Goal: Contribute content: Contribute content

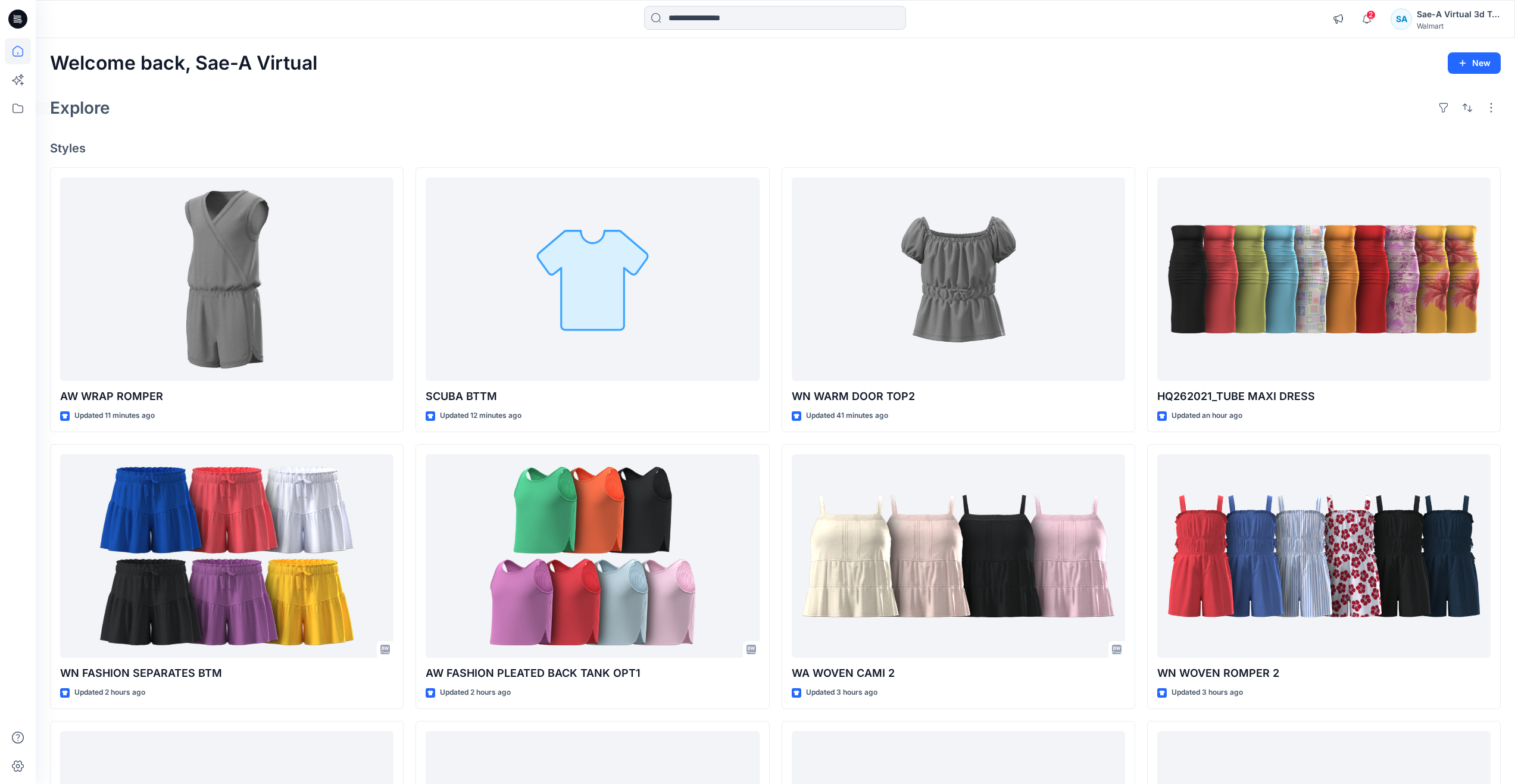
drag, startPoint x: 296, startPoint y: 114, endPoint x: 365, endPoint y: 124, distance: 69.7
click at [297, 114] on div "Explore" at bounding box center [775, 107] width 1451 height 29
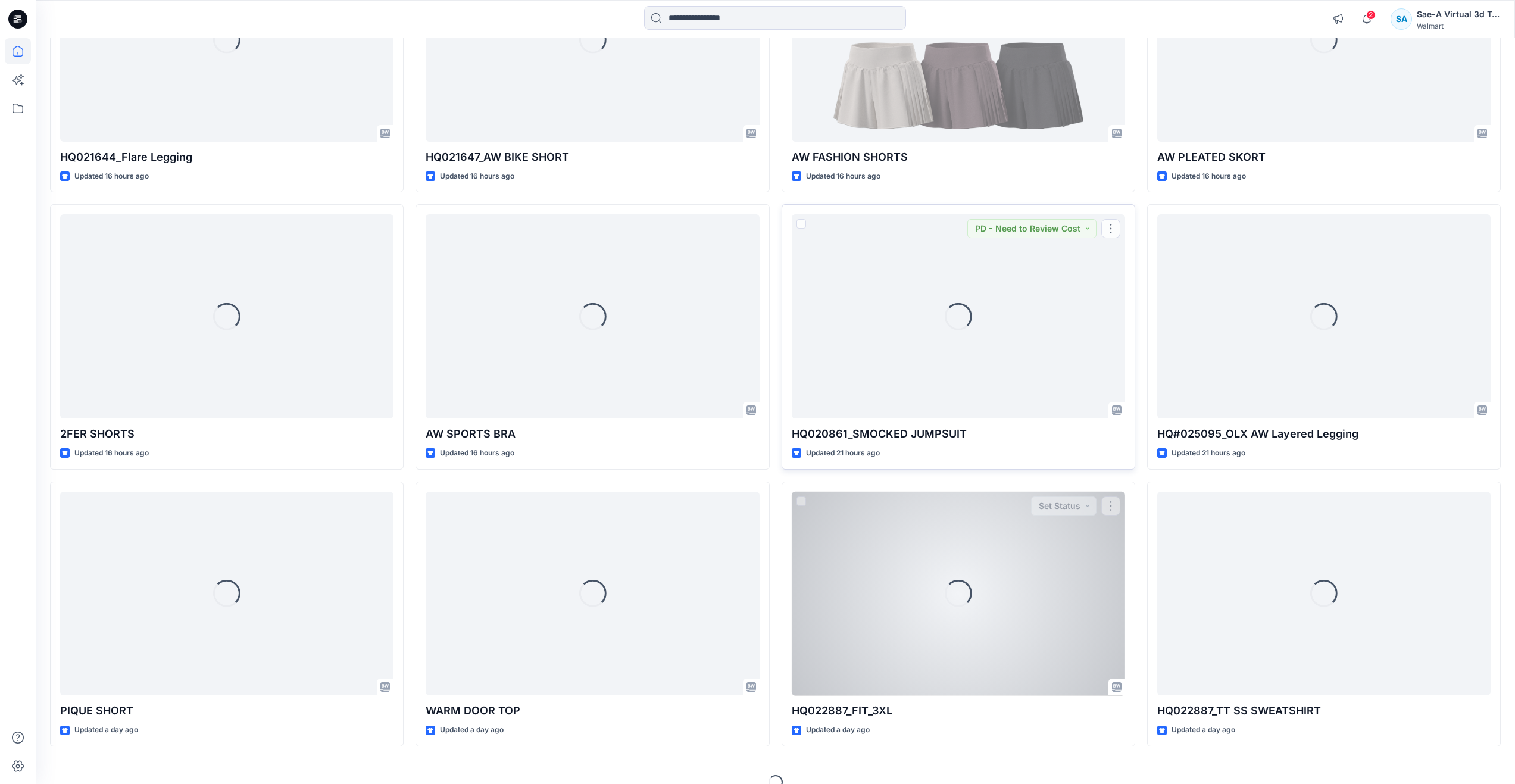
scroll to position [1089, 0]
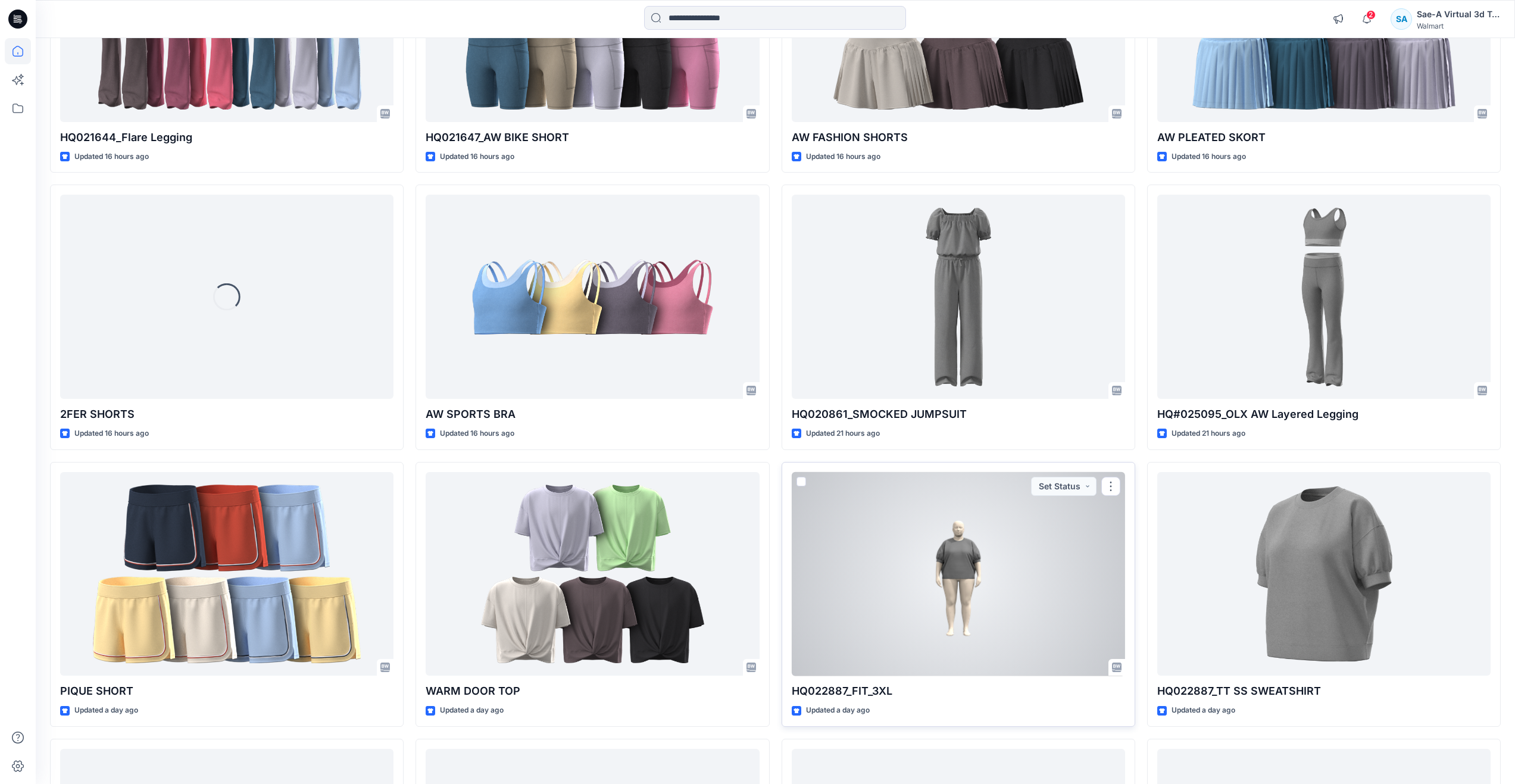
click at [893, 610] on div at bounding box center [958, 574] width 334 height 204
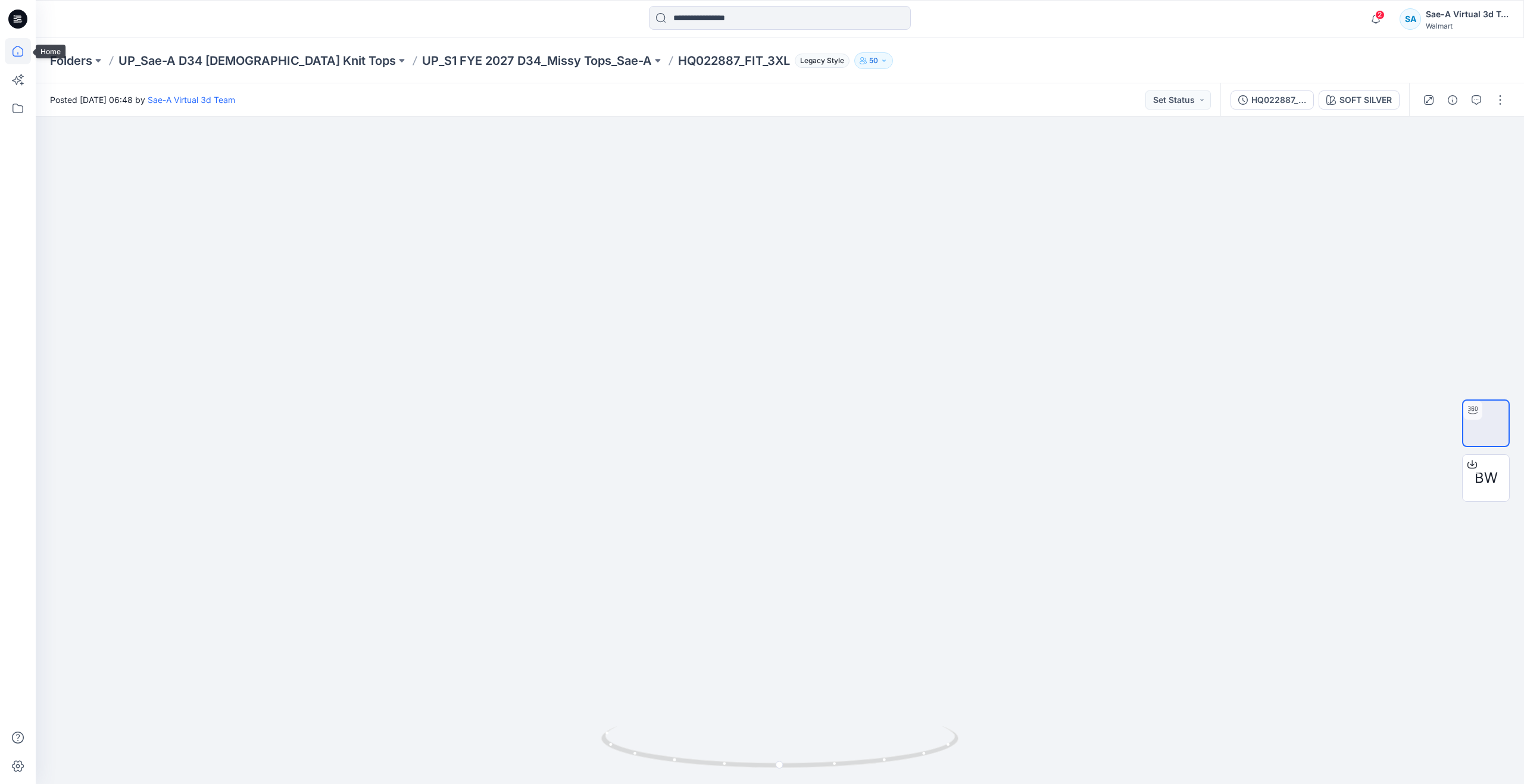
click at [14, 53] on icon at bounding box center [17, 50] width 26 height 26
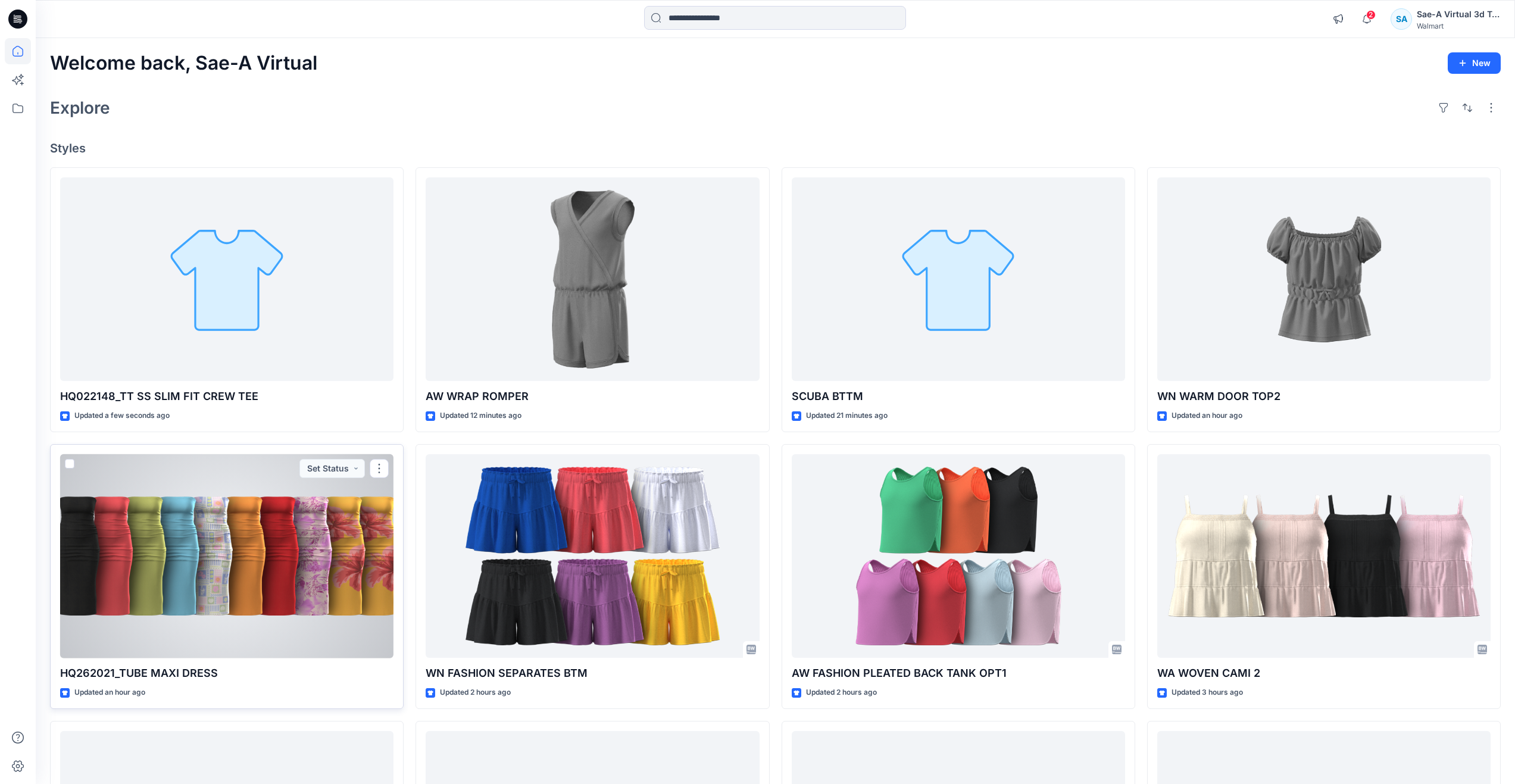
click at [299, 554] on div at bounding box center [226, 556] width 334 height 204
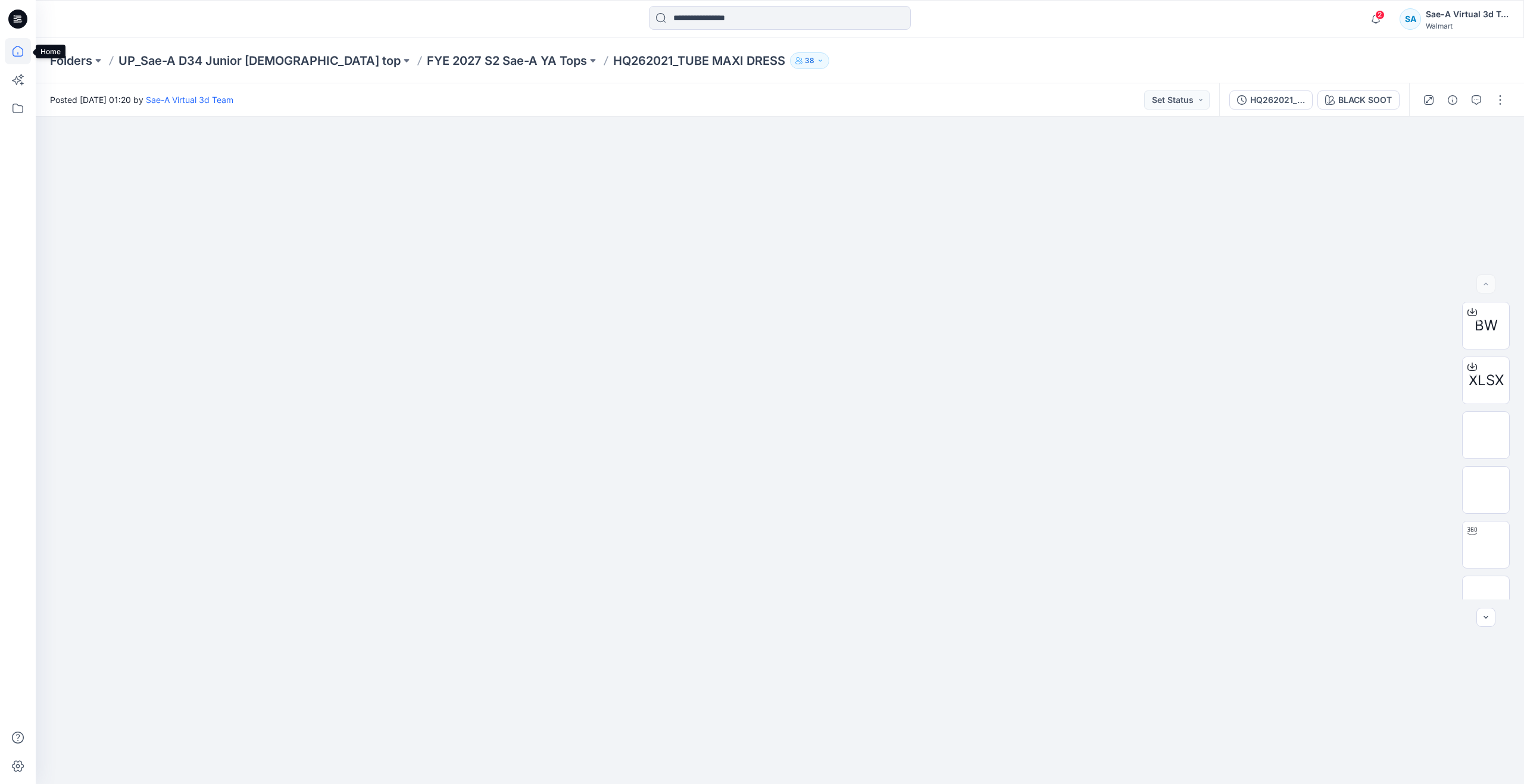
click at [24, 56] on icon at bounding box center [17, 50] width 26 height 26
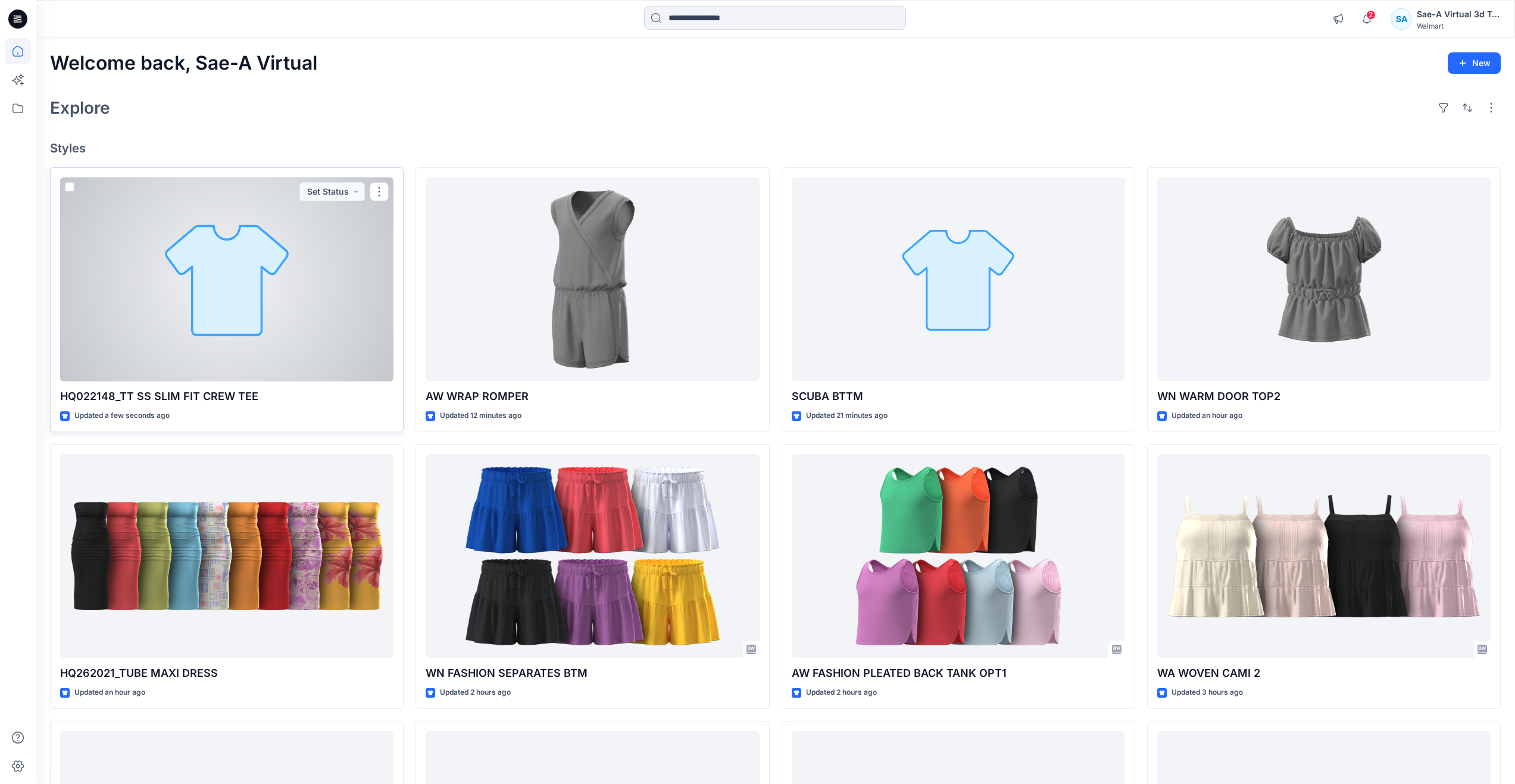
click at [269, 355] on div at bounding box center [226, 280] width 334 height 204
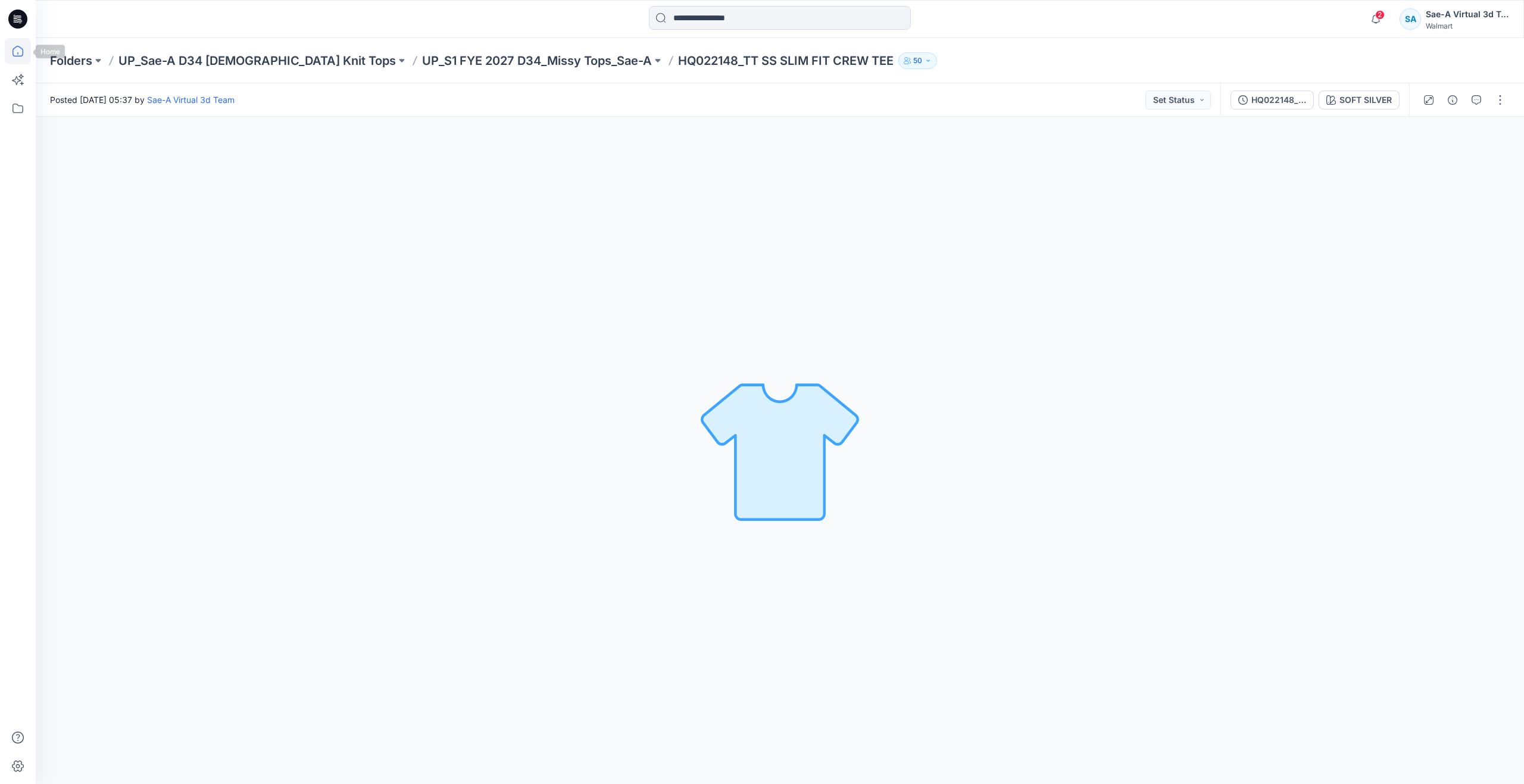
click at [21, 59] on icon at bounding box center [17, 50] width 26 height 26
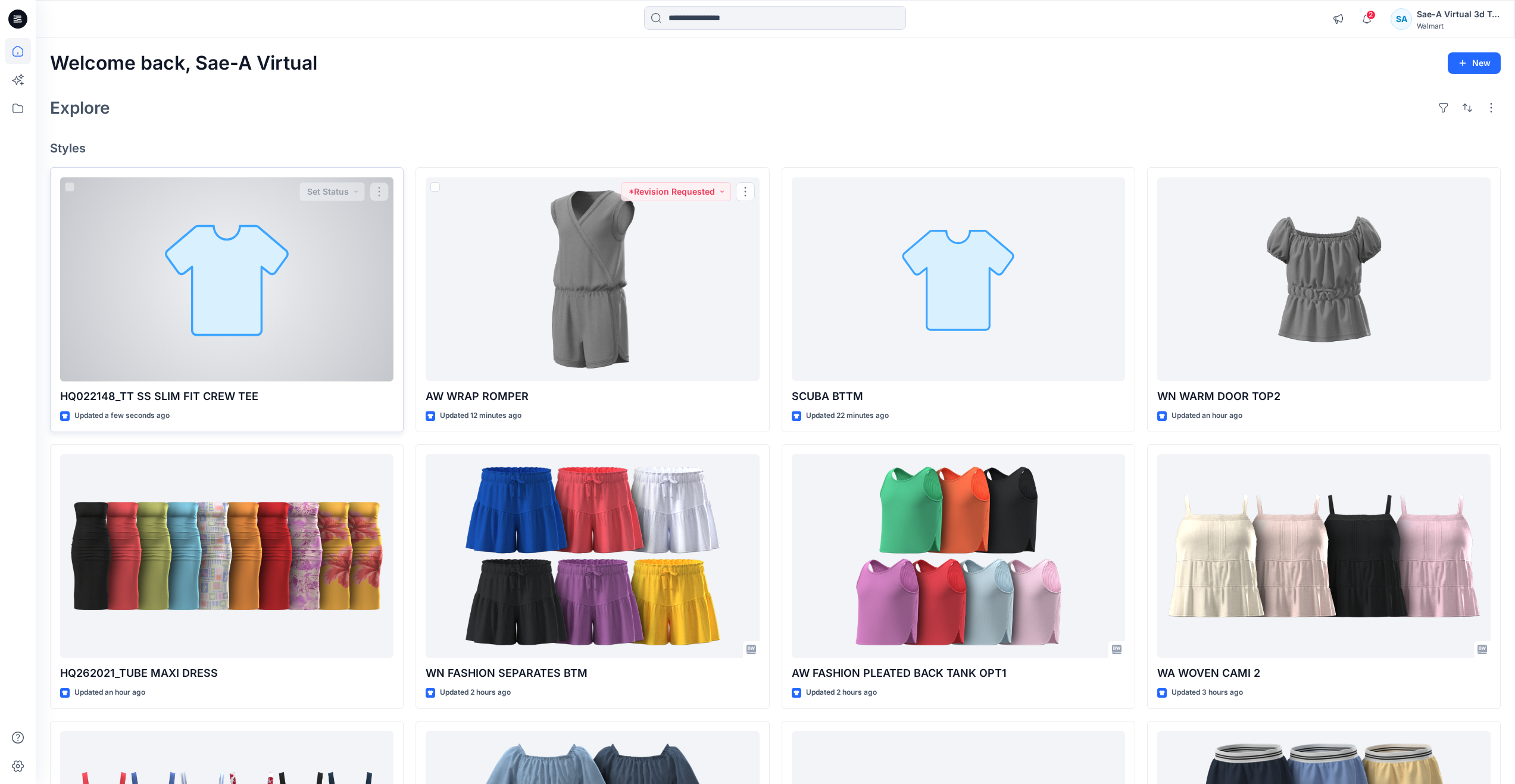
click at [290, 366] on div at bounding box center [226, 280] width 334 height 204
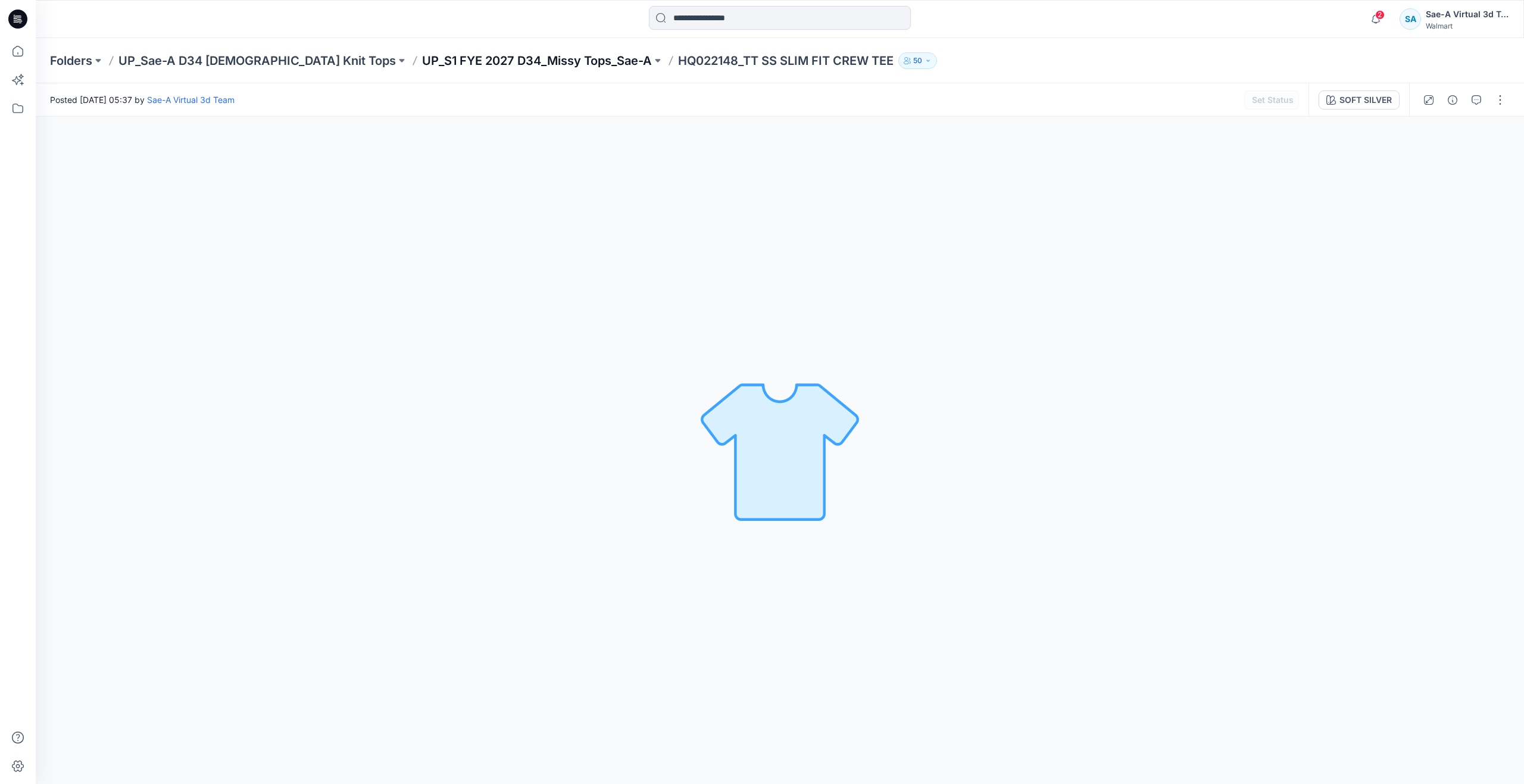
click at [486, 64] on p "UP_S1 FYE 2027 D34_Missy Tops_Sae-A" at bounding box center [536, 61] width 230 height 17
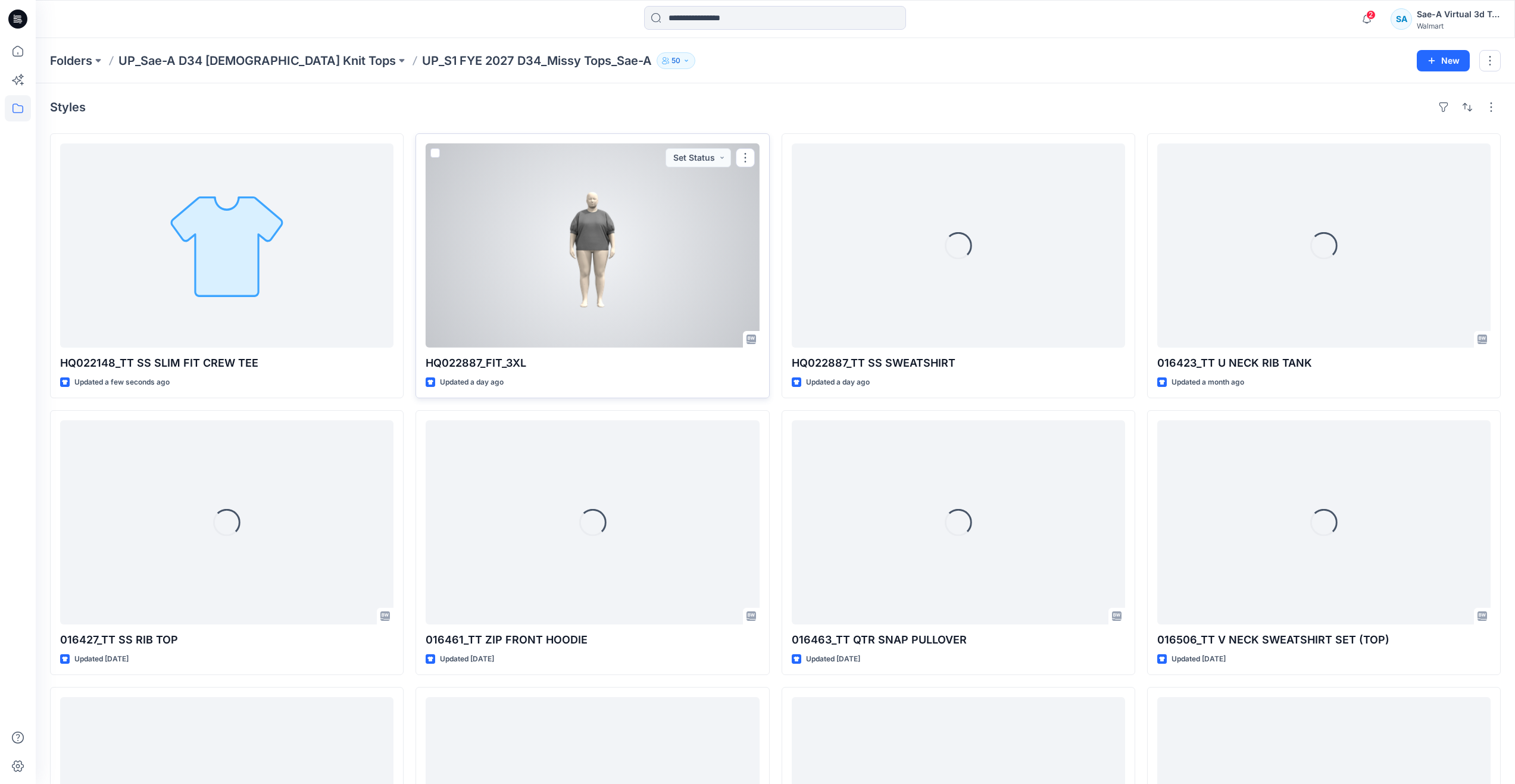
click at [639, 293] on div at bounding box center [592, 246] width 334 height 204
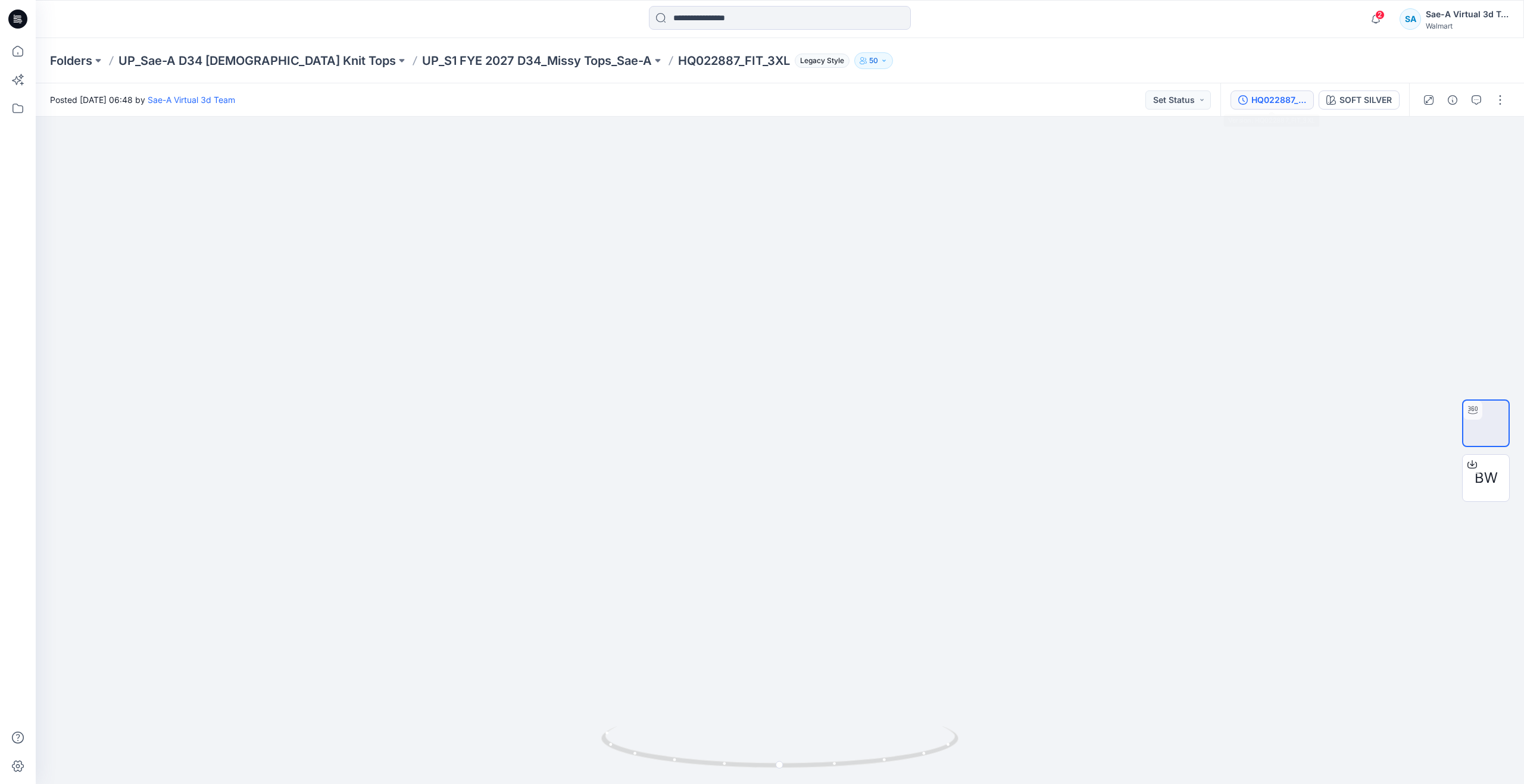
click at [1272, 107] on button "HQ022887_FIT_3XL" at bounding box center [1272, 100] width 84 height 19
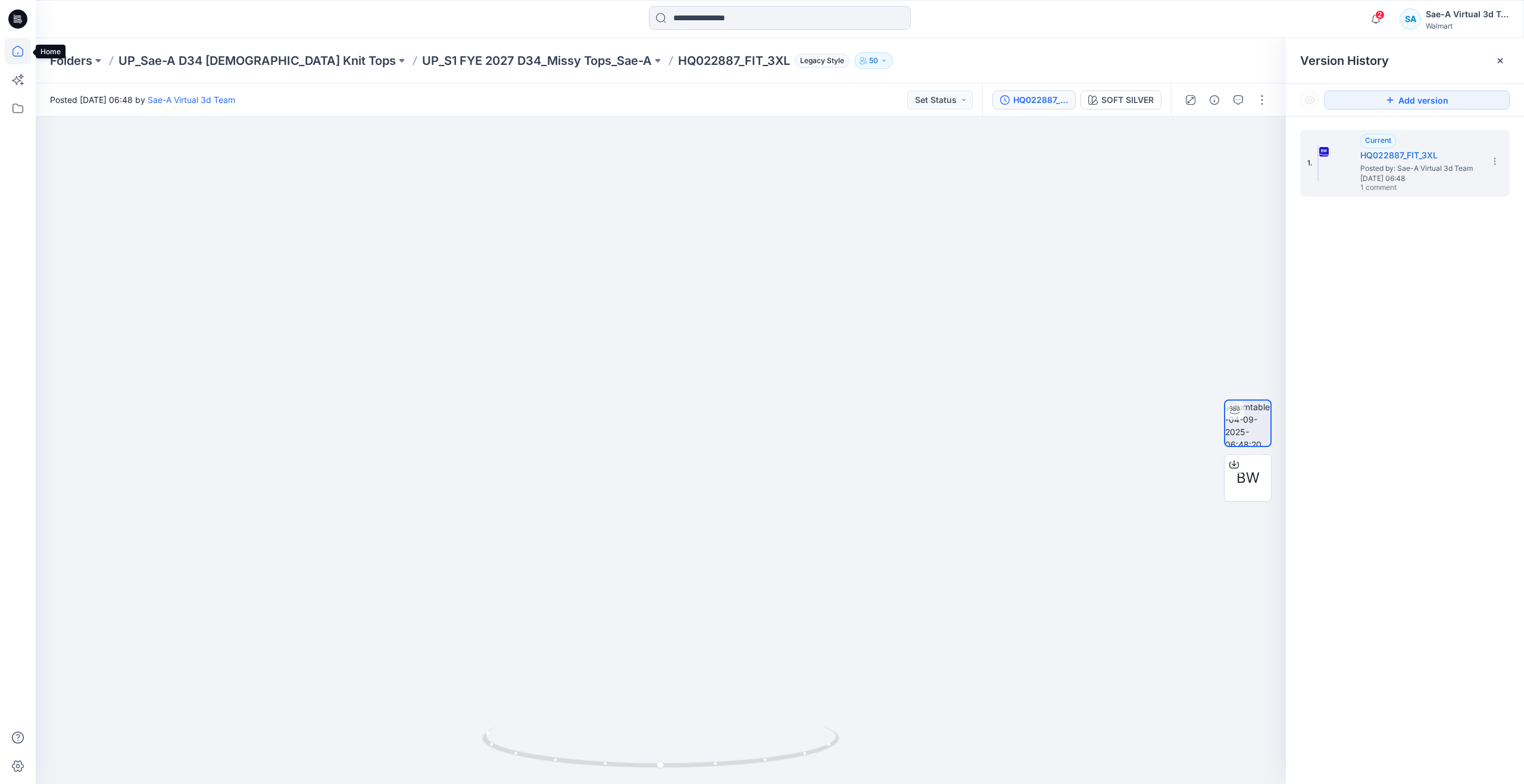
click at [26, 54] on icon at bounding box center [17, 50] width 26 height 26
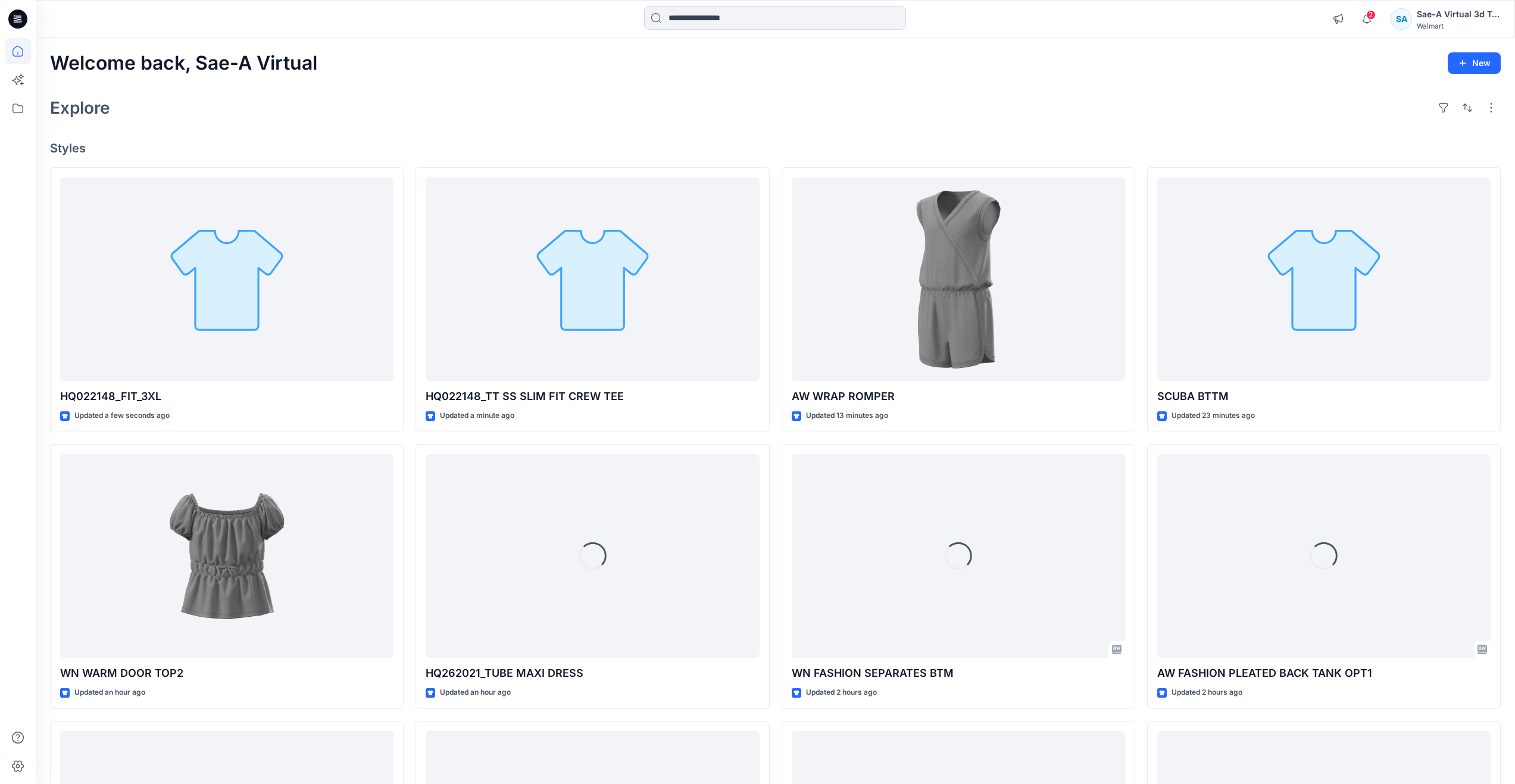
click at [215, 121] on div "Explore" at bounding box center [775, 107] width 1451 height 29
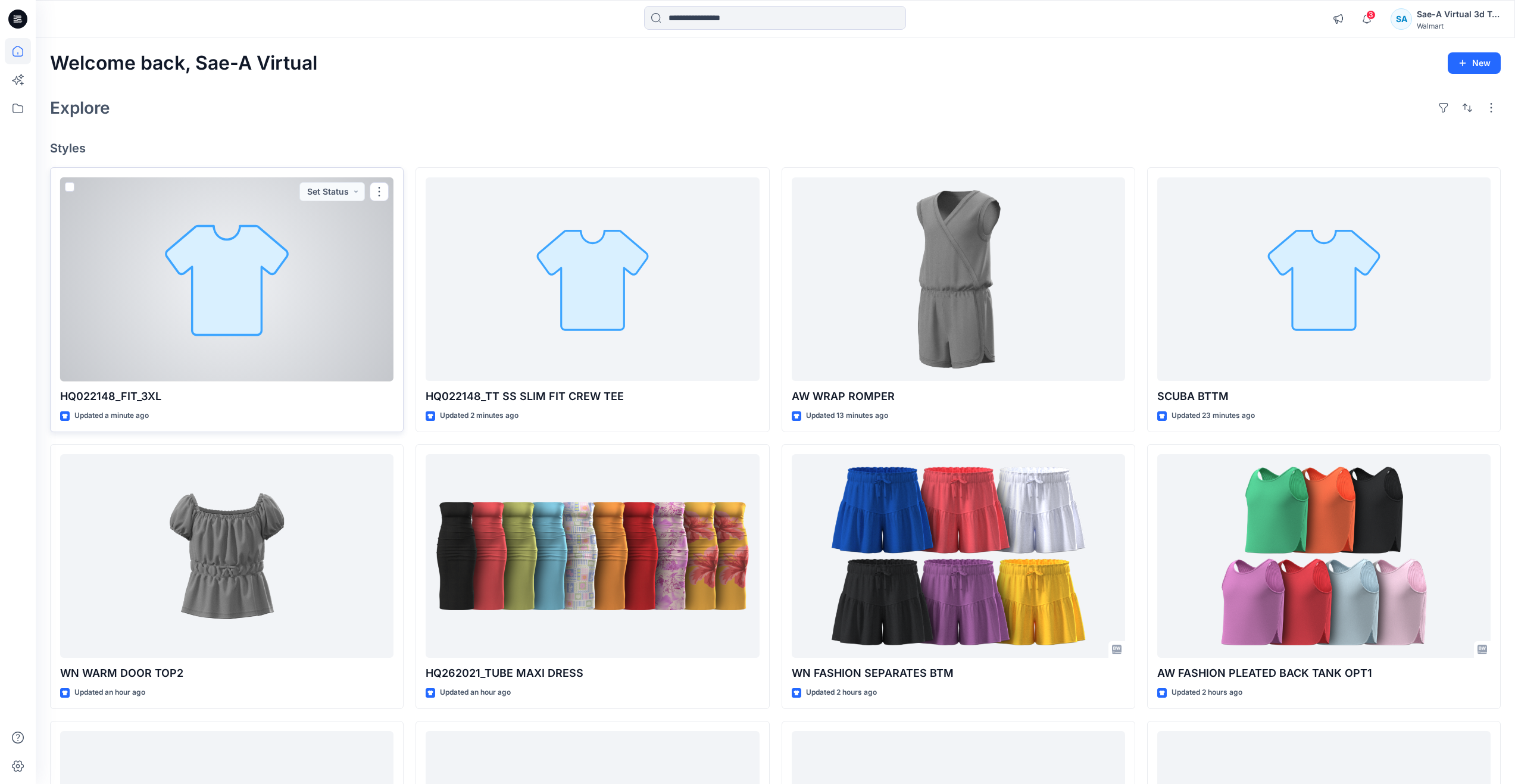
click at [140, 300] on div at bounding box center [226, 280] width 334 height 204
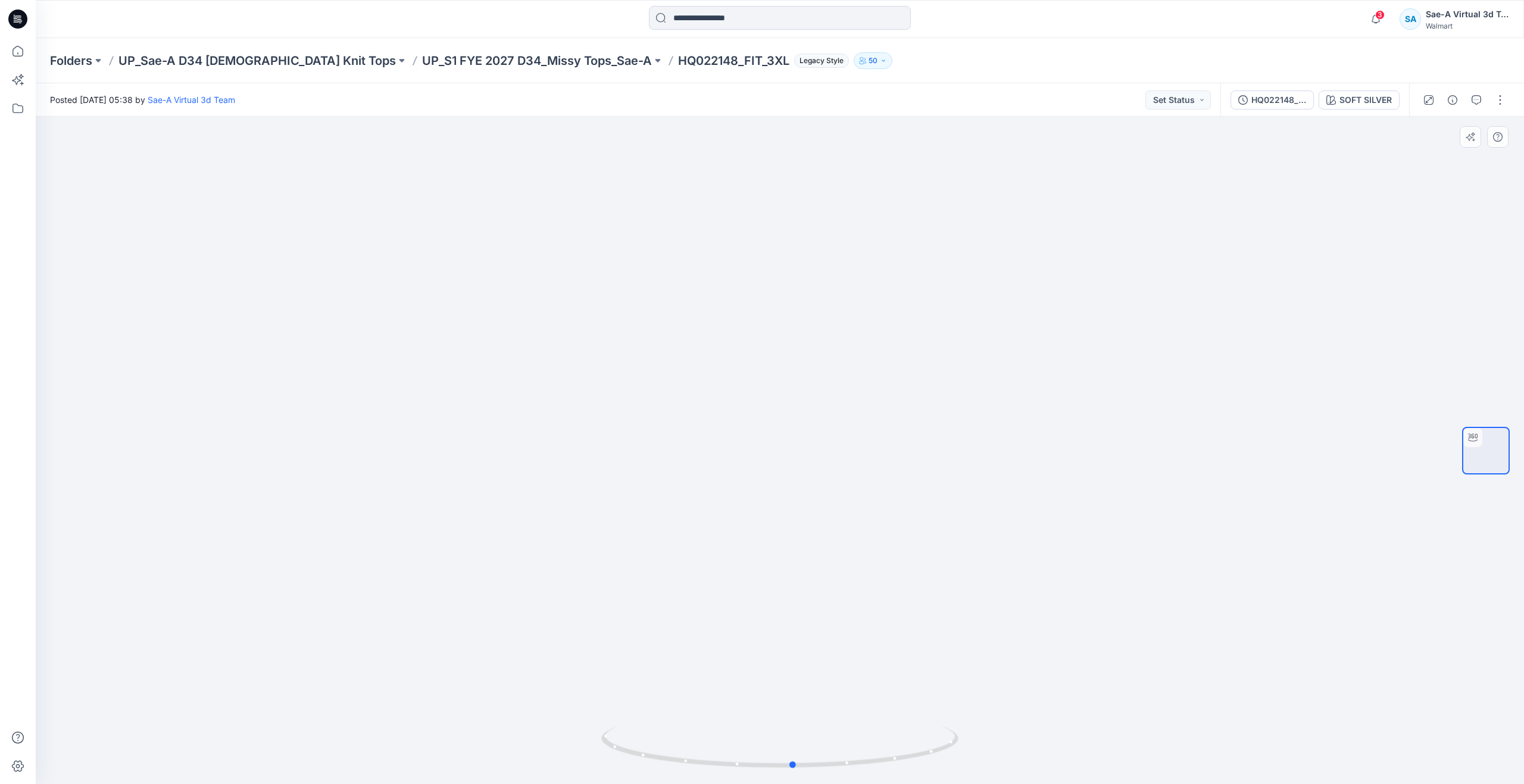
drag, startPoint x: 784, startPoint y: 761, endPoint x: 798, endPoint y: 697, distance: 65.5
click at [798, 697] on div at bounding box center [779, 450] width 1488 height 667
click at [1500, 101] on button "button" at bounding box center [1500, 100] width 19 height 19
click at [1427, 134] on button "Edit" at bounding box center [1450, 128] width 109 height 22
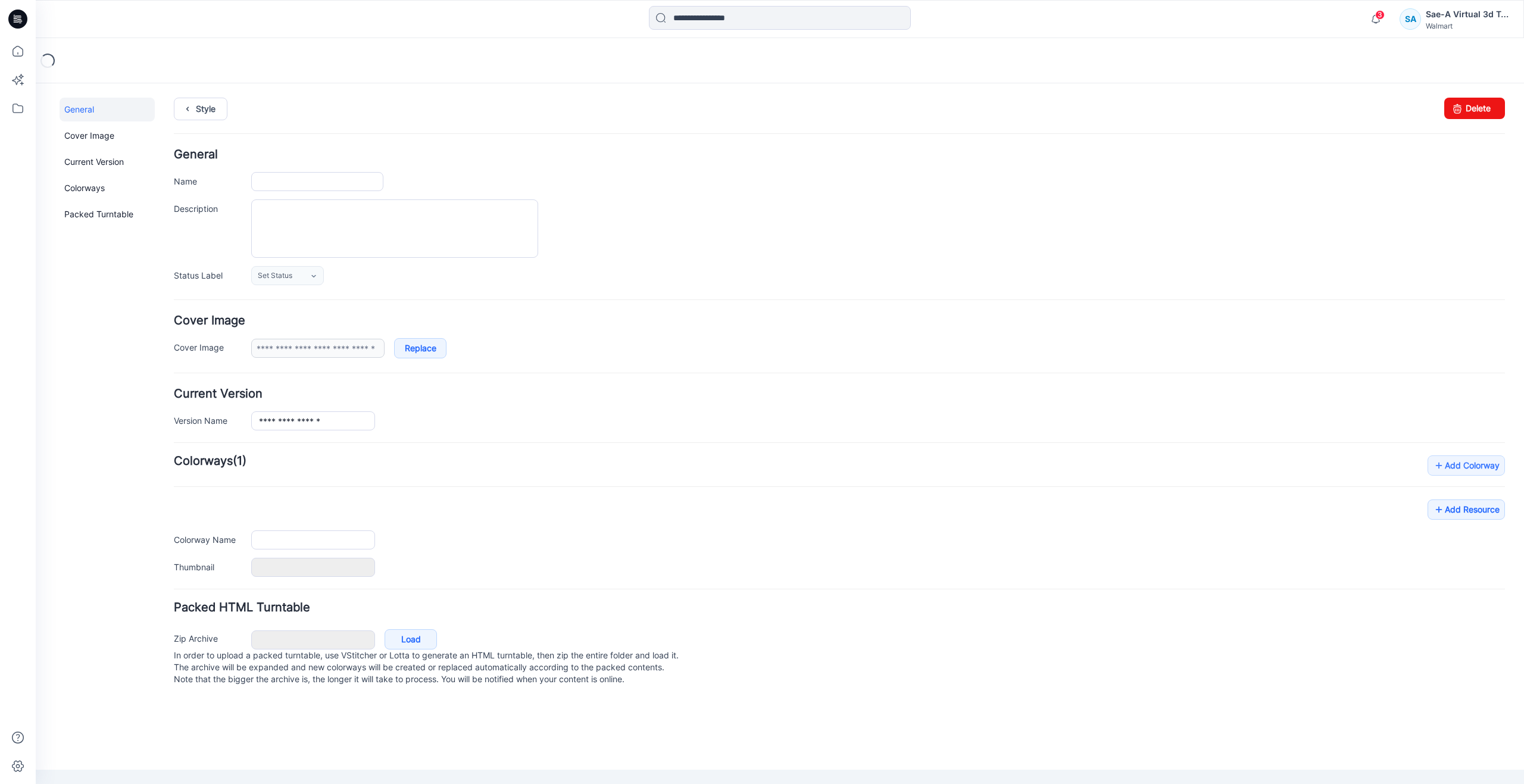
type input "**********"
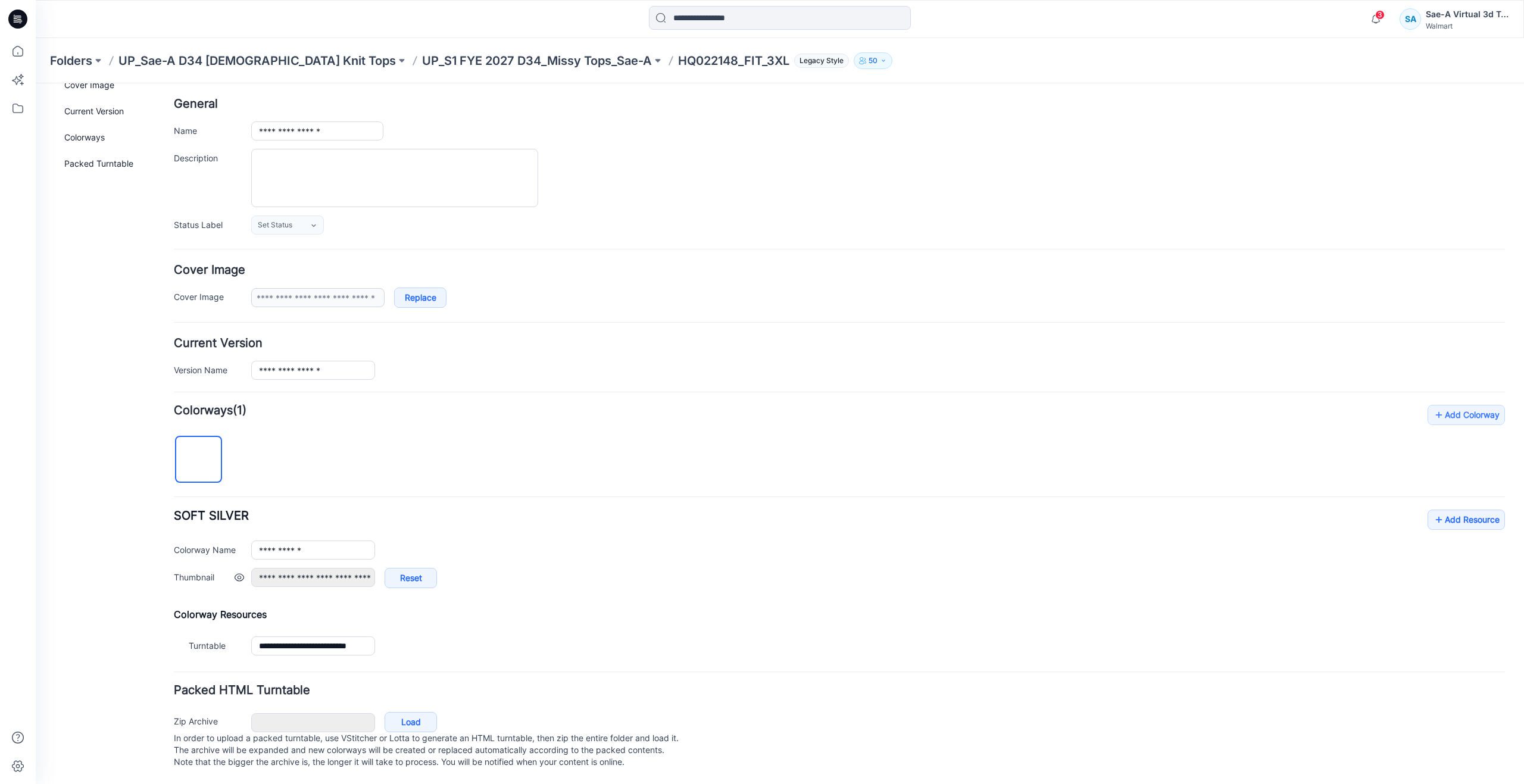
scroll to position [62, 0]
click at [1433, 513] on icon at bounding box center [1439, 520] width 12 height 19
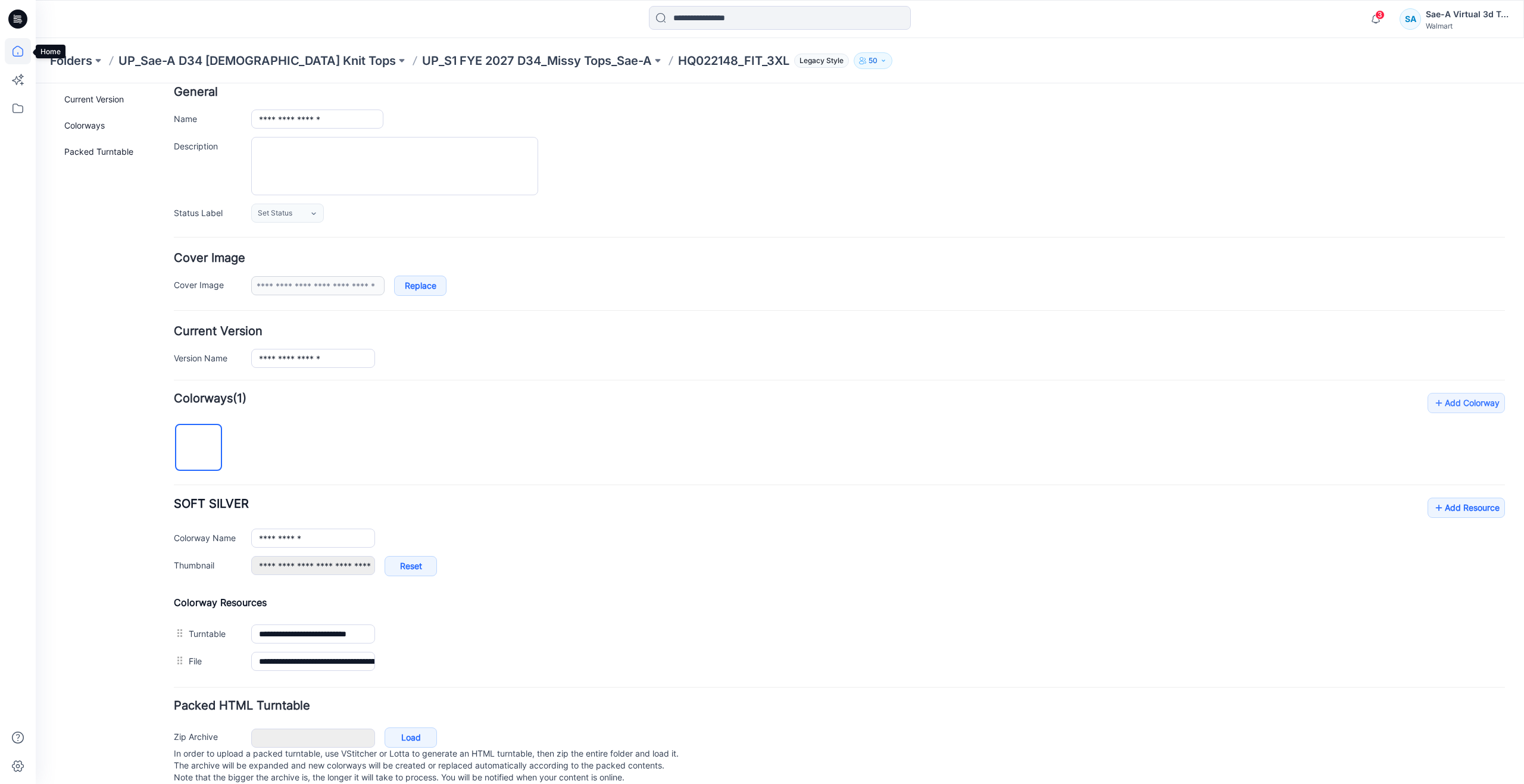
click at [18, 50] on icon at bounding box center [17, 50] width 26 height 26
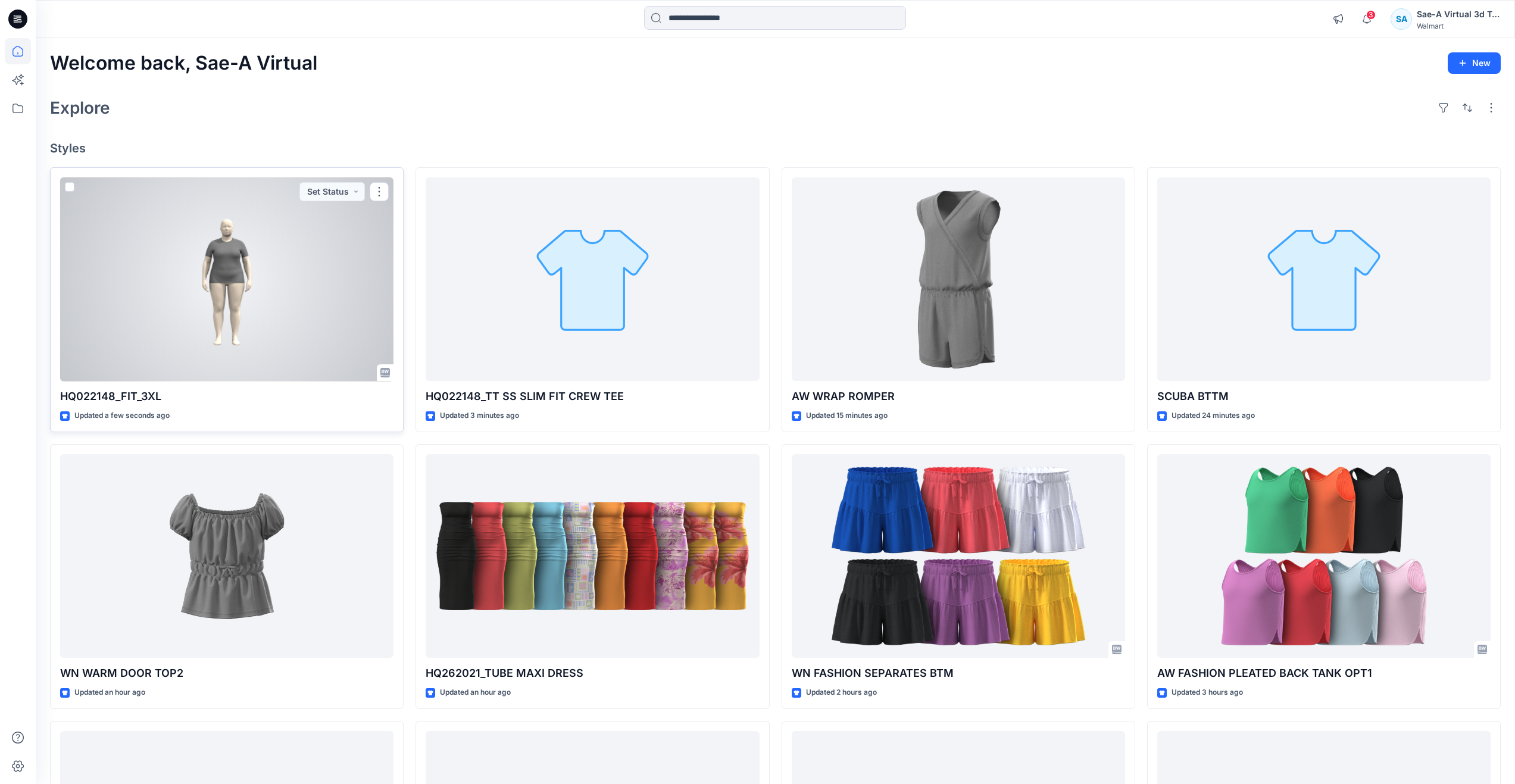
click at [141, 326] on div at bounding box center [226, 280] width 334 height 204
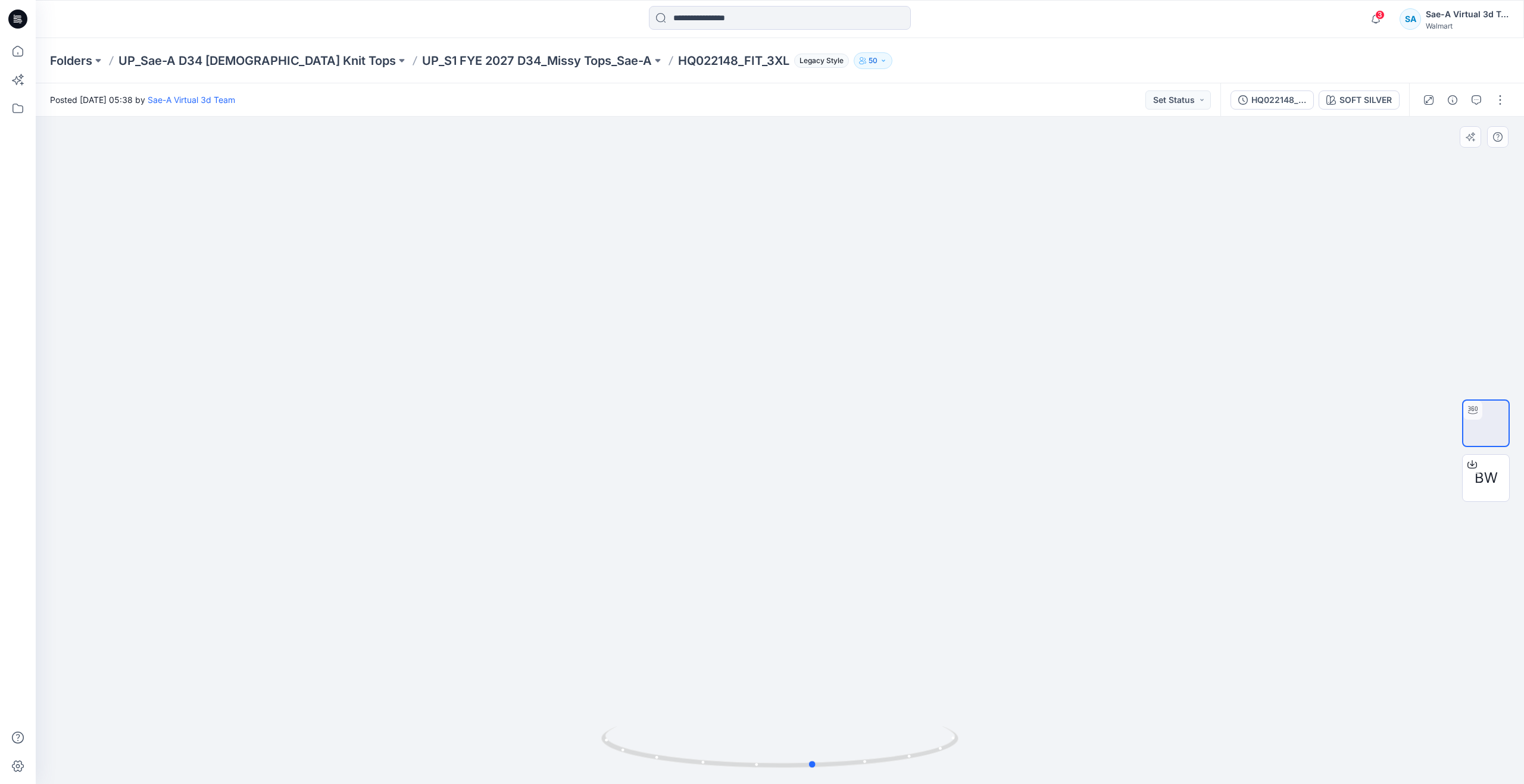
drag, startPoint x: 772, startPoint y: 765, endPoint x: 456, endPoint y: 646, distance: 337.7
click at [456, 646] on div at bounding box center [779, 450] width 1488 height 667
click at [13, 53] on icon at bounding box center [17, 50] width 26 height 26
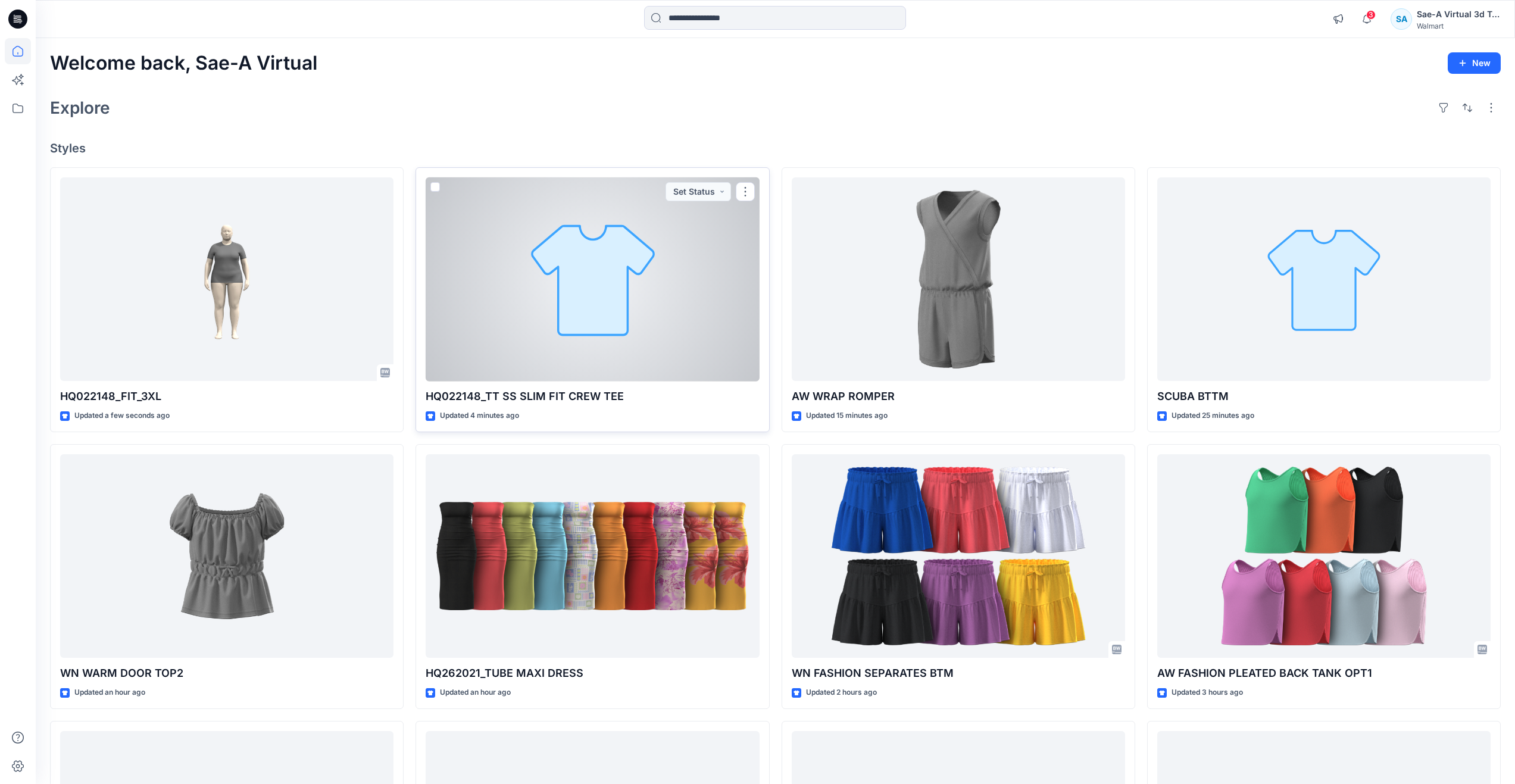
click at [641, 274] on div at bounding box center [592, 280] width 334 height 204
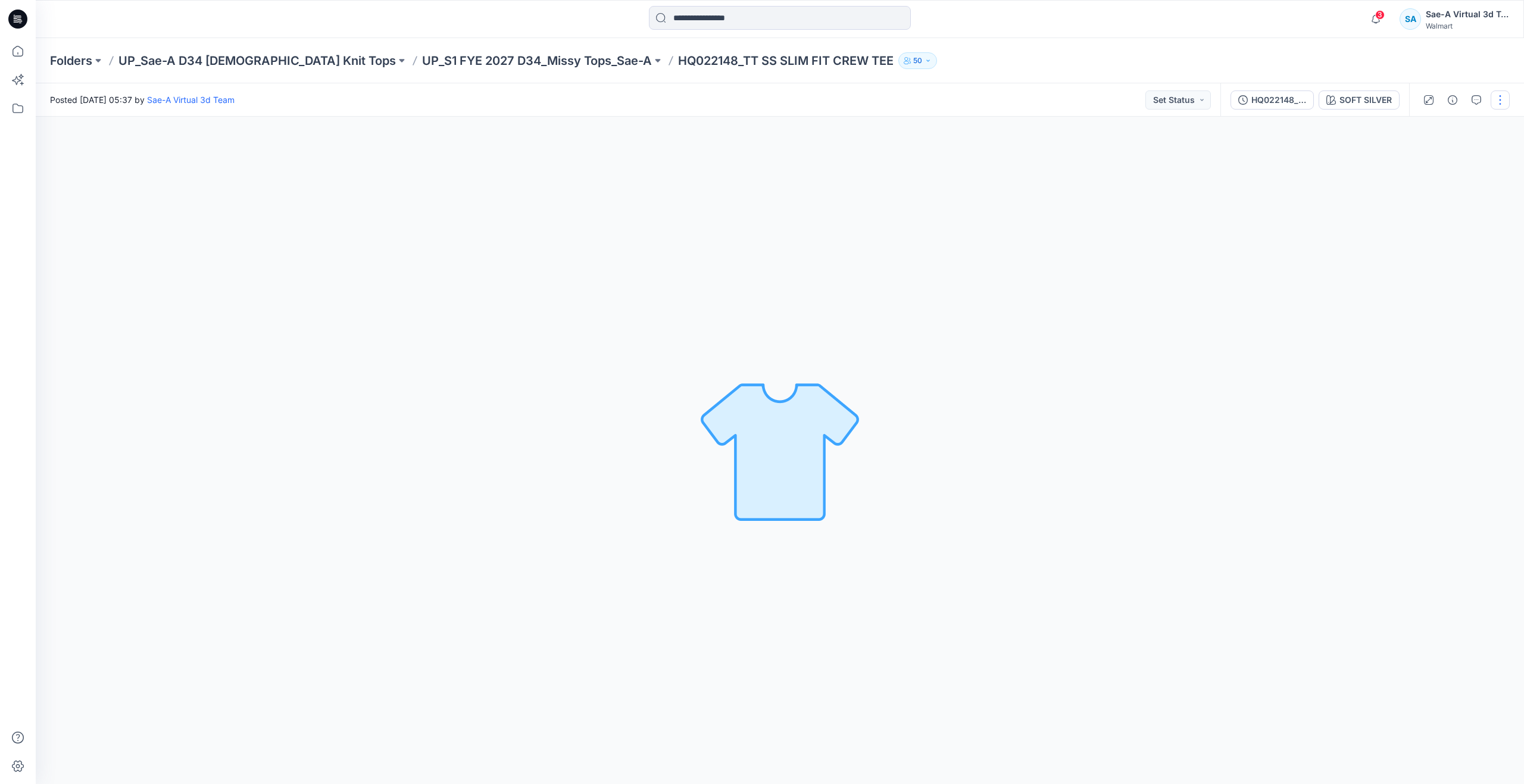
click at [1501, 104] on button "button" at bounding box center [1500, 100] width 19 height 19
click at [1427, 160] on p "Edit" at bounding box center [1424, 160] width 15 height 13
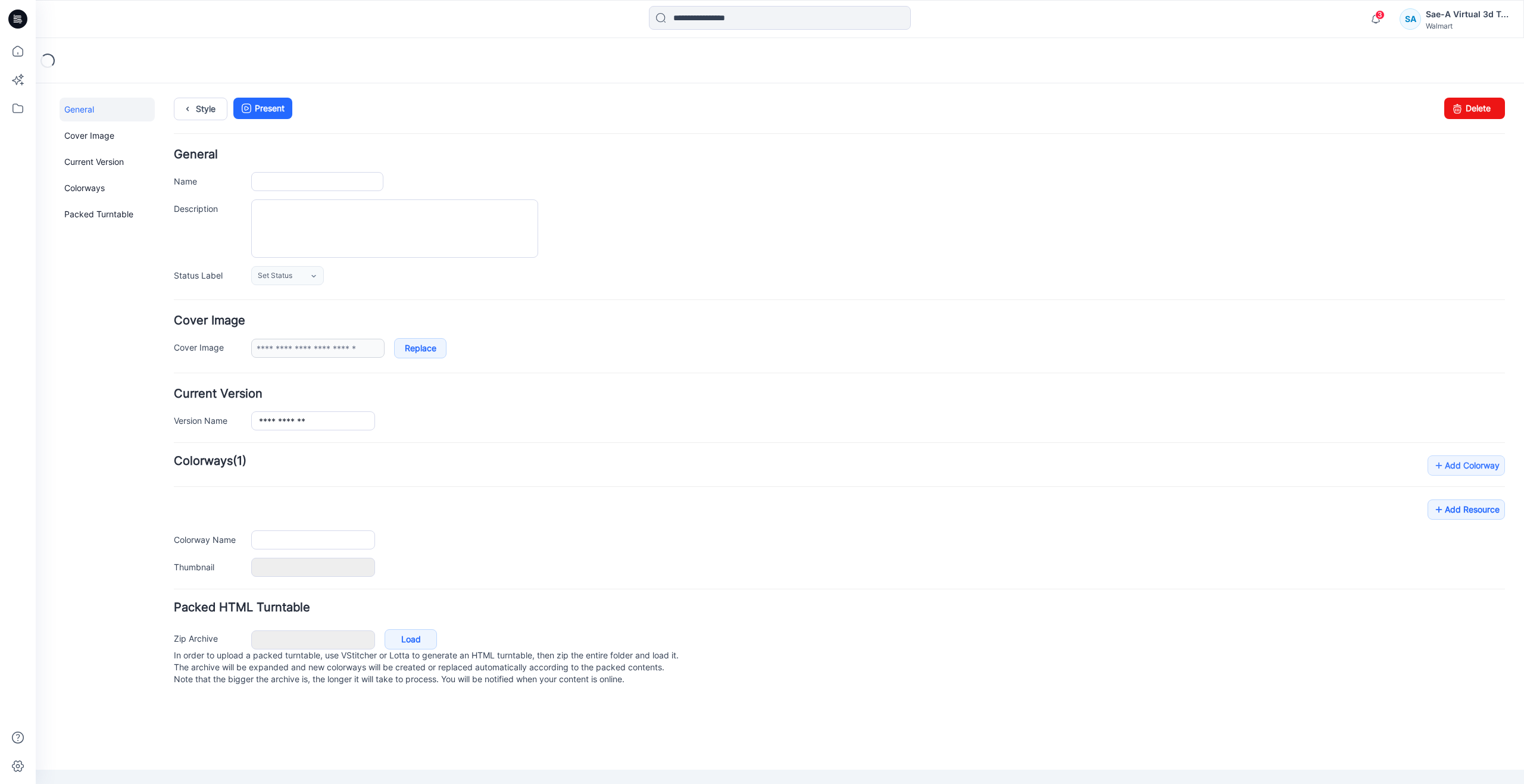
type input "**********"
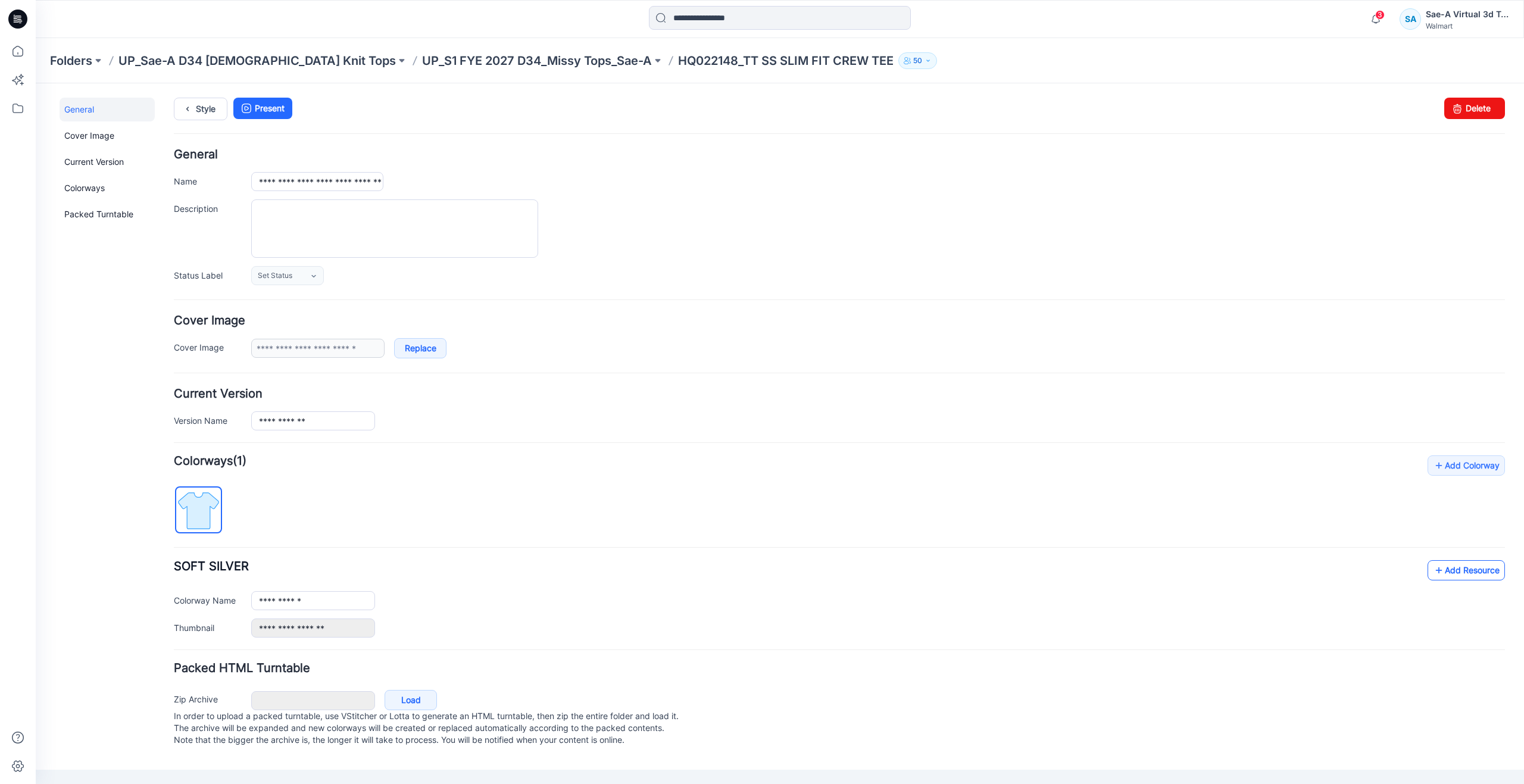
click at [1434, 567] on icon at bounding box center [1439, 570] width 12 height 19
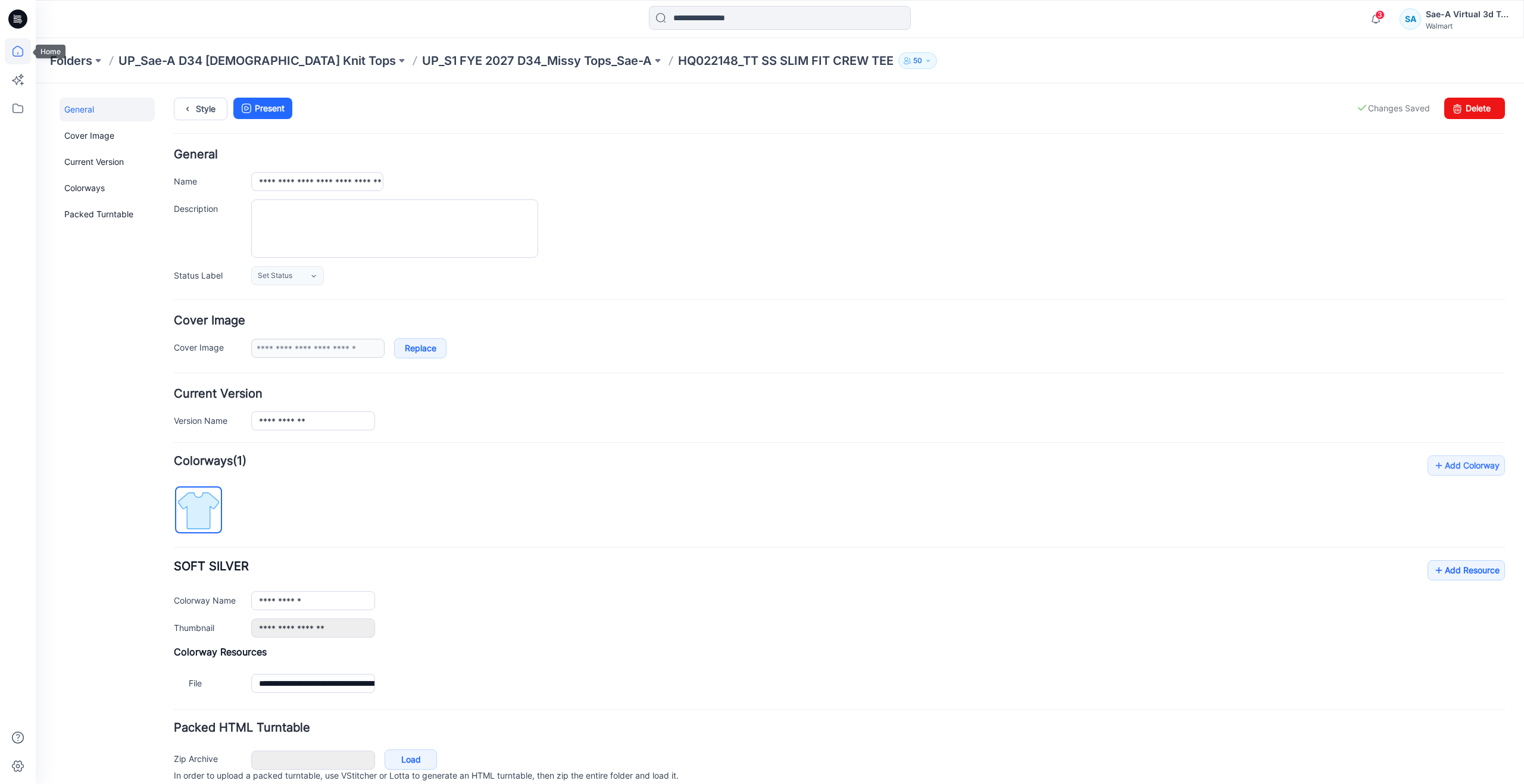
click at [16, 56] on icon at bounding box center [18, 51] width 10 height 10
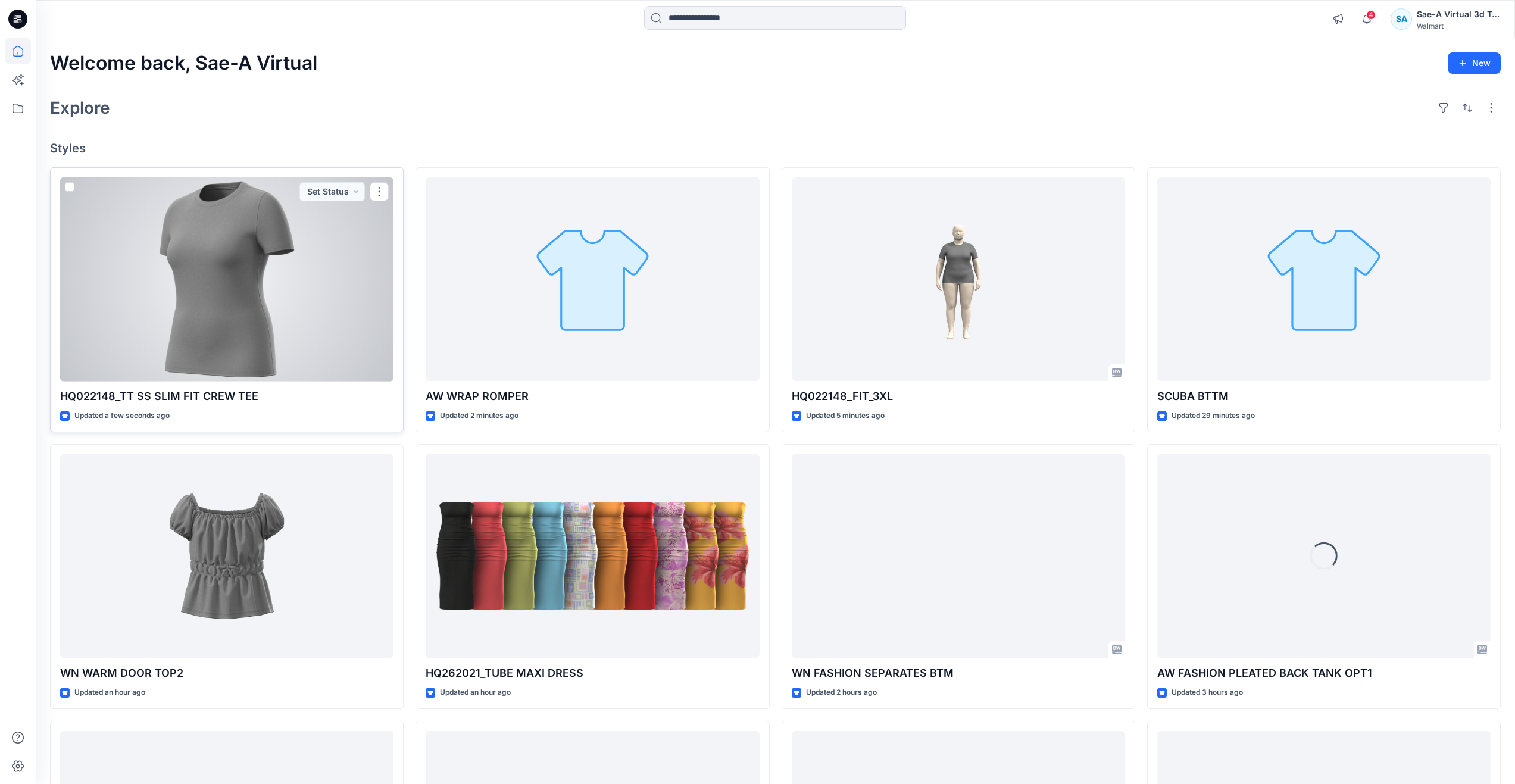
click at [263, 335] on div at bounding box center [226, 280] width 334 height 204
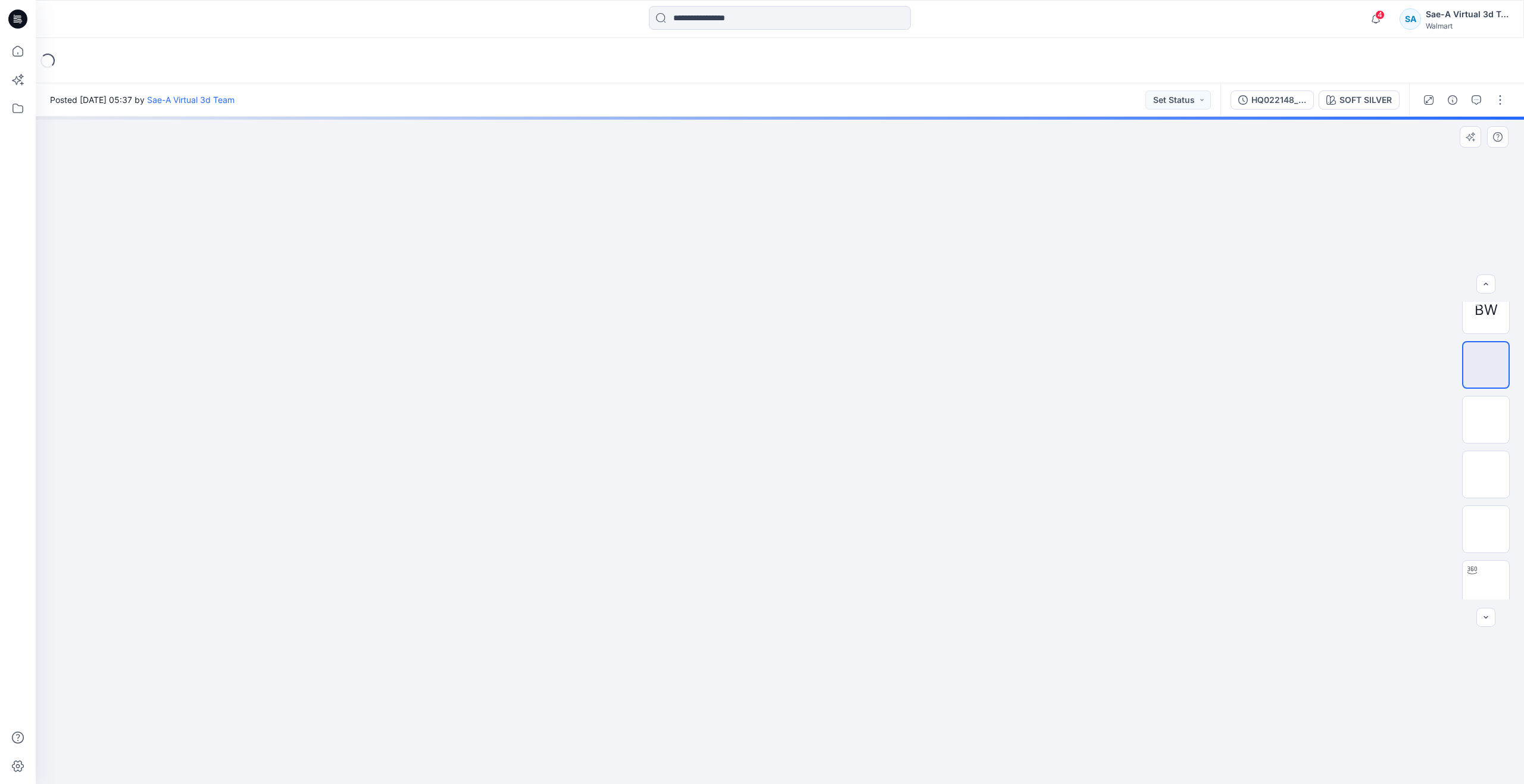
scroll to position [24, 0]
click at [1486, 575] on img at bounding box center [1486, 575] width 0 height 0
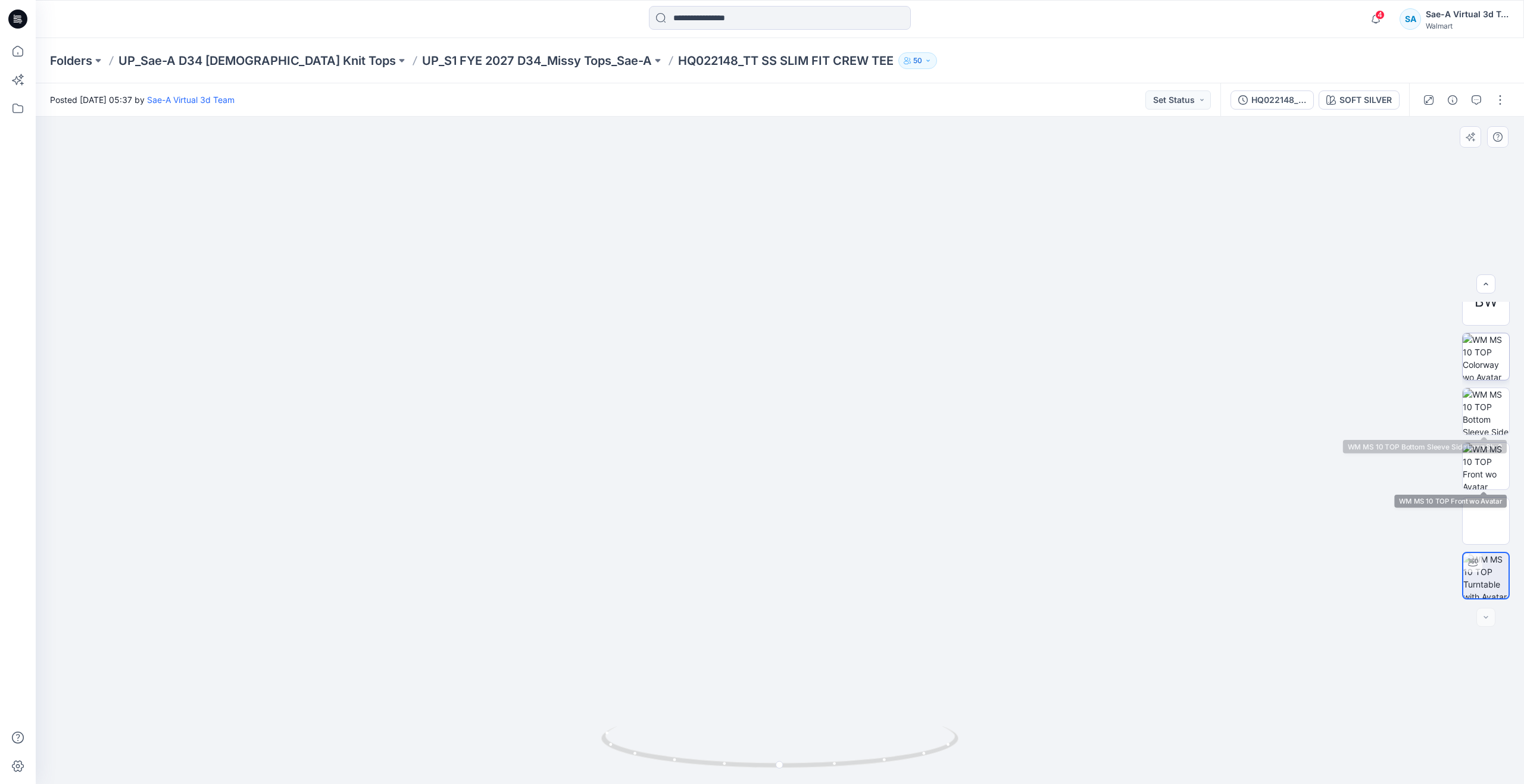
click at [1481, 355] on img at bounding box center [1486, 356] width 47 height 47
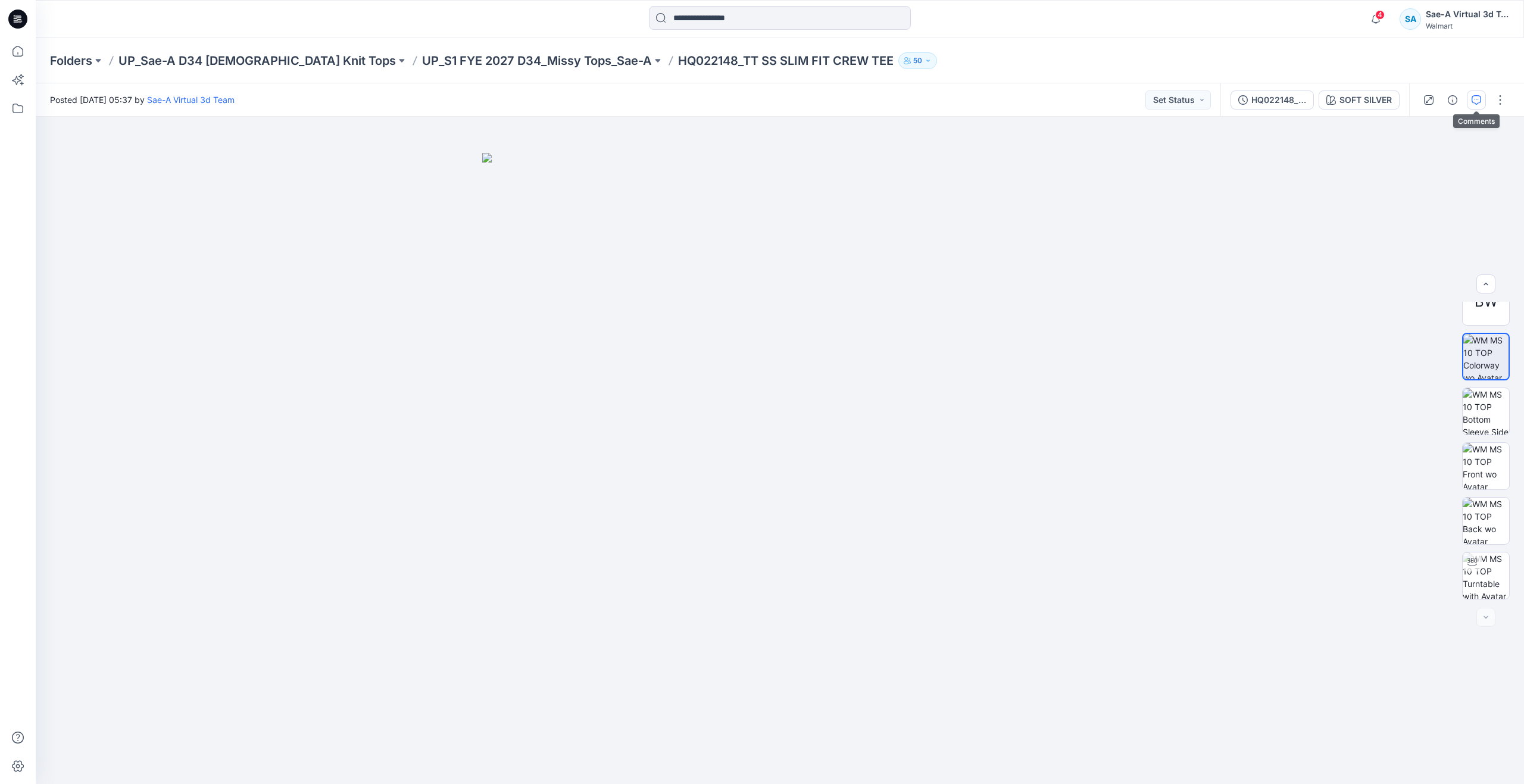
click at [1471, 93] on button "button" at bounding box center [1476, 100] width 19 height 19
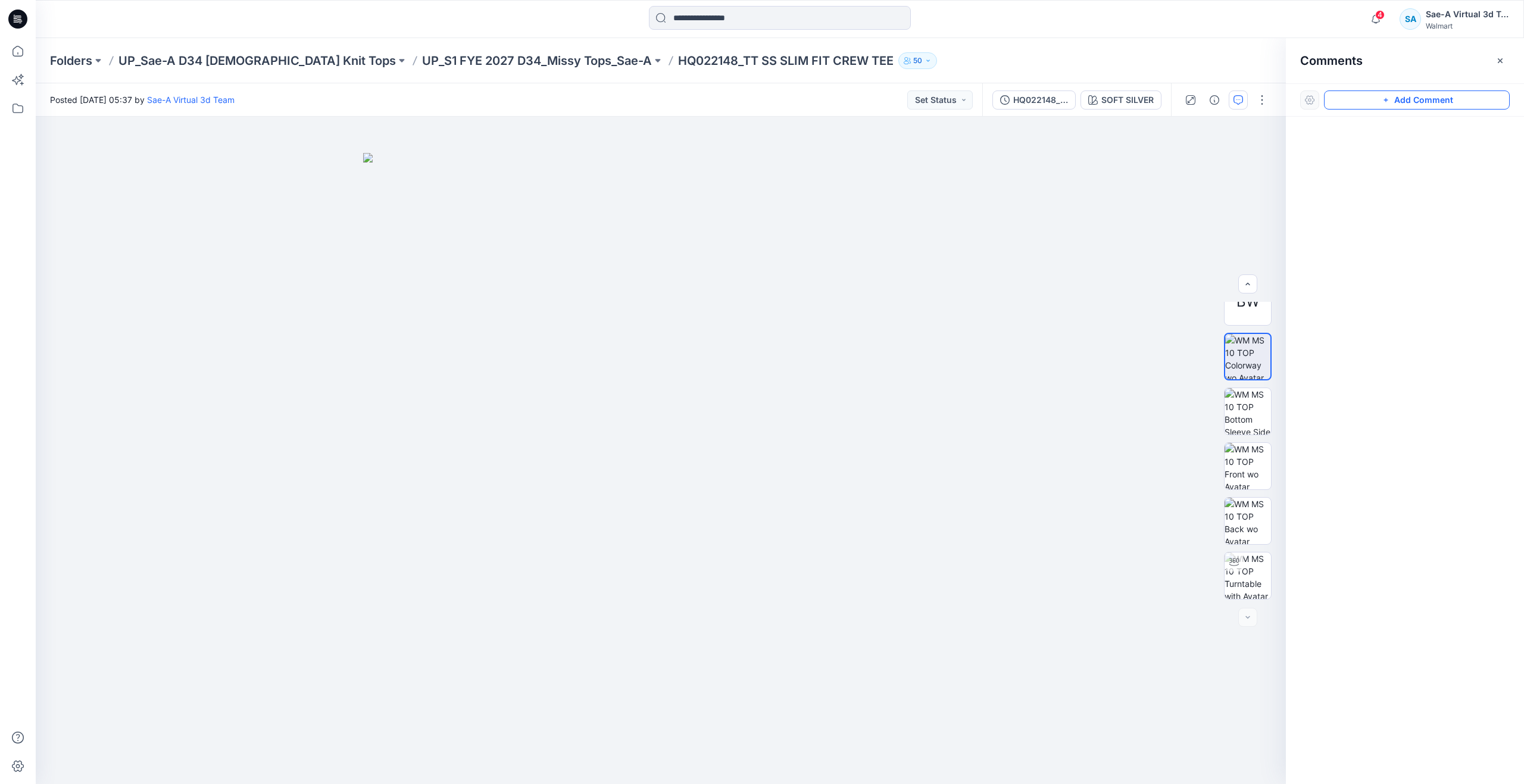
click at [1369, 100] on button "Add Comment" at bounding box center [1416, 100] width 186 height 19
click at [889, 206] on div "1" at bounding box center [661, 450] width 1250 height 667
type textarea "*"
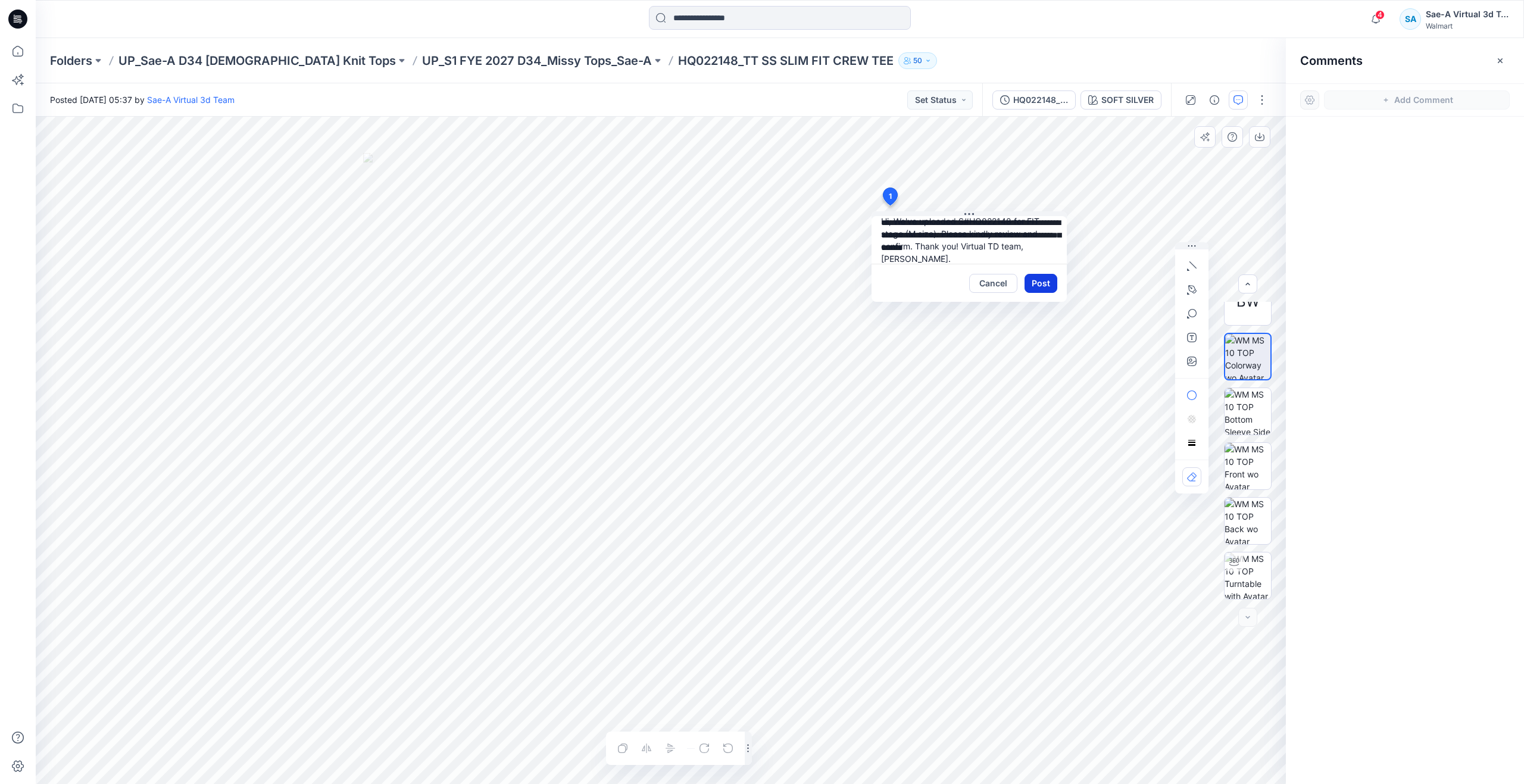
type textarea "**********"
click at [1053, 283] on button "Post" at bounding box center [1041, 283] width 33 height 19
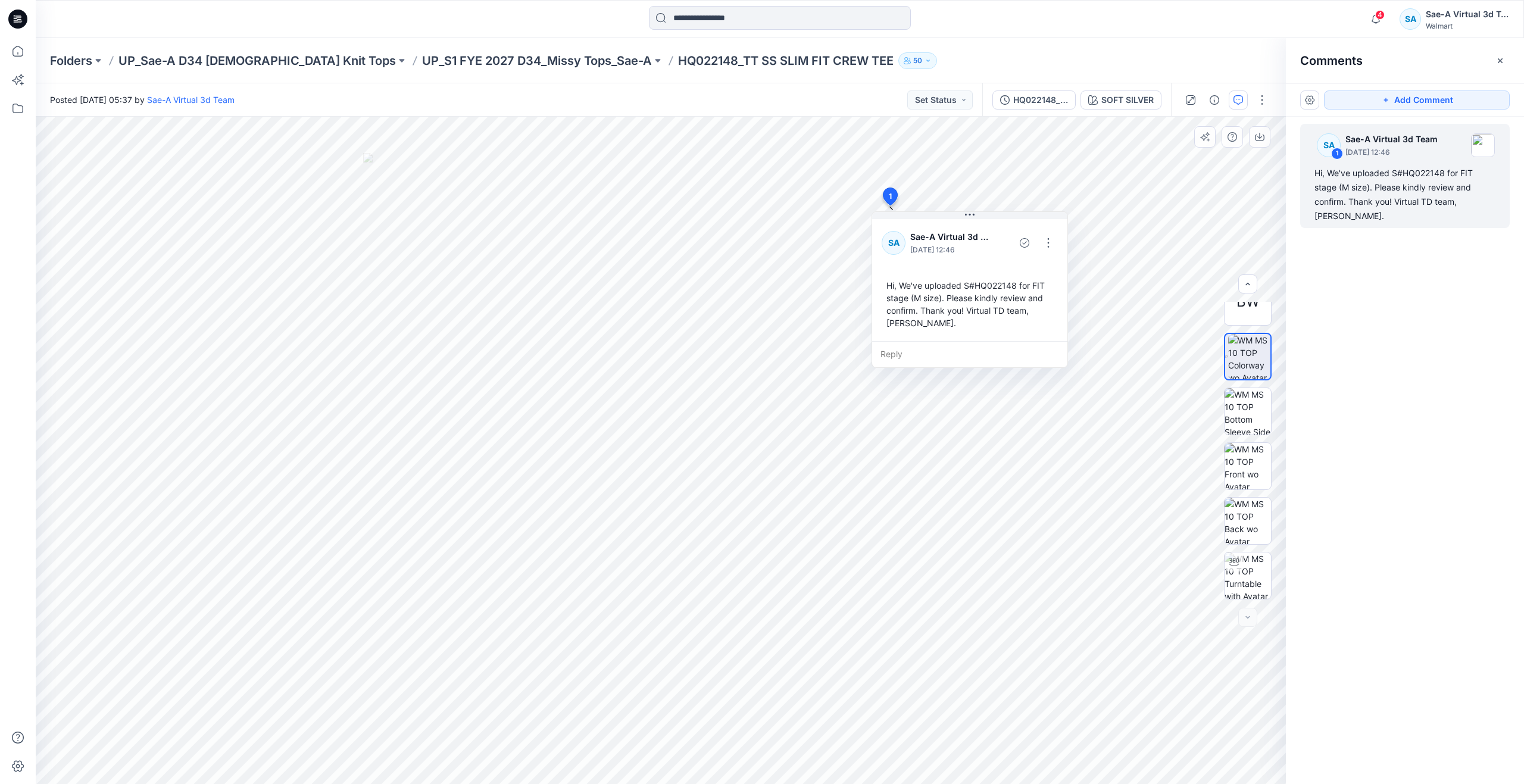
click at [928, 318] on div "Hi, We've uploaded S#HQ022148 for FIT stage (M size). Please kindly review and …" at bounding box center [970, 304] width 176 height 59
copy div "Hi, We've uploaded S#HQ022148 for FIT stage (M size). Please kindly review and …"
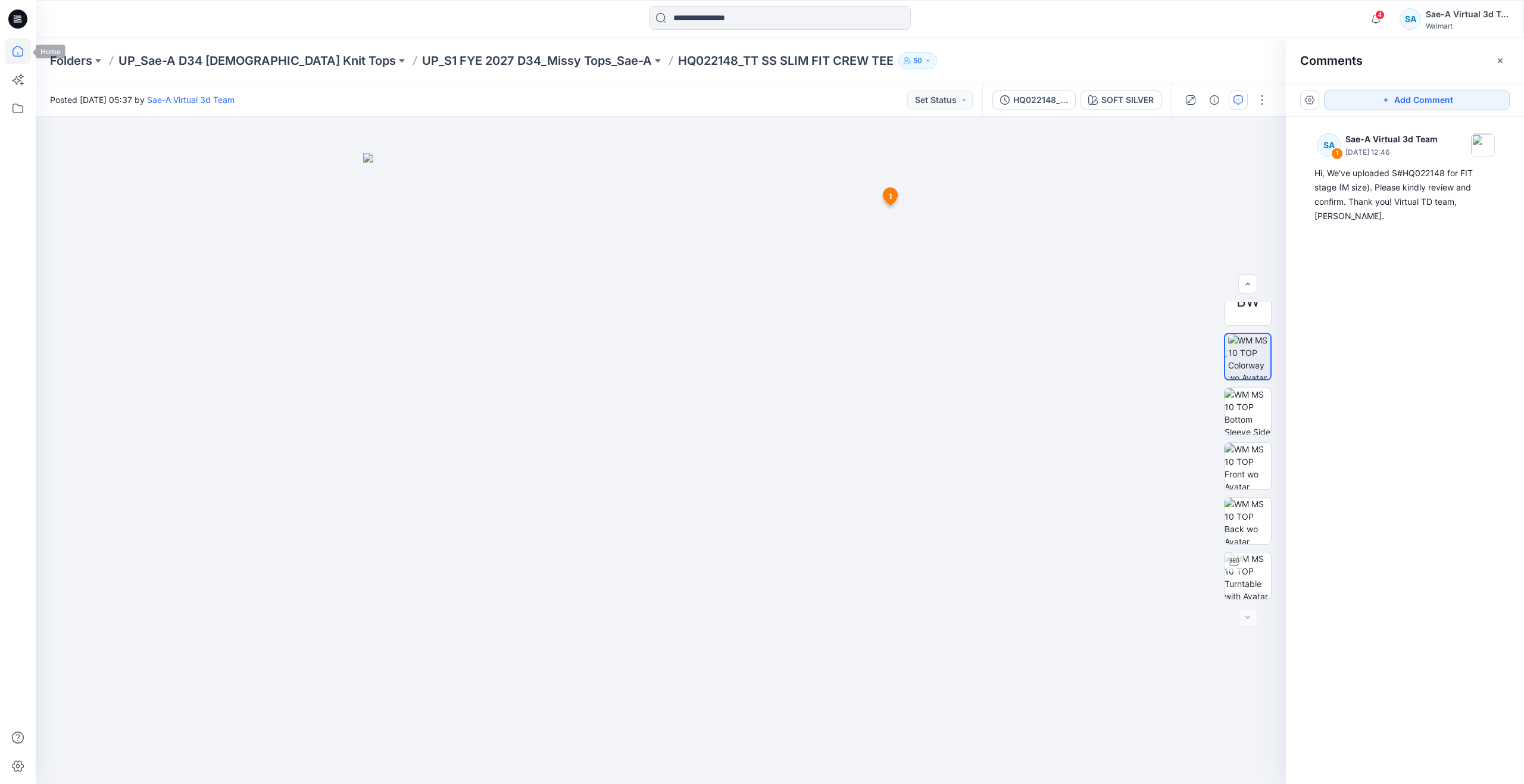
click at [14, 53] on icon at bounding box center [17, 50] width 26 height 26
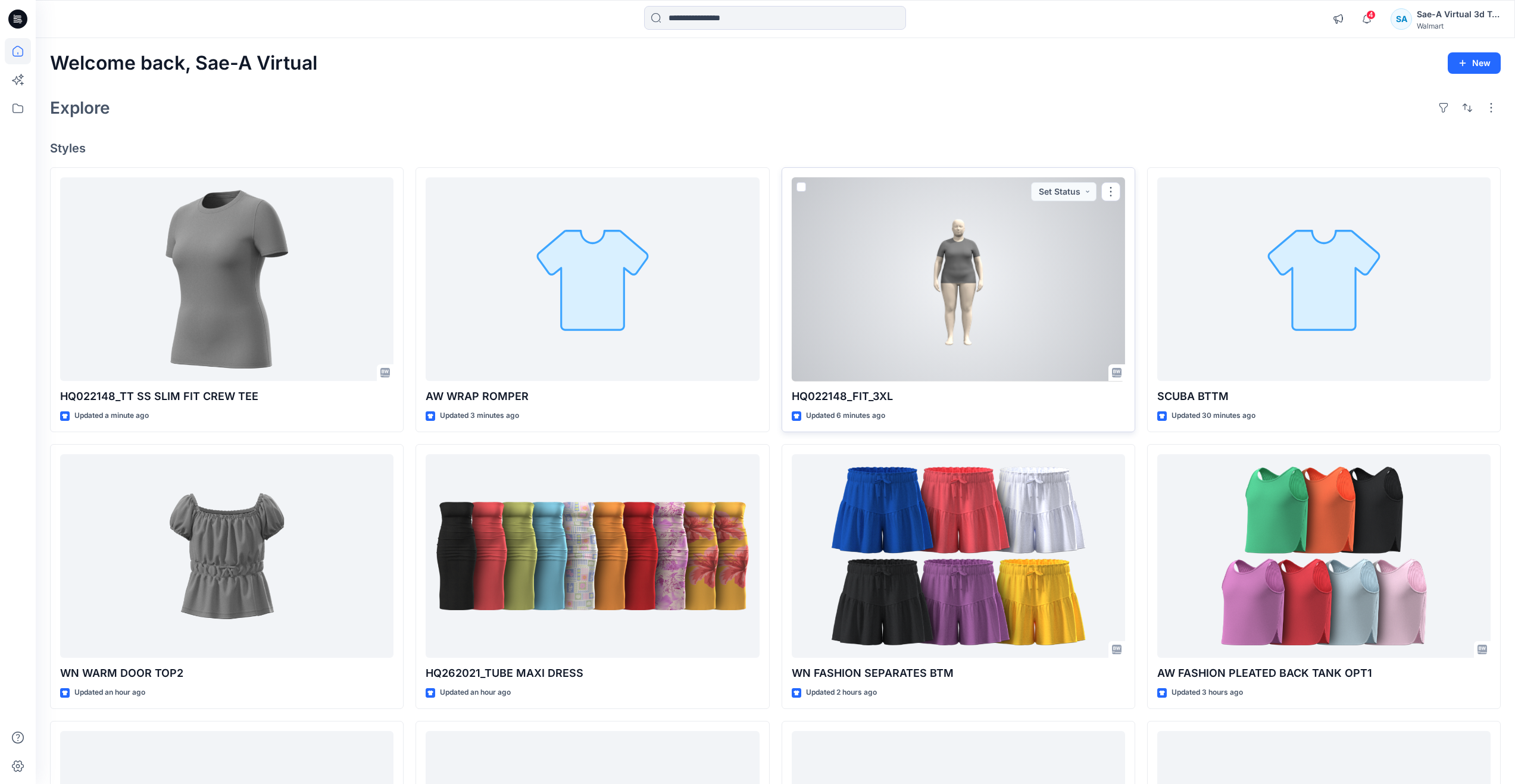
click at [935, 297] on div at bounding box center [958, 280] width 334 height 204
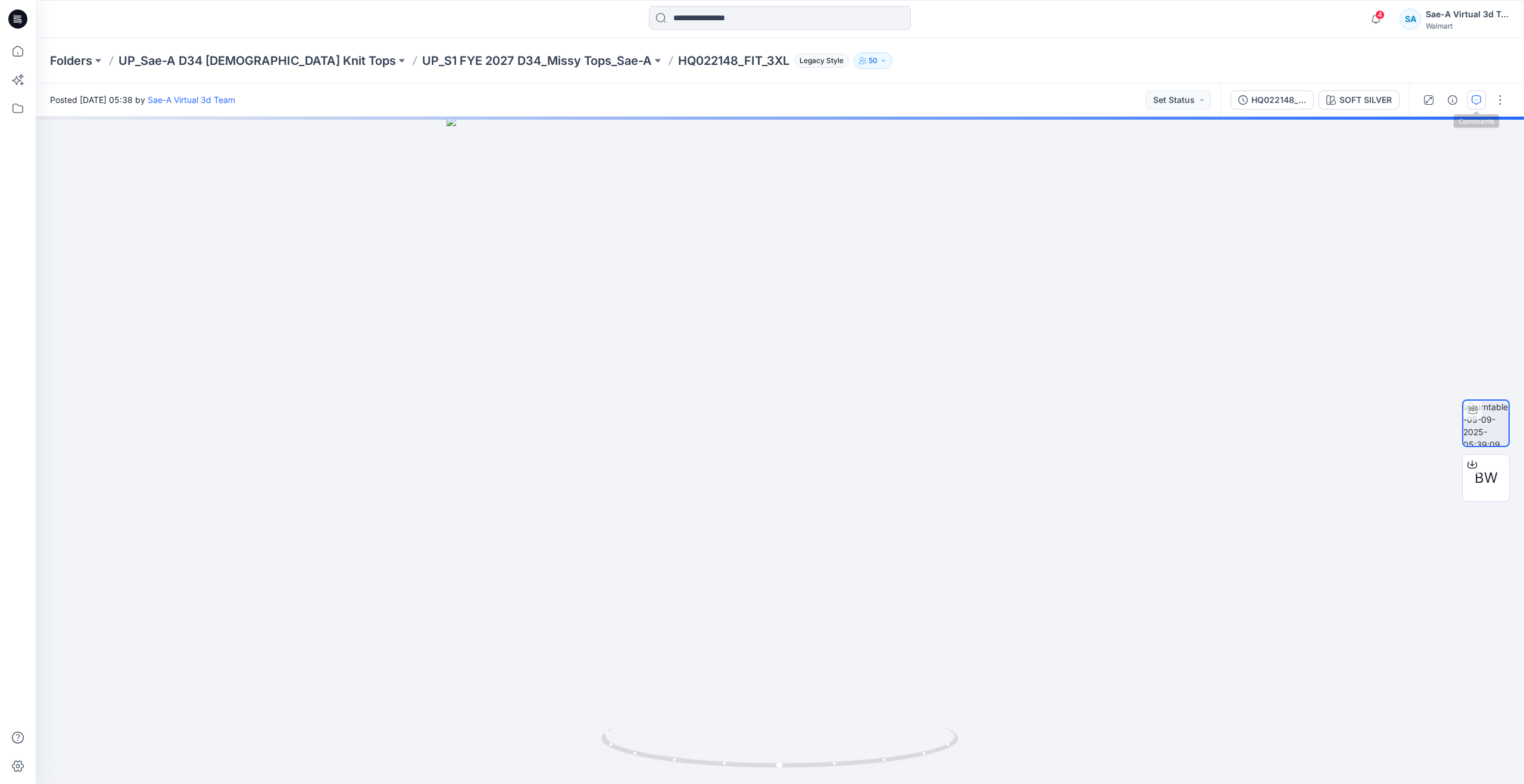
click at [1481, 102] on button "button" at bounding box center [1476, 100] width 19 height 19
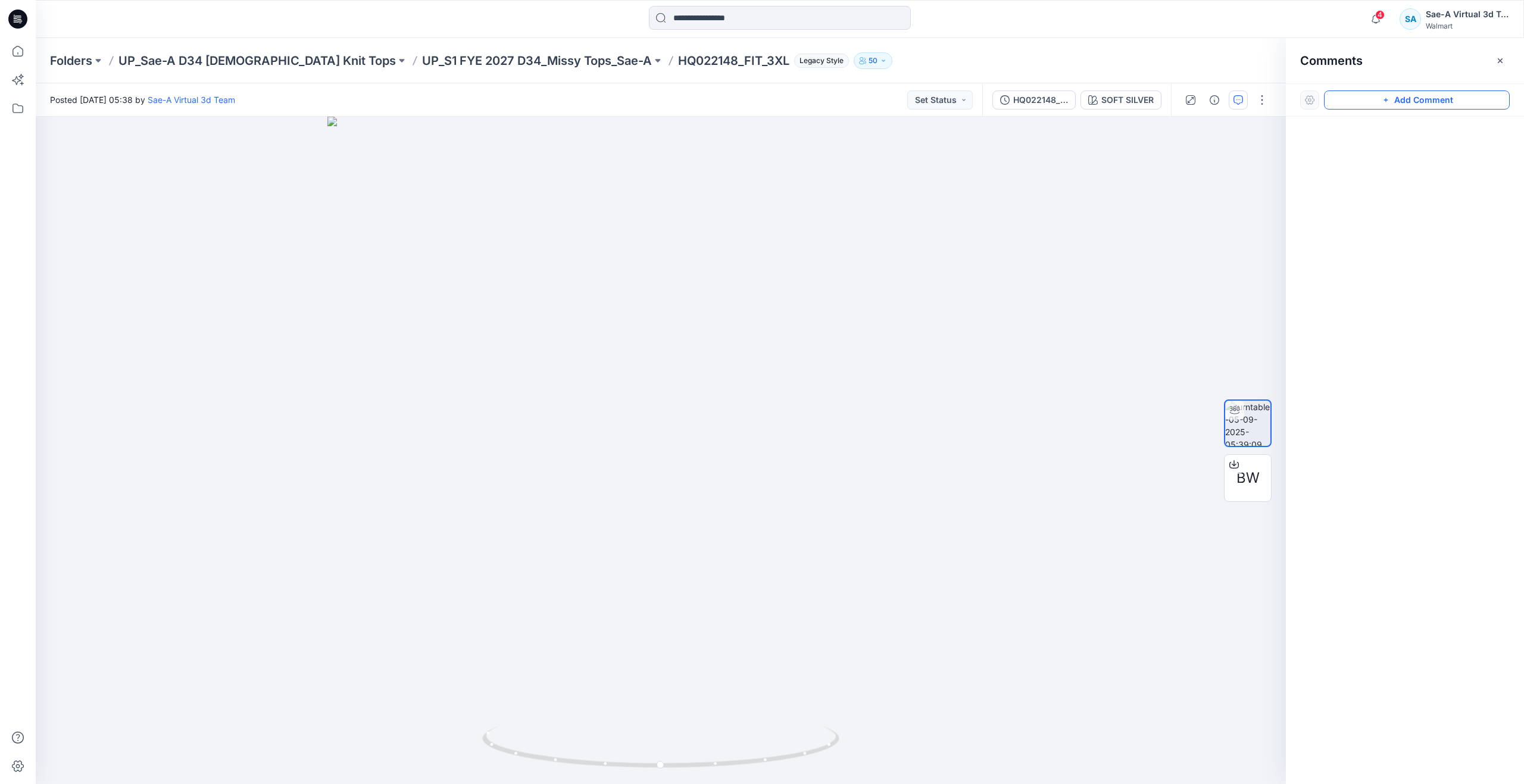
click at [1355, 96] on button "Add Comment" at bounding box center [1416, 100] width 186 height 19
click at [924, 198] on div "1" at bounding box center [661, 450] width 1250 height 667
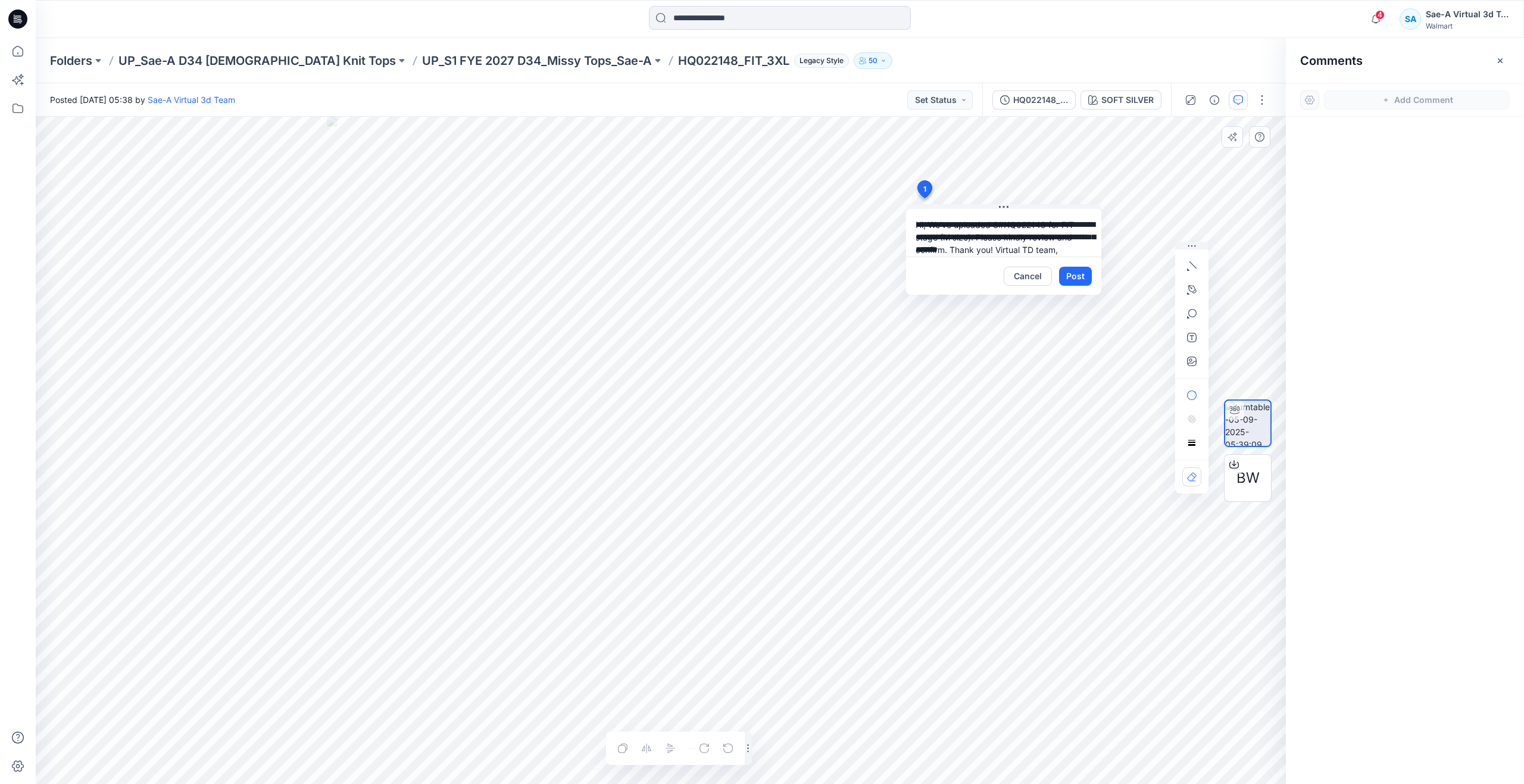
click at [945, 237] on textarea "**********" at bounding box center [1004, 232] width 195 height 47
type textarea "**********"
click at [1065, 273] on button "Post" at bounding box center [1075, 276] width 33 height 19
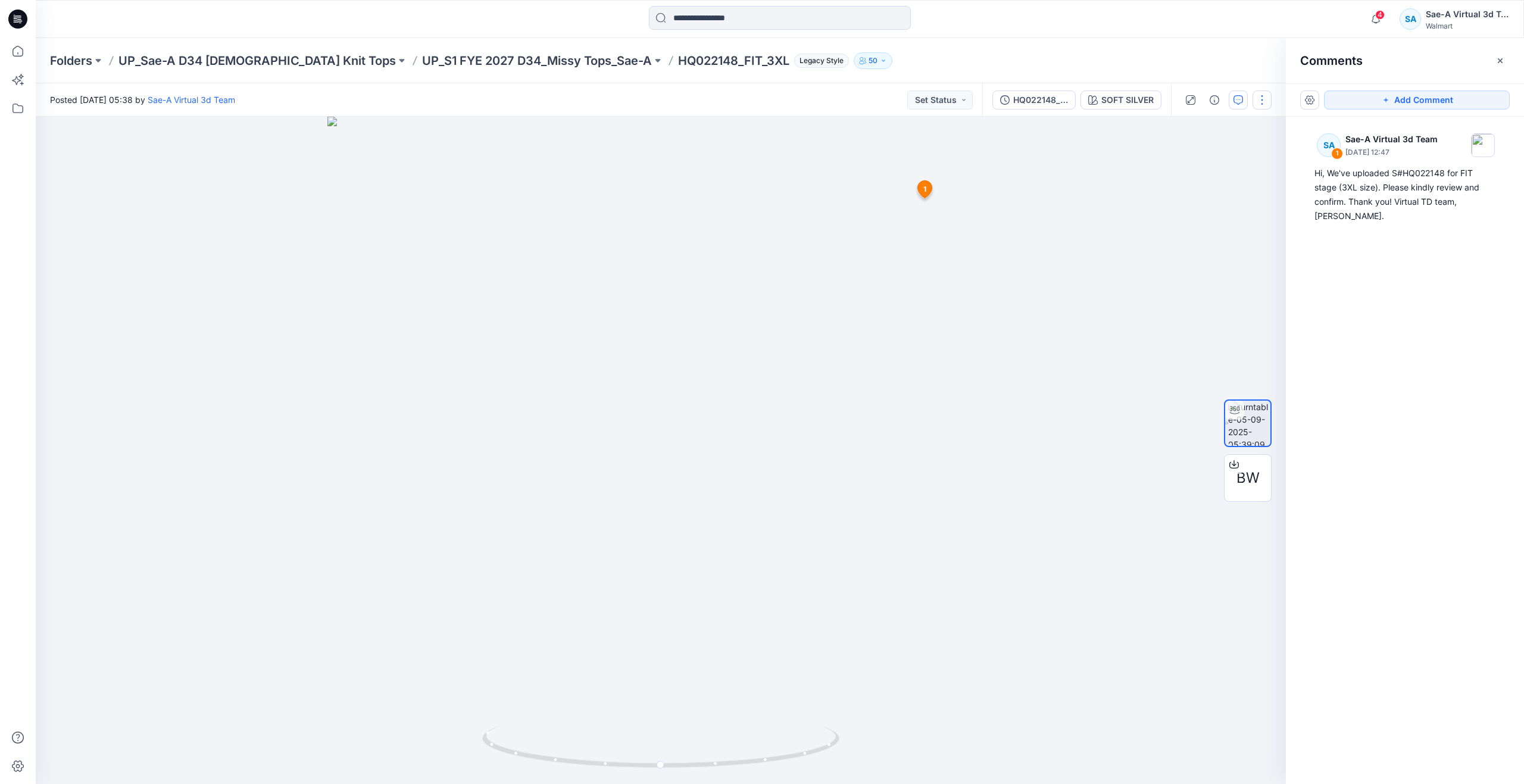
click at [1265, 105] on button "button" at bounding box center [1262, 100] width 19 height 19
click at [1186, 125] on p "Edit" at bounding box center [1186, 127] width 15 height 13
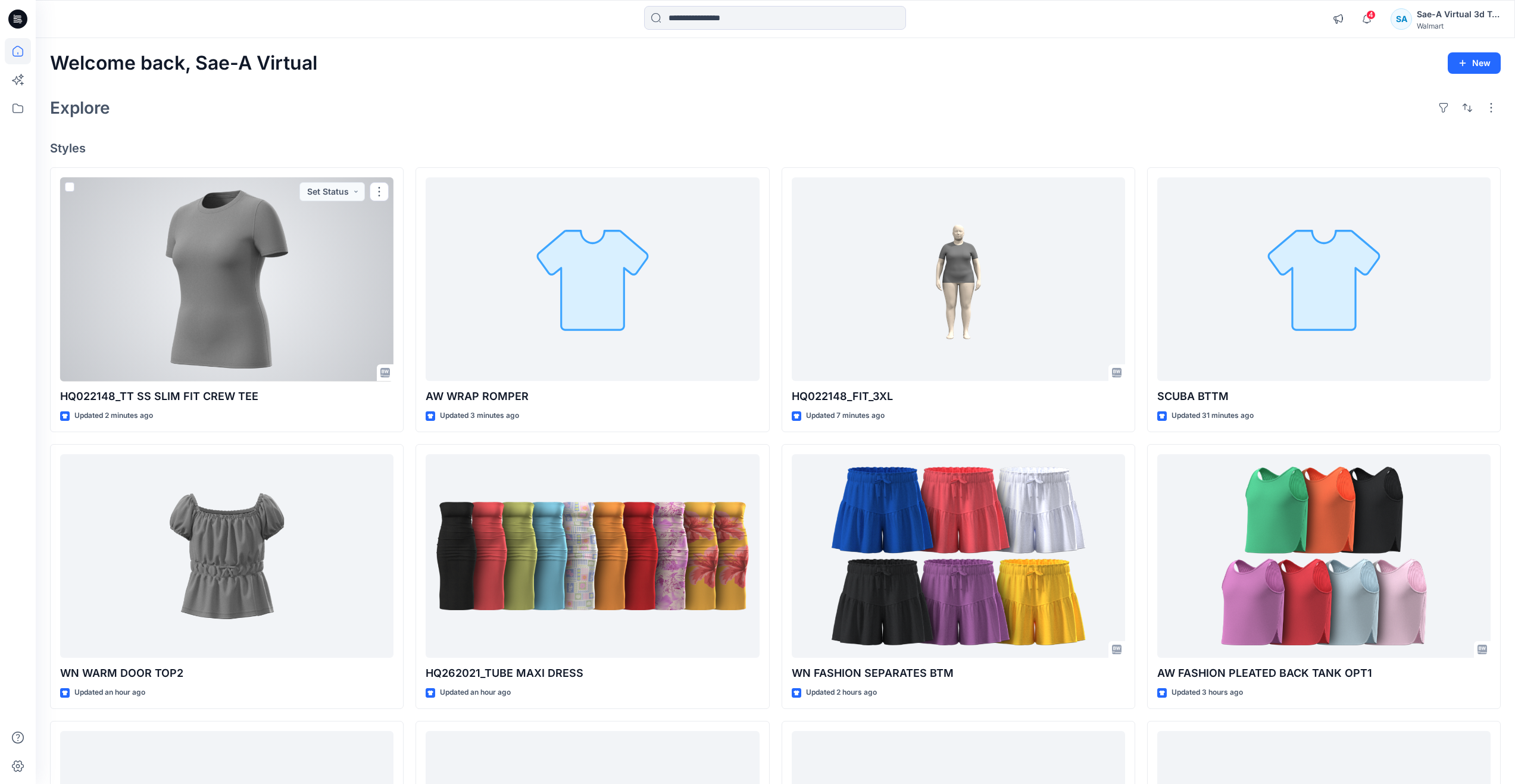
click at [266, 282] on div at bounding box center [226, 280] width 334 height 204
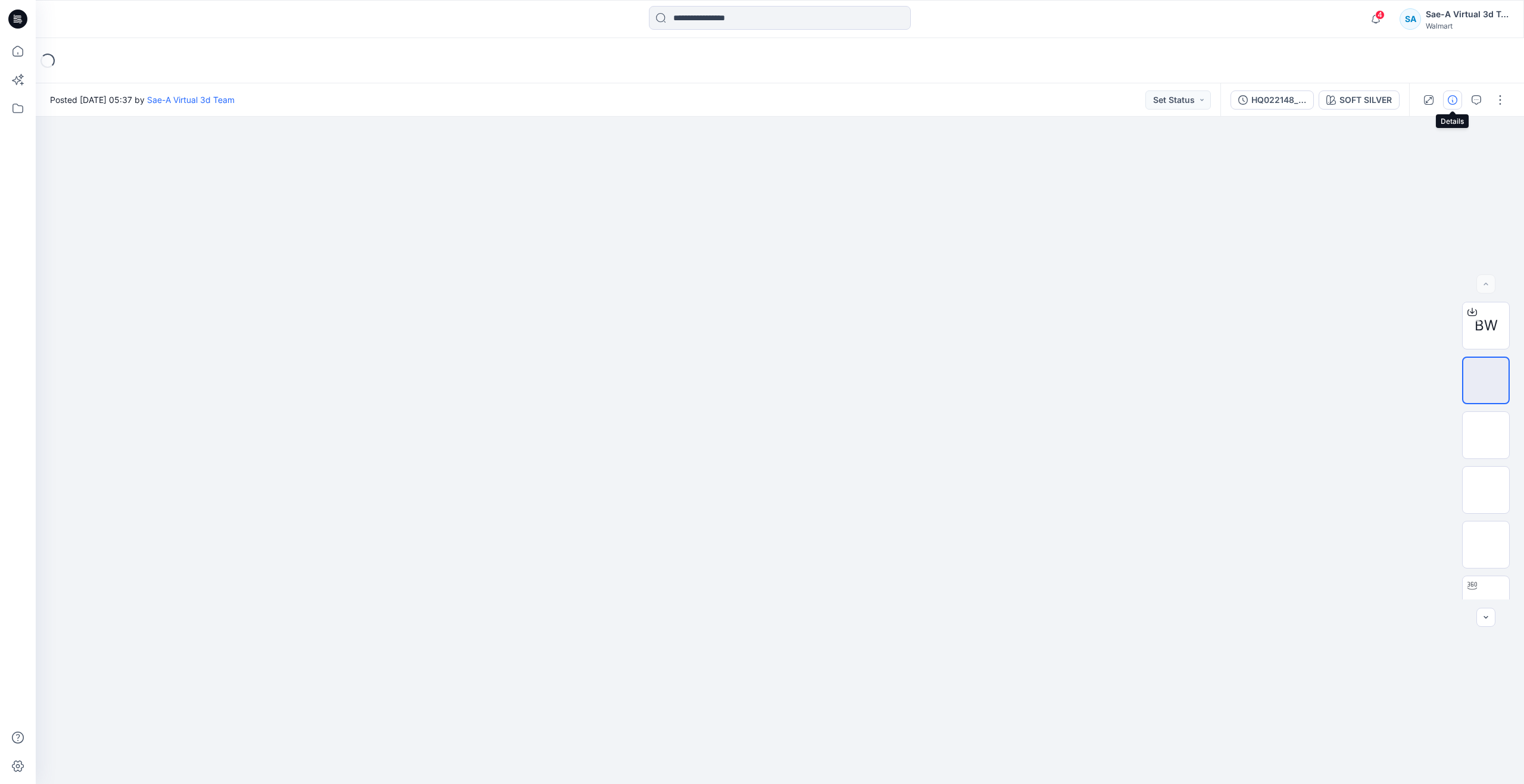
click at [1447, 98] on button "button" at bounding box center [1452, 100] width 19 height 19
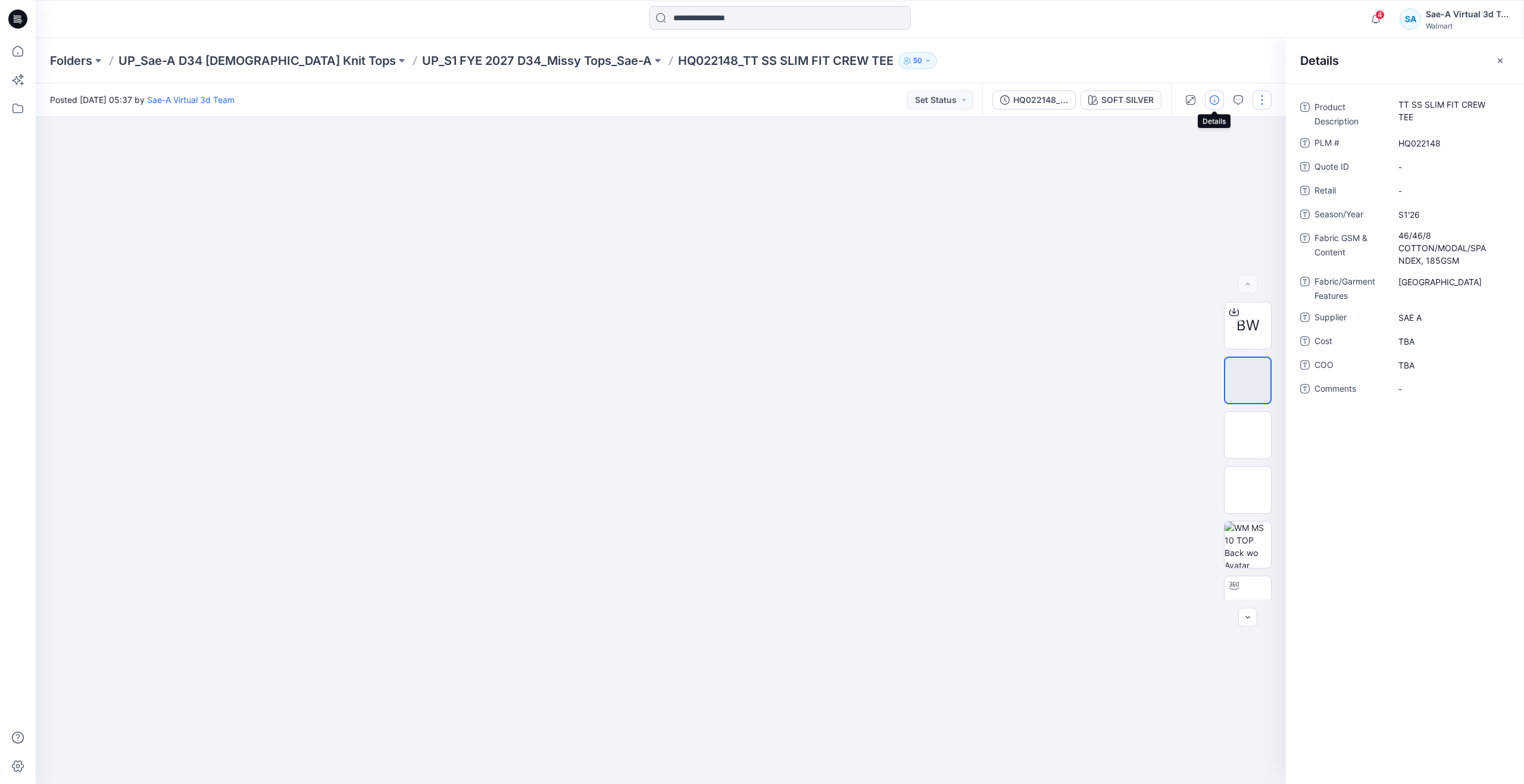
click at [1259, 98] on button "button" at bounding box center [1262, 100] width 19 height 19
click at [1211, 158] on button "Edit" at bounding box center [1212, 161] width 109 height 22
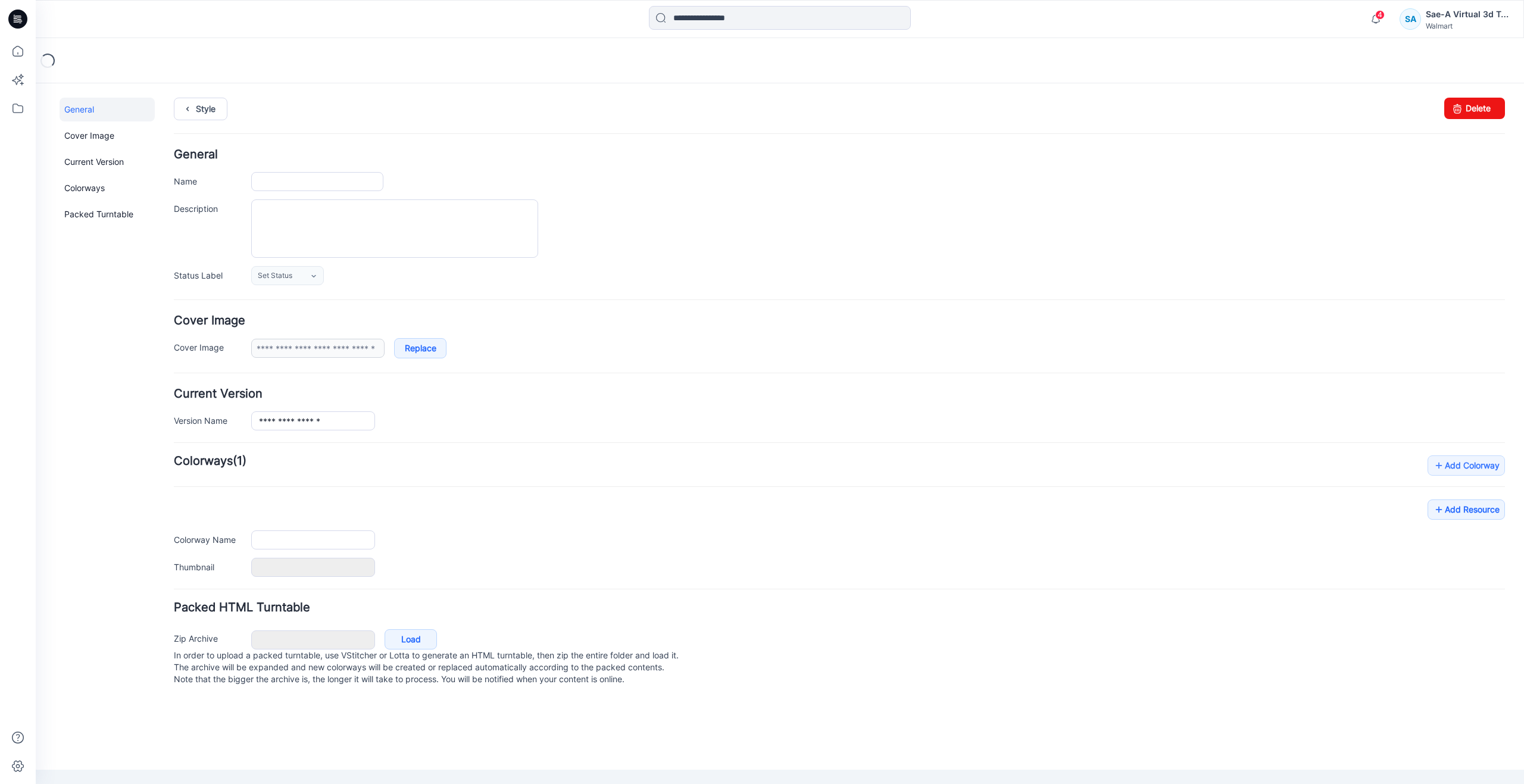
type input "**********"
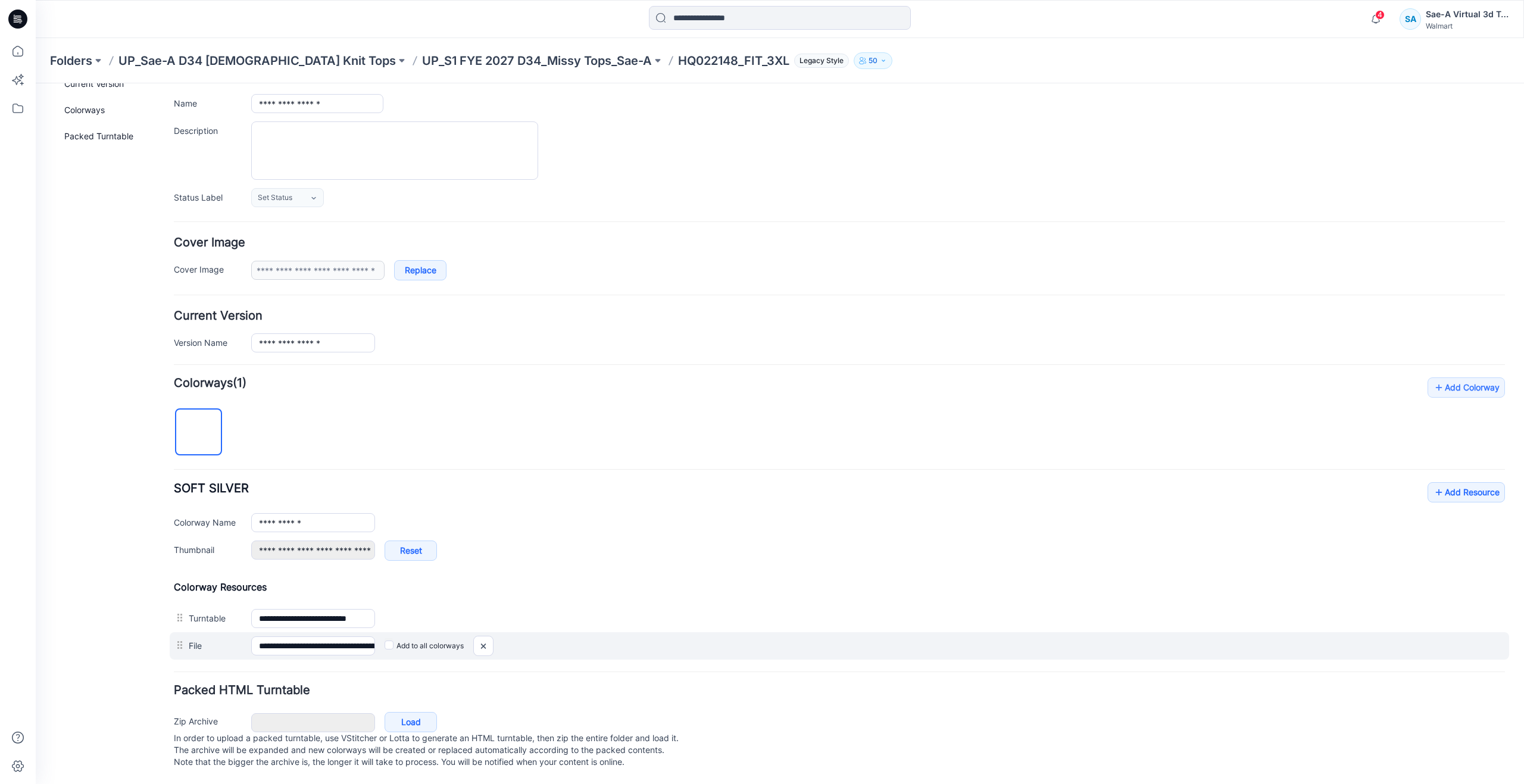
scroll to position [89, 0]
click at [482, 636] on img at bounding box center [483, 646] width 19 height 20
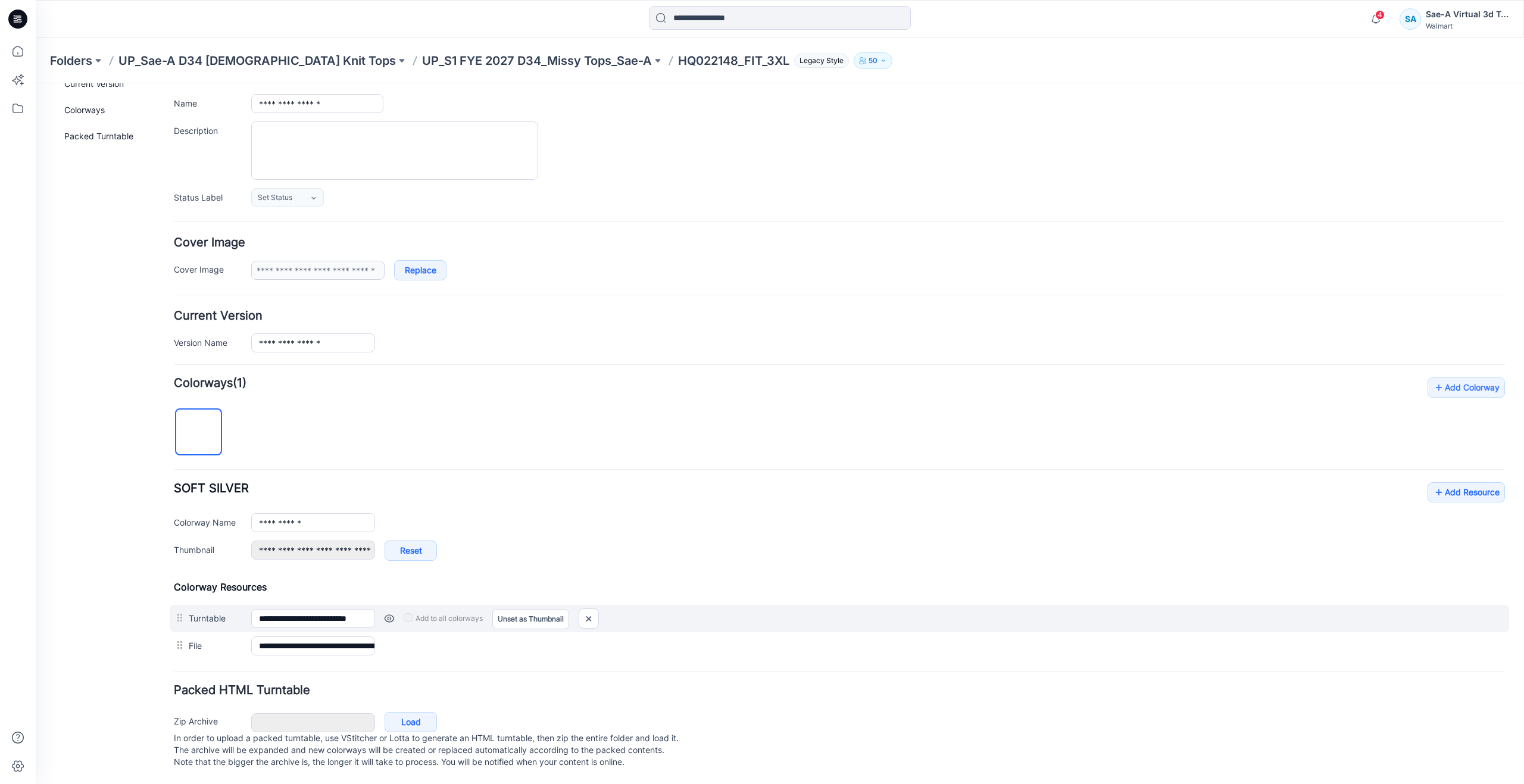
scroll to position [62, 0]
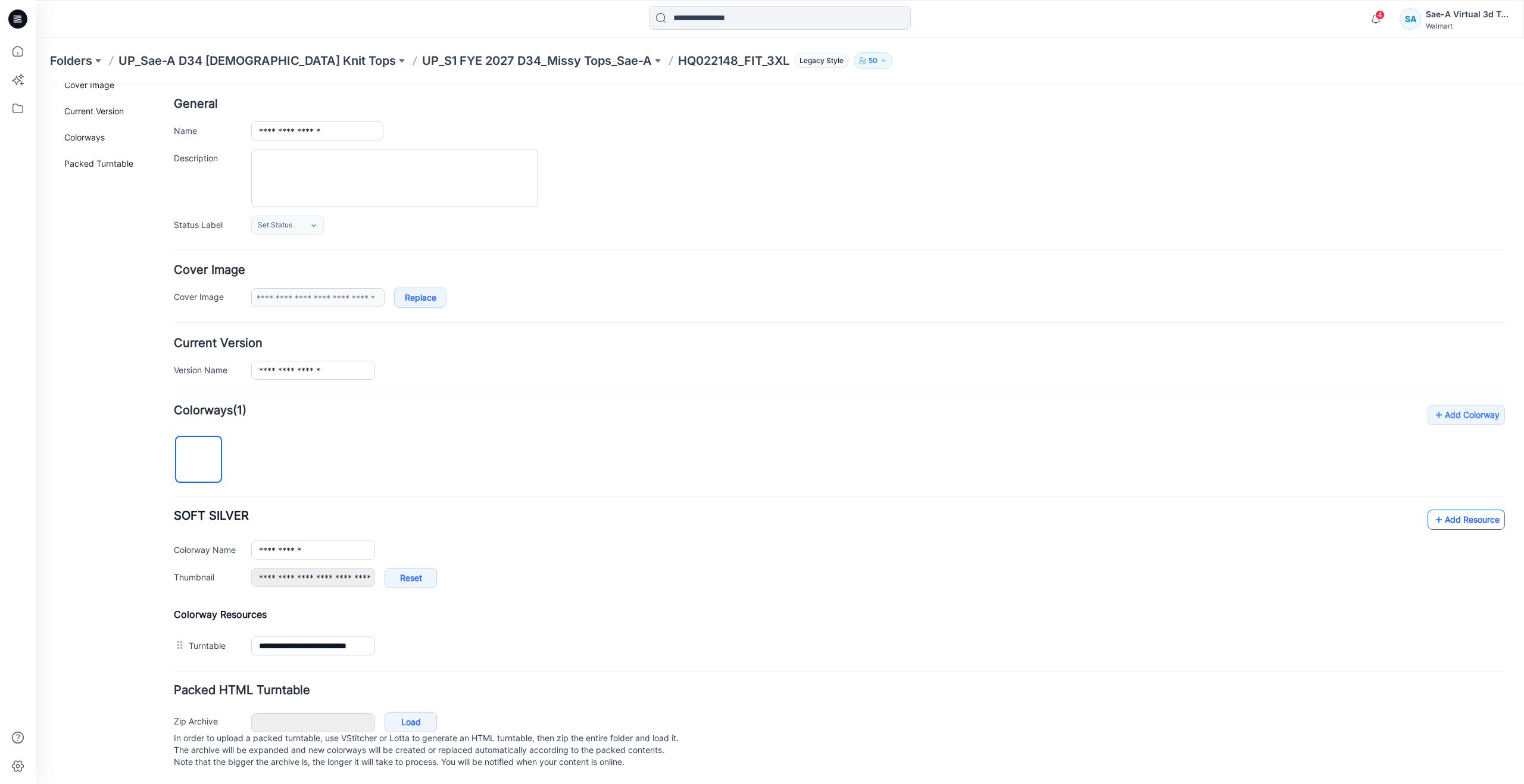
click at [1436, 510] on link "Add Resource" at bounding box center [1466, 519] width 78 height 20
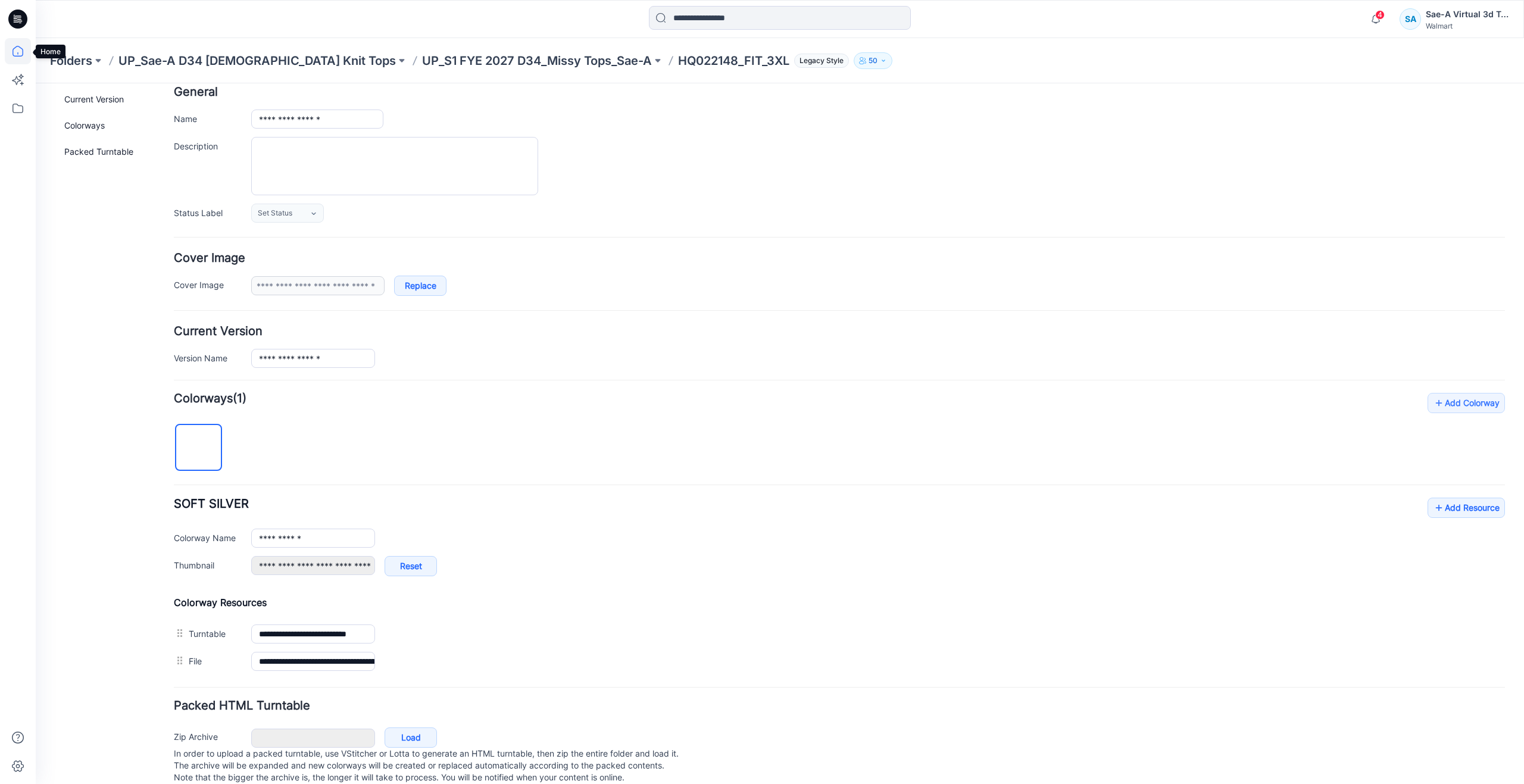
click at [20, 45] on icon at bounding box center [17, 50] width 26 height 26
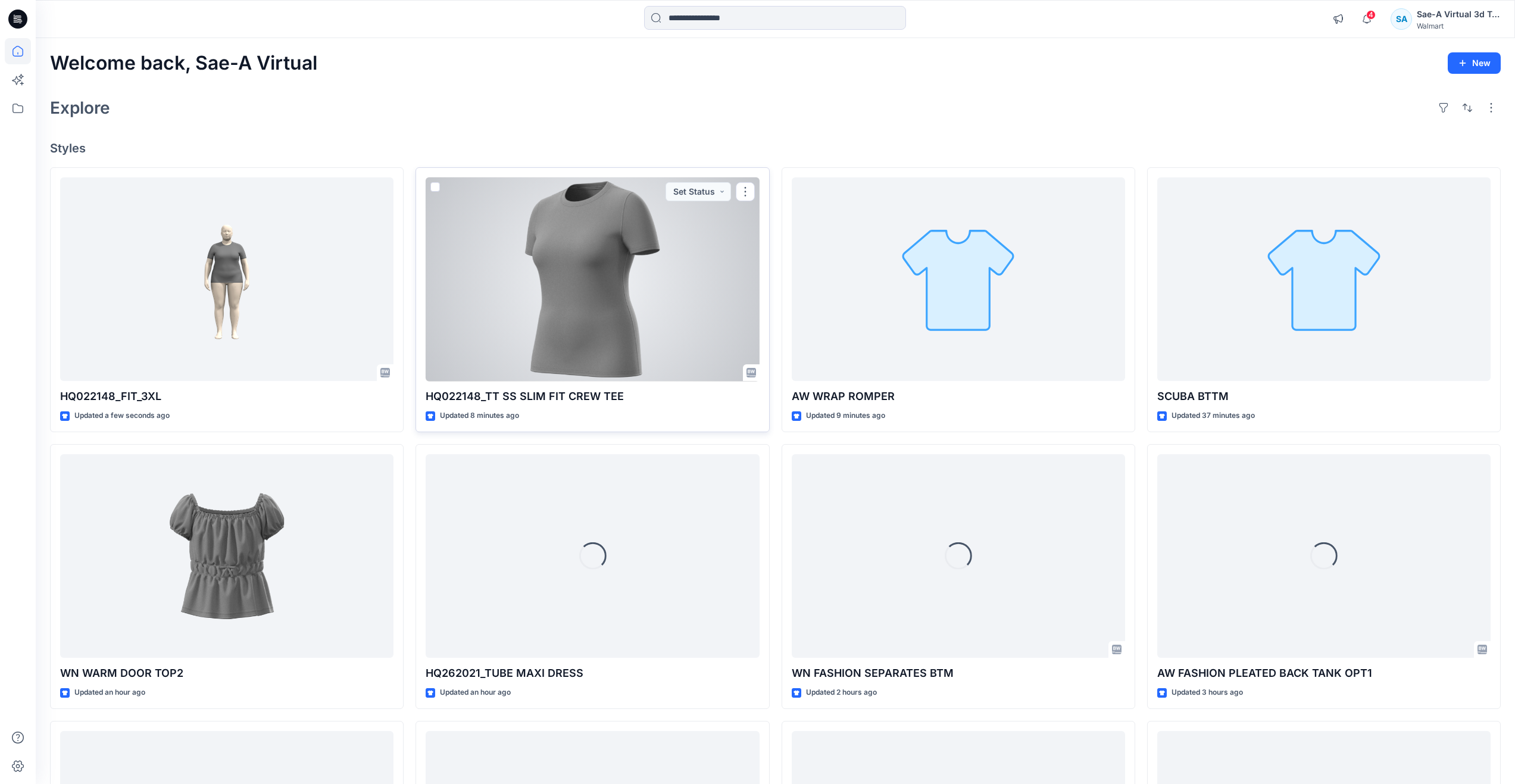
click at [576, 303] on div at bounding box center [592, 280] width 334 height 204
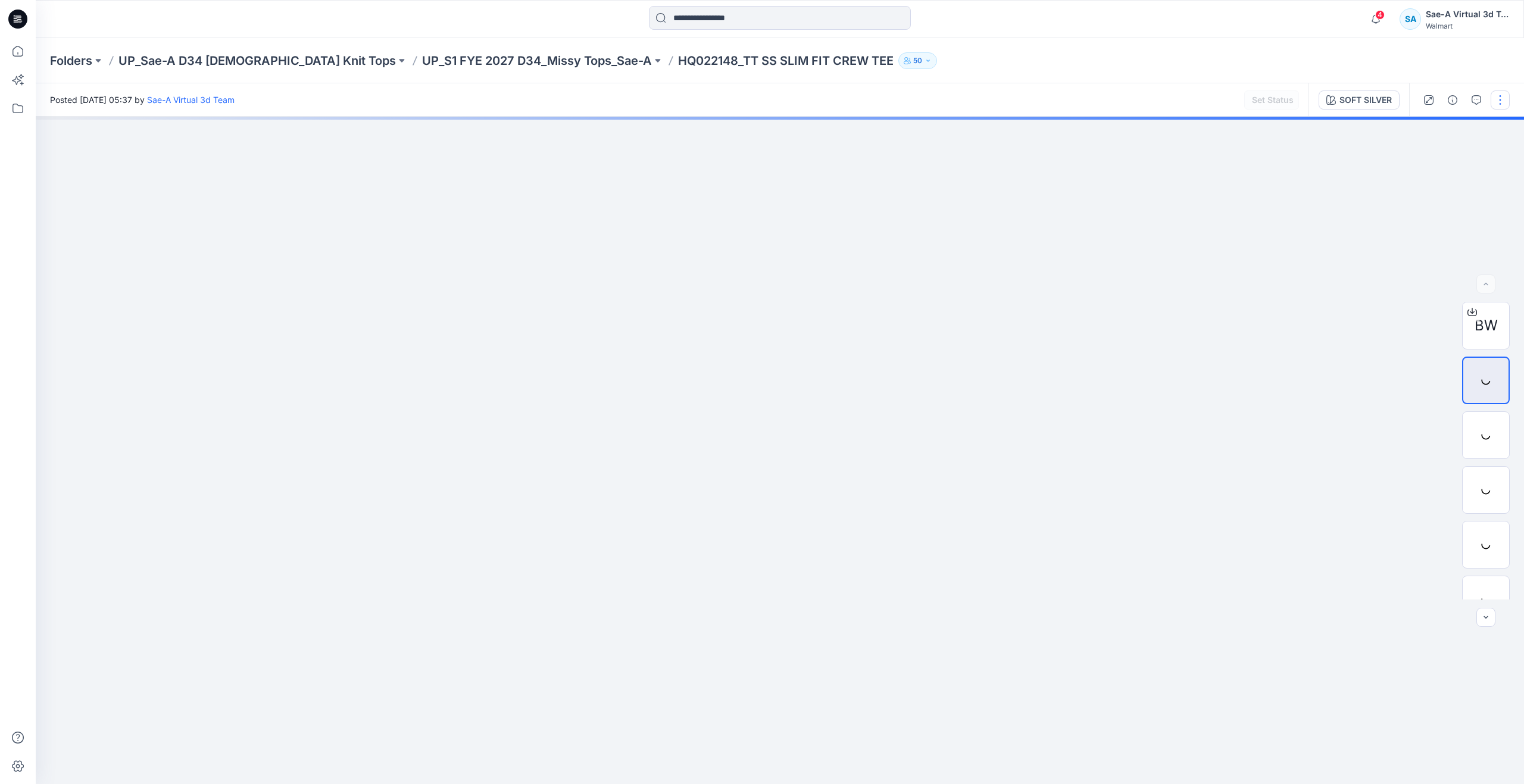
click at [1498, 97] on button "button" at bounding box center [1500, 100] width 19 height 19
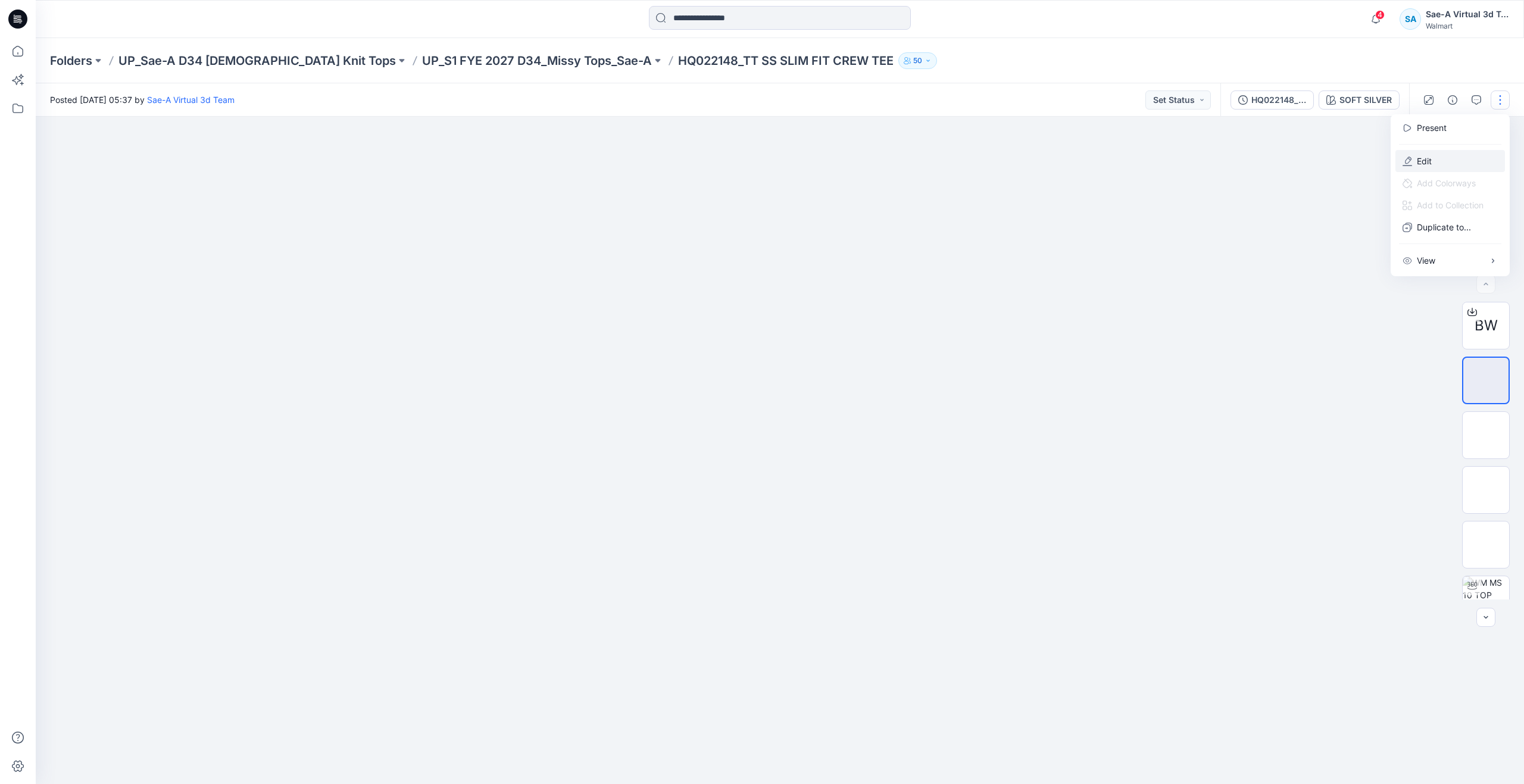
click at [1411, 160] on icon "button" at bounding box center [1407, 161] width 10 height 10
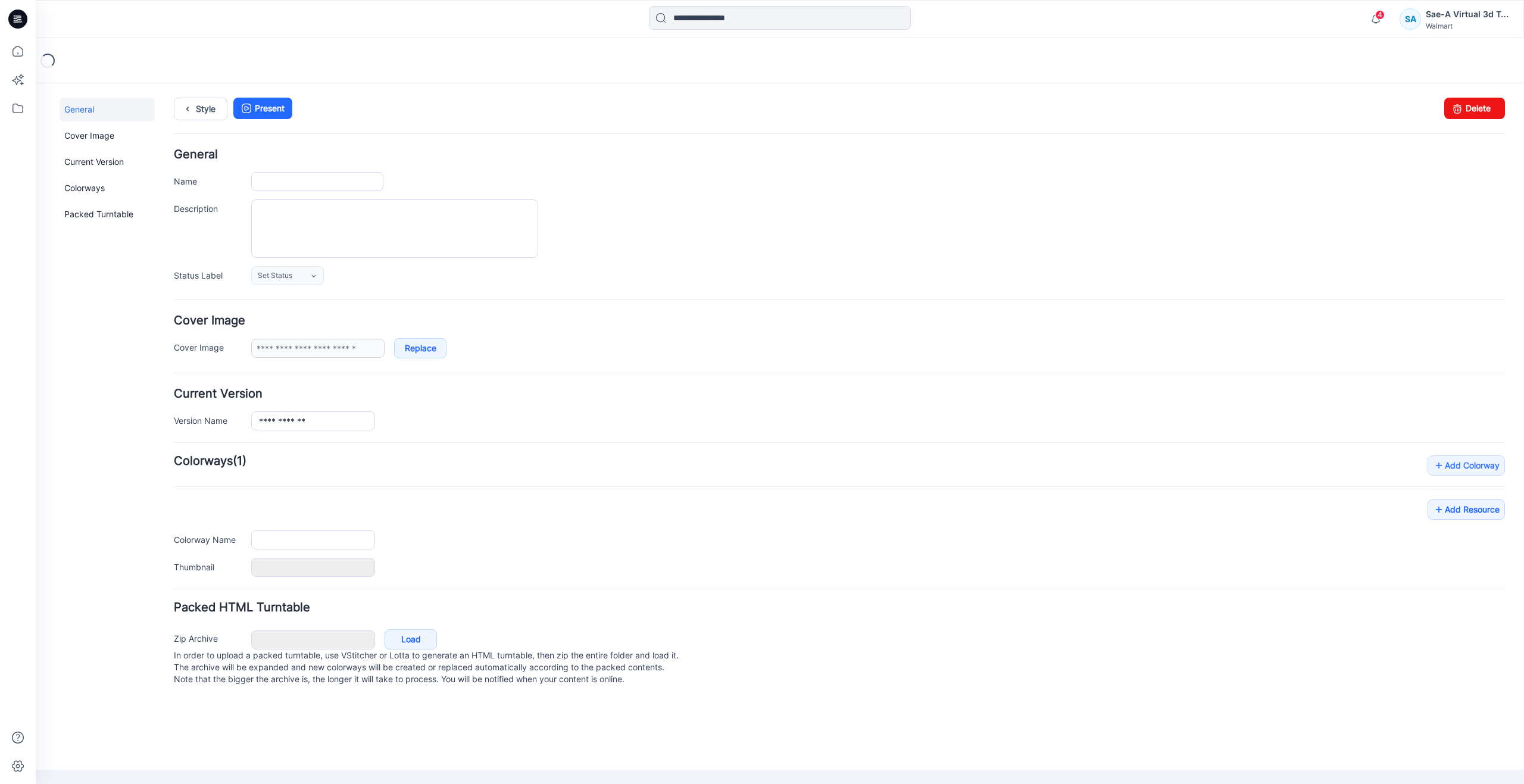
type input "**********"
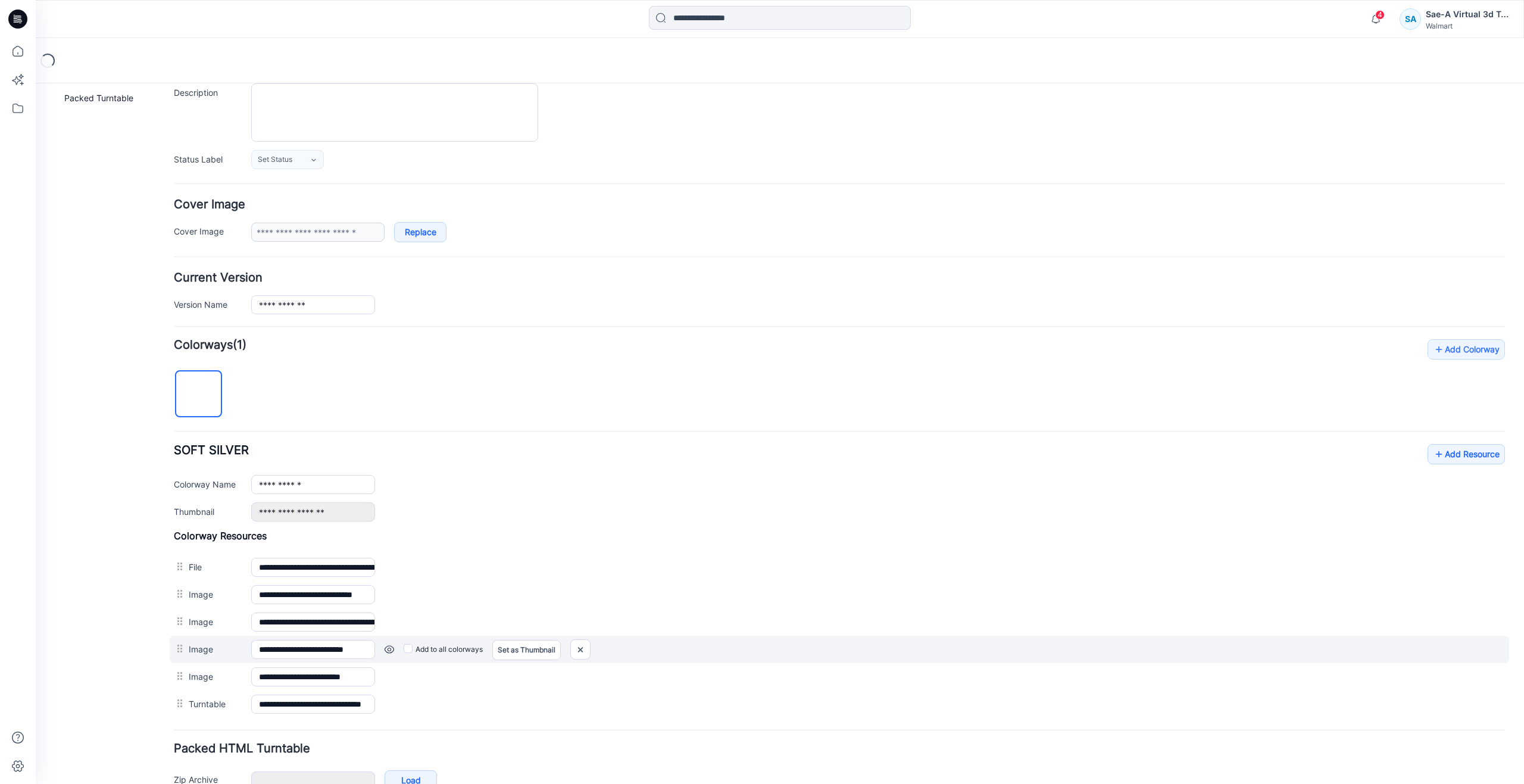
scroll to position [119, 0]
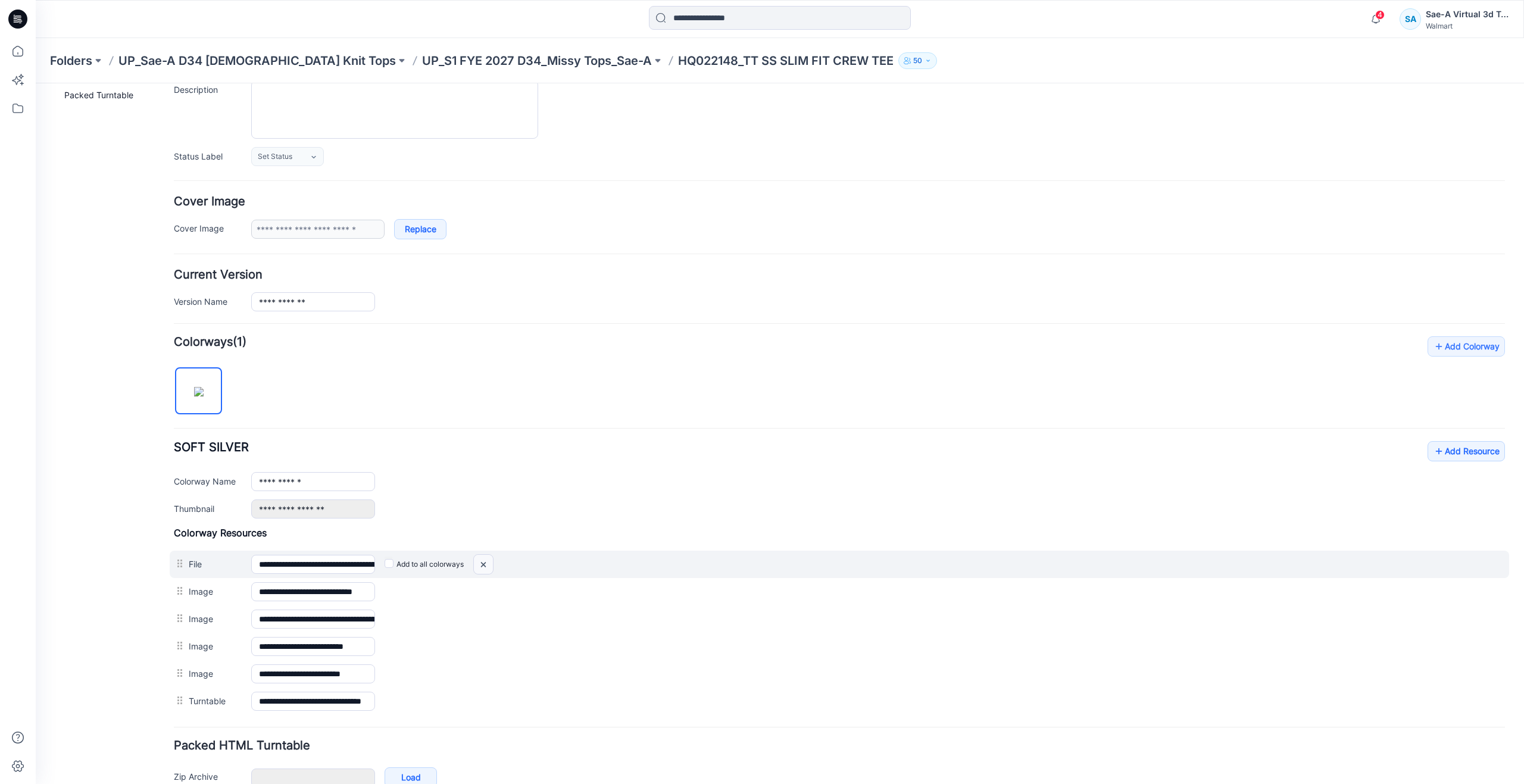
click at [488, 558] on img at bounding box center [483, 564] width 19 height 20
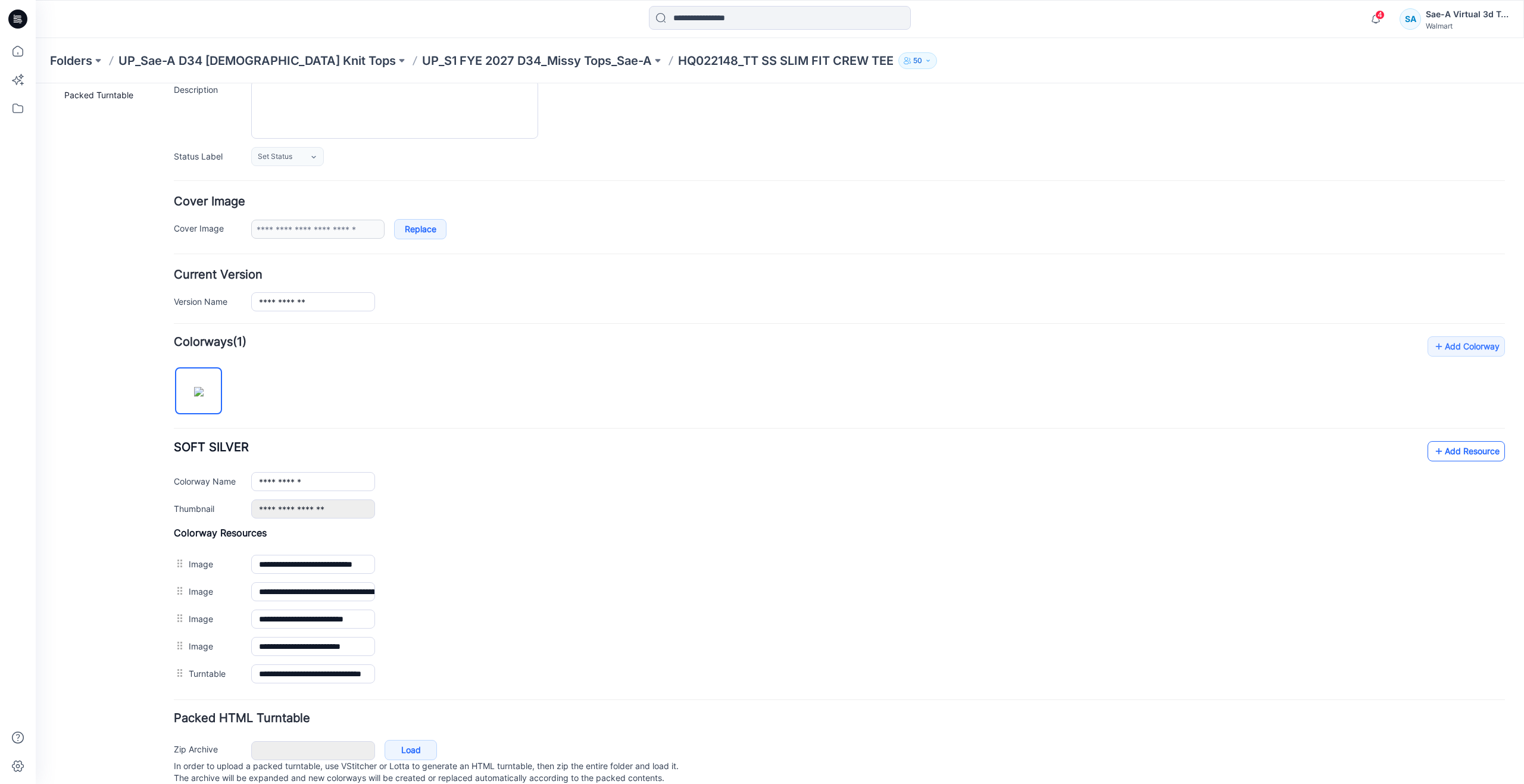
click at [1433, 452] on icon at bounding box center [1439, 451] width 12 height 19
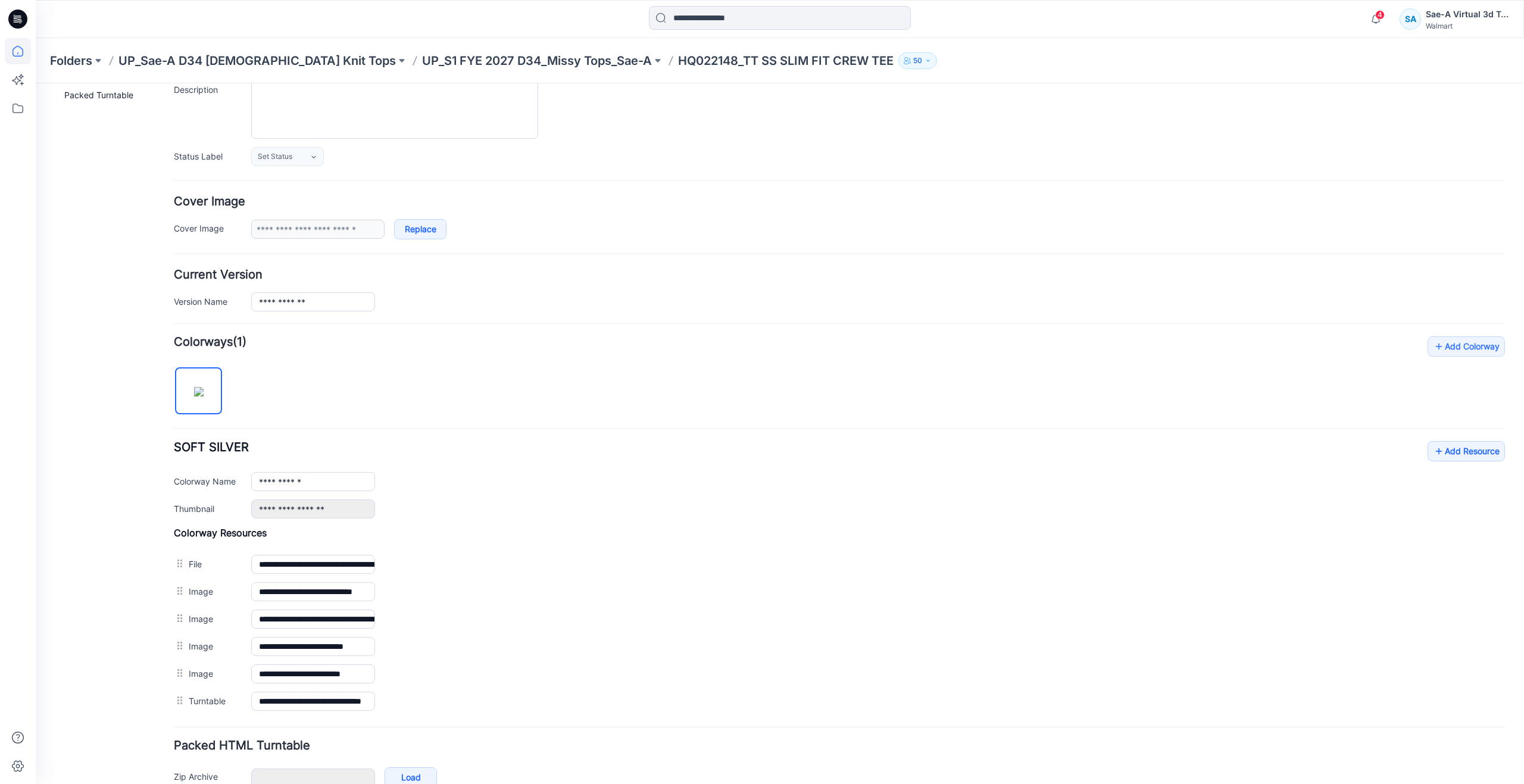
click at [26, 53] on icon at bounding box center [17, 50] width 26 height 26
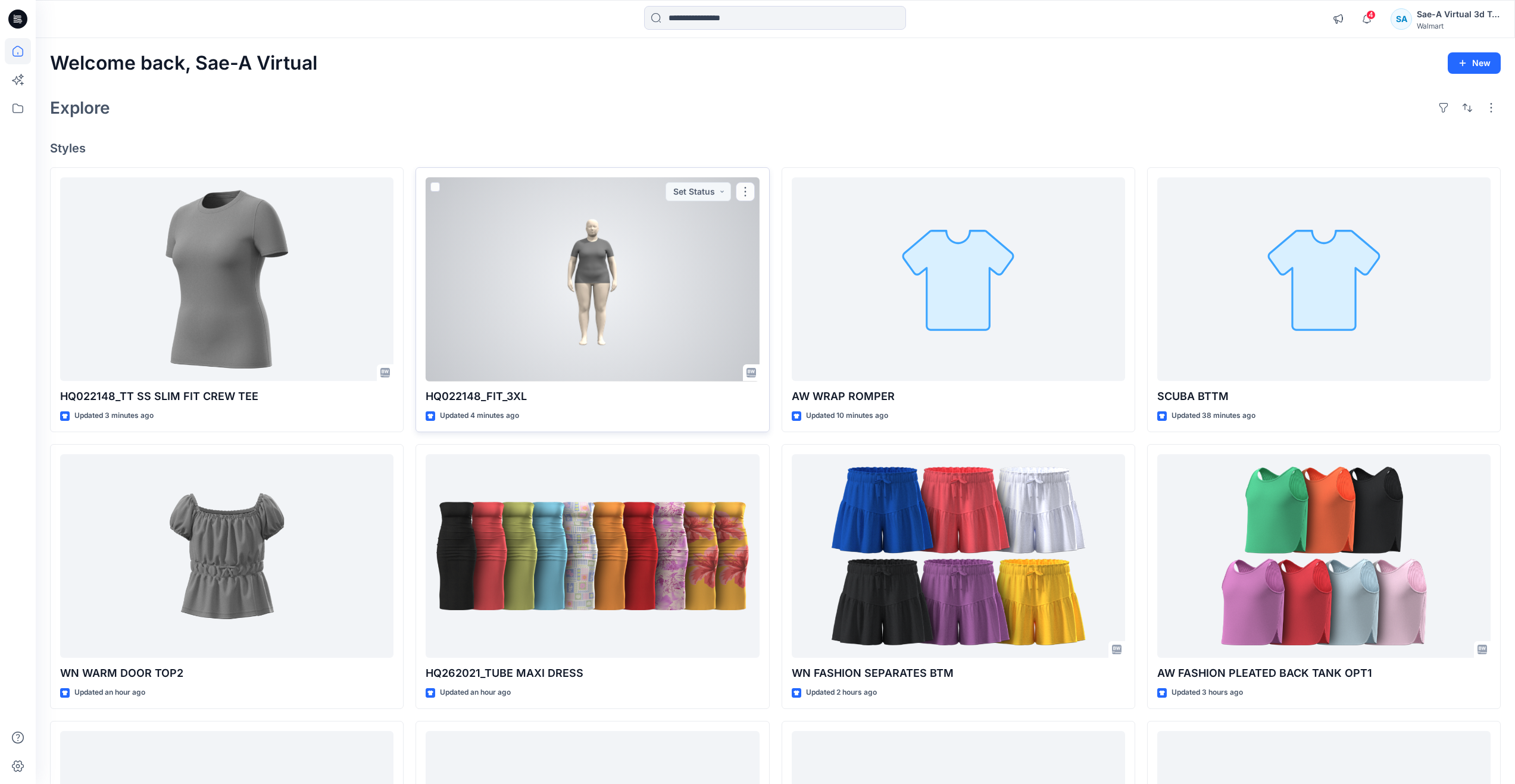
click at [574, 305] on div at bounding box center [592, 280] width 334 height 204
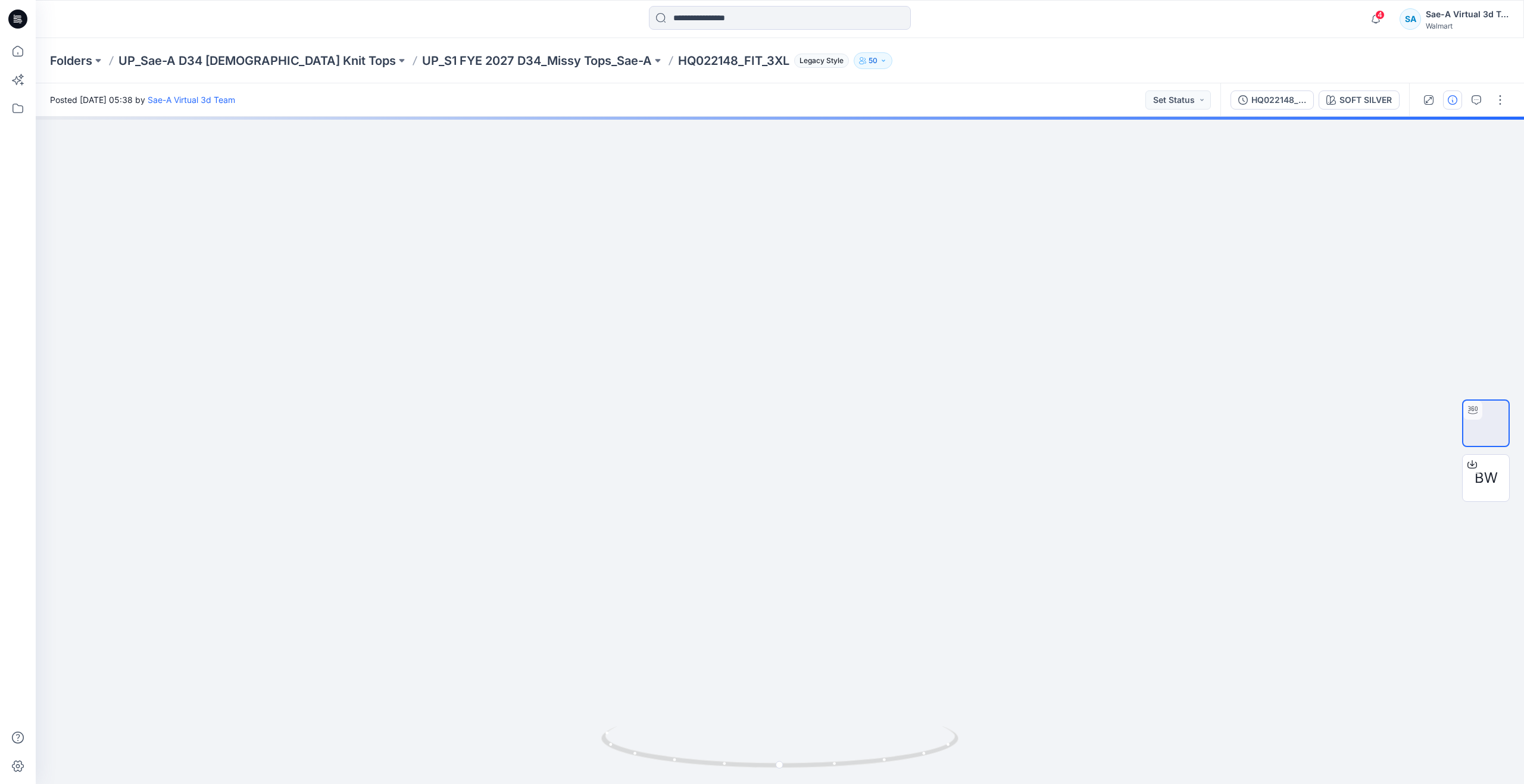
click at [1457, 108] on button "button" at bounding box center [1452, 100] width 19 height 19
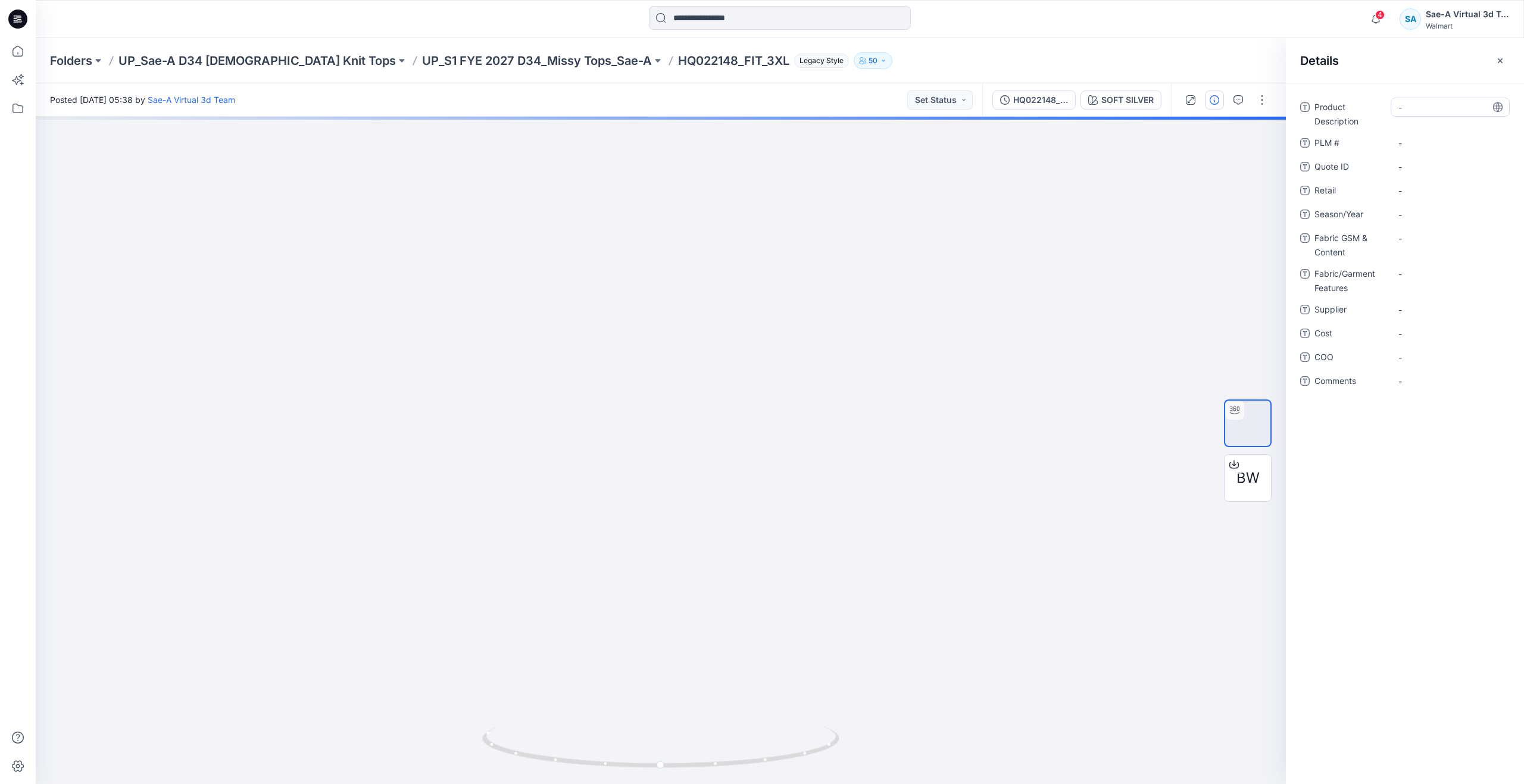
click at [1417, 108] on Description "-" at bounding box center [1450, 107] width 104 height 13
type textarea "**********"
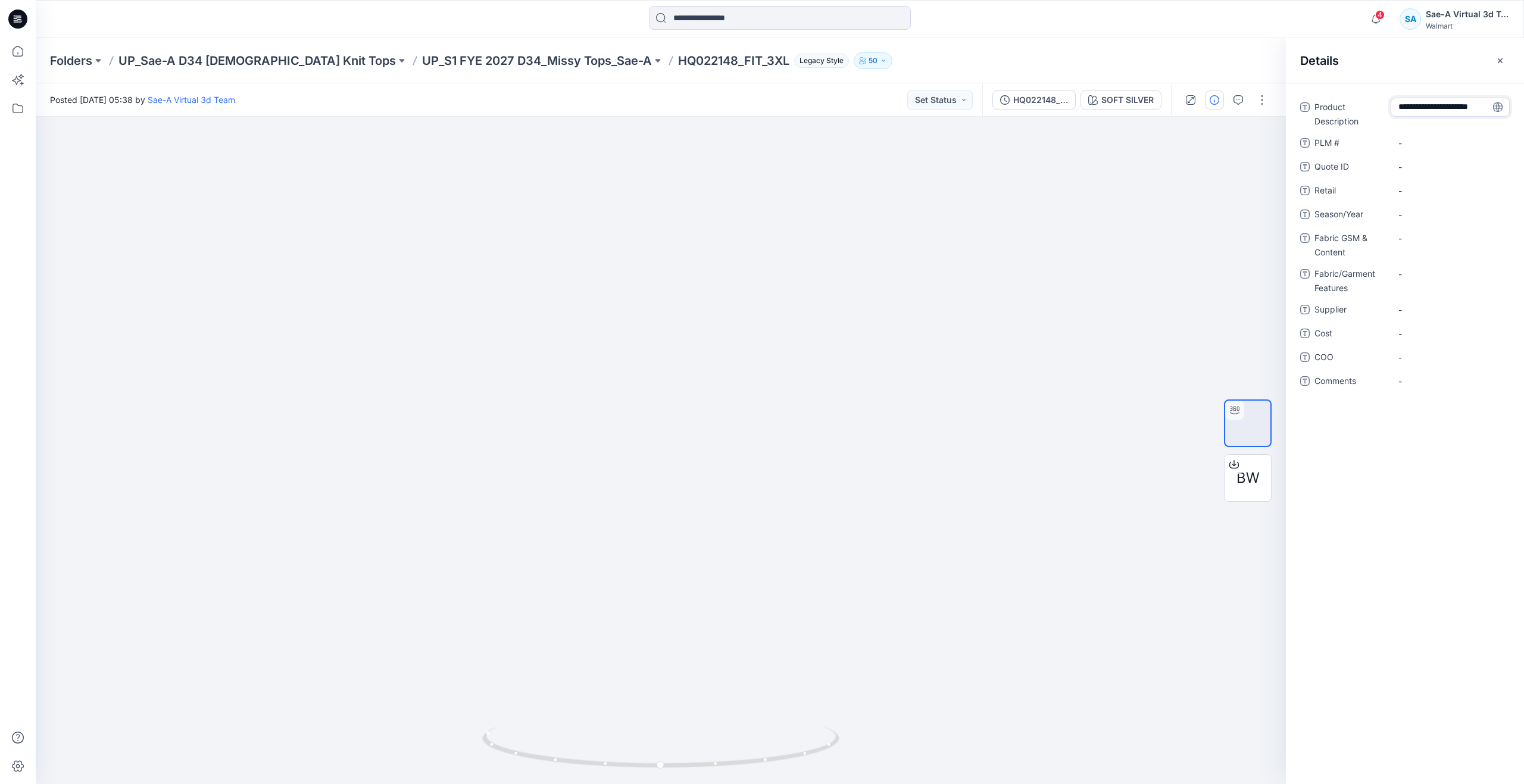
scroll to position [8, 0]
drag, startPoint x: 587, startPoint y: 60, endPoint x: 647, endPoint y: 69, distance: 60.7
click at [647, 69] on div "Folders UP_Sae-A D34 Ladies Knit Tops UP_S1 FYE 2027 D34_Missy Tops_Sae-A HQ022…" at bounding box center [779, 60] width 1488 height 45
copy p "HQ022148"
click at [1421, 146] on \ "-" at bounding box center [1450, 143] width 104 height 13
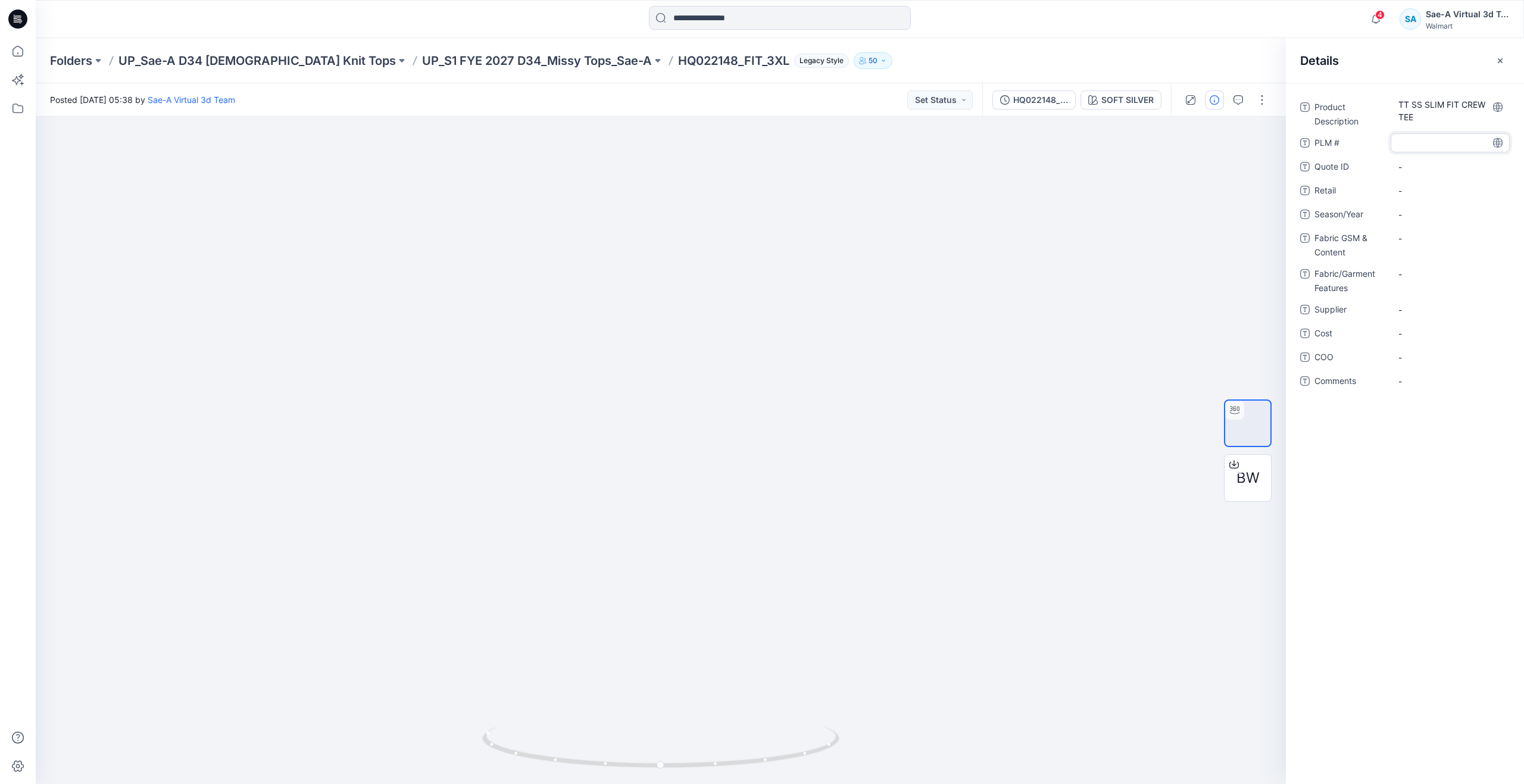
type textarea "********"
click at [1415, 220] on span "-" at bounding box center [1450, 214] width 104 height 13
type textarea "*****"
click at [1418, 232] on Content "-" at bounding box center [1450, 238] width 104 height 13
click at [1418, 223] on div "-" at bounding box center [1449, 214] width 119 height 19
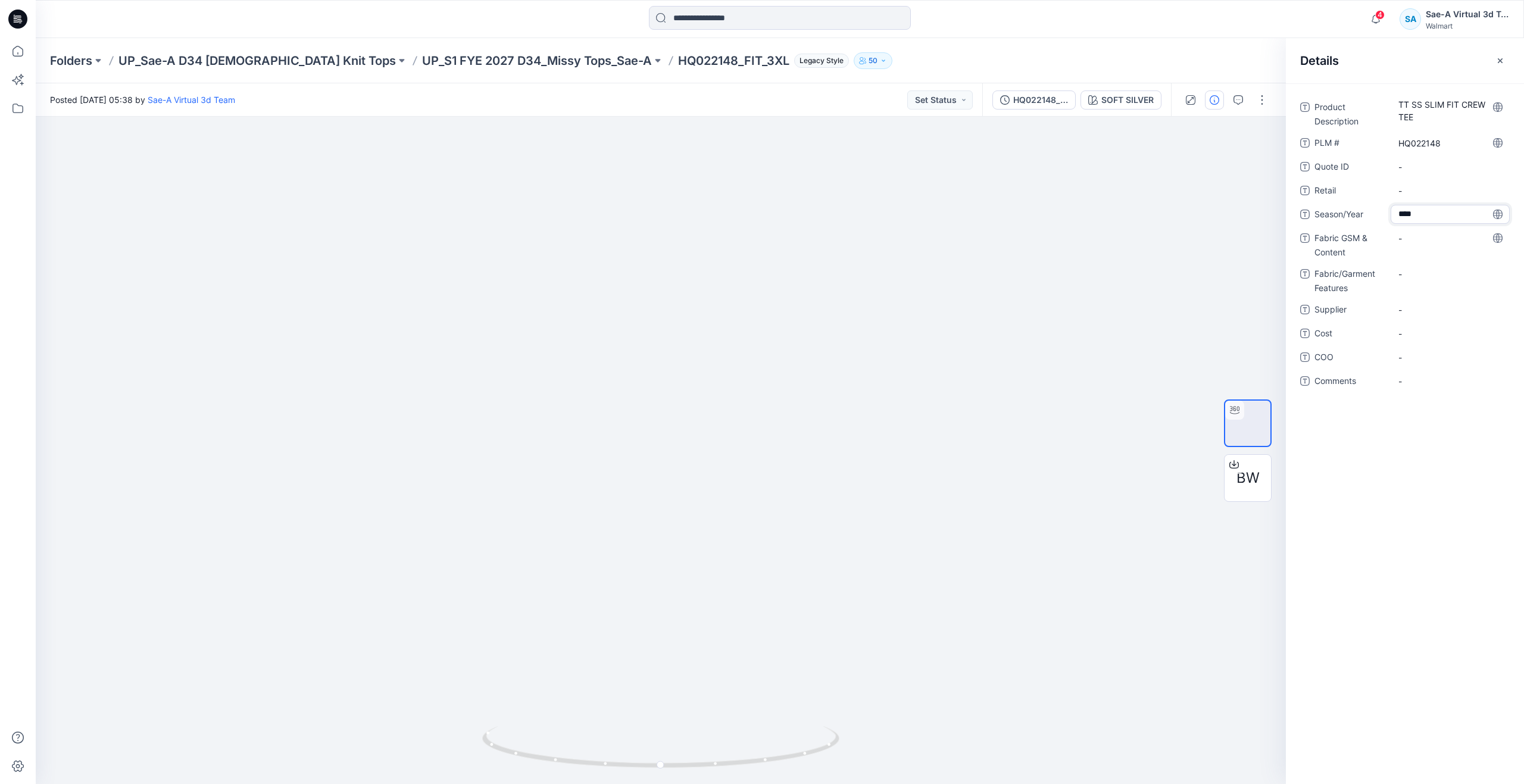
type textarea "*****"
click at [1419, 245] on div "-" at bounding box center [1449, 238] width 119 height 19
click at [1444, 251] on div "-" at bounding box center [1449, 244] width 119 height 31
click at [1443, 241] on Content "-" at bounding box center [1450, 238] width 104 height 13
type textarea "**********"
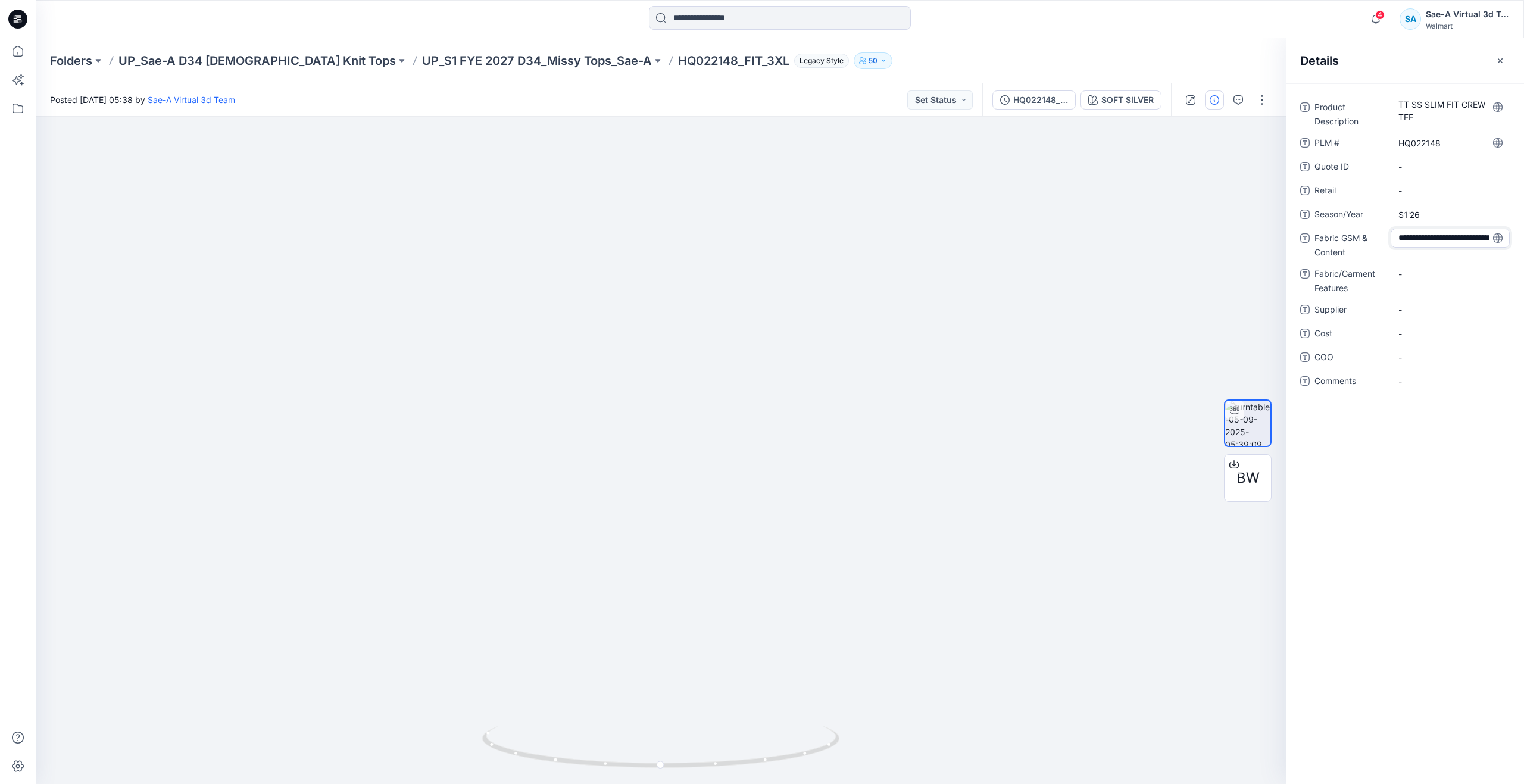
scroll to position [21, 0]
click at [1437, 264] on div "Product Description TT SS SLIM FIT CREW TEE PLM # HQ022148 Quote ID - Retail - …" at bounding box center [1404, 255] width 209 height 315
click at [1436, 280] on Features "-" at bounding box center [1450, 282] width 104 height 13
type textarea "******"
click at [1437, 322] on span "-" at bounding box center [1450, 317] width 104 height 13
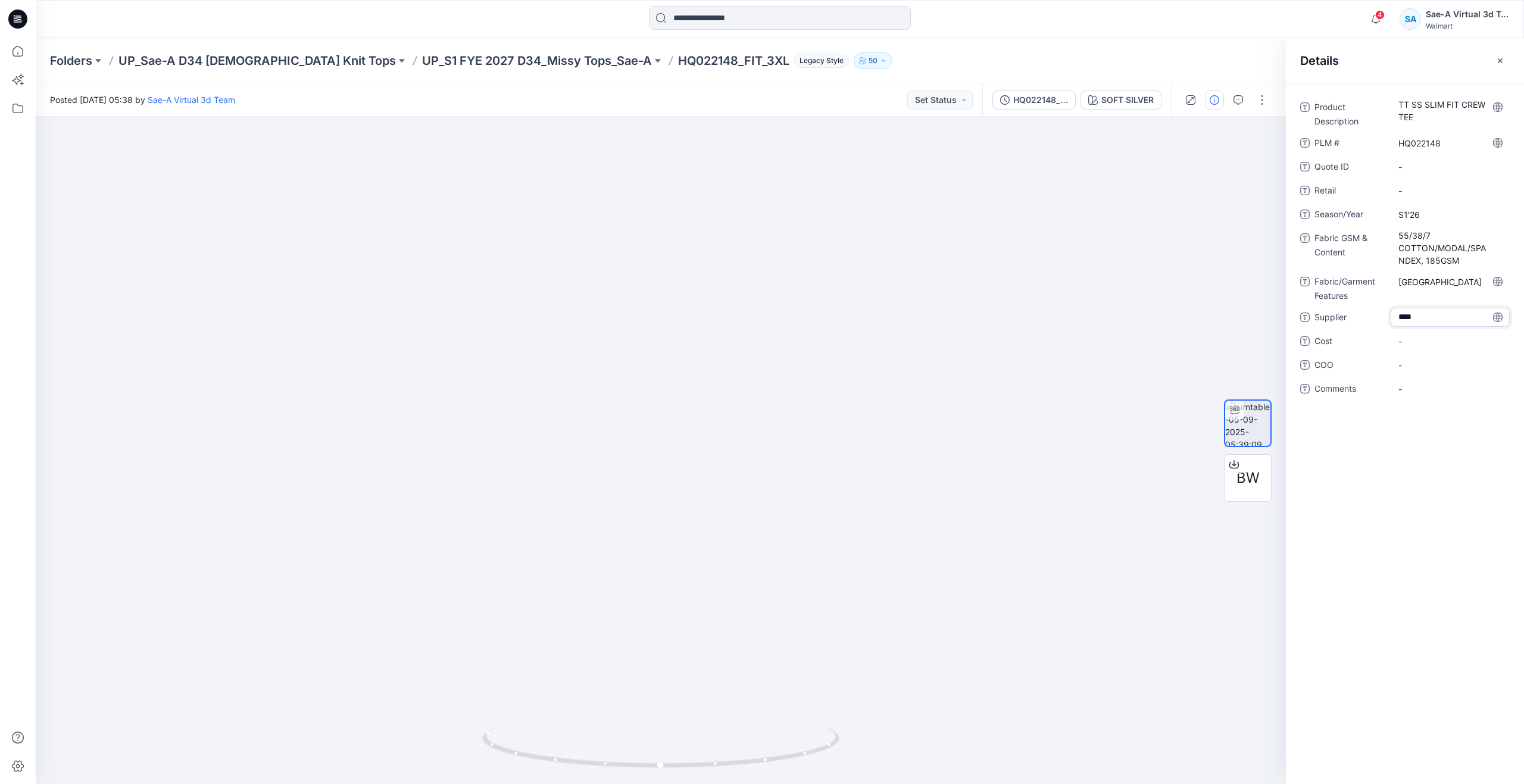
type textarea "*****"
click at [1432, 340] on span "-" at bounding box center [1450, 341] width 104 height 13
type textarea "***"
click at [1400, 507] on div "Product Description TT SS SLIM FIT CREW TEE PLM # HQ022148 Quote ID - Retail - …" at bounding box center [1405, 433] width 238 height 700
click at [13, 55] on icon at bounding box center [17, 50] width 26 height 26
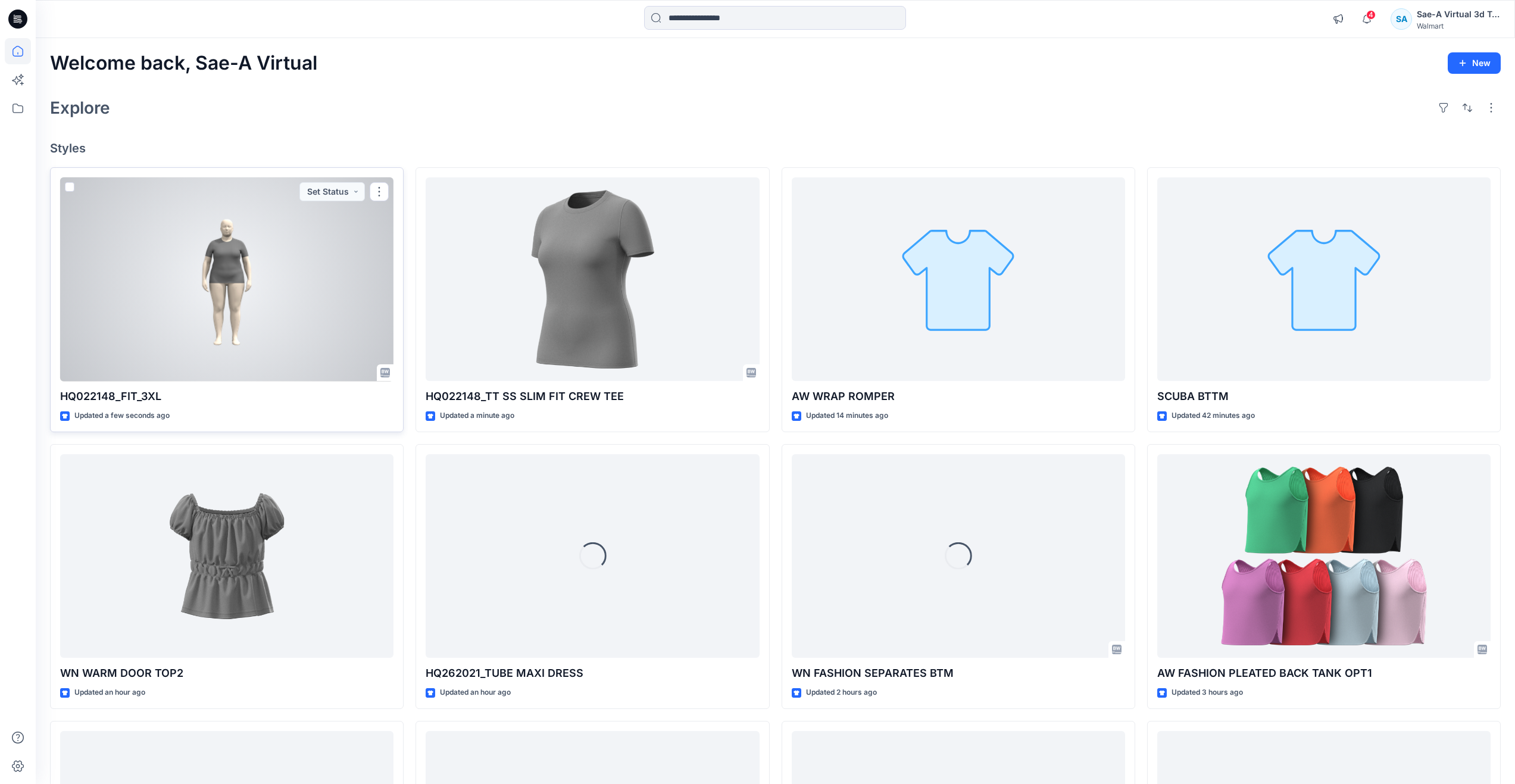
click at [161, 313] on div at bounding box center [226, 280] width 334 height 204
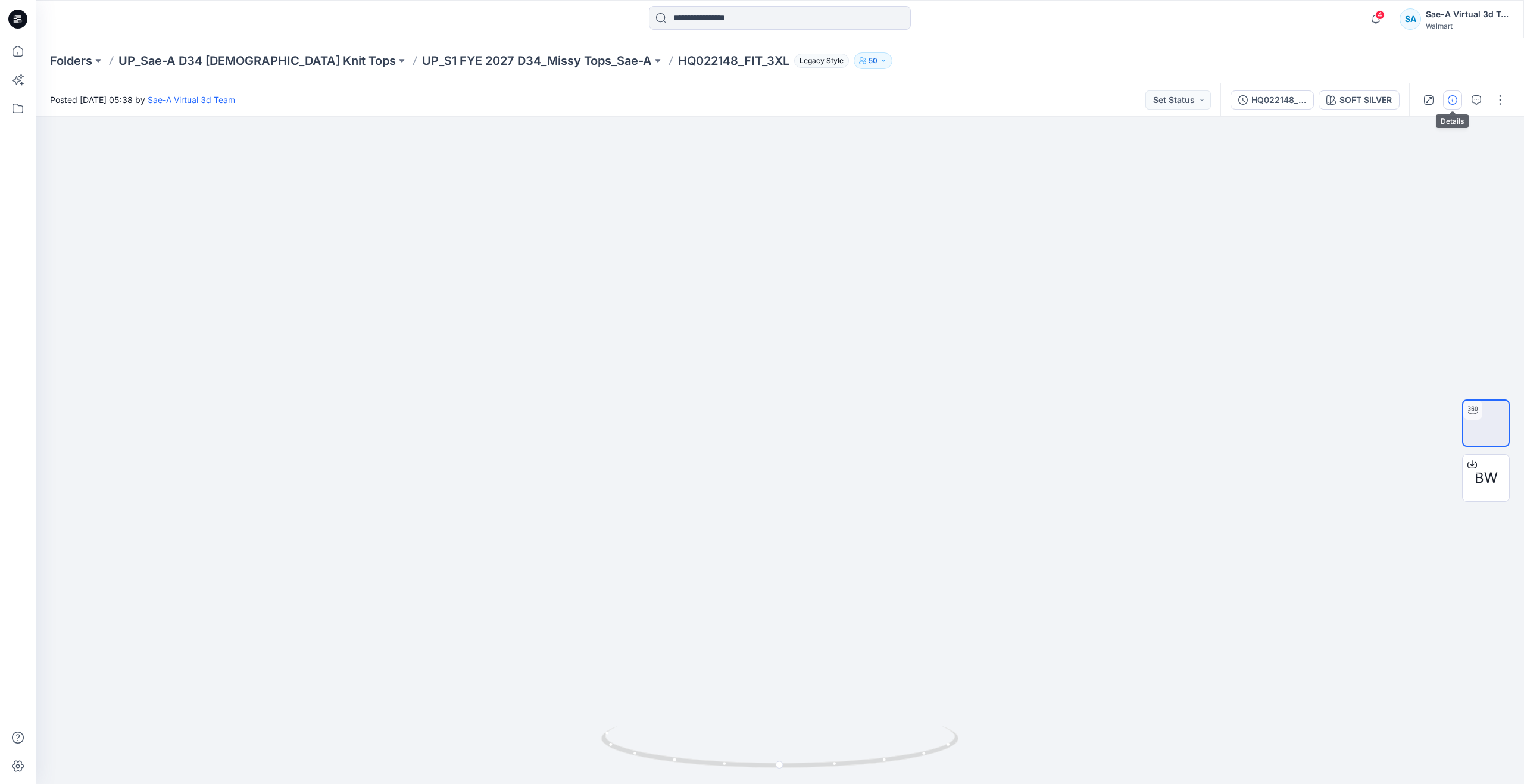
click at [1457, 102] on button "button" at bounding box center [1452, 100] width 19 height 19
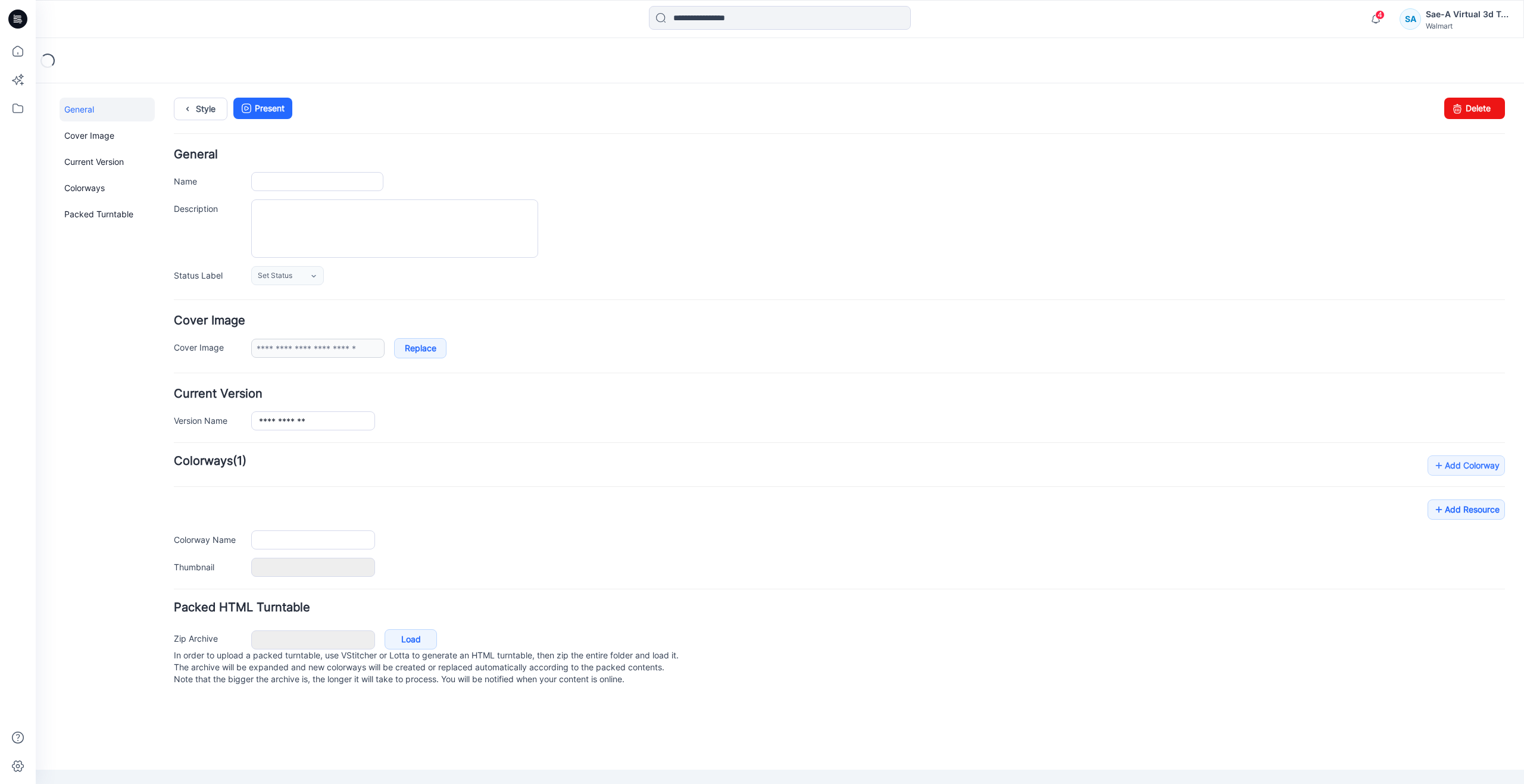
type input "**********"
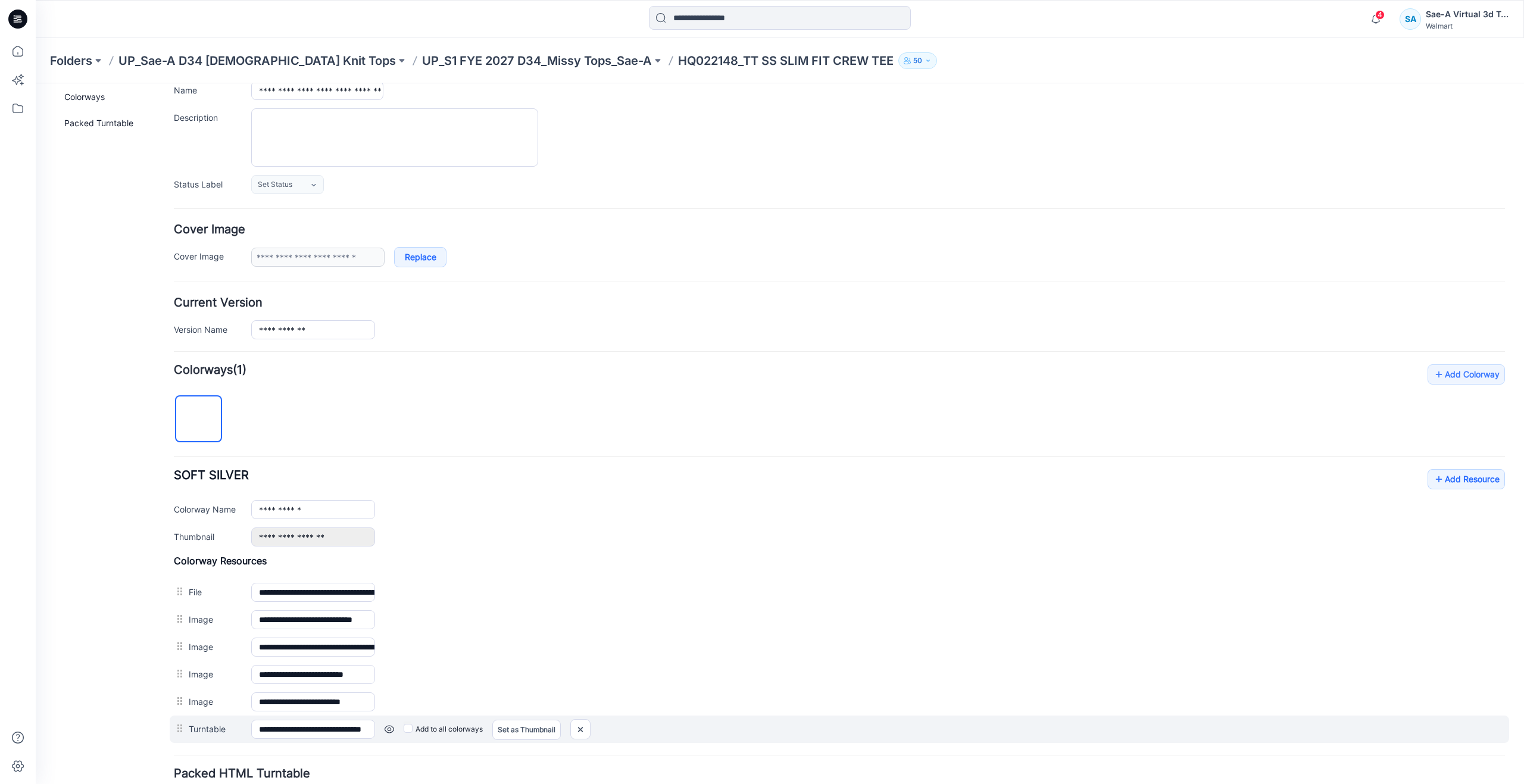
scroll to position [178, 0]
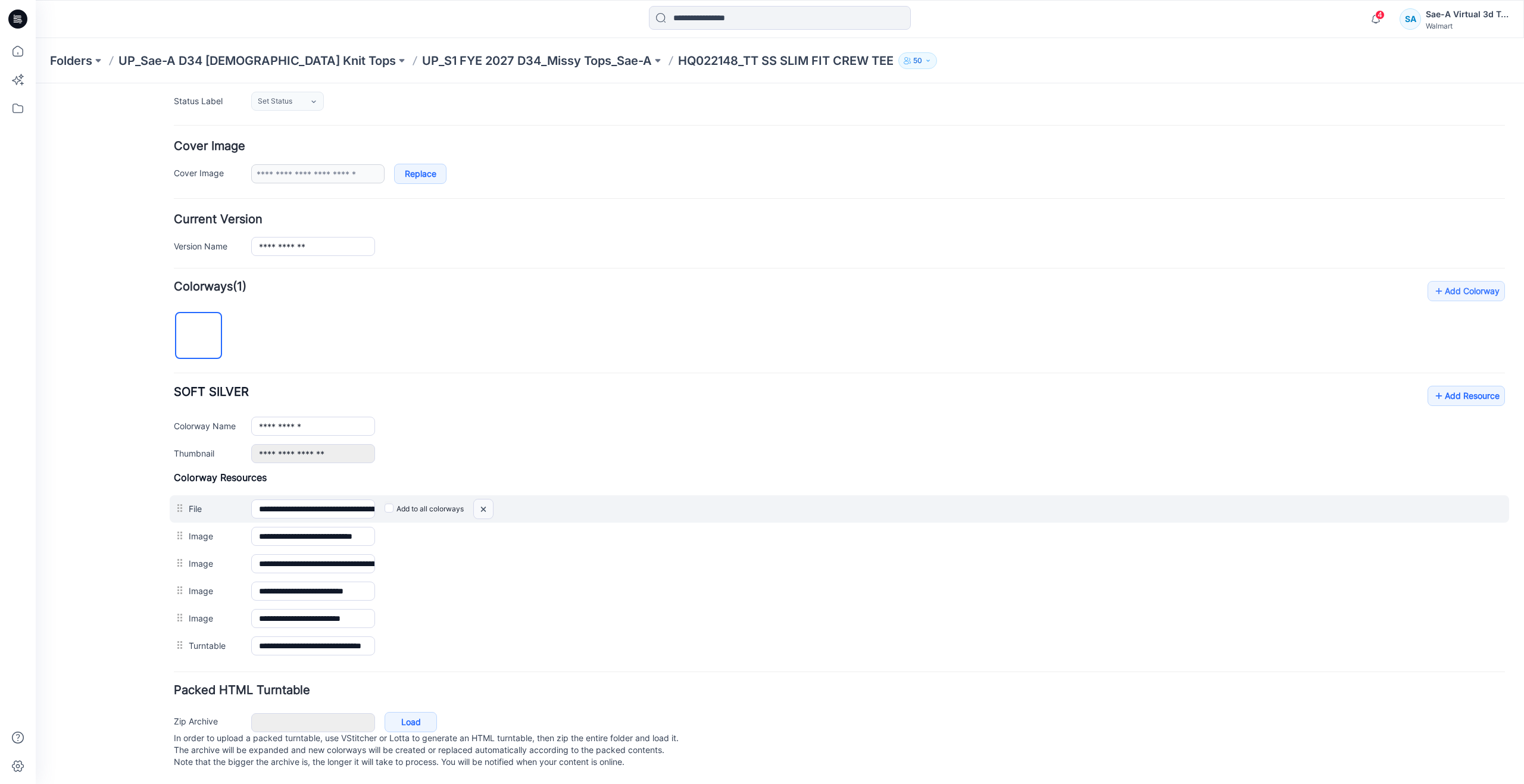
click at [489, 504] on img at bounding box center [483, 509] width 19 height 20
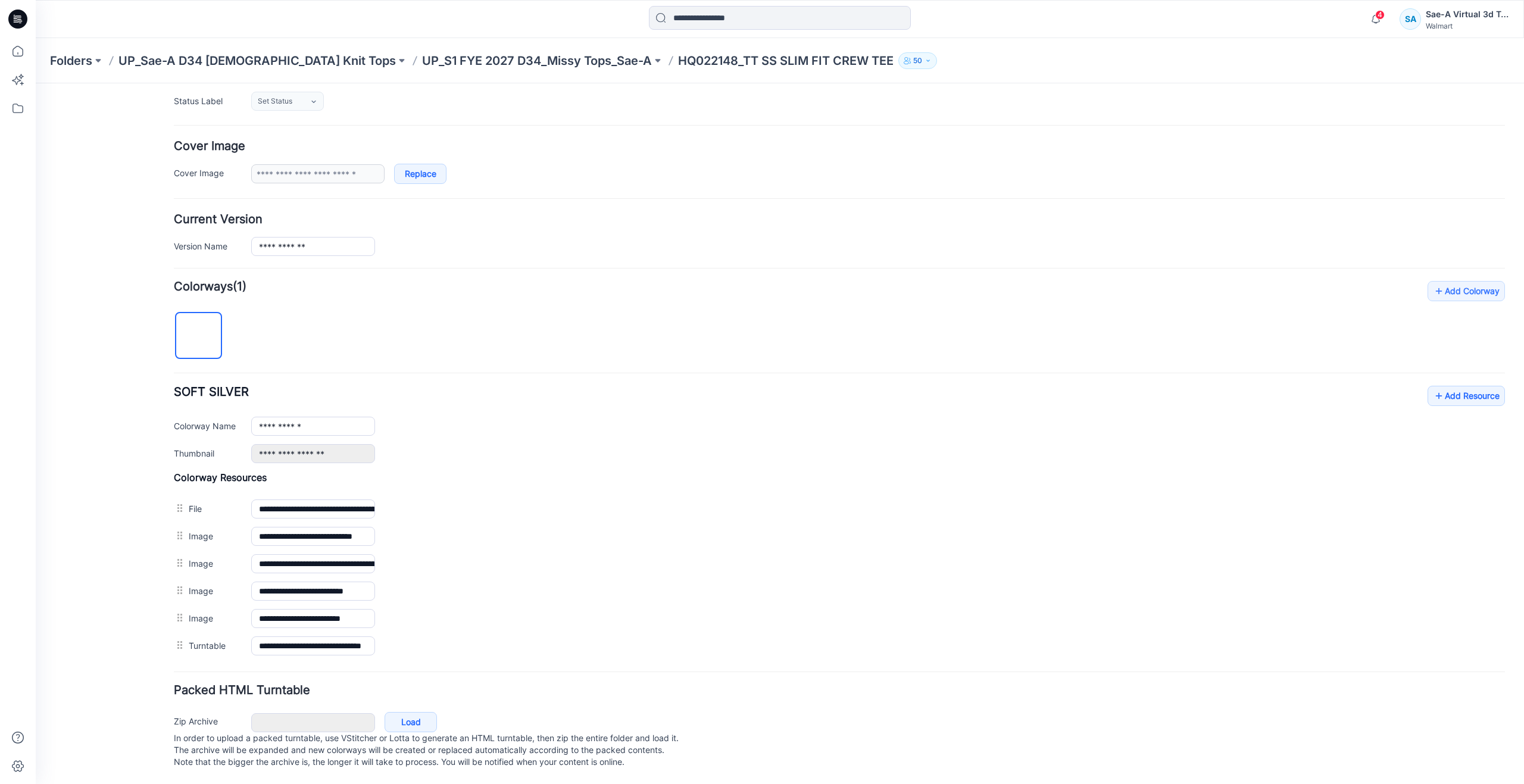
scroll to position [159, 0]
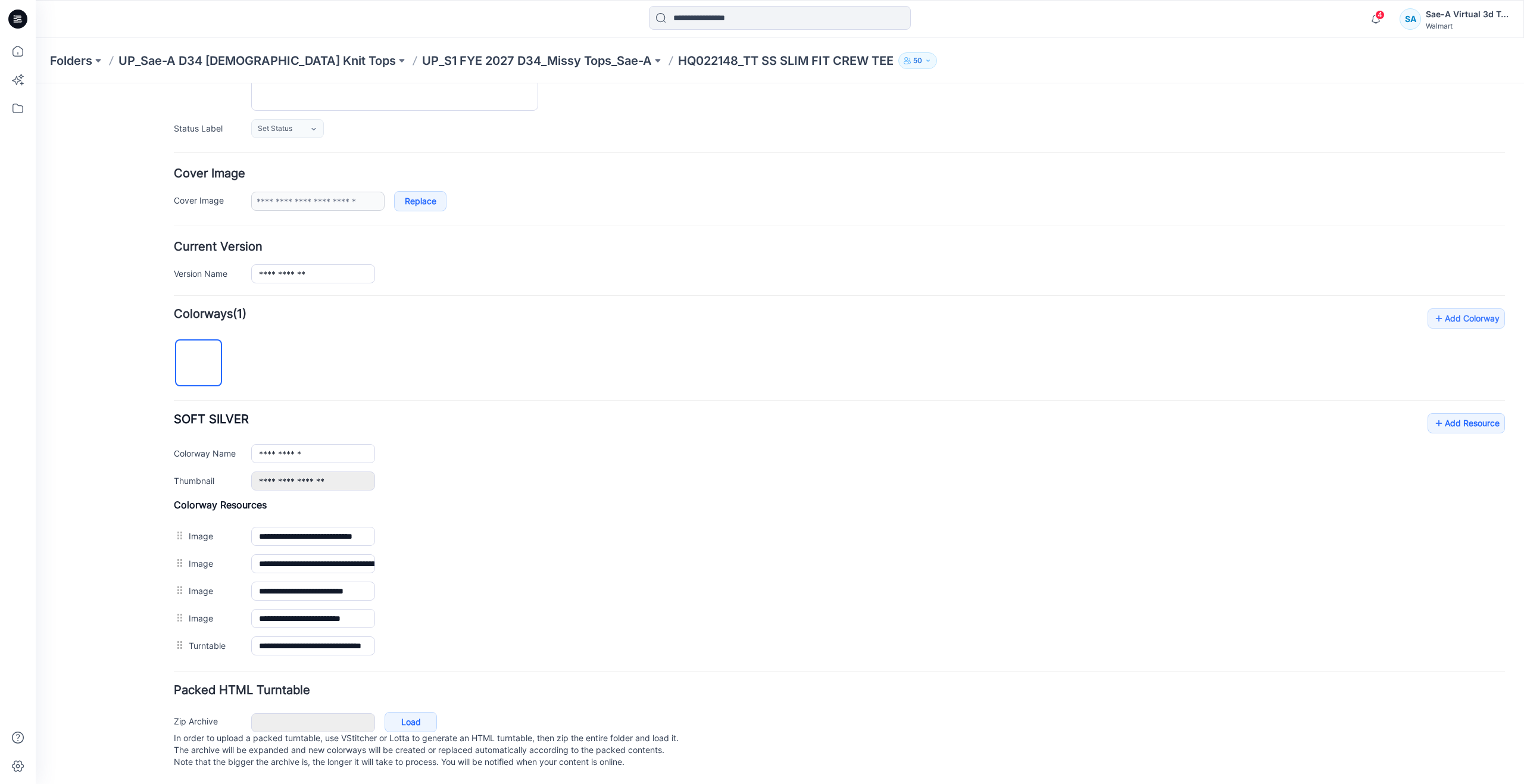
click at [1437, 422] on div "**********" at bounding box center [839, 451] width 1331 height 78
click at [1437, 413] on link "Add Resource" at bounding box center [1466, 422] width 78 height 20
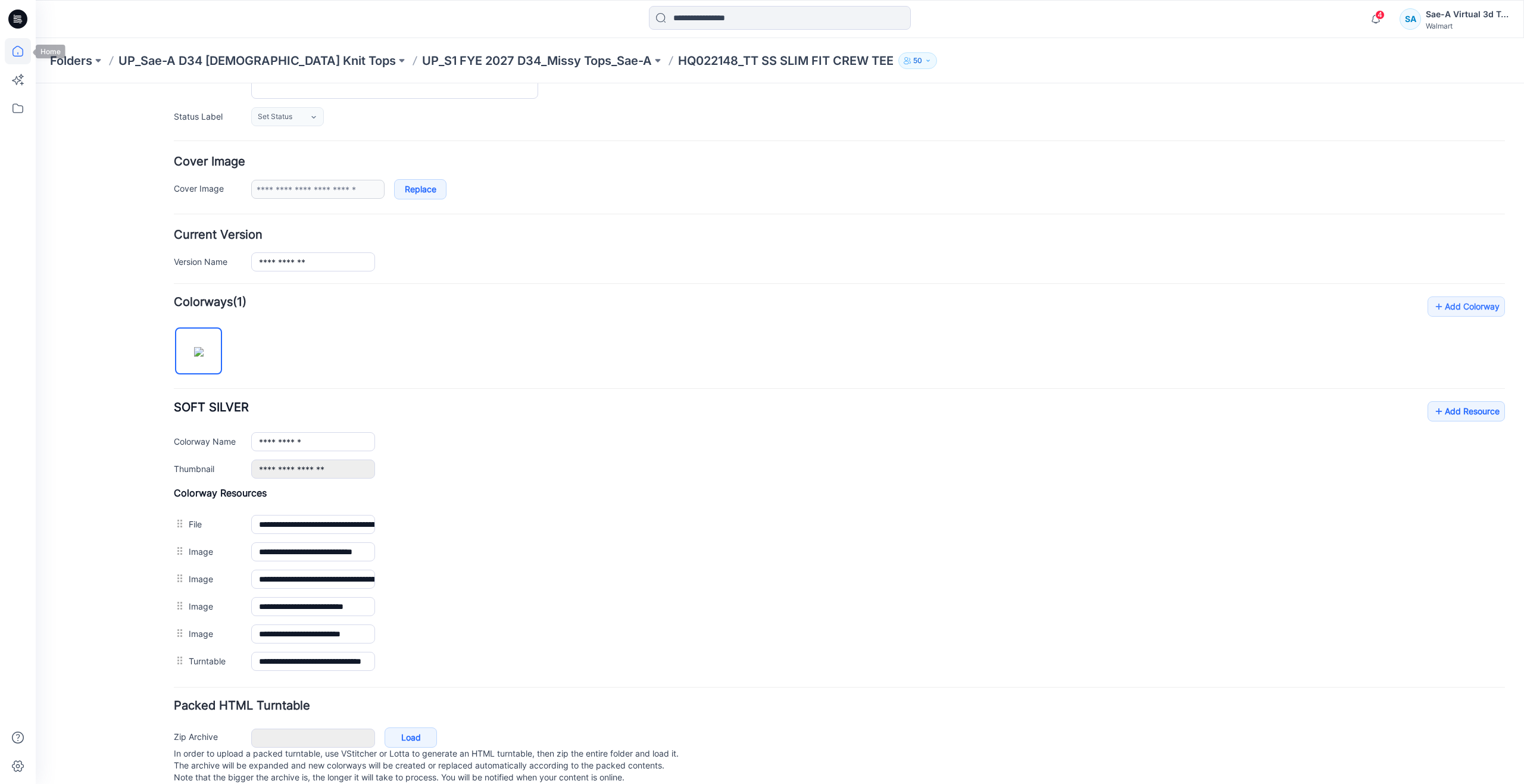
click at [30, 52] on icon at bounding box center [17, 50] width 26 height 26
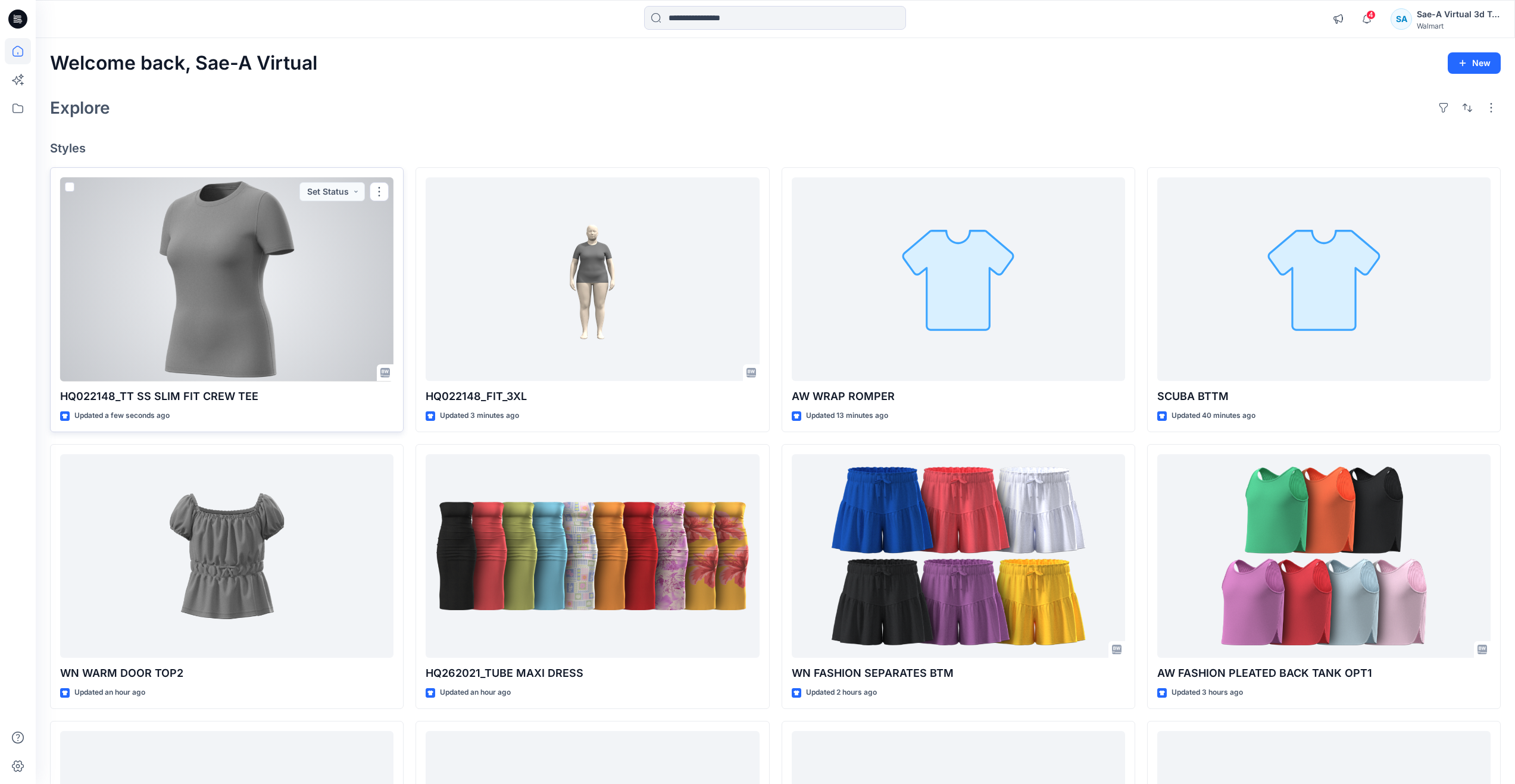
click at [260, 331] on div at bounding box center [226, 280] width 334 height 204
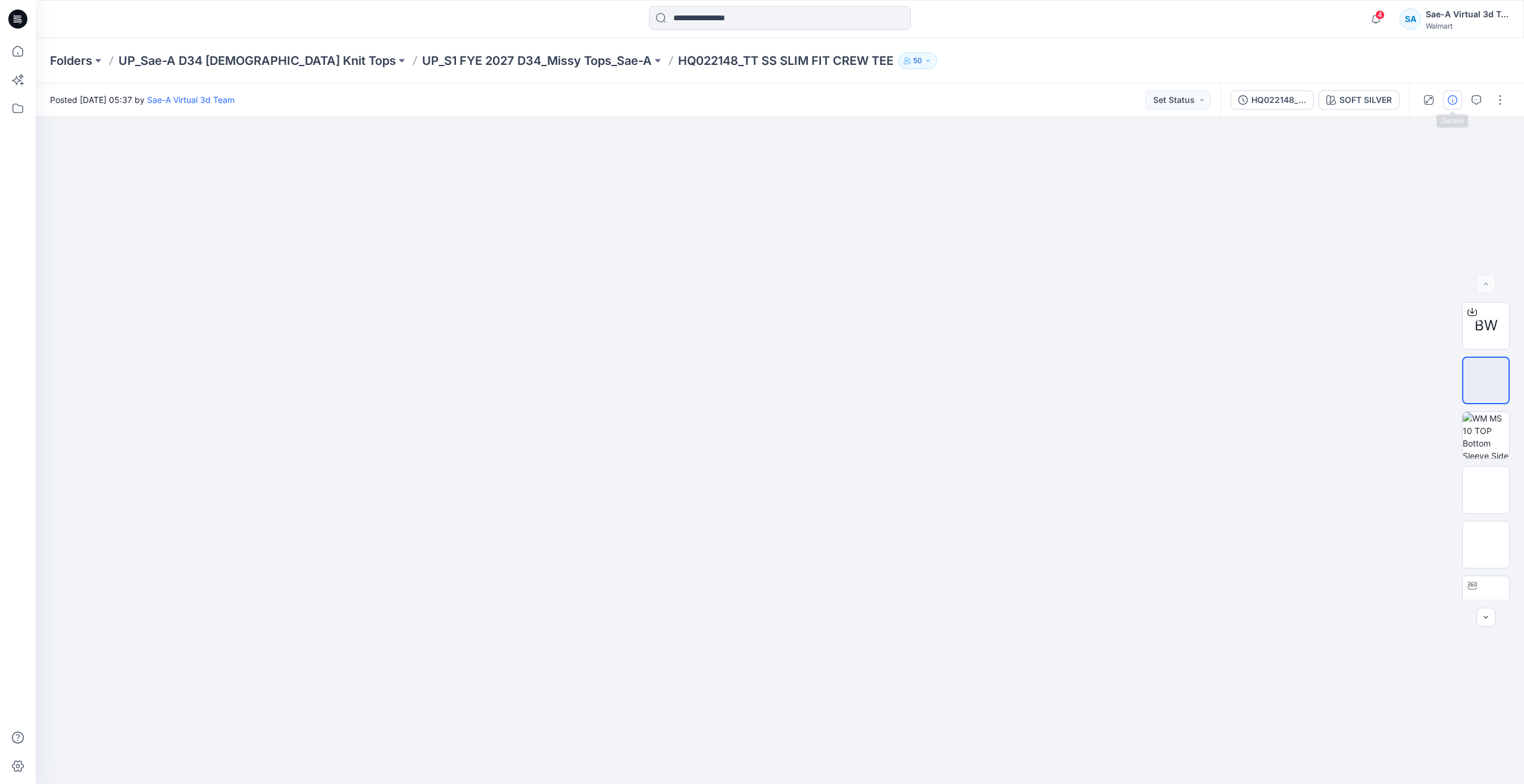
click at [1450, 100] on icon "button" at bounding box center [1452, 100] width 10 height 10
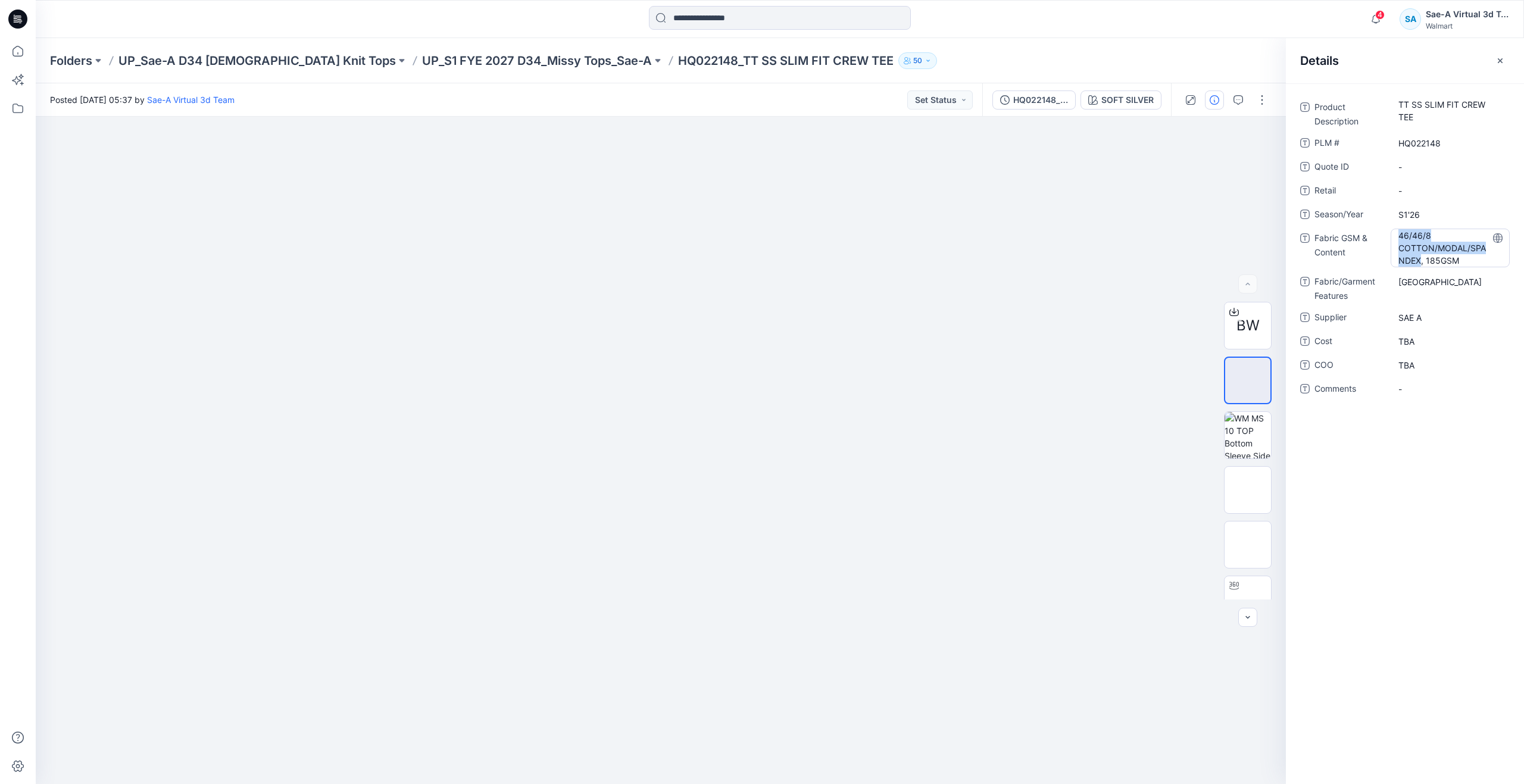
drag, startPoint x: 1400, startPoint y: 231, endPoint x: 1418, endPoint y: 263, distance: 36.7
click at [1418, 263] on Content "46/46/8 COTTON/MODAL/SPANDEX, 185GSM" at bounding box center [1450, 248] width 104 height 38
click at [1416, 244] on Content "46/46/8 COTTON/MODAL/SPANDEX, 185GSM" at bounding box center [1450, 248] width 104 height 38
drag, startPoint x: 1406, startPoint y: 244, endPoint x: 1430, endPoint y: 237, distance: 25.0
click at [1430, 237] on textarea "**********" at bounding box center [1449, 247] width 119 height 38
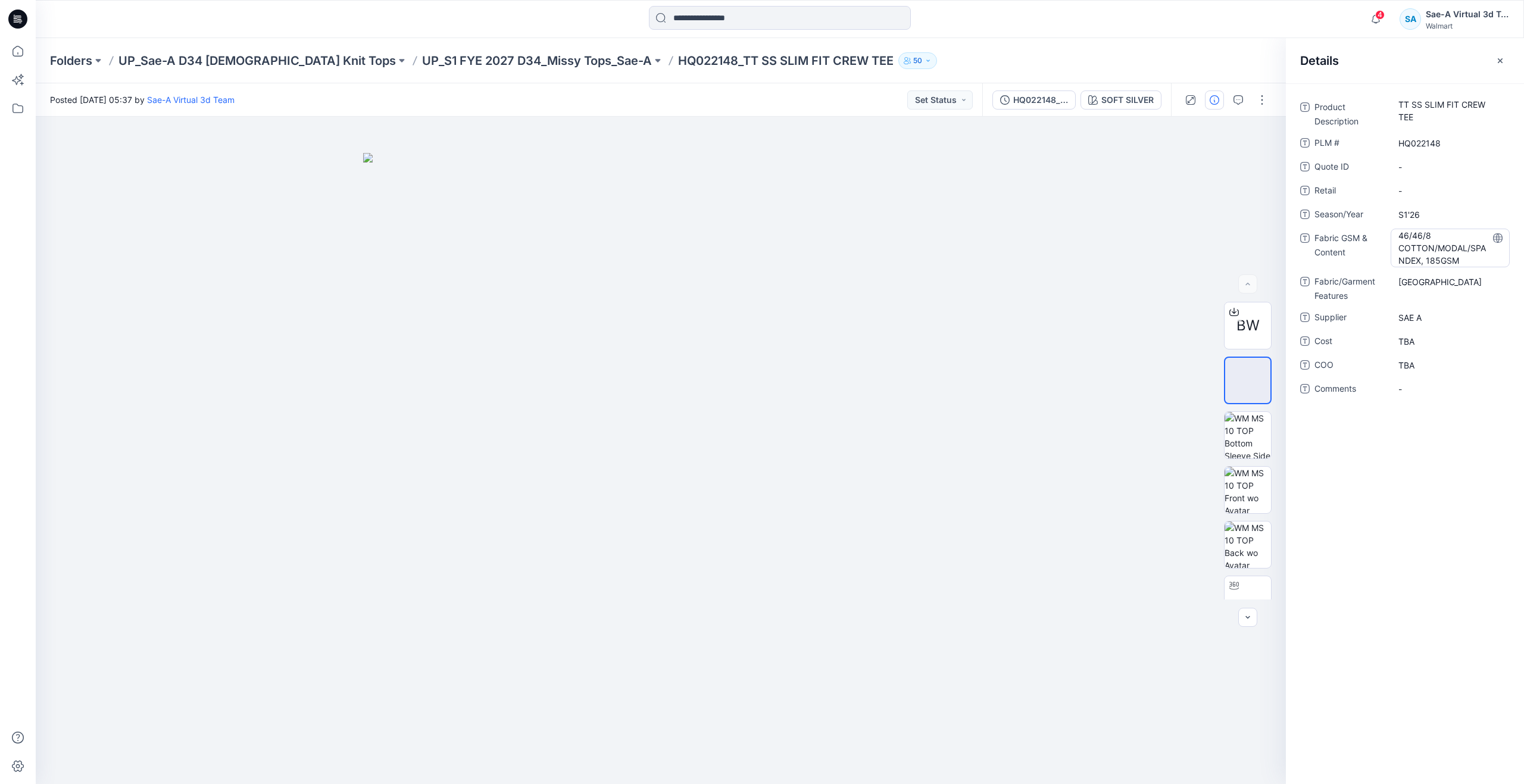
click at [1420, 249] on Content "46/46/8 COTTON/MODAL/SPANDEX, 185GSM" at bounding box center [1450, 248] width 104 height 38
click at [1415, 241] on textarea "**********" at bounding box center [1449, 247] width 119 height 38
drag, startPoint x: 1400, startPoint y: 236, endPoint x: 1440, endPoint y: 233, distance: 40.1
click at [1440, 233] on textarea "**********" at bounding box center [1449, 247] width 119 height 38
type textarea "**********"
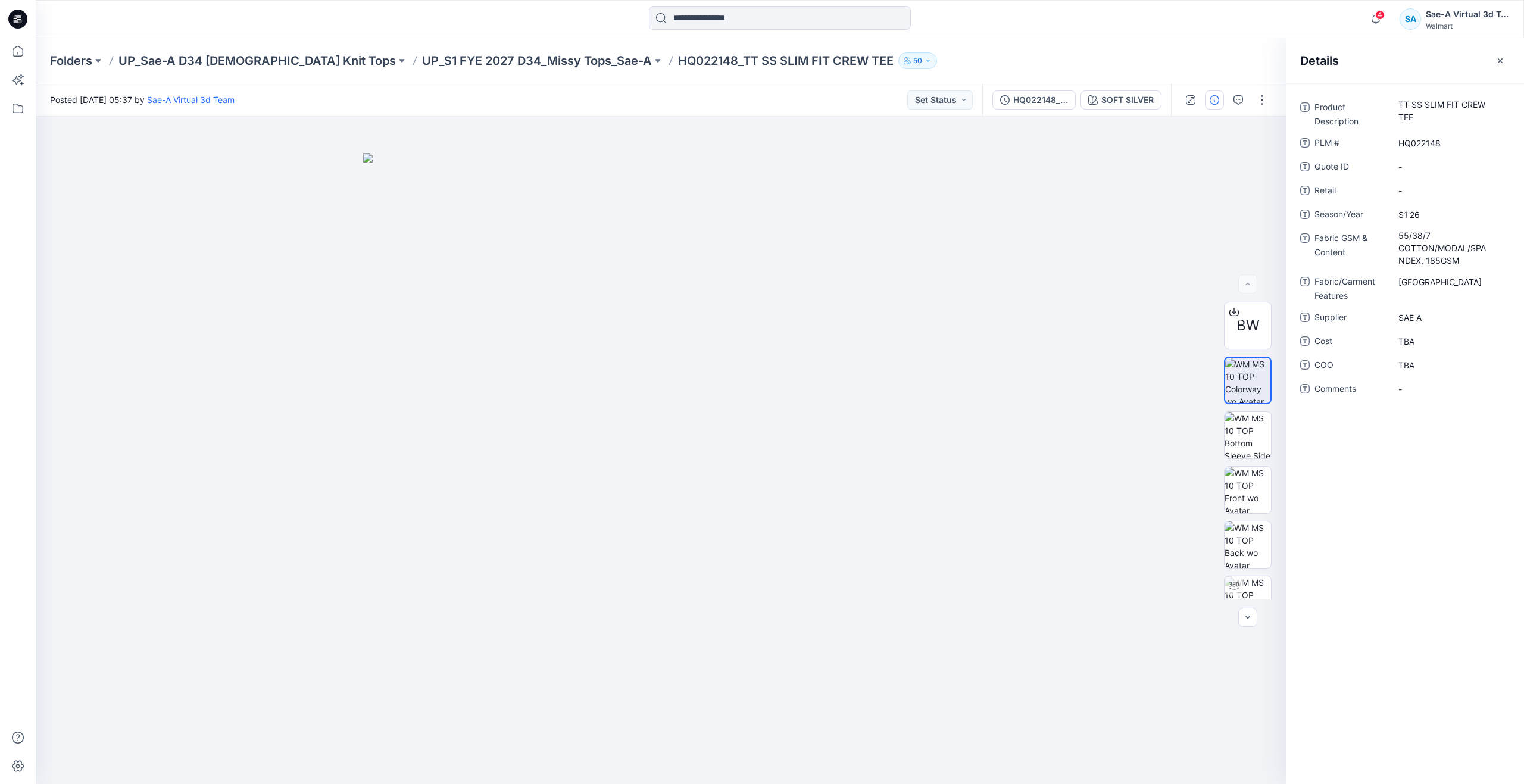
click at [1410, 417] on div "Product Description TT SS SLIM FIT CREW TEE PLM # HQ022148 Quote ID - Retail - …" at bounding box center [1405, 433] width 238 height 700
click at [1427, 111] on Description "TT SS SLIM FIT CREW TEE" at bounding box center [1450, 111] width 104 height 25
click at [1427, 111] on textarea "**********" at bounding box center [1449, 110] width 119 height 25
click at [1430, 214] on span "S1'26" at bounding box center [1450, 214] width 104 height 13
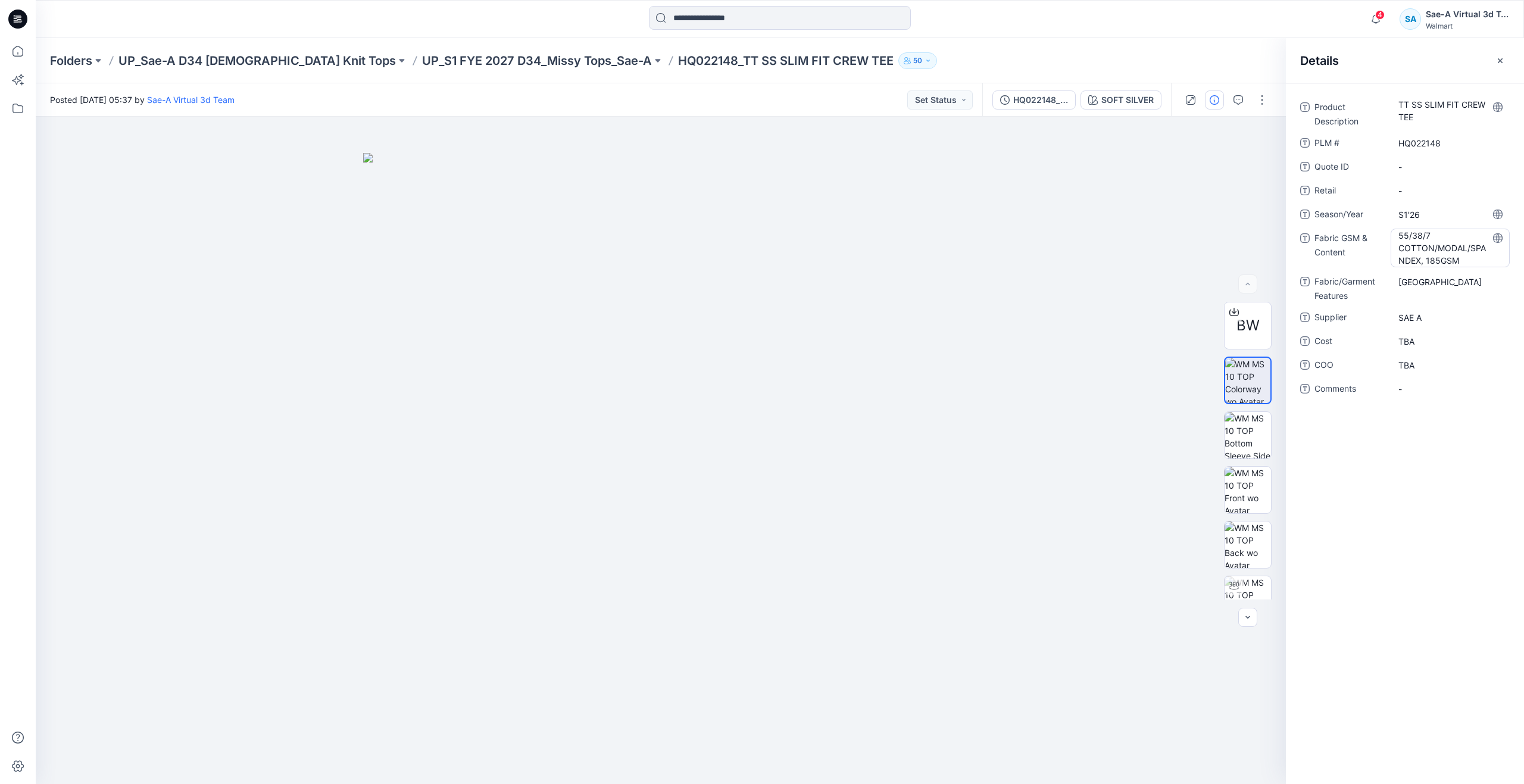
click at [1397, 249] on div "55/38/7 COTTON/MODAL/SPANDEX, 185GSM" at bounding box center [1449, 248] width 119 height 38
click at [1397, 249] on textarea "**********" at bounding box center [1449, 247] width 119 height 38
drag, startPoint x: 30, startPoint y: 44, endPoint x: 13, endPoint y: 53, distance: 19.2
click at [28, 45] on icon at bounding box center [17, 50] width 26 height 26
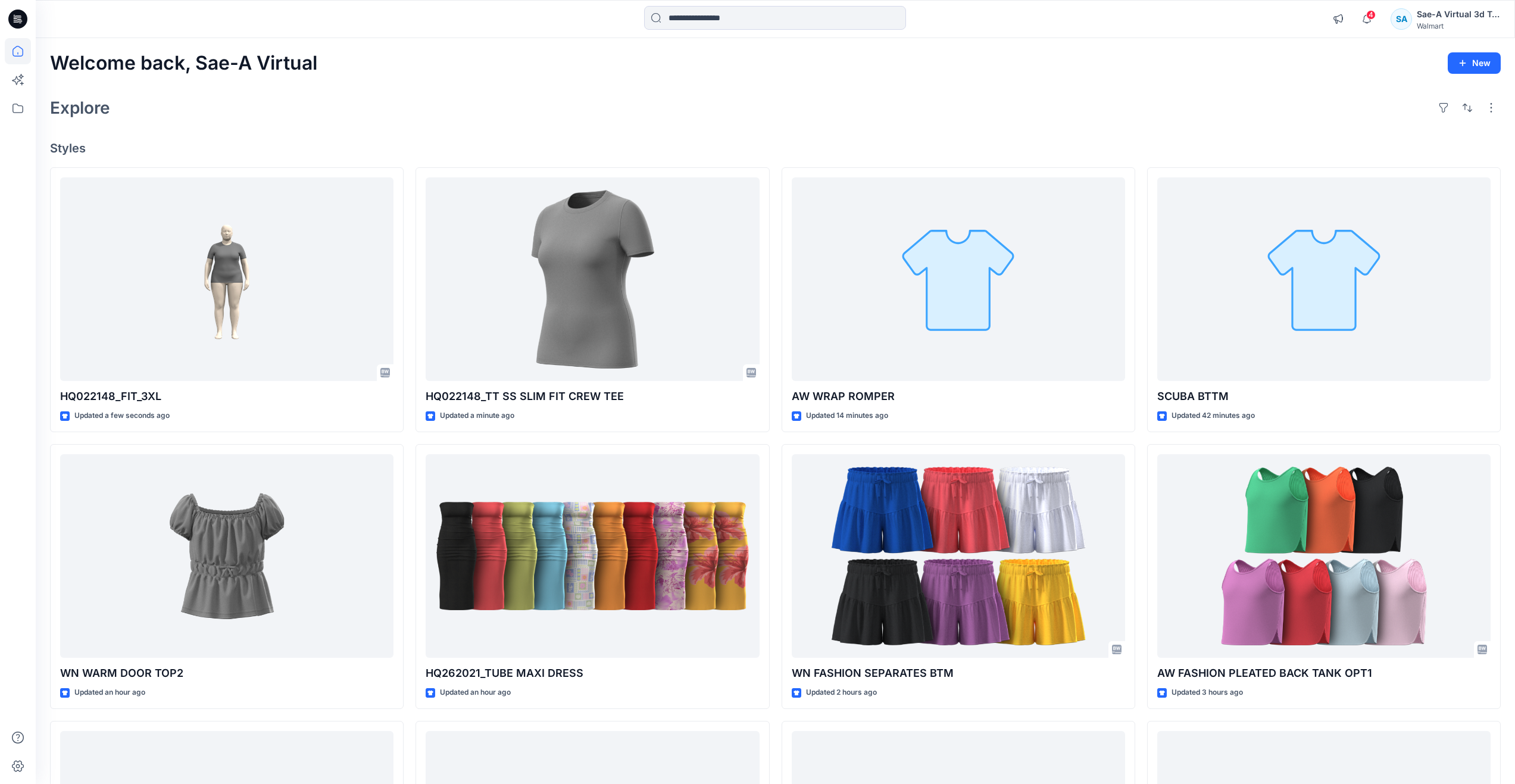
click at [443, 88] on div "Welcome back, Sae-A Virtual New Explore Styles HQ022148_FIT_3XL Updated a few s…" at bounding box center [775, 540] width 1479 height 1004
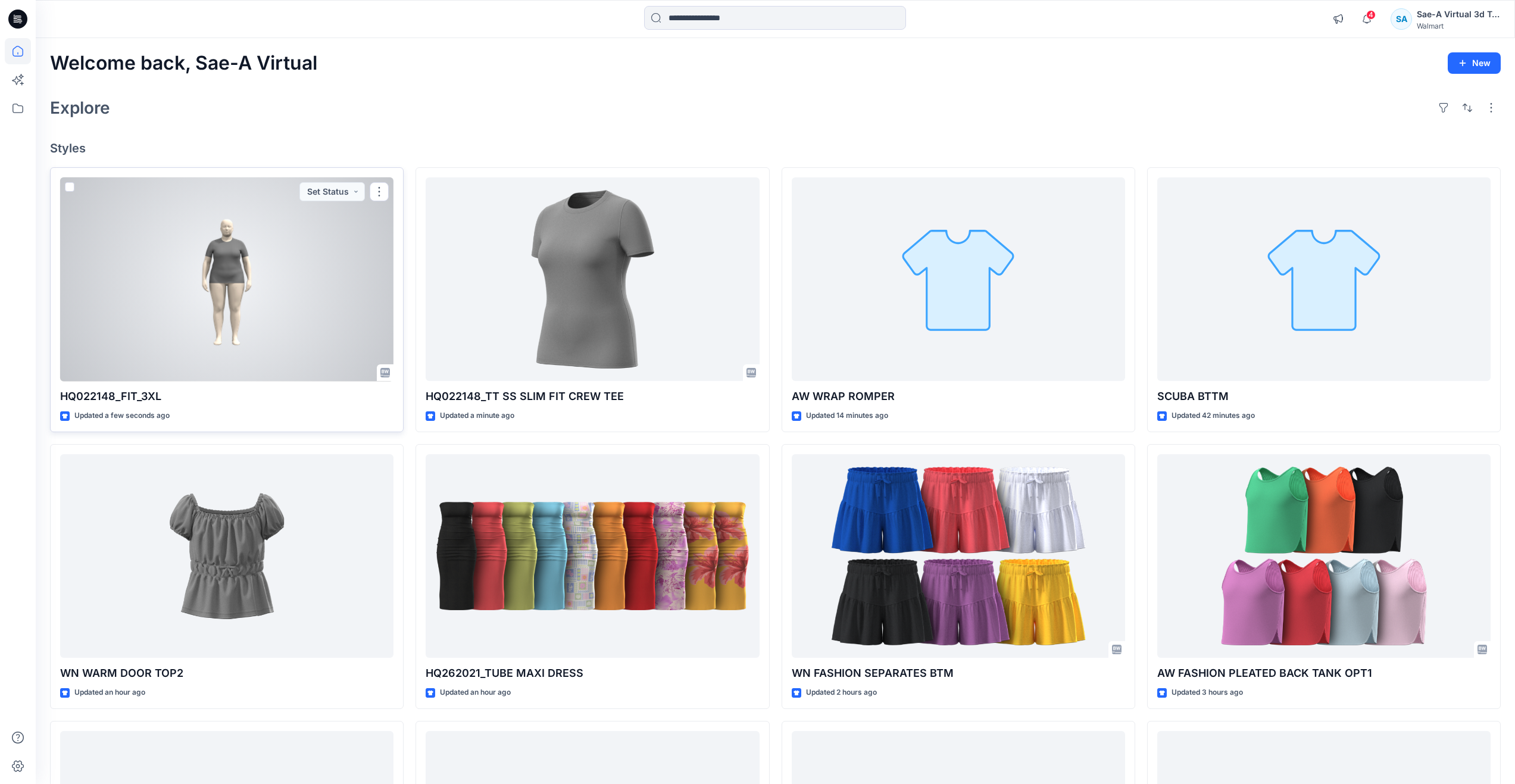
click at [246, 328] on div at bounding box center [226, 280] width 334 height 204
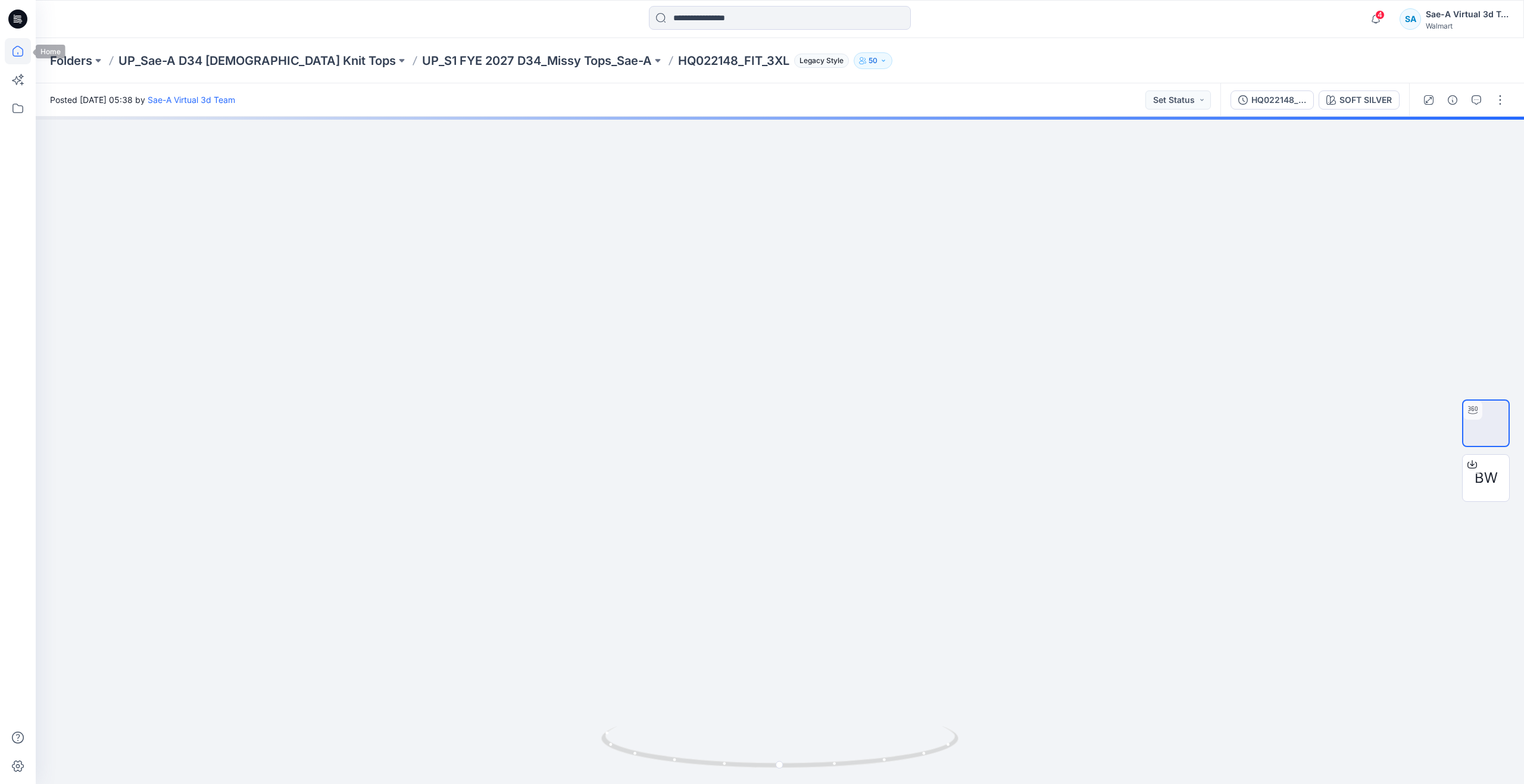
click at [13, 43] on icon at bounding box center [17, 50] width 26 height 26
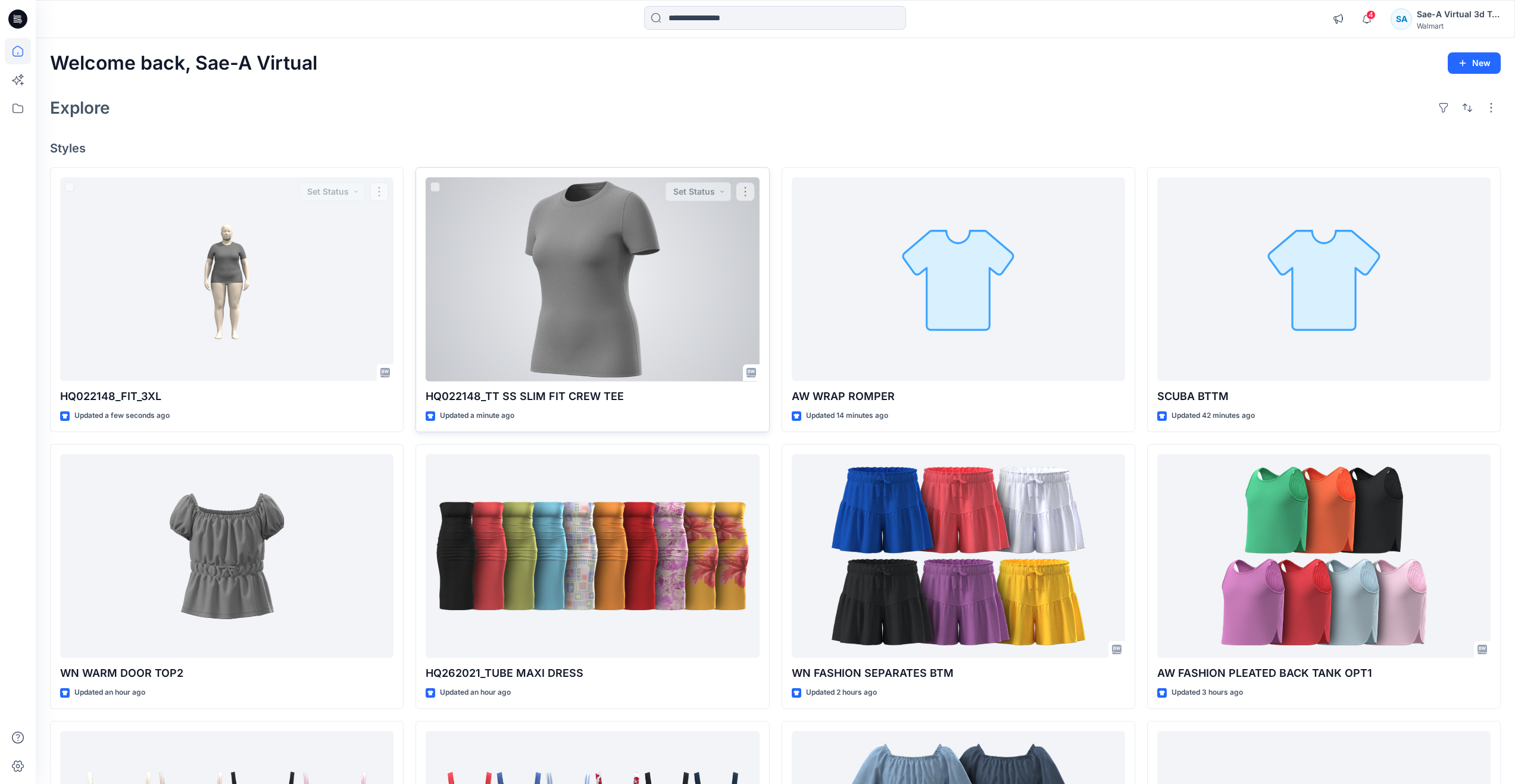
click at [513, 322] on div at bounding box center [592, 280] width 334 height 204
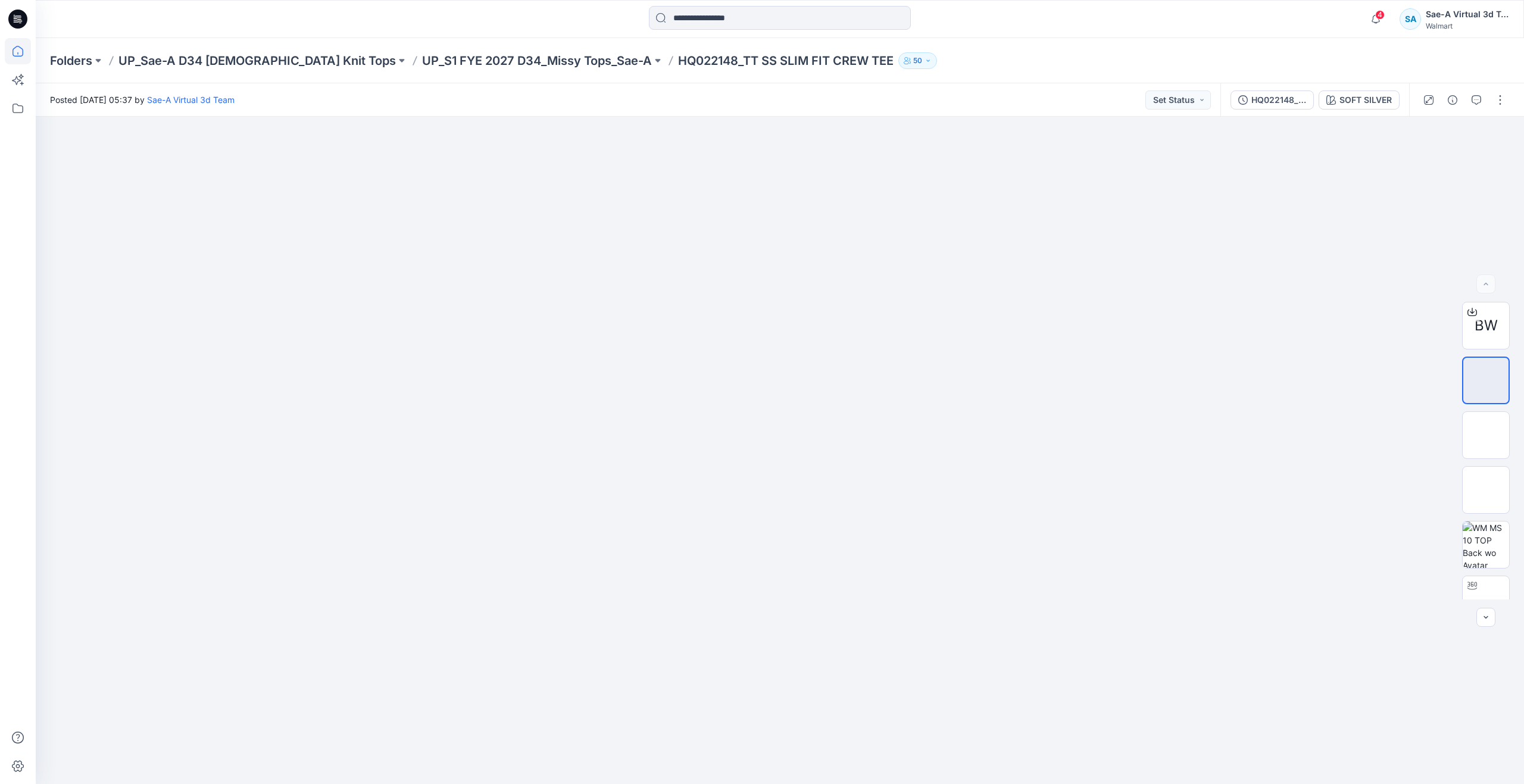
click at [19, 53] on icon at bounding box center [17, 50] width 26 height 26
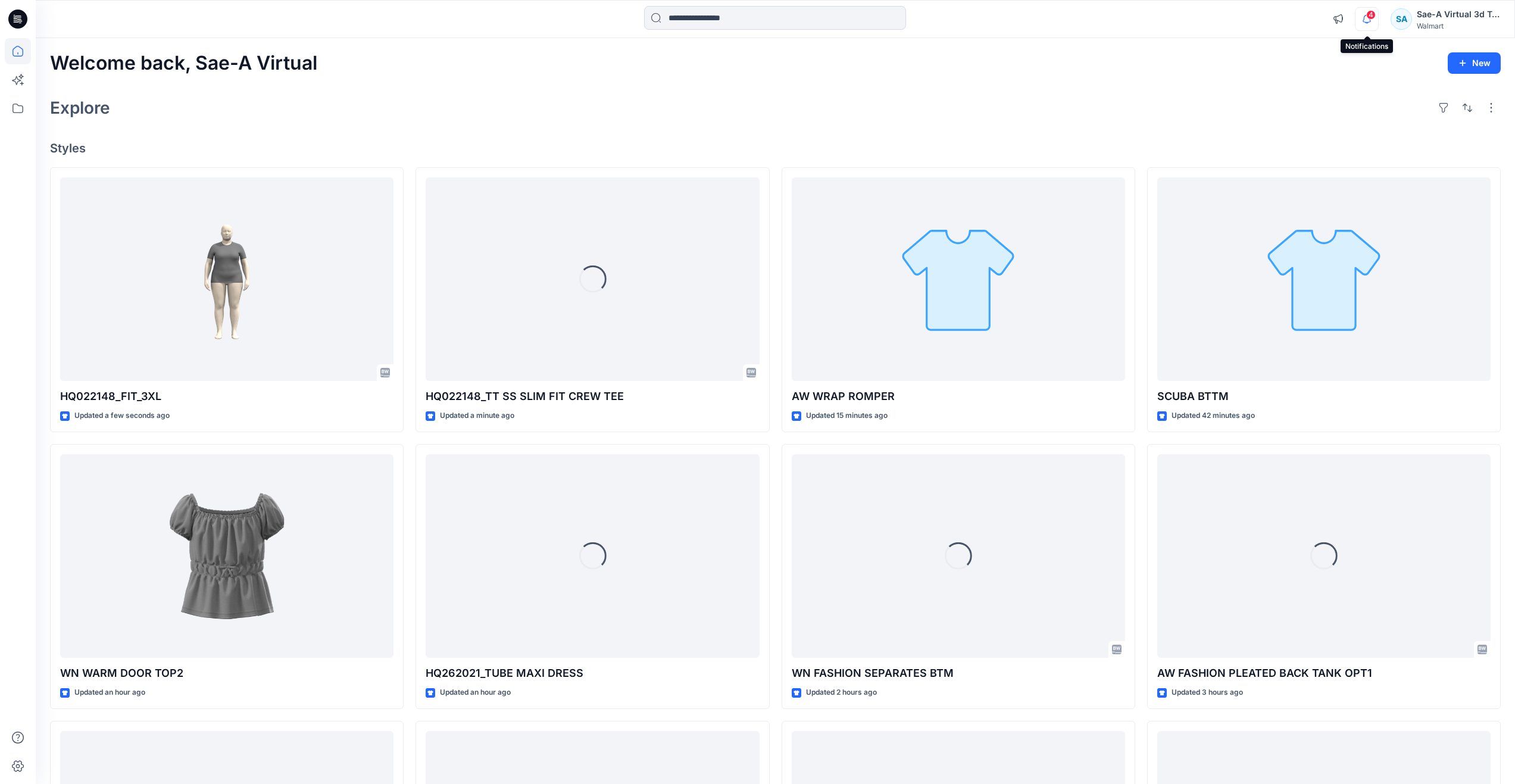
click at [1362, 20] on icon "button" at bounding box center [1366, 19] width 23 height 24
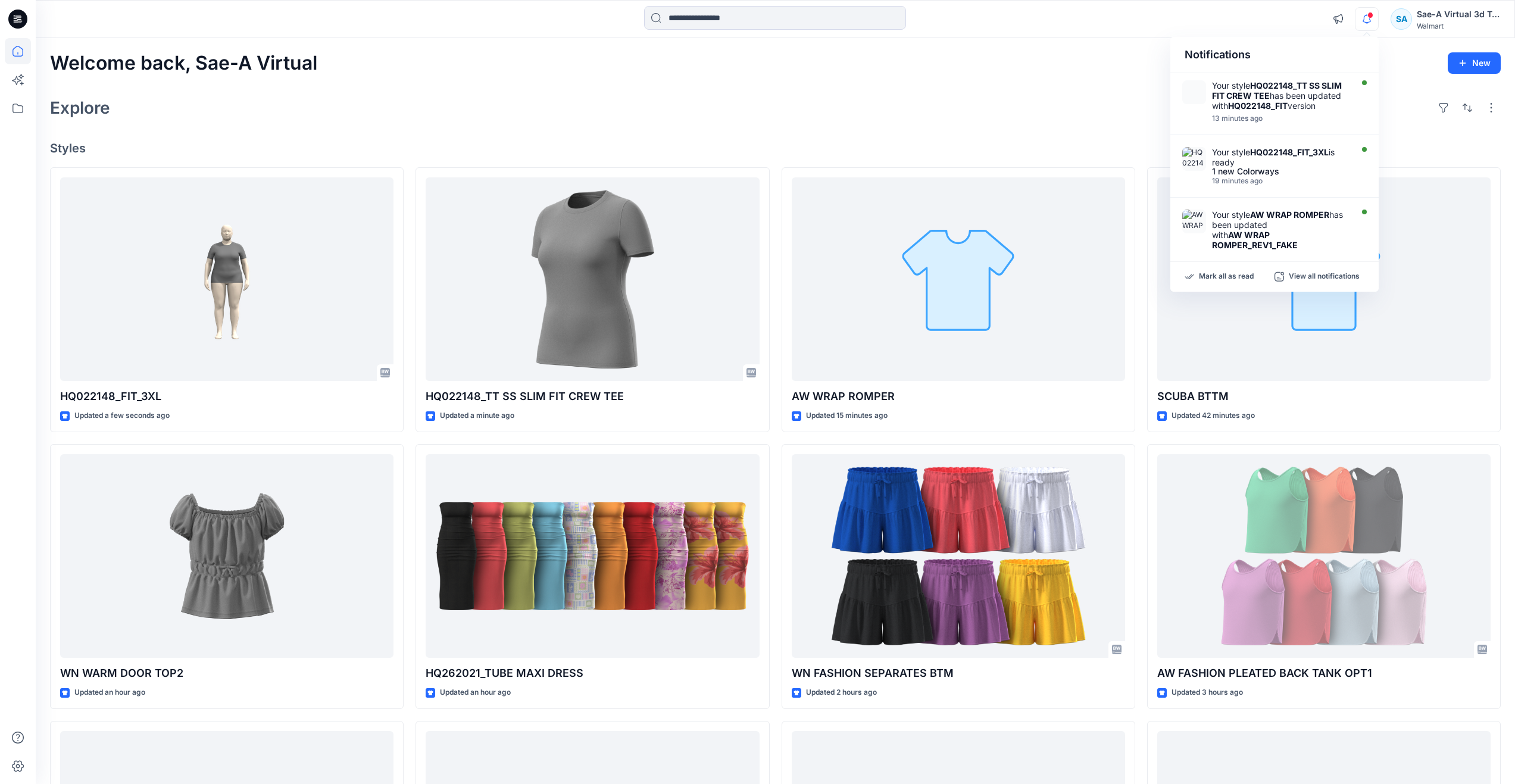
click at [642, 85] on div "Welcome back, Sae-A Virtual New Explore Styles HQ022148_FIT_3XL Updated a few s…" at bounding box center [775, 540] width 1479 height 1004
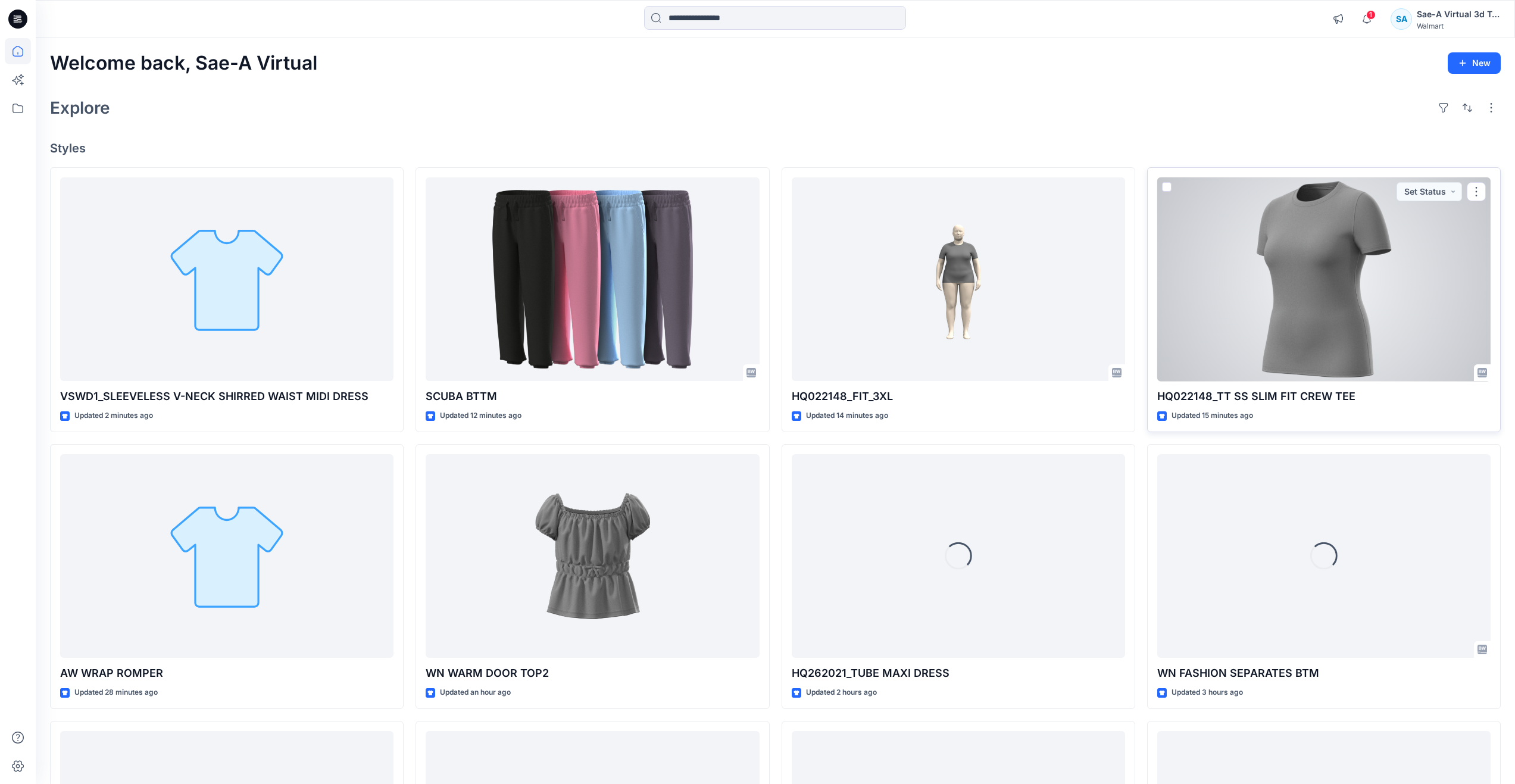
click at [1266, 300] on div at bounding box center [1323, 280] width 334 height 204
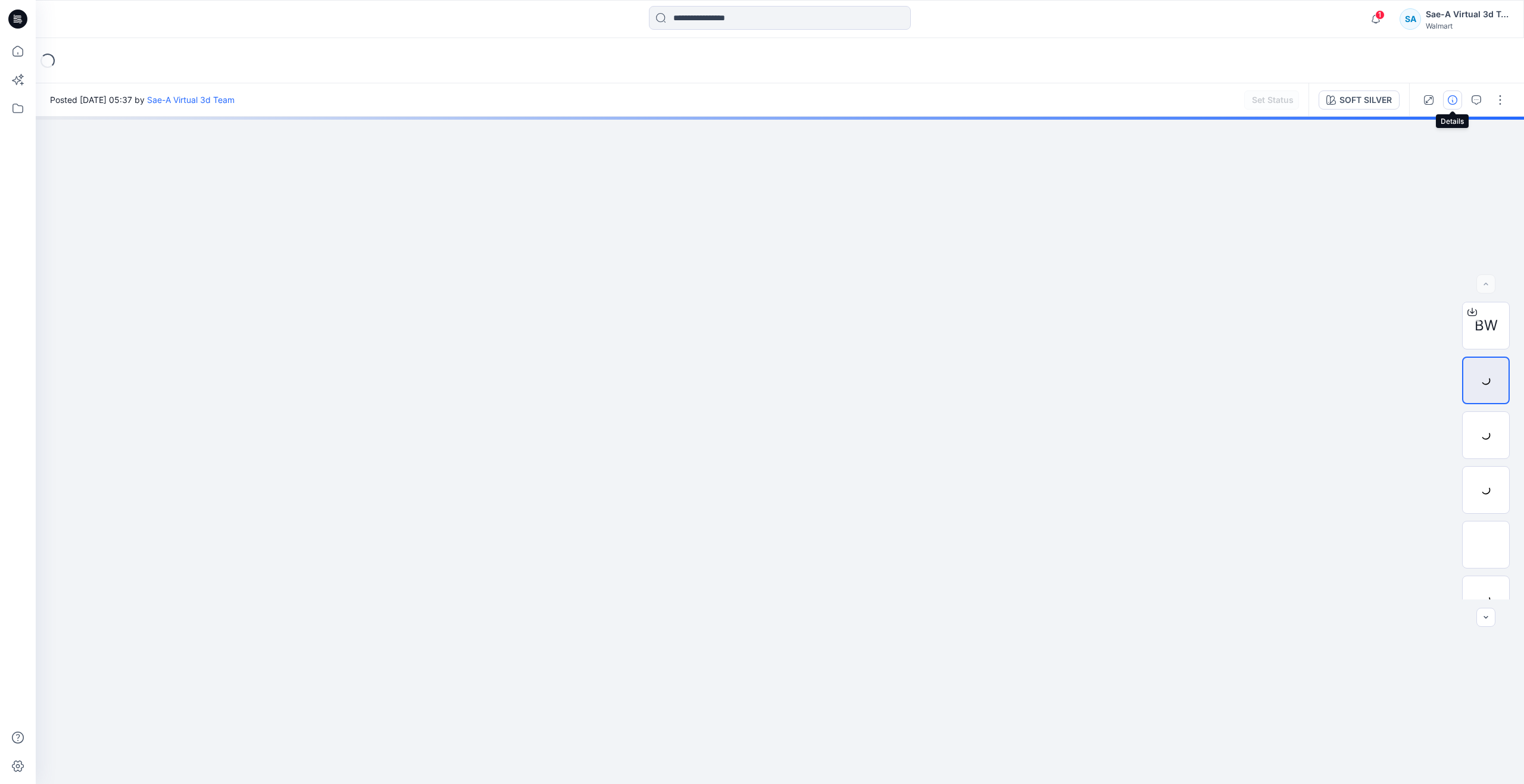
click at [1456, 101] on icon "button" at bounding box center [1452, 100] width 10 height 10
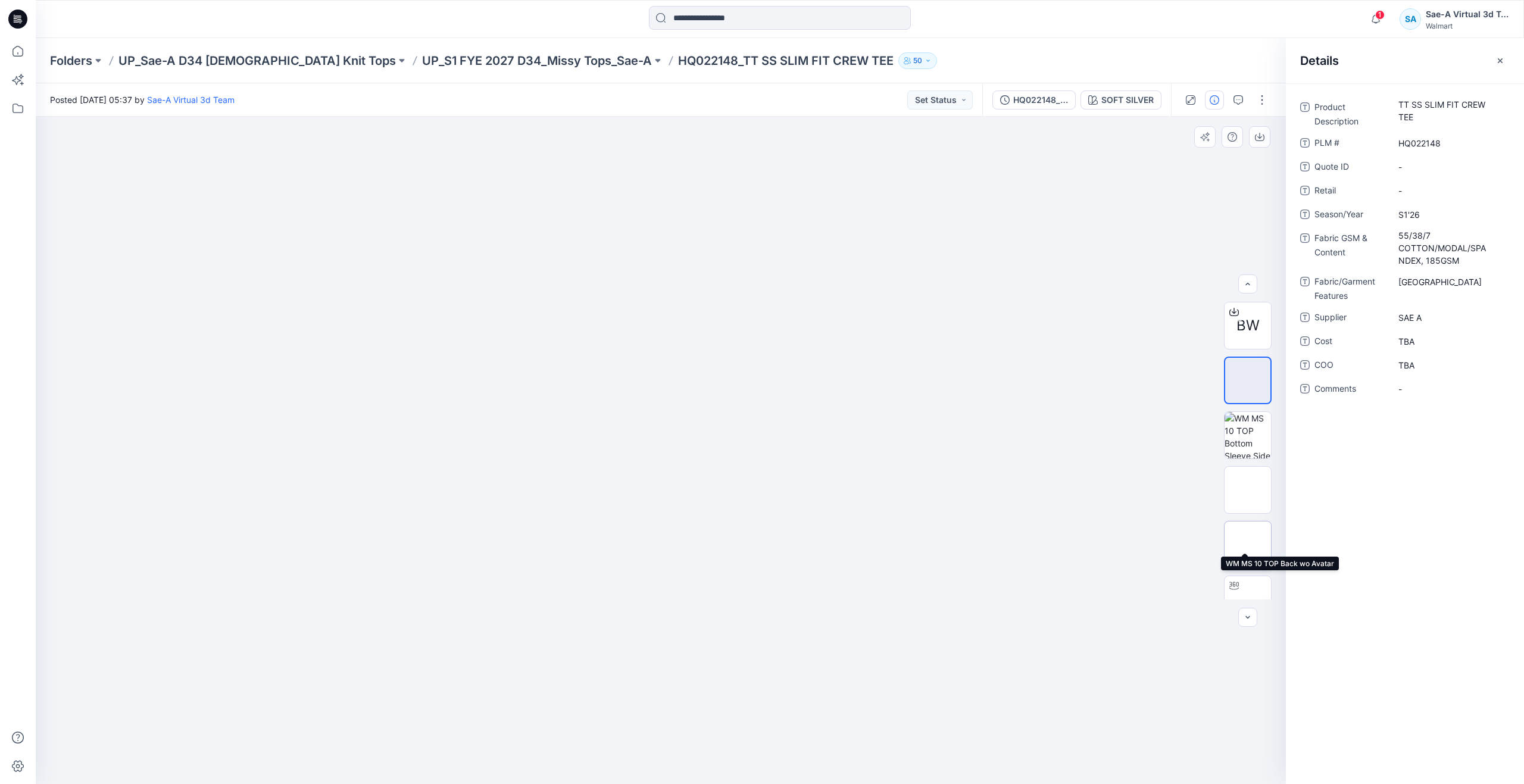
scroll to position [24, 0]
click at [1247, 575] on img at bounding box center [1247, 575] width 0 height 0
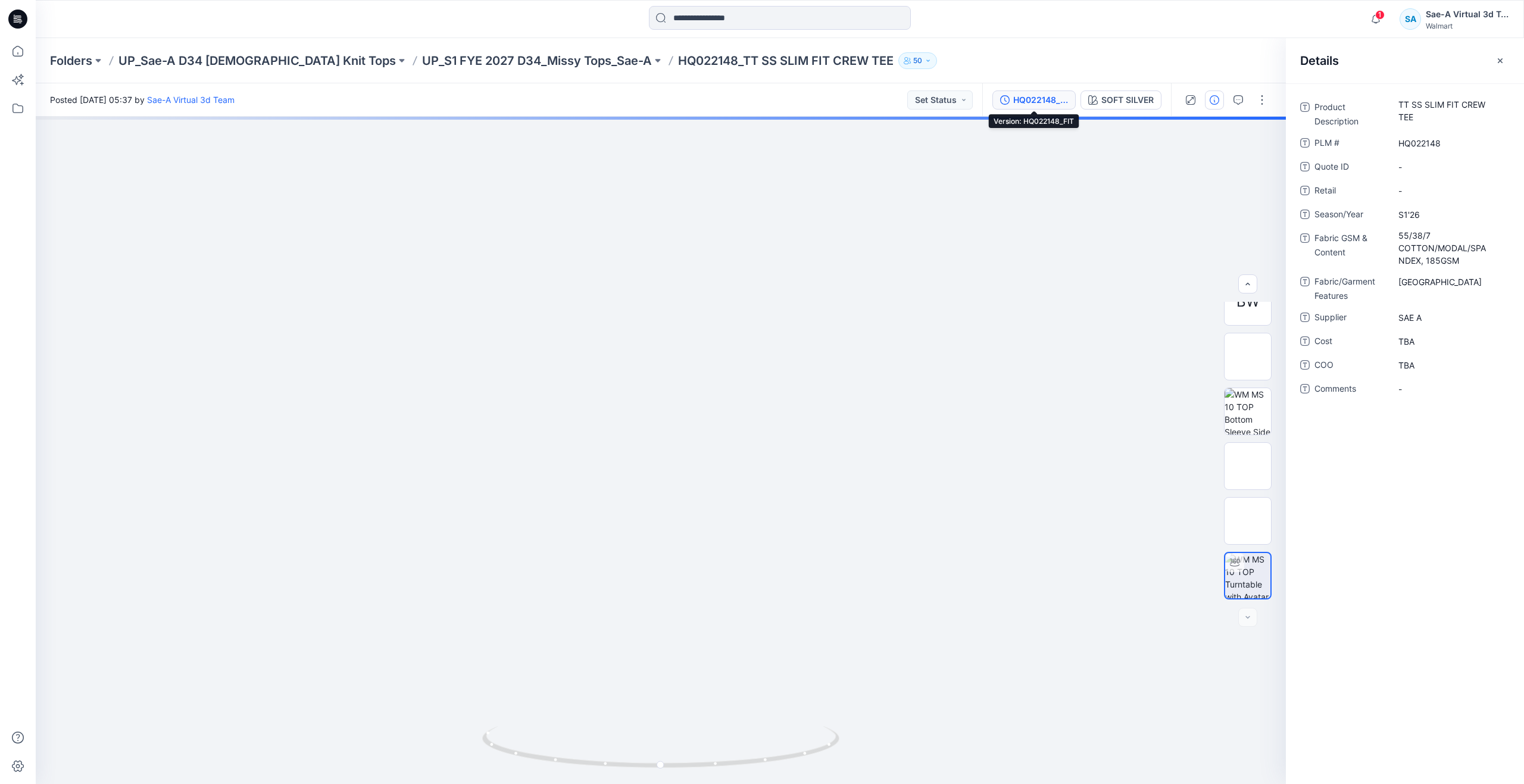
click at [1056, 104] on div "HQ022148_FIT" at bounding box center [1040, 100] width 55 height 13
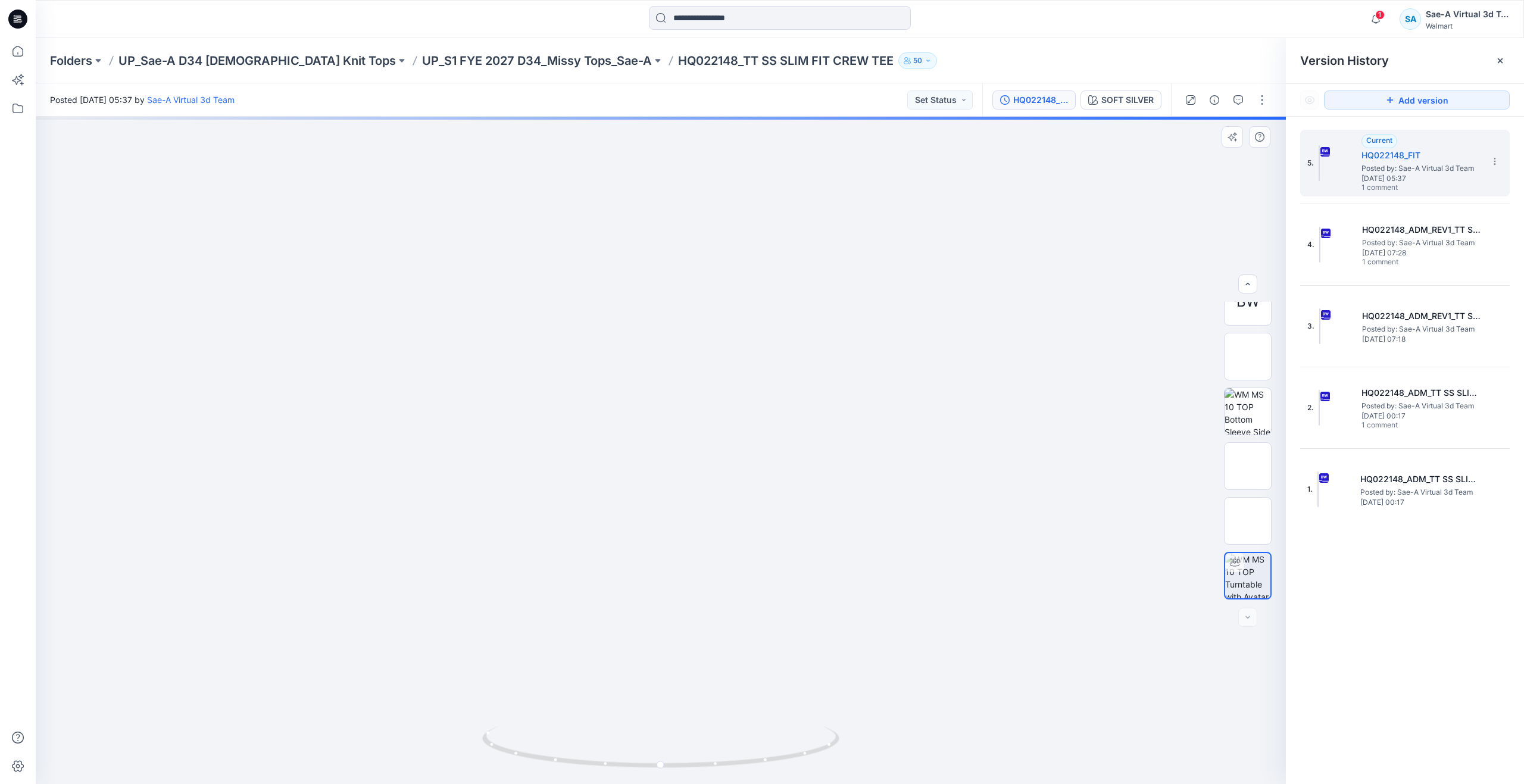
drag, startPoint x: 653, startPoint y: 269, endPoint x: 659, endPoint y: 426, distance: 157.1
click at [15, 56] on icon at bounding box center [17, 50] width 26 height 26
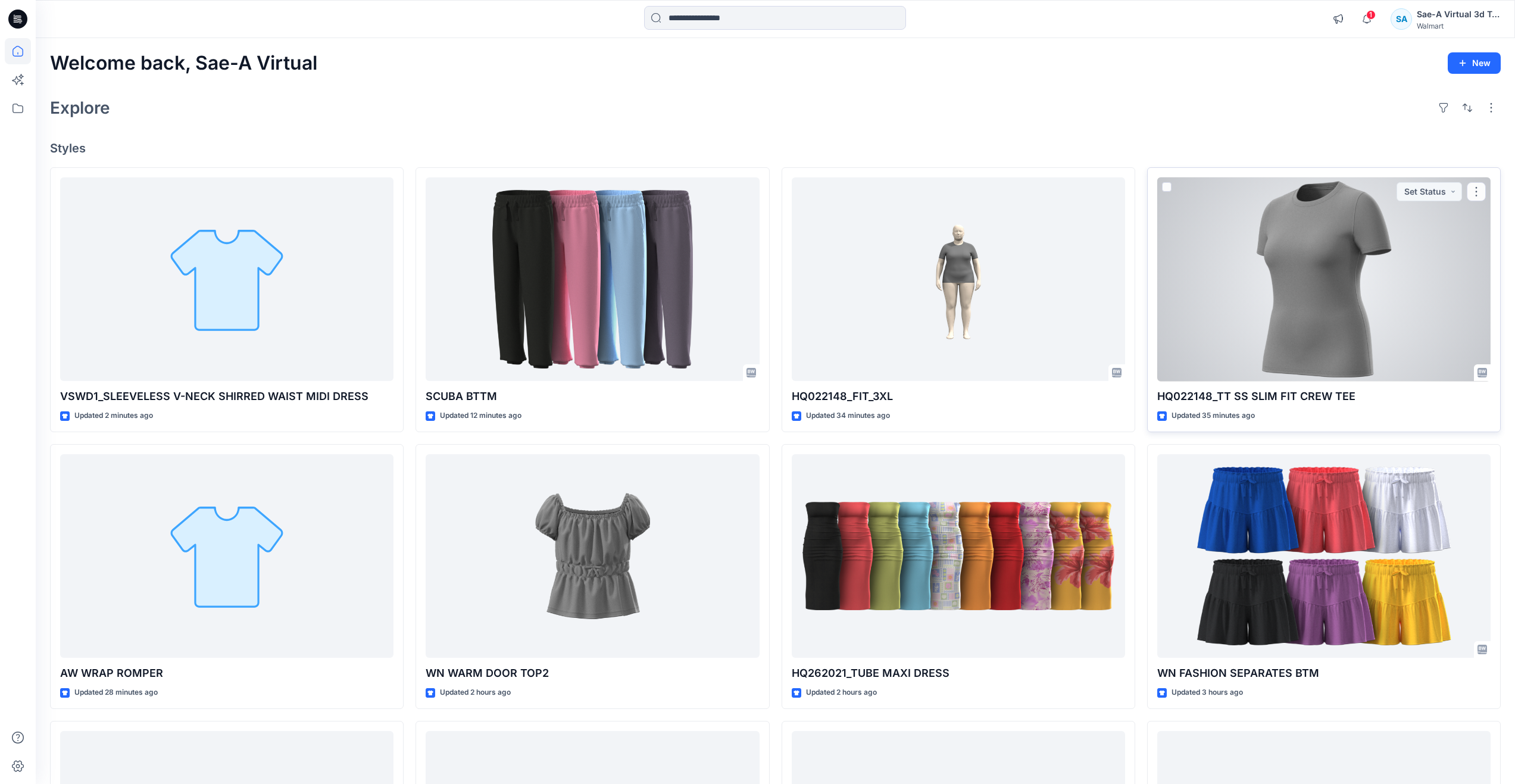
click at [1241, 322] on div at bounding box center [1323, 280] width 334 height 204
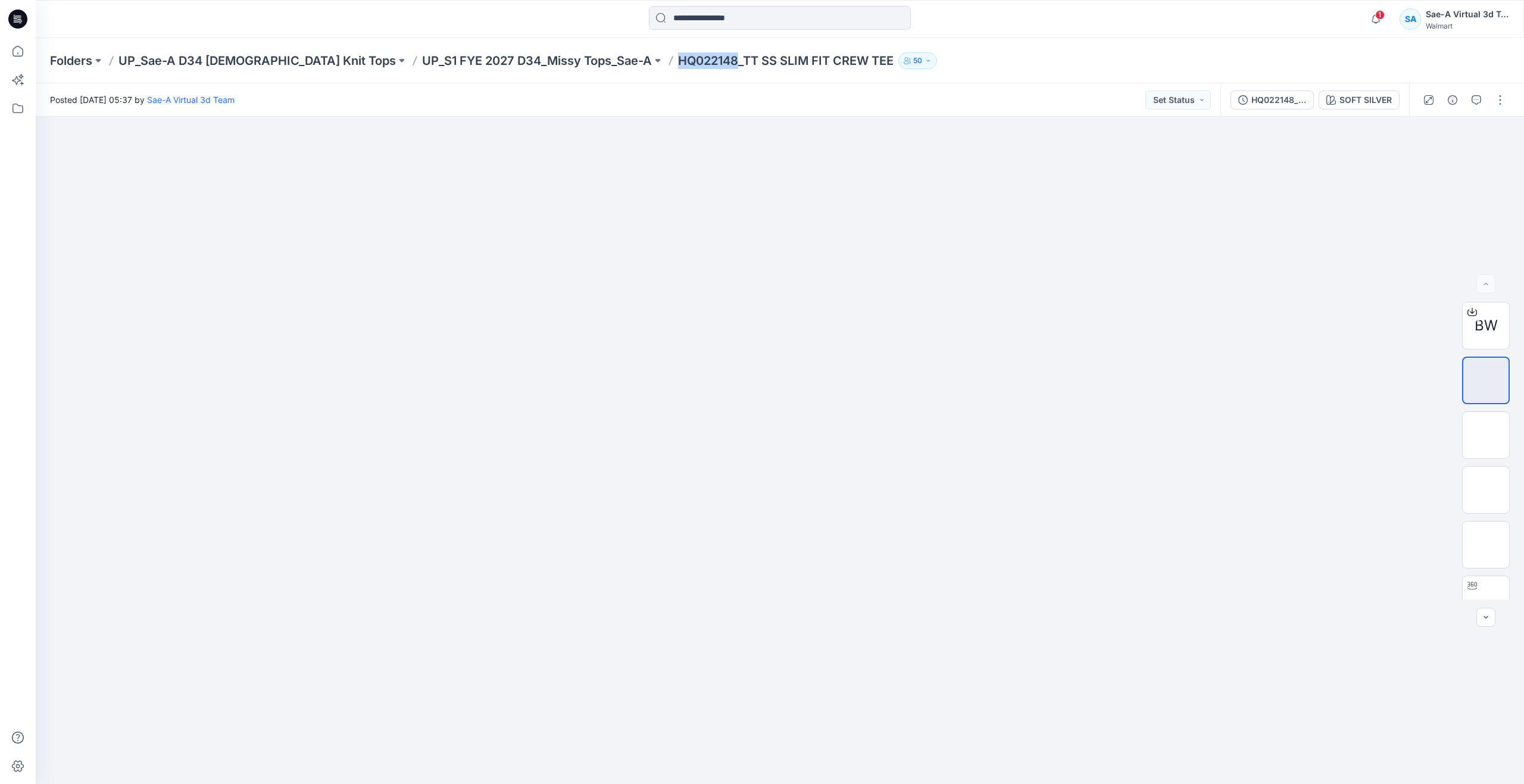
drag, startPoint x: 590, startPoint y: 58, endPoint x: 649, endPoint y: 71, distance: 60.4
click at [649, 71] on div "Folders UP_Sae-A D34 [DEMOGRAPHIC_DATA] Knit Tops UP_S1 FYE 2027 D34_Missy Tops…" at bounding box center [779, 60] width 1488 height 45
click at [1068, 153] on img at bounding box center [780, 153] width 596 height 0
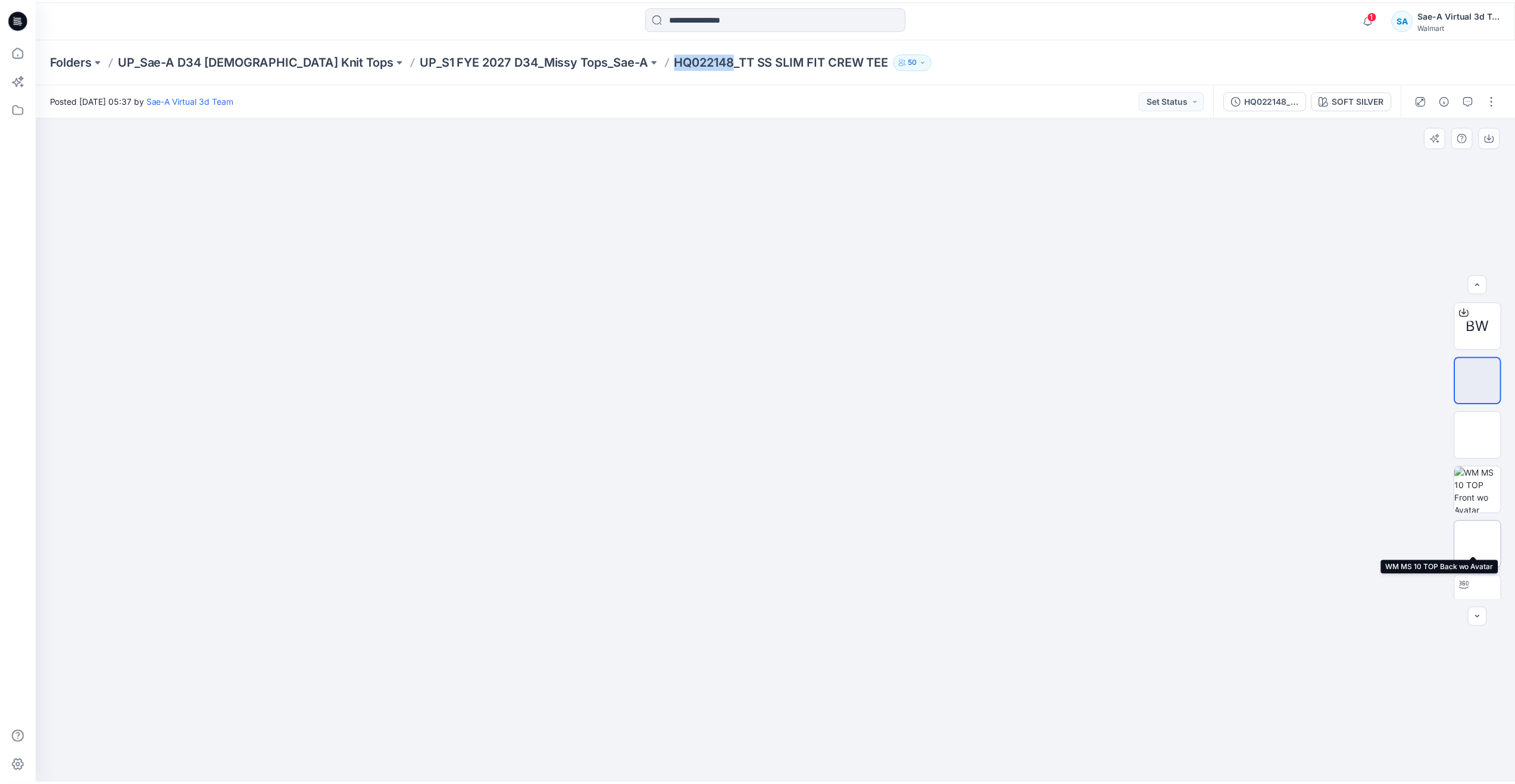
scroll to position [24, 0]
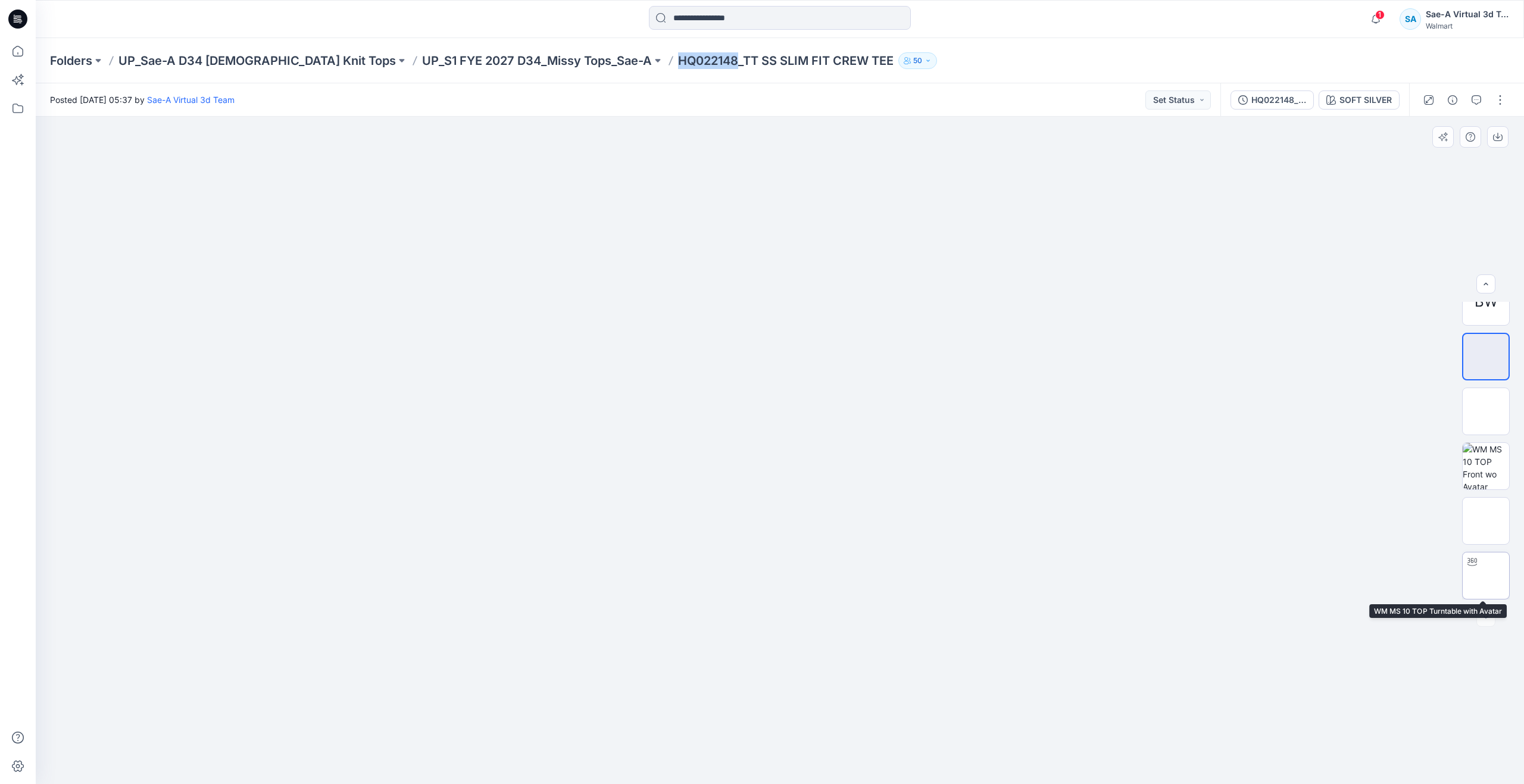
click at [1486, 575] on img at bounding box center [1486, 575] width 0 height 0
click at [17, 53] on icon at bounding box center [17, 50] width 26 height 26
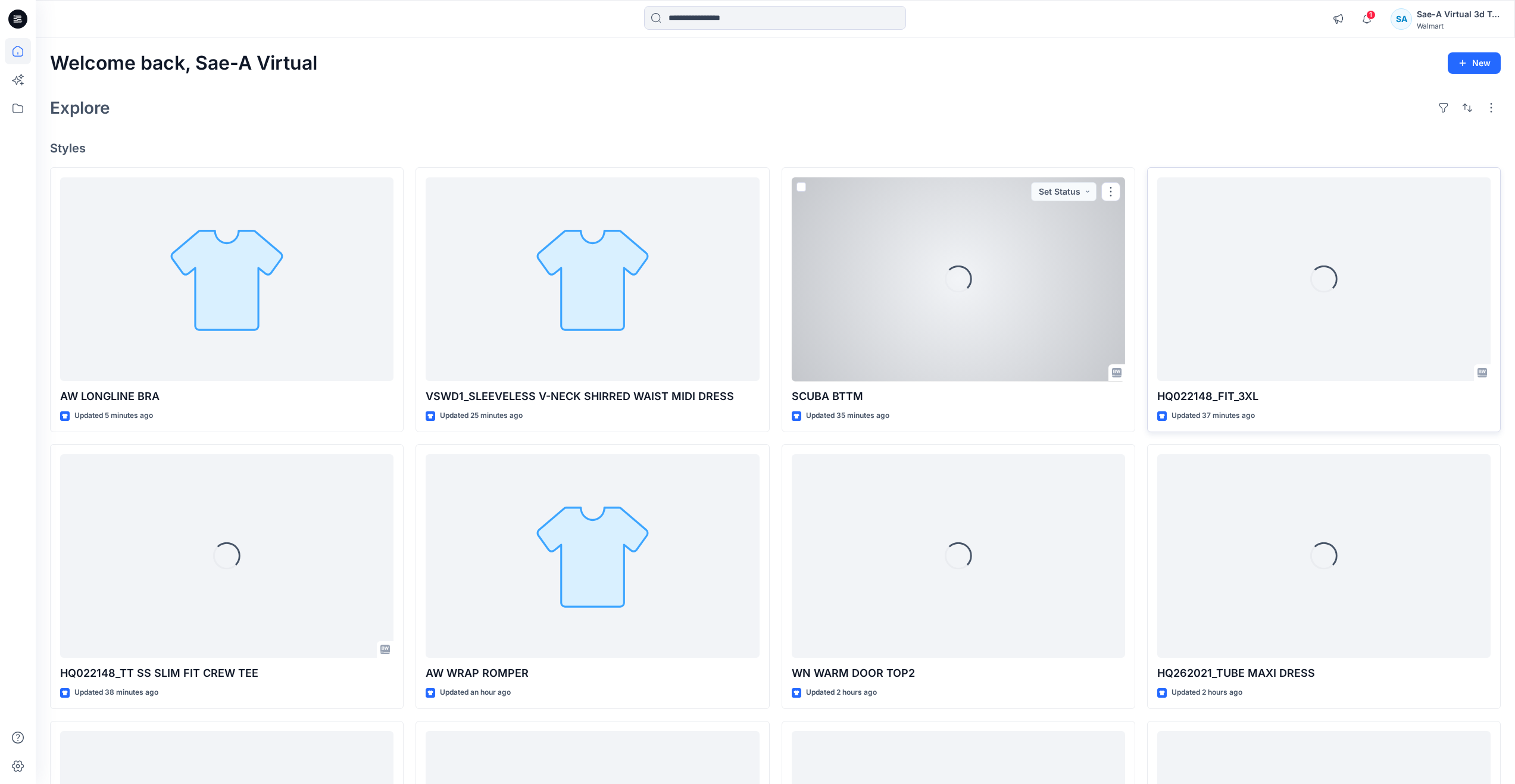
click at [1249, 282] on div "Loading..." at bounding box center [1323, 280] width 334 height 204
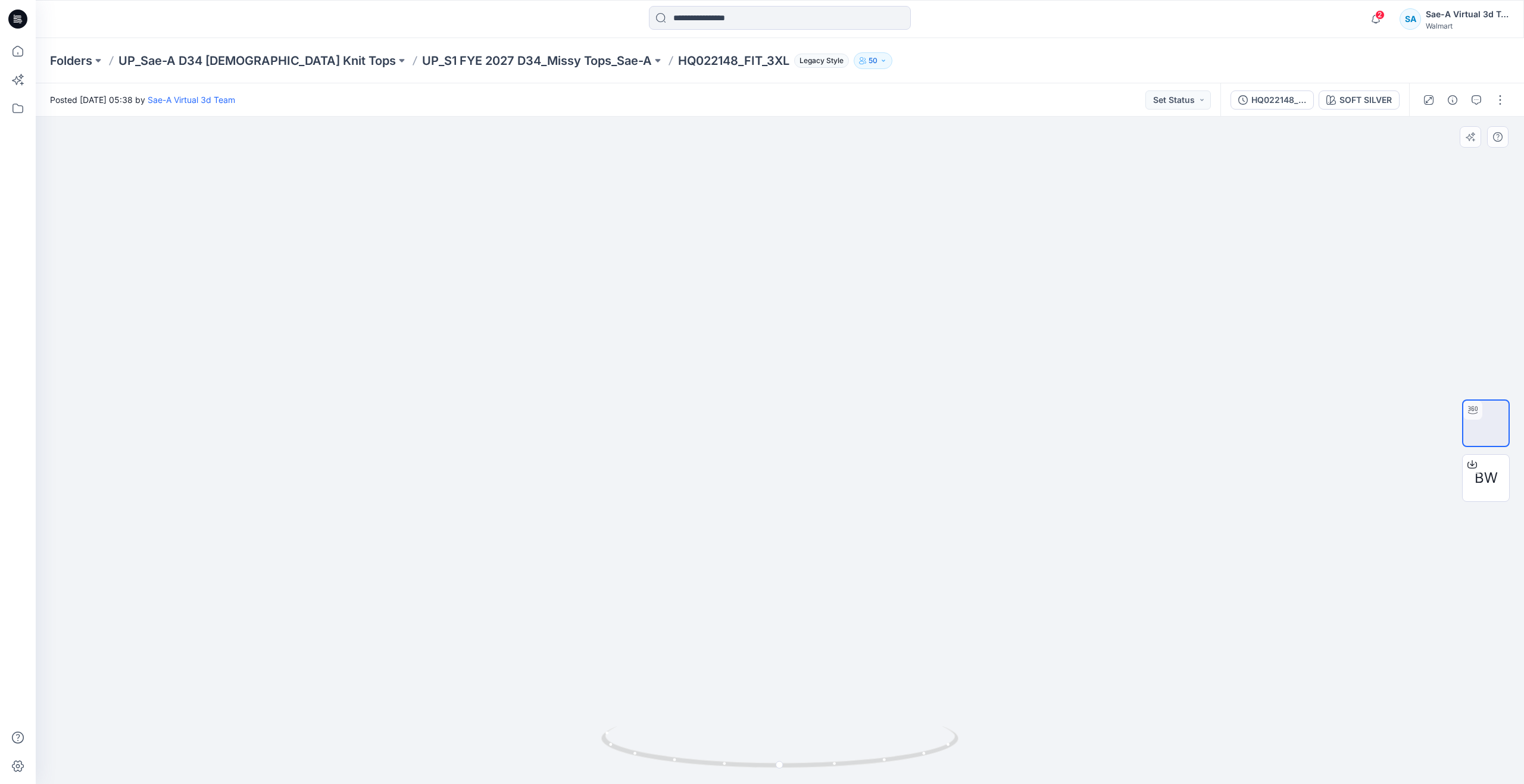
click at [434, 229] on div at bounding box center [779, 450] width 1488 height 667
click at [1479, 96] on icon "button" at bounding box center [1476, 100] width 10 height 10
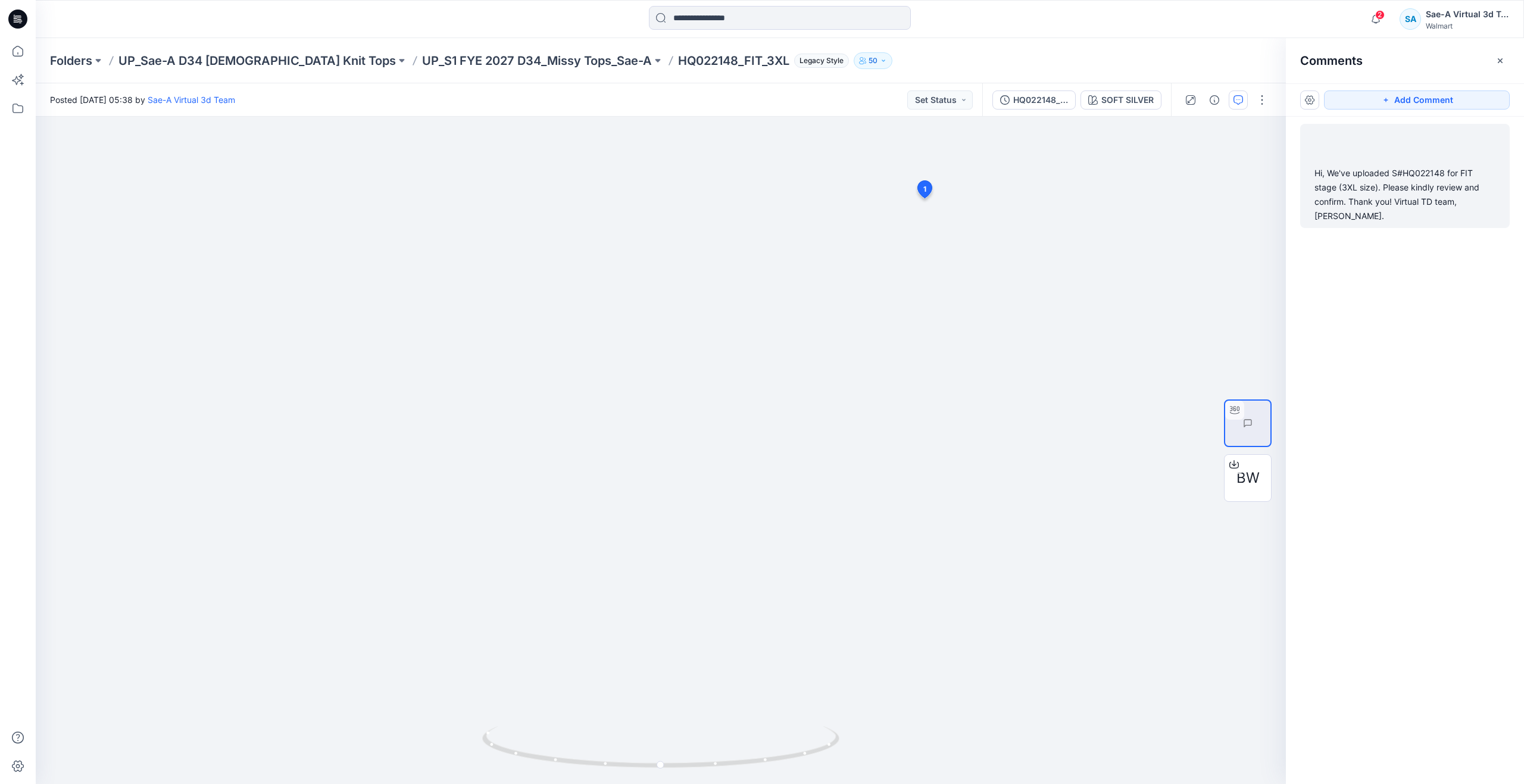
click at [1394, 165] on div "Hi, We've uploaded S#HQ022148 for FIT stage (3XL size). Please kindly review an…" at bounding box center [1404, 175] width 209 height 104
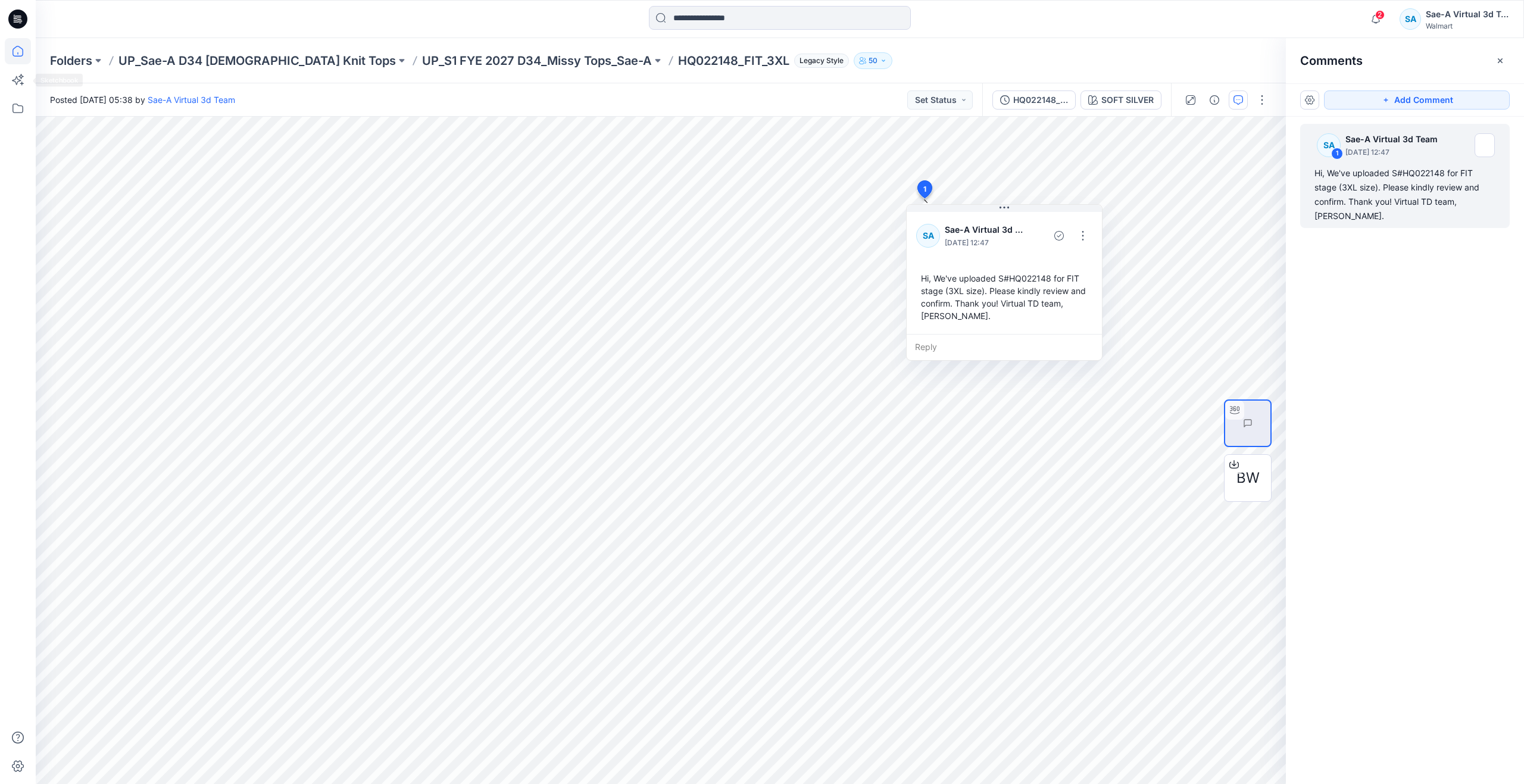
click at [21, 53] on icon at bounding box center [17, 50] width 26 height 26
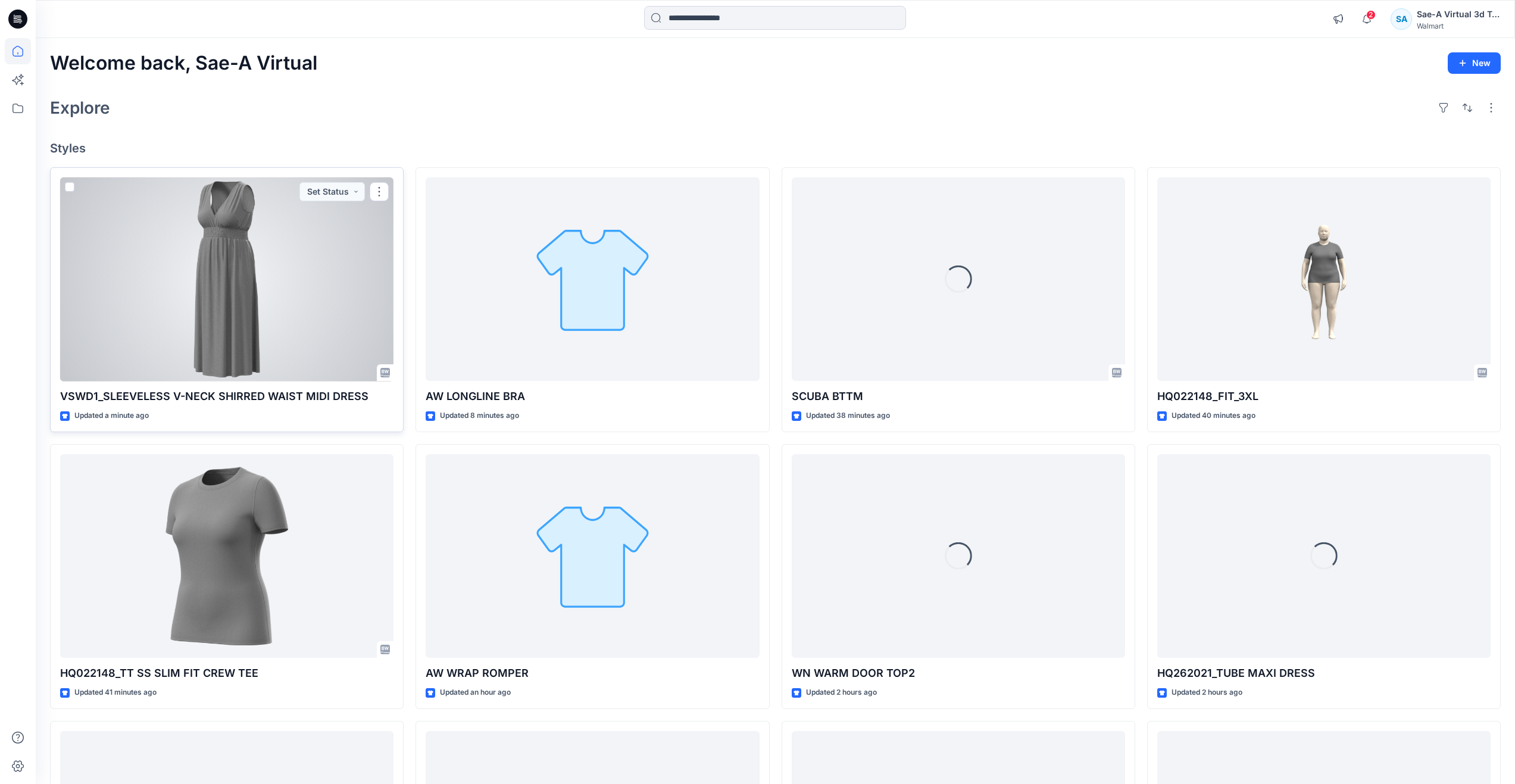
click at [183, 240] on div at bounding box center [226, 280] width 334 height 204
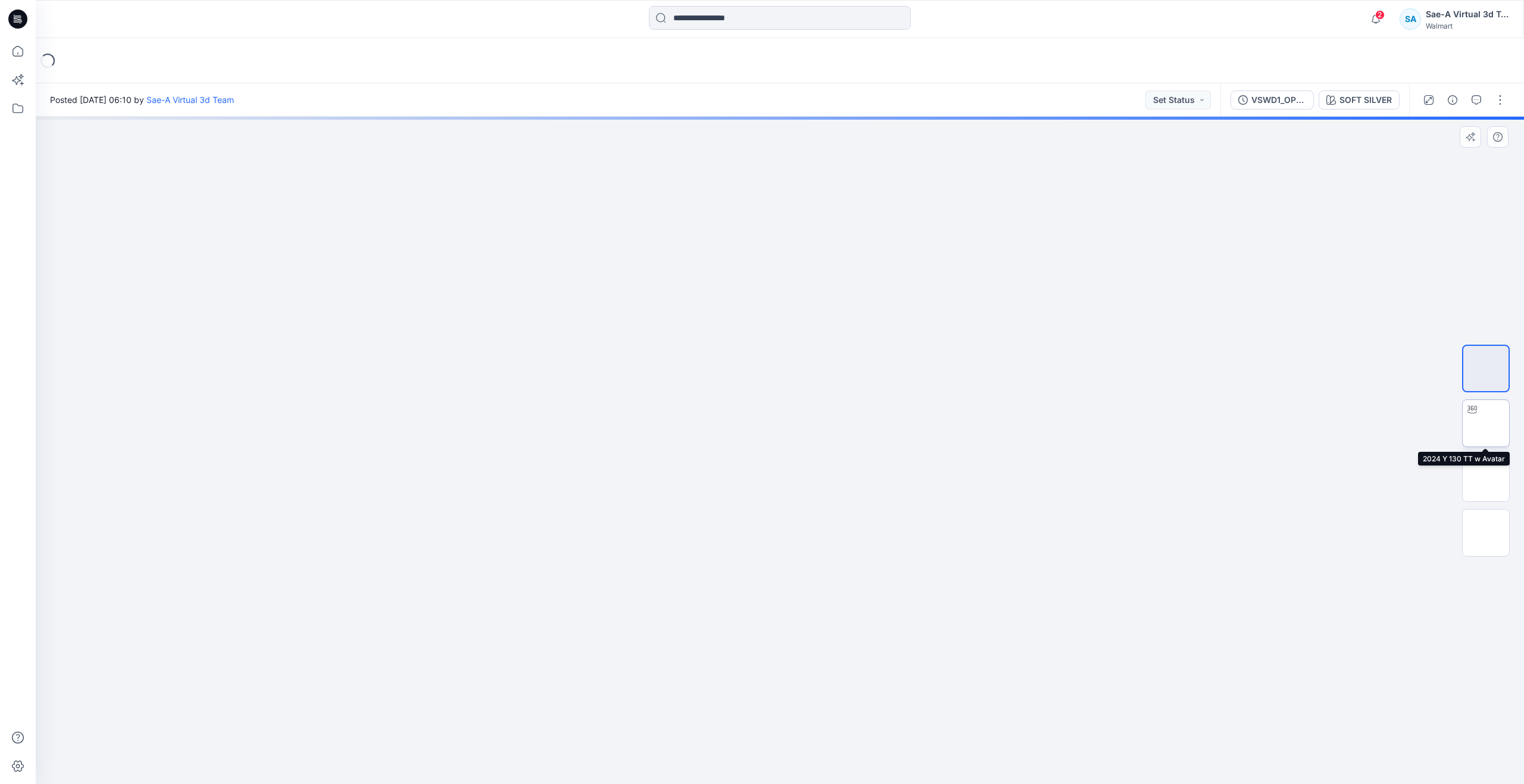
click at [1486, 423] on img at bounding box center [1486, 423] width 0 height 0
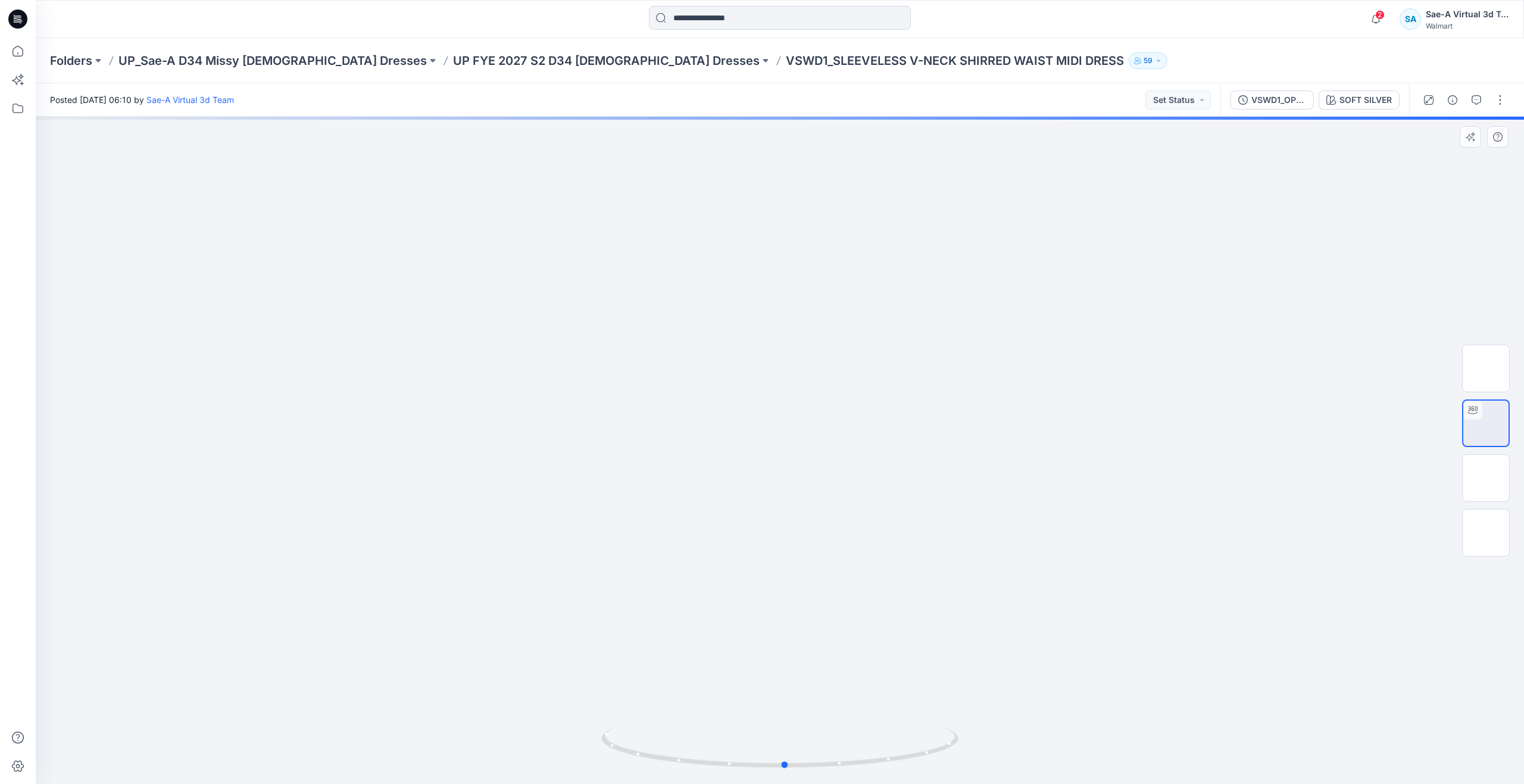
drag, startPoint x: 786, startPoint y: 763, endPoint x: 1148, endPoint y: 688, distance: 369.7
click at [1148, 688] on div at bounding box center [779, 450] width 1488 height 667
click at [1486, 478] on img at bounding box center [1486, 478] width 0 height 0
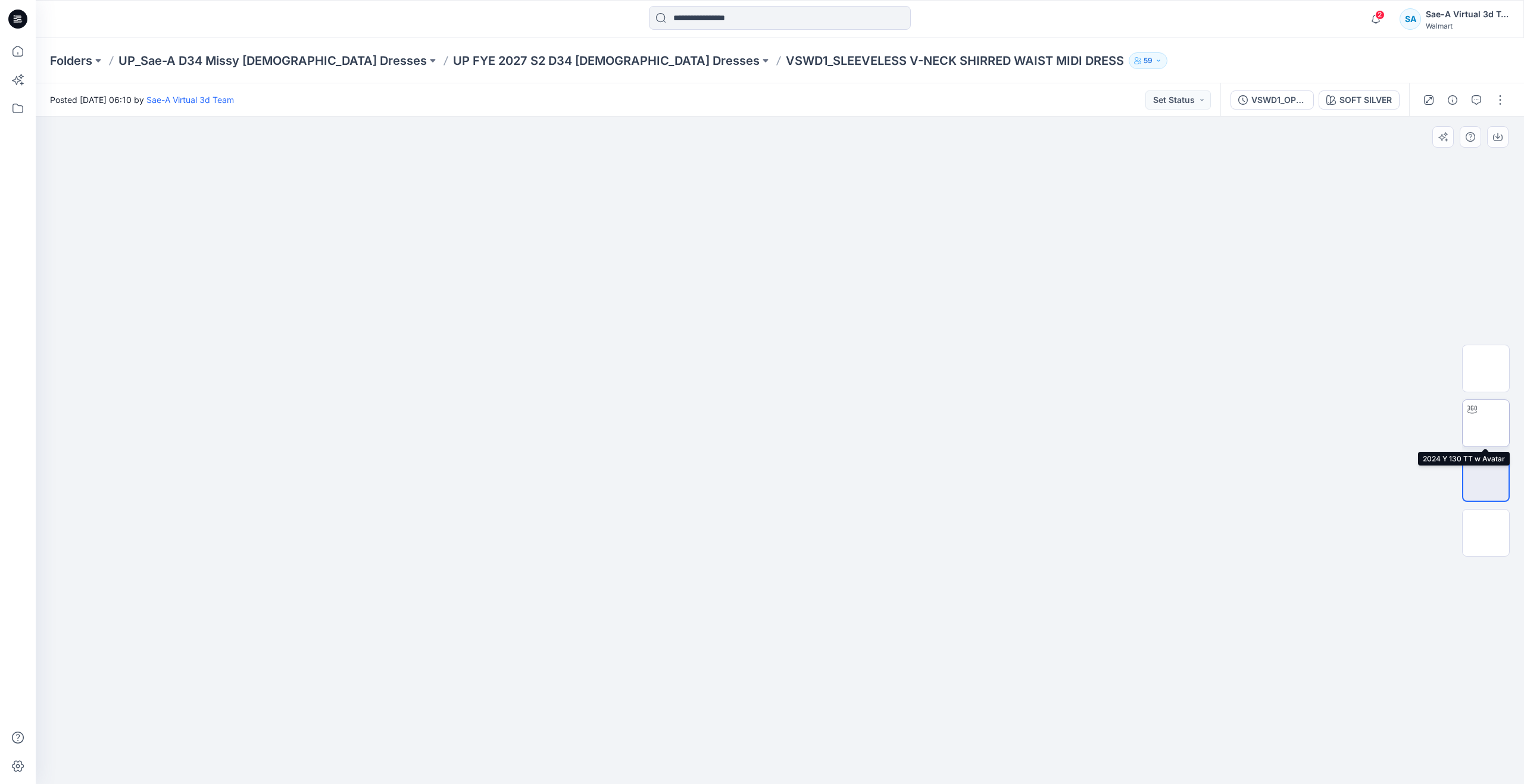
click at [1486, 423] on img at bounding box center [1486, 423] width 0 height 0
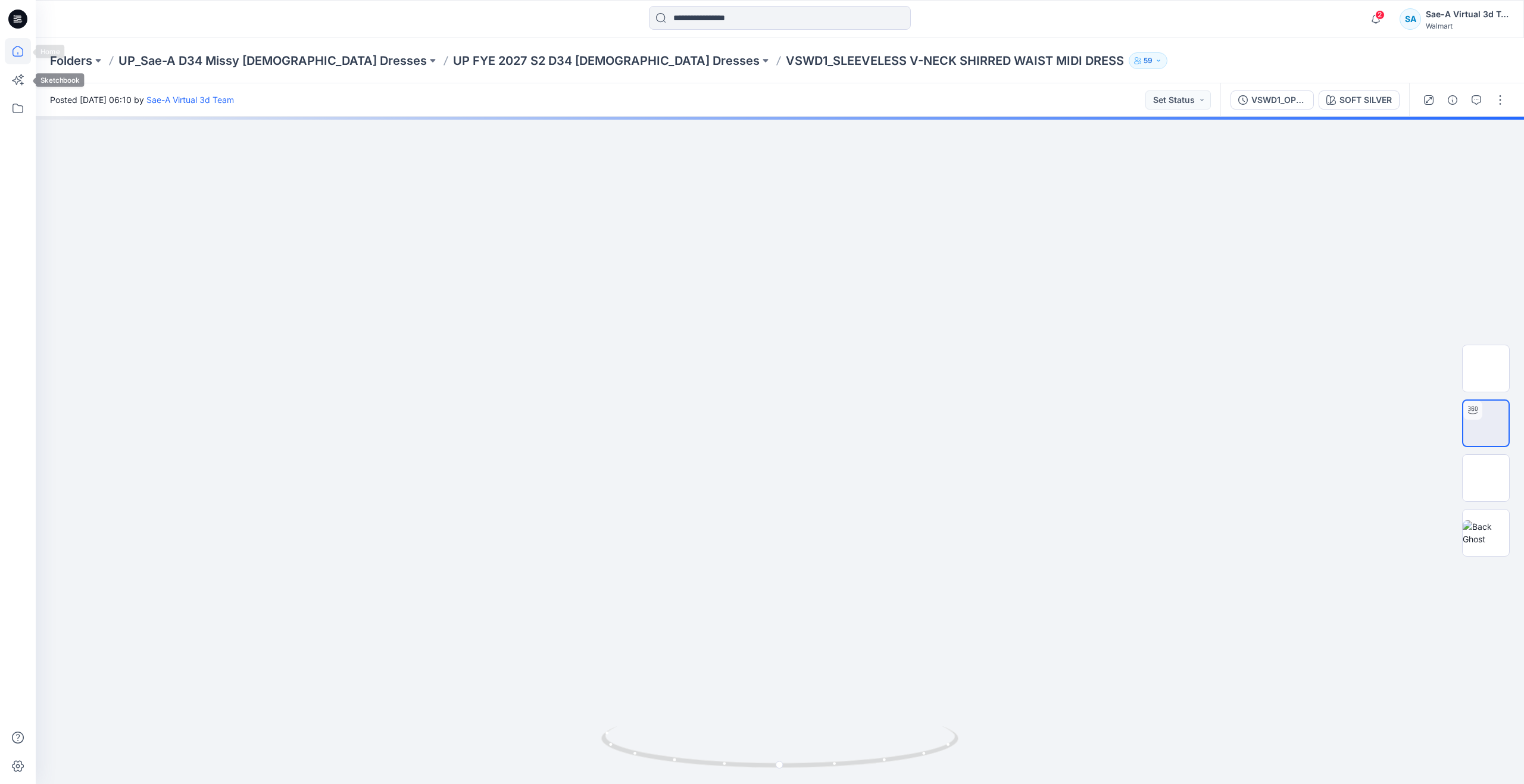
click at [17, 50] on icon at bounding box center [17, 50] width 26 height 26
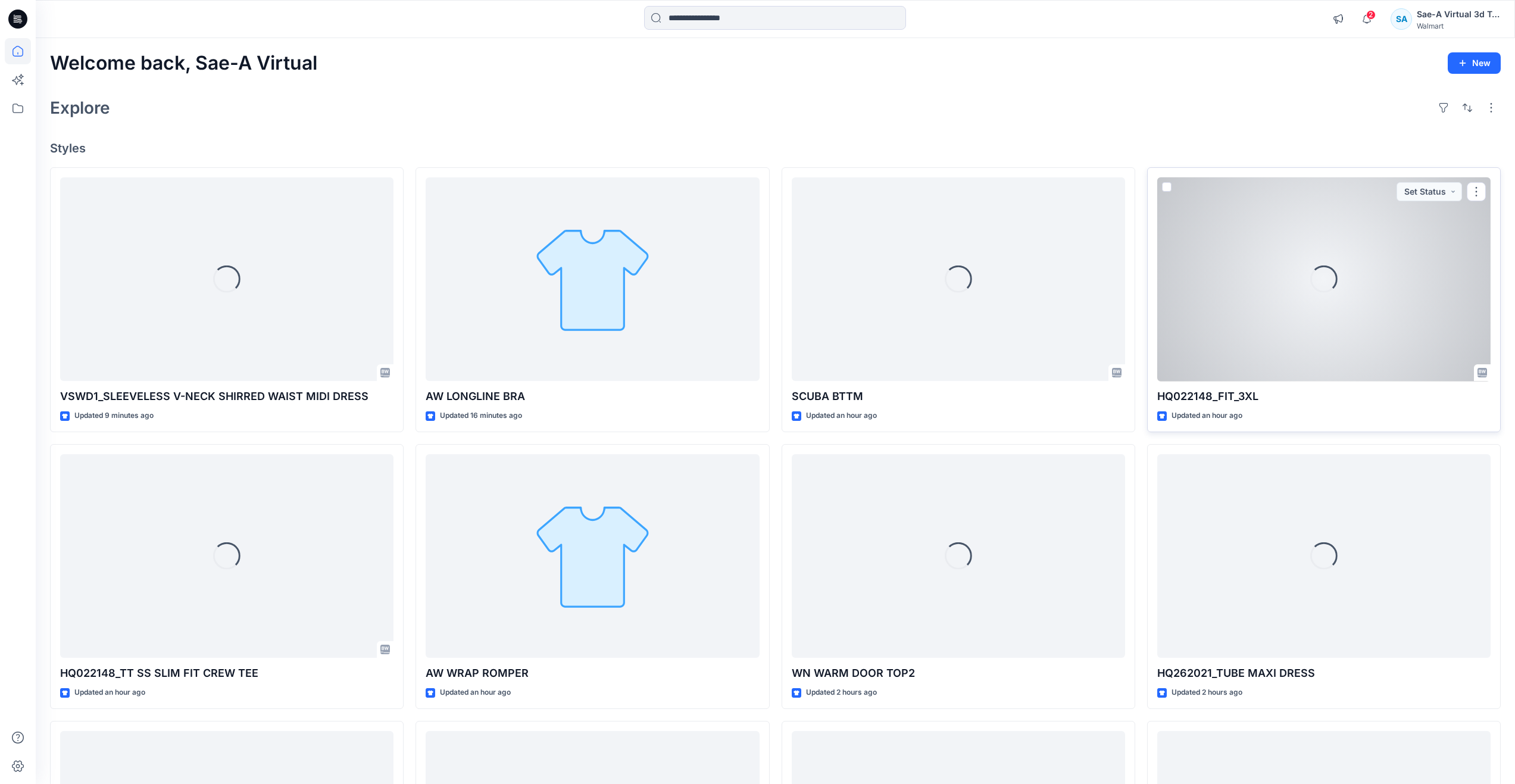
click at [1283, 354] on div "Loading..." at bounding box center [1323, 280] width 334 height 204
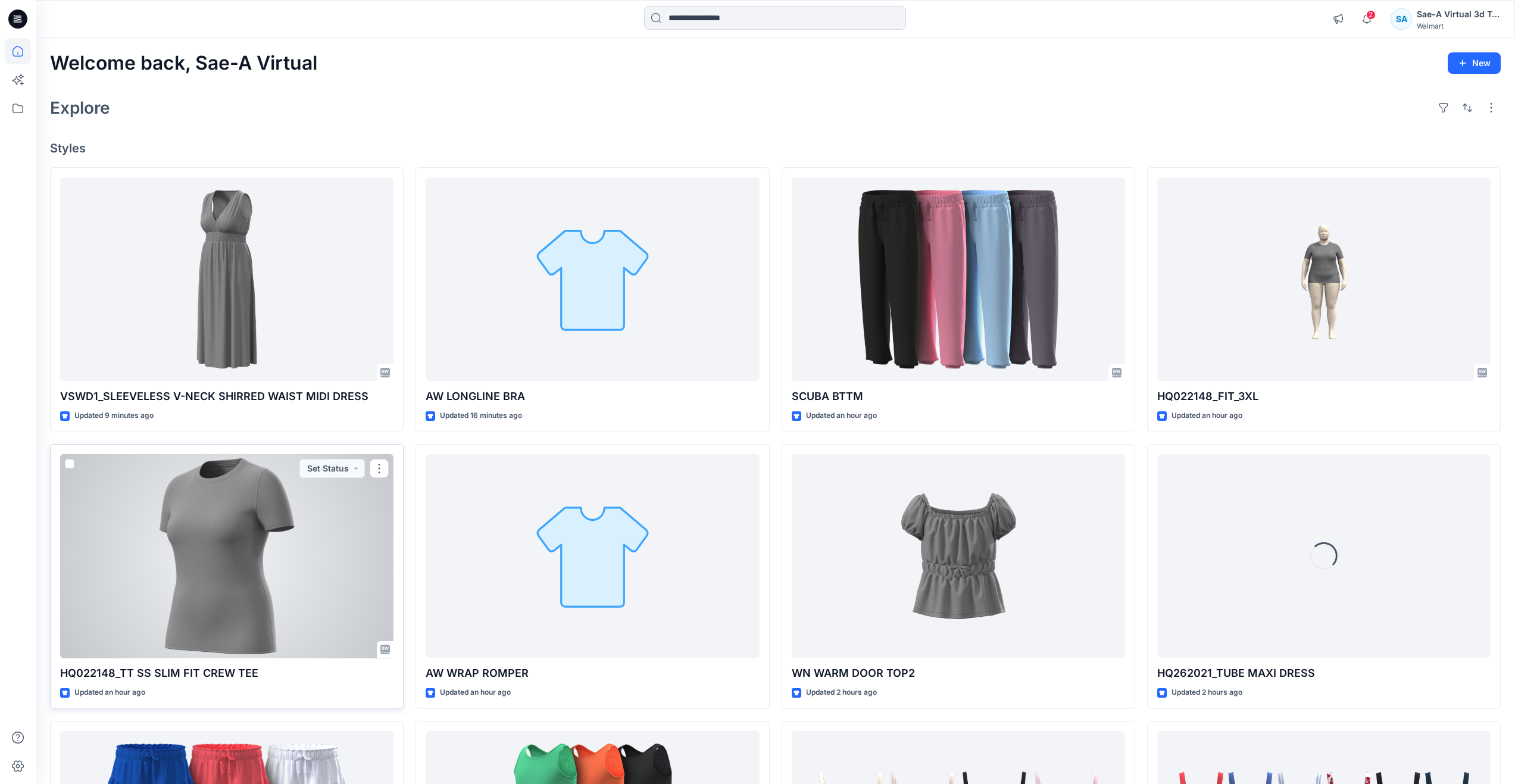
click at [227, 533] on div at bounding box center [226, 556] width 334 height 204
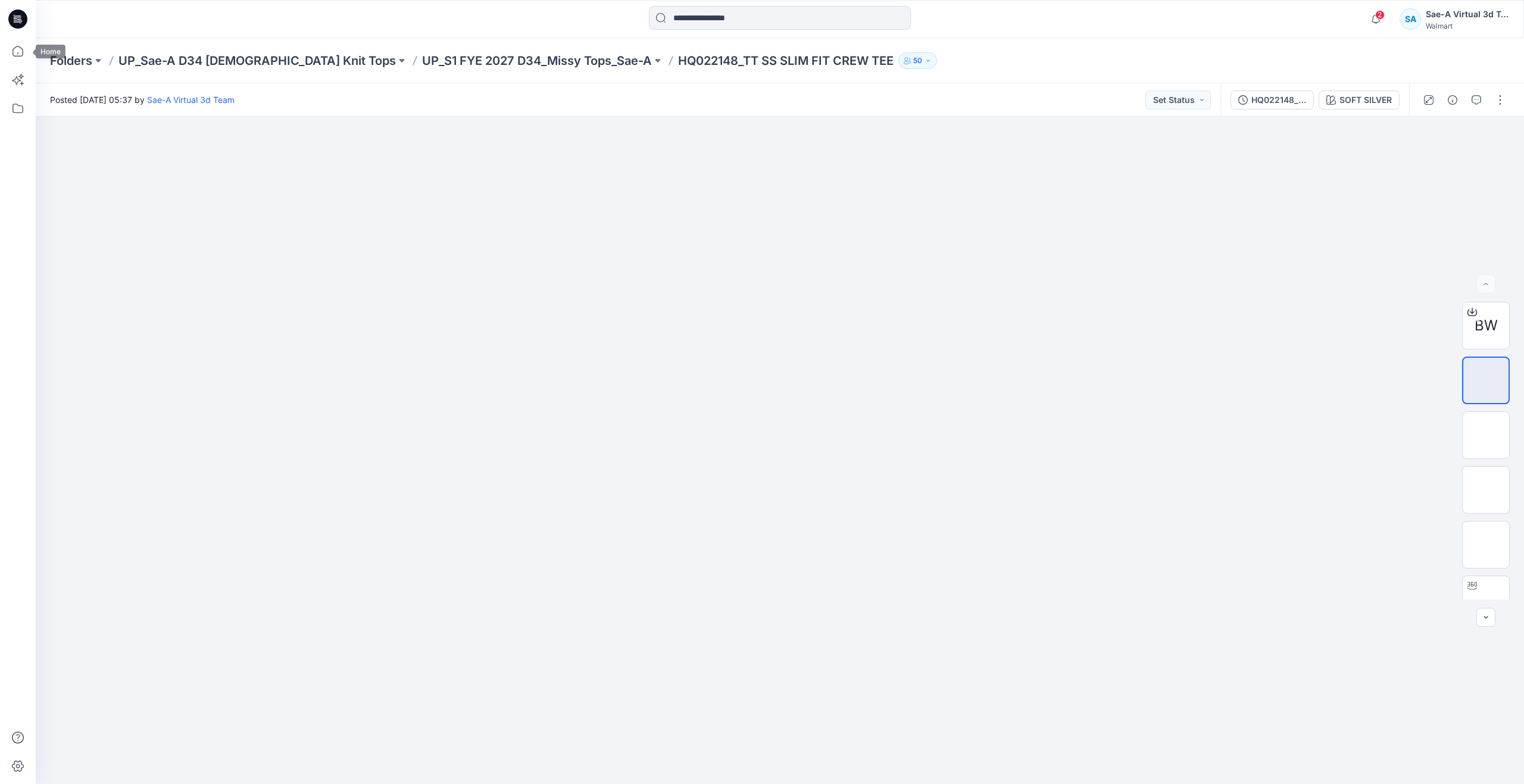
drag, startPoint x: 23, startPoint y: 47, endPoint x: 29, endPoint y: 31, distance: 17.1
click at [23, 47] on icon at bounding box center [17, 50] width 26 height 26
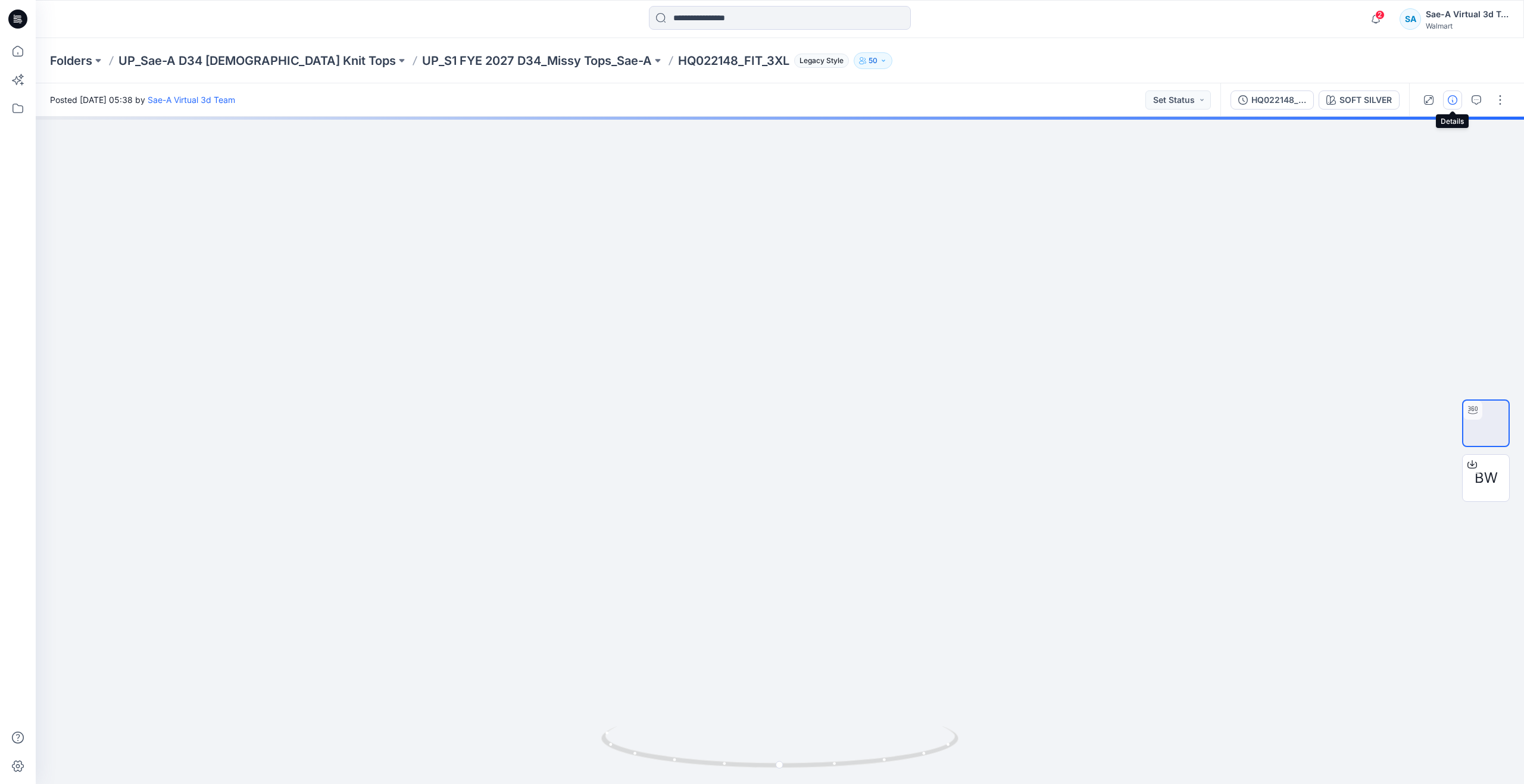
click at [1454, 105] on button "button" at bounding box center [1452, 100] width 19 height 19
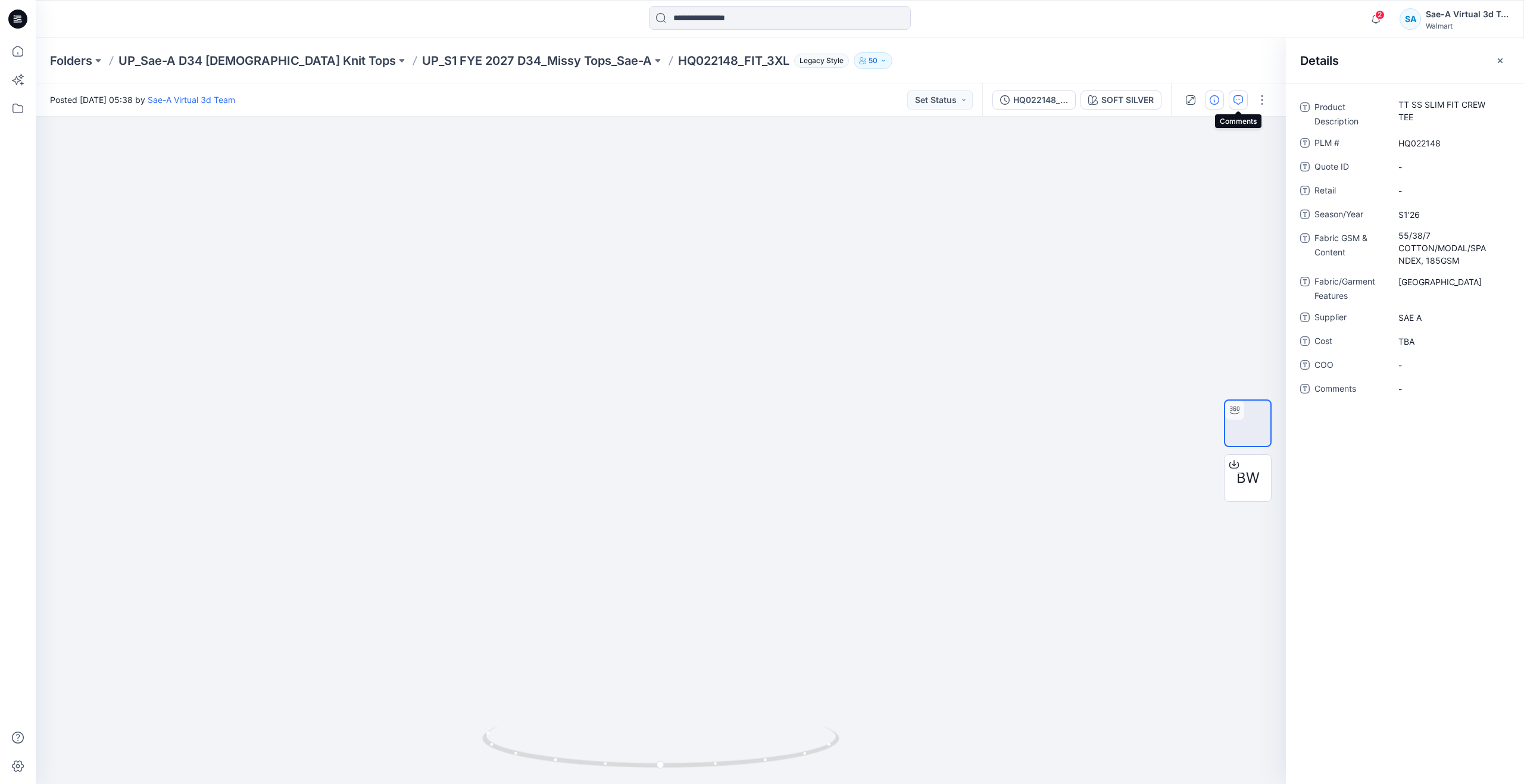
click at [1241, 103] on icon "button" at bounding box center [1238, 100] width 10 height 10
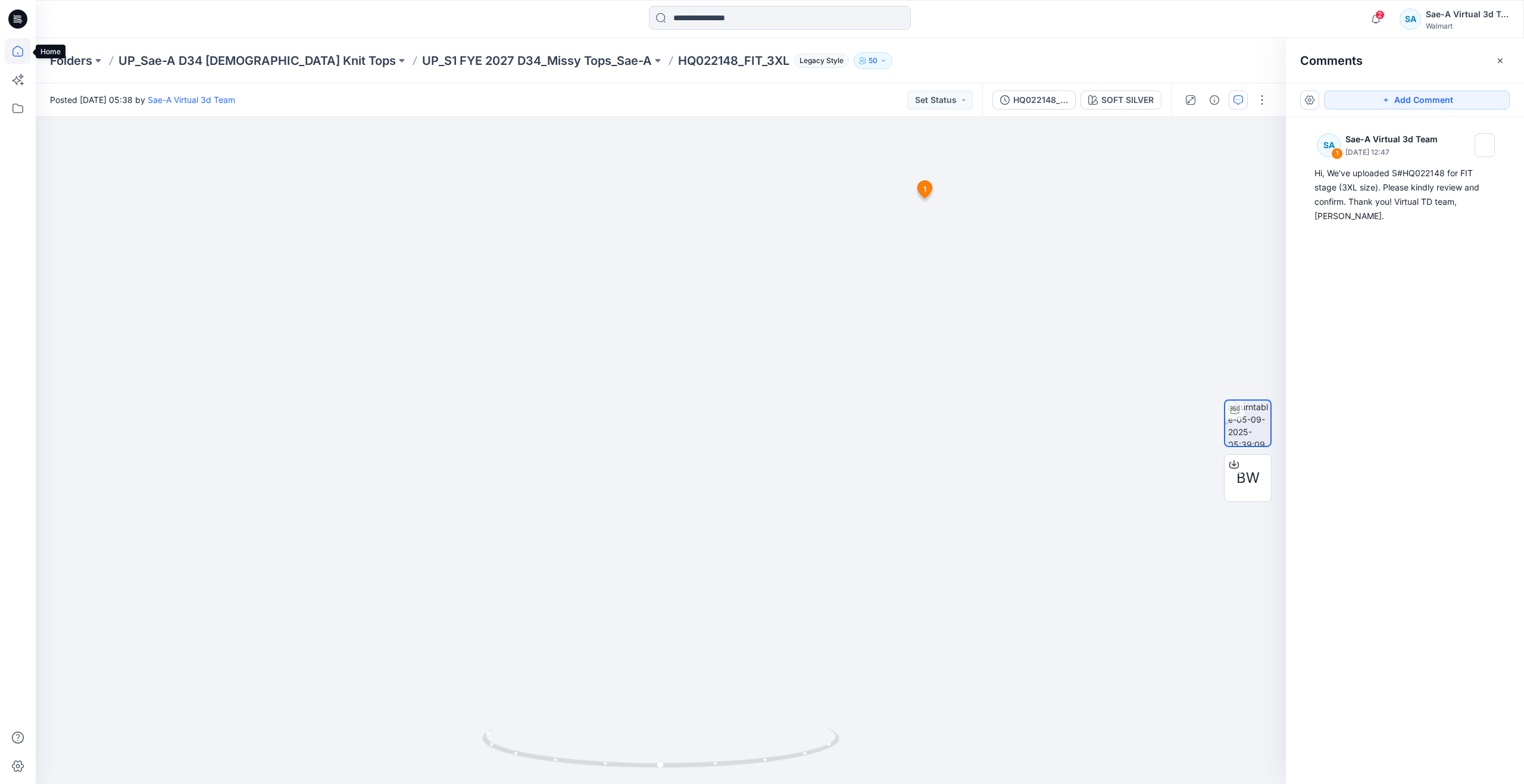
click at [17, 53] on icon at bounding box center [17, 50] width 26 height 26
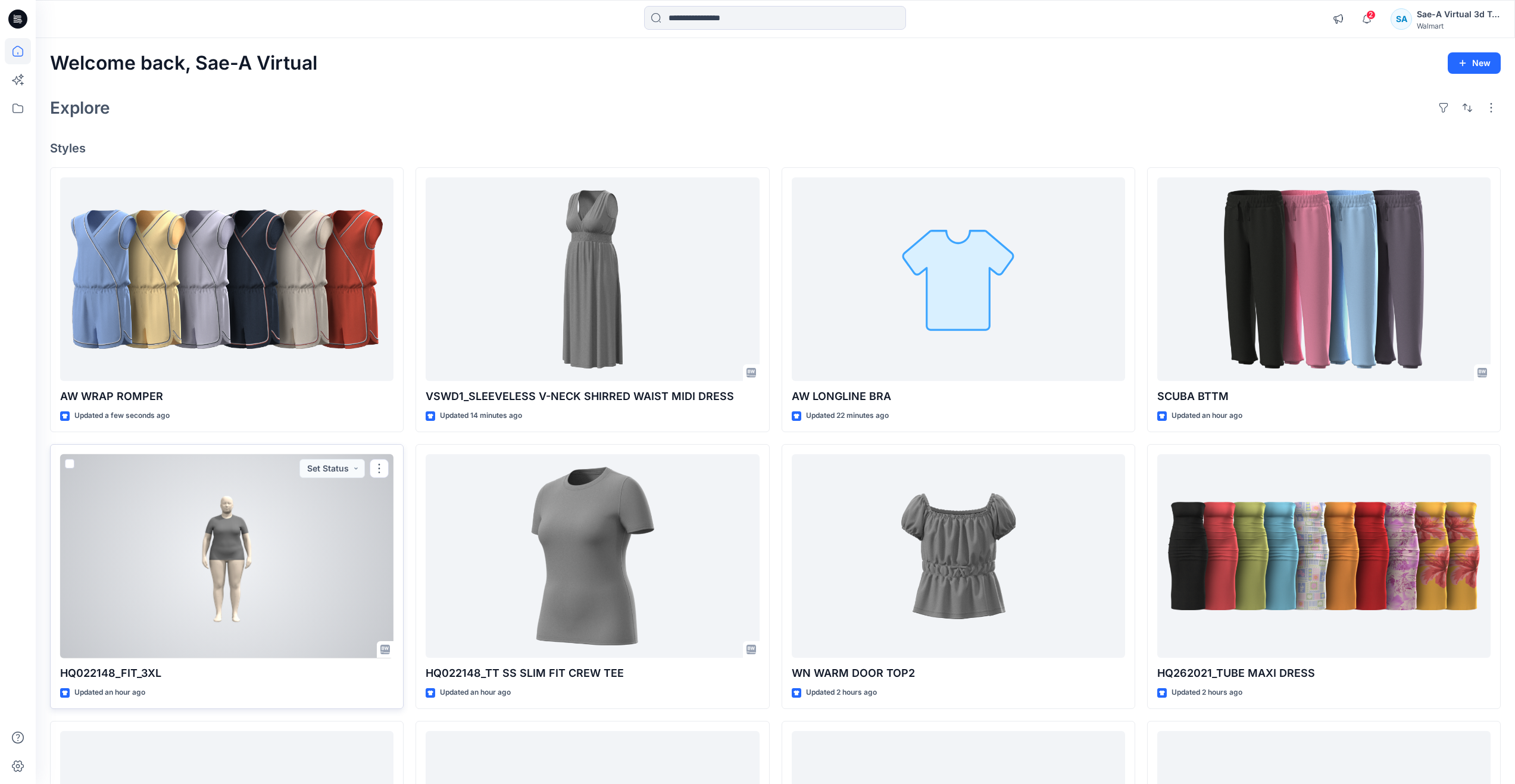
scroll to position [59, 0]
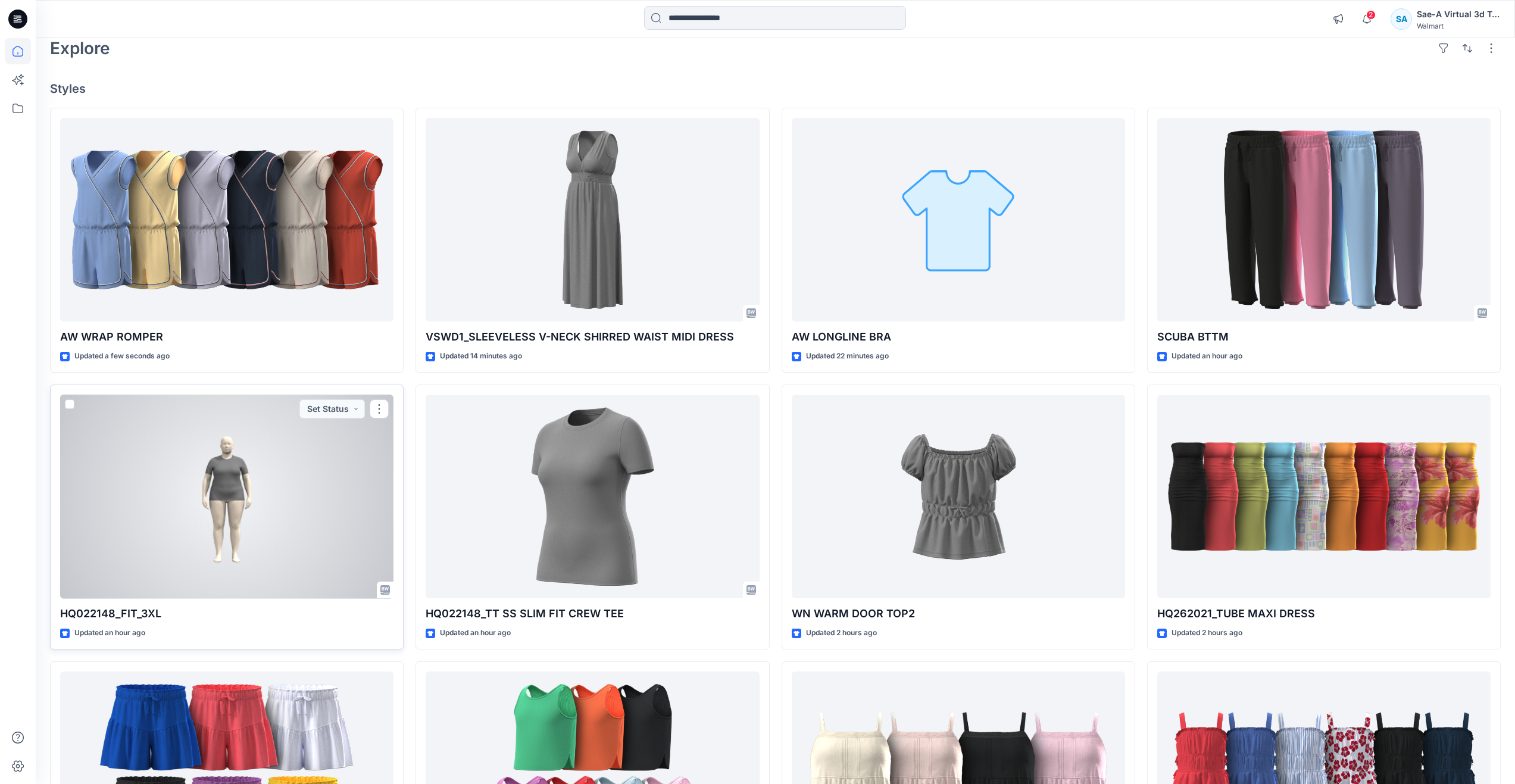
click at [239, 518] on div at bounding box center [226, 496] width 334 height 204
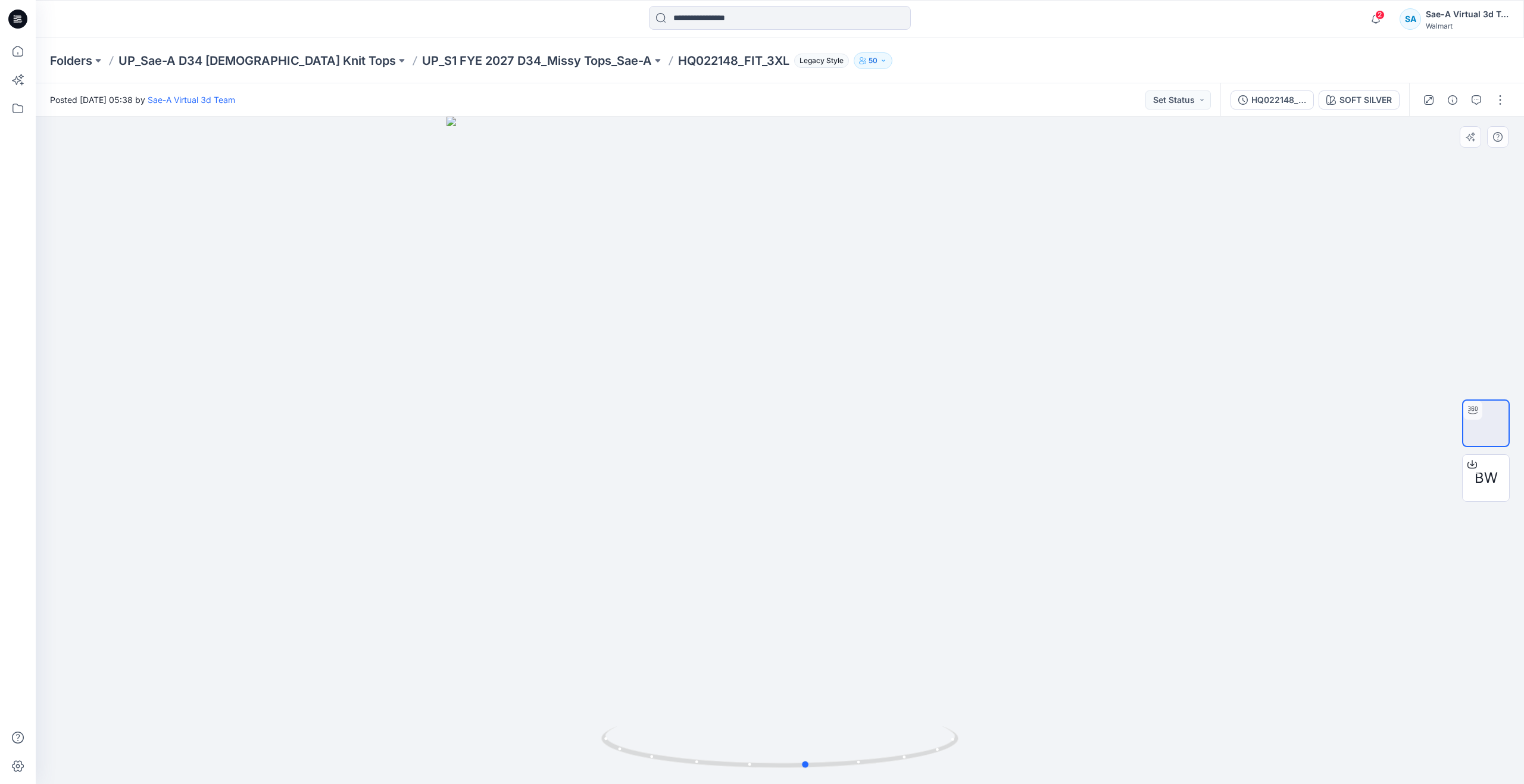
drag, startPoint x: 787, startPoint y: 765, endPoint x: 457, endPoint y: 700, distance: 336.3
click at [457, 700] on div at bounding box center [779, 450] width 1488 height 667
click at [30, 47] on icon at bounding box center [17, 50] width 26 height 26
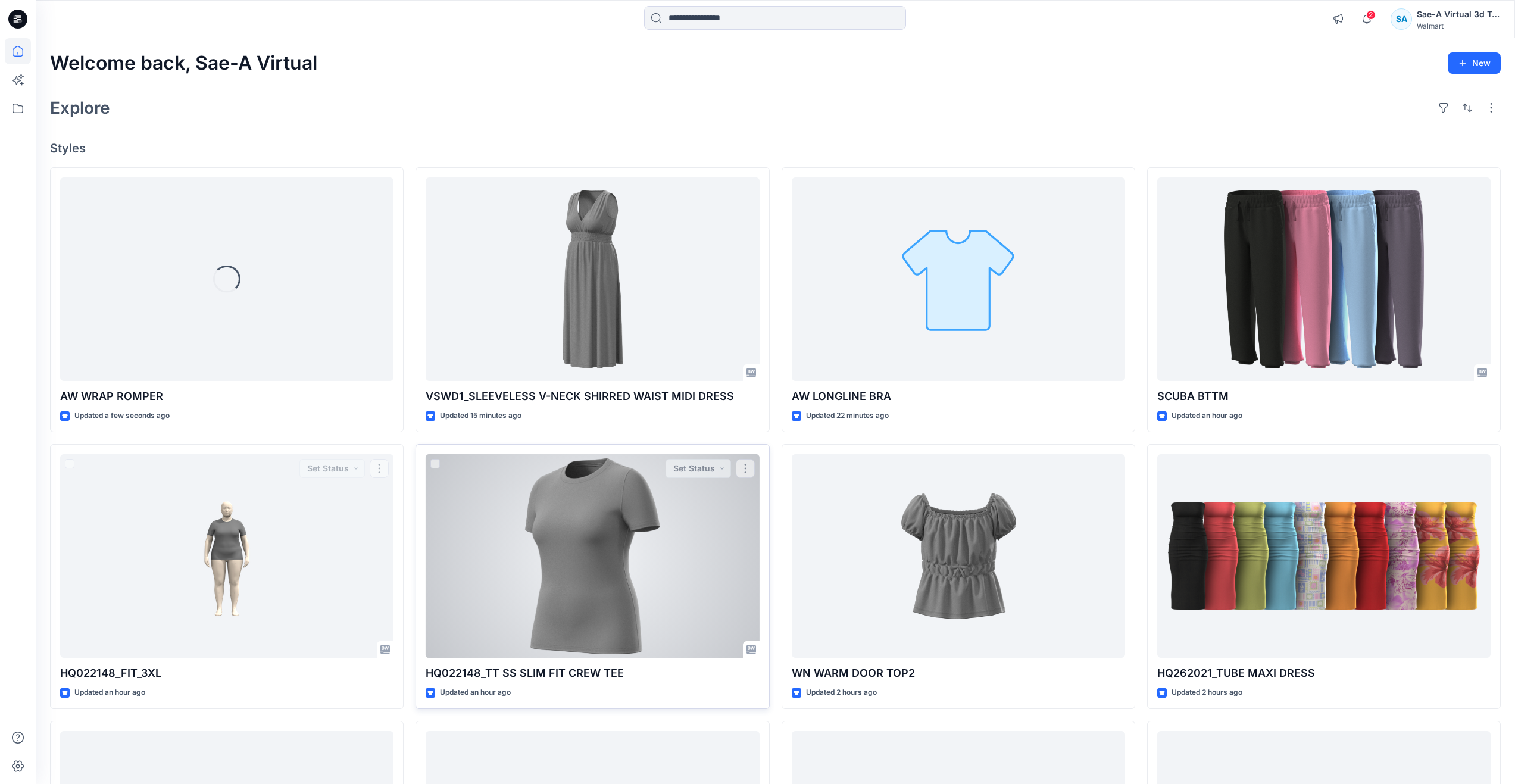
click at [510, 539] on div at bounding box center [592, 556] width 334 height 204
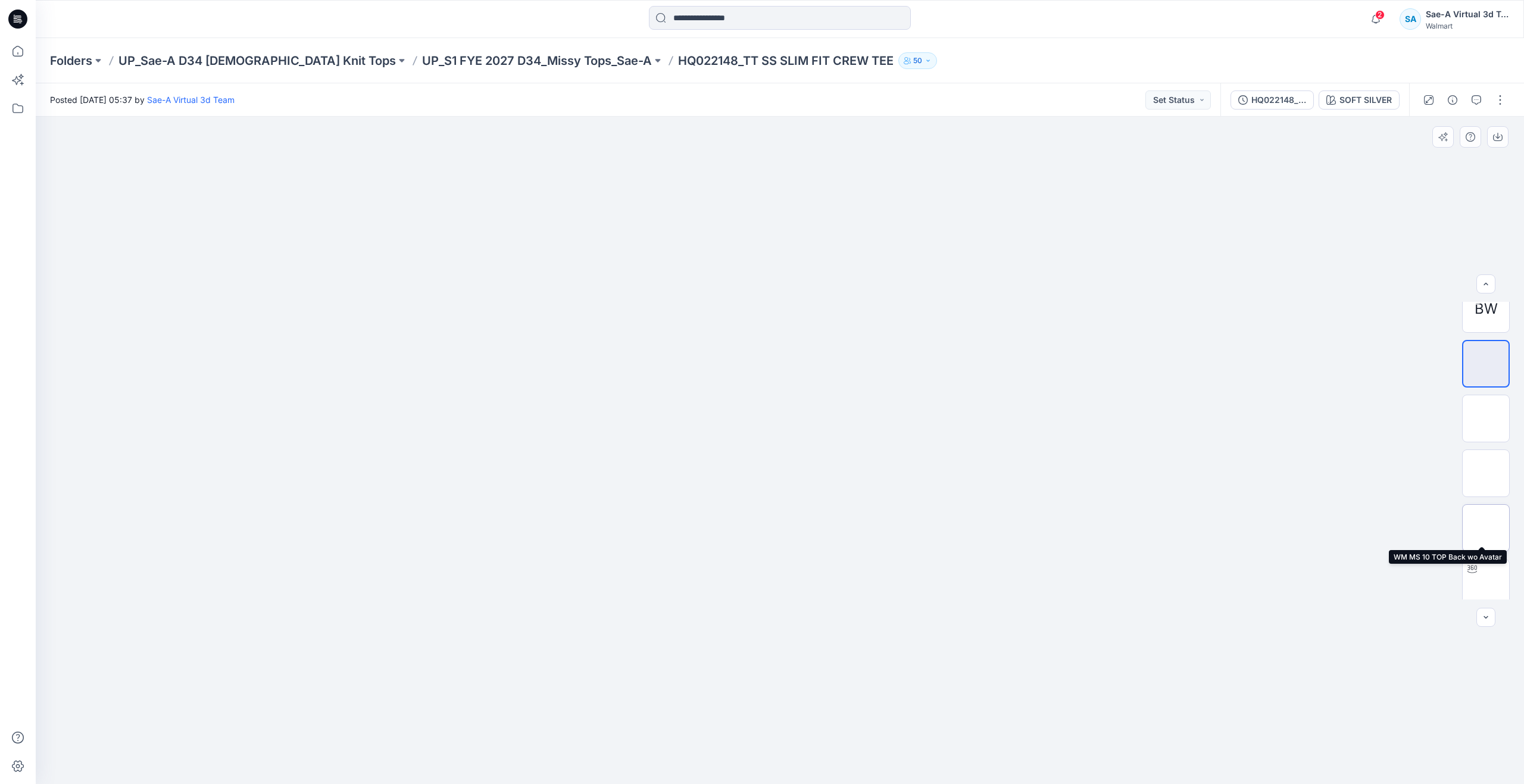
scroll to position [24, 0]
click at [1486, 575] on img at bounding box center [1486, 575] width 0 height 0
drag, startPoint x: 778, startPoint y: 760, endPoint x: 449, endPoint y: 698, distance: 334.8
click at [449, 698] on div at bounding box center [779, 450] width 1488 height 667
click at [1275, 114] on div "HQ022148_FIT SOFT SILVER" at bounding box center [1314, 100] width 189 height 33
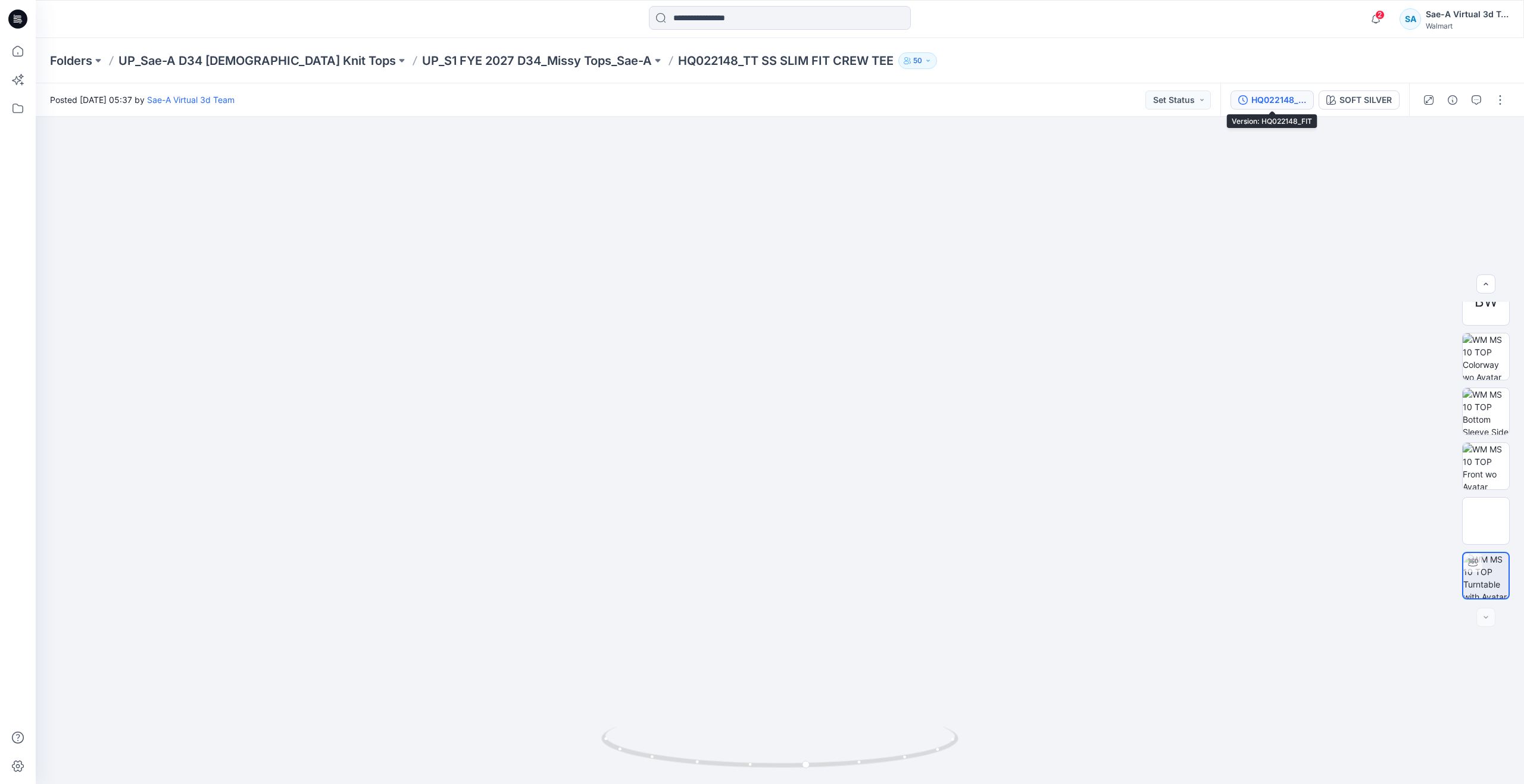
click at [1275, 97] on div "HQ022148_FIT" at bounding box center [1278, 100] width 55 height 13
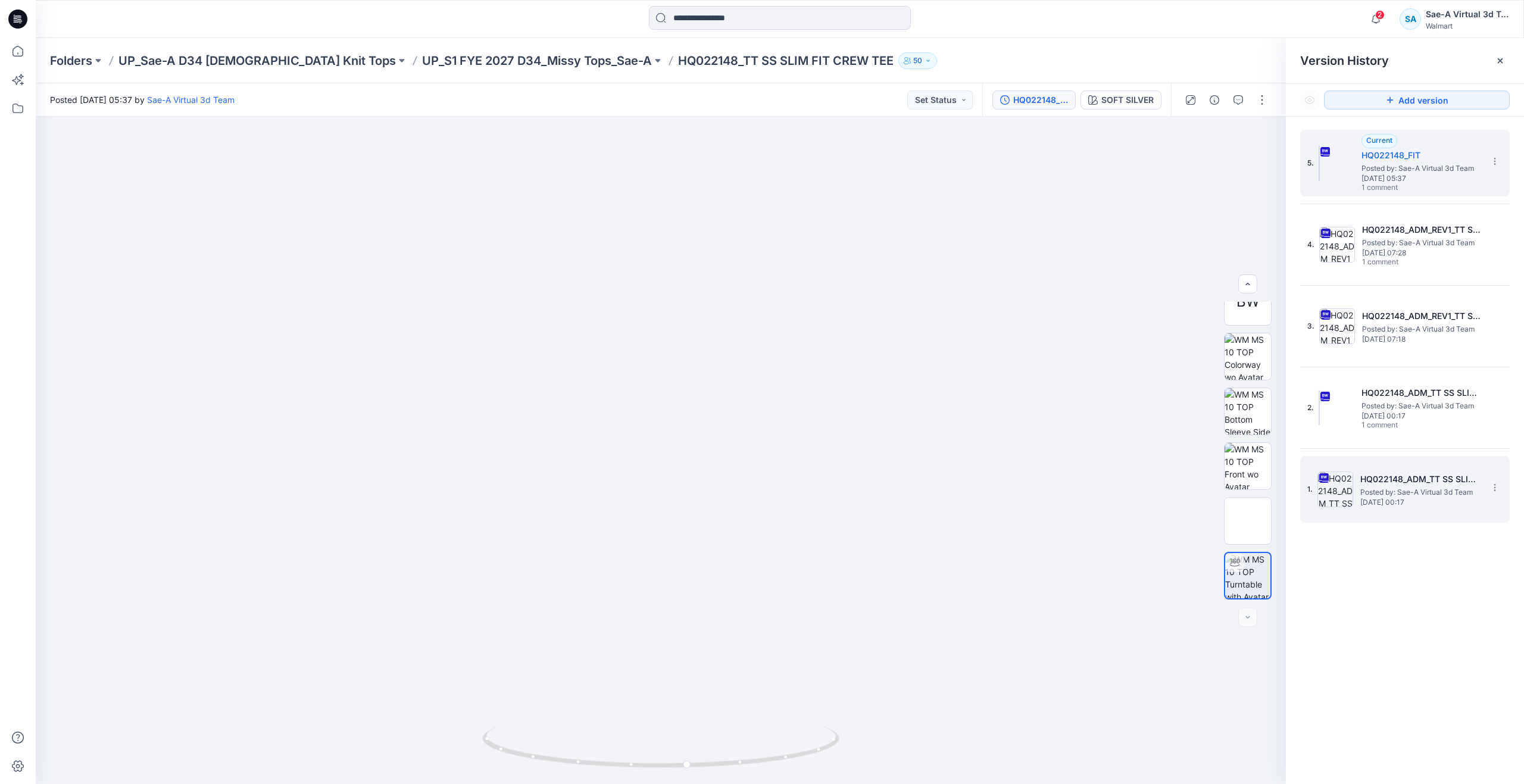
click at [1369, 486] on h5 "HQ022148_ADM_TT SS SLIM FIT CREW TEE" at bounding box center [1419, 479] width 119 height 14
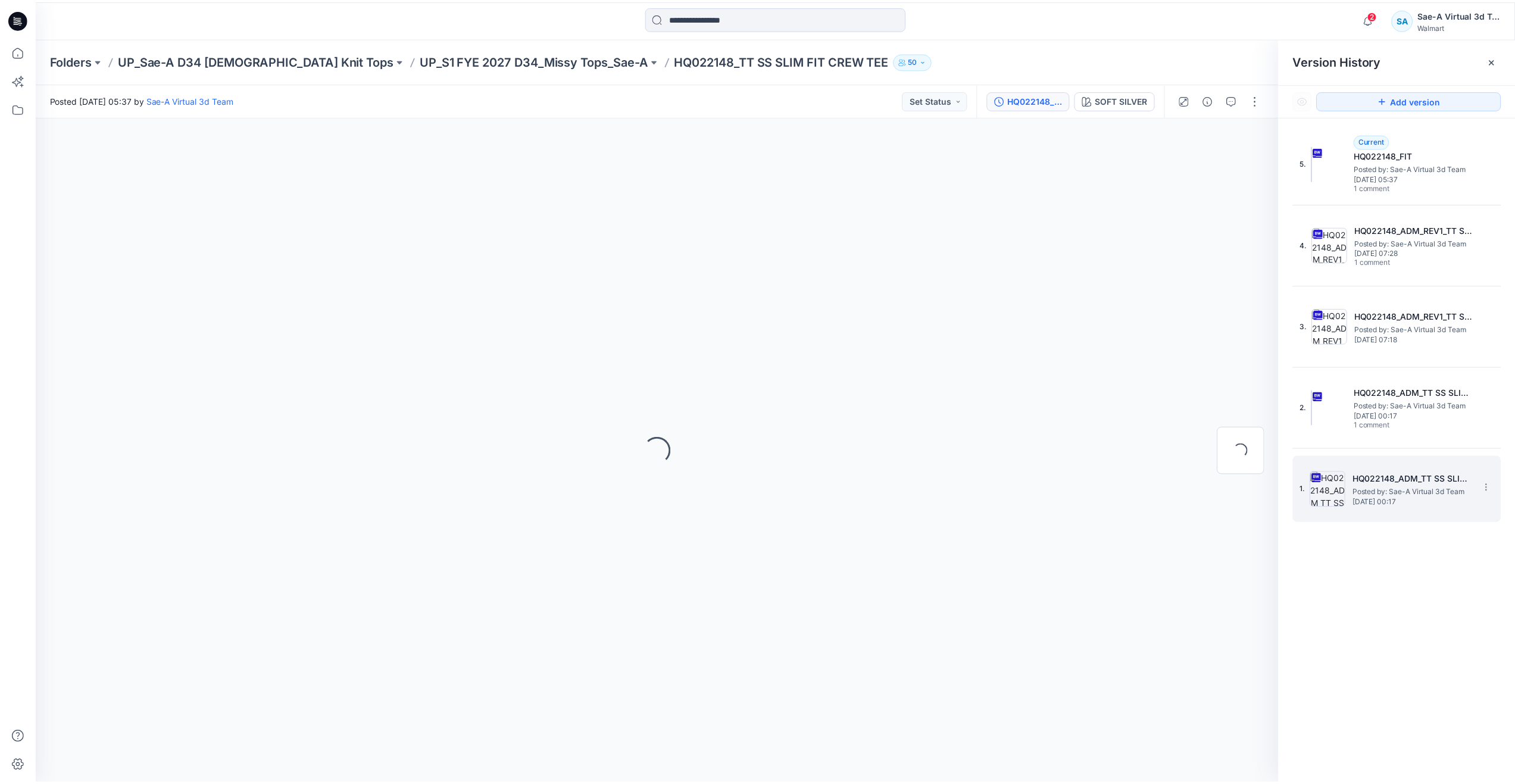
scroll to position [0, 0]
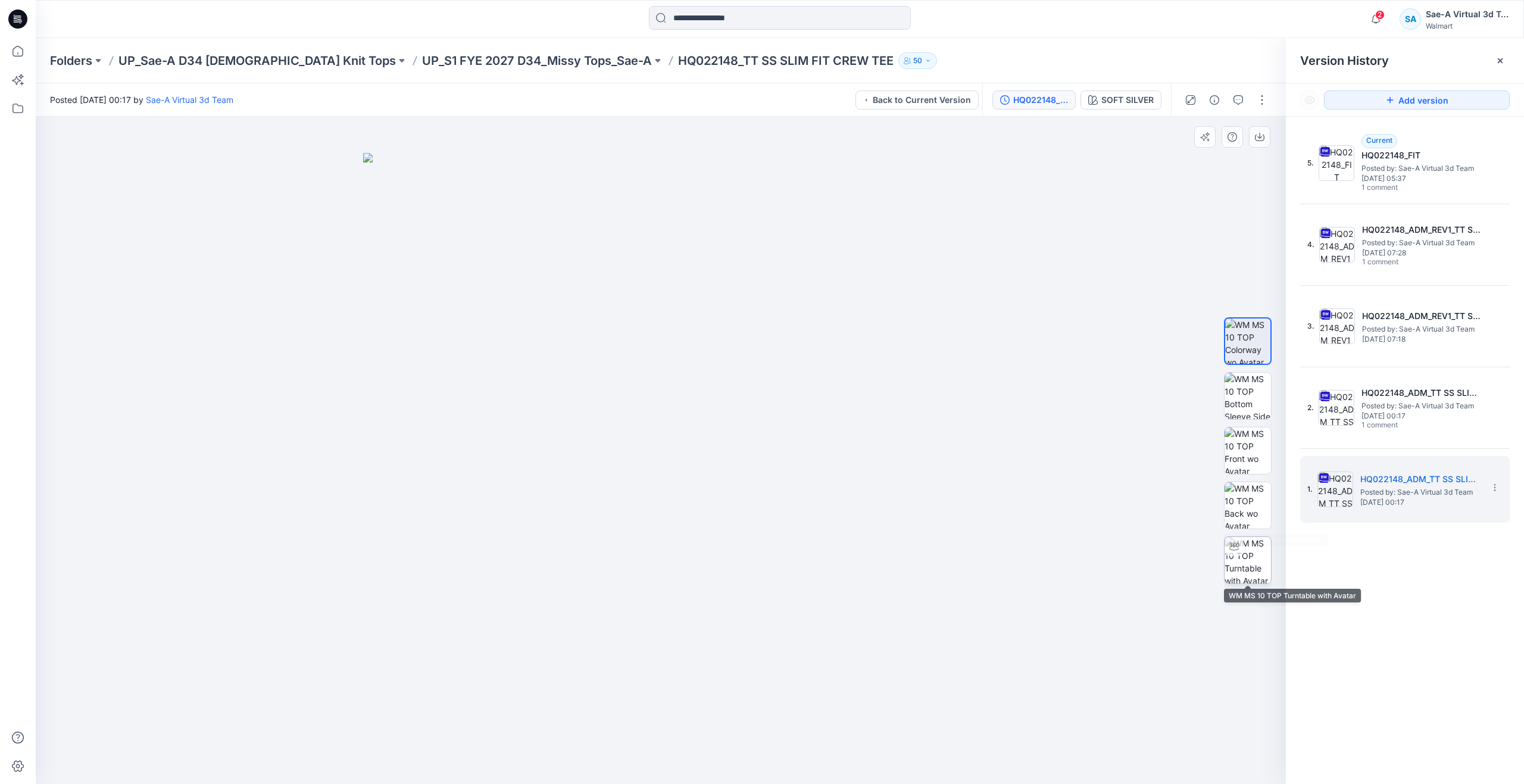
click at [1253, 553] on img at bounding box center [1247, 560] width 47 height 47
drag, startPoint x: 669, startPoint y: 764, endPoint x: 790, endPoint y: 615, distance: 191.9
click at [540, 692] on div at bounding box center [661, 450] width 1250 height 667
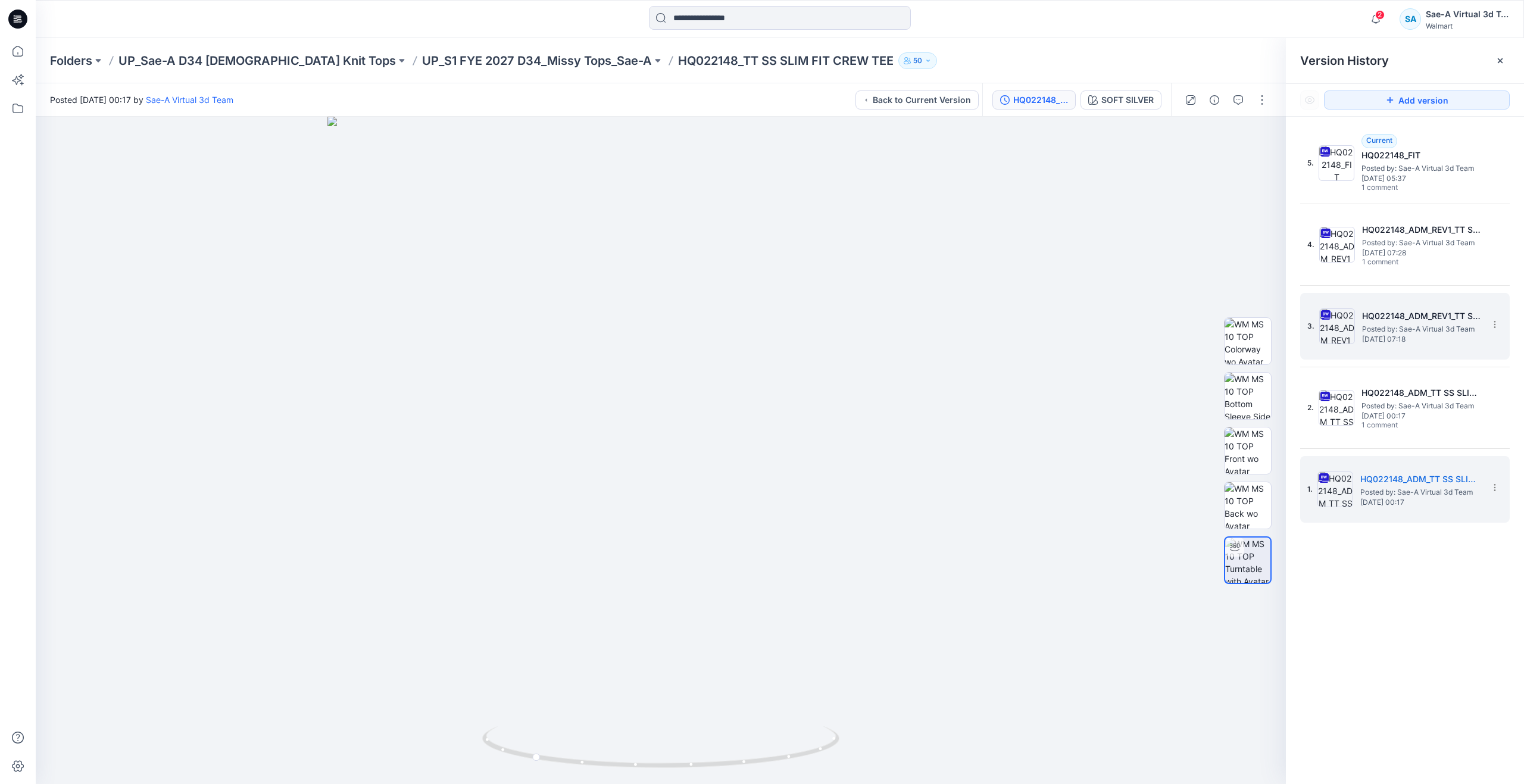
click at [1389, 339] on span "Tuesday, April 15, 2025 07:18" at bounding box center [1421, 339] width 119 height 8
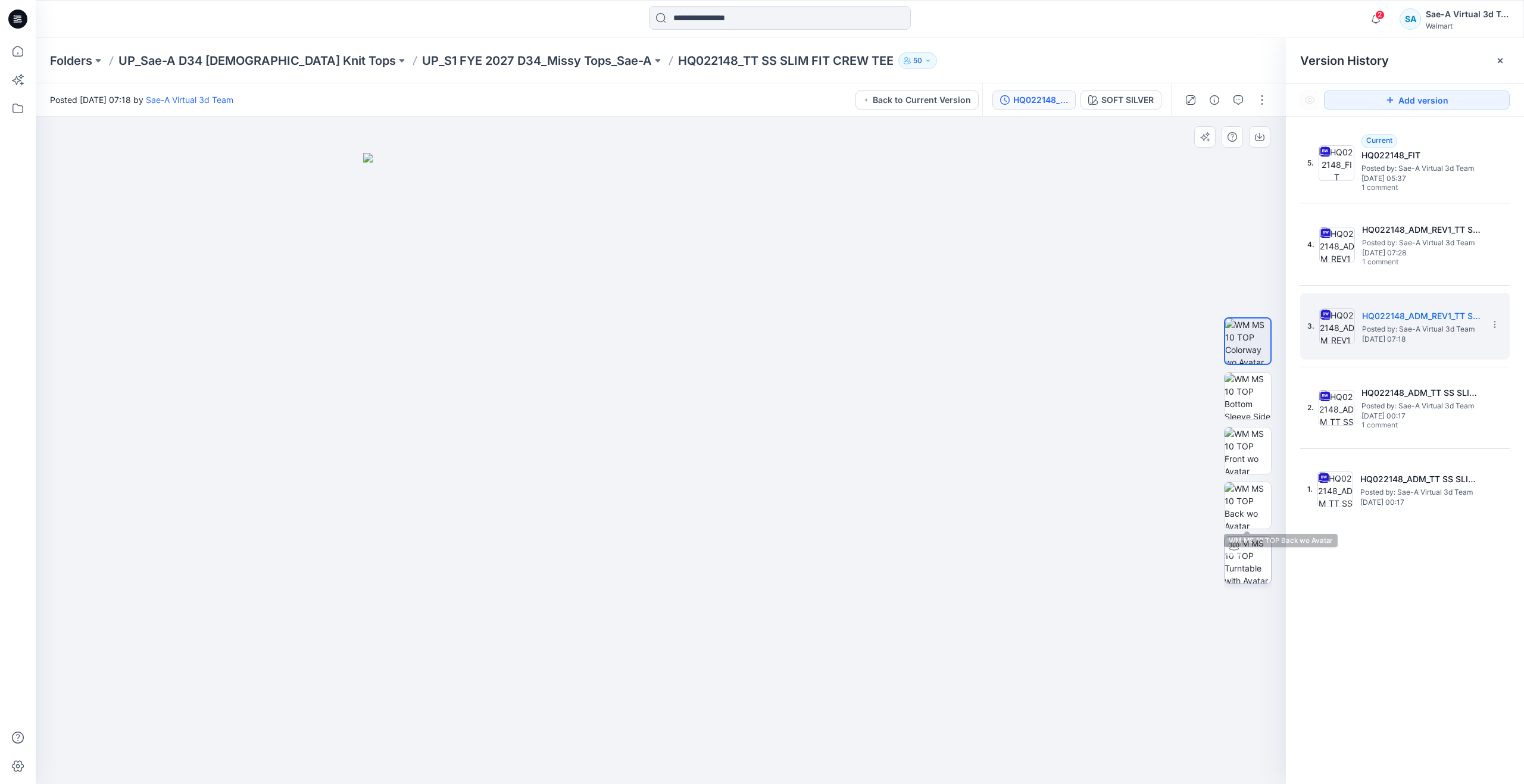
click at [1244, 550] on img at bounding box center [1247, 560] width 47 height 47
click at [23, 60] on icon at bounding box center [17, 50] width 26 height 26
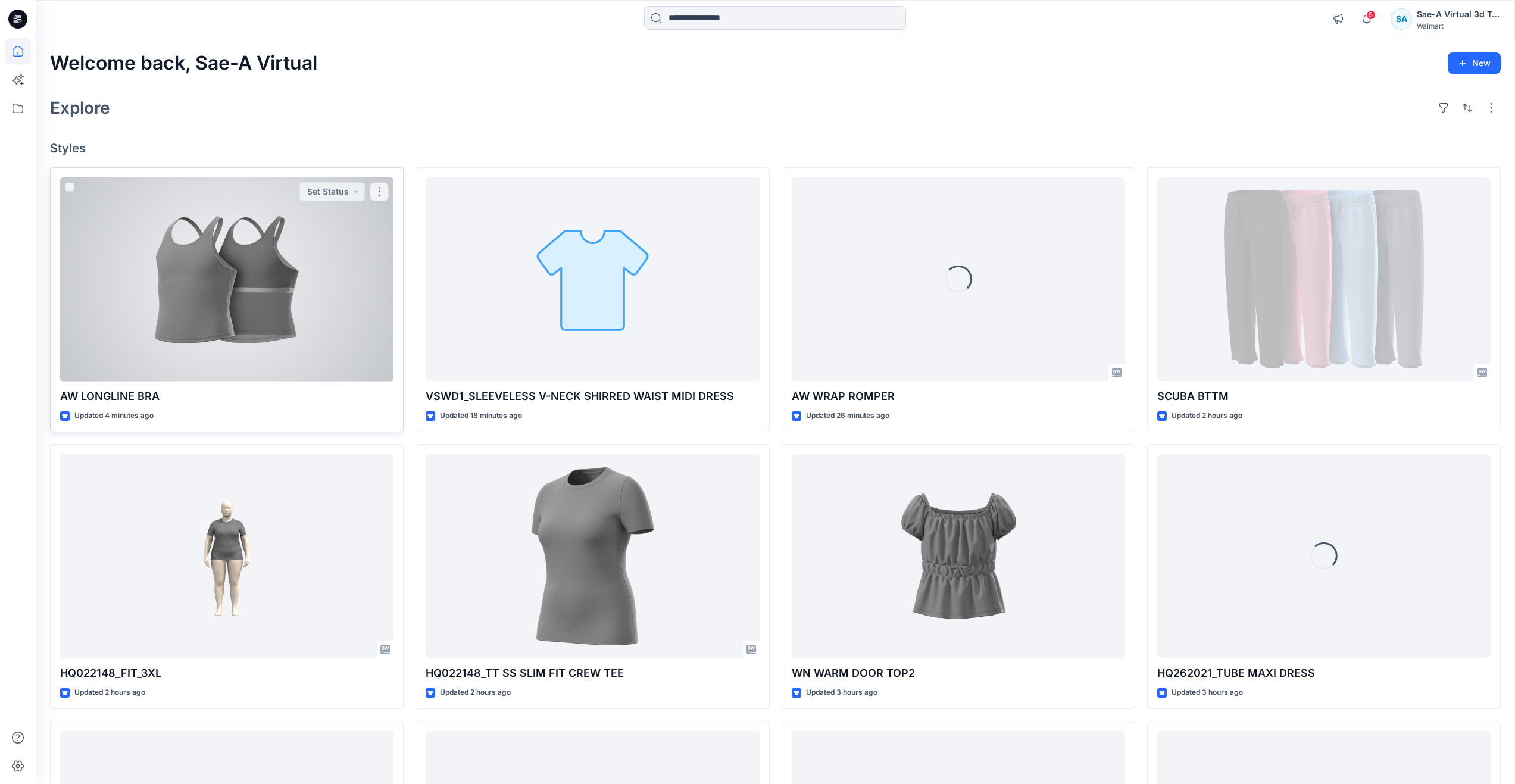
click at [184, 264] on div at bounding box center [226, 280] width 334 height 204
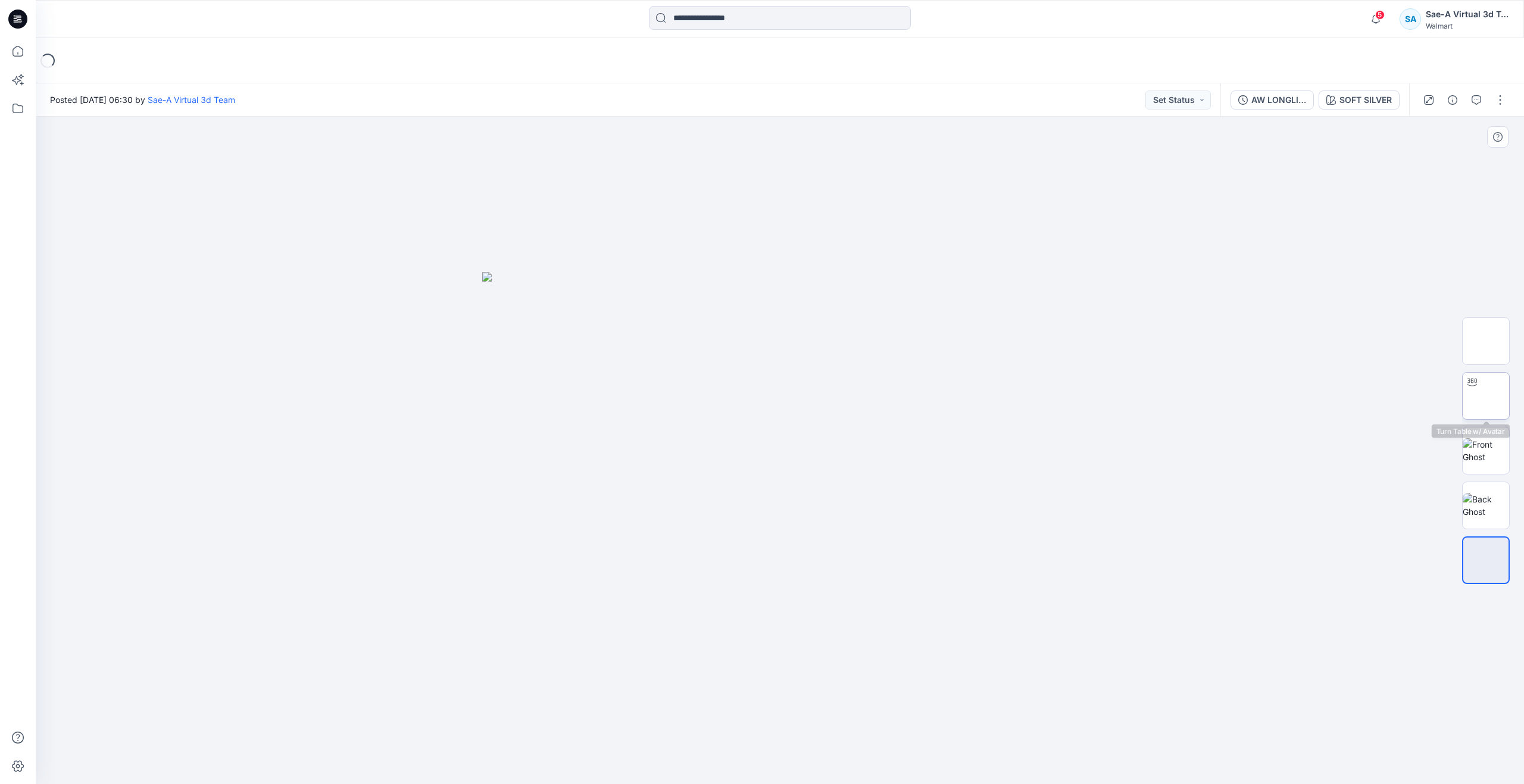
click at [1486, 396] on img at bounding box center [1486, 396] width 0 height 0
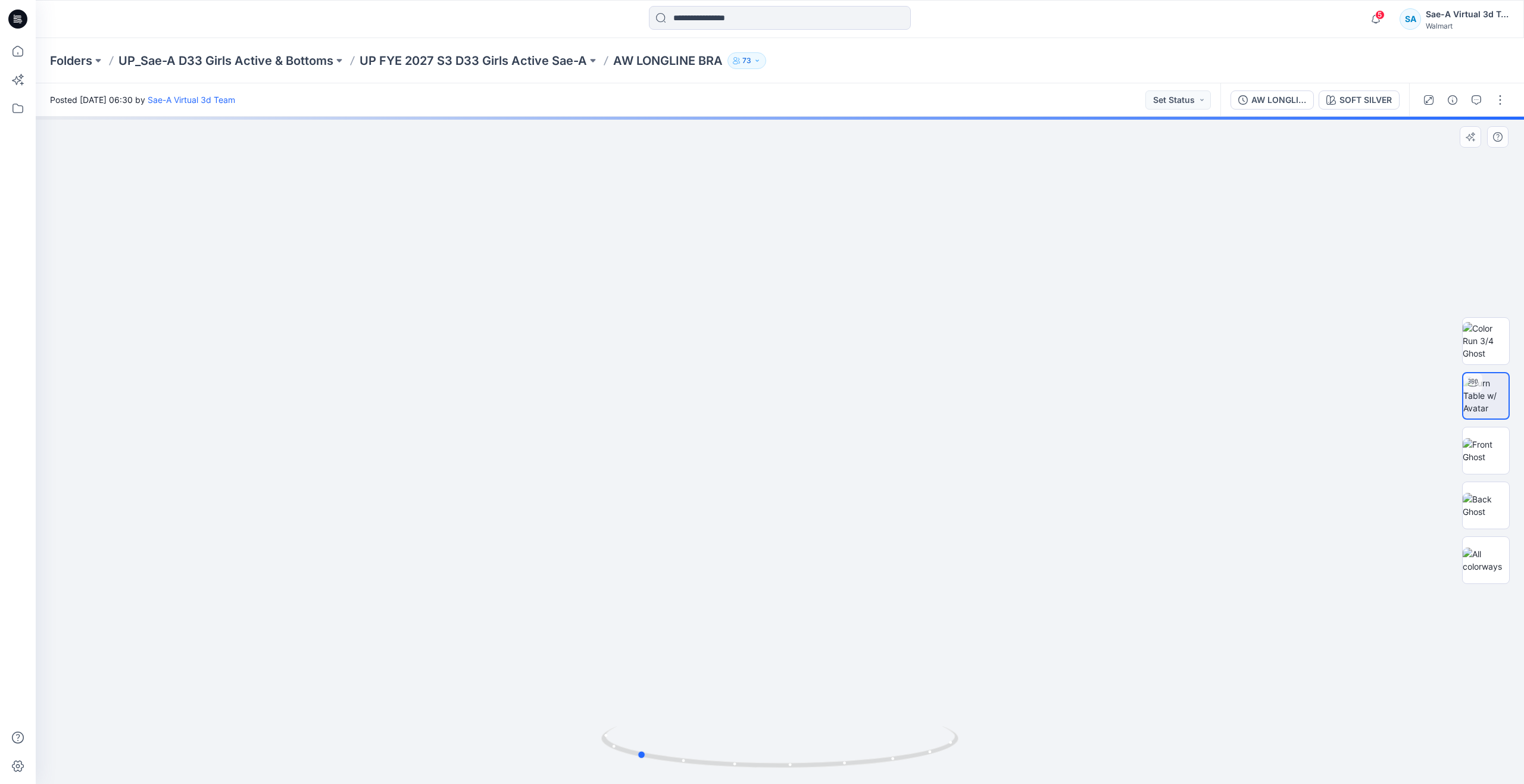
drag, startPoint x: 784, startPoint y: 765, endPoint x: 644, endPoint y: 636, distance: 190.4
click at [644, 636] on div at bounding box center [779, 450] width 1488 height 667
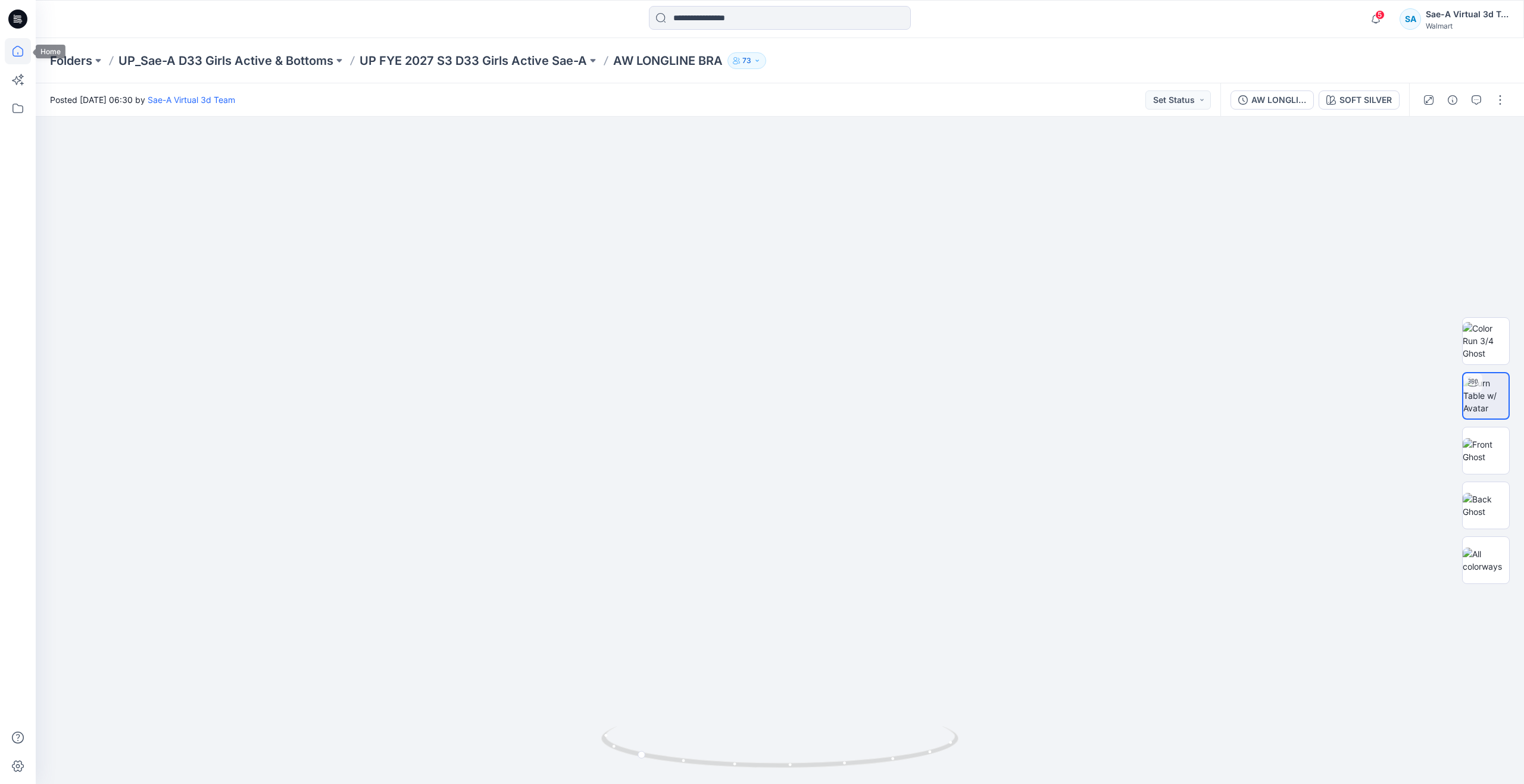
click at [14, 56] on icon at bounding box center [18, 51] width 10 height 10
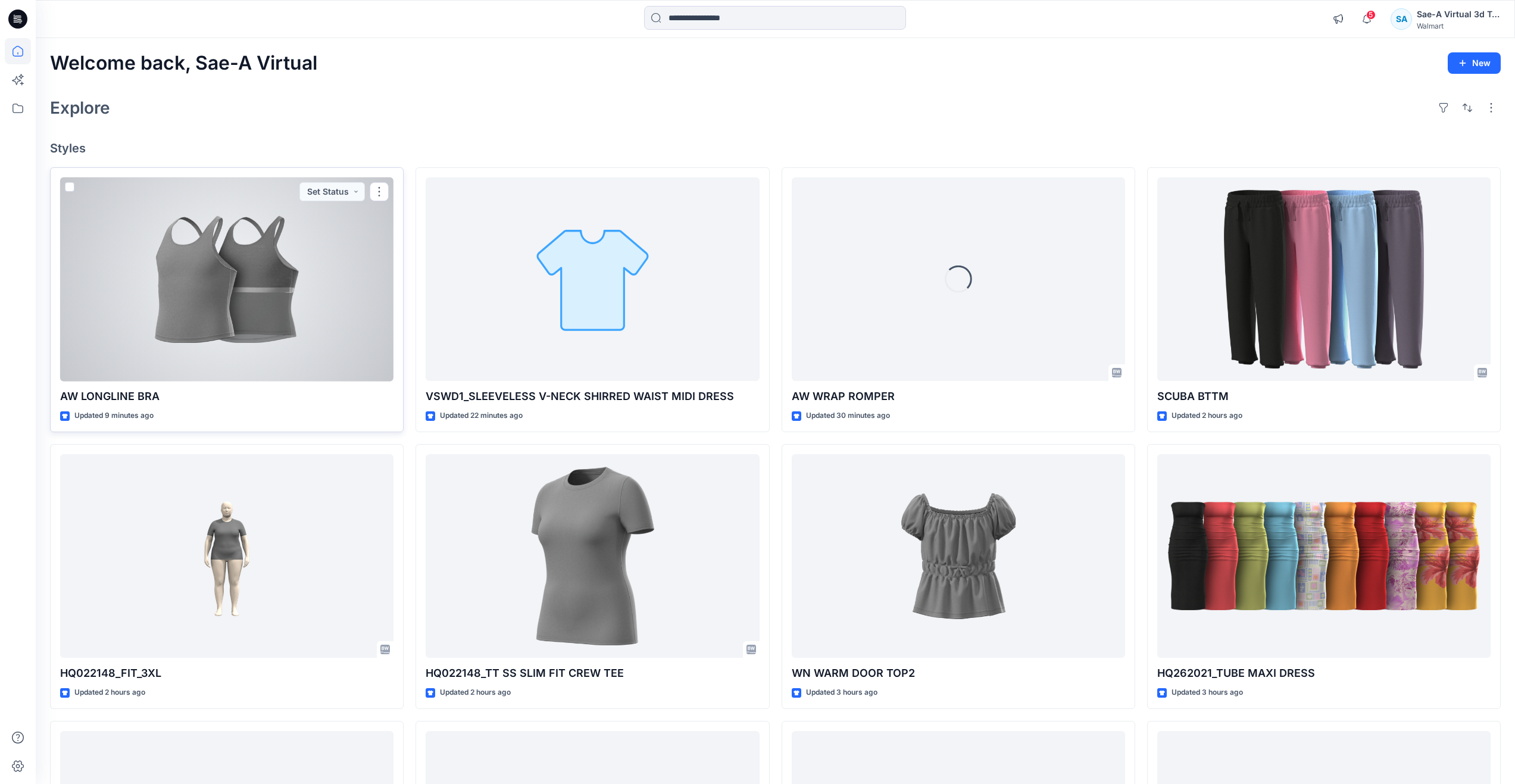
click at [192, 360] on div at bounding box center [226, 280] width 334 height 204
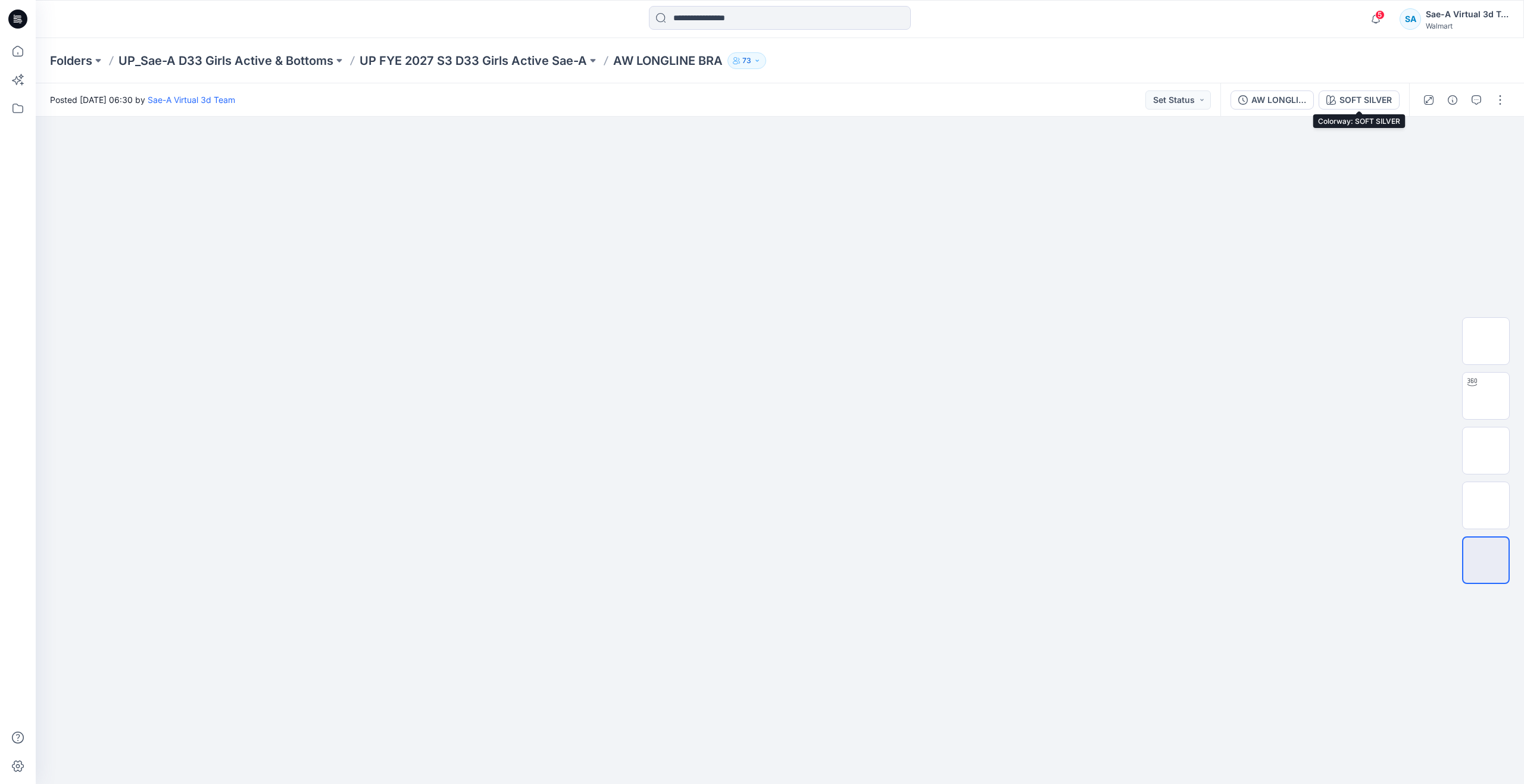
click at [1341, 102] on div "SOFT SILVER" at bounding box center [1365, 100] width 53 height 13
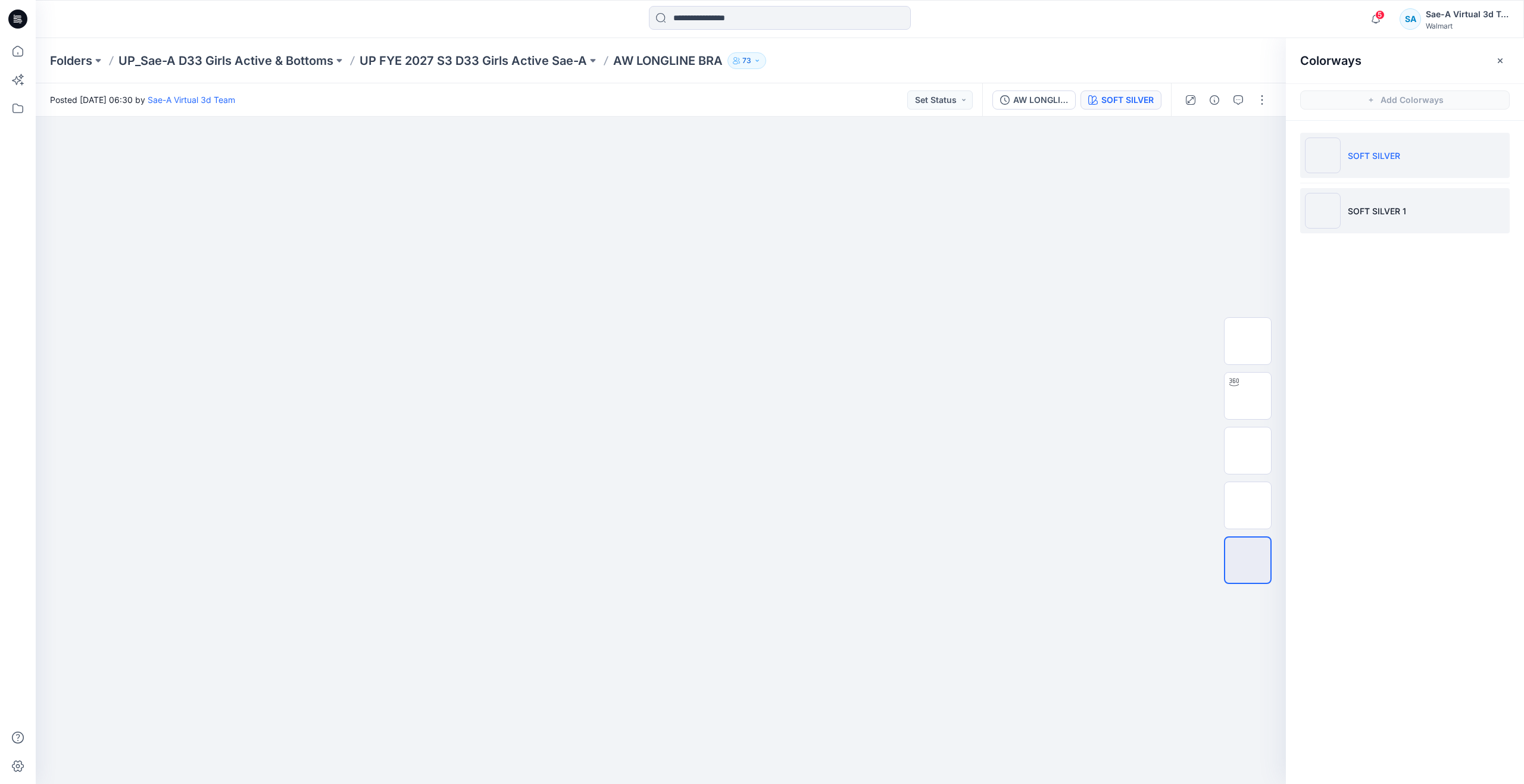
click at [1366, 198] on li "SOFT SILVER 1" at bounding box center [1404, 210] width 209 height 45
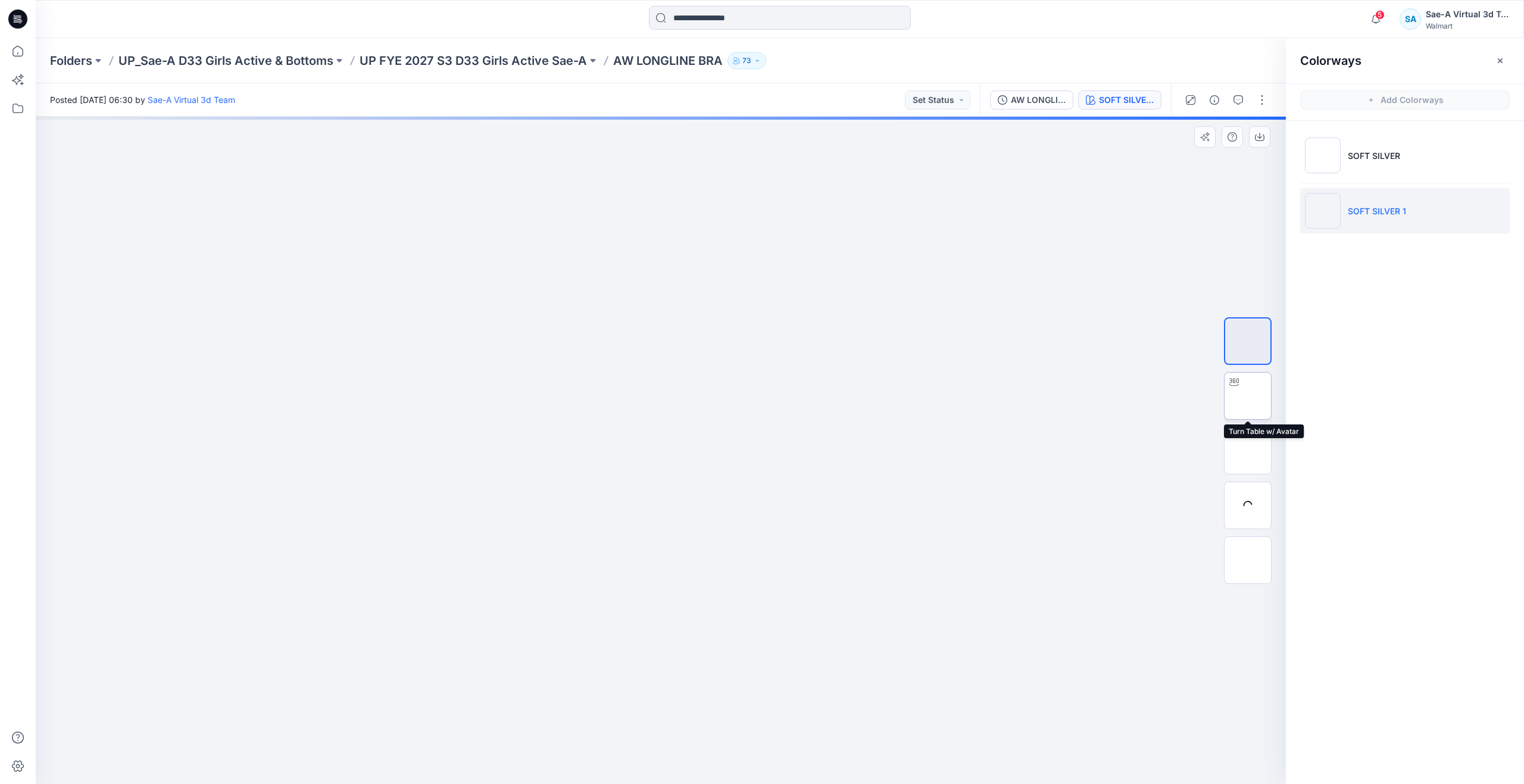
click at [1247, 396] on img at bounding box center [1247, 396] width 0 height 0
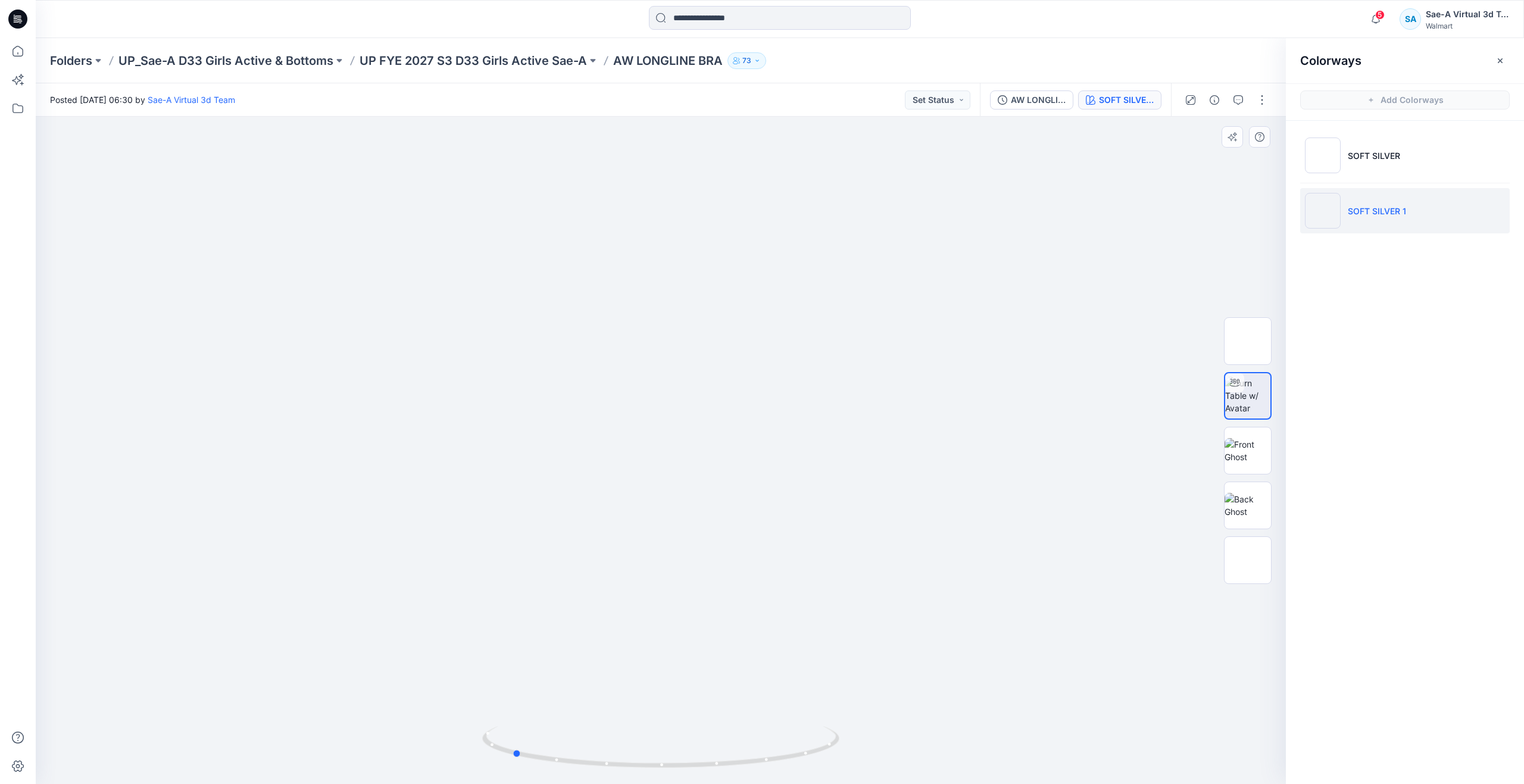
drag, startPoint x: 668, startPoint y: 761, endPoint x: 876, endPoint y: 654, distance: 233.9
click at [876, 654] on div at bounding box center [661, 450] width 1250 height 667
click at [29, 52] on icon at bounding box center [17, 50] width 26 height 26
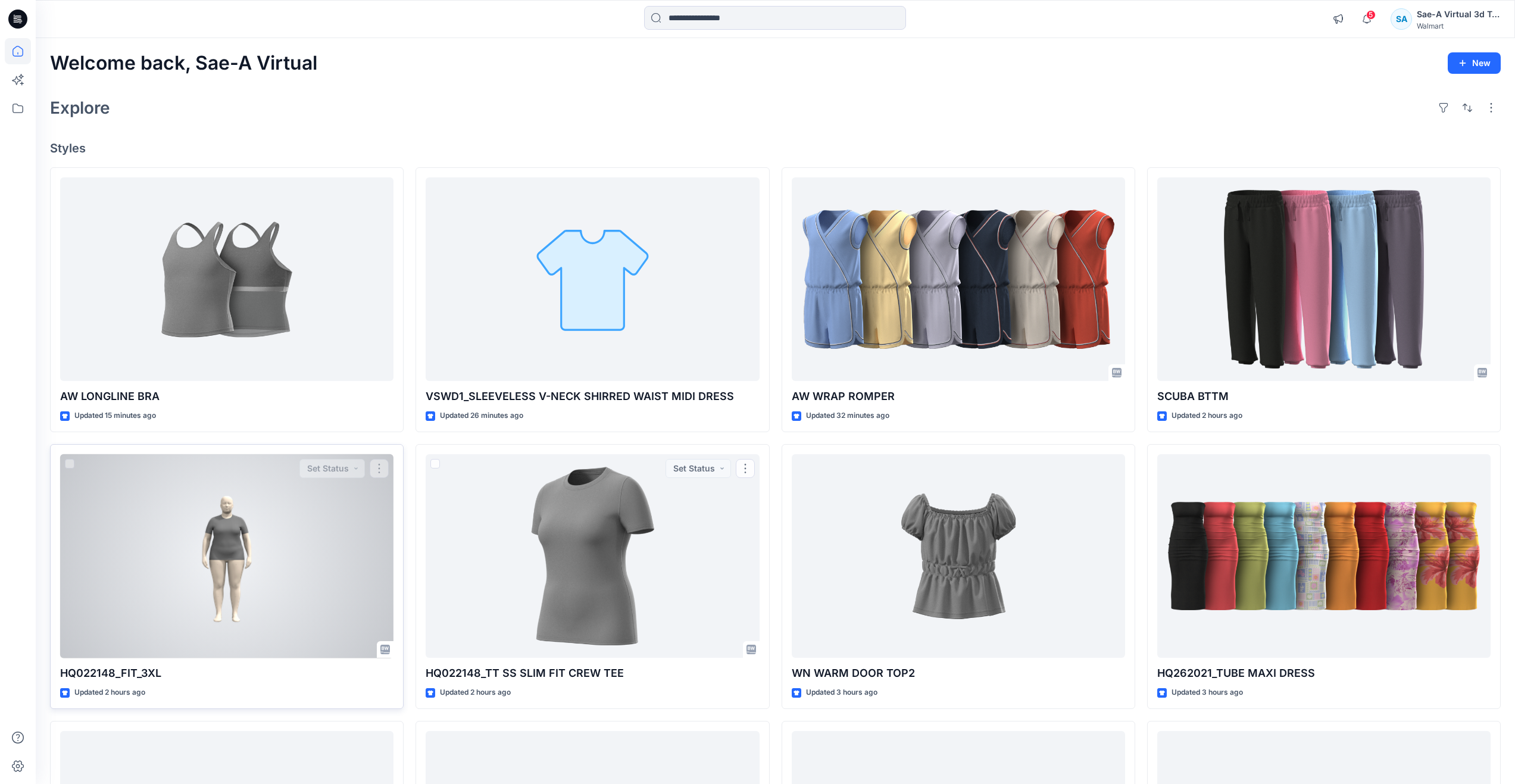
click at [224, 565] on div at bounding box center [226, 556] width 334 height 204
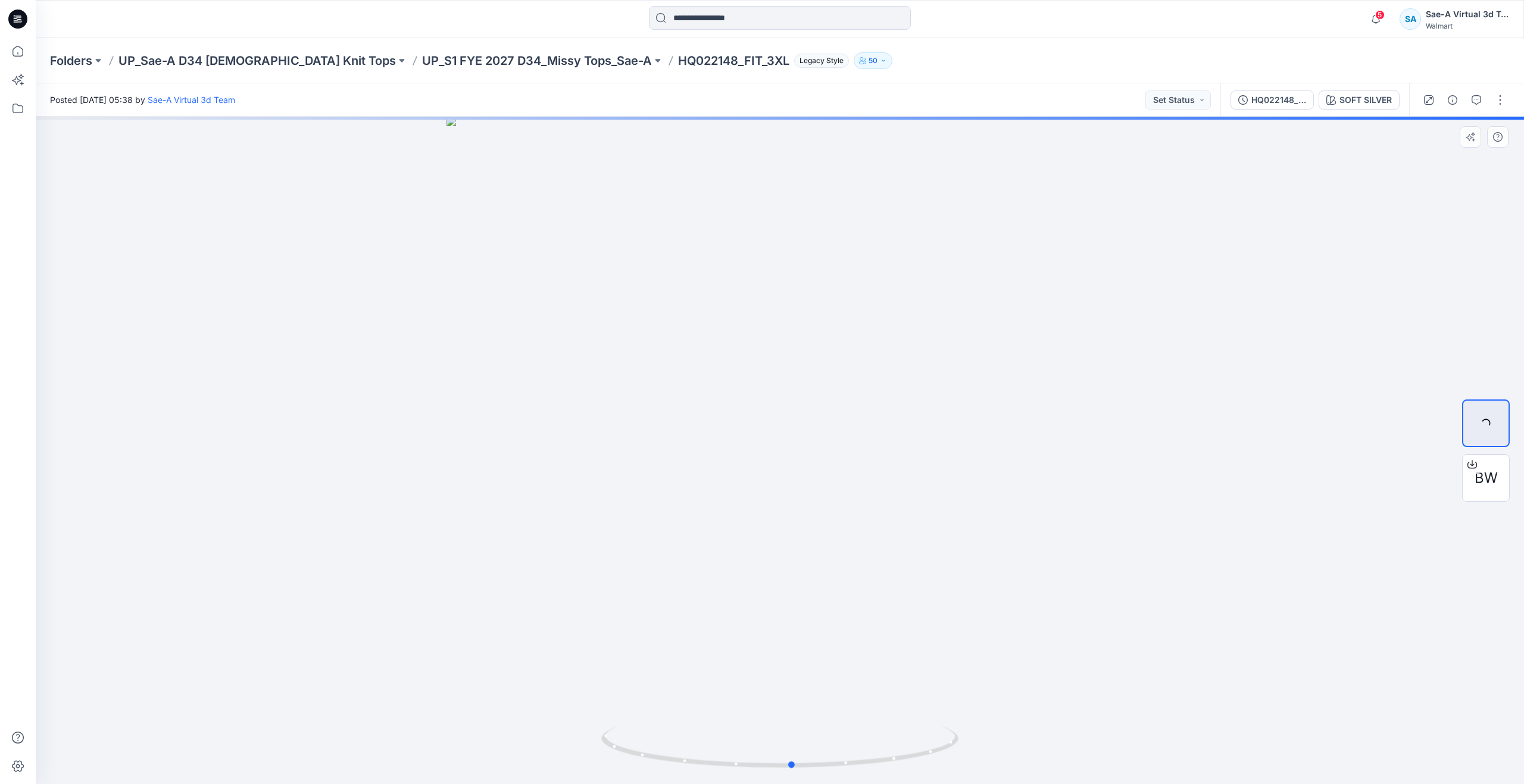
drag, startPoint x: 775, startPoint y: 766, endPoint x: 431, endPoint y: 665, distance: 358.5
click at [431, 665] on div at bounding box center [779, 450] width 1488 height 667
click at [11, 58] on icon at bounding box center [17, 50] width 26 height 26
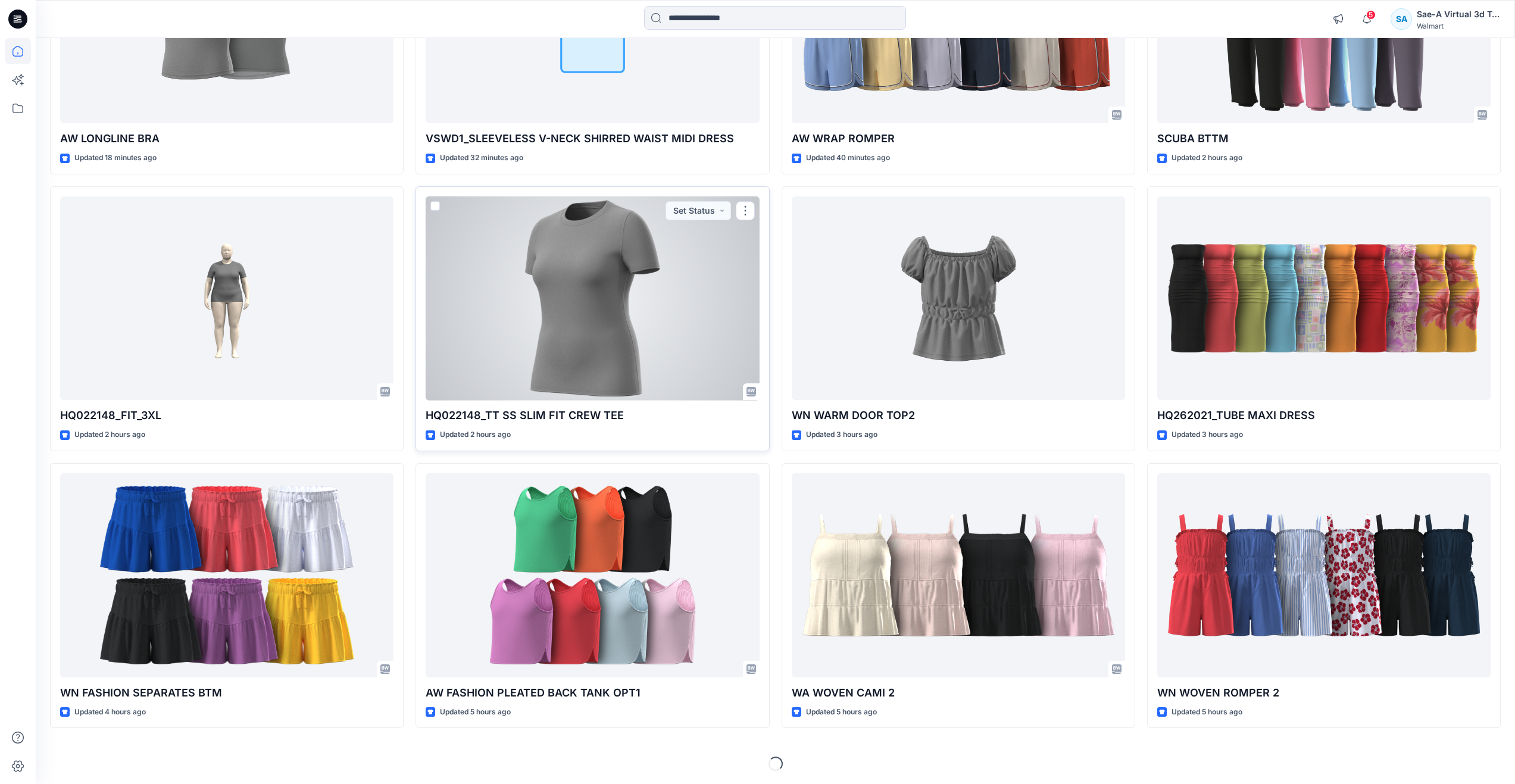
scroll to position [259, 0]
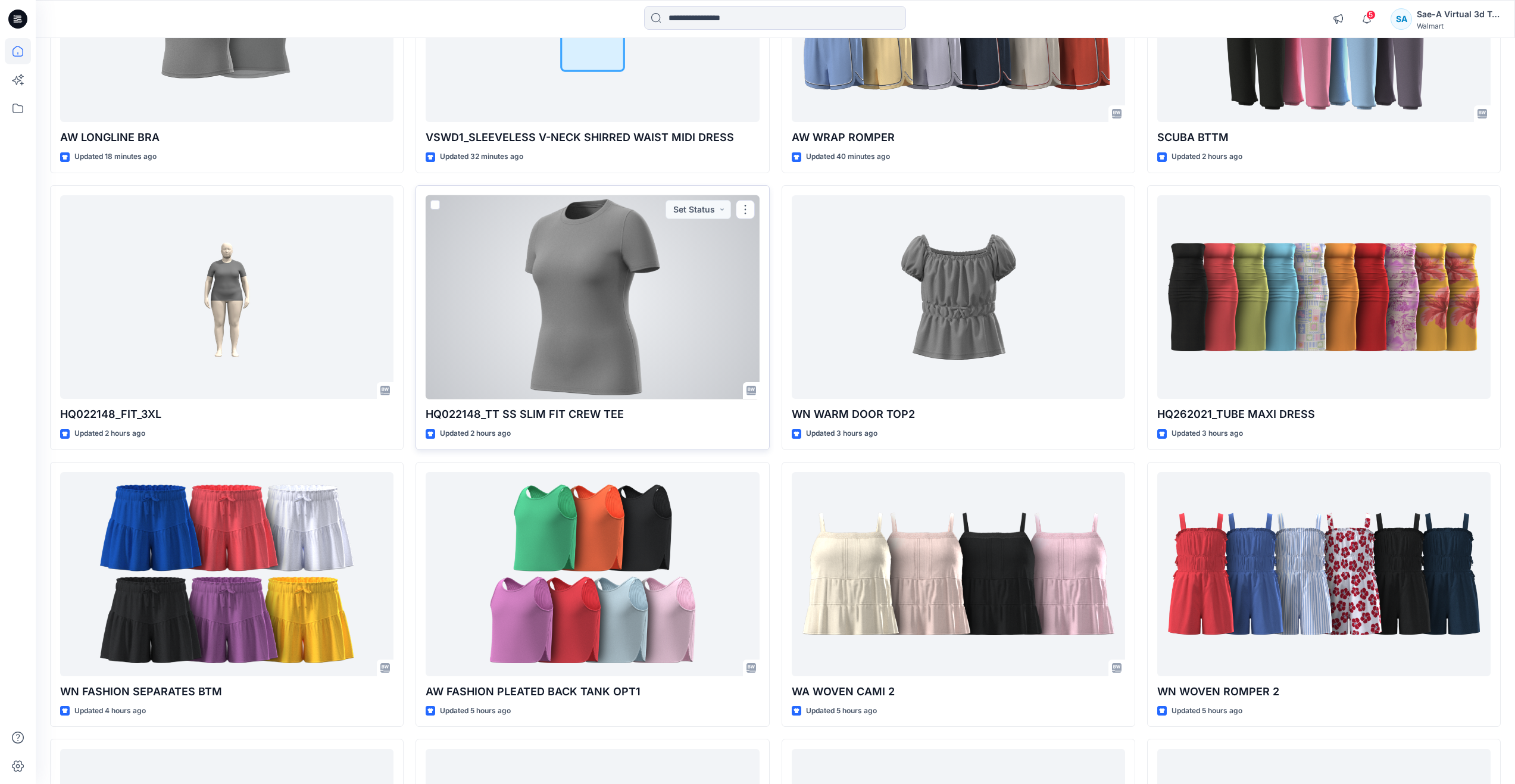
click at [536, 312] on div at bounding box center [592, 297] width 334 height 204
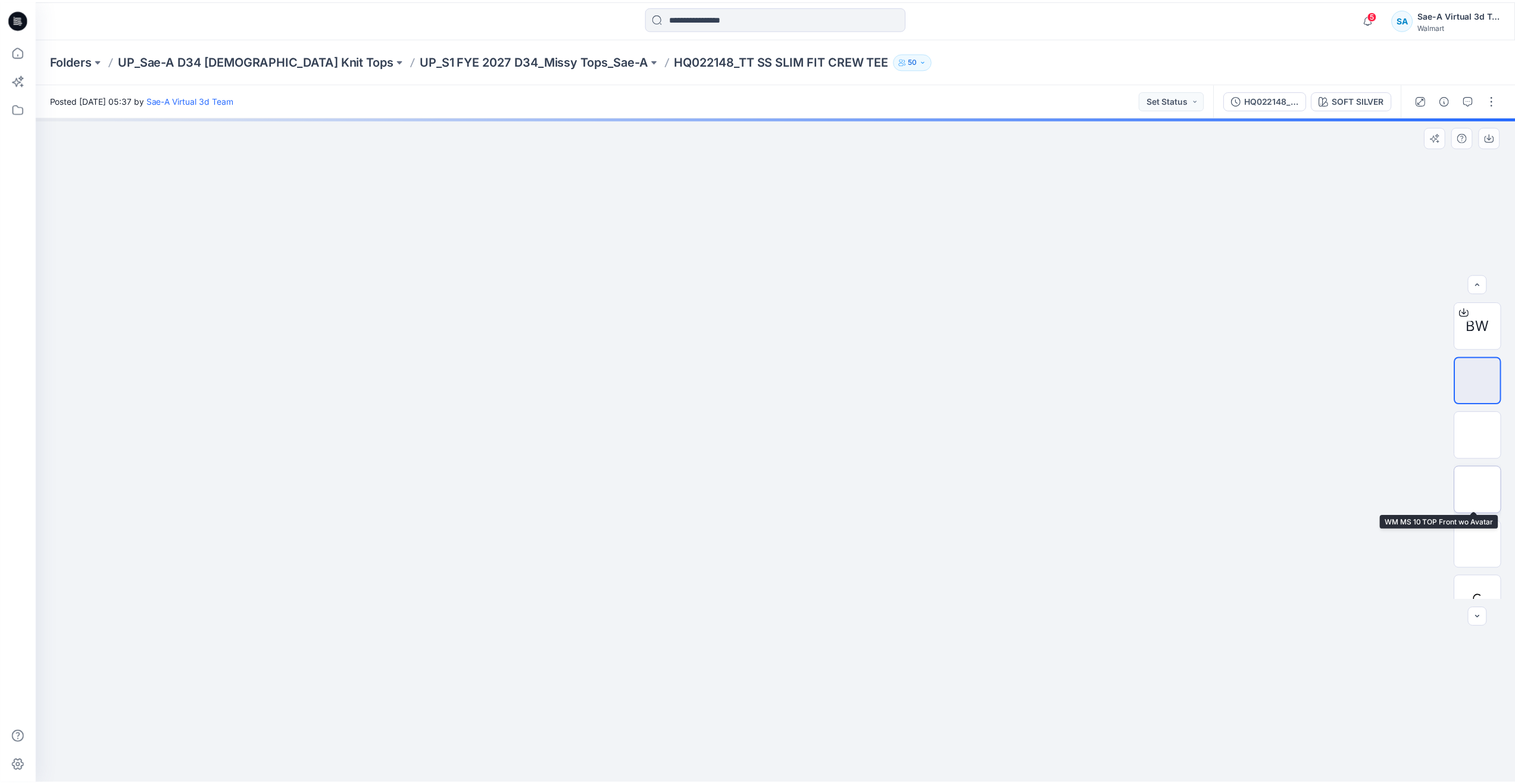
scroll to position [24, 0]
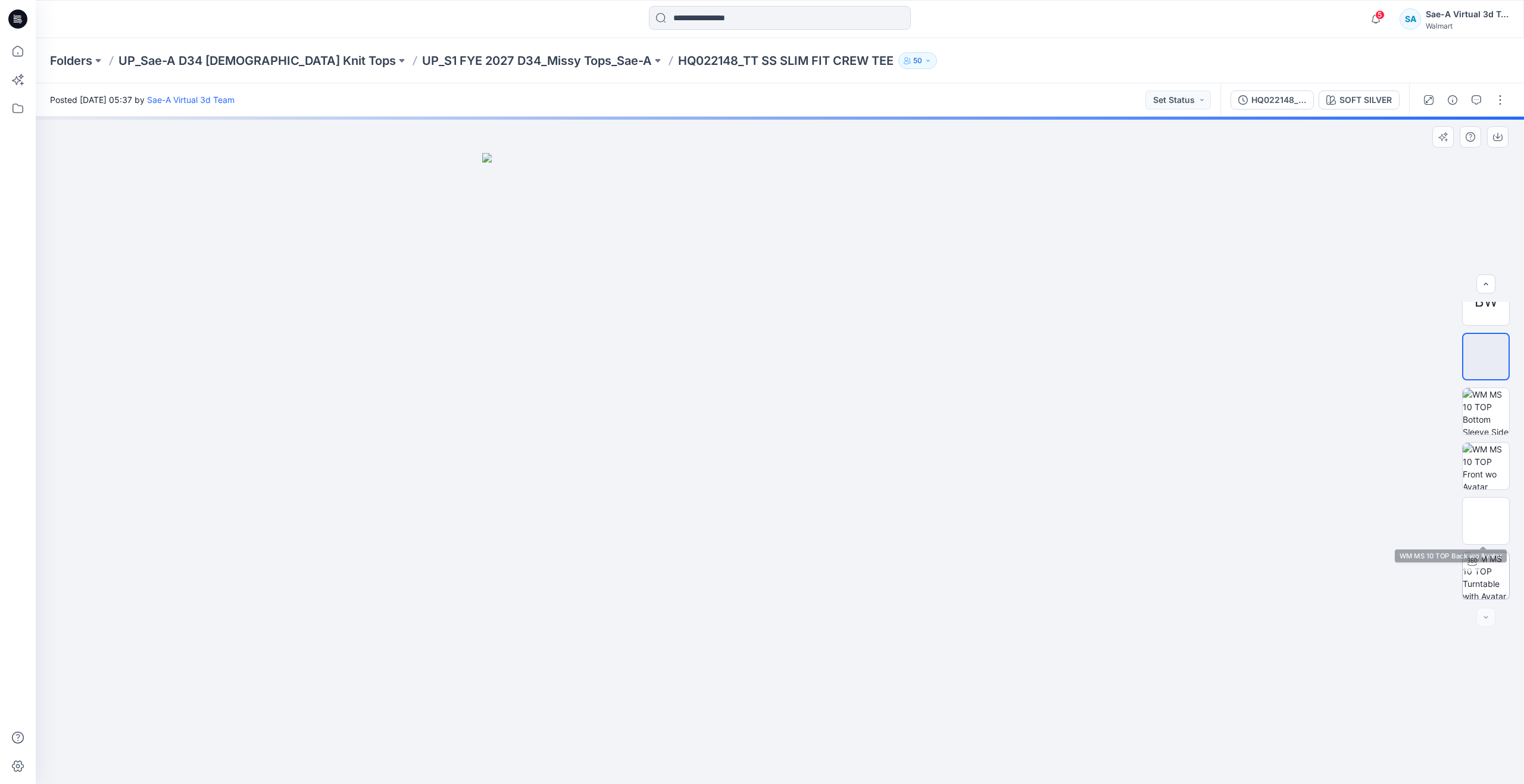
click at [1473, 560] on icon at bounding box center [1471, 561] width 10 height 7
click at [1275, 95] on div "HQ022148_FIT" at bounding box center [1278, 100] width 55 height 13
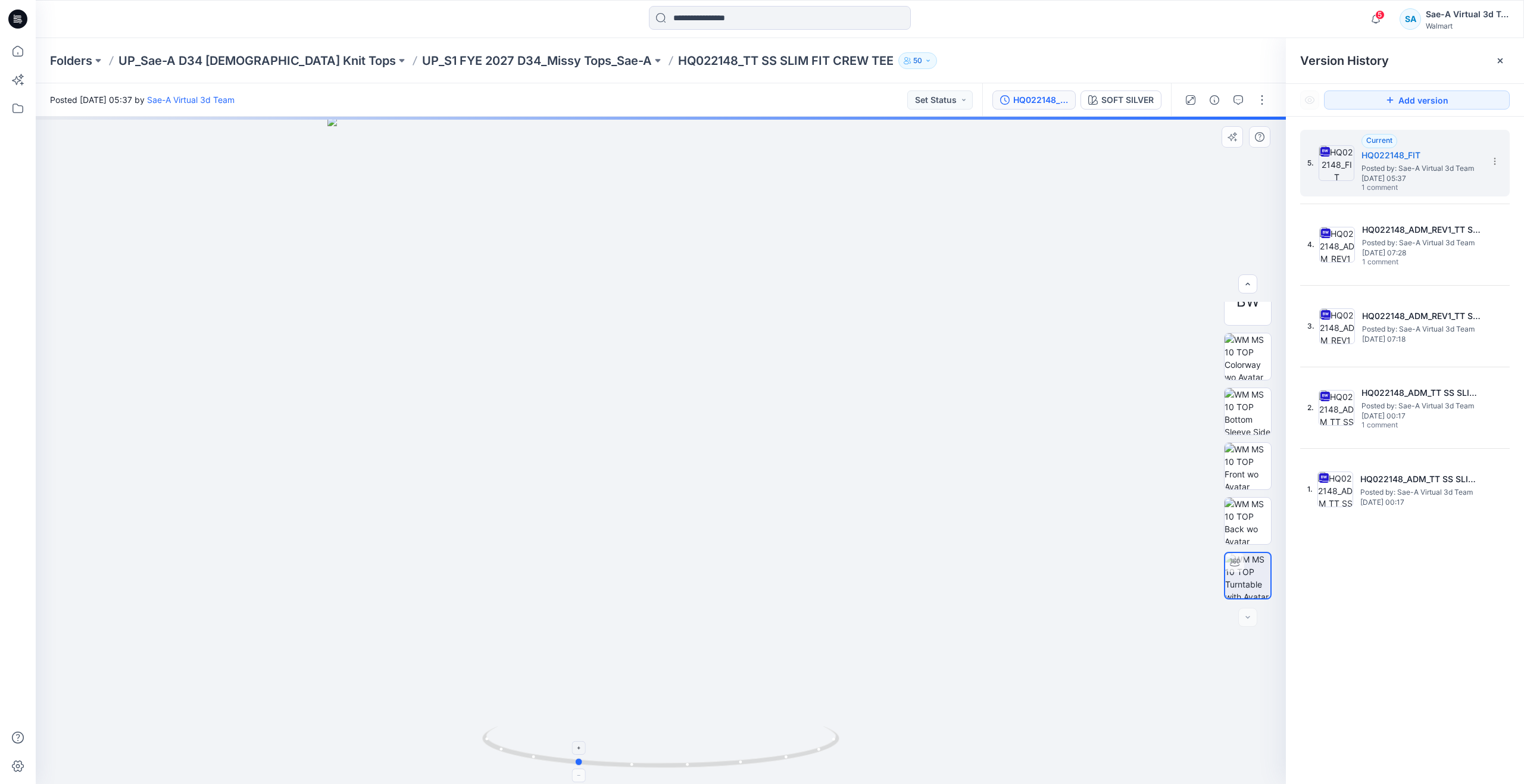
drag, startPoint x: 662, startPoint y: 768, endPoint x: 577, endPoint y: 747, distance: 87.6
click at [577, 747] on icon at bounding box center [662, 748] width 360 height 44
drag, startPoint x: 588, startPoint y: 756, endPoint x: 721, endPoint y: 726, distance: 136.3
click at [721, 726] on icon at bounding box center [662, 748] width 360 height 44
click at [23, 56] on icon at bounding box center [17, 50] width 26 height 26
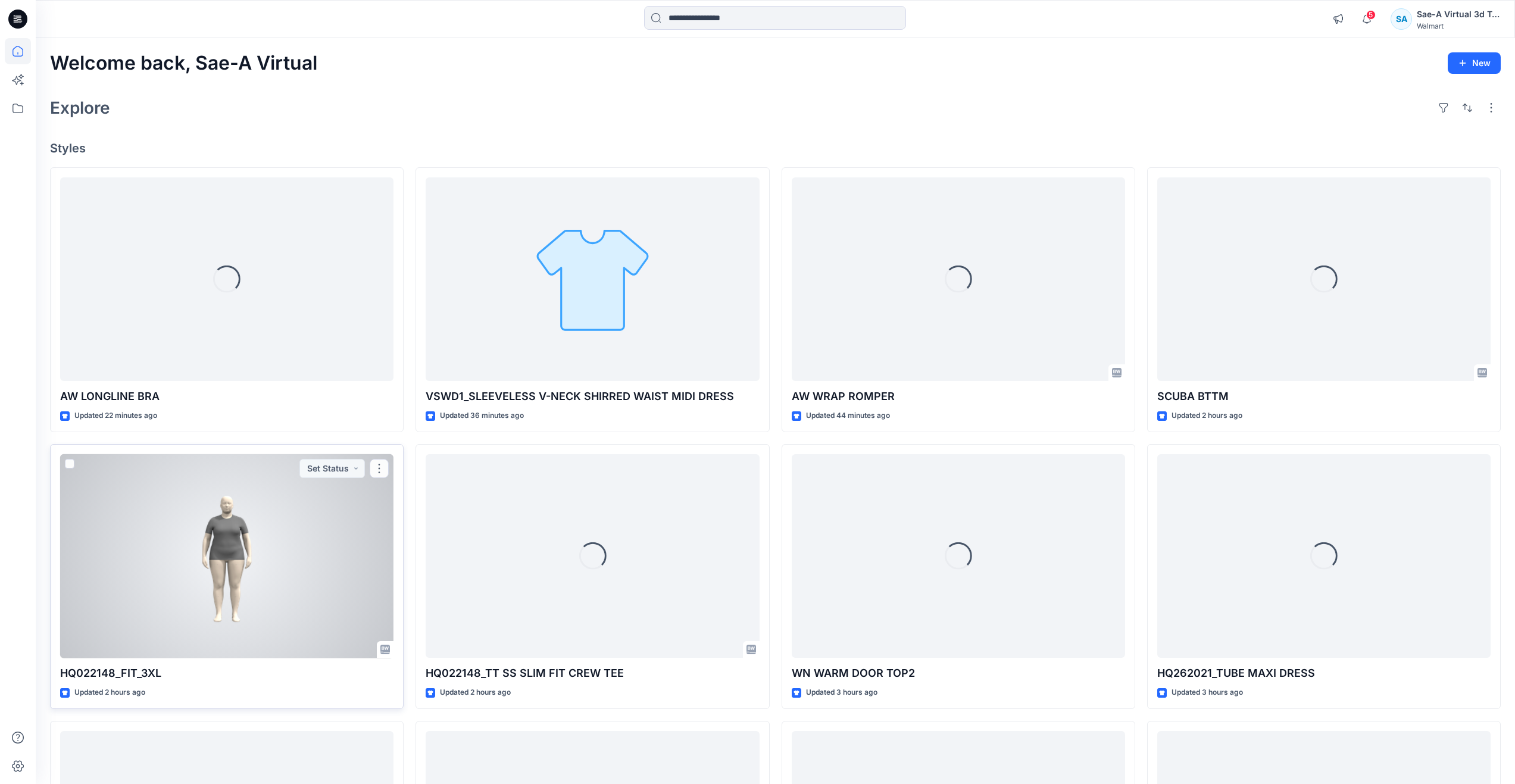
click at [243, 578] on div at bounding box center [226, 556] width 334 height 204
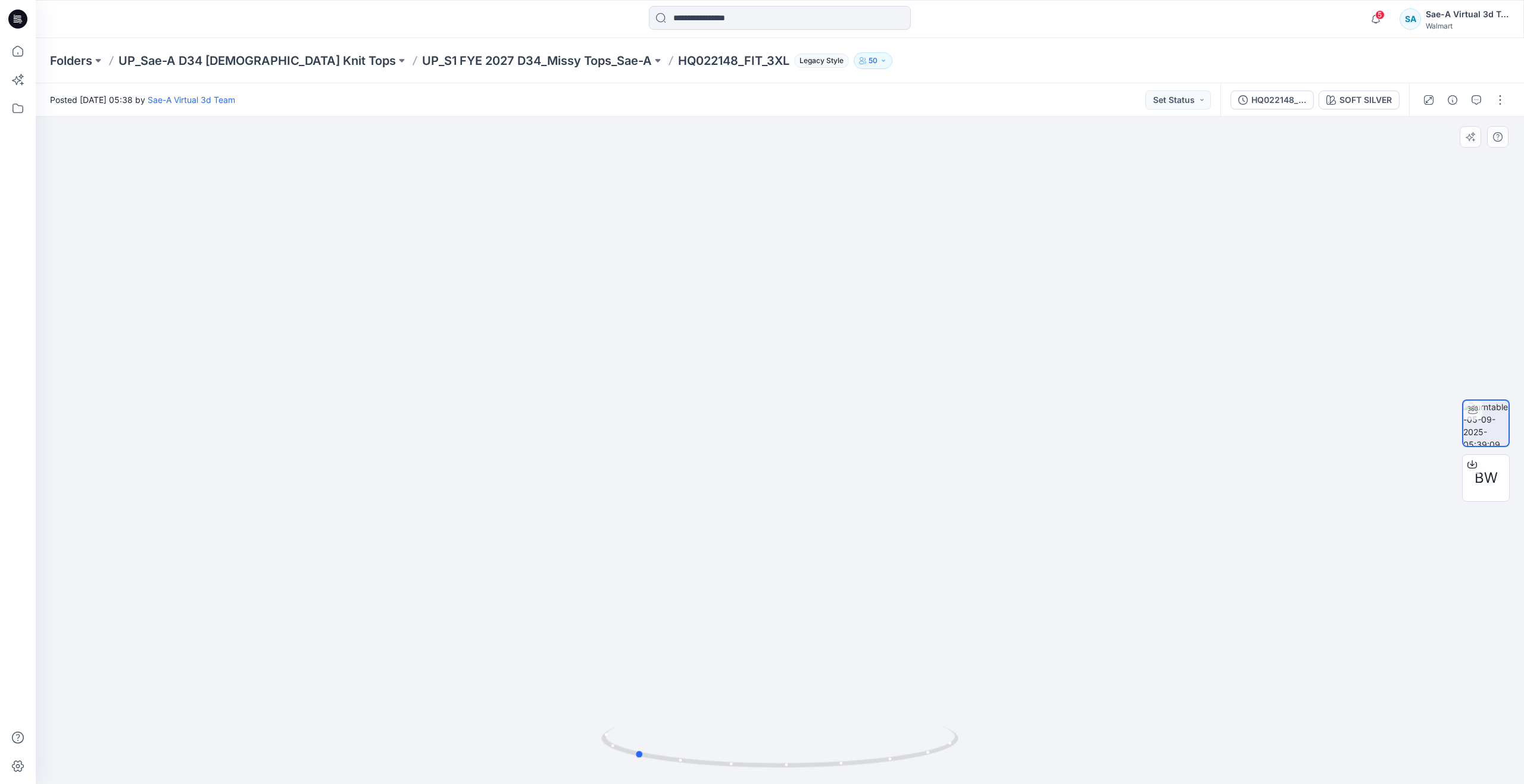
drag, startPoint x: 781, startPoint y: 766, endPoint x: 638, endPoint y: 715, distance: 151.8
click at [638, 734] on icon at bounding box center [781, 748] width 360 height 44
drag, startPoint x: 887, startPoint y: 292, endPoint x: 887, endPoint y: 527, distance: 235.0
click at [17, 50] on icon at bounding box center [17, 50] width 26 height 26
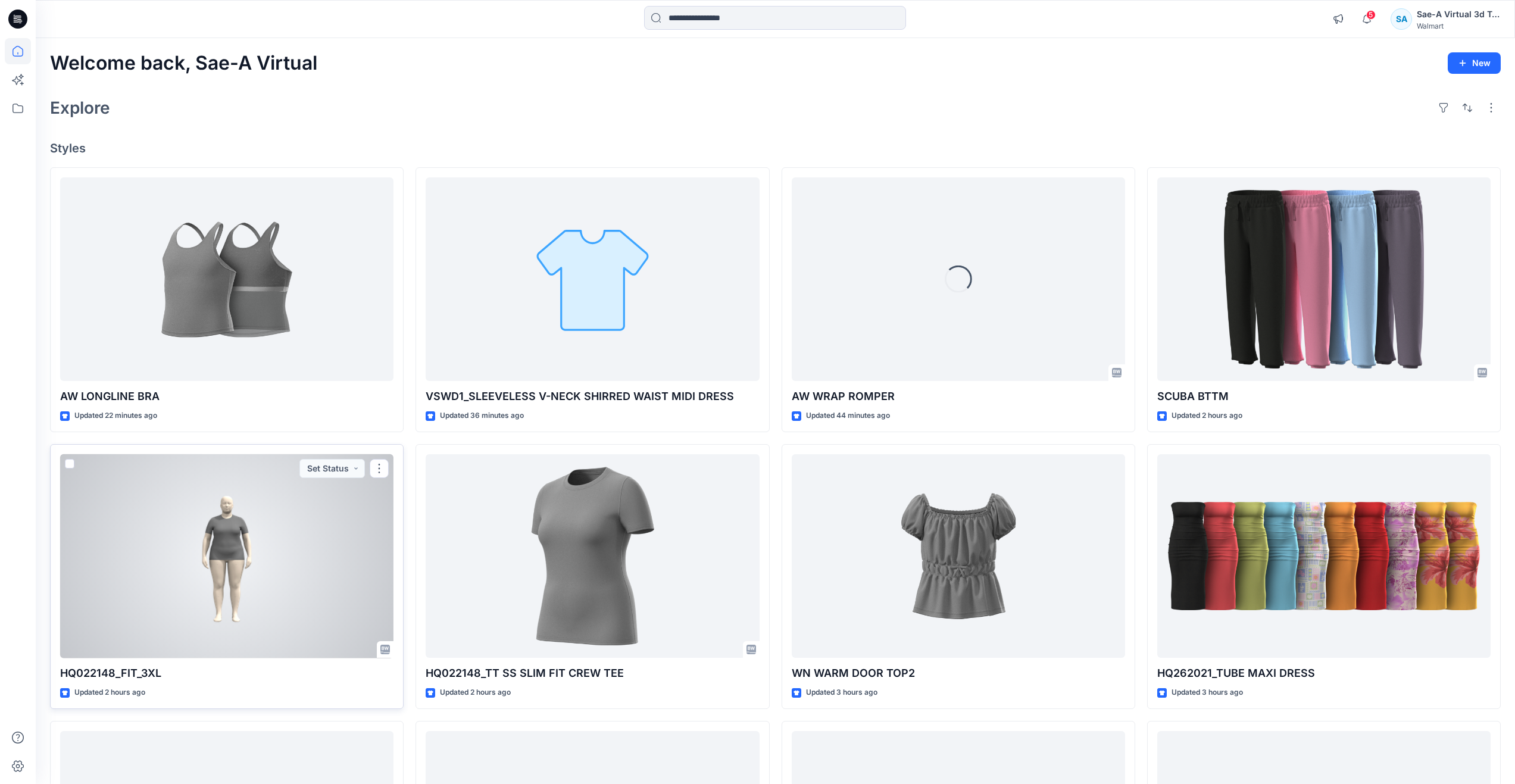
click at [193, 540] on div at bounding box center [226, 556] width 334 height 204
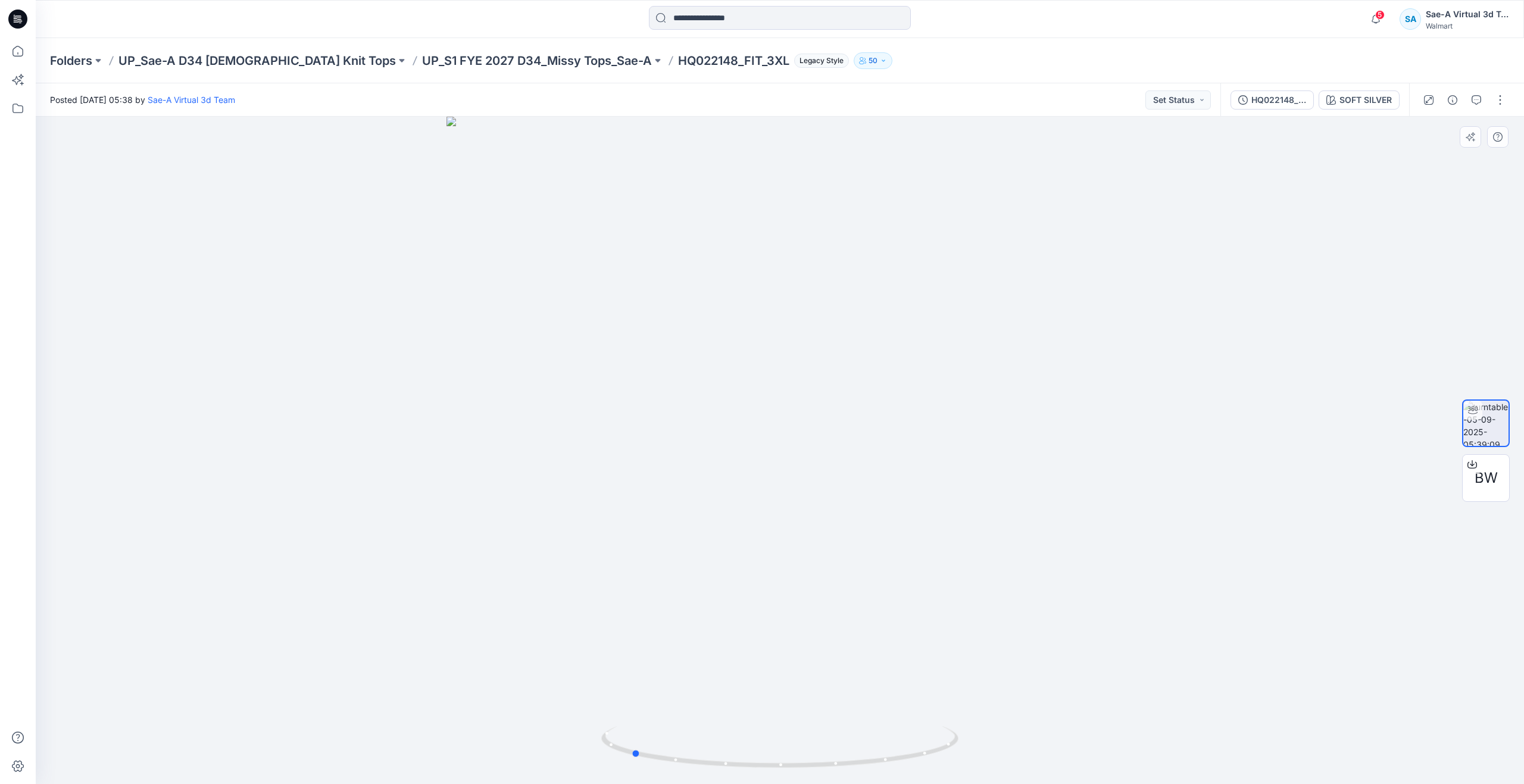
drag, startPoint x: 798, startPoint y: 768, endPoint x: 637, endPoint y: 706, distance: 172.5
click at [637, 706] on div at bounding box center [779, 450] width 1488 height 667
click at [26, 47] on icon at bounding box center [17, 50] width 26 height 26
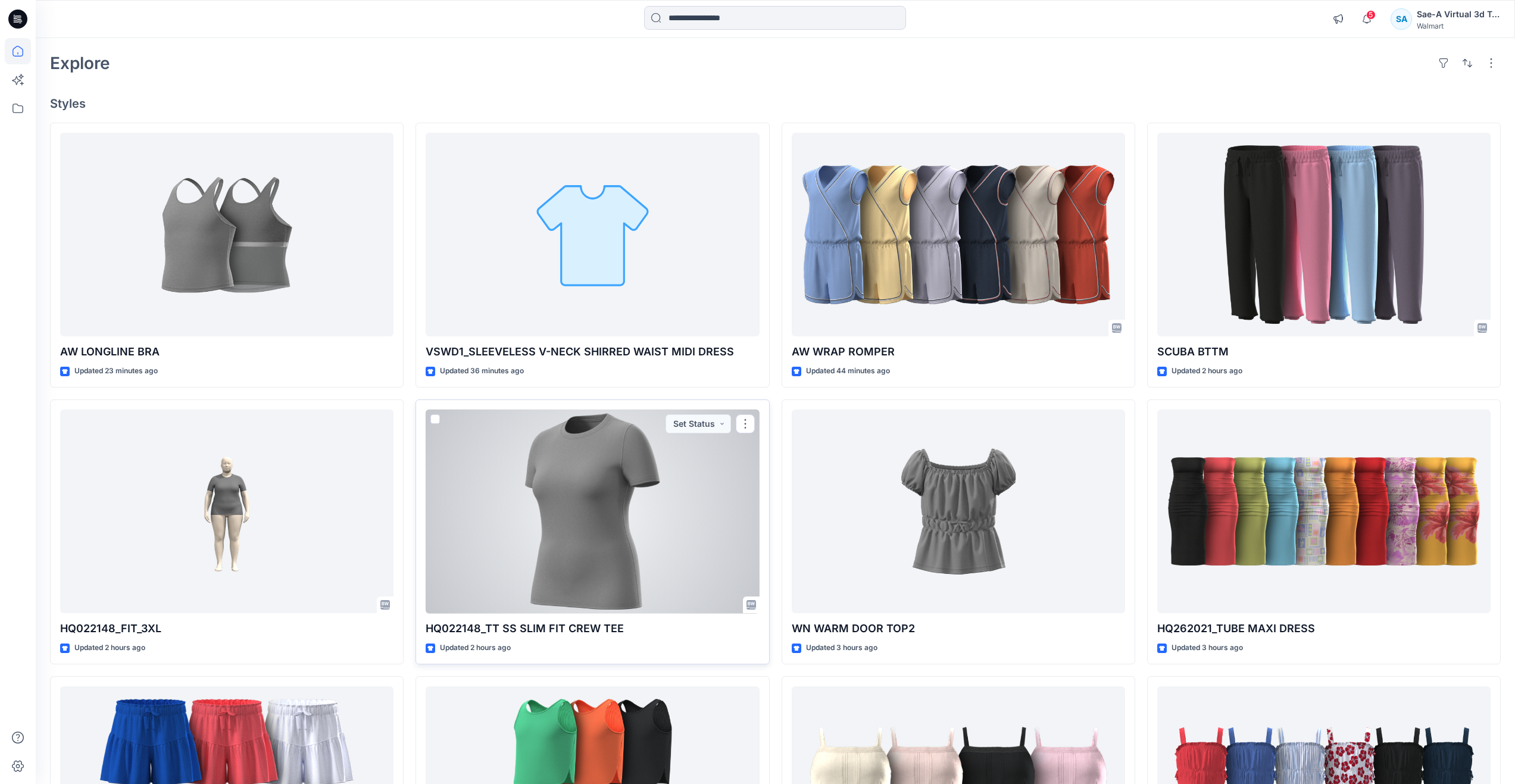
scroll to position [119, 0]
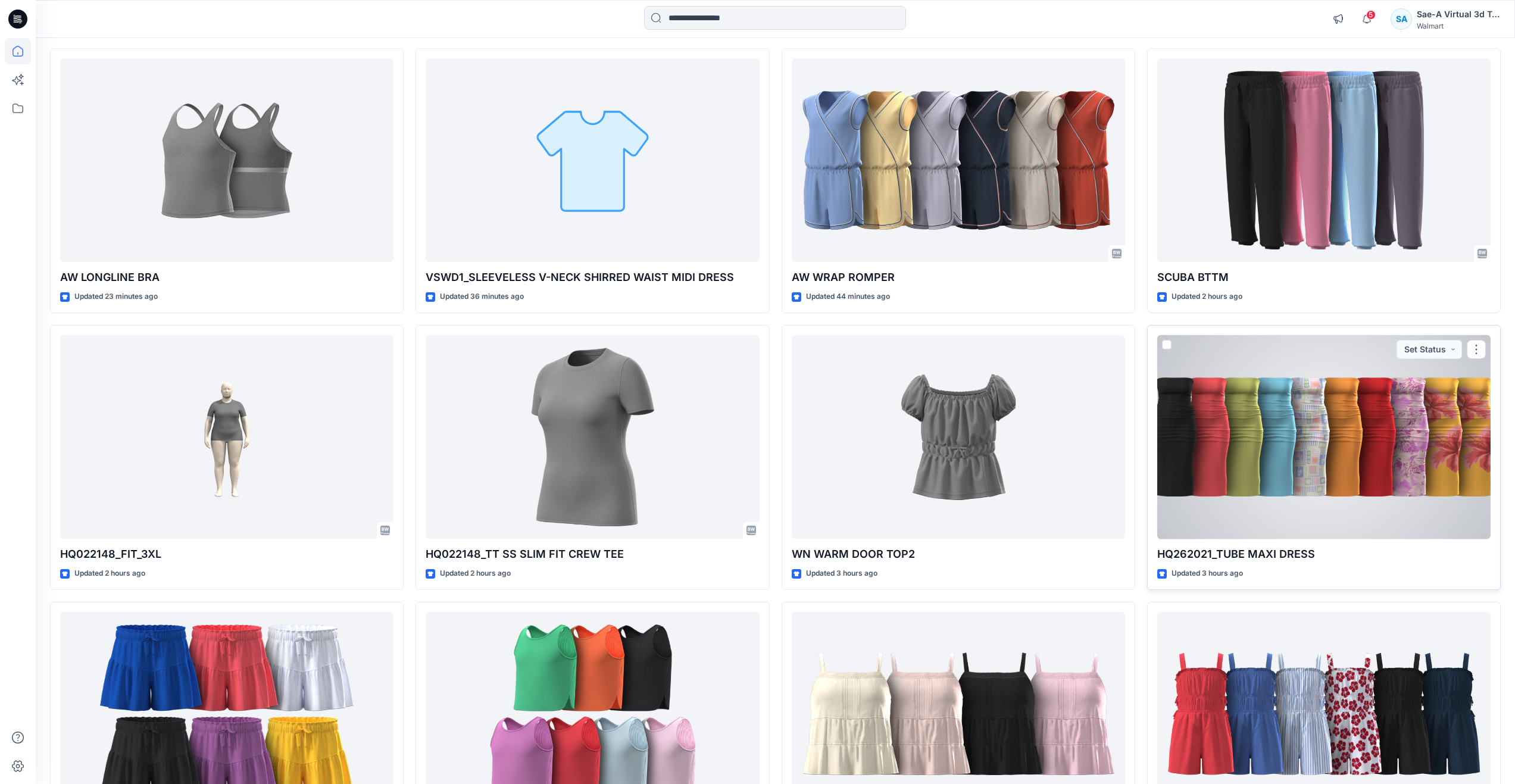
click at [1301, 491] on div at bounding box center [1323, 437] width 334 height 204
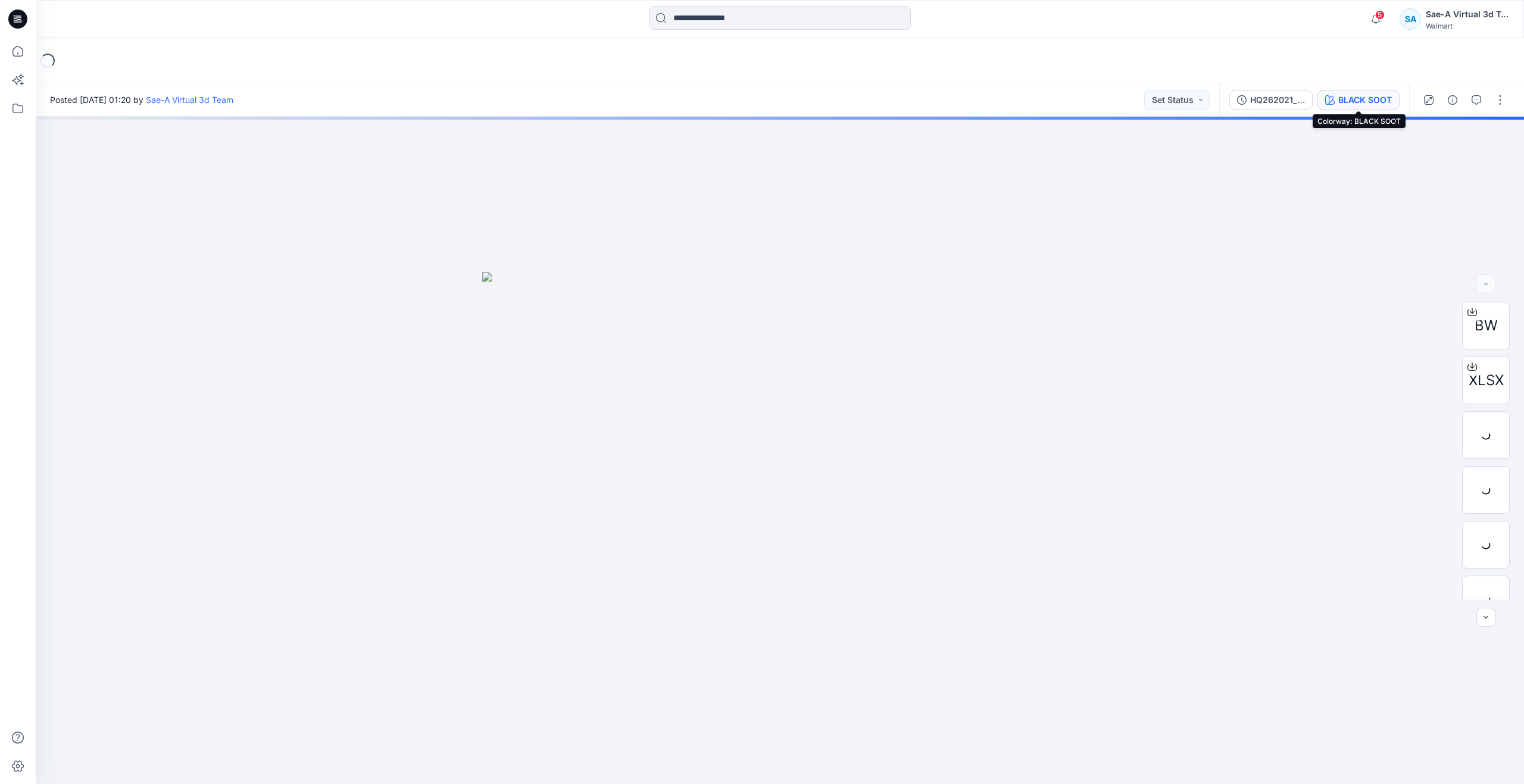
click at [1332, 98] on icon "button" at bounding box center [1329, 100] width 10 height 10
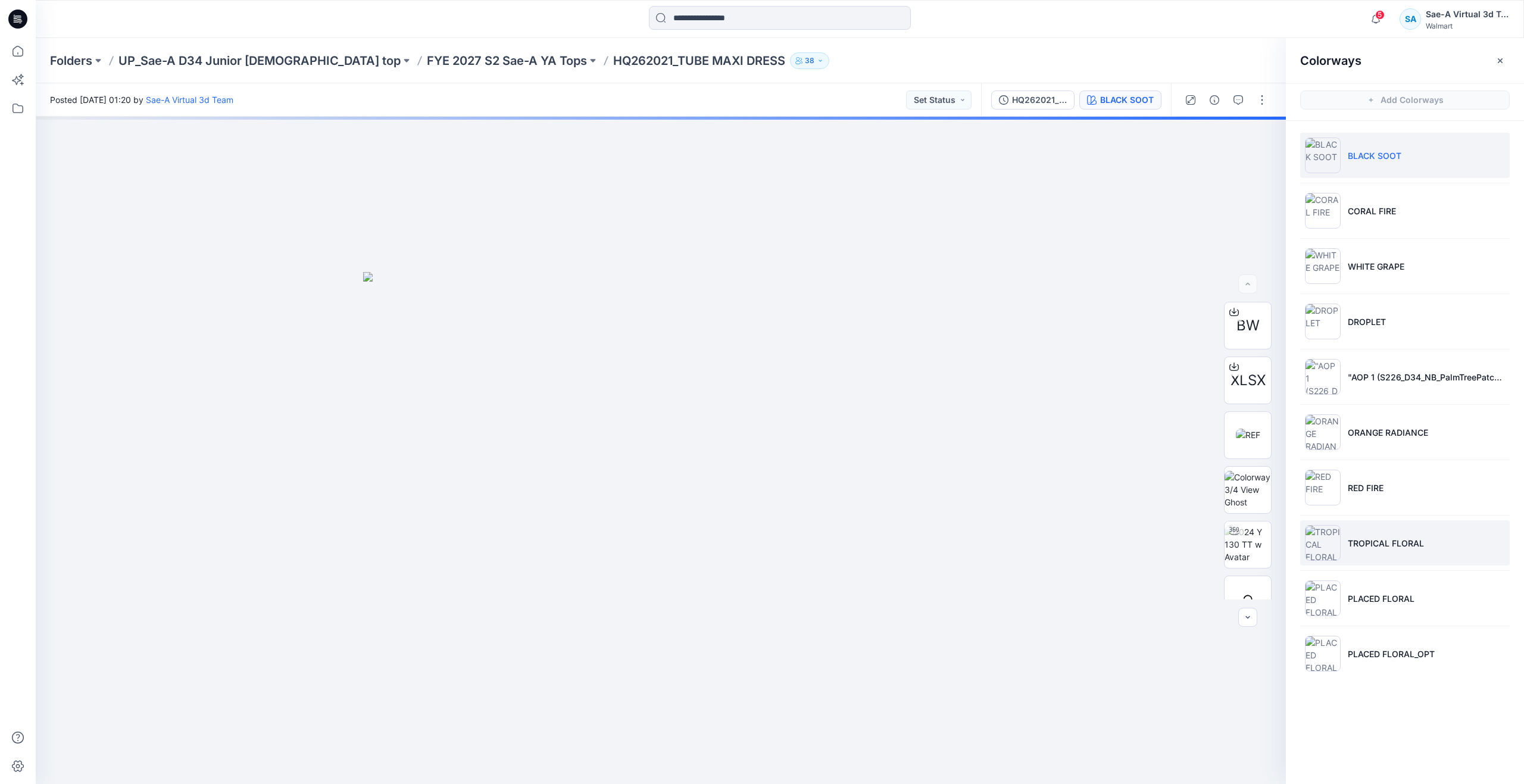
click at [1337, 552] on img at bounding box center [1323, 543] width 36 height 36
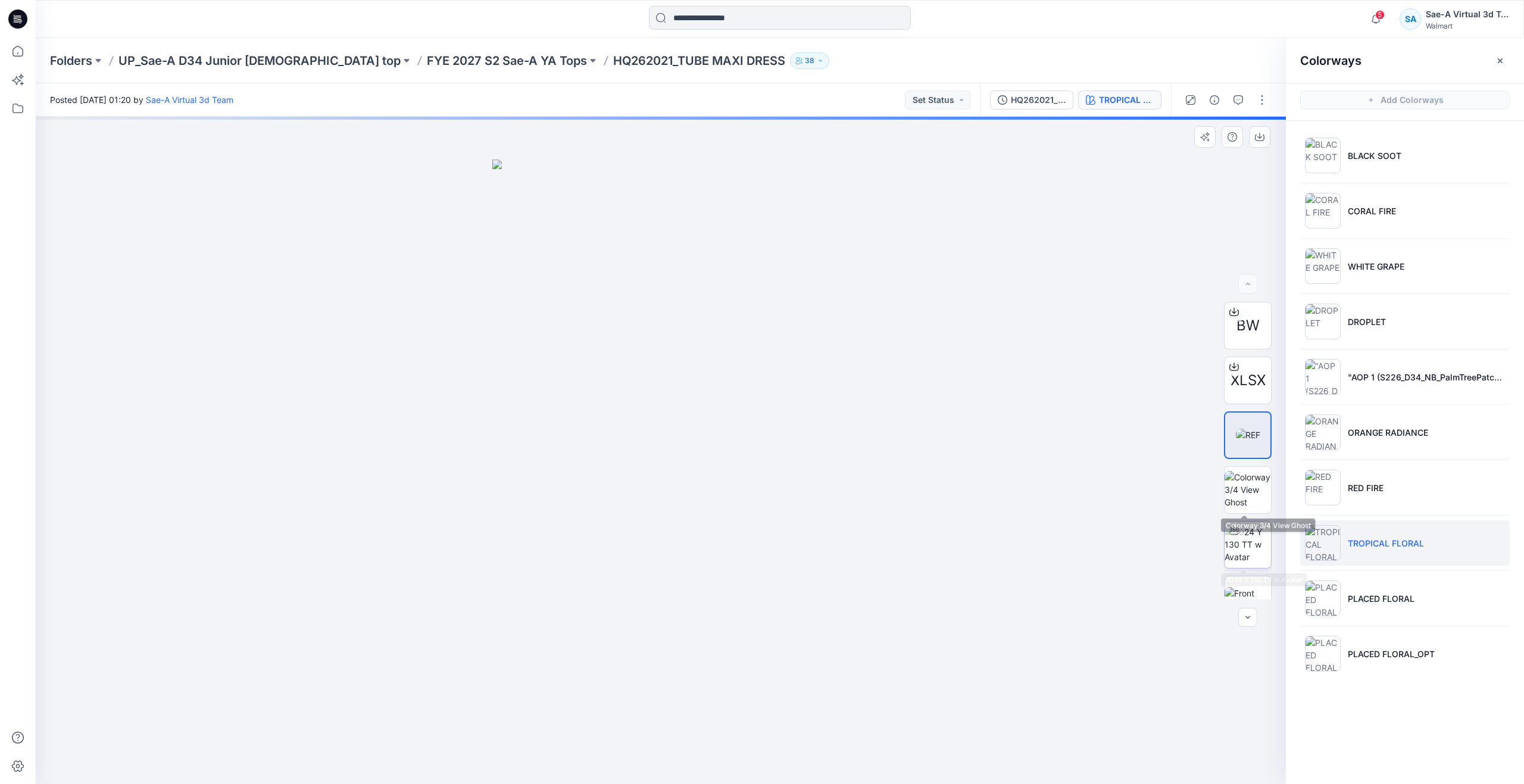
click at [1247, 538] on img at bounding box center [1247, 544] width 47 height 38
drag, startPoint x: 672, startPoint y: 643, endPoint x: 662, endPoint y: 425, distance: 218.2
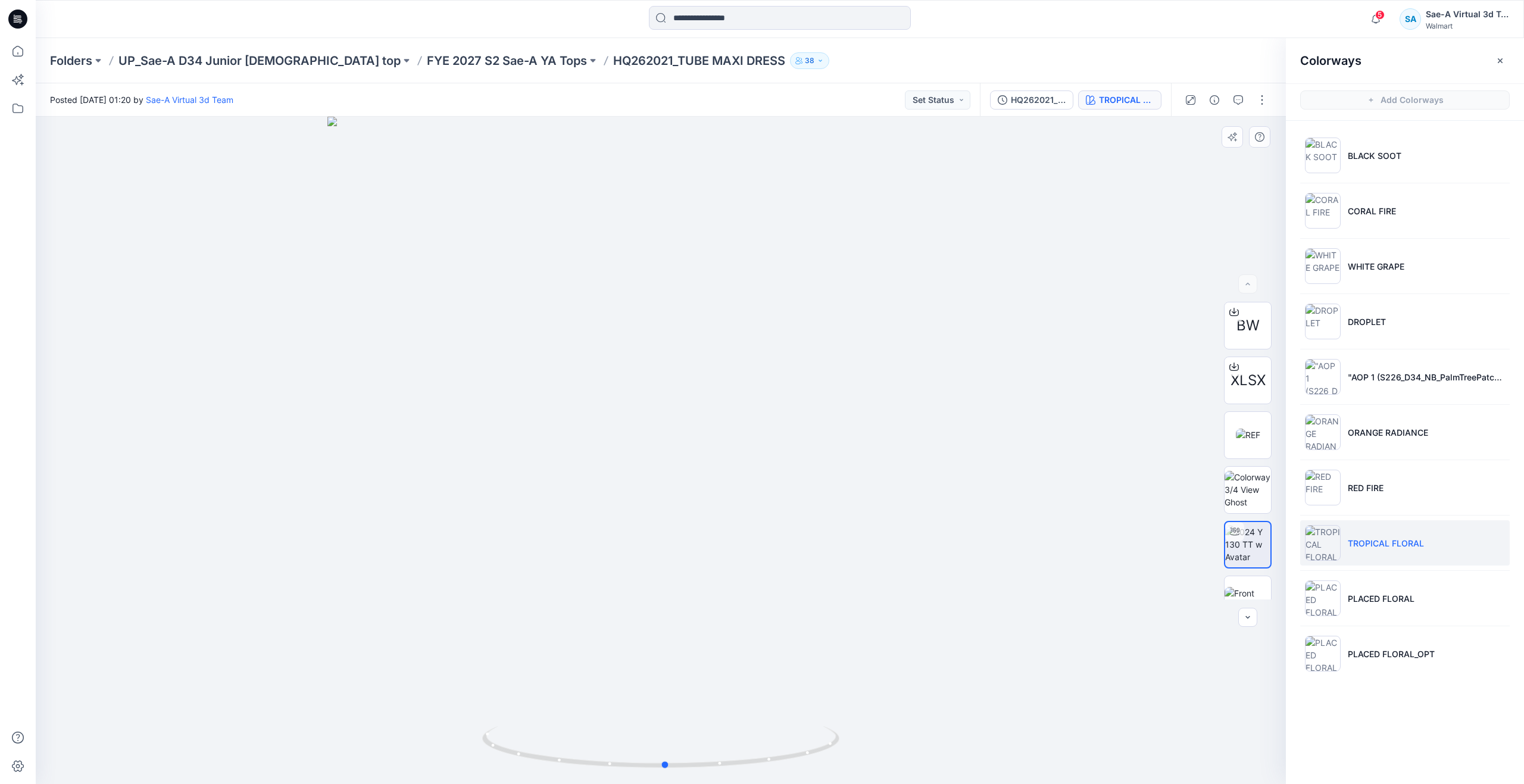
drag, startPoint x: 666, startPoint y: 766, endPoint x: 670, endPoint y: 649, distance: 117.1
click at [670, 649] on div at bounding box center [661, 450] width 1250 height 667
click at [11, 51] on icon at bounding box center [17, 50] width 26 height 26
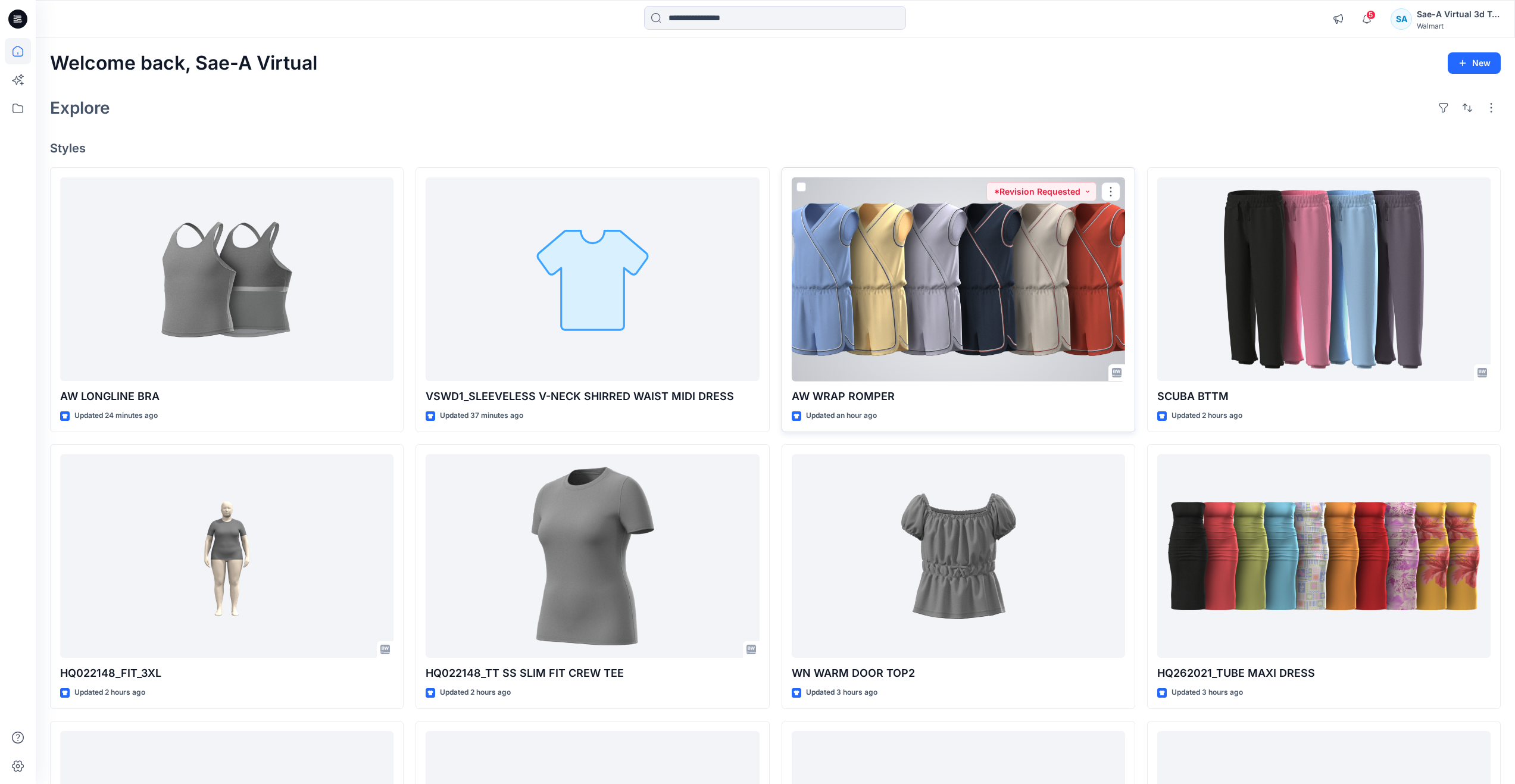
click at [921, 320] on div at bounding box center [958, 280] width 334 height 204
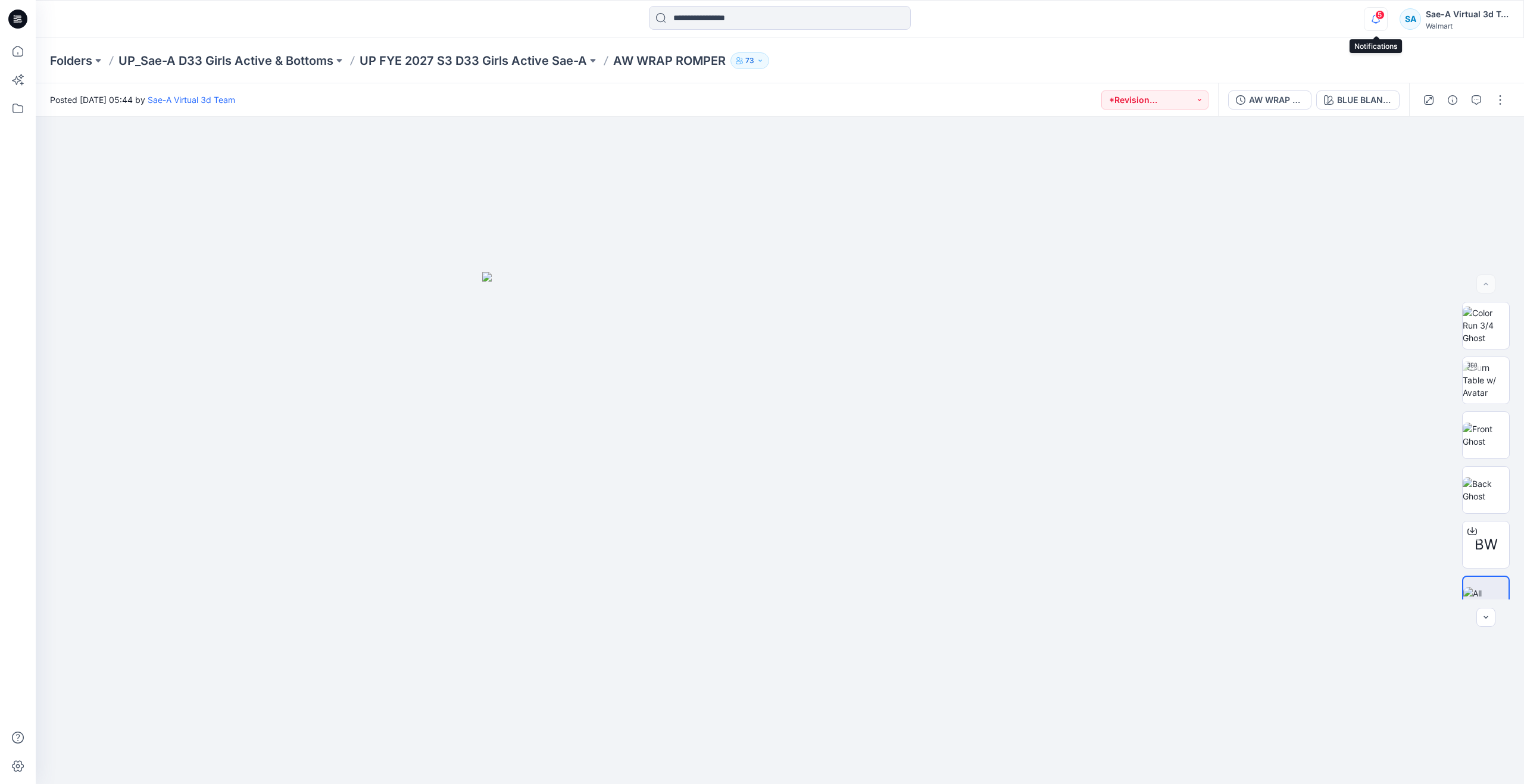
click at [1376, 10] on icon "button" at bounding box center [1375, 19] width 23 height 24
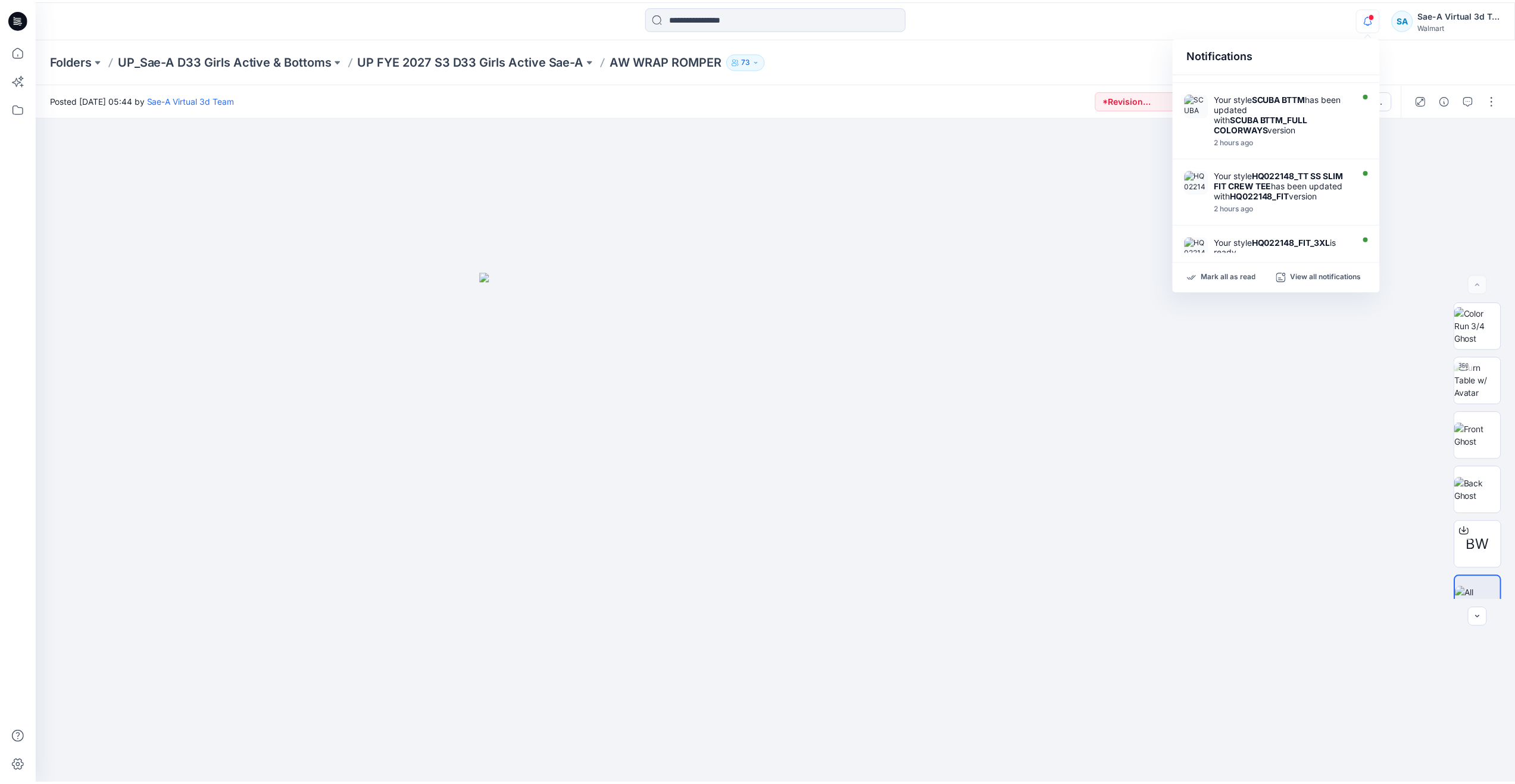
scroll to position [297, 0]
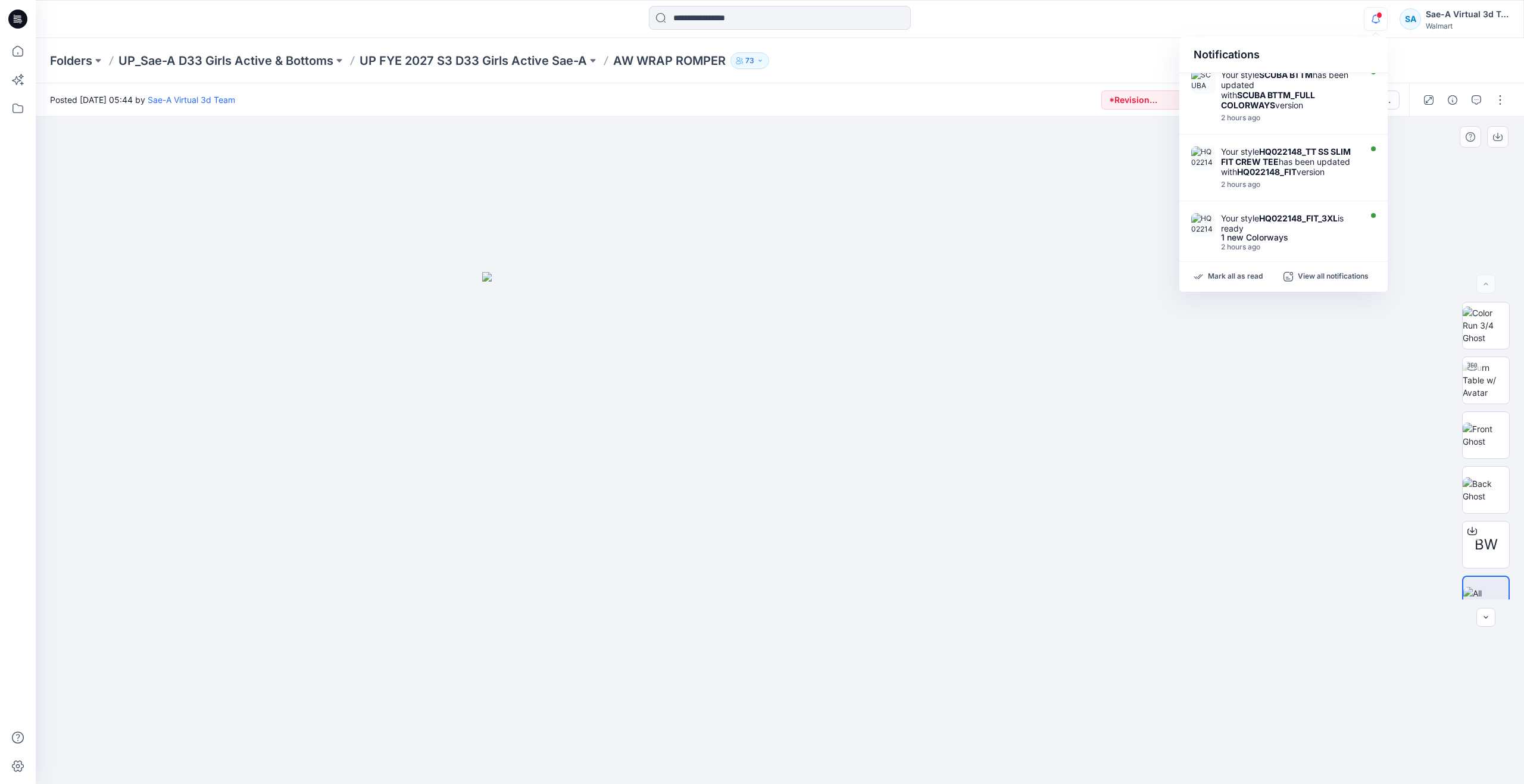
click at [1264, 388] on div at bounding box center [779, 450] width 1488 height 667
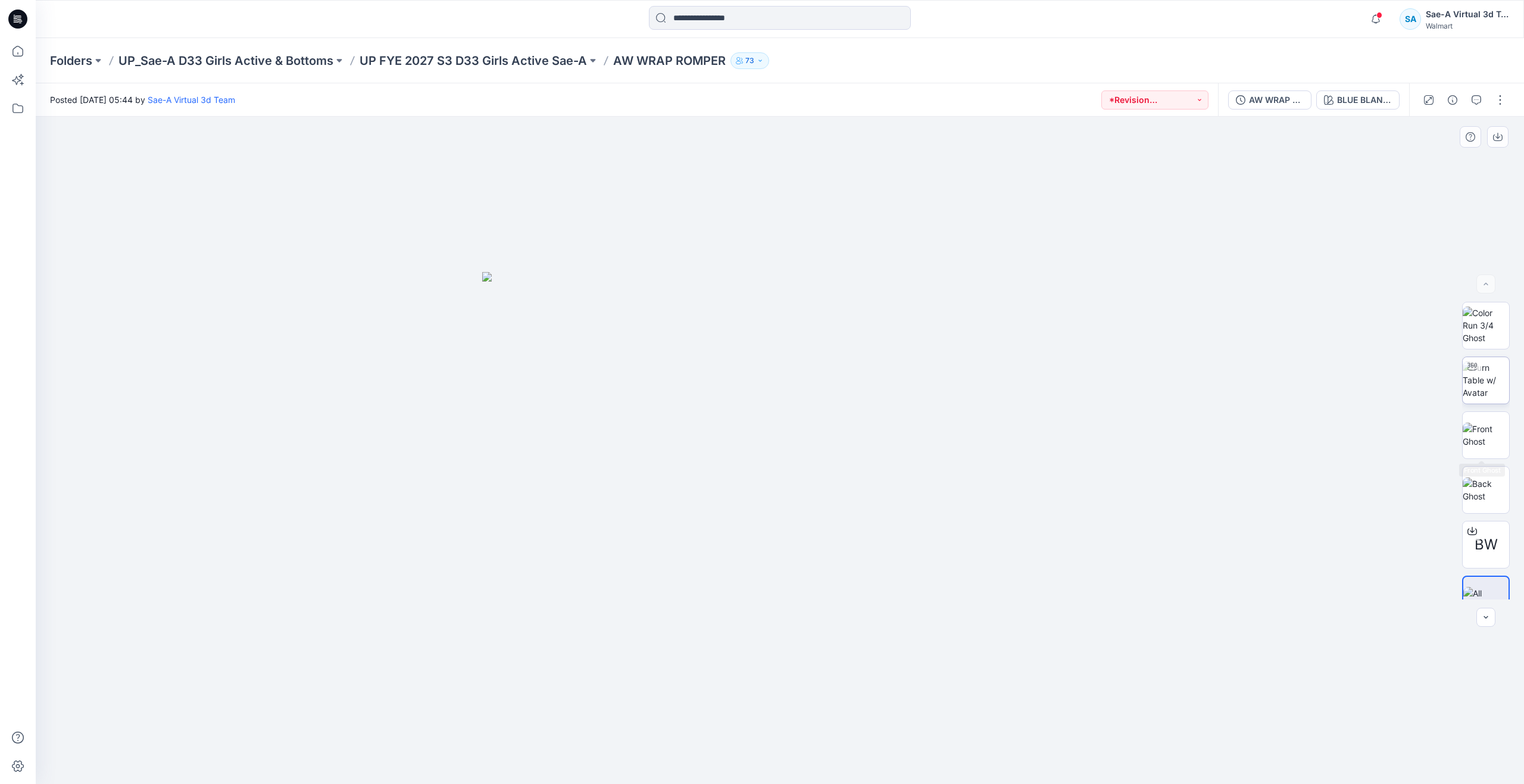
click at [1484, 385] on img at bounding box center [1486, 379] width 47 height 38
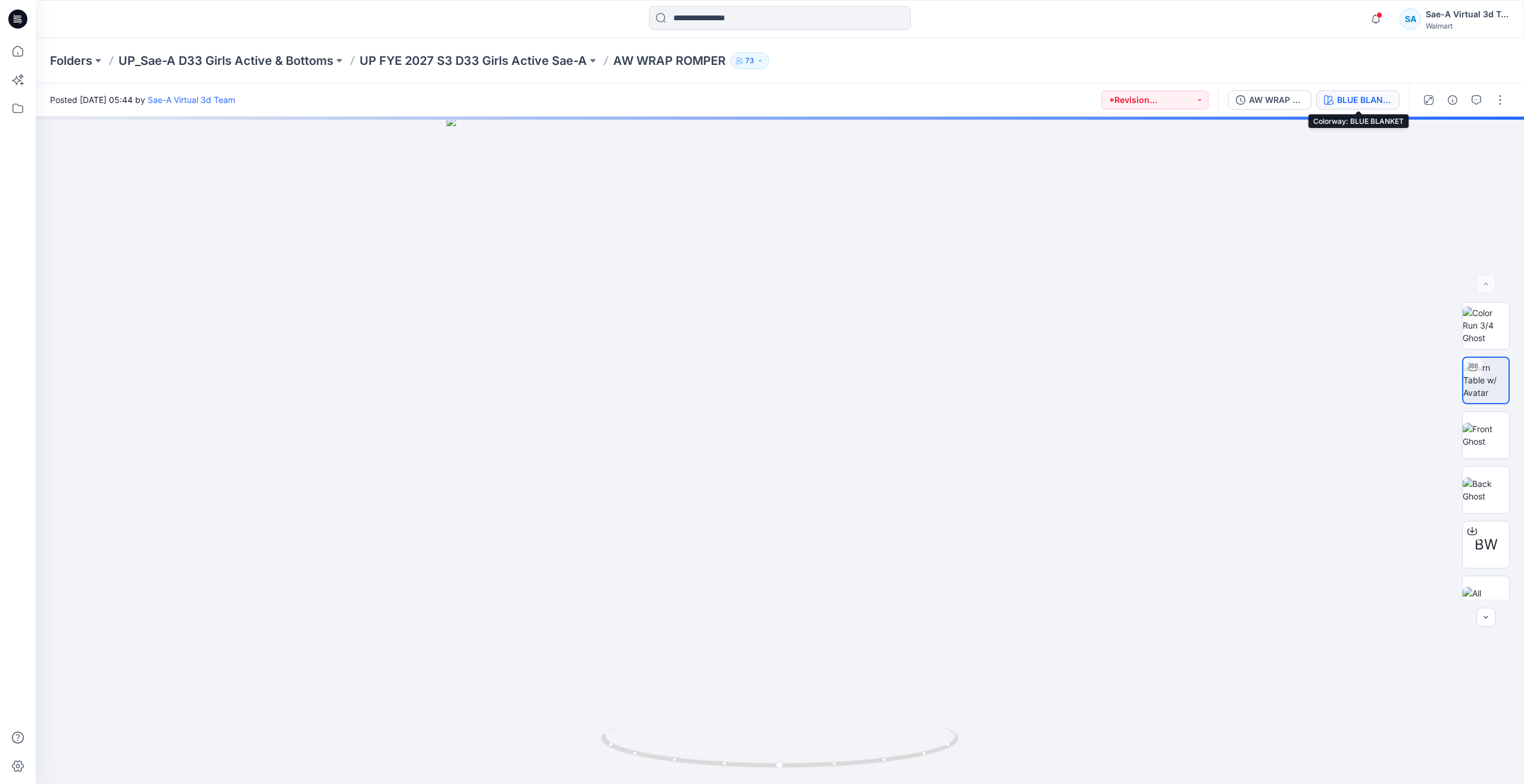
click at [1352, 102] on div "BLUE BLANKET" at bounding box center [1364, 100] width 55 height 13
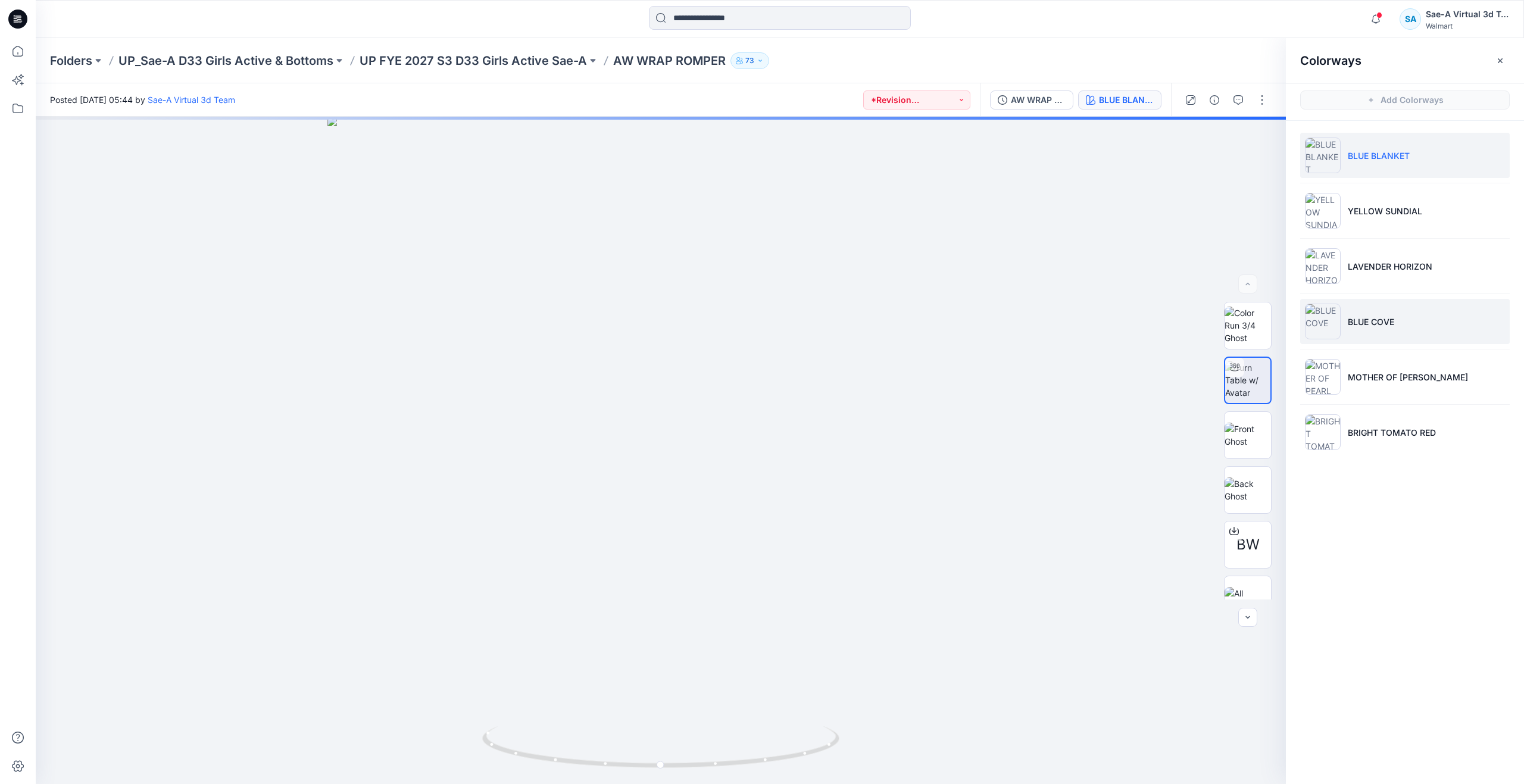
click at [1346, 326] on li "BLUE COVE" at bounding box center [1404, 321] width 209 height 45
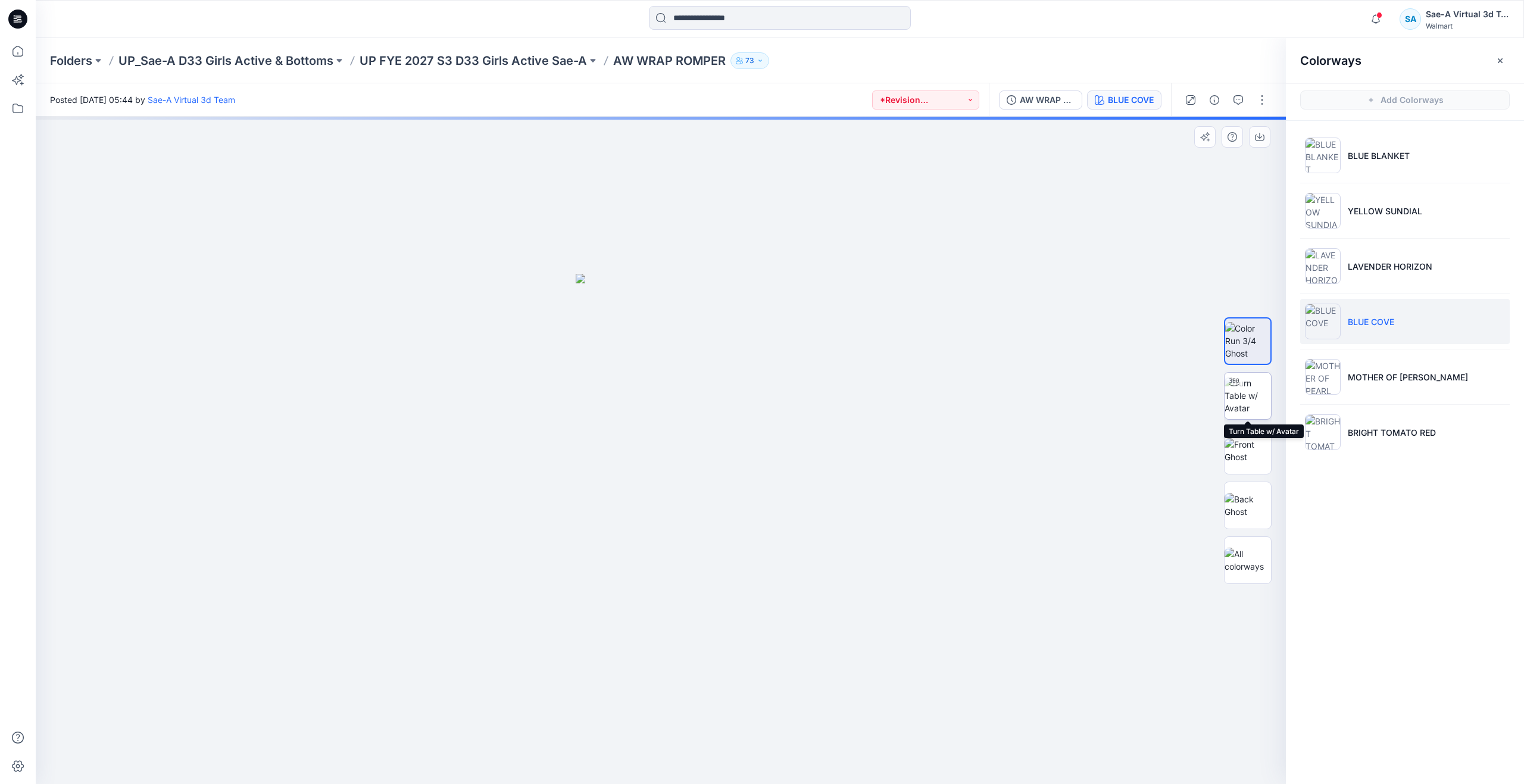
click at [1250, 394] on img at bounding box center [1247, 395] width 47 height 38
drag, startPoint x: 664, startPoint y: 757, endPoint x: 629, endPoint y: 748, distance: 36.1
click at [629, 748] on icon at bounding box center [662, 748] width 360 height 44
drag, startPoint x: 664, startPoint y: 763, endPoint x: 661, endPoint y: 729, distance: 34.1
click at [661, 729] on icon at bounding box center [662, 748] width 360 height 44
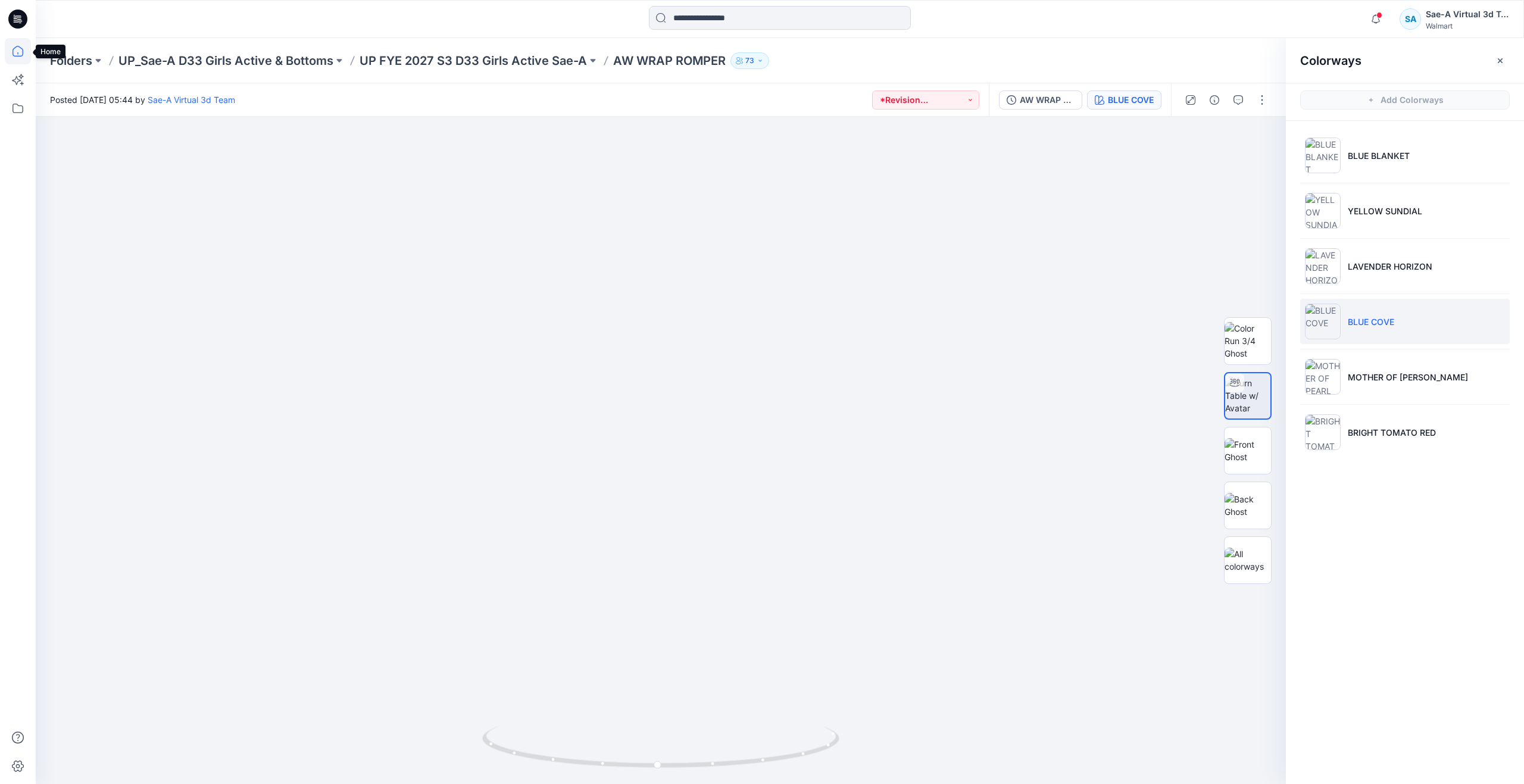
click at [9, 47] on icon at bounding box center [17, 50] width 26 height 26
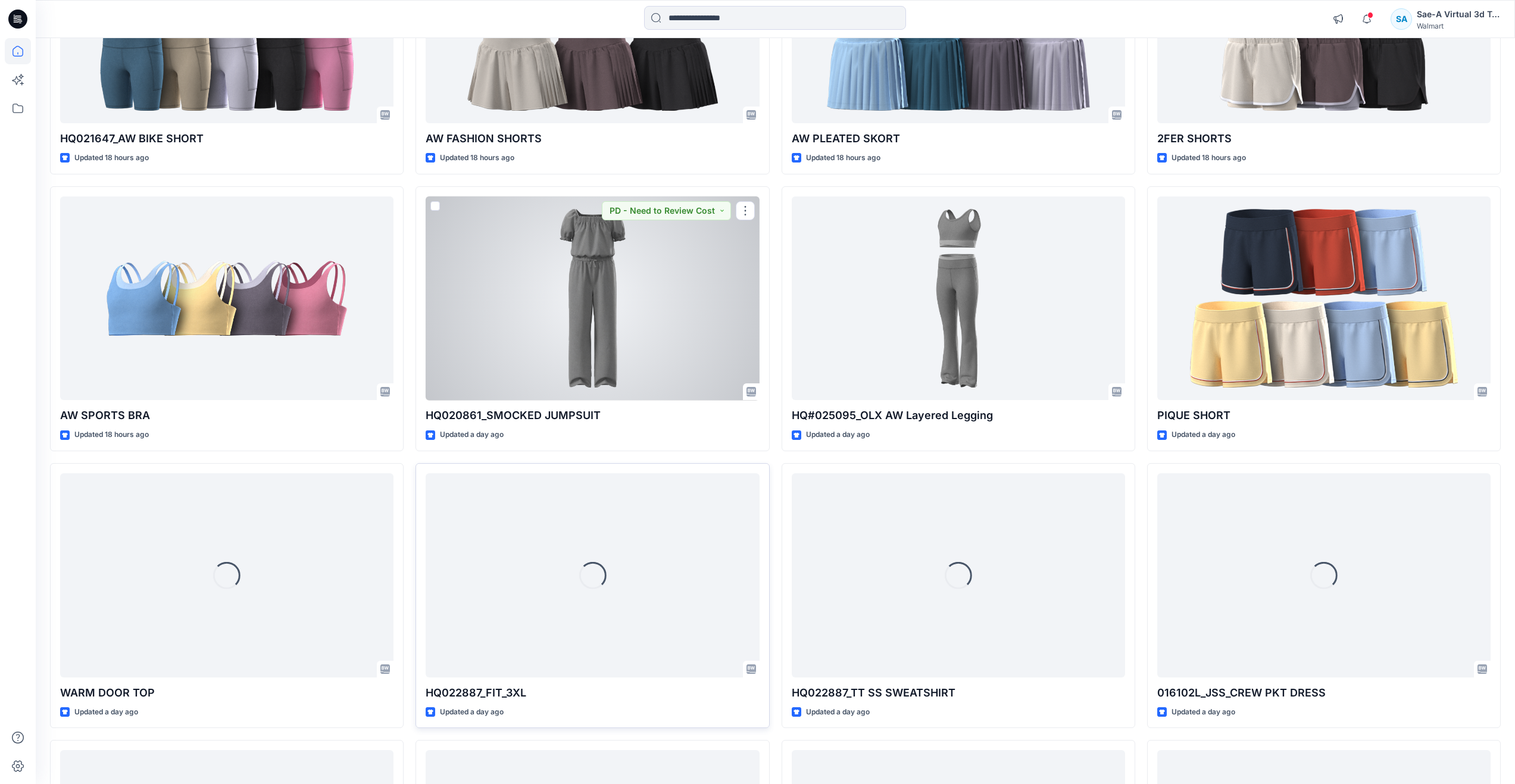
scroll to position [1387, 0]
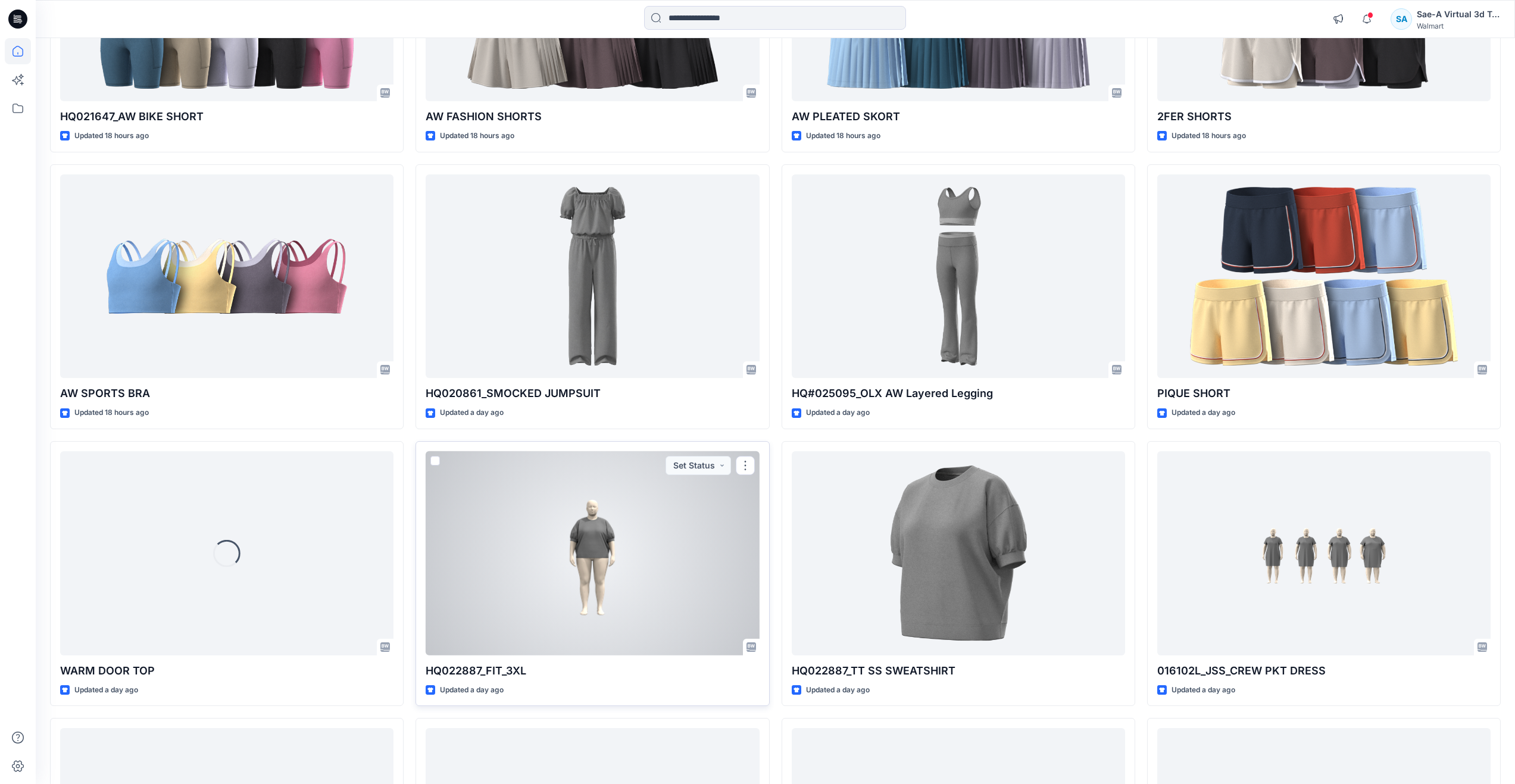
click at [556, 552] on div at bounding box center [592, 553] width 334 height 204
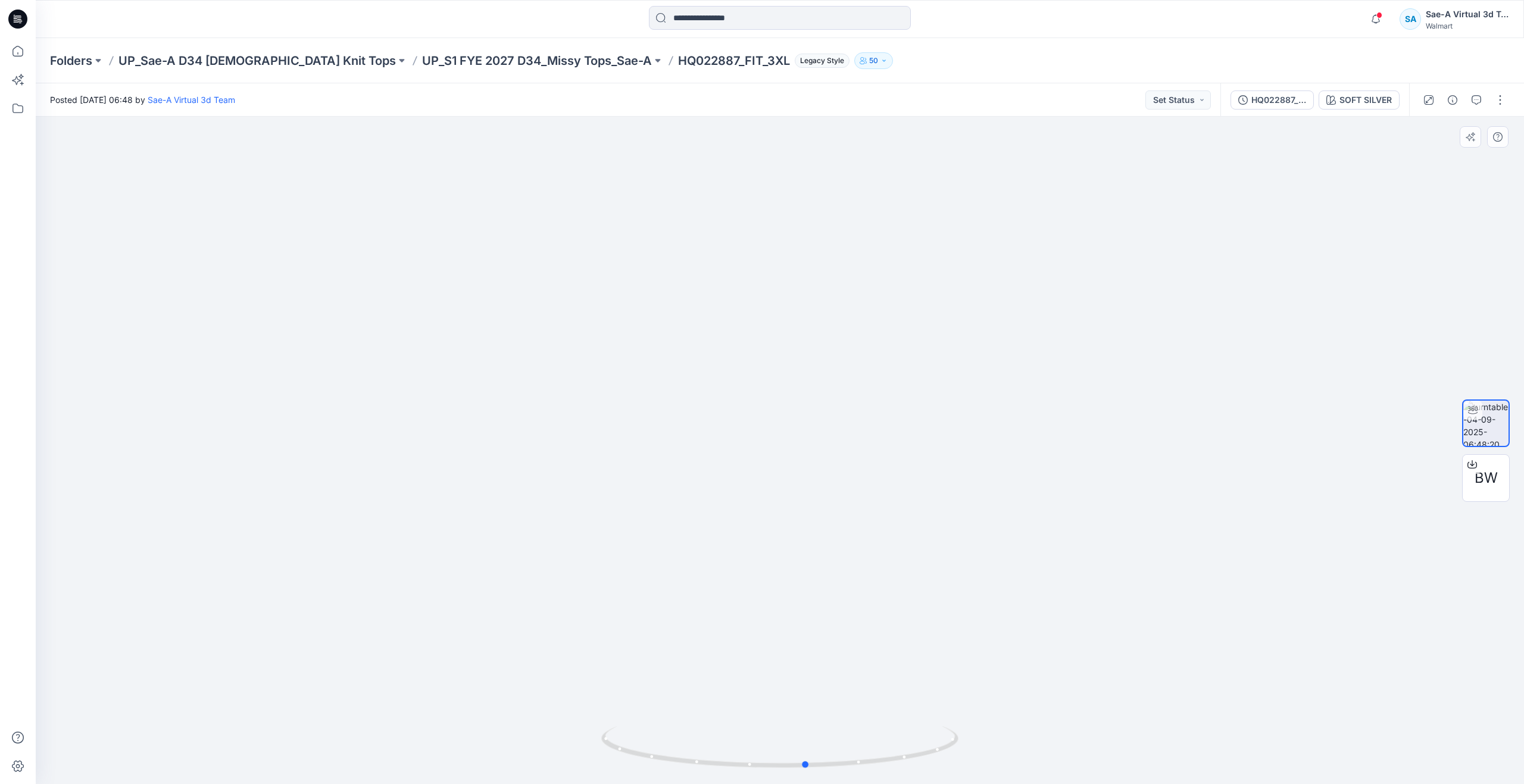
drag, startPoint x: 787, startPoint y: 762, endPoint x: 814, endPoint y: 700, distance: 67.6
click at [814, 700] on div at bounding box center [779, 450] width 1488 height 667
click at [1267, 89] on div "HQ022887_FIT_3XL SOFT SILVER" at bounding box center [1314, 100] width 189 height 33
click at [1272, 93] on div "HQ022887_FIT_3XL" at bounding box center [1278, 100] width 55 height 13
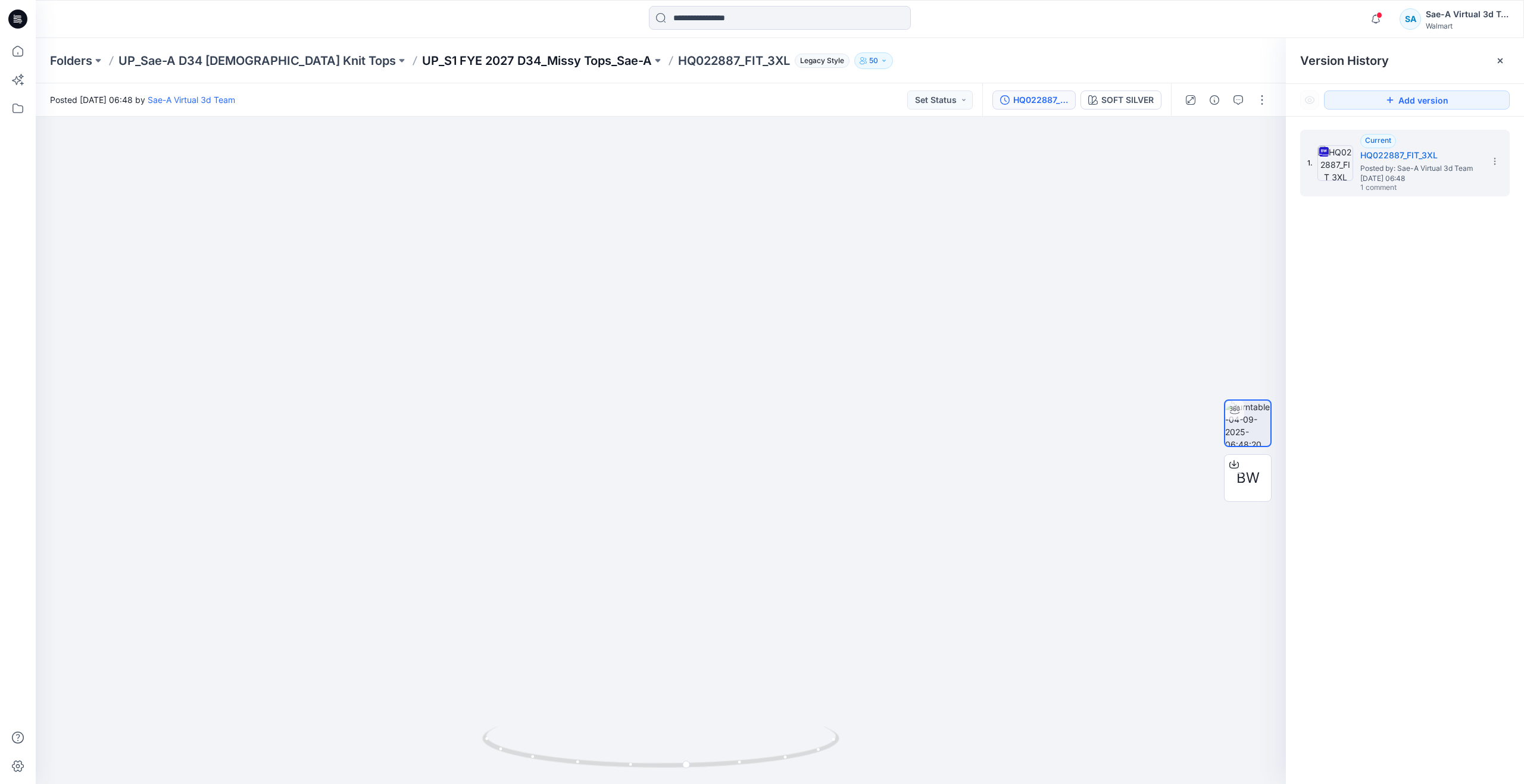
click at [470, 54] on p "UP_S1 FYE 2027 D34_Missy Tops_Sae-A" at bounding box center [536, 61] width 230 height 17
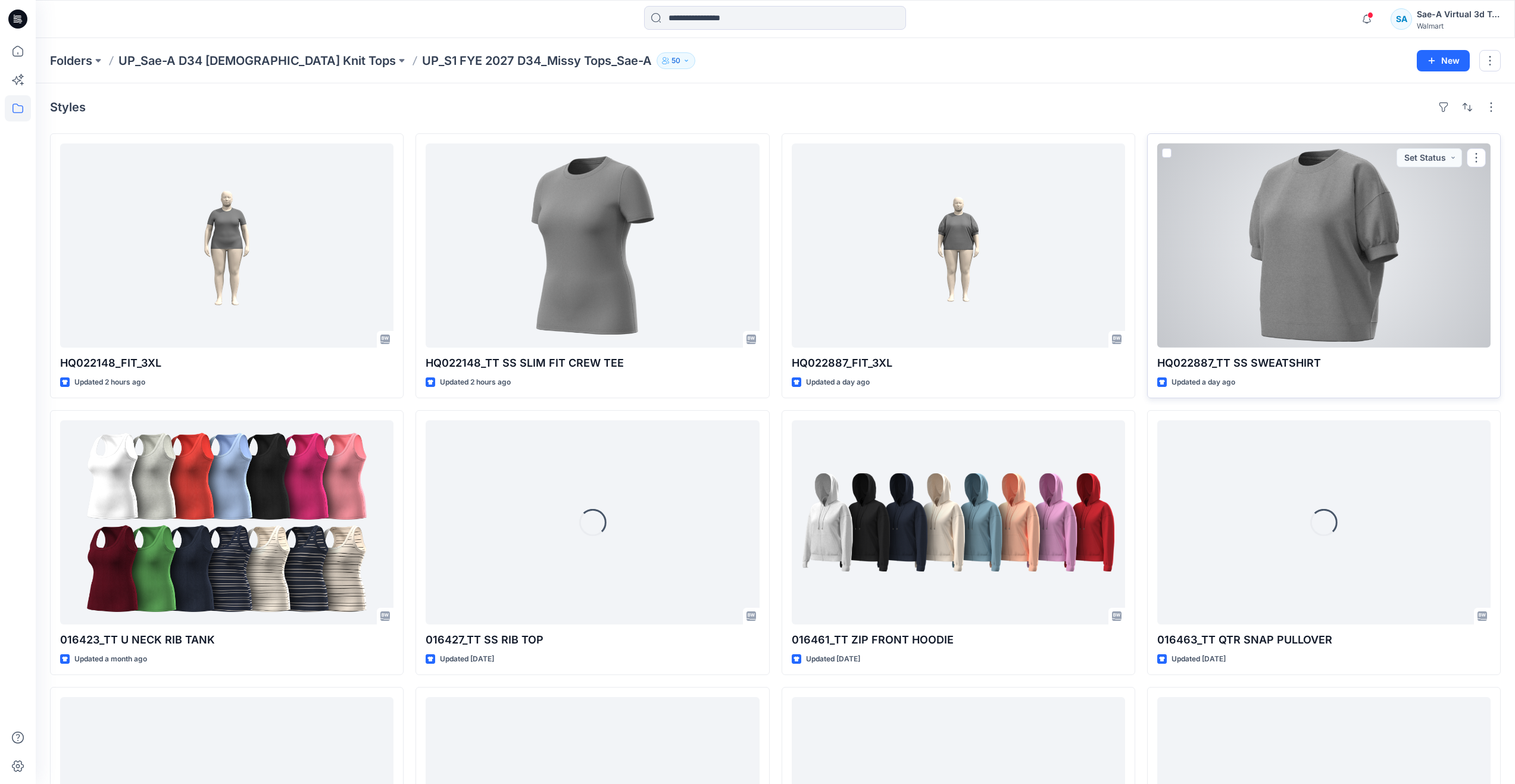
click at [1296, 245] on div at bounding box center [1323, 246] width 334 height 204
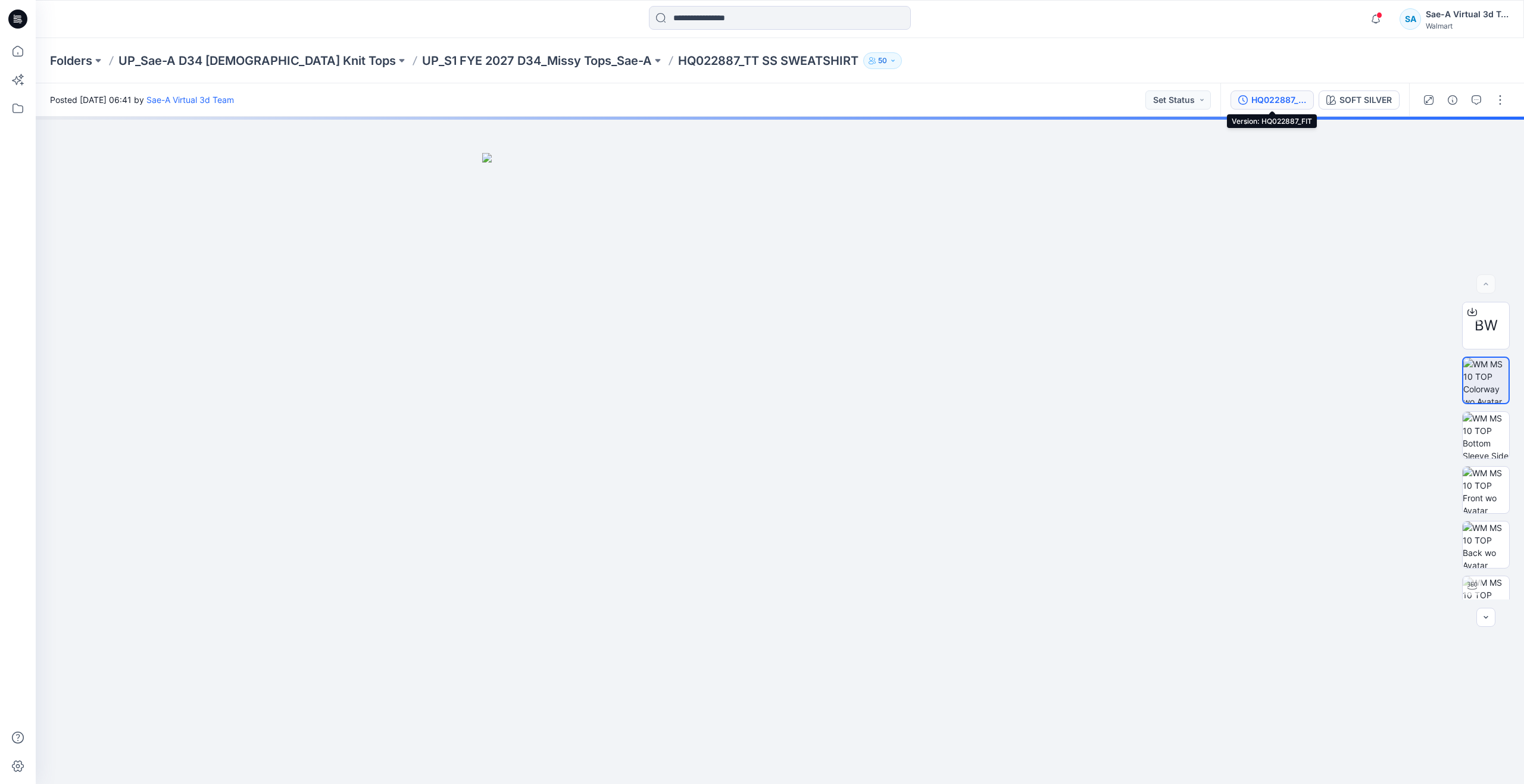
click at [1279, 101] on div "HQ022887_FIT" at bounding box center [1278, 100] width 55 height 13
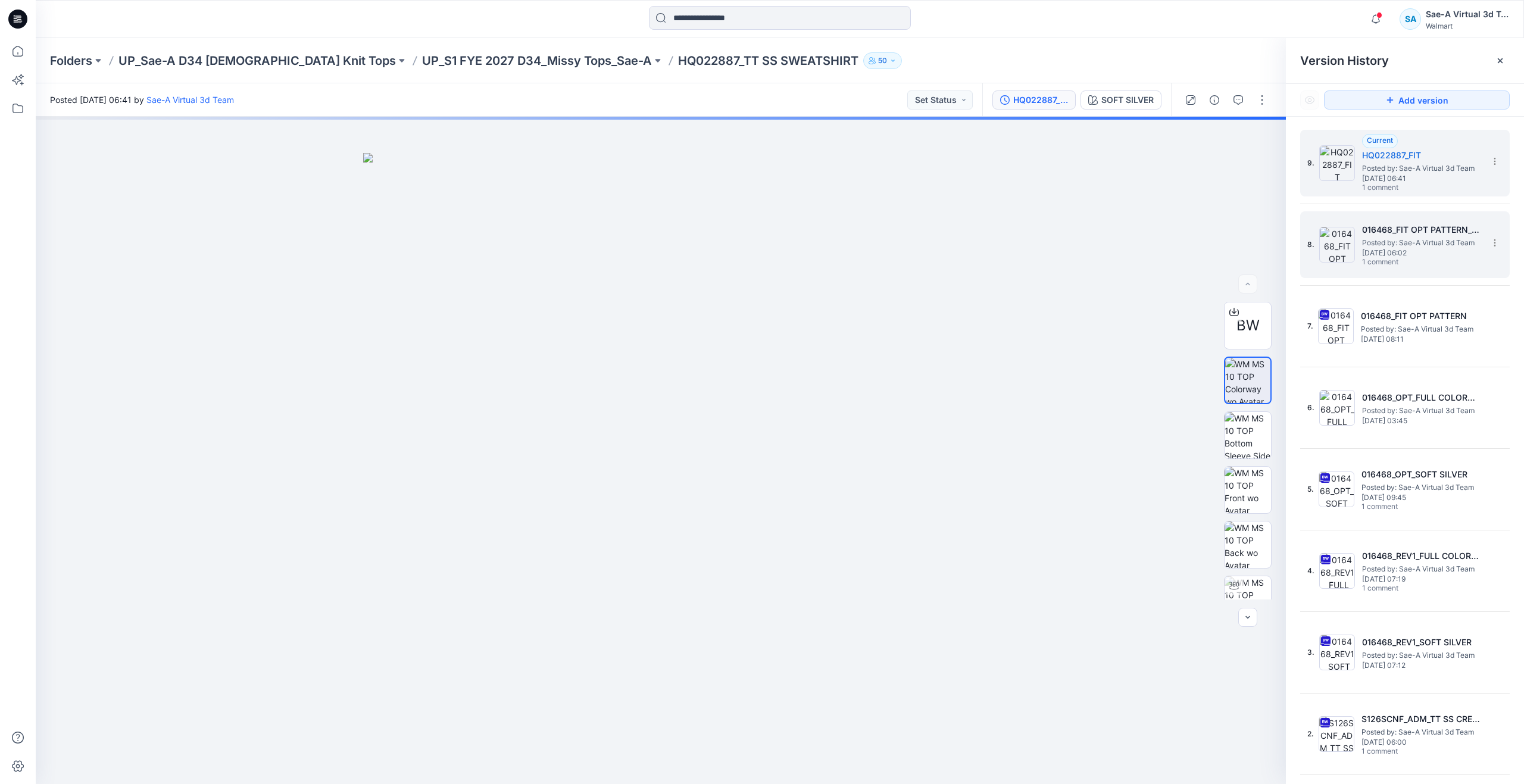
click at [1355, 233] on div "8. 016468_FIT OPT PATTERN_FULL COLORWAYS Posted by: Sae-A Virtual 3d Team Monda…" at bounding box center [1396, 244] width 178 height 57
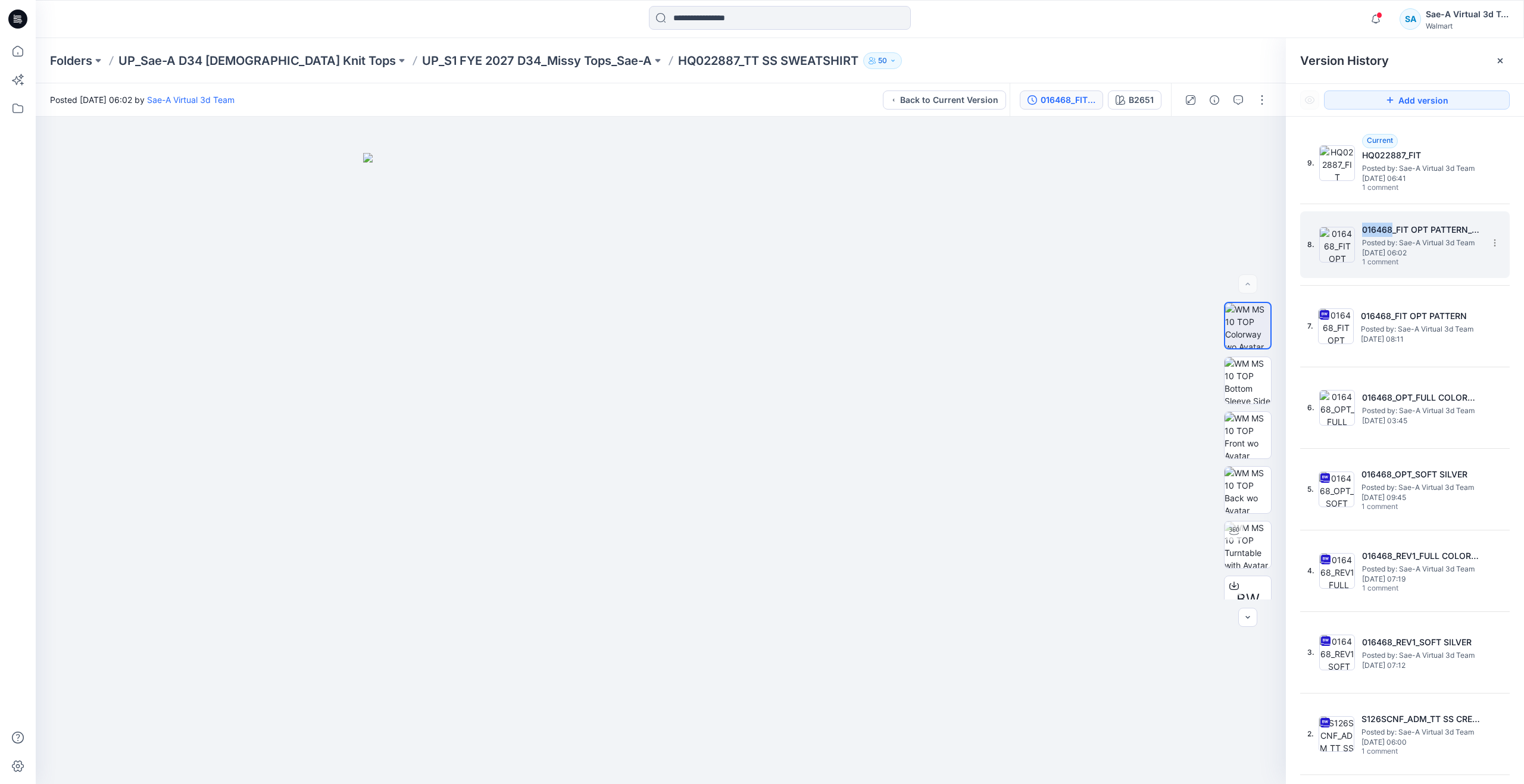
drag, startPoint x: 1361, startPoint y: 229, endPoint x: 1392, endPoint y: 230, distance: 31.0
click at [1392, 230] on h5 "016468_FIT OPT PATTERN_FULL COLORWAYS" at bounding box center [1421, 229] width 119 height 14
copy h5 "016468"
click at [21, 48] on icon at bounding box center [18, 51] width 10 height 10
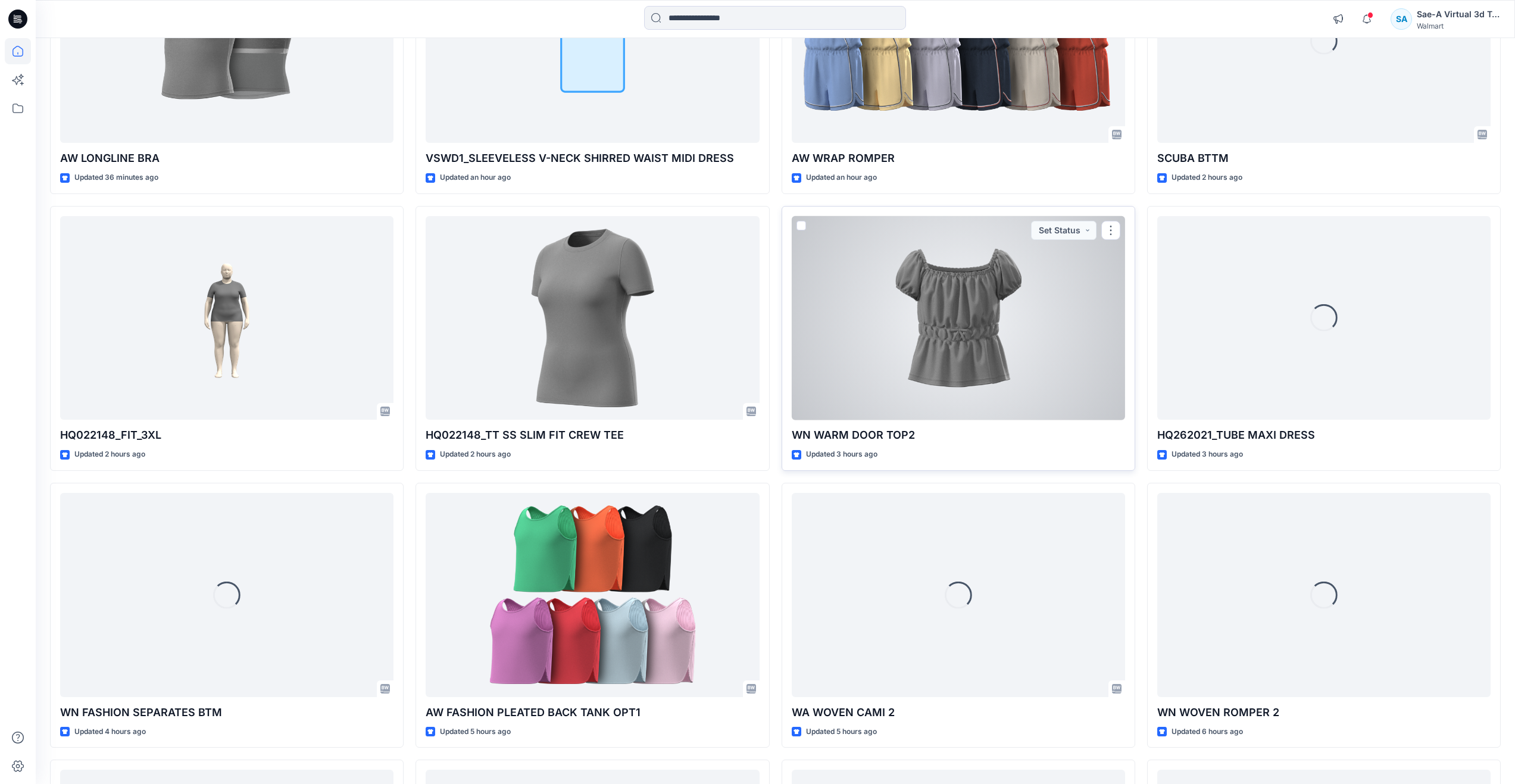
scroll to position [119, 0]
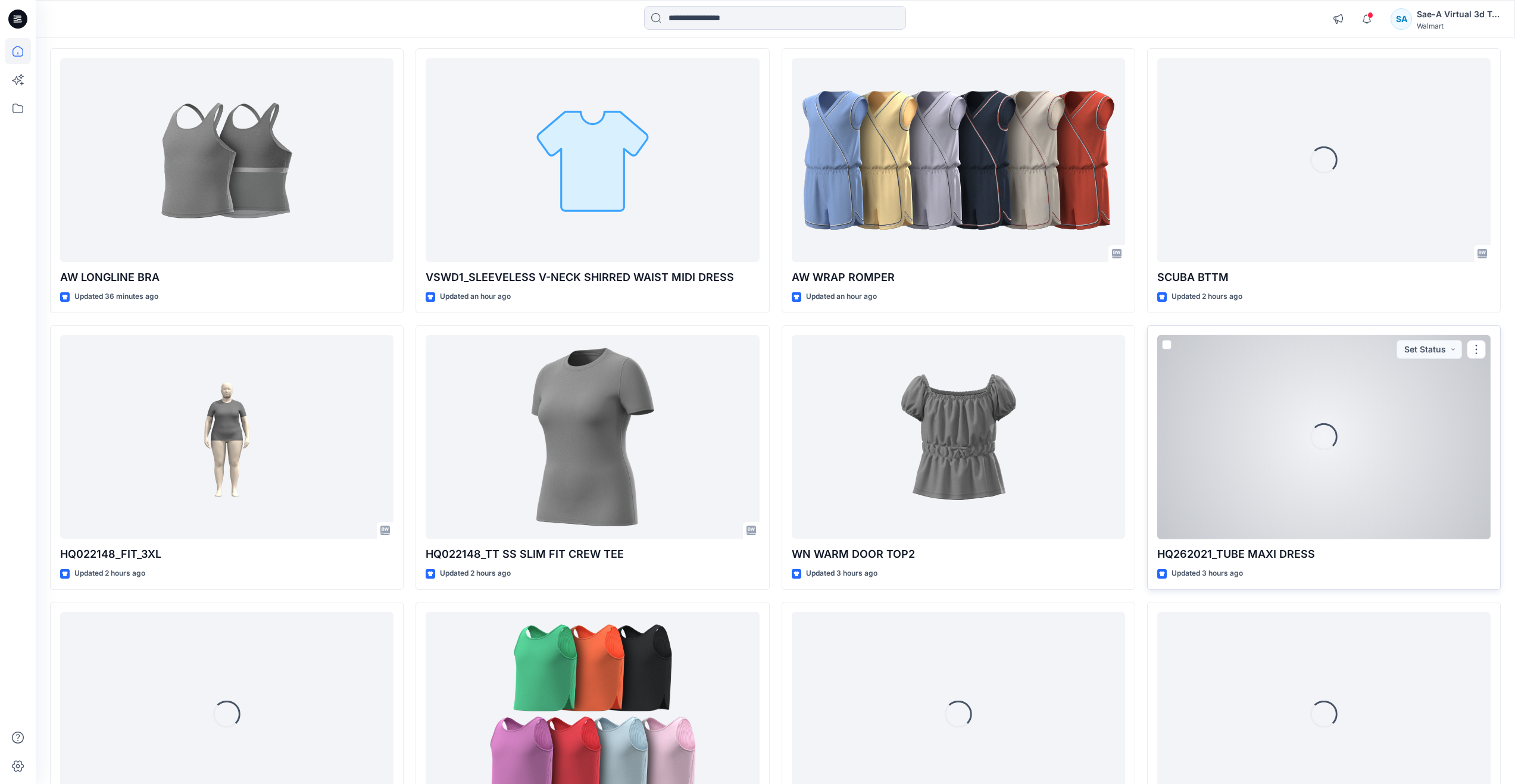
click at [1244, 484] on div "Loading..." at bounding box center [1323, 437] width 334 height 204
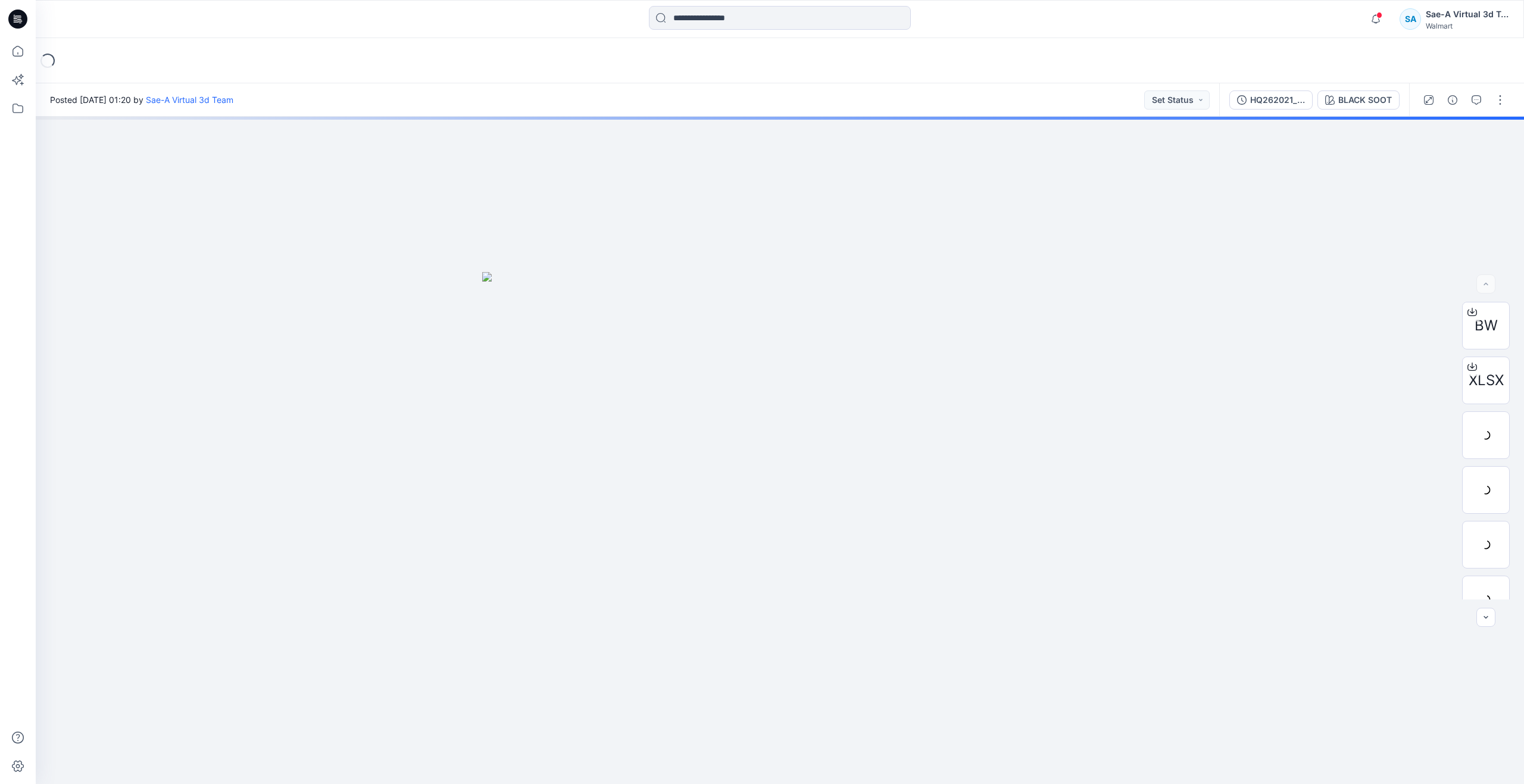
click at [1440, 102] on div at bounding box center [1463, 100] width 110 height 33
click at [1447, 99] on button "button" at bounding box center [1452, 100] width 19 height 19
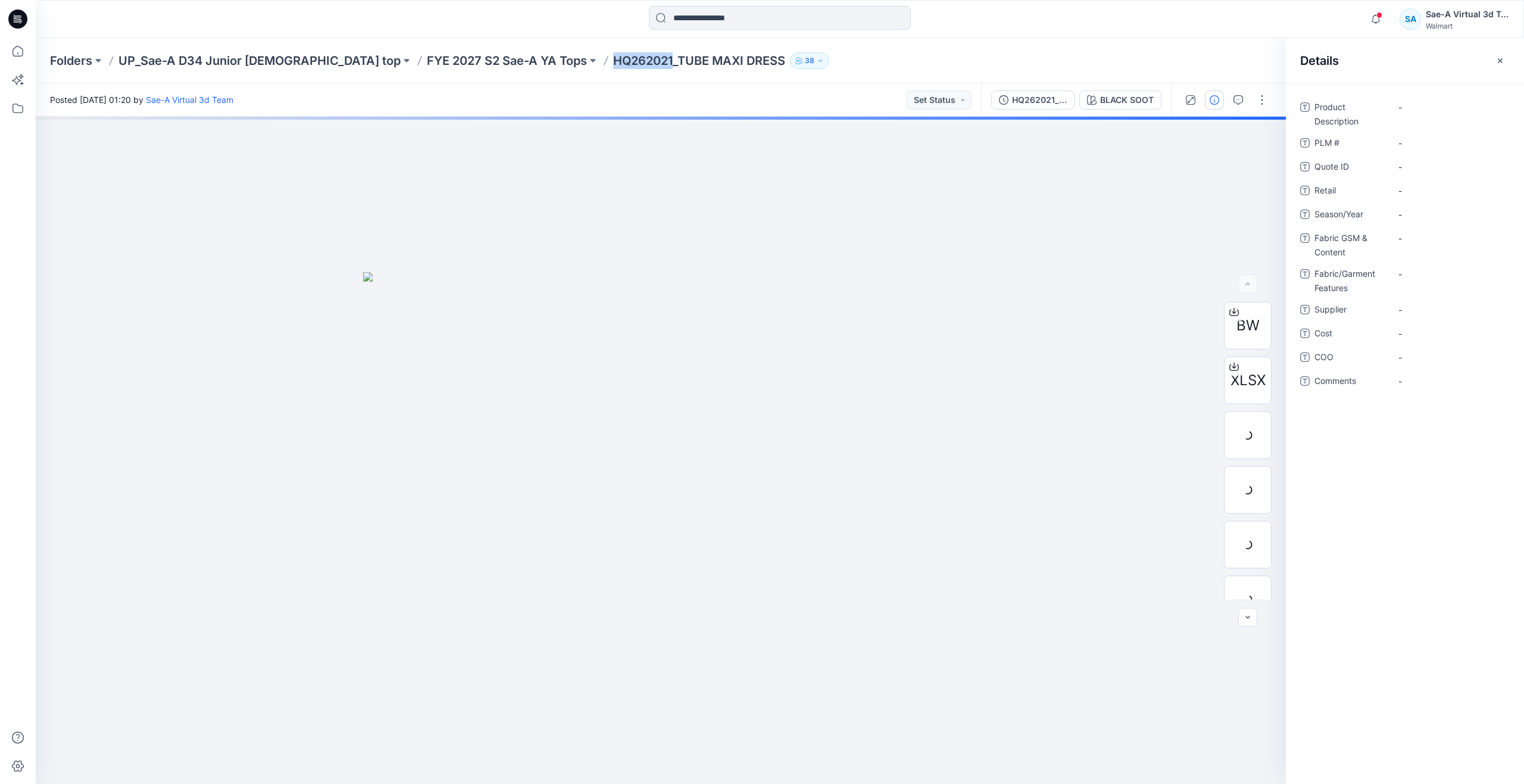
drag, startPoint x: 519, startPoint y: 56, endPoint x: 576, endPoint y: 74, distance: 59.8
click at [576, 74] on div "Folders UP_Sae-A D34 Junior ladies top FYE 2027 S2 Sae-A YA Tops HQ262021_TUBE …" at bounding box center [779, 60] width 1488 height 45
copy p "HQ262021"
click at [1433, 114] on div "-" at bounding box center [1449, 107] width 119 height 19
click at [1420, 144] on \ "-" at bounding box center [1450, 143] width 104 height 13
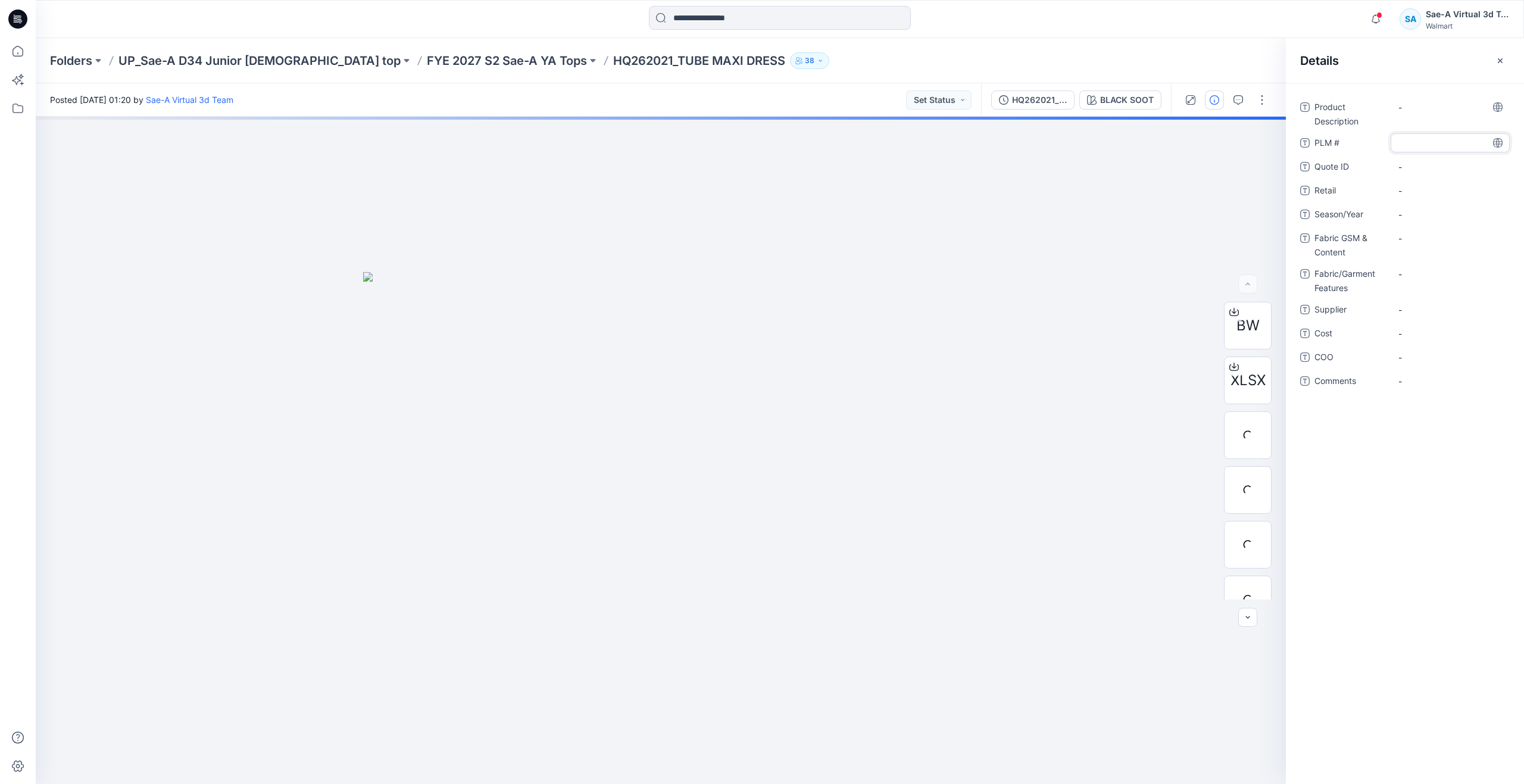
type textarea "********"
drag, startPoint x: 583, startPoint y: 59, endPoint x: 699, endPoint y: 76, distance: 117.2
click at [699, 76] on div "Folders UP_Sae-A D34 Junior ladies top FYE 2027 S2 Sae-A YA Tops HQ262021_TUBE …" at bounding box center [779, 60] width 1488 height 45
copy div "TUBE MAXI DRESS 38"
click at [1411, 107] on Description "-" at bounding box center [1450, 107] width 104 height 13
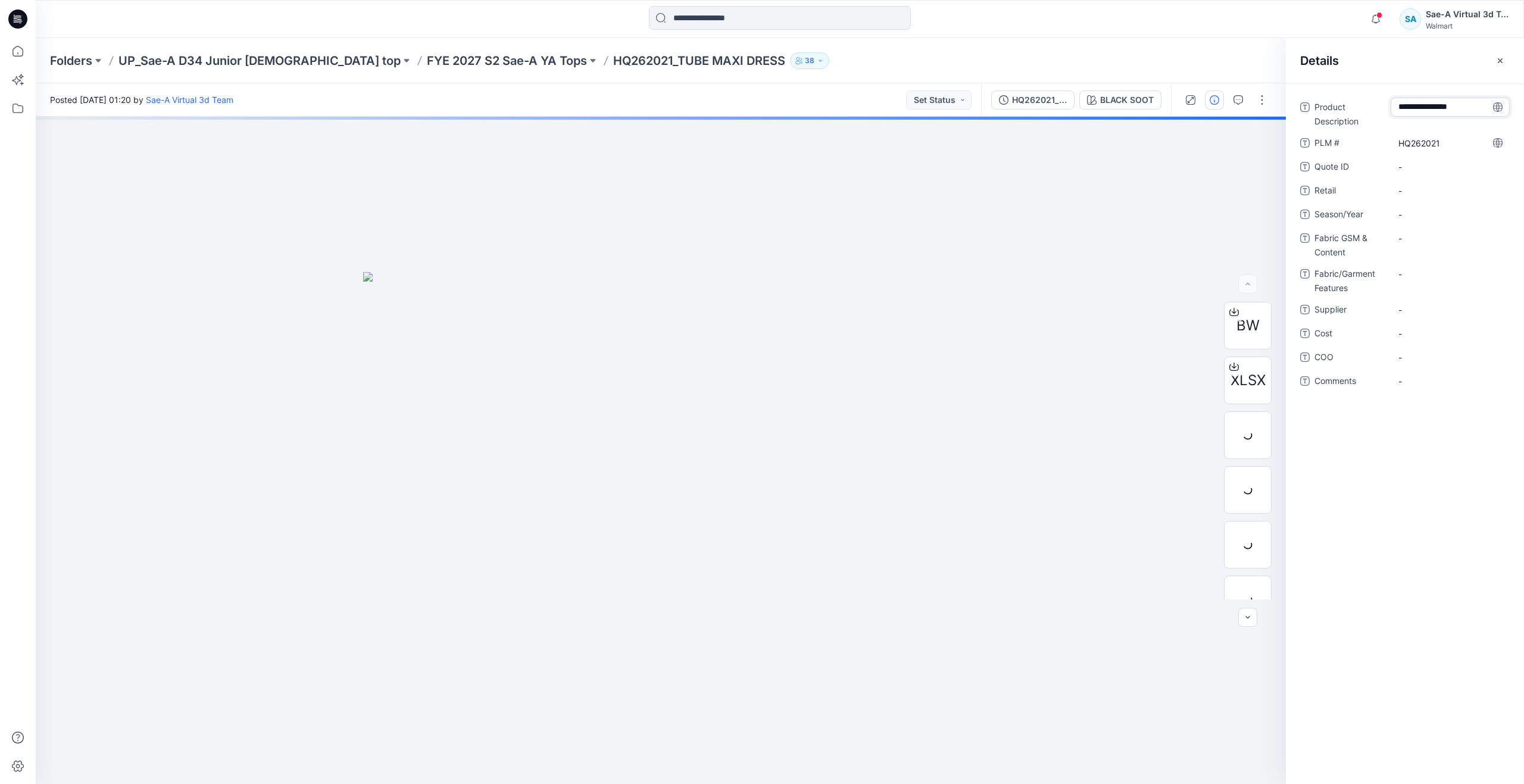
scroll to position [10, 0]
type textarea "**********"
click at [1418, 214] on span "-" at bounding box center [1450, 214] width 104 height 13
type textarea "*"
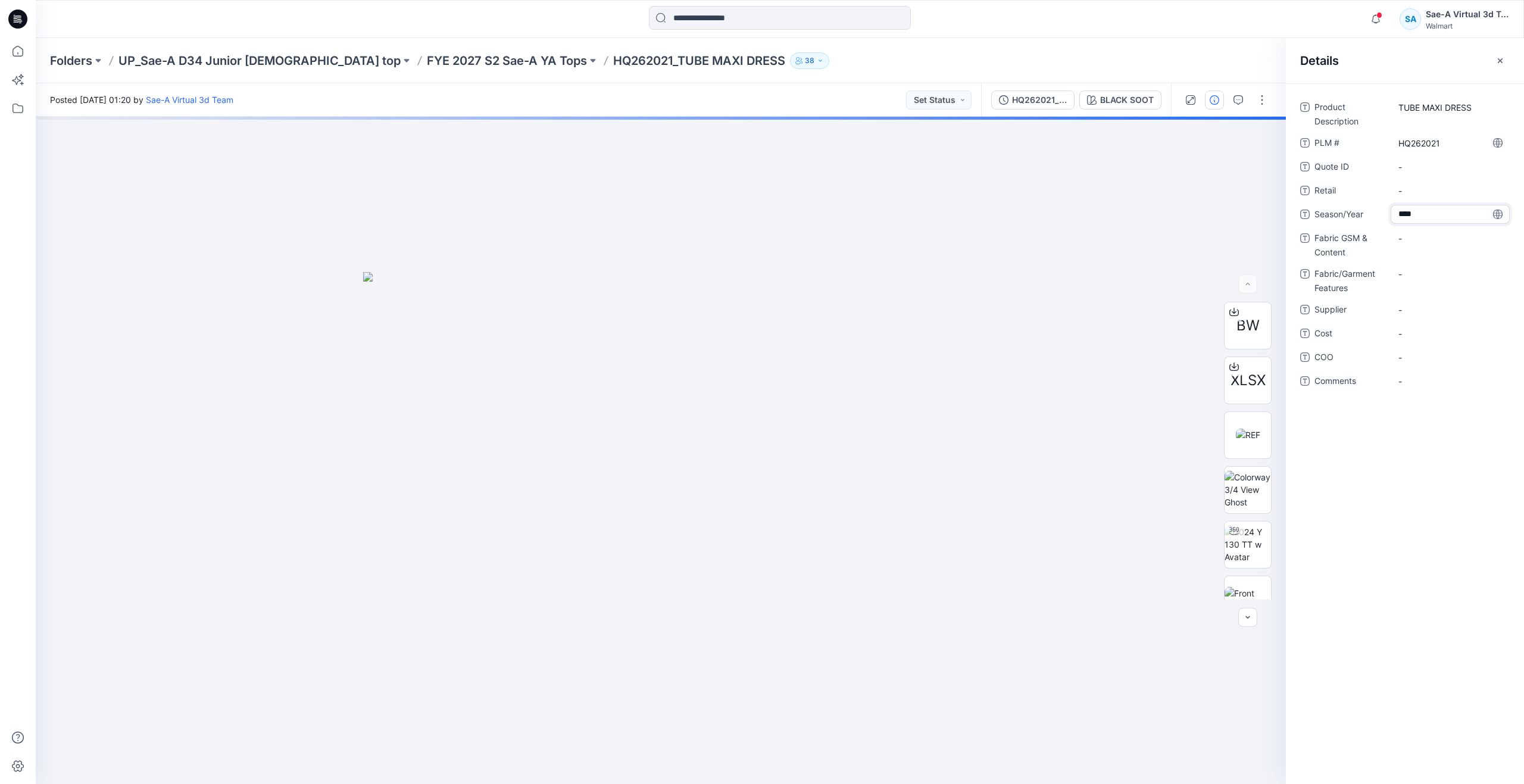
type textarea "*****"
click at [1423, 241] on Content "-" at bounding box center [1450, 238] width 104 height 13
click at [1421, 240] on Content "-" at bounding box center [1450, 238] width 104 height 13
type textarea "**********"
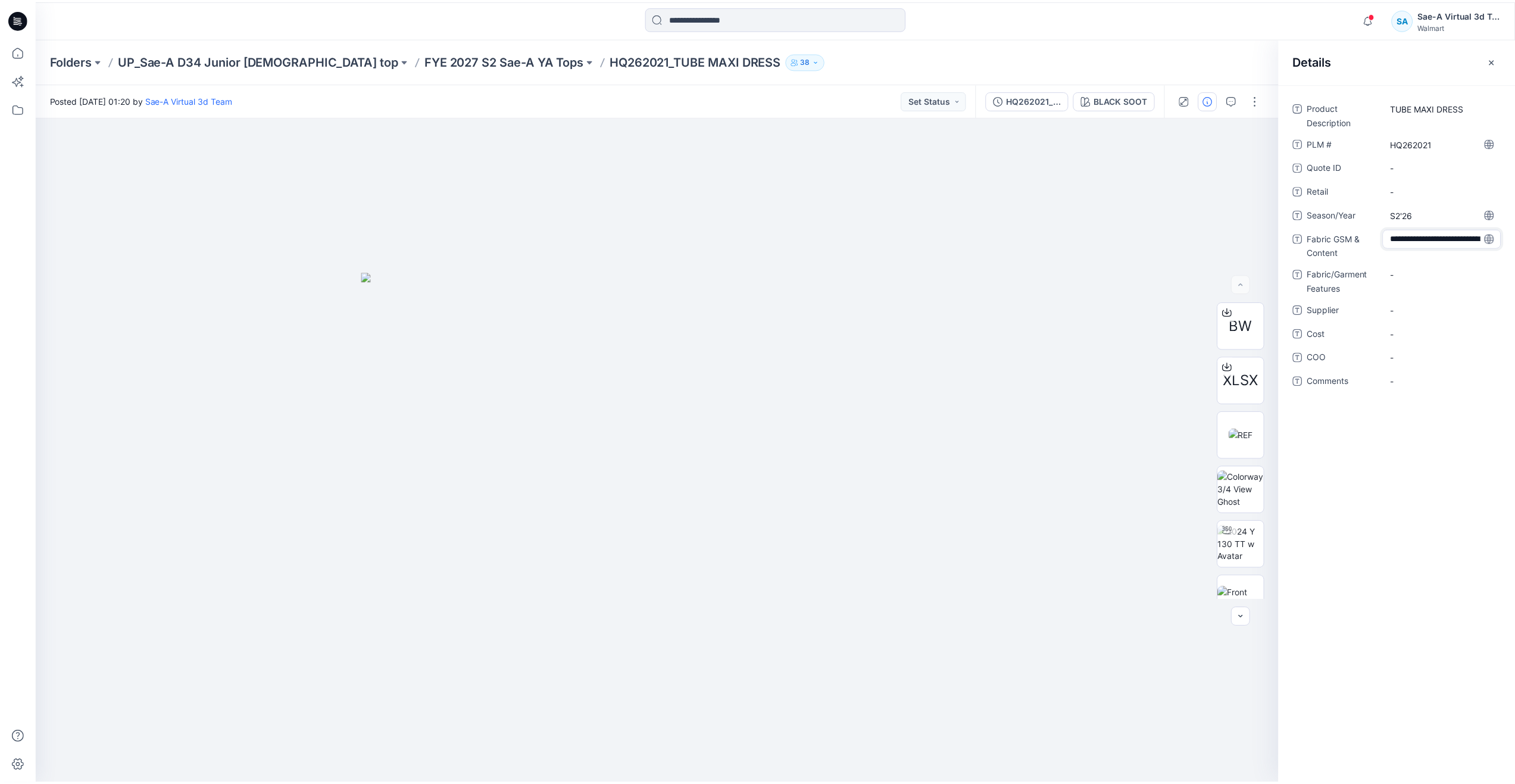
scroll to position [33, 0]
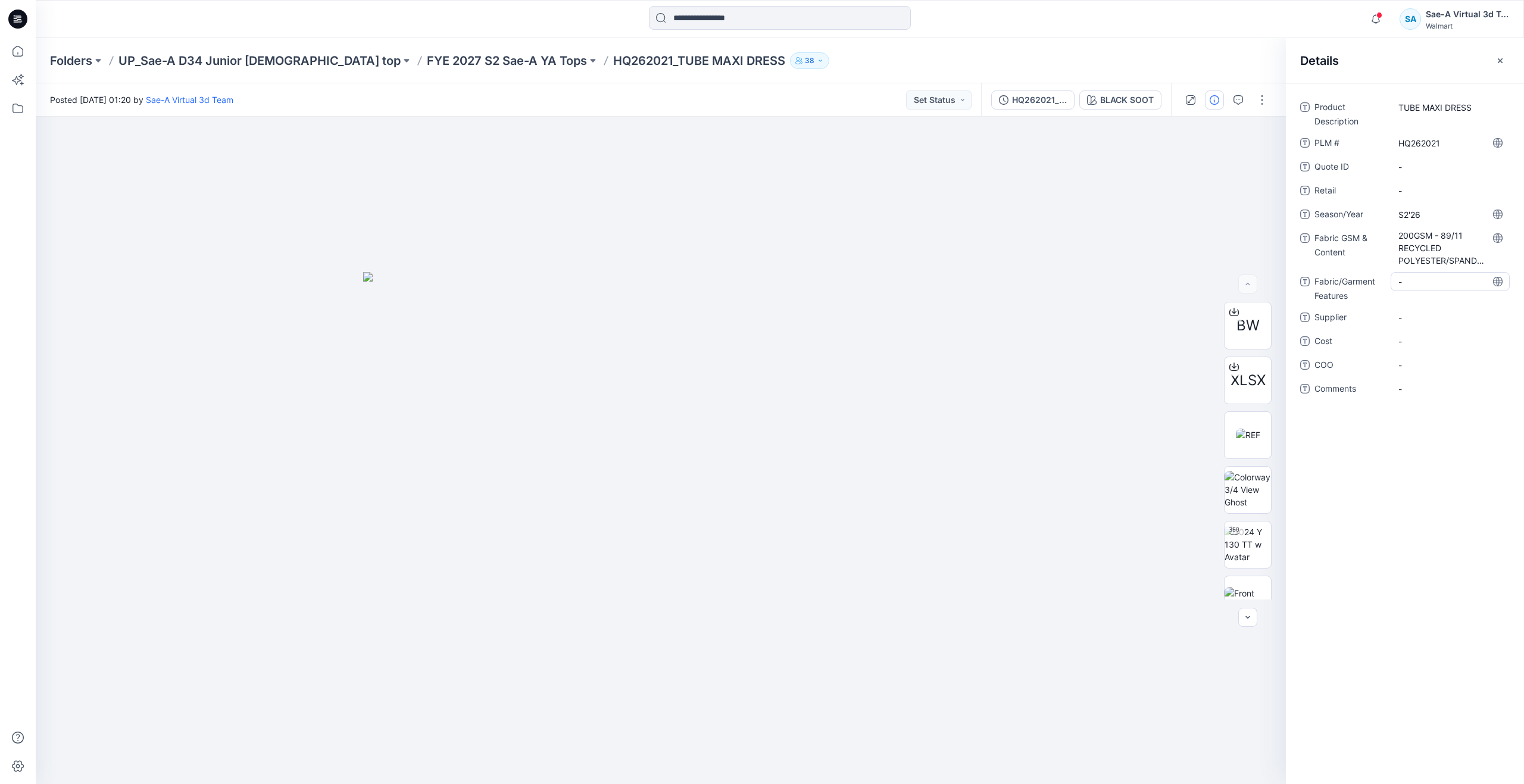
click at [1423, 267] on div "Product Description TUBE MAXI DRESS PLM # HQ262021 Quote ID - Retail - Season/Y…" at bounding box center [1404, 255] width 209 height 315
click at [1425, 281] on Features "-" at bounding box center [1450, 282] width 104 height 13
type textarea "*******"
click at [1406, 321] on span "-" at bounding box center [1450, 317] width 104 height 13
type textarea "*****"
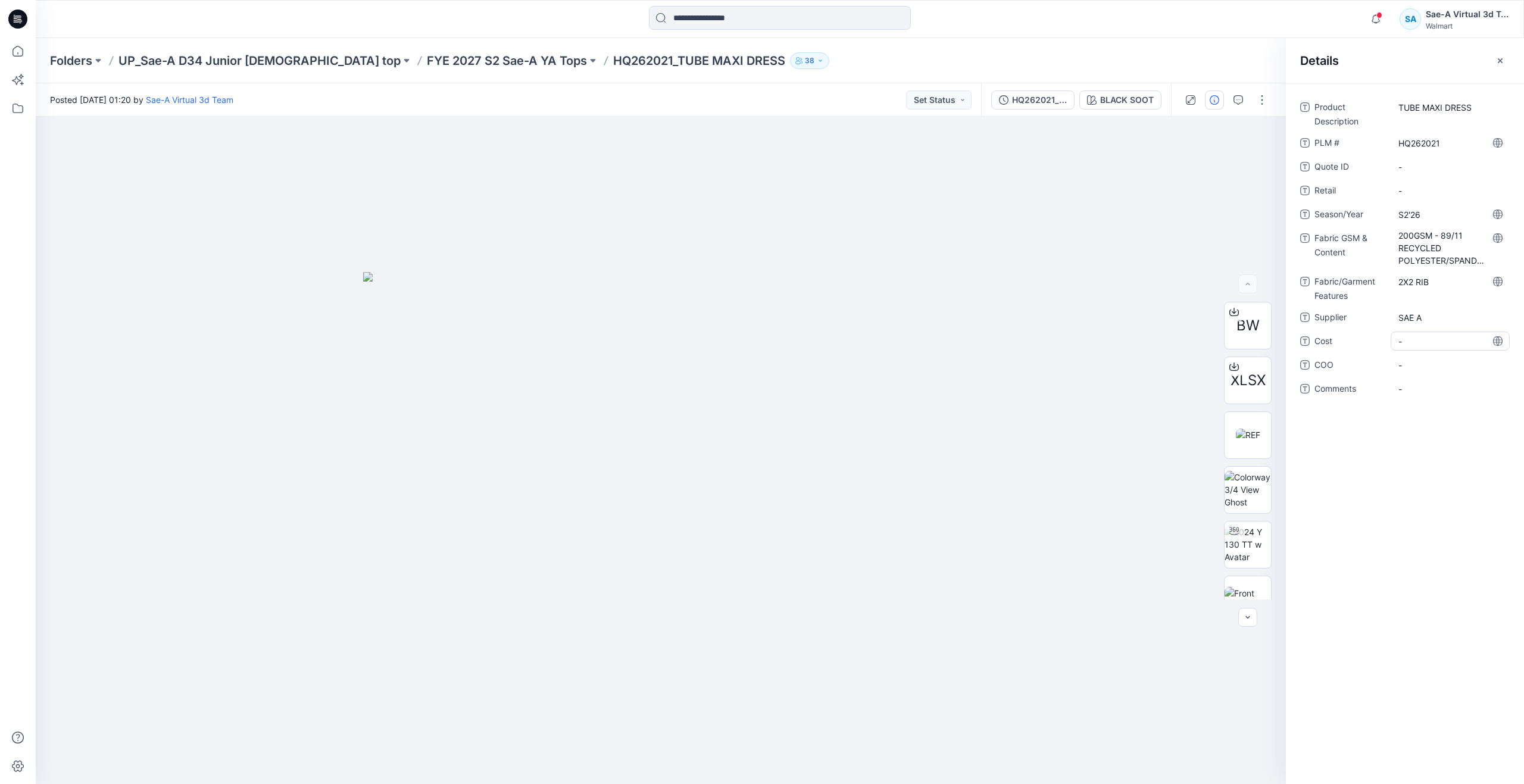
click at [1415, 337] on span "-" at bounding box center [1450, 341] width 104 height 13
type textarea "***"
click at [1449, 456] on div "Product Description TUBE MAXI DRESS PLM # HQ262021 Quote ID - Retail - Season/Y…" at bounding box center [1405, 433] width 238 height 700
click at [16, 50] on icon at bounding box center [17, 50] width 26 height 26
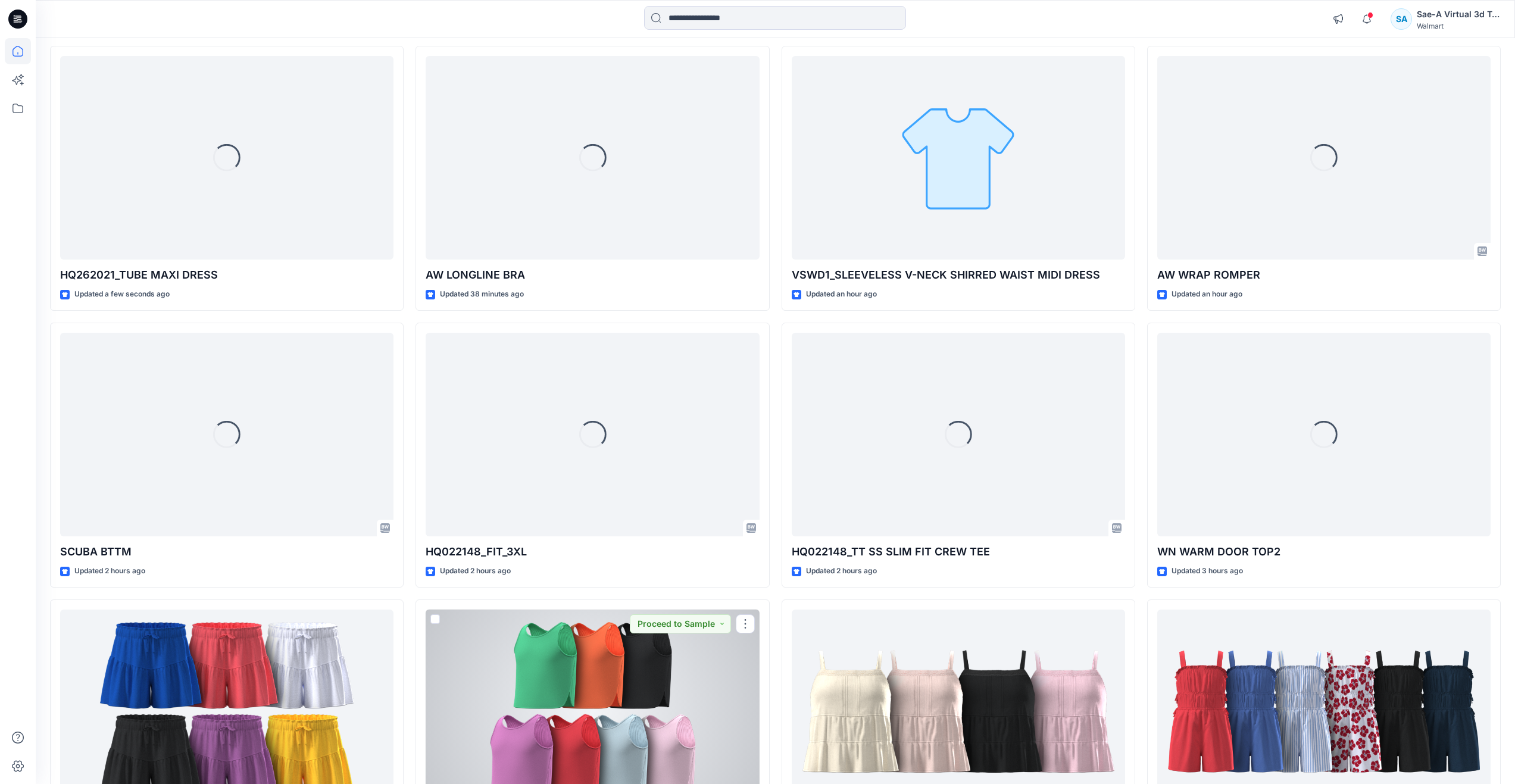
scroll to position [119, 0]
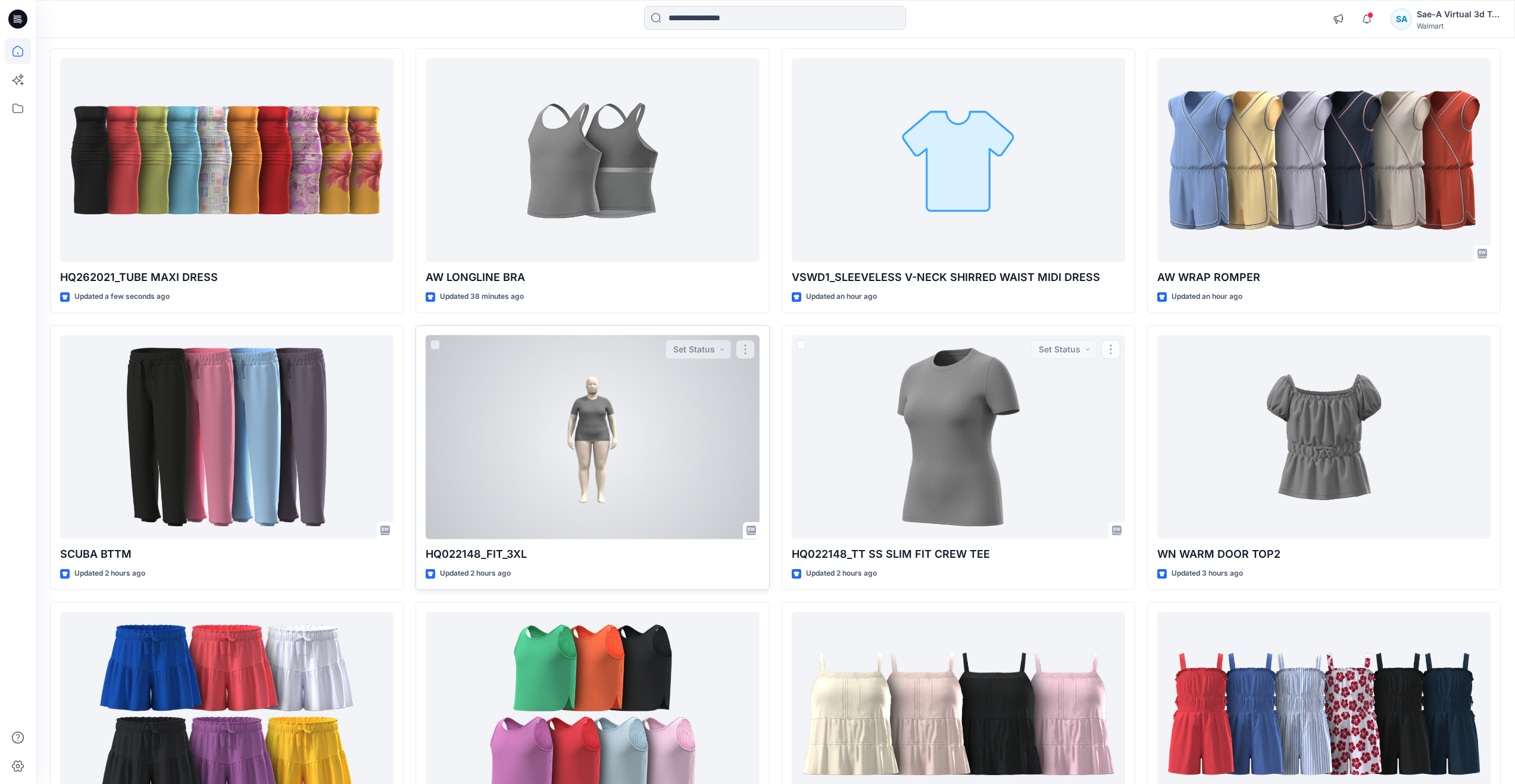
click at [615, 479] on div at bounding box center [592, 437] width 334 height 204
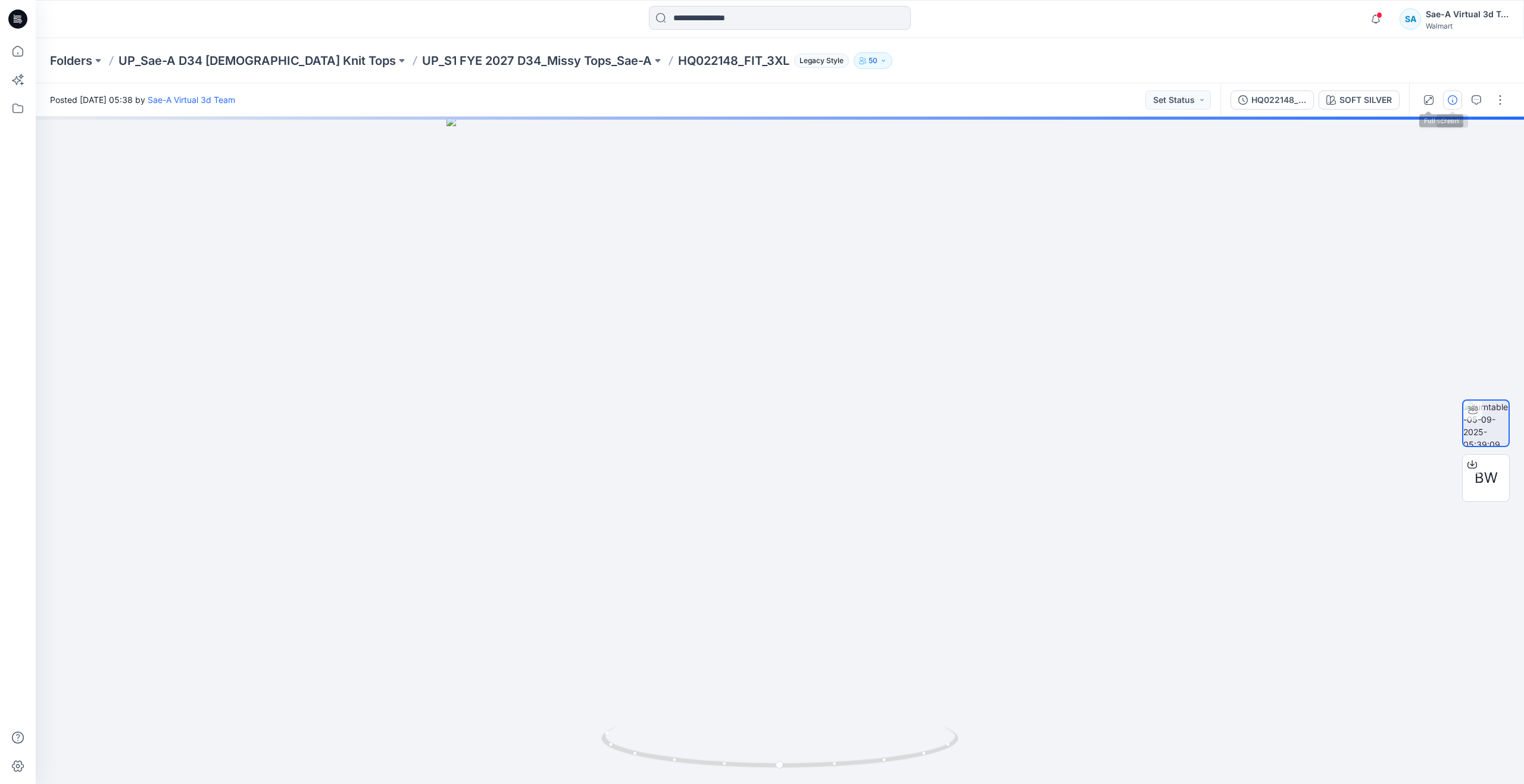
click at [1452, 98] on icon "button" at bounding box center [1452, 100] width 10 height 10
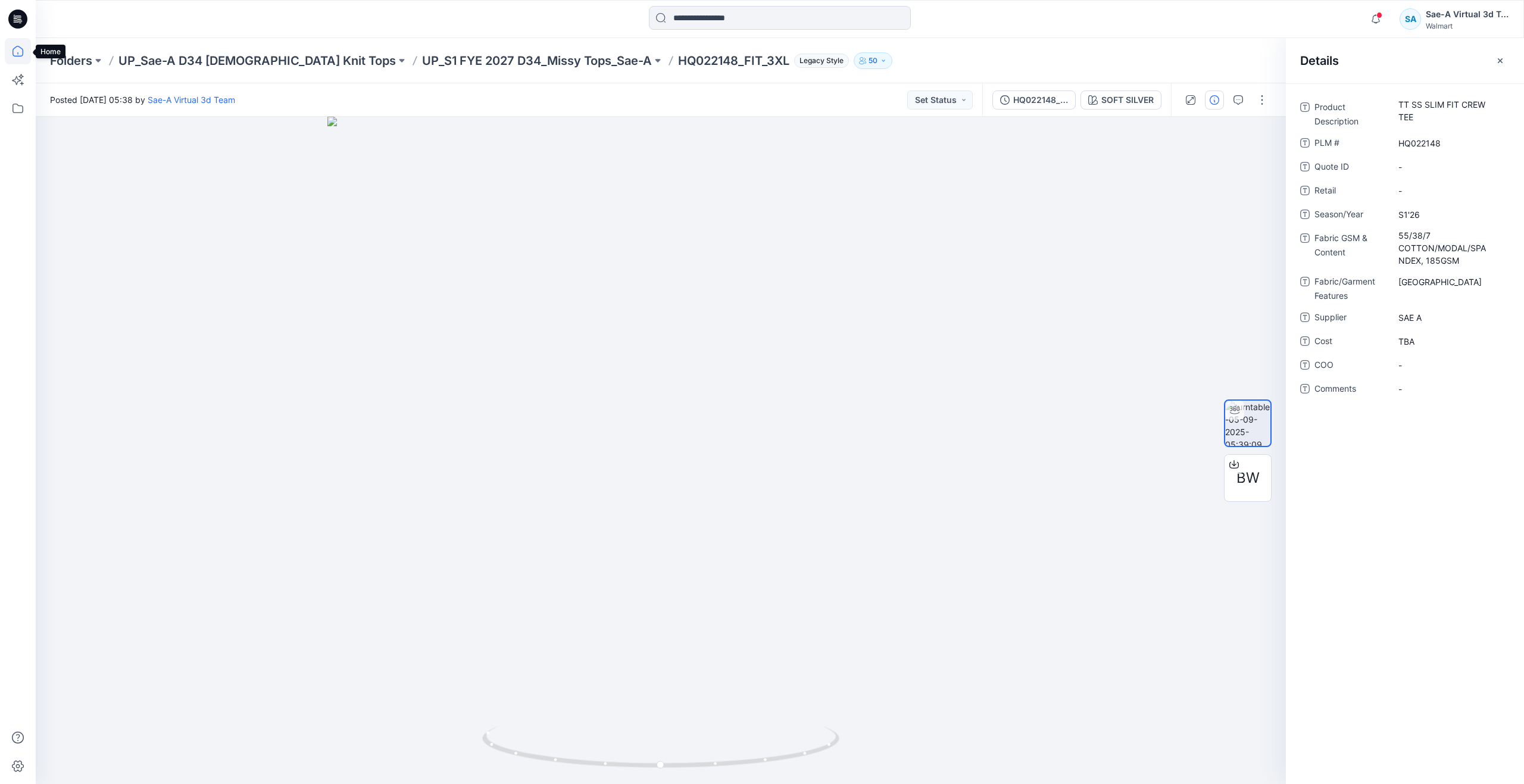
click at [20, 58] on icon at bounding box center [17, 50] width 26 height 26
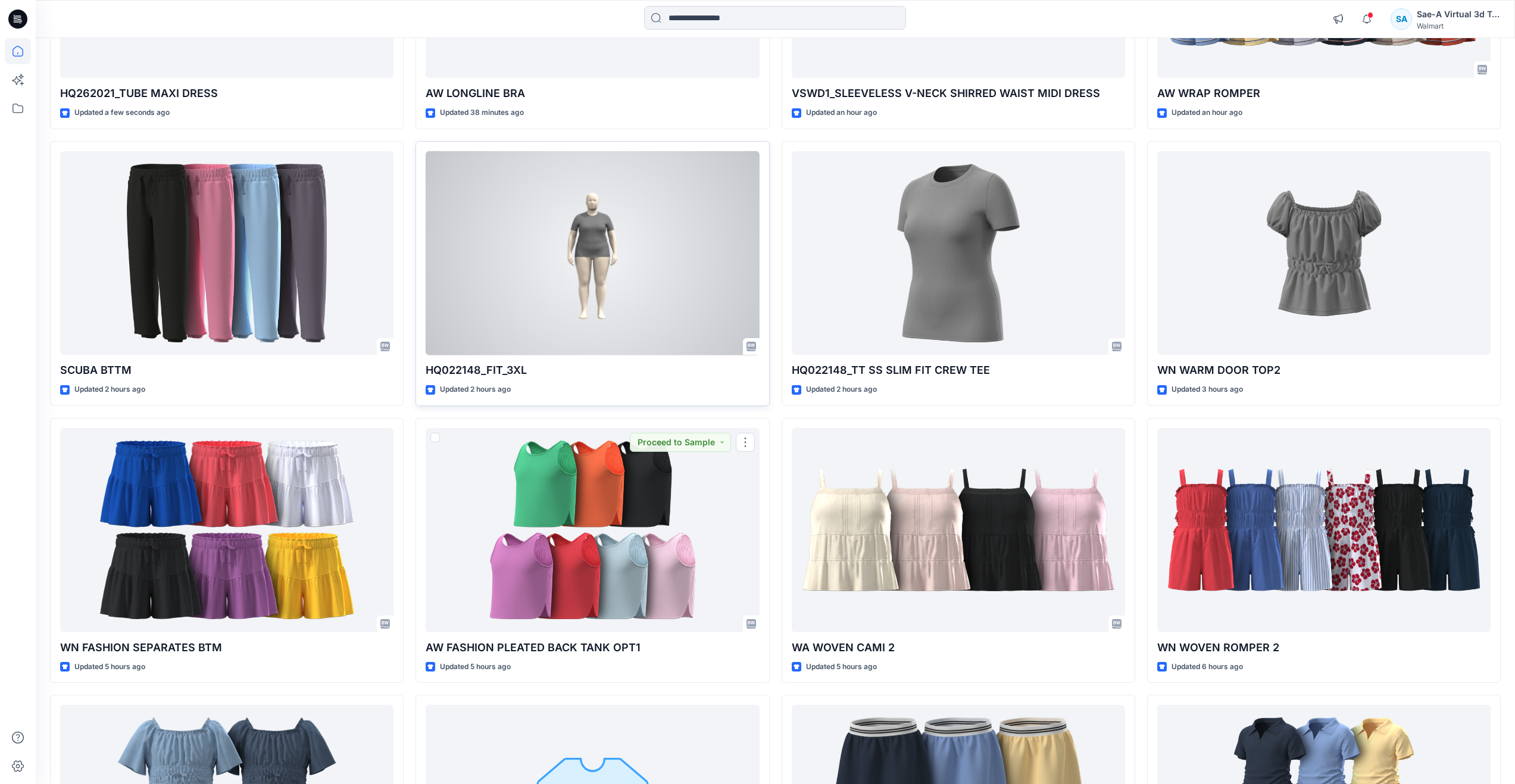
scroll to position [297, 0]
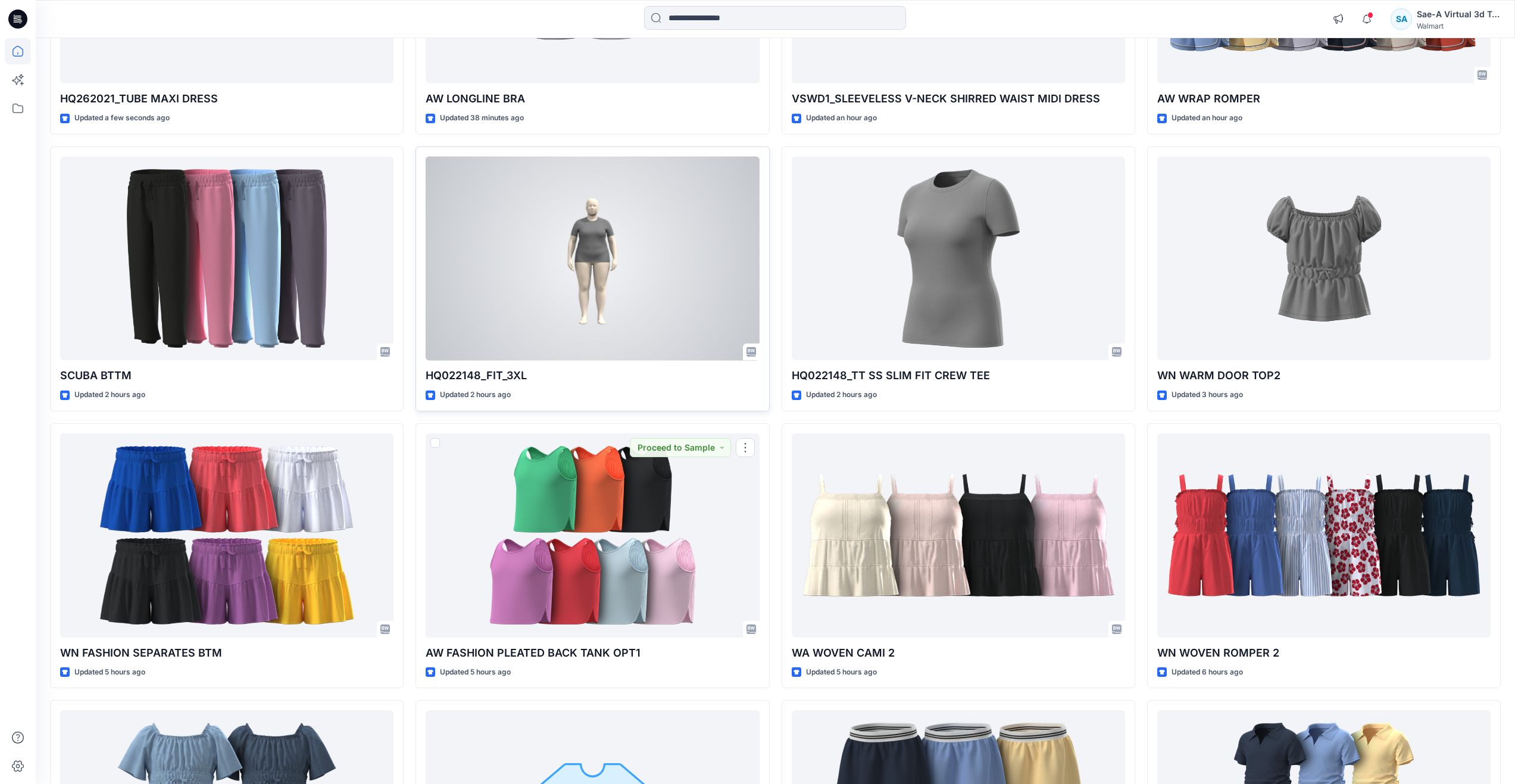
click at [588, 359] on div at bounding box center [592, 259] width 334 height 204
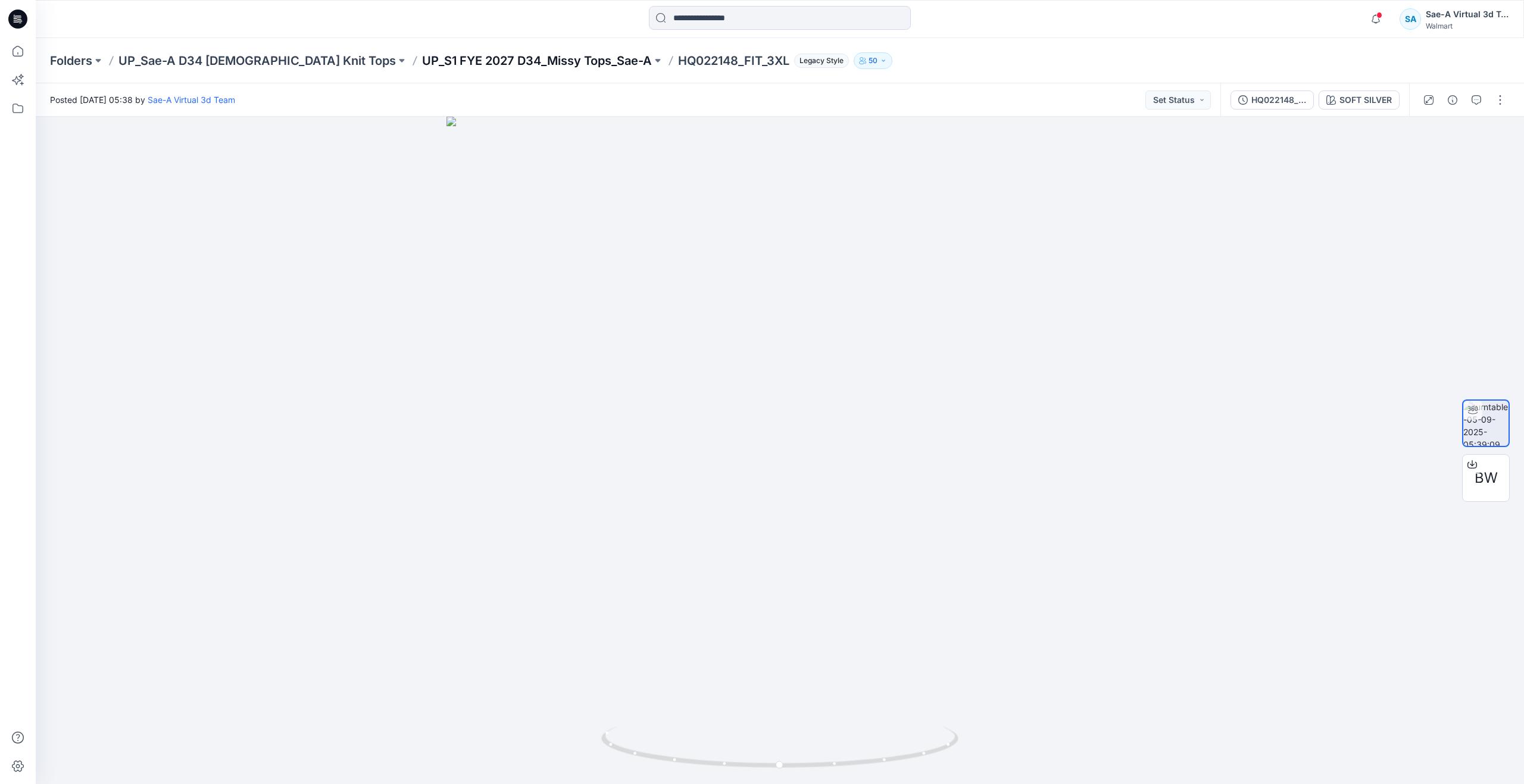
click at [487, 58] on p "UP_S1 FYE 2027 D34_Missy Tops_Sae-A" at bounding box center [536, 61] width 230 height 17
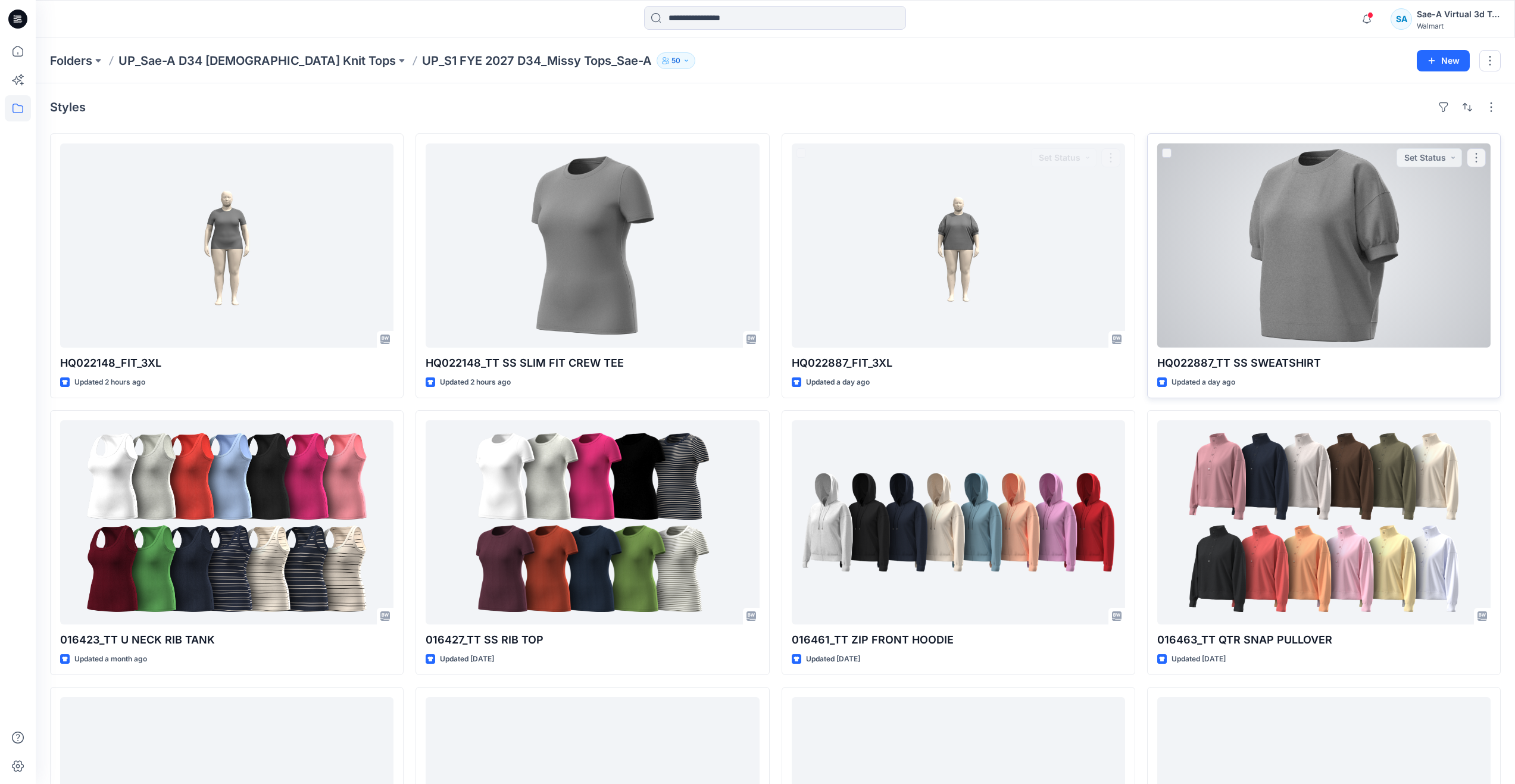
click at [1289, 277] on div at bounding box center [1323, 246] width 334 height 204
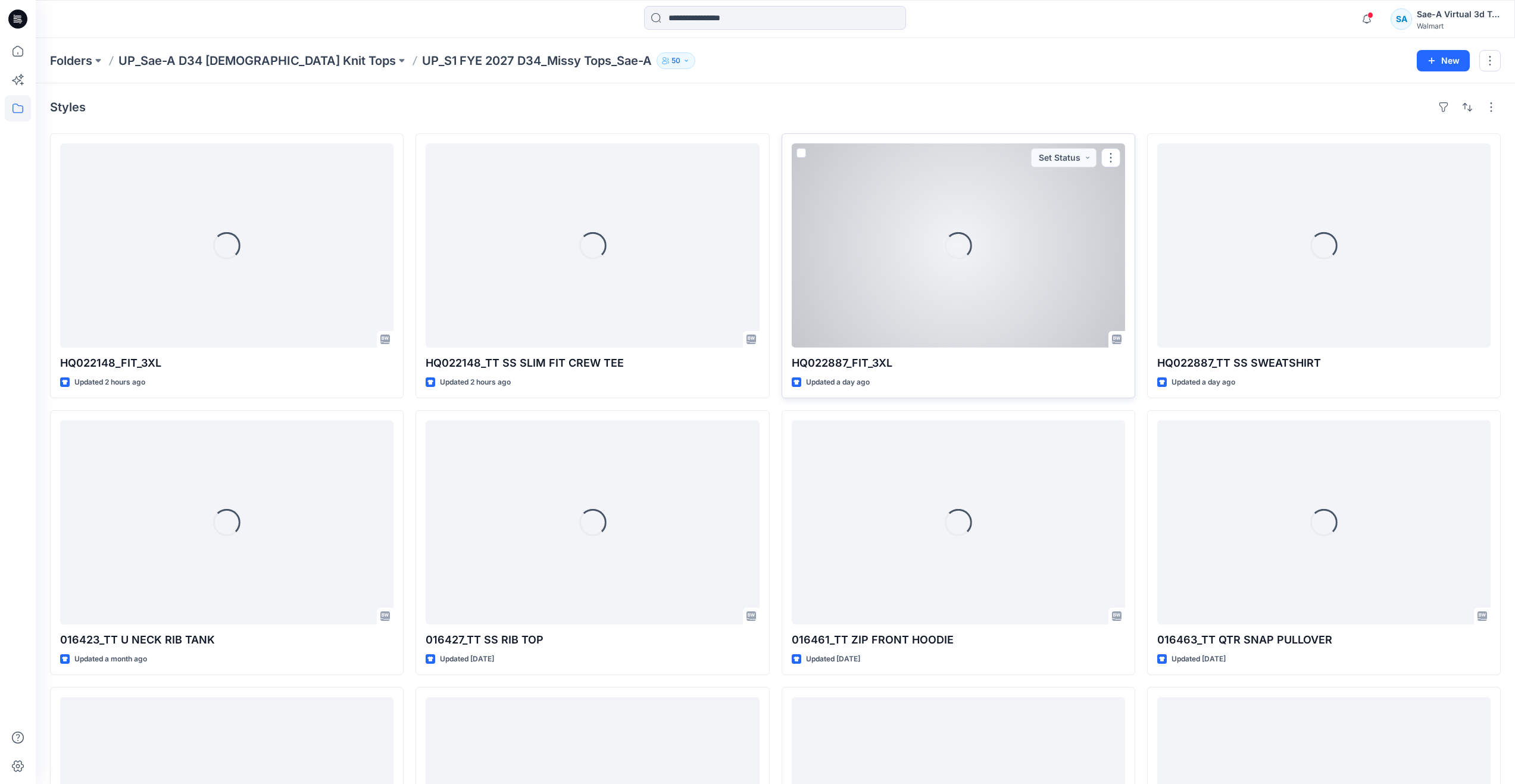
click at [906, 250] on div "Loading..." at bounding box center [958, 246] width 334 height 204
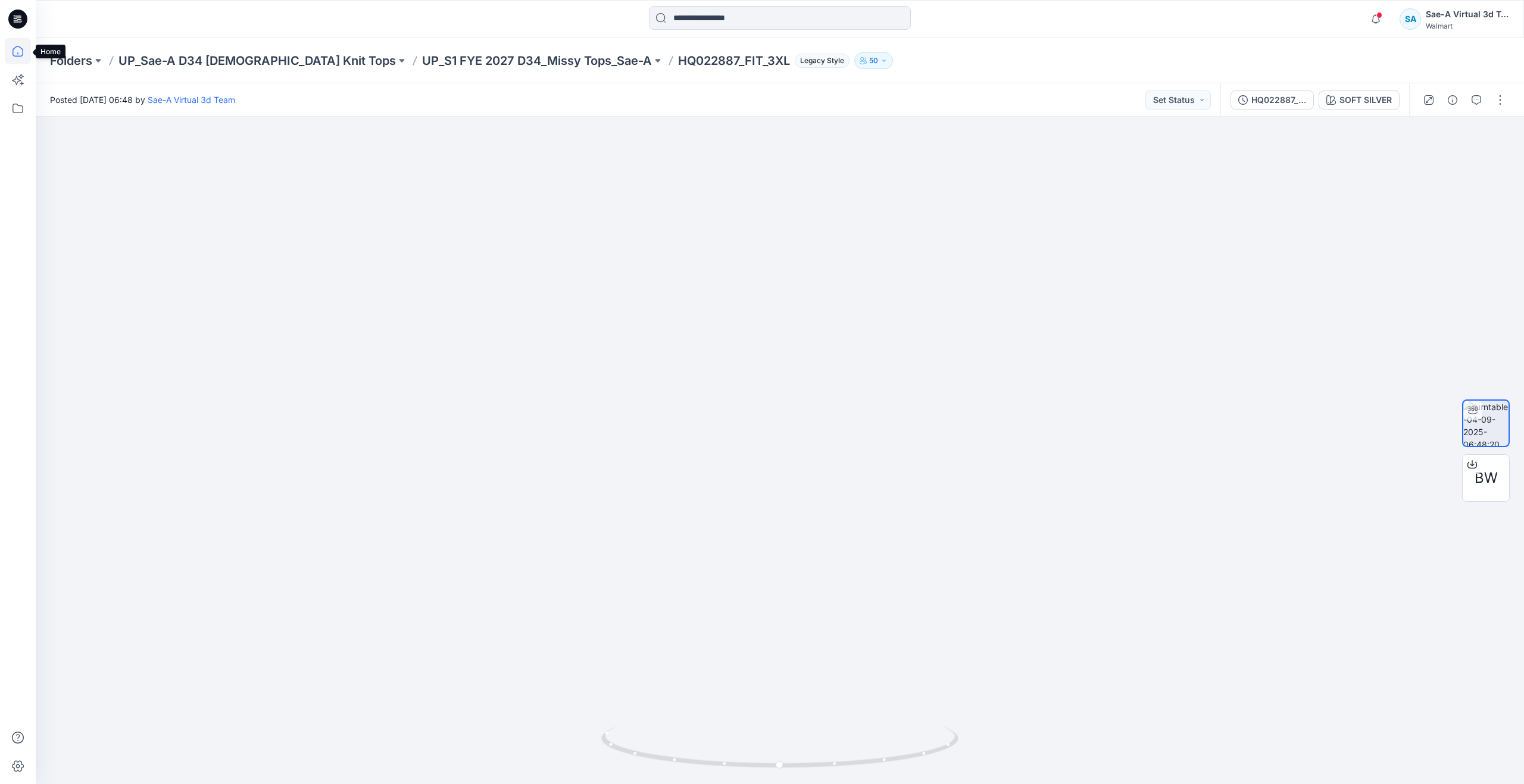
click at [26, 50] on icon at bounding box center [17, 50] width 26 height 26
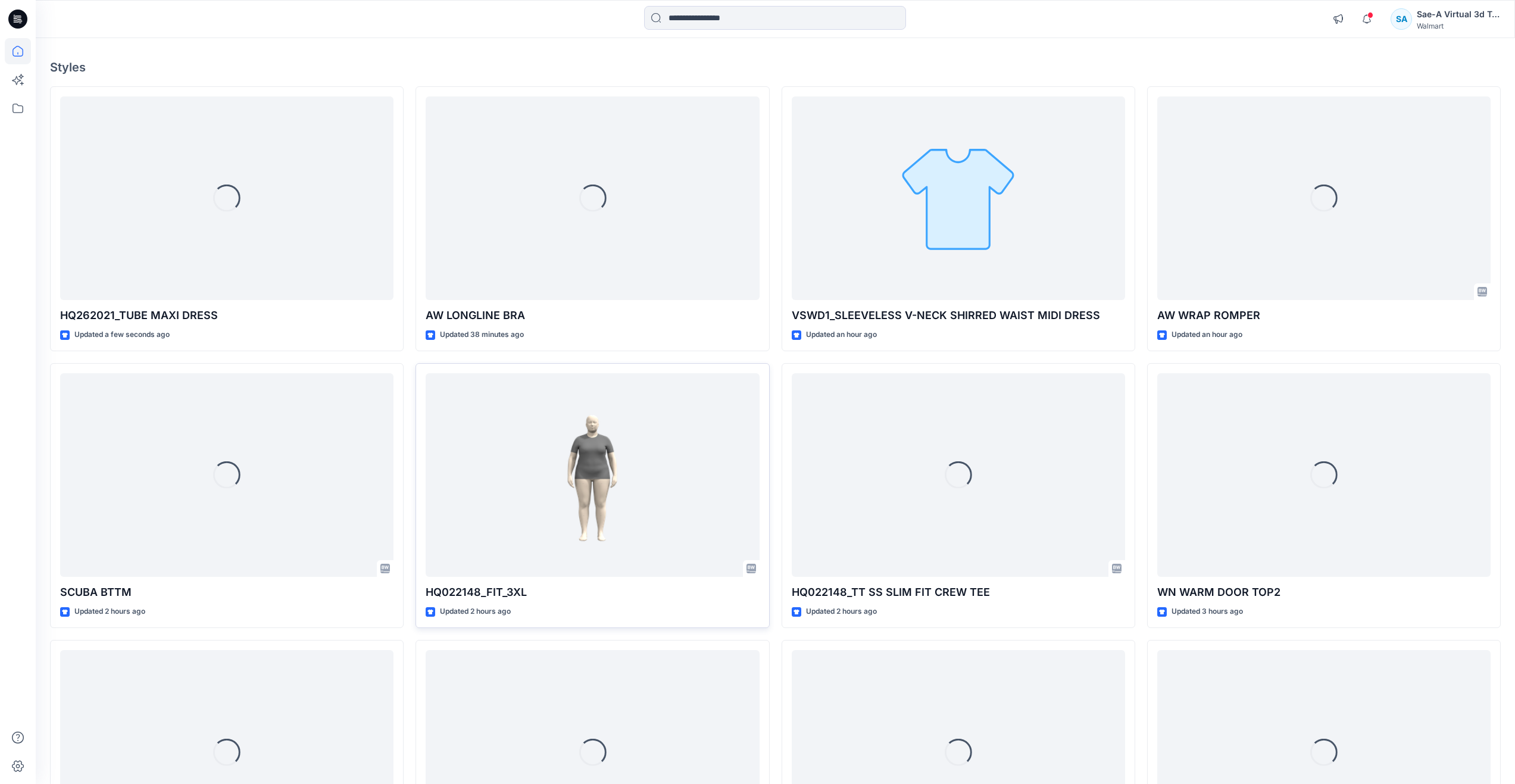
scroll to position [59, 0]
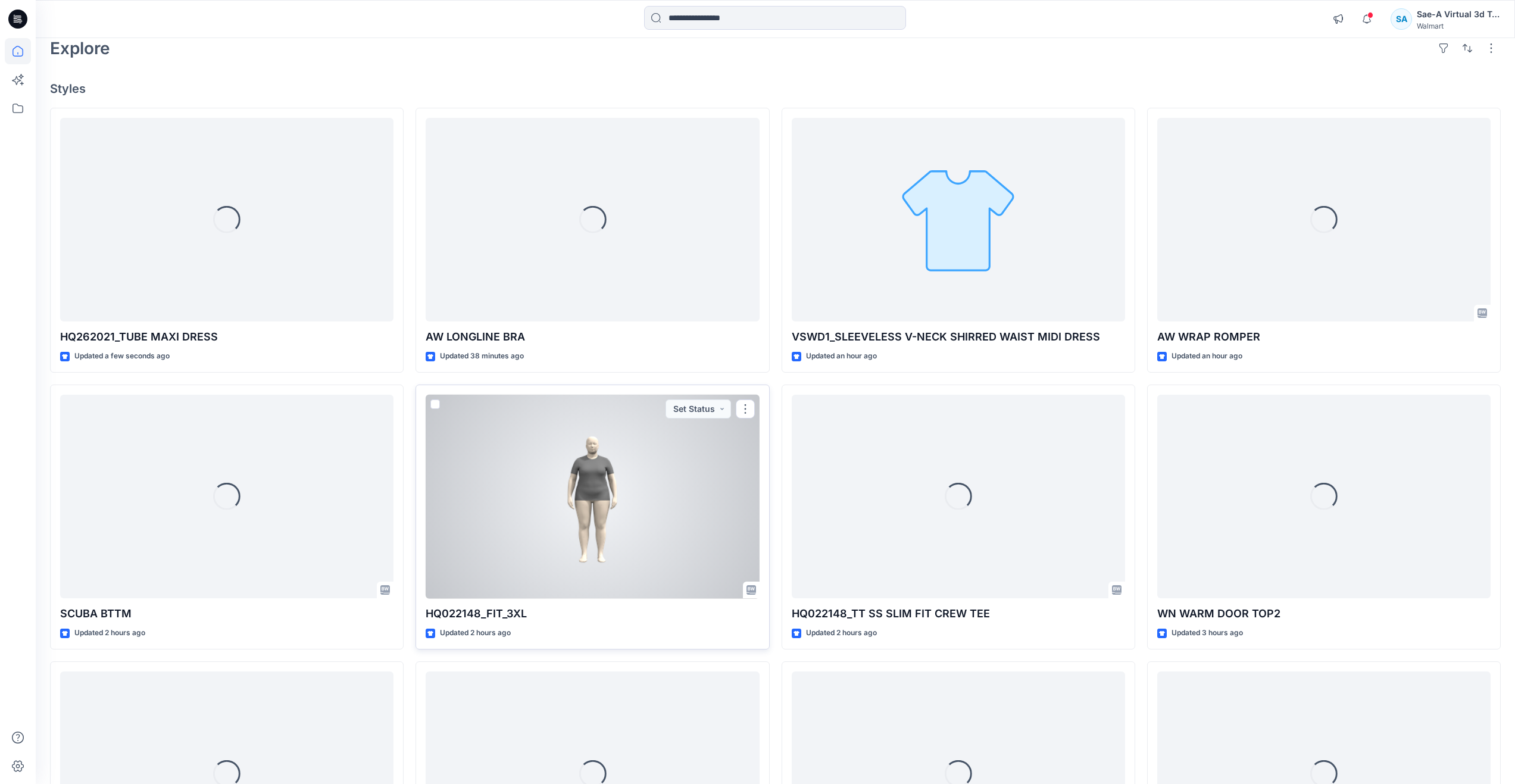
click at [591, 489] on div at bounding box center [592, 496] width 334 height 204
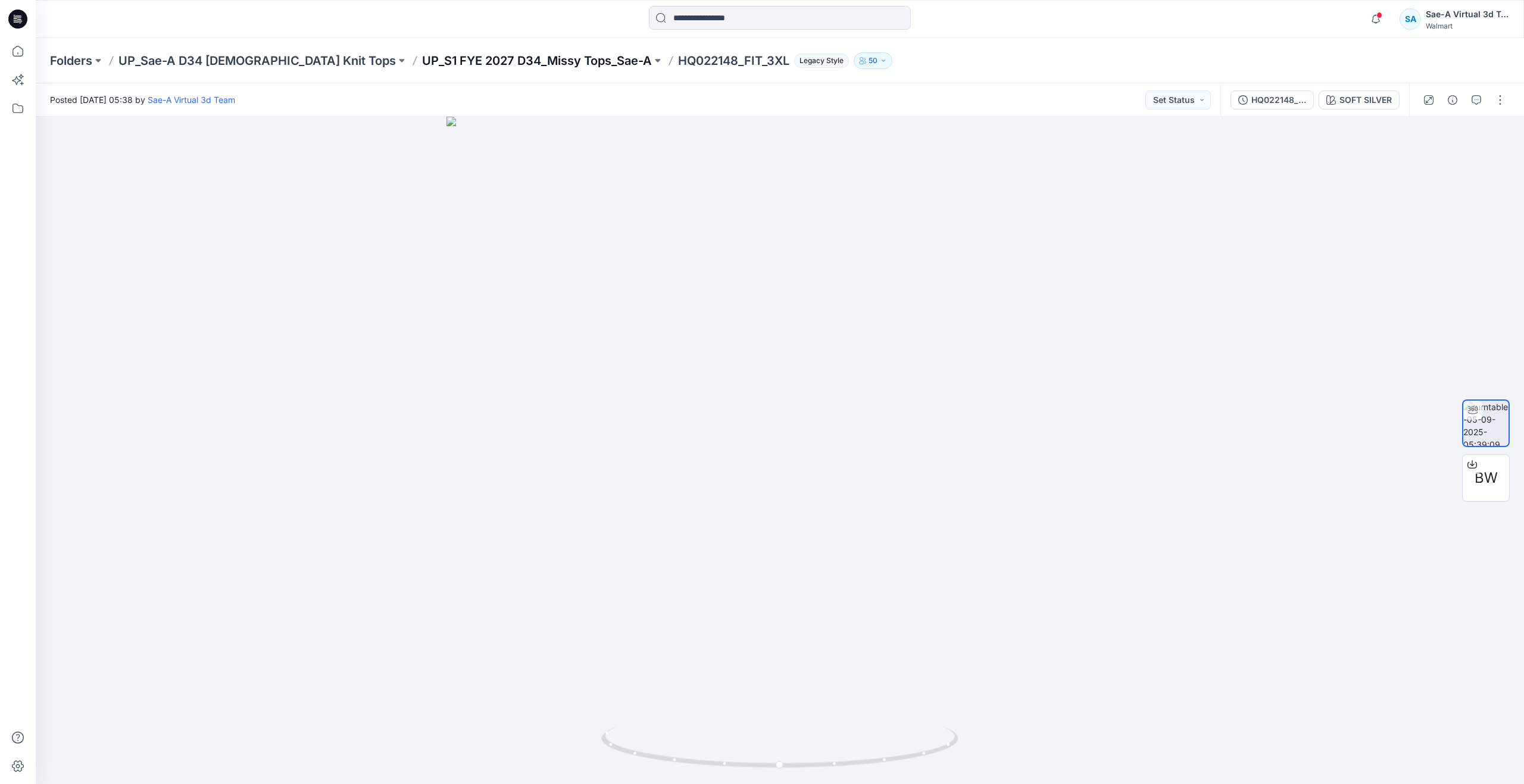
click at [462, 56] on p "UP_S1 FYE 2027 D34_Missy Tops_Sae-A" at bounding box center [536, 61] width 230 height 17
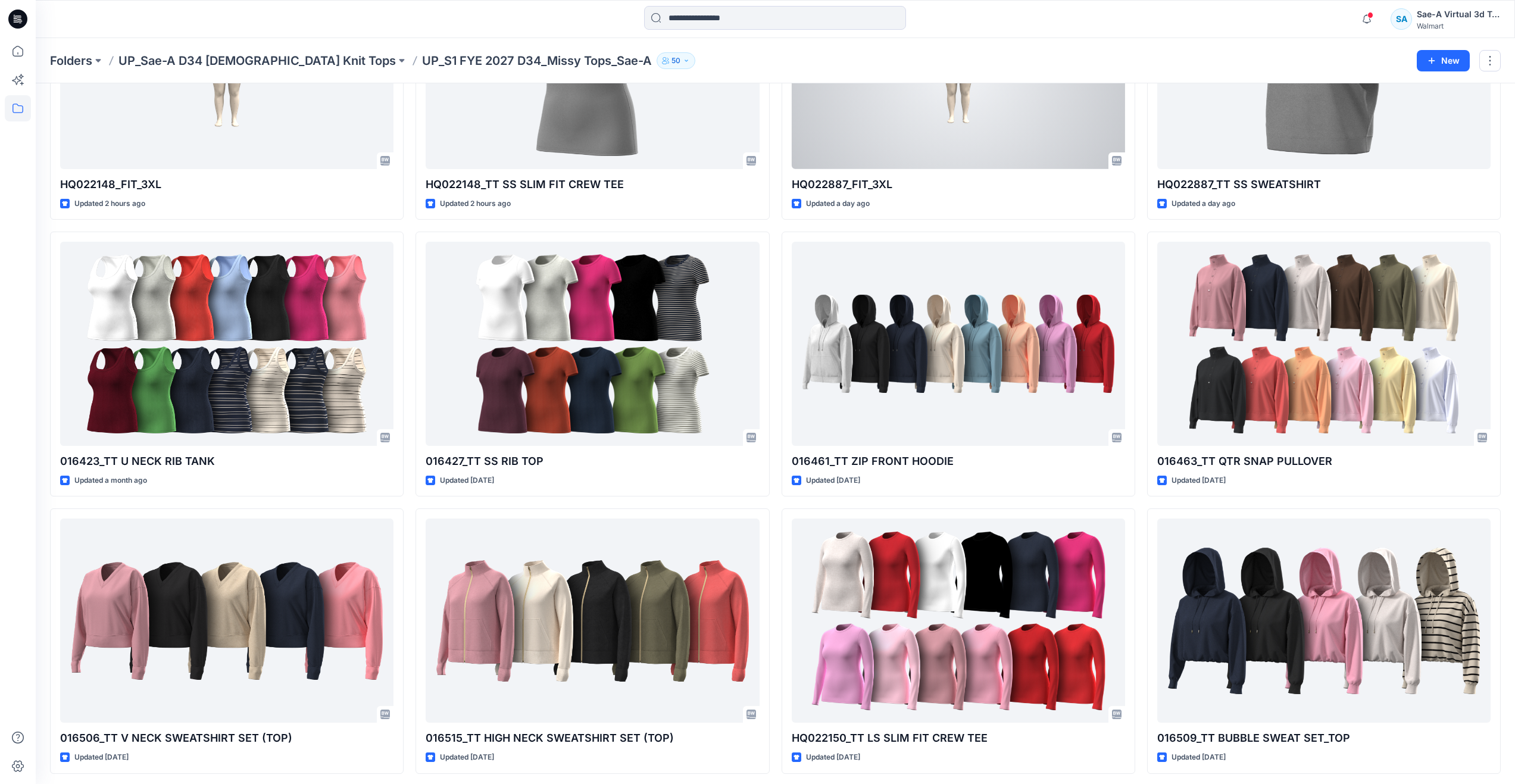
scroll to position [226, 0]
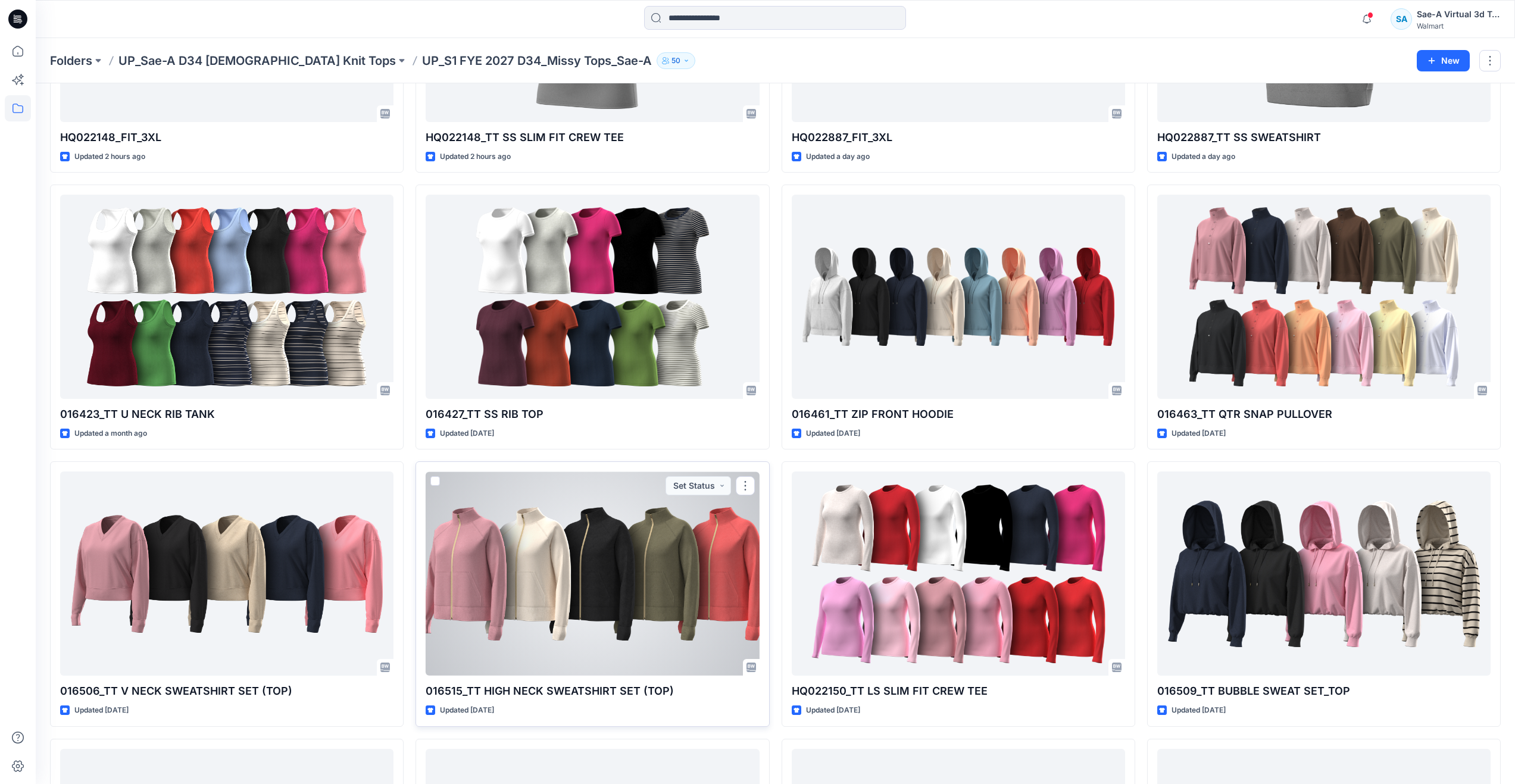
click at [560, 535] on div at bounding box center [592, 573] width 334 height 204
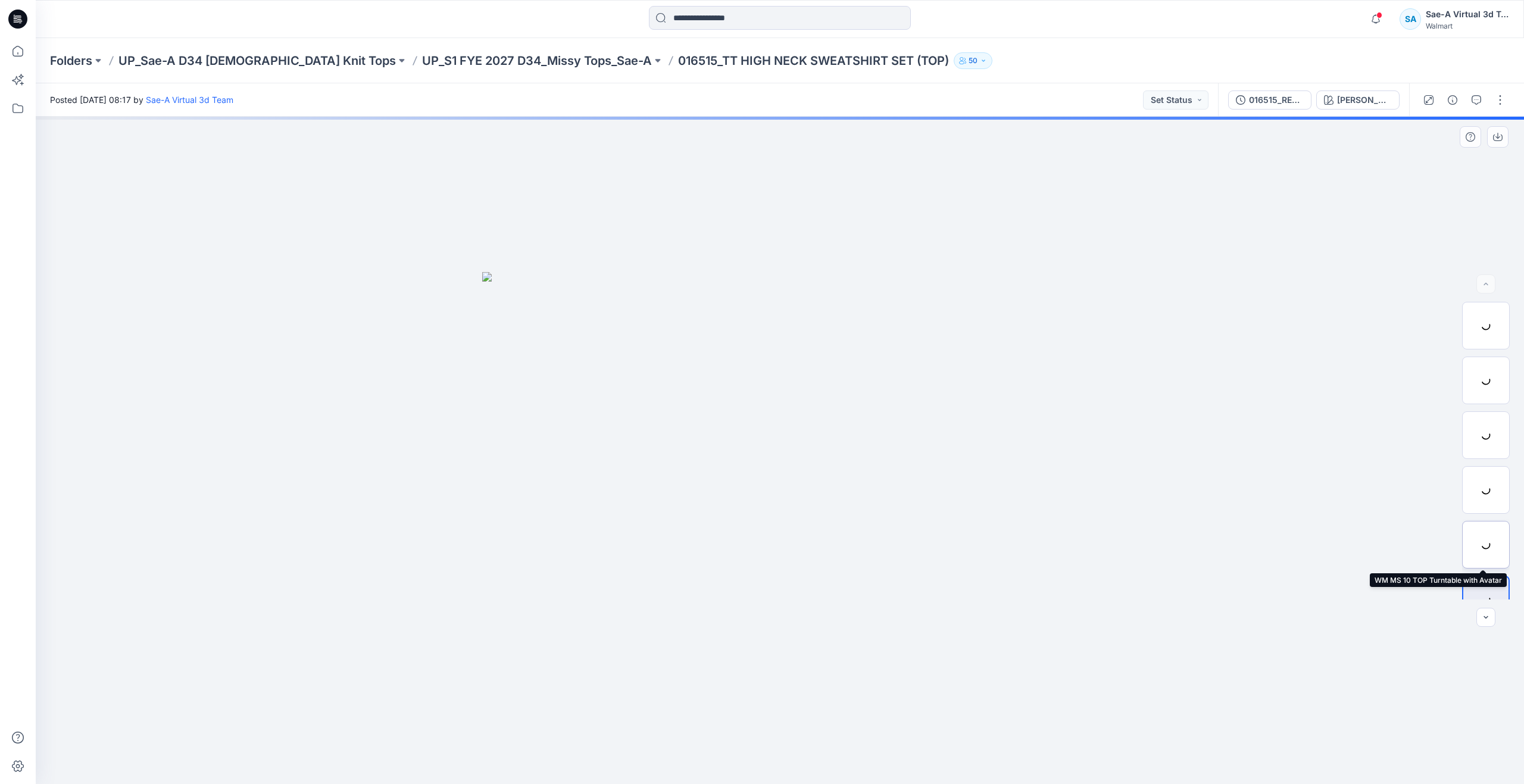
click at [1481, 558] on div at bounding box center [1486, 544] width 47 height 47
click at [15, 44] on icon at bounding box center [17, 50] width 26 height 26
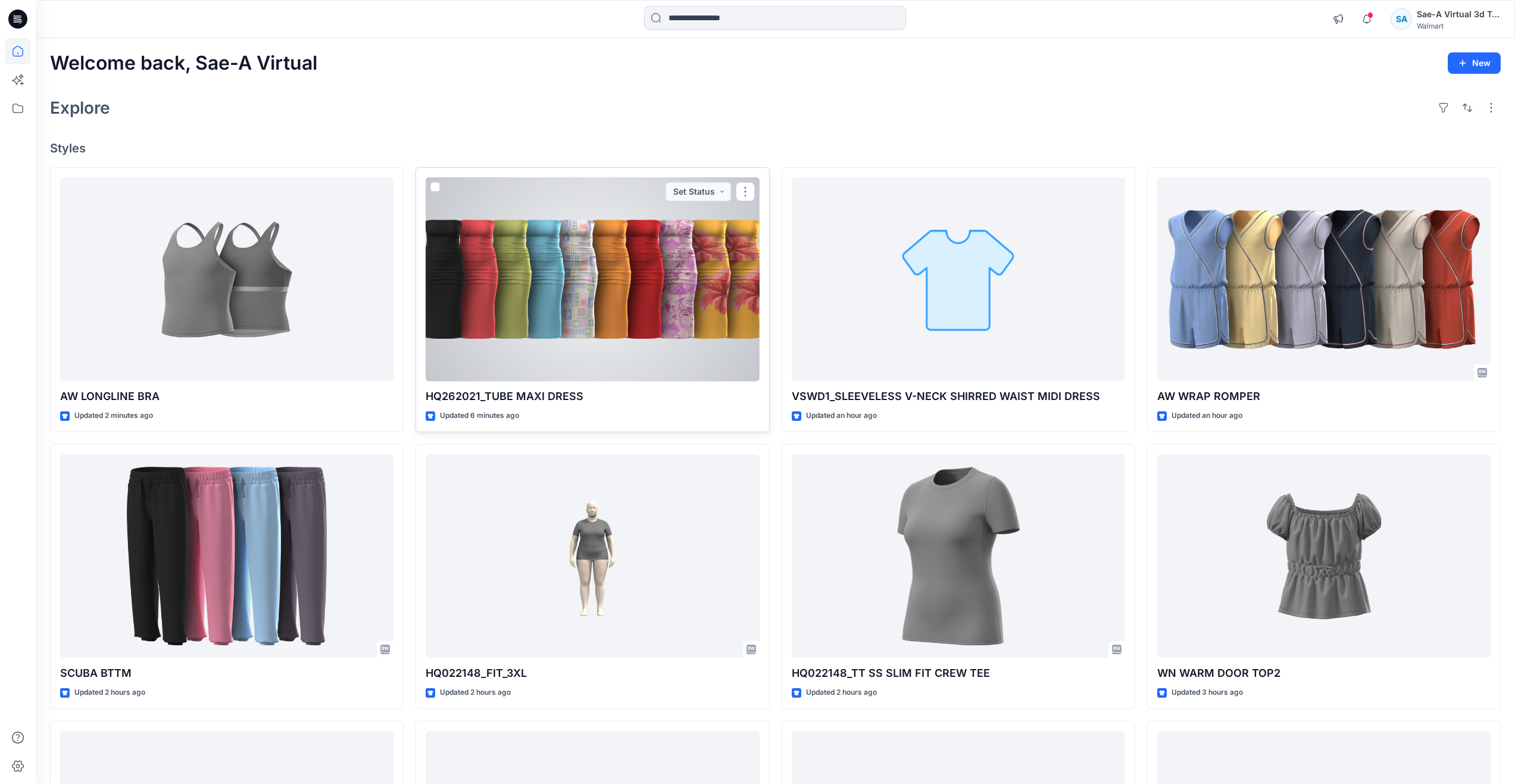
click at [507, 321] on div at bounding box center [592, 280] width 334 height 204
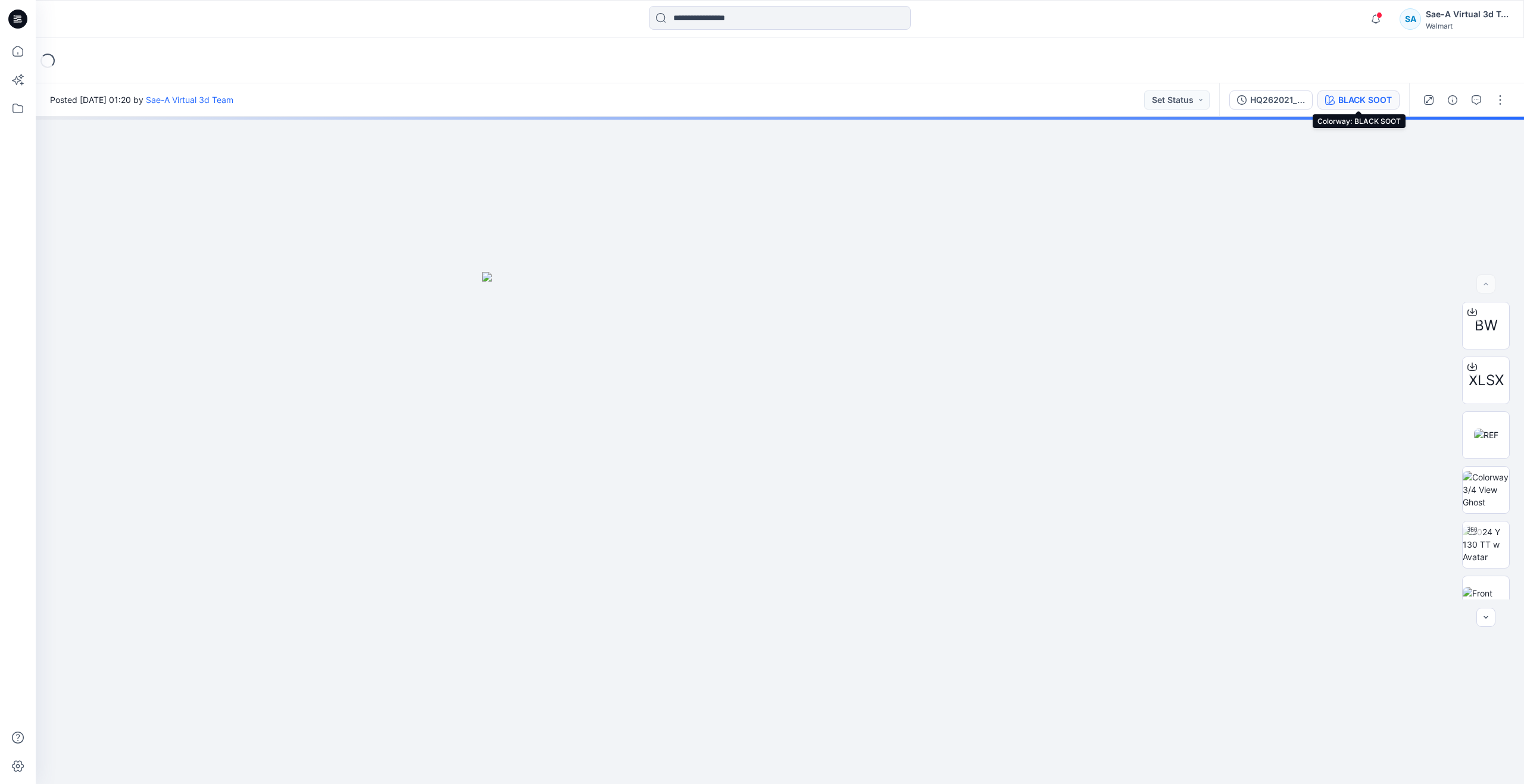
click at [1346, 98] on div "BLACK SOOT" at bounding box center [1365, 100] width 53 height 13
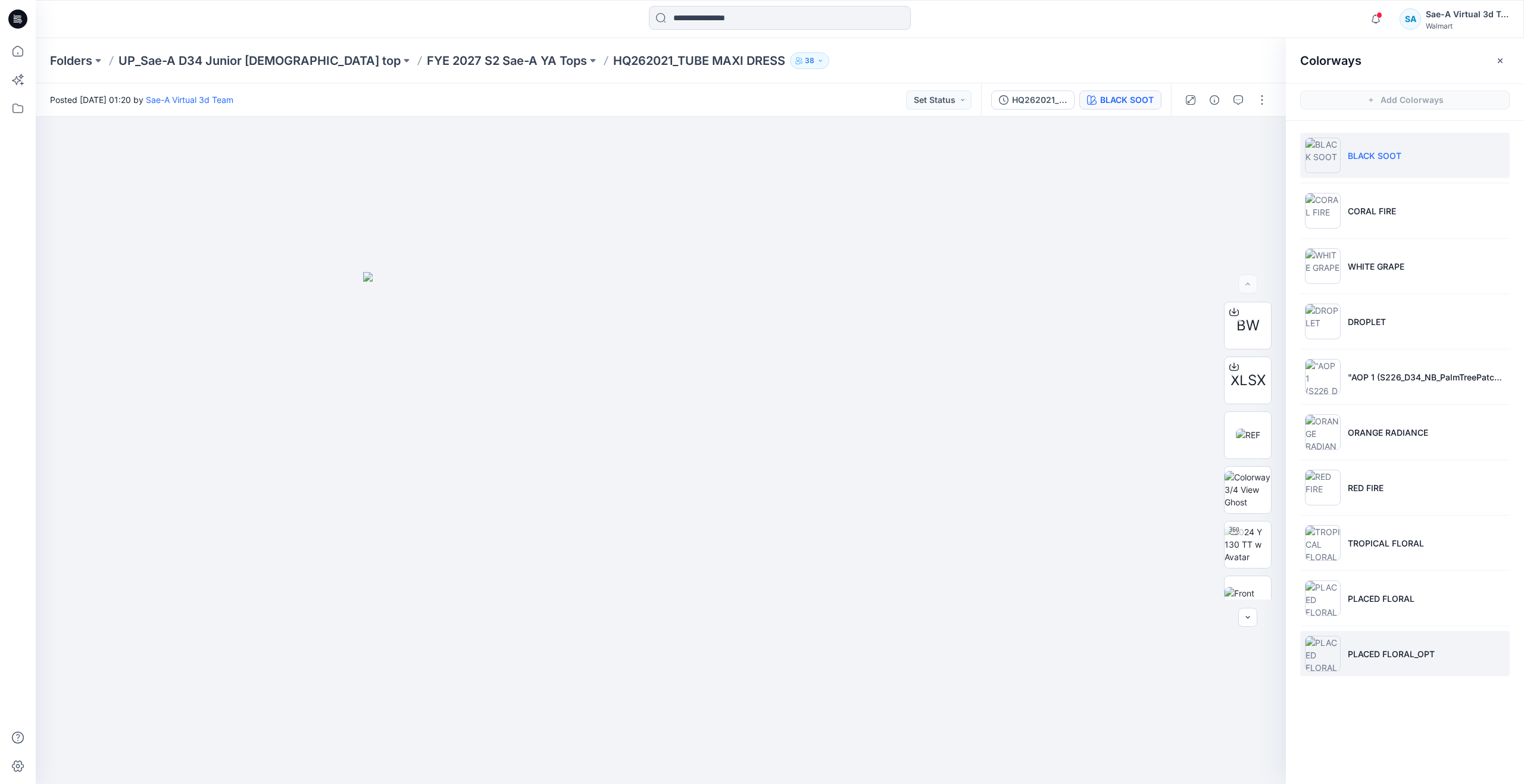
click at [1387, 653] on p "PLACED FLORAL_OPT" at bounding box center [1391, 653] width 87 height 13
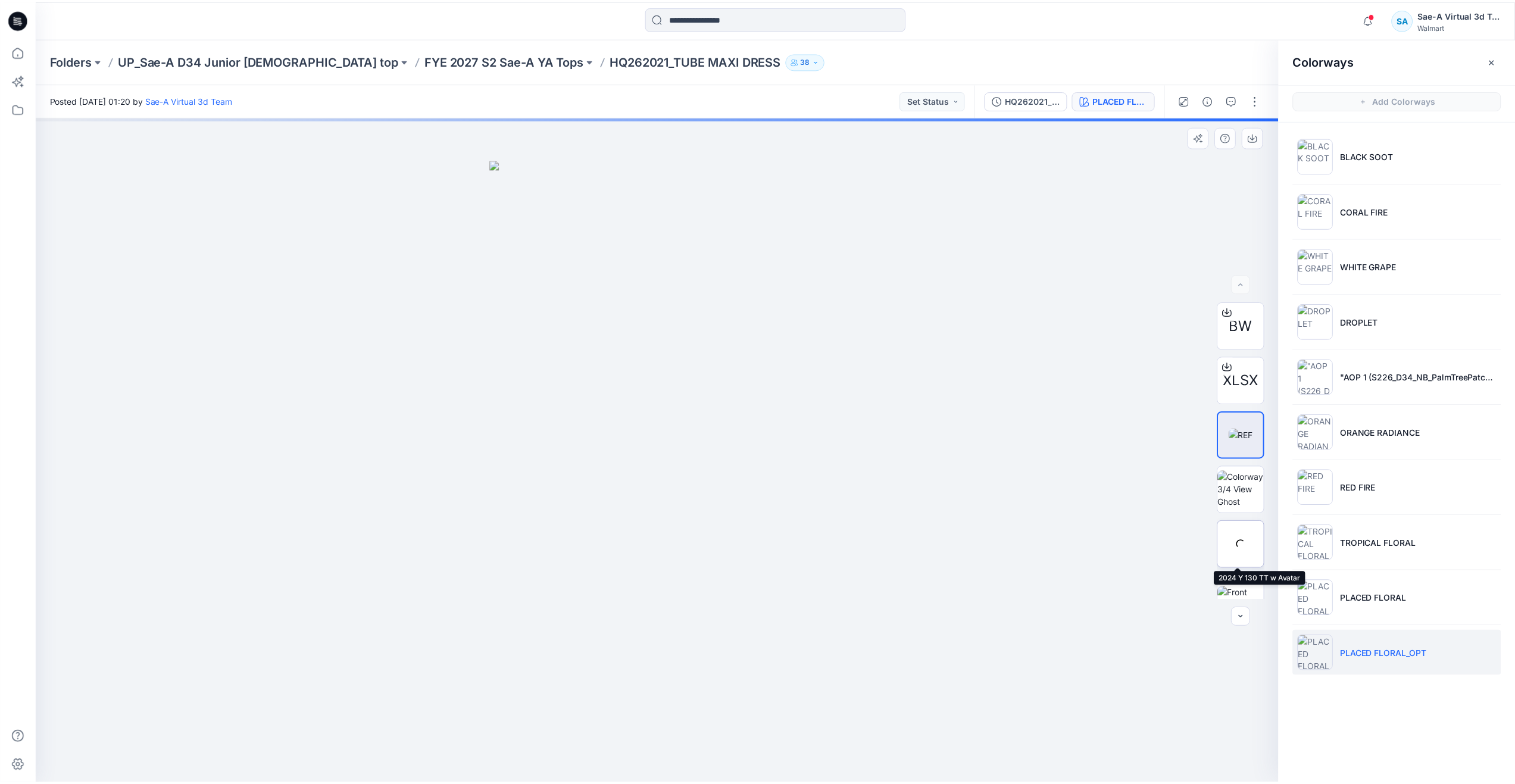
scroll to position [119, 0]
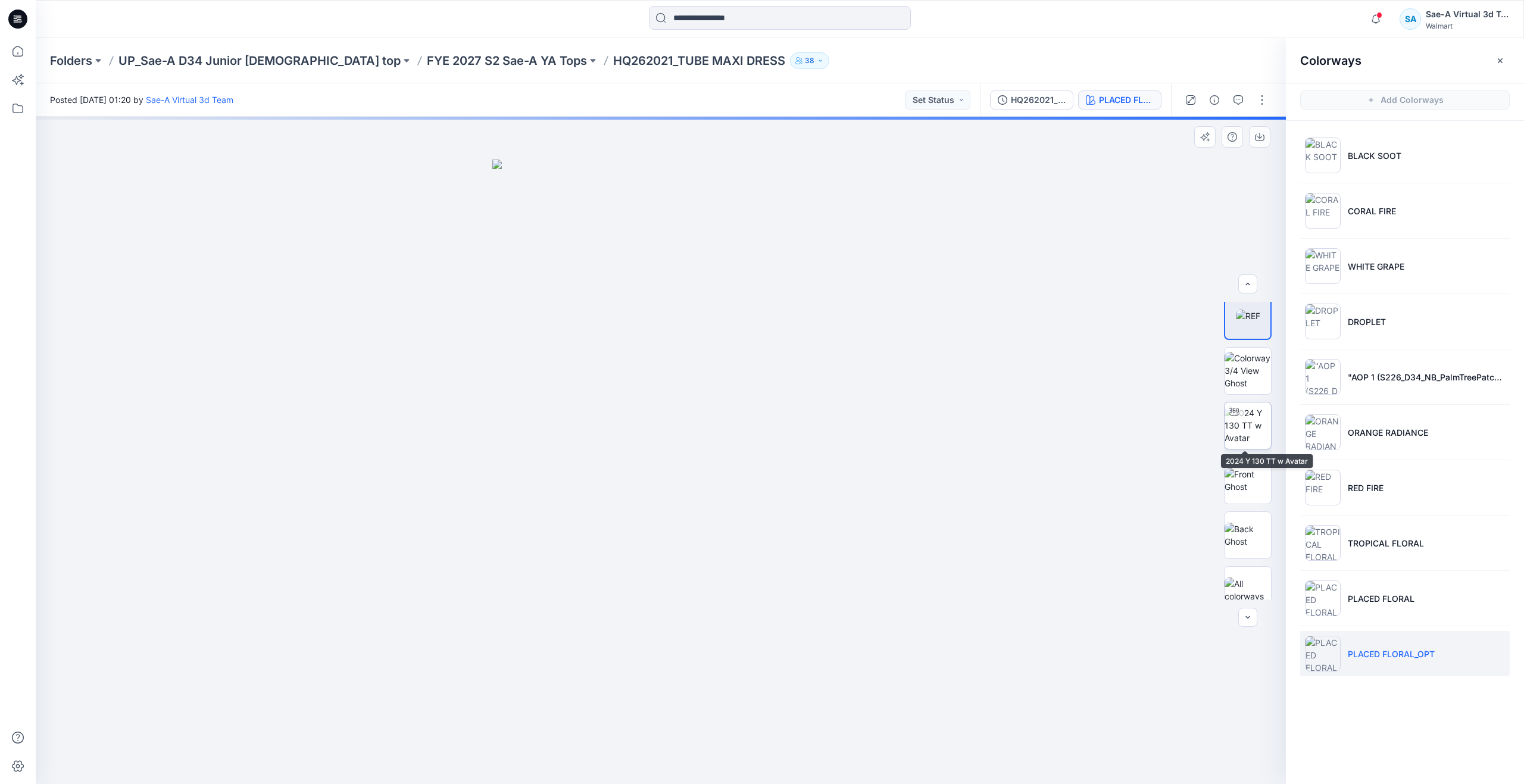
click at [1249, 440] on img at bounding box center [1247, 425] width 47 height 38
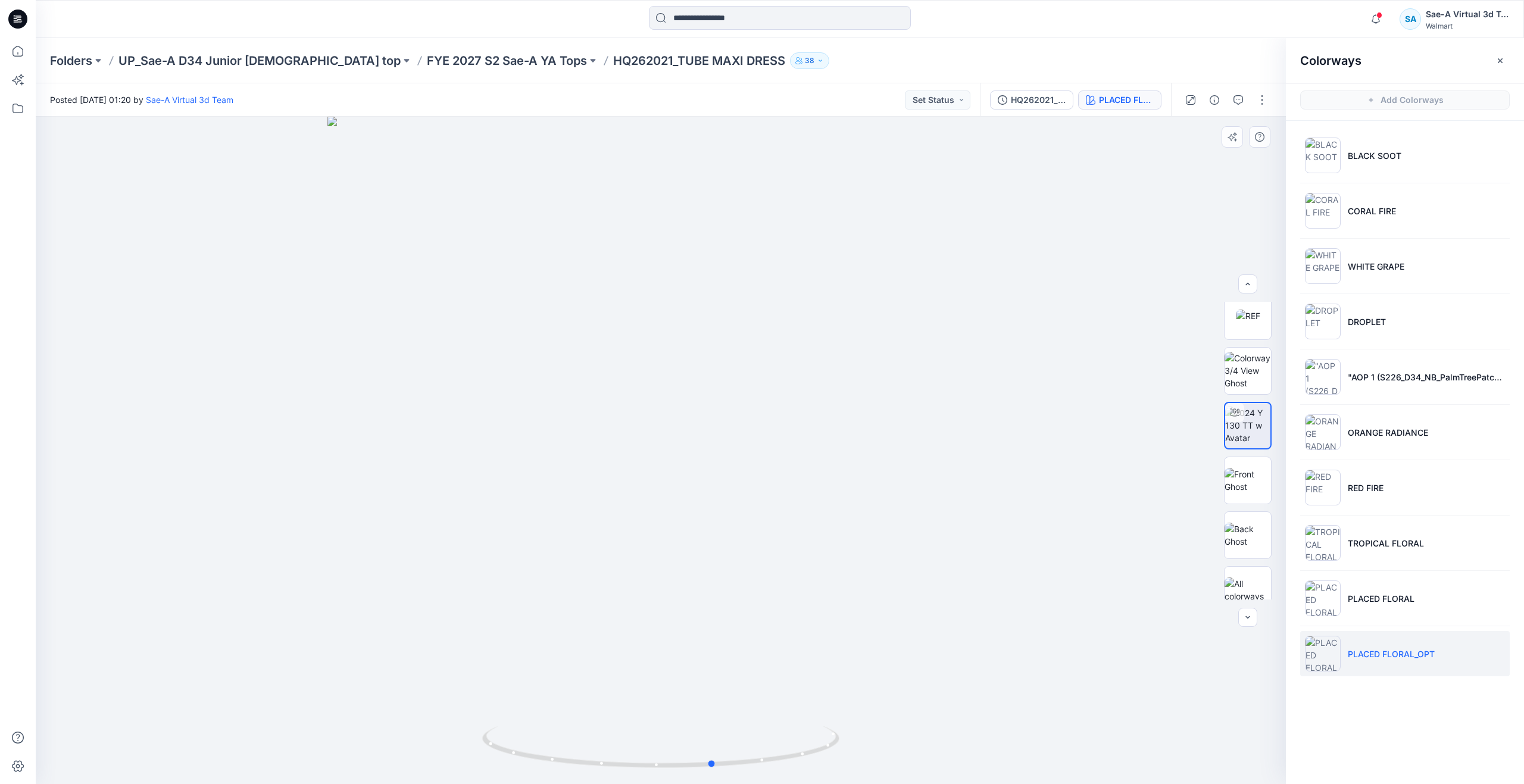
drag, startPoint x: 668, startPoint y: 767, endPoint x: 721, endPoint y: 688, distance: 95.1
click at [721, 688] on div at bounding box center [661, 450] width 1250 height 667
click at [1396, 549] on p "TROPICAL FLORAL" at bounding box center [1386, 543] width 76 height 13
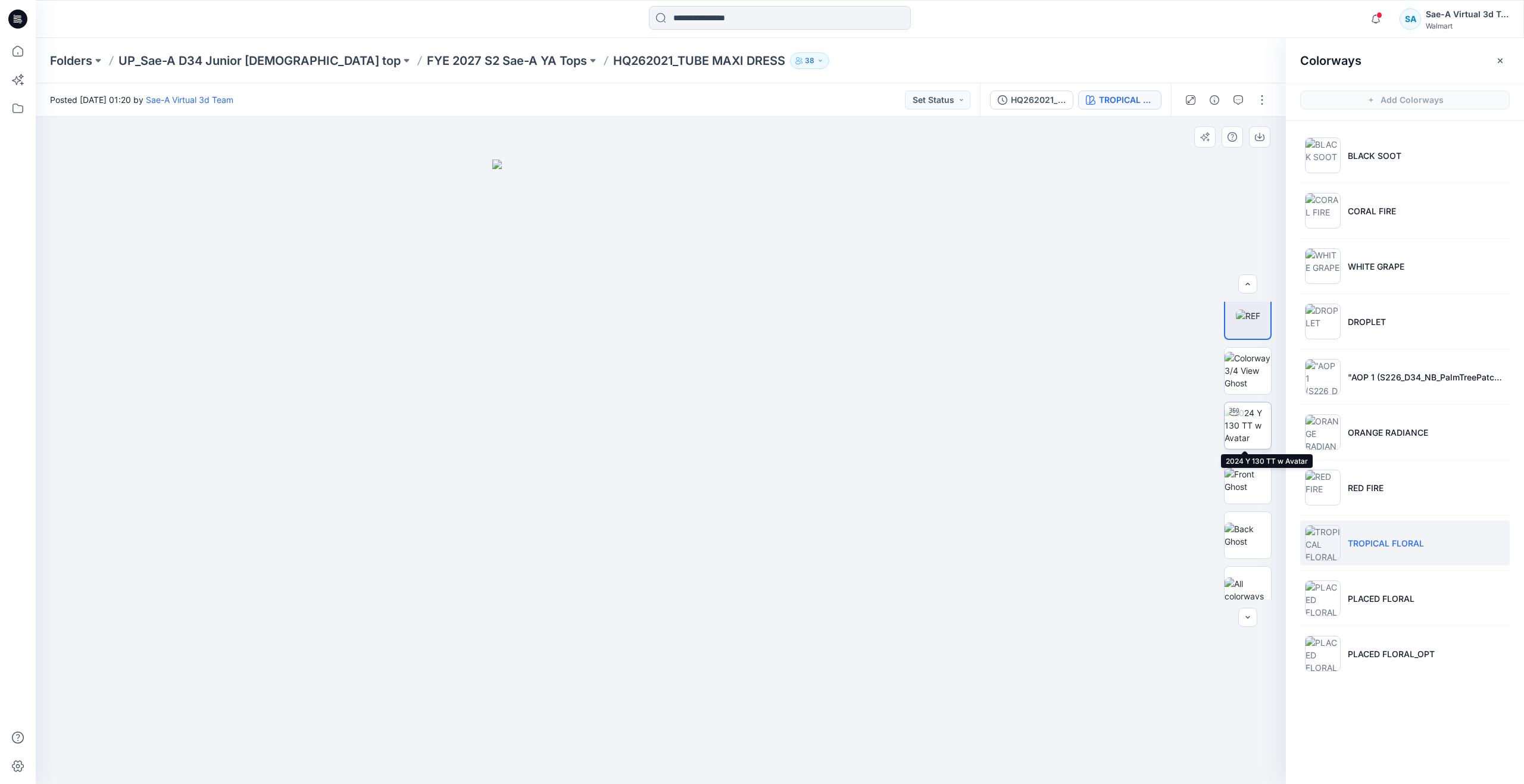
click at [1256, 422] on img at bounding box center [1247, 425] width 47 height 38
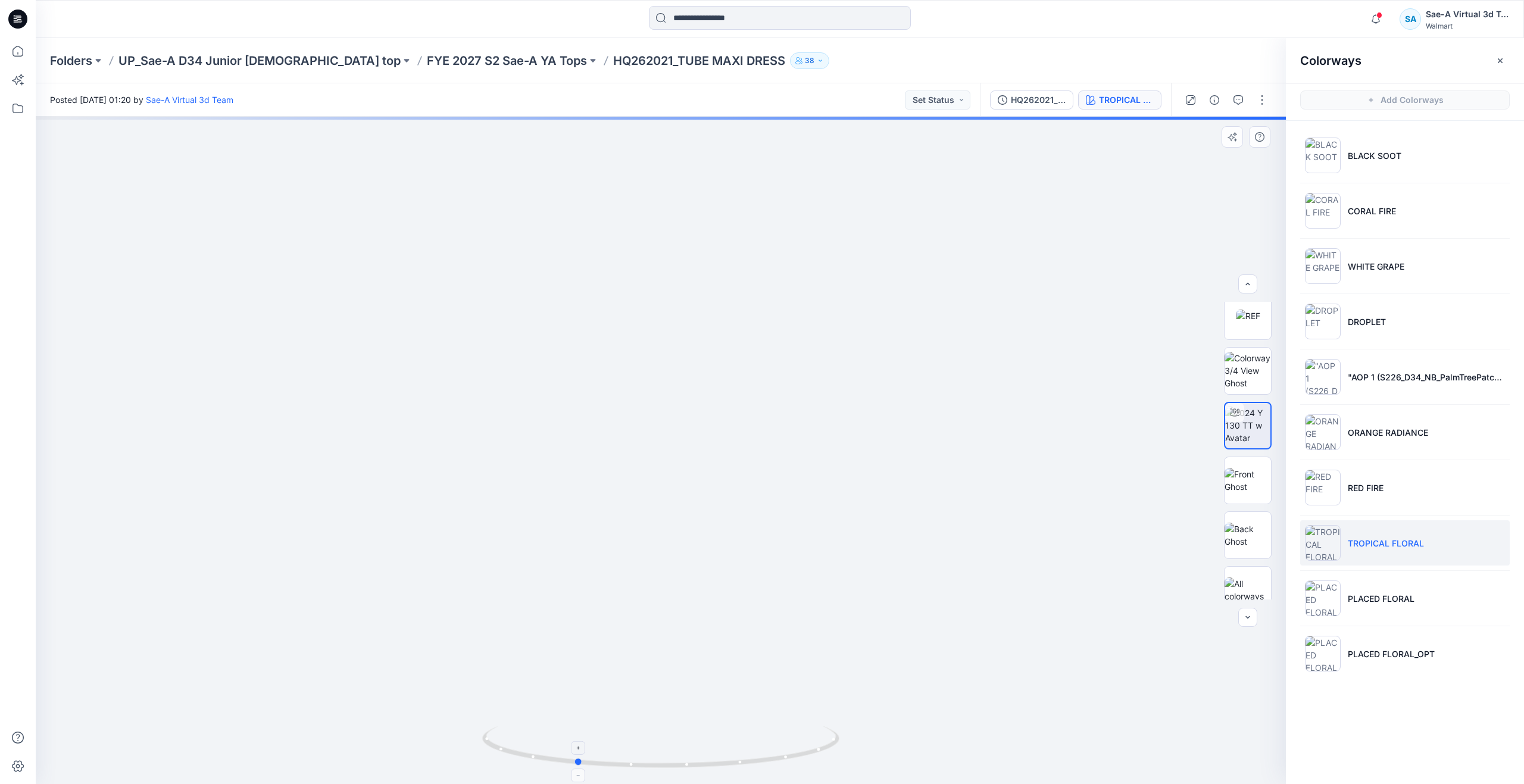
drag, startPoint x: 669, startPoint y: 760, endPoint x: 583, endPoint y: 747, distance: 87.0
click at [583, 747] on icon at bounding box center [662, 748] width 360 height 44
drag, startPoint x: 736, startPoint y: 580, endPoint x: 699, endPoint y: 291, distance: 291.4
drag, startPoint x: 575, startPoint y: 761, endPoint x: 506, endPoint y: 712, distance: 84.6
click at [506, 712] on div at bounding box center [661, 450] width 1250 height 667
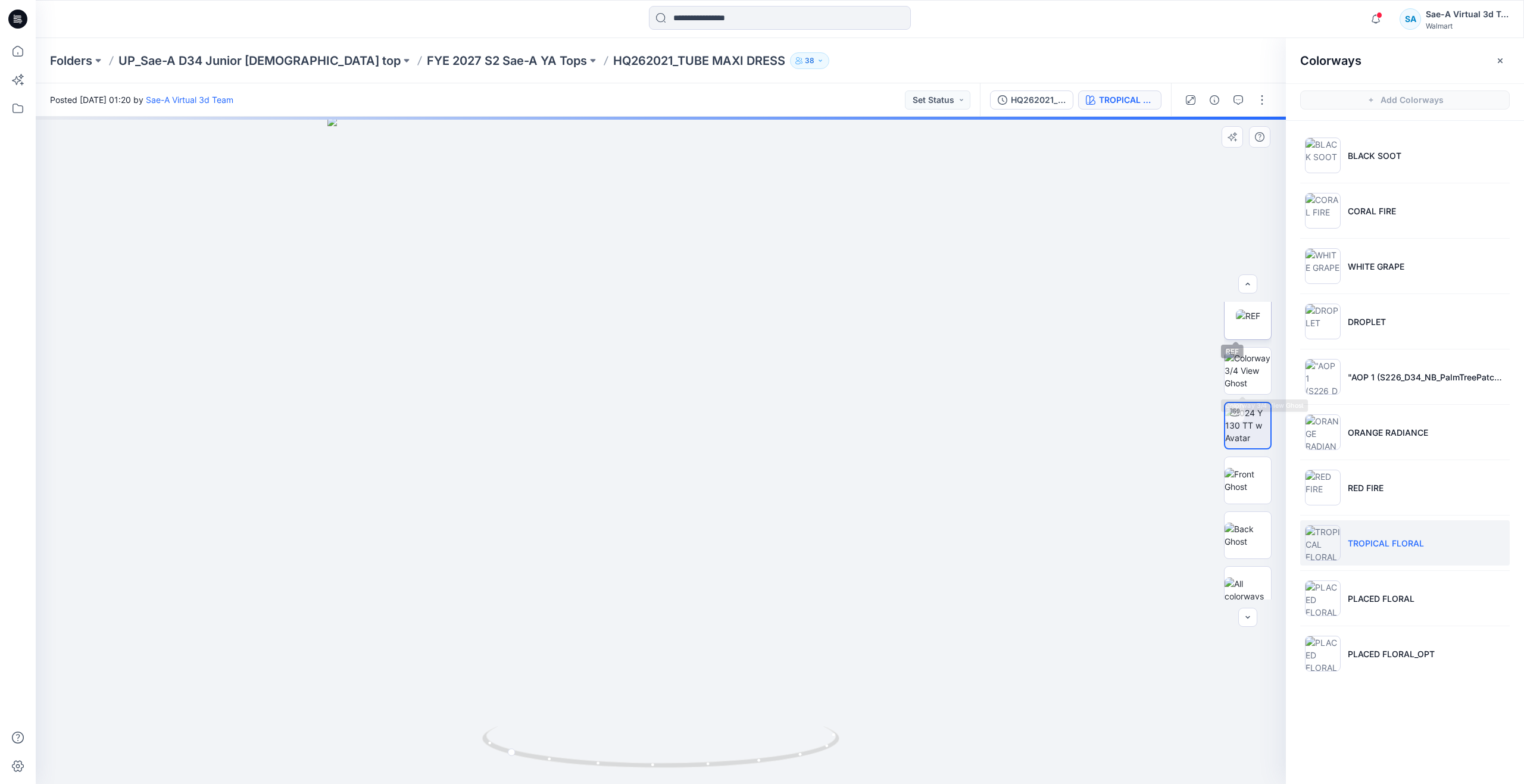
click at [1241, 322] on img at bounding box center [1247, 315] width 24 height 13
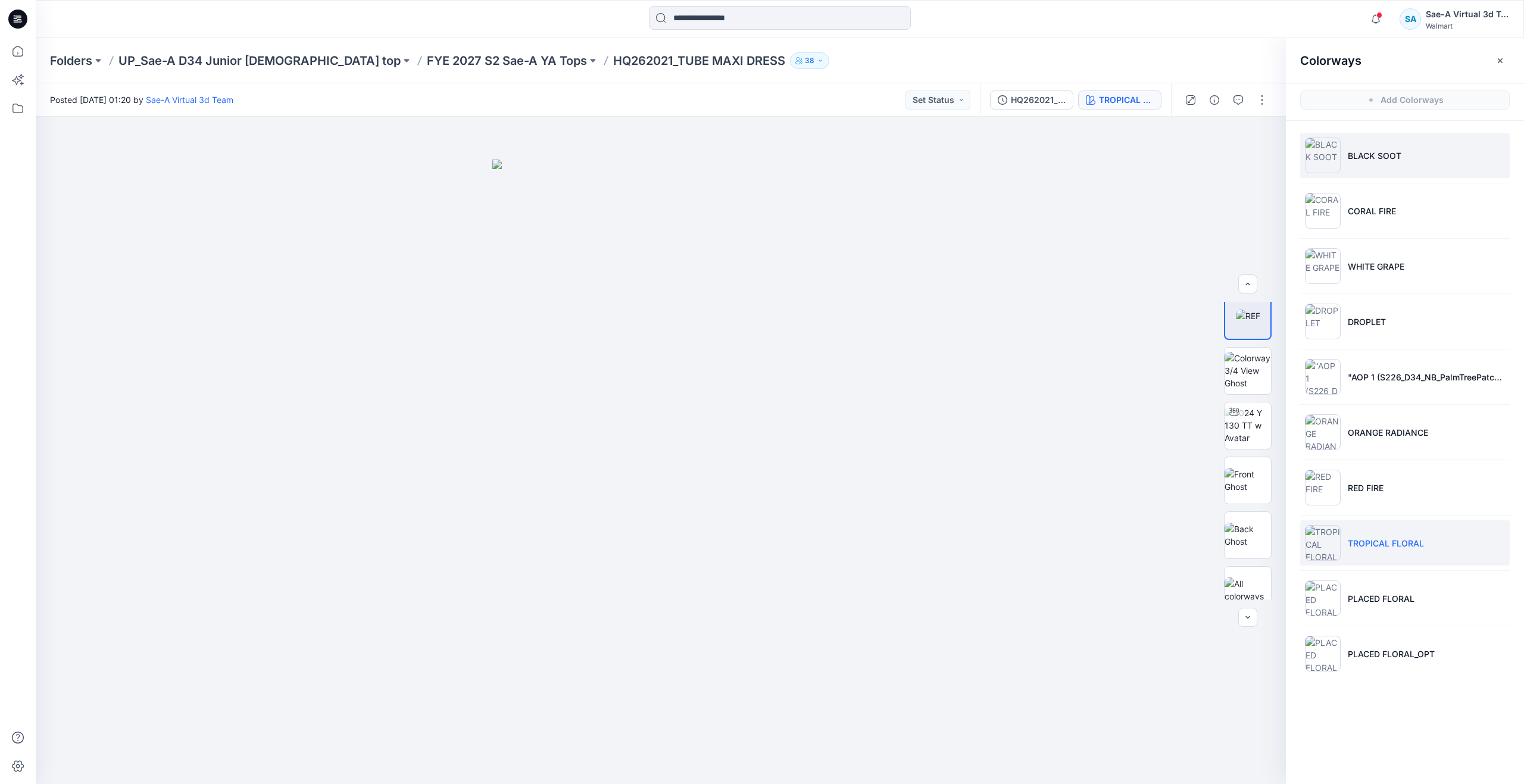
click at [1361, 161] on p "BLACK SOOT" at bounding box center [1375, 155] width 53 height 13
click at [1370, 197] on li "CORAL FIRE" at bounding box center [1404, 210] width 209 height 45
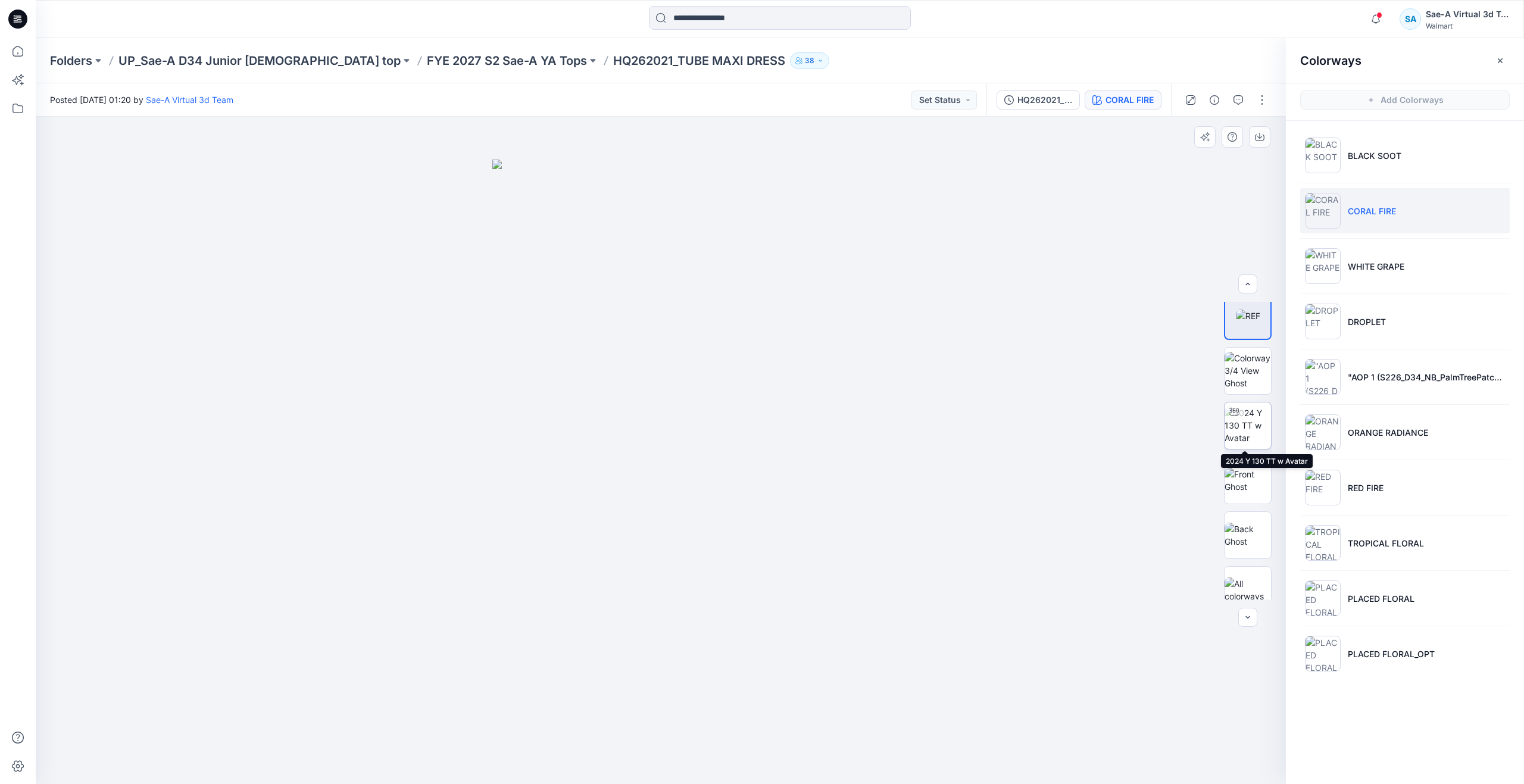
click at [1244, 435] on img at bounding box center [1247, 425] width 47 height 38
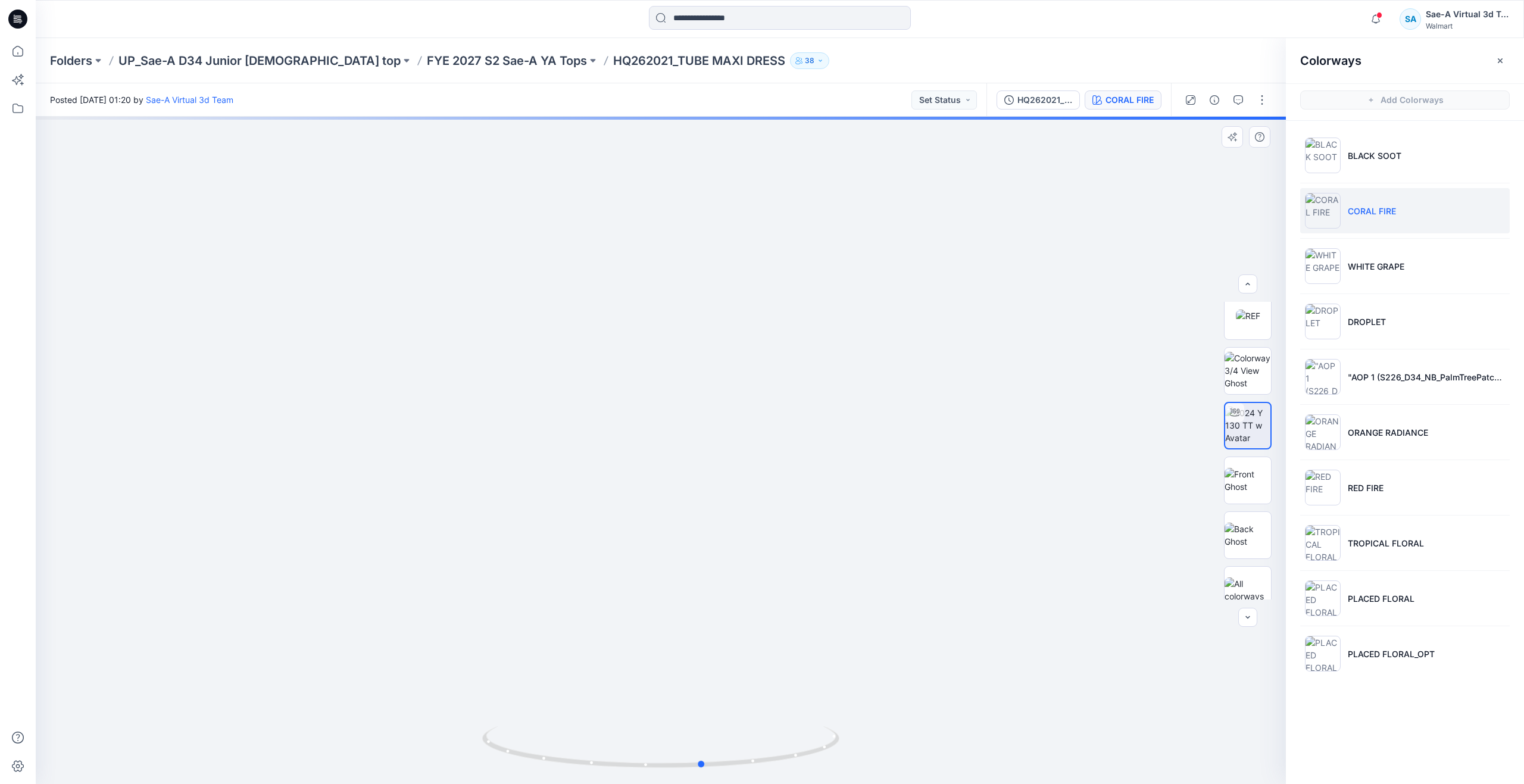
drag, startPoint x: 664, startPoint y: 763, endPoint x: 349, endPoint y: 686, distance: 324.3
click at [482, 724] on div at bounding box center [661, 754] width 357 height 59
click at [5, 41] on icon at bounding box center [17, 50] width 26 height 26
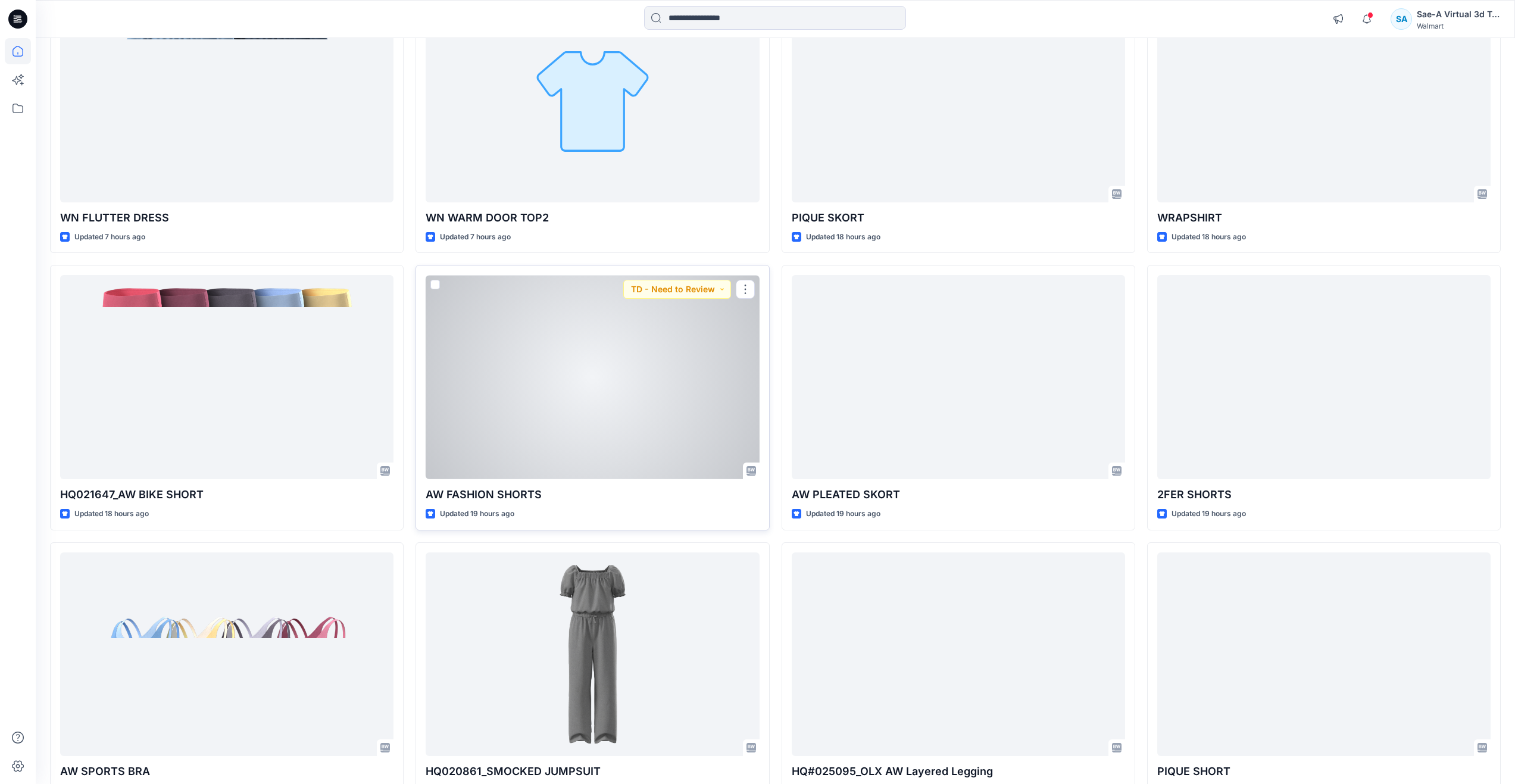
scroll to position [1089, 0]
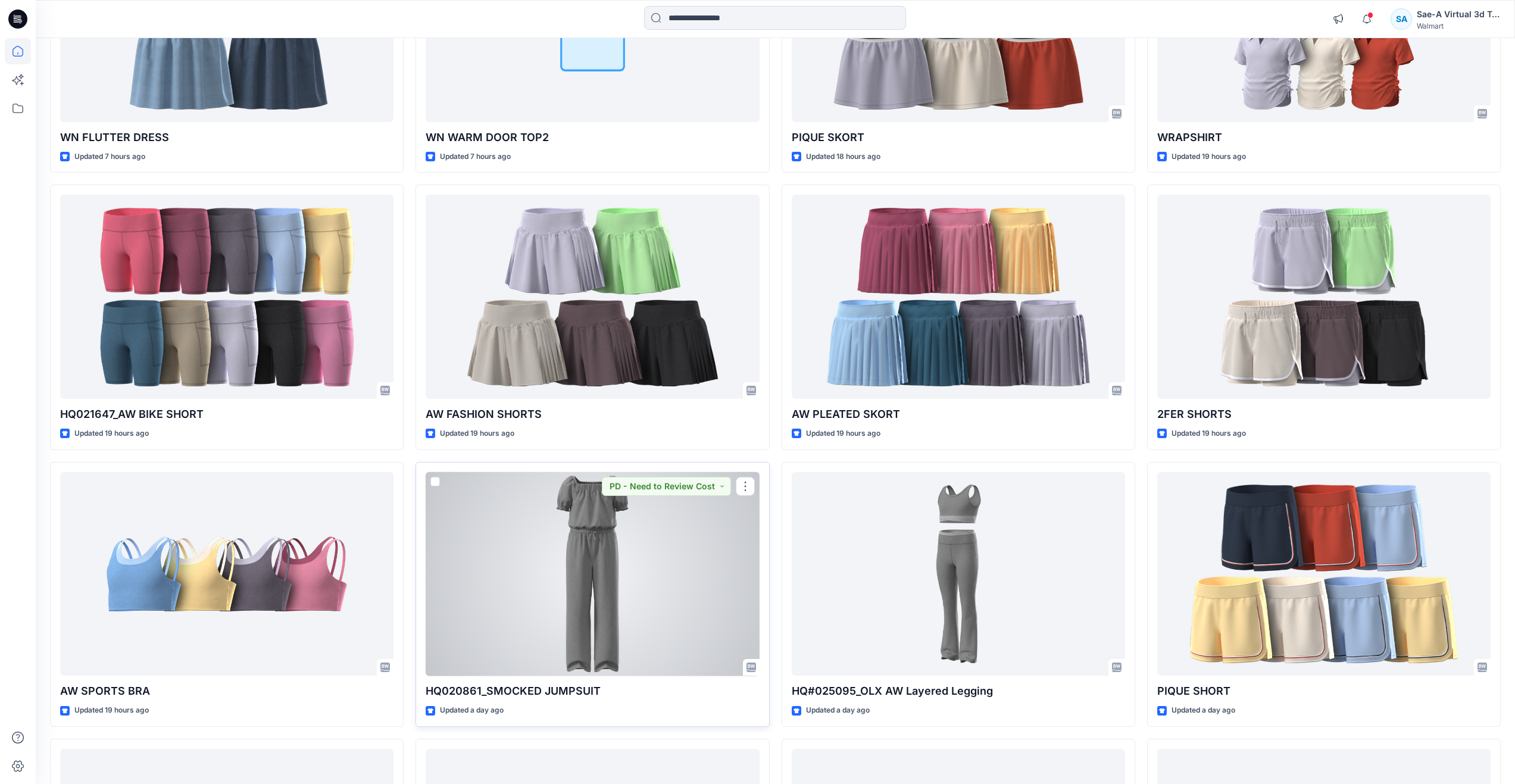
click at [595, 574] on div at bounding box center [592, 574] width 334 height 204
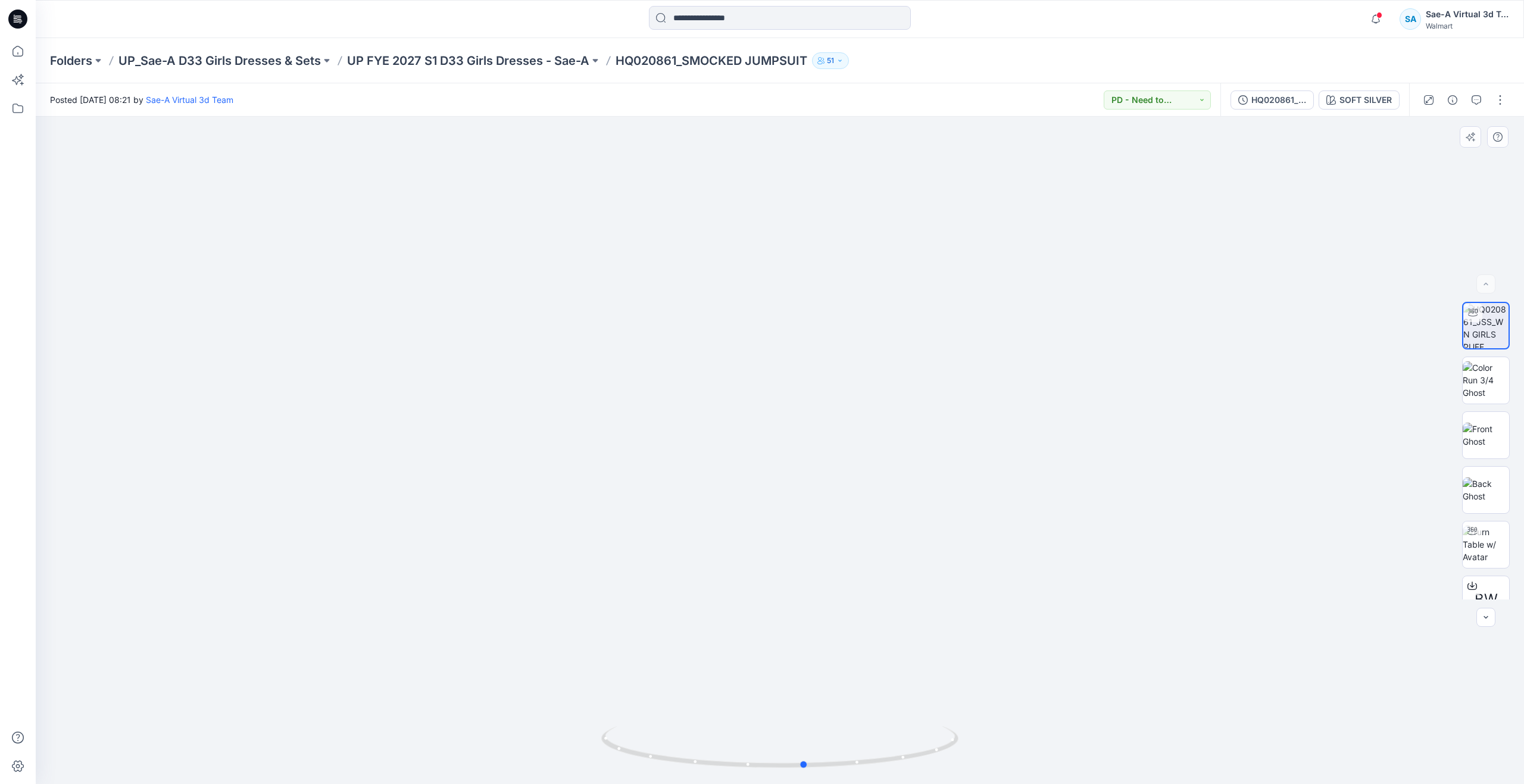
drag, startPoint x: 786, startPoint y: 763, endPoint x: 454, endPoint y: 666, distance: 345.9
click at [454, 666] on div at bounding box center [779, 450] width 1488 height 667
drag, startPoint x: 808, startPoint y: 763, endPoint x: 632, endPoint y: 675, distance: 196.8
click at [632, 675] on div at bounding box center [779, 450] width 1488 height 667
click at [27, 55] on icon at bounding box center [17, 50] width 26 height 26
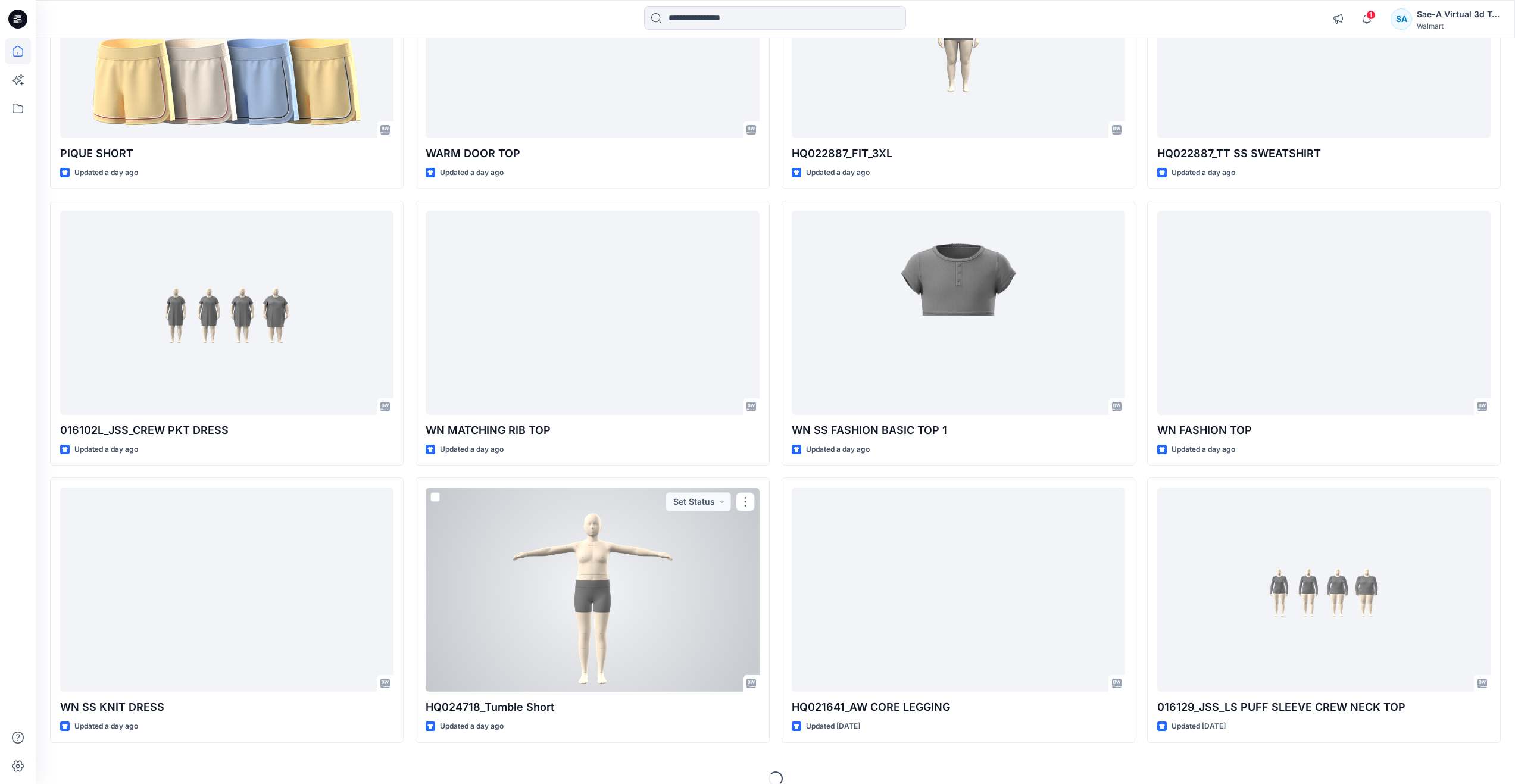
scroll to position [1920, 0]
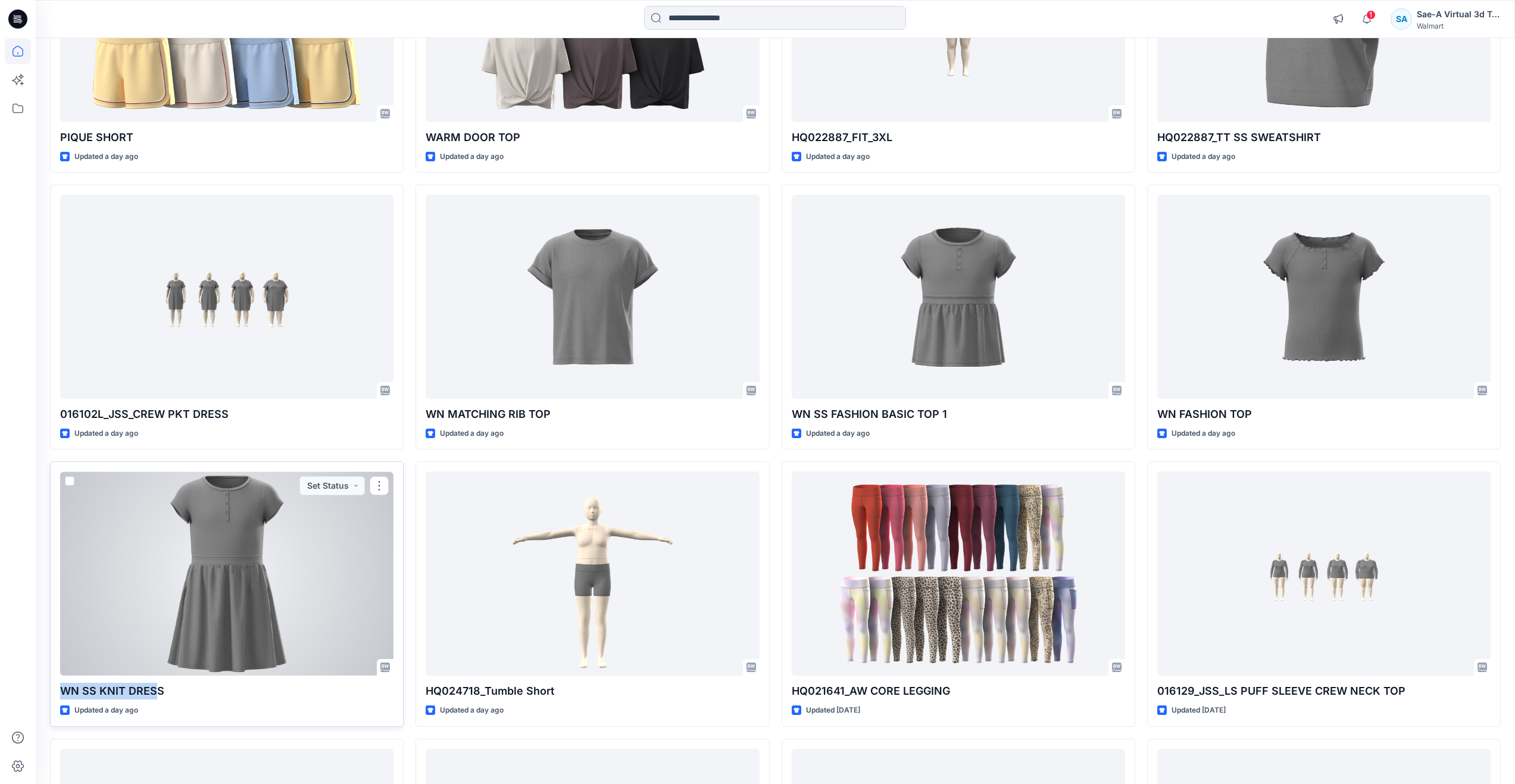
drag, startPoint x: 58, startPoint y: 688, endPoint x: 155, endPoint y: 688, distance: 97.0
click at [155, 688] on div "WN SS KNIT DRESS Updated a day ago Set Status" at bounding box center [227, 594] width 354 height 265
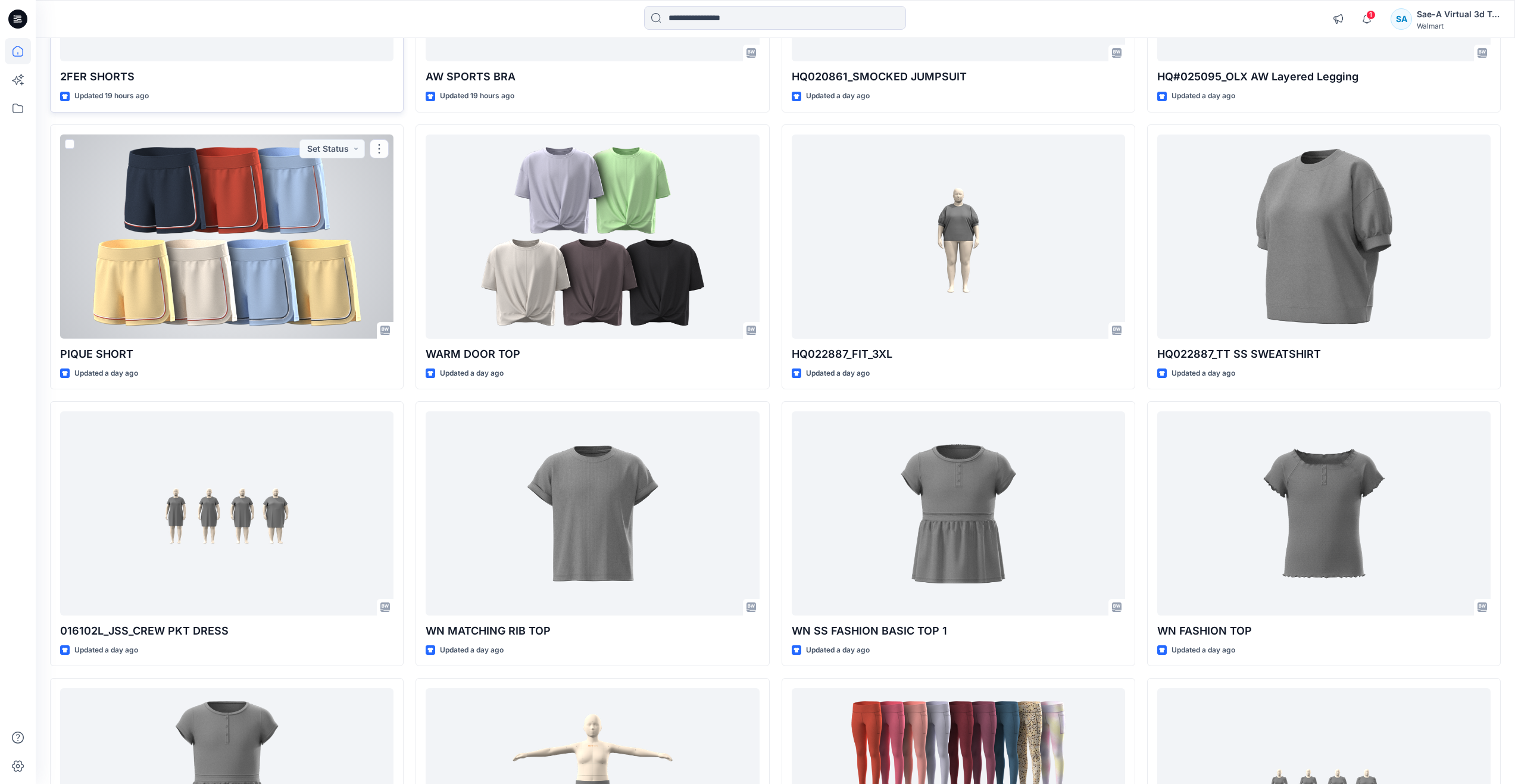
scroll to position [1683, 0]
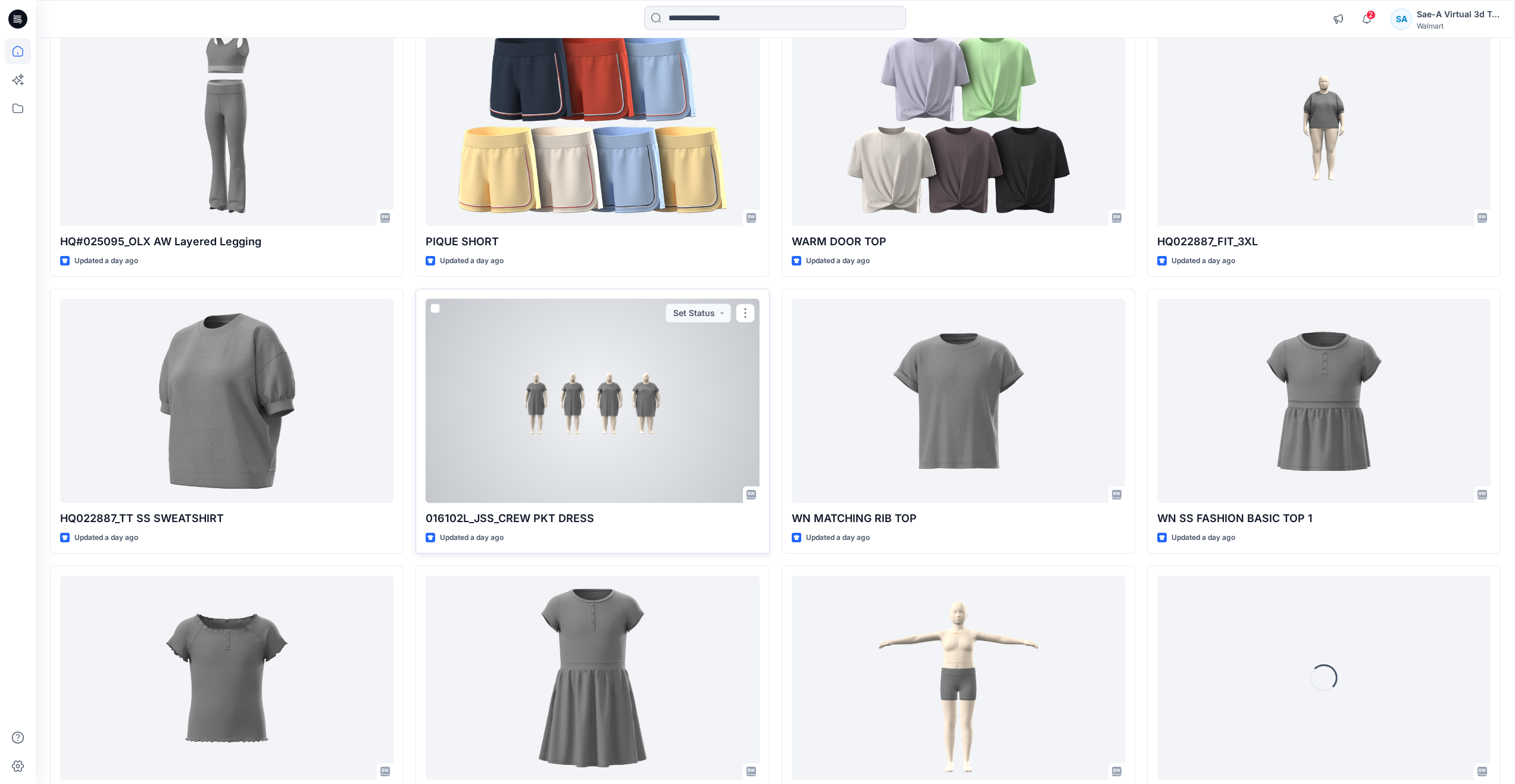
scroll to position [1920, 0]
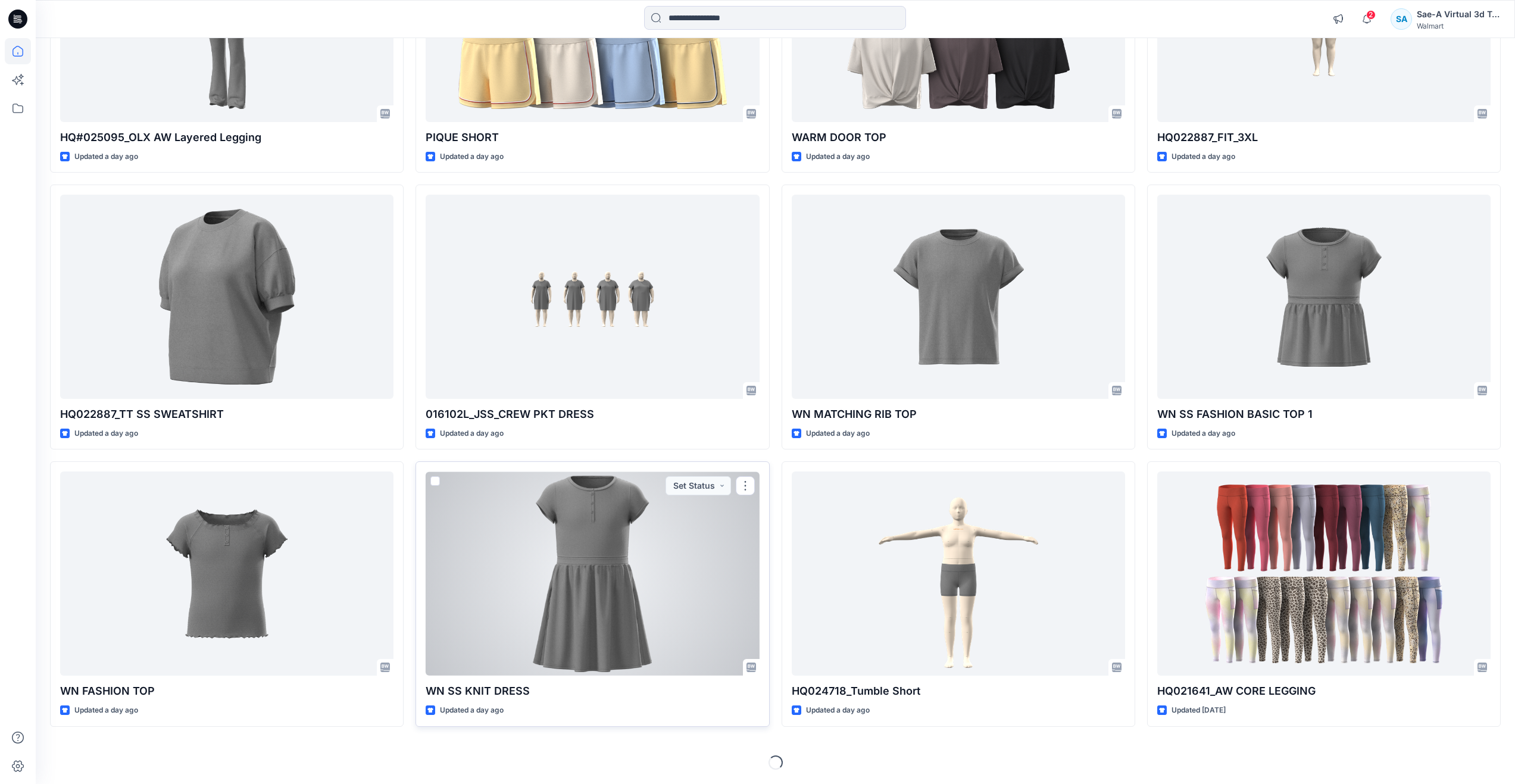
click at [629, 589] on div at bounding box center [592, 573] width 334 height 204
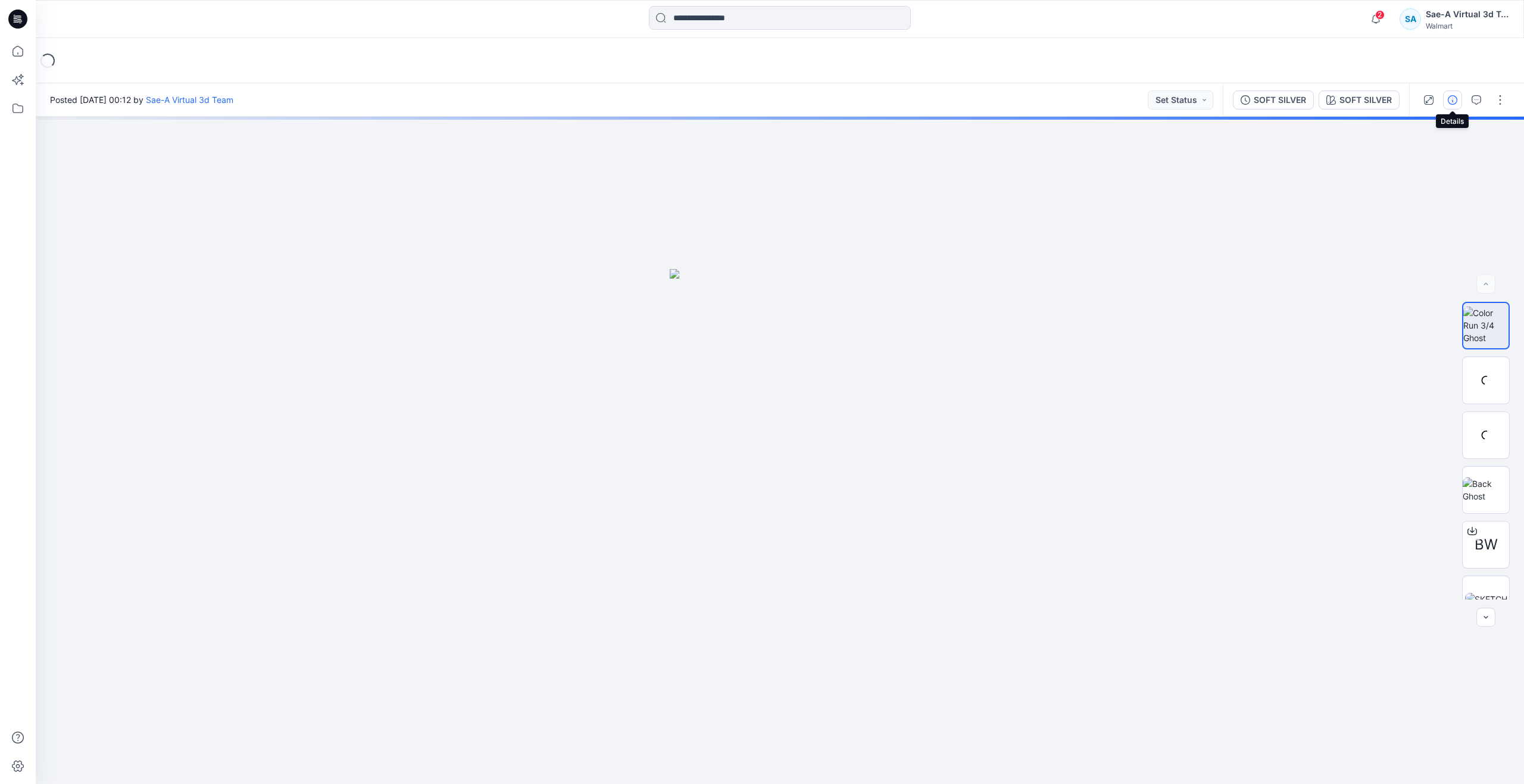
click at [1456, 98] on icon "button" at bounding box center [1452, 100] width 10 height 10
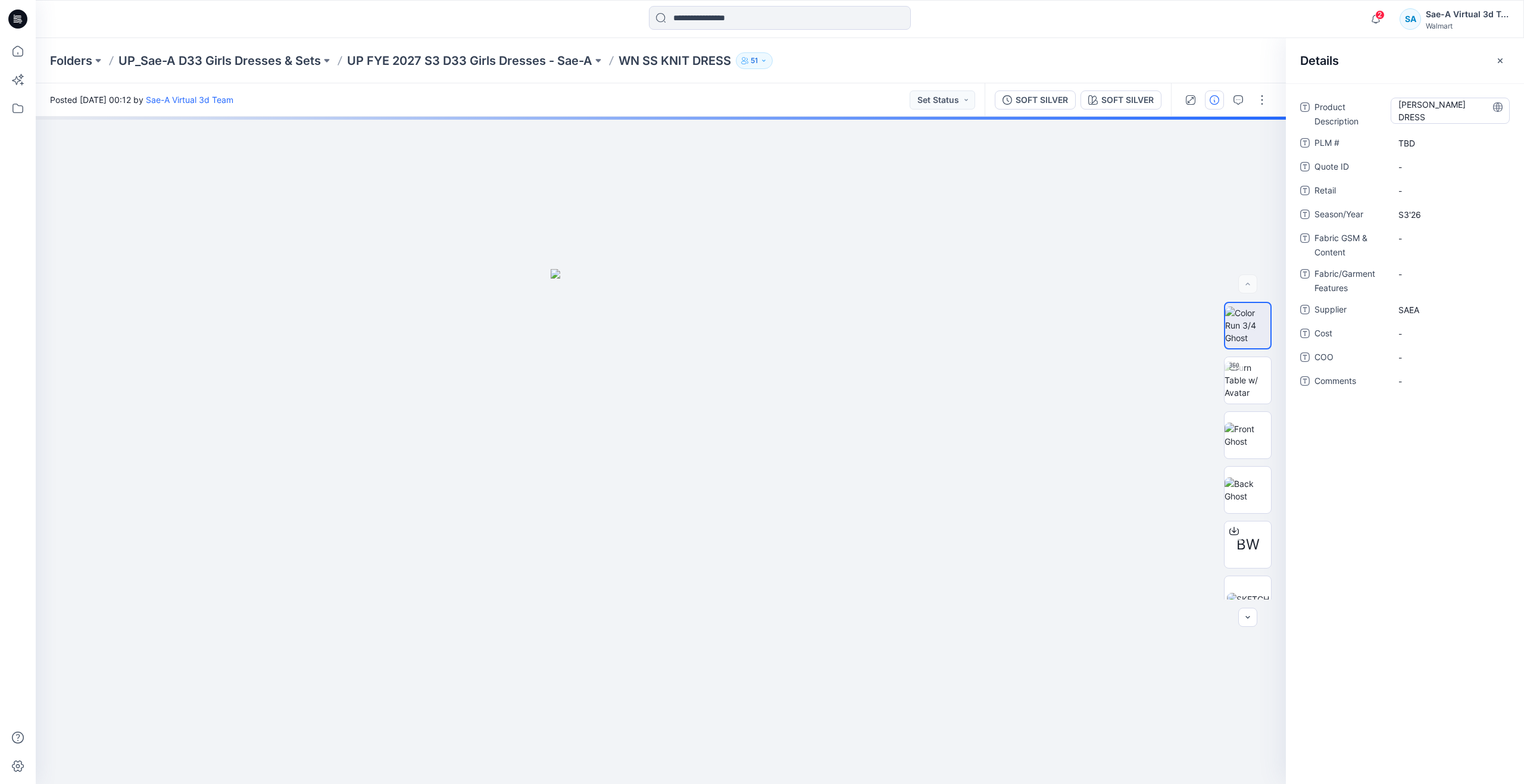
click at [1436, 112] on Description "WN HENLEY DRESS" at bounding box center [1450, 111] width 104 height 25
click at [1436, 112] on textarea "**********" at bounding box center [1449, 107] width 119 height 19
type textarea "**********"
click at [1415, 509] on div "Product Description WN SS KNIT DRESS PLM # TBD Quote ID - Retail - Season/Year …" at bounding box center [1405, 433] width 238 height 700
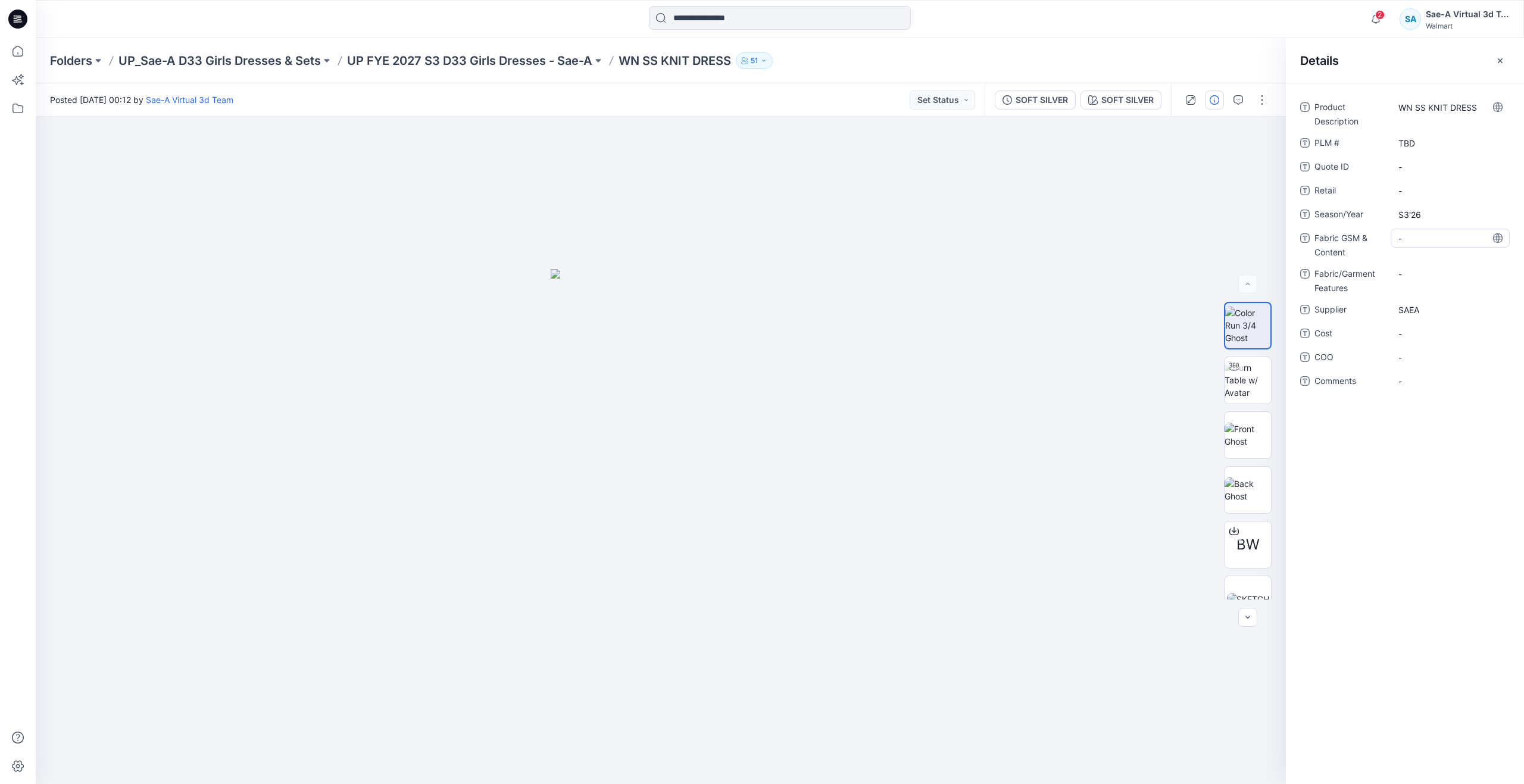
click at [1417, 237] on Content "-" at bounding box center [1450, 238] width 104 height 13
click at [1417, 237] on textarea at bounding box center [1449, 238] width 119 height 19
type textarea "**********"
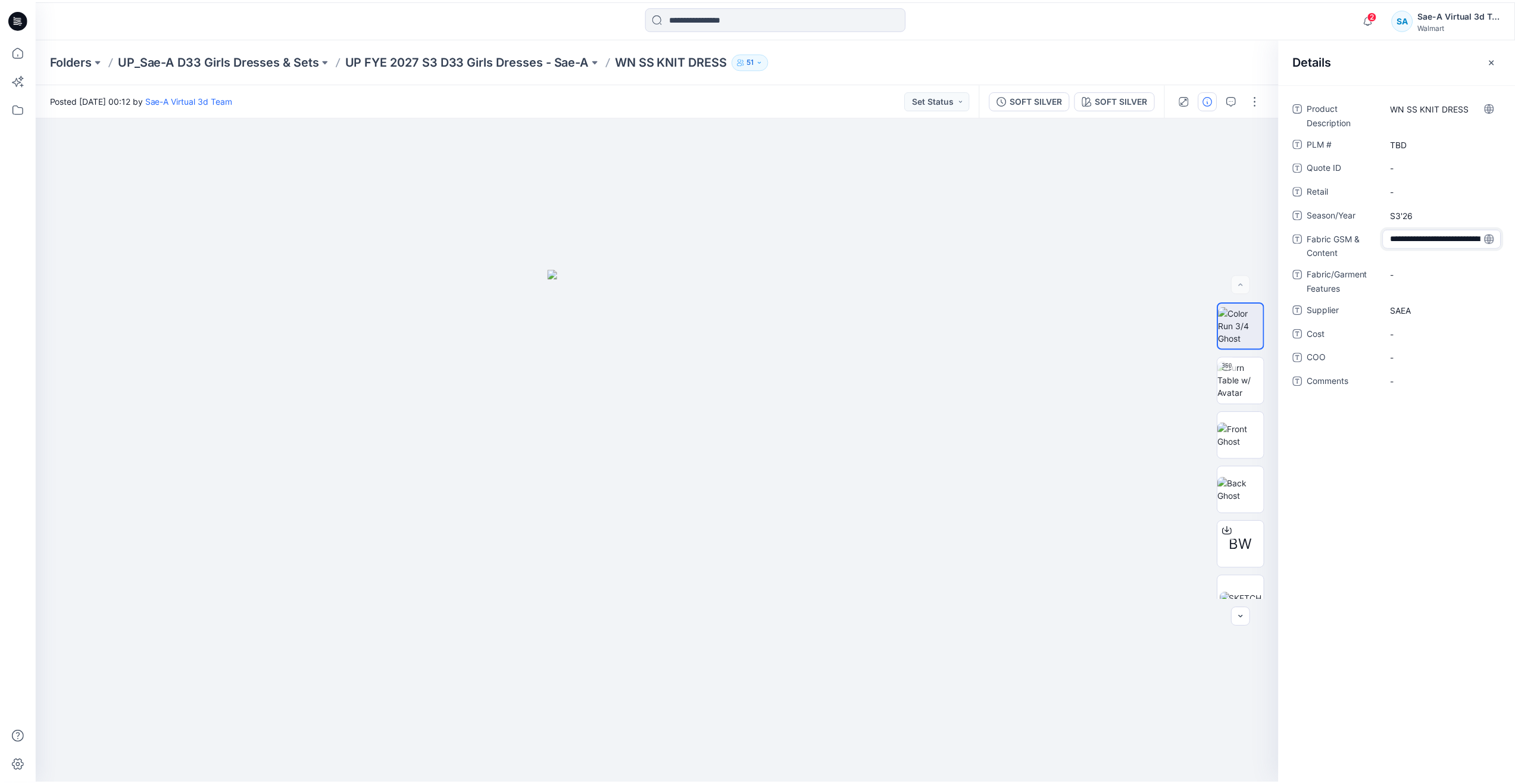
scroll to position [8, 0]
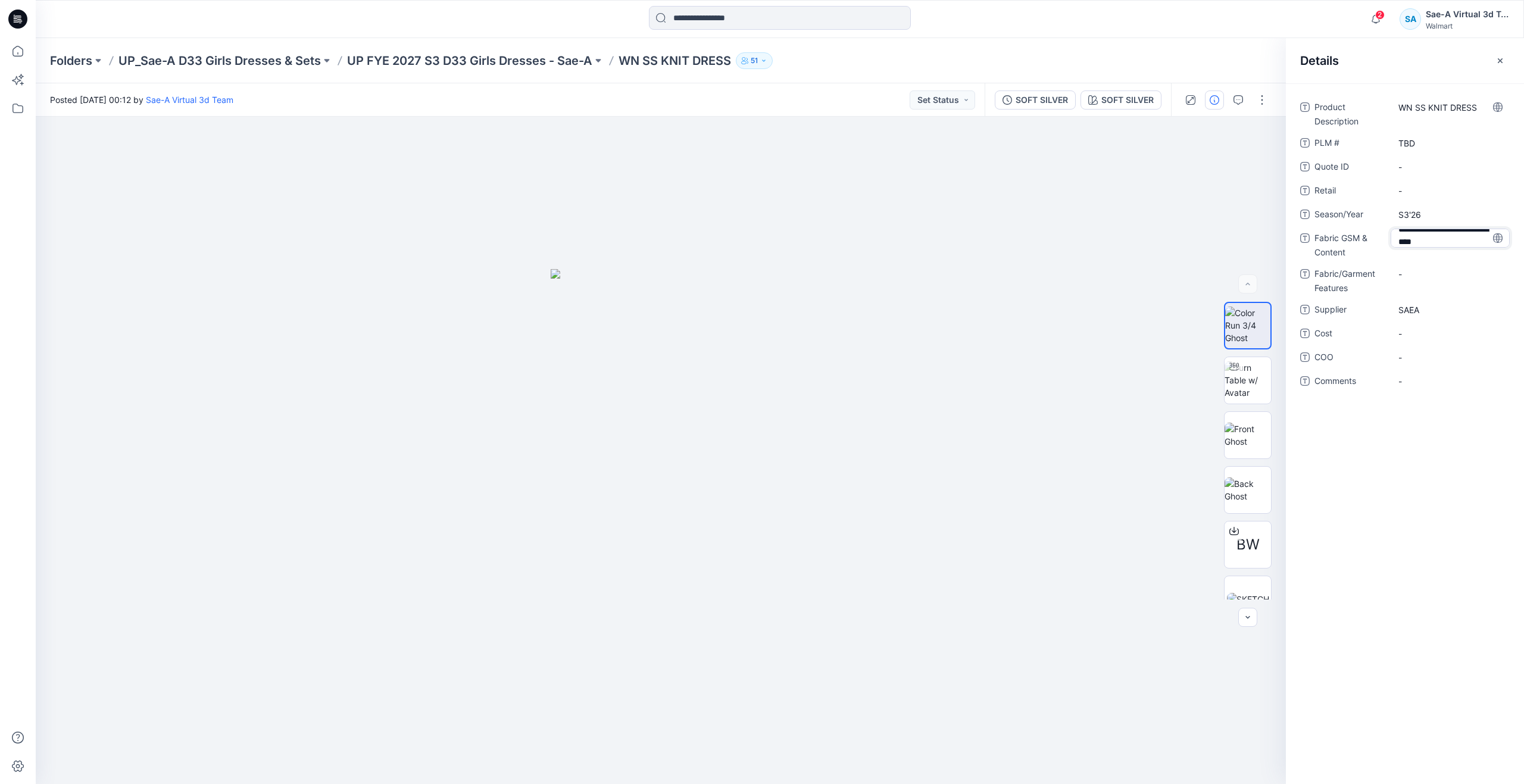
click at [1417, 600] on div "**********" at bounding box center [1405, 433] width 238 height 700
click at [1424, 268] on Features "-" at bounding box center [1450, 274] width 104 height 13
type textarea "*******"
click at [1424, 470] on div "Product Description WN SS KNIT DRESS PLM # TBD Quote ID - Retail - Season/Year …" at bounding box center [1405, 433] width 238 height 700
click at [1241, 98] on icon "button" at bounding box center [1238, 100] width 10 height 10
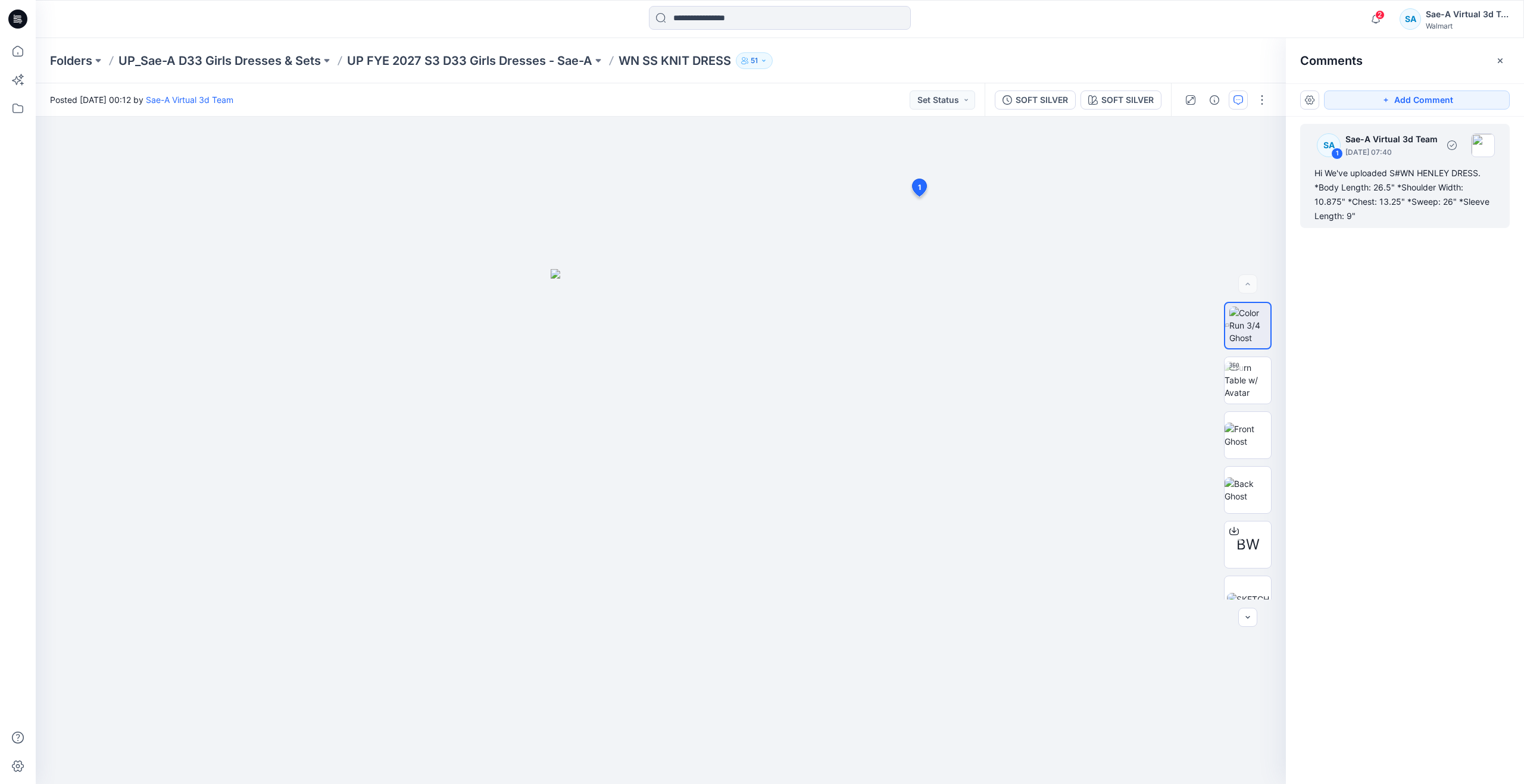
click at [1372, 202] on div "Hi We've uploaded S#WN HENLEY DRESS. *Body Length: 26.5" *Shoulder Width: 10.87…" at bounding box center [1404, 194] width 181 height 57
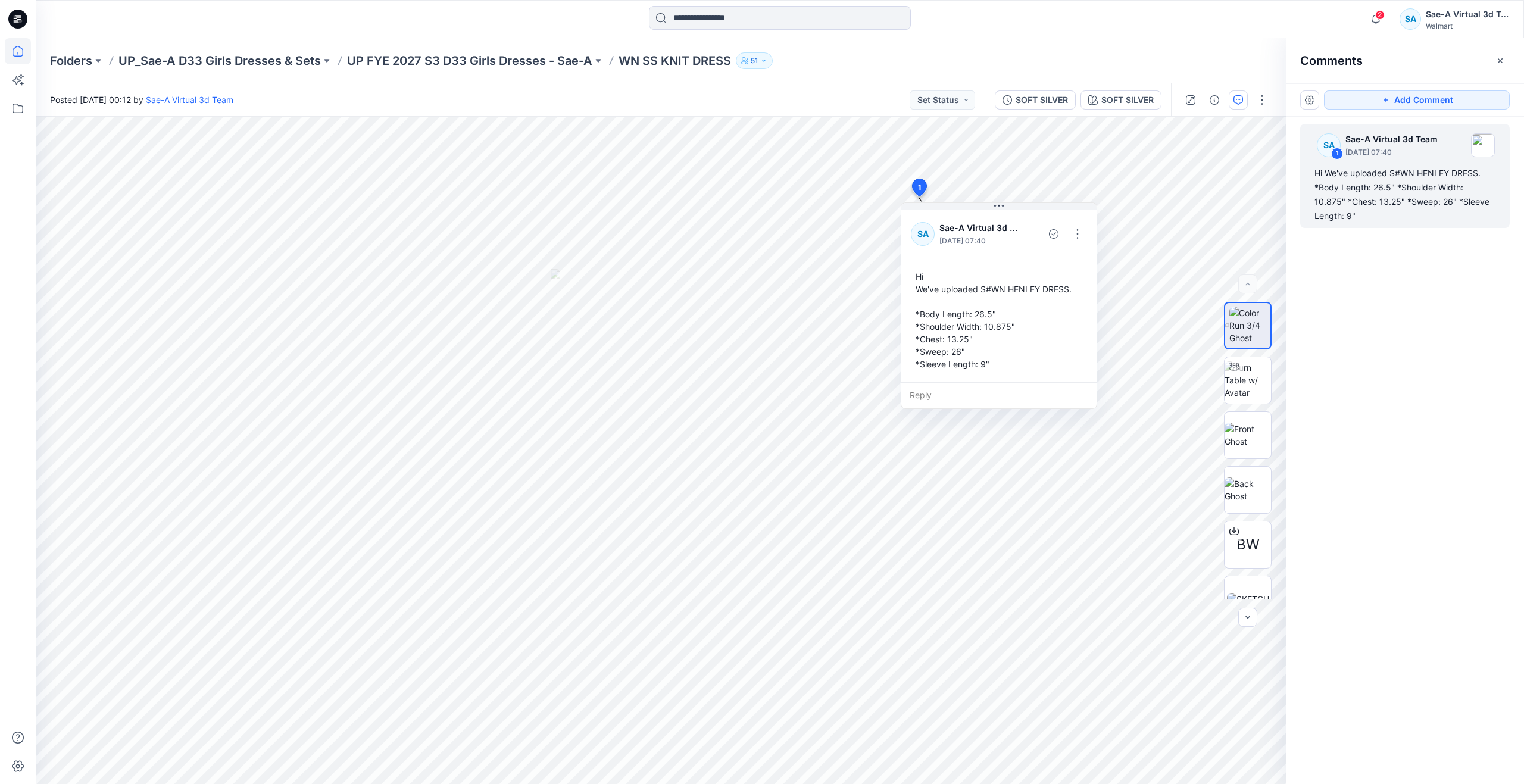
click at [26, 53] on icon at bounding box center [17, 50] width 26 height 26
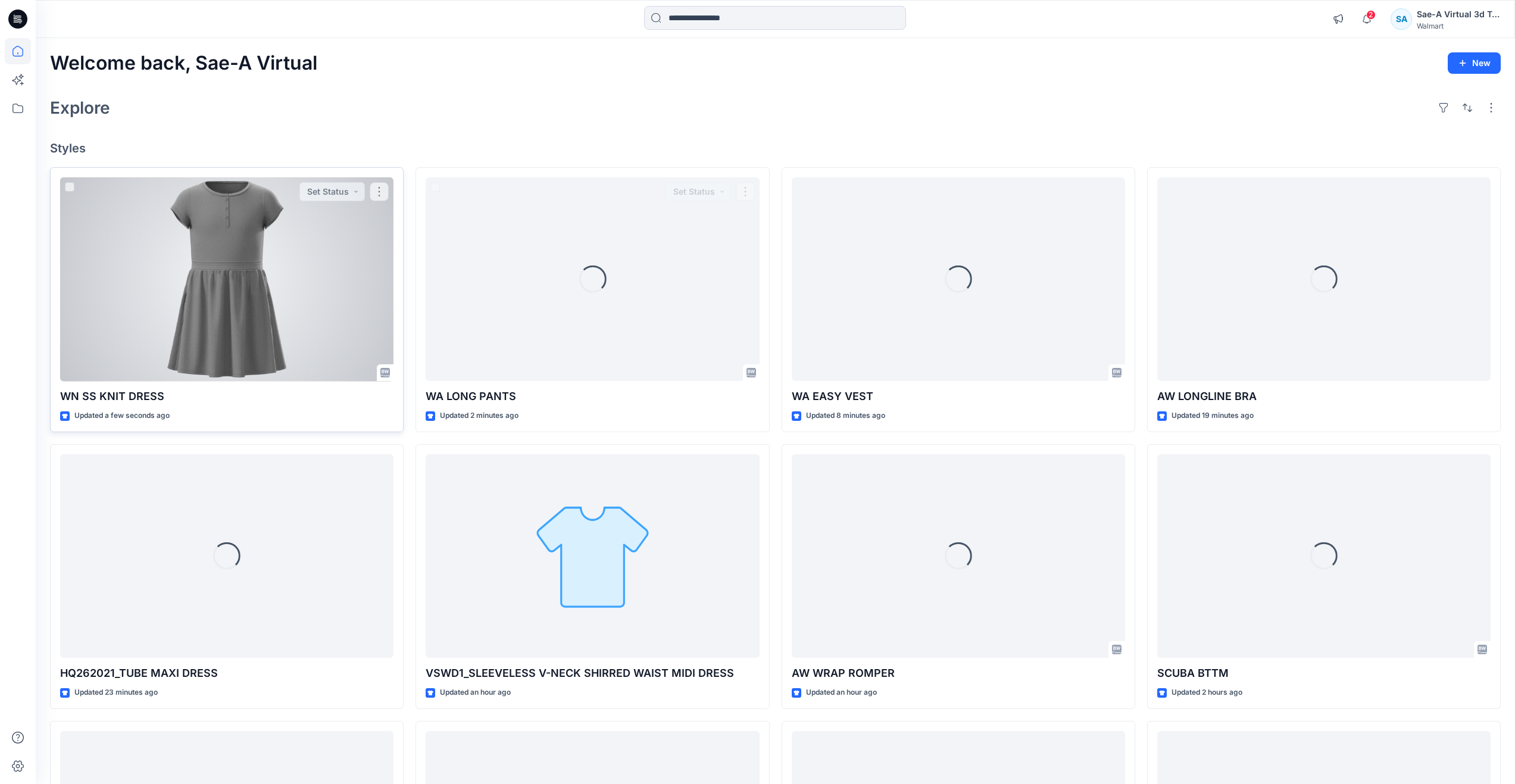
click at [348, 234] on div at bounding box center [226, 280] width 334 height 204
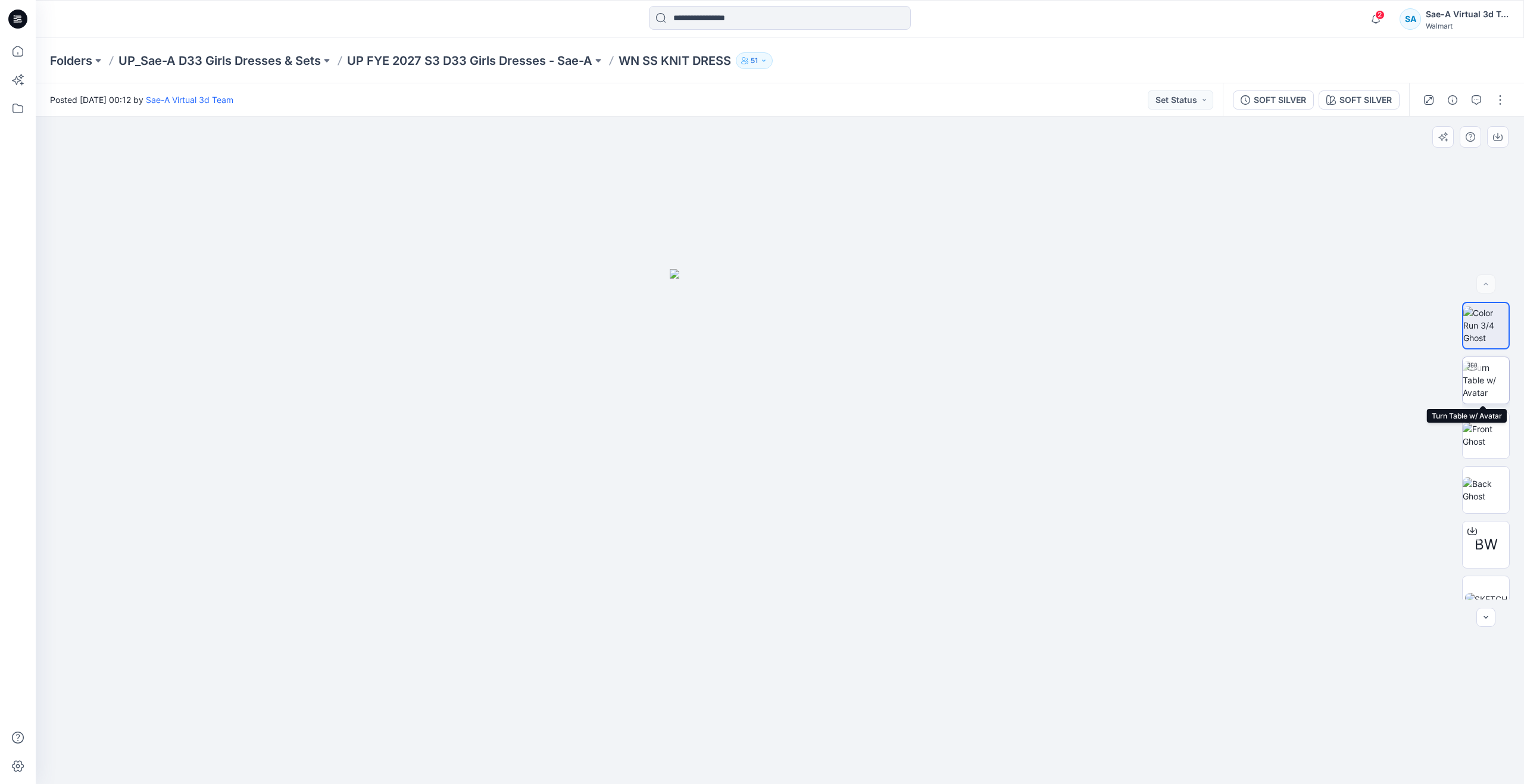
click at [1472, 381] on img at bounding box center [1486, 379] width 47 height 38
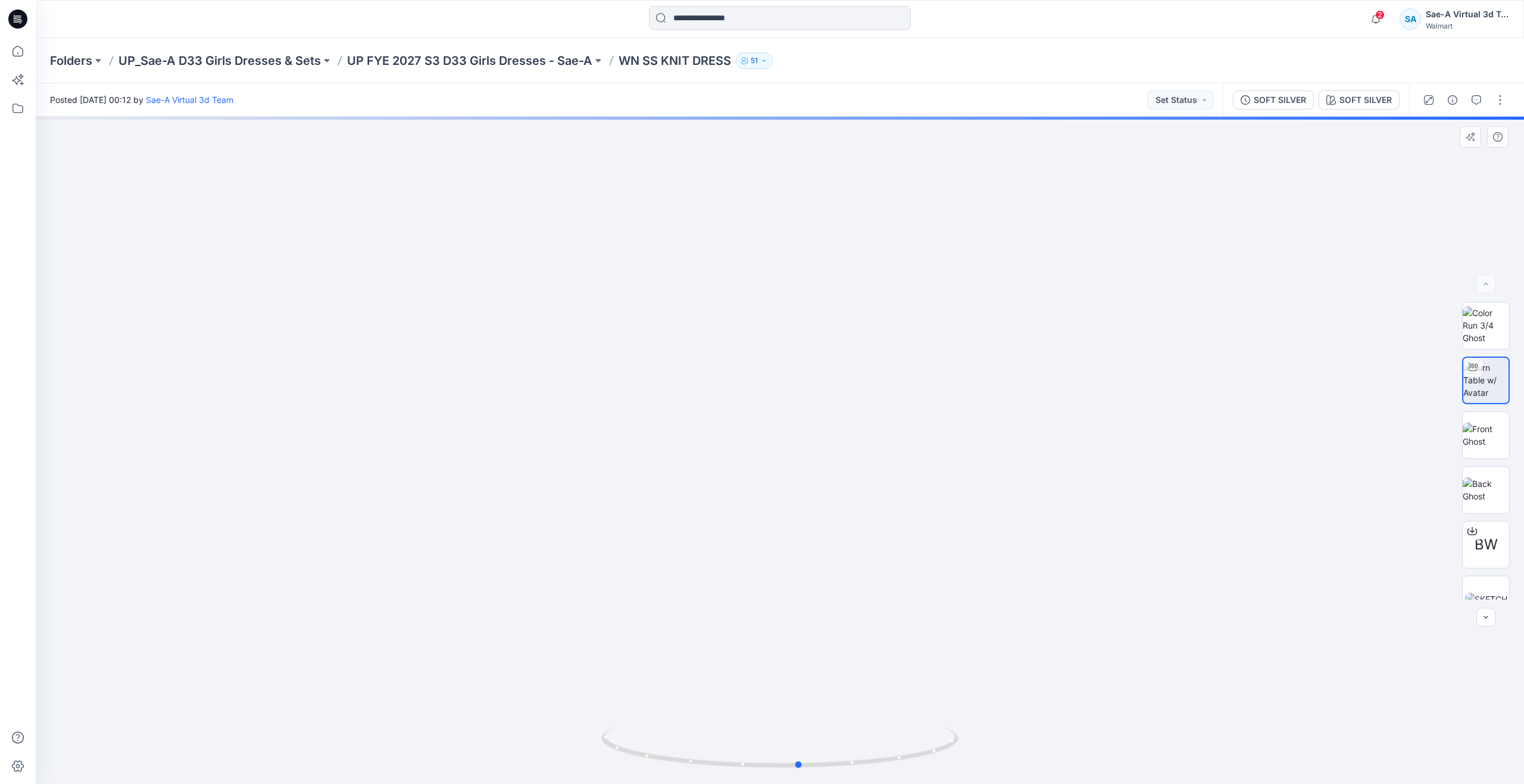
drag, startPoint x: 781, startPoint y: 765, endPoint x: 800, endPoint y: 663, distance: 103.8
click at [800, 663] on div at bounding box center [779, 450] width 1488 height 667
click at [16, 53] on icon at bounding box center [17, 50] width 26 height 26
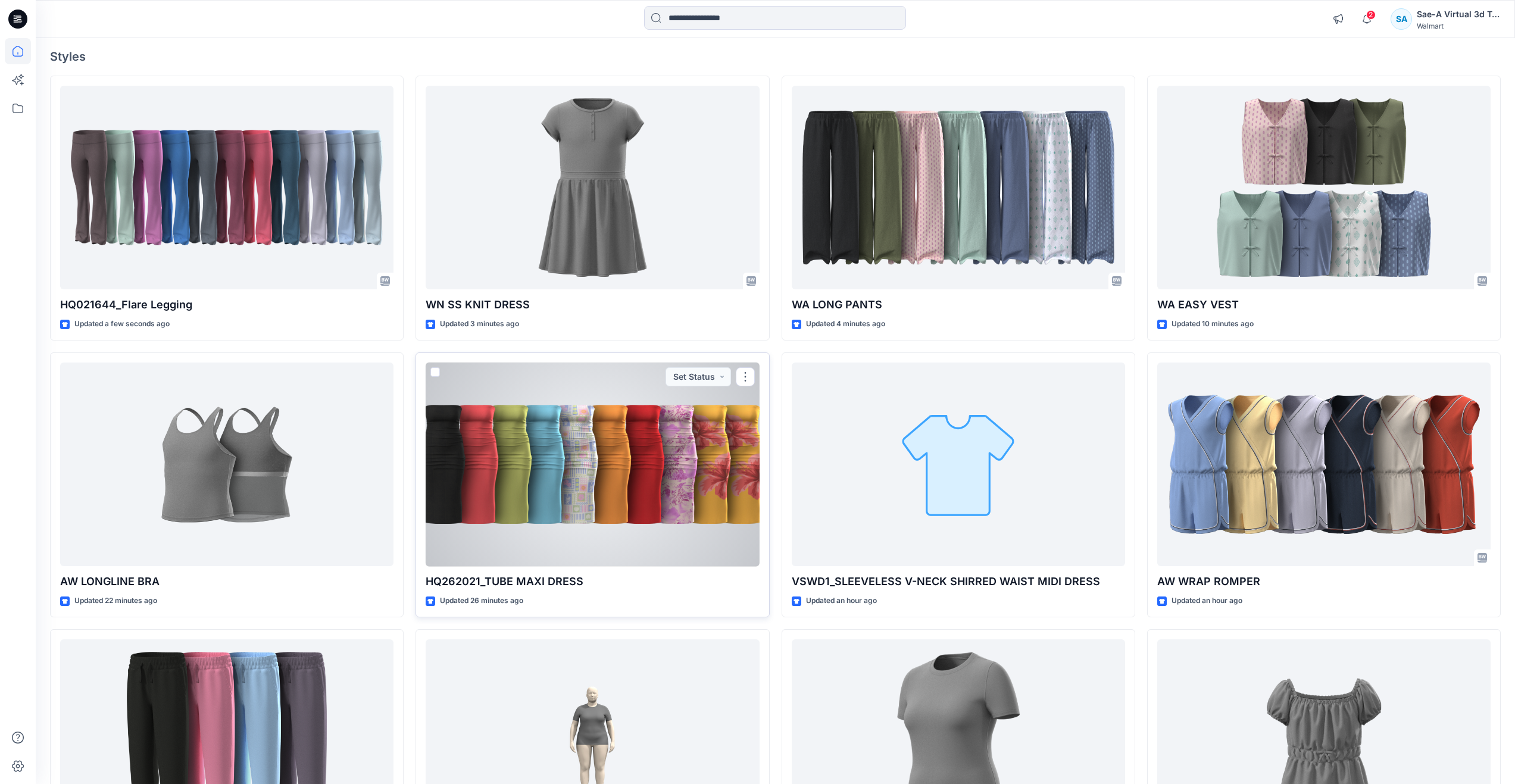
scroll to position [238, 0]
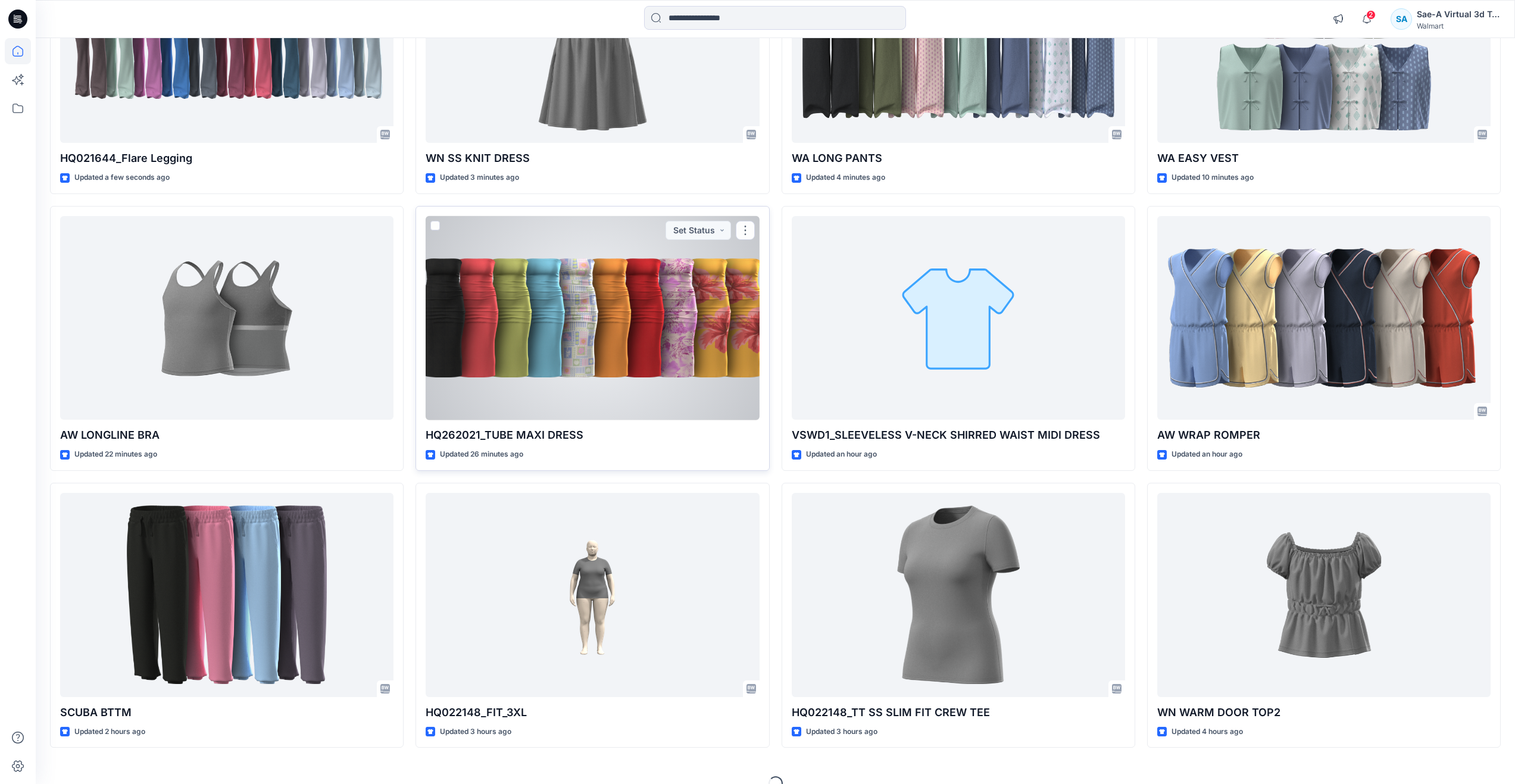
click at [580, 356] on div at bounding box center [592, 318] width 334 height 204
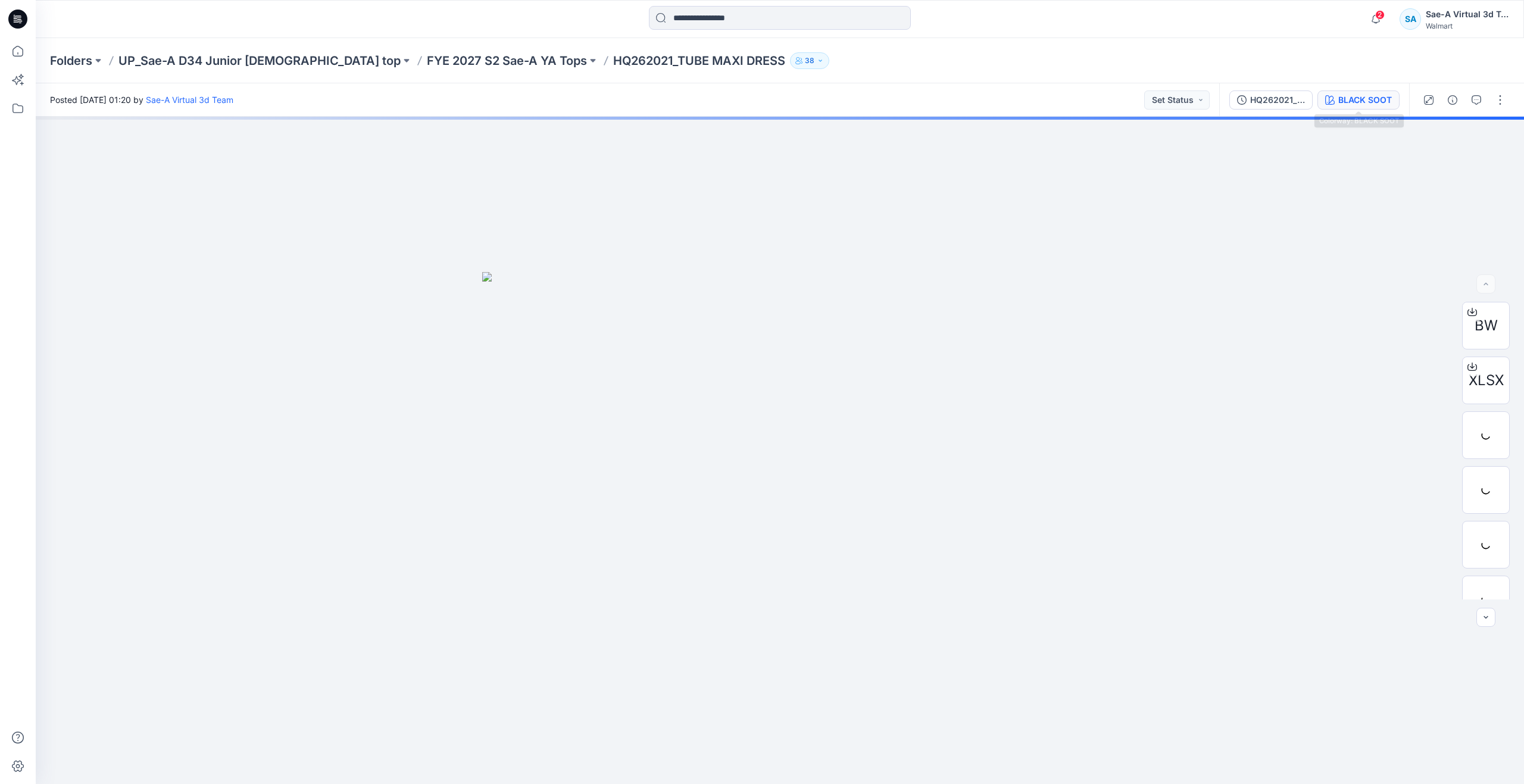
click at [1363, 92] on button "BLACK SOOT" at bounding box center [1358, 100] width 82 height 19
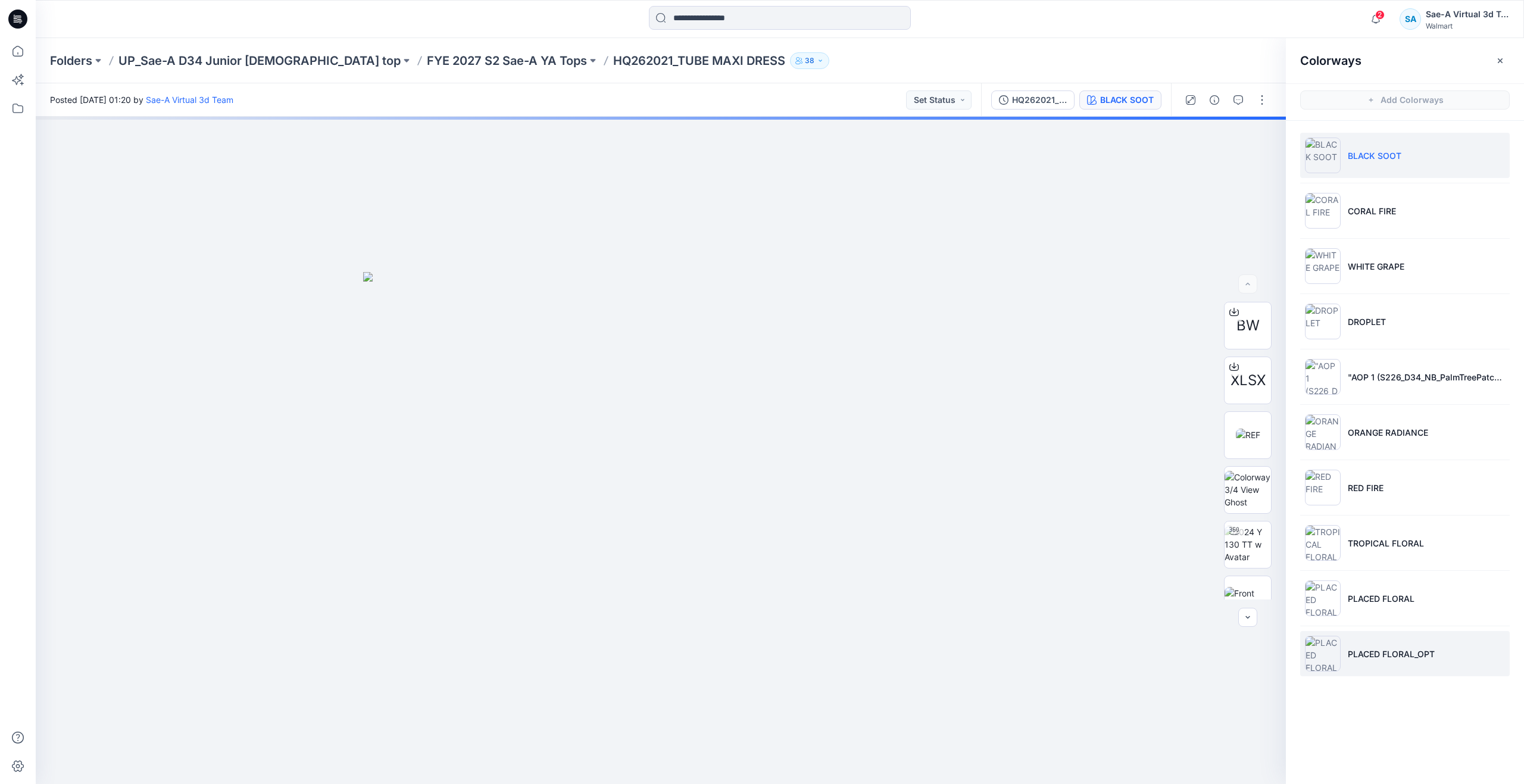
click at [1367, 652] on p "PLACED FLORAL_OPT" at bounding box center [1391, 653] width 87 height 13
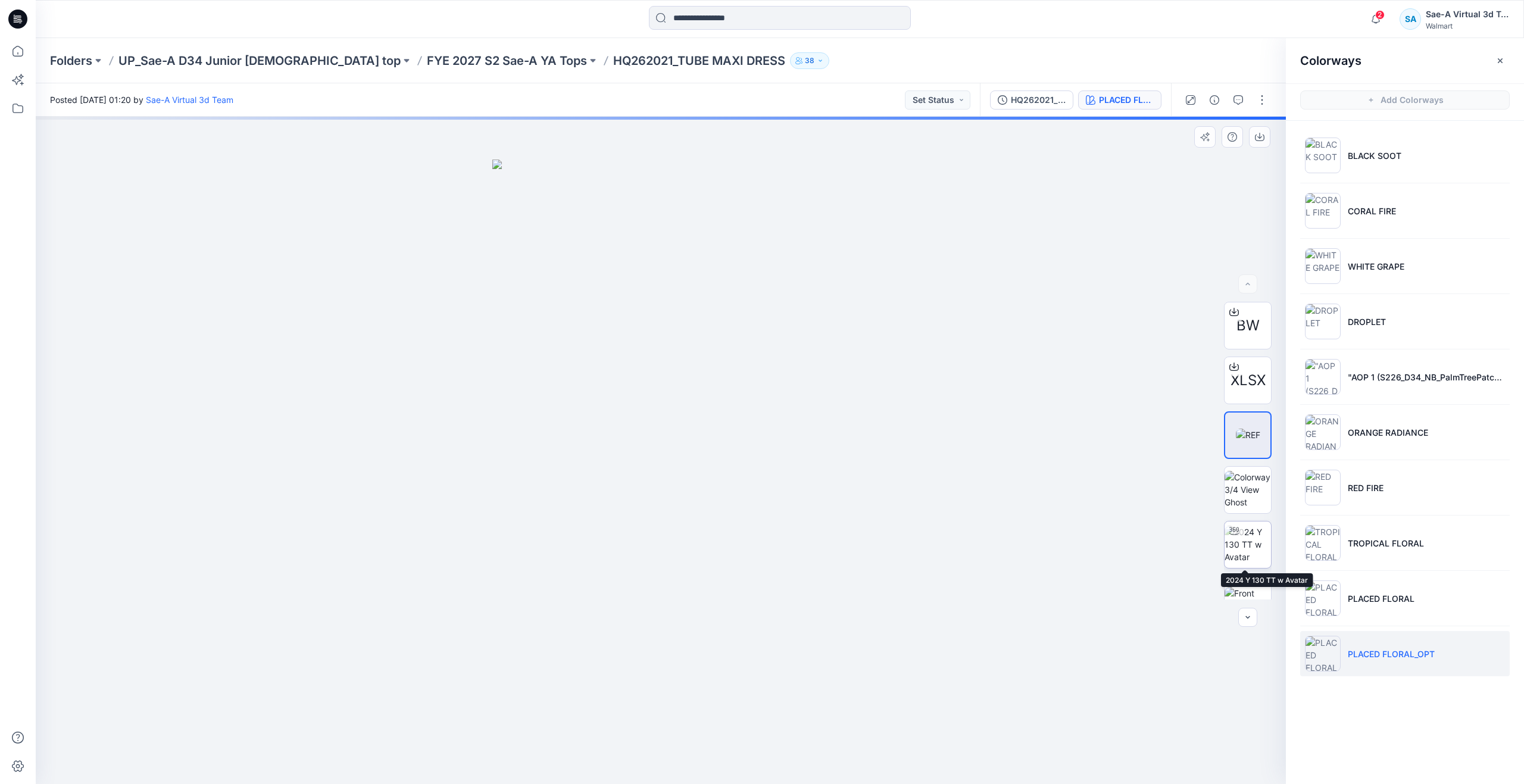
click at [1252, 563] on img at bounding box center [1247, 544] width 47 height 38
click at [20, 47] on icon at bounding box center [18, 51] width 10 height 10
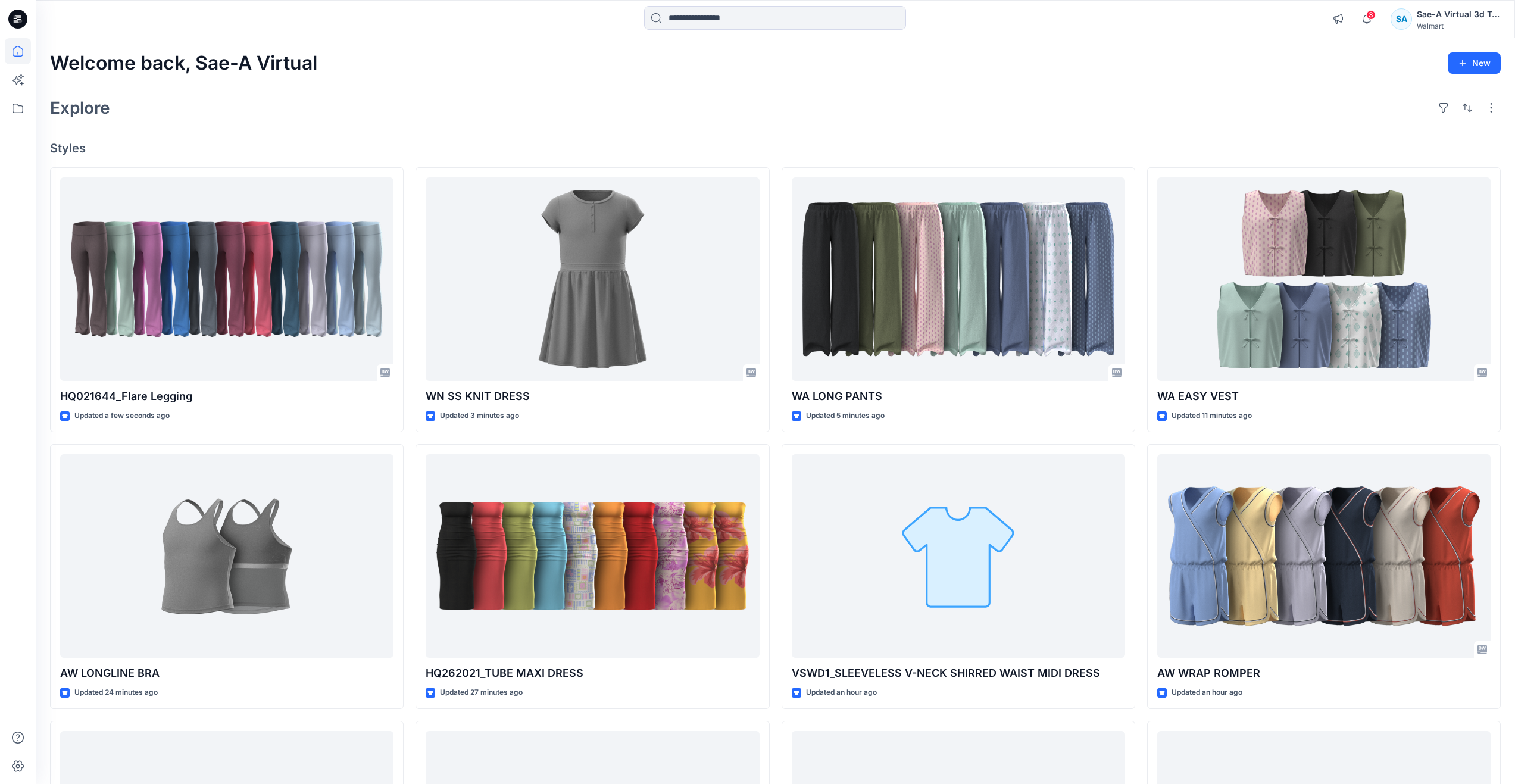
click at [541, 65] on div "Welcome back, Sae-A Virtual New" at bounding box center [775, 64] width 1451 height 22
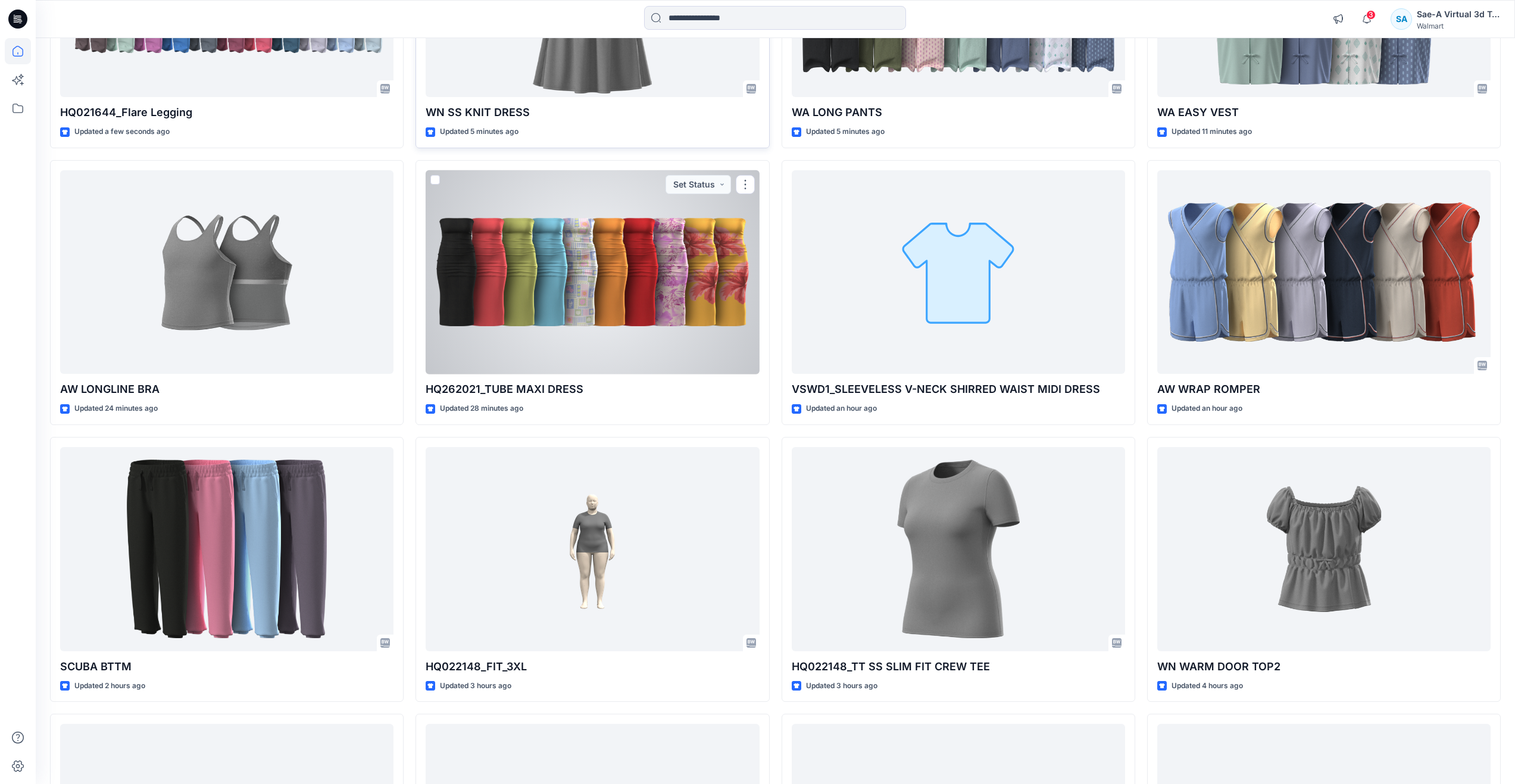
scroll to position [297, 0]
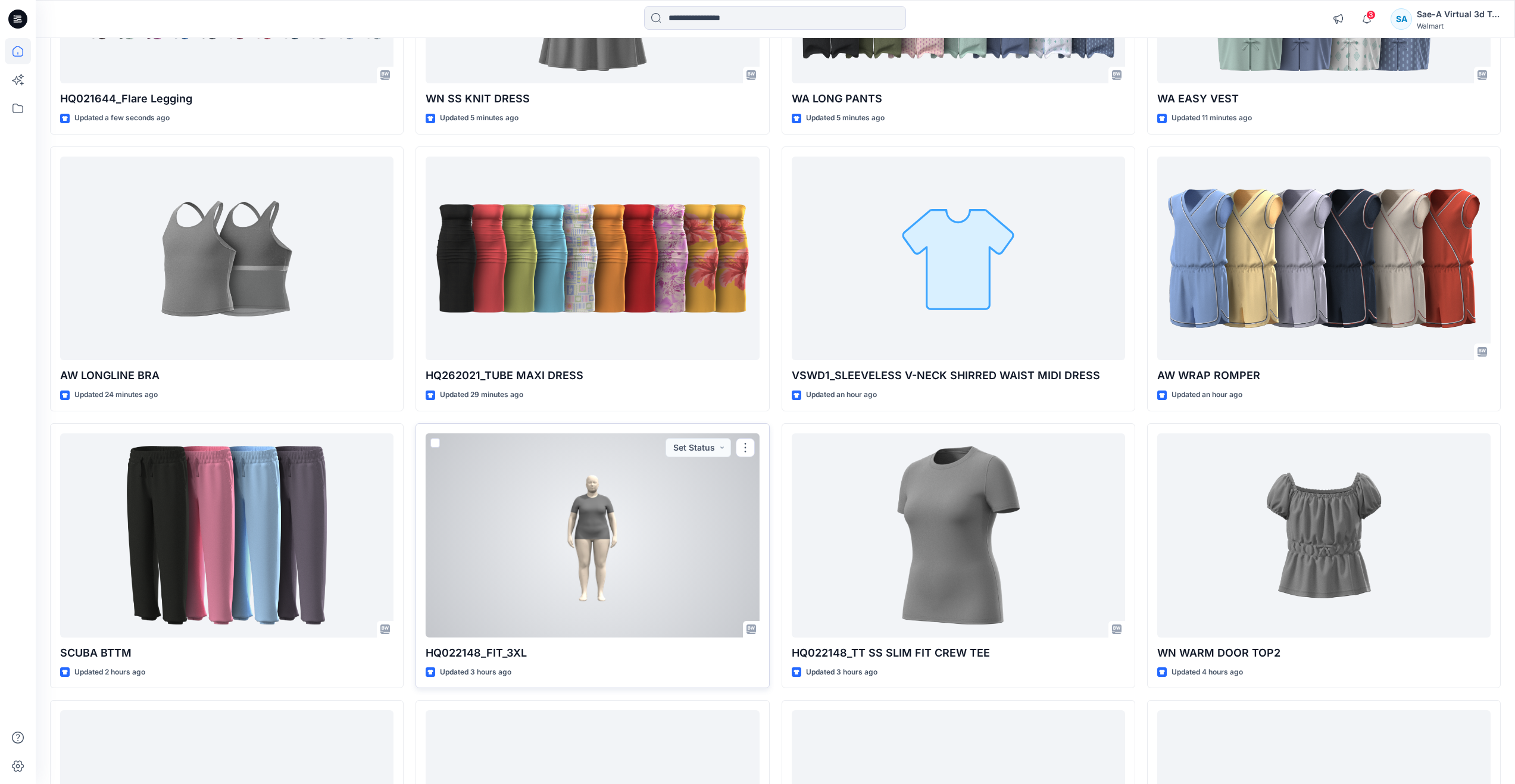
click at [562, 567] on div at bounding box center [592, 535] width 334 height 204
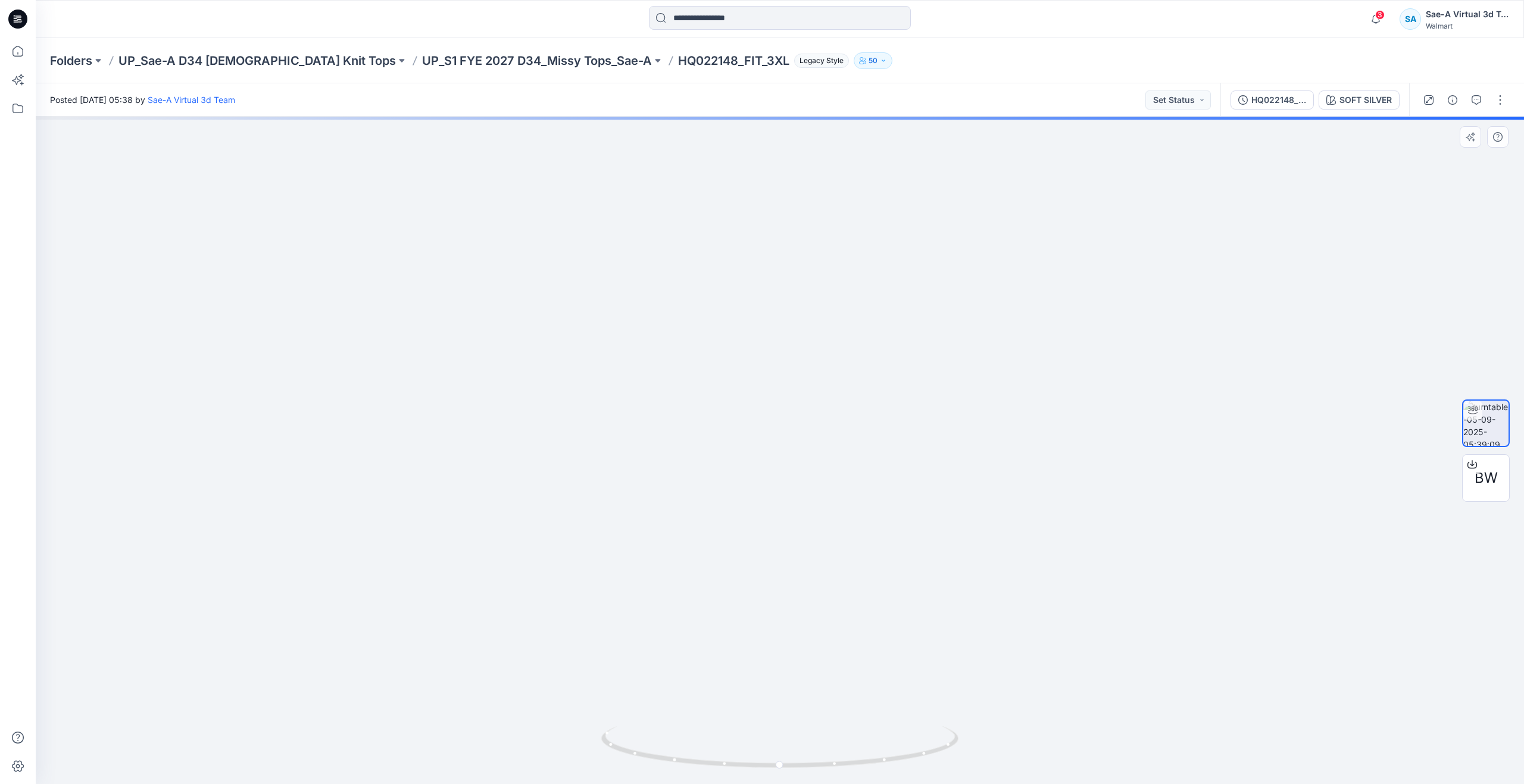
drag, startPoint x: 784, startPoint y: 748, endPoint x: 803, endPoint y: 592, distance: 157.2
click at [803, 592] on div at bounding box center [779, 450] width 1488 height 667
drag, startPoint x: 847, startPoint y: 583, endPoint x: 848, endPoint y: 686, distance: 103.0
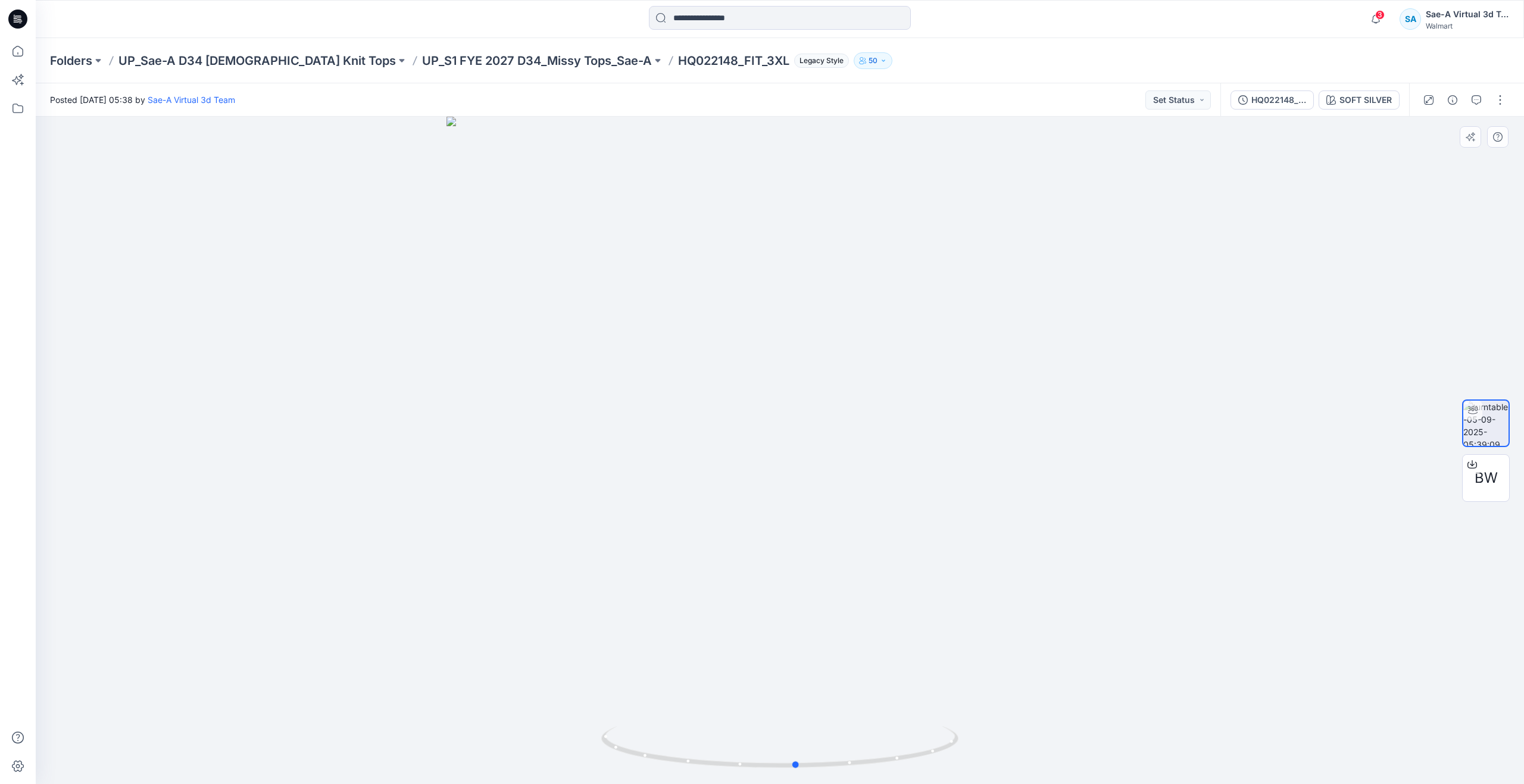
drag, startPoint x: 788, startPoint y: 766, endPoint x: 805, endPoint y: 663, distance: 104.4
click at [805, 663] on div at bounding box center [779, 450] width 1488 height 667
drag, startPoint x: 21, startPoint y: 52, endPoint x: 28, endPoint y: 59, distance: 9.9
click at [21, 52] on icon at bounding box center [17, 50] width 26 height 26
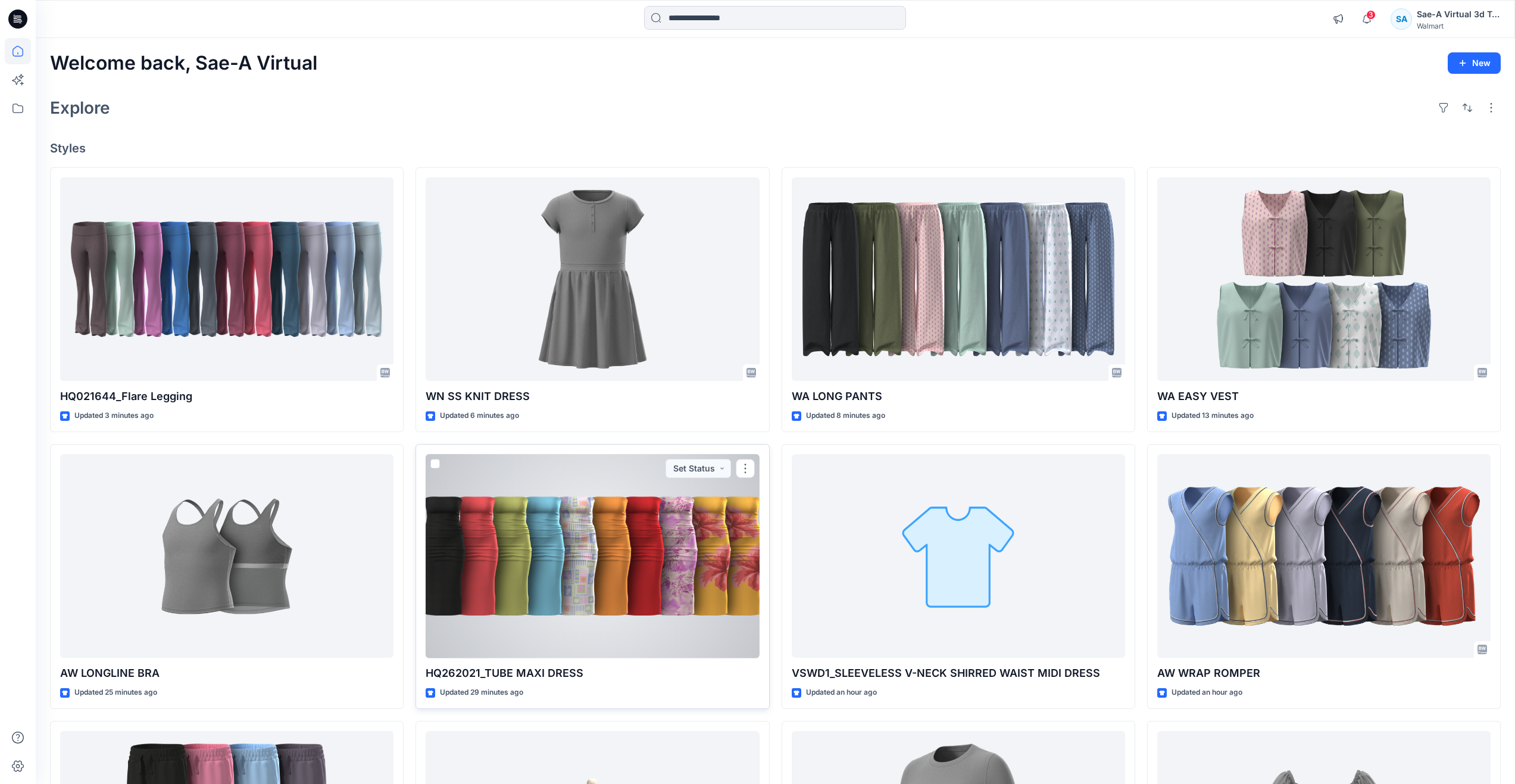
click at [632, 567] on div at bounding box center [592, 556] width 334 height 204
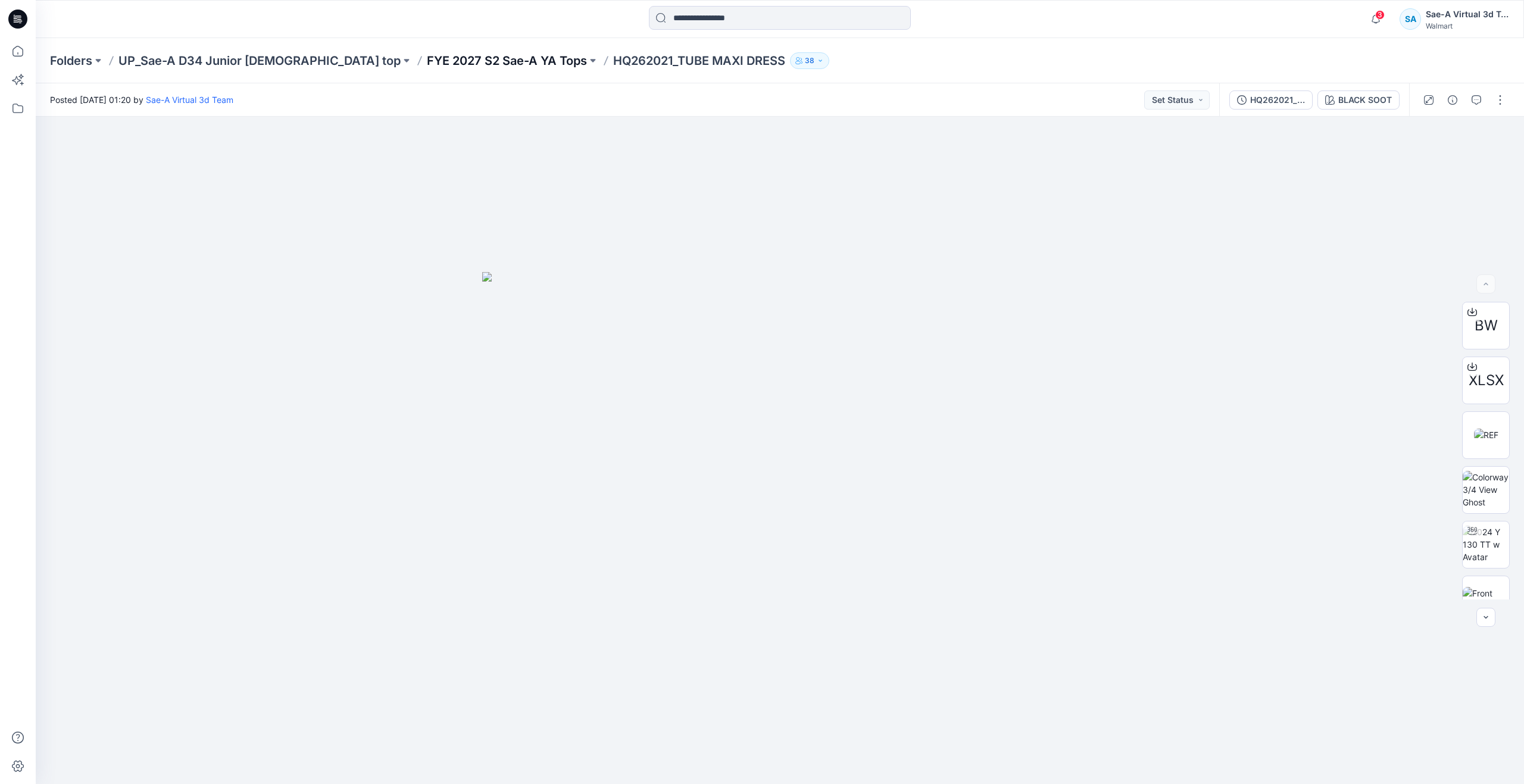
click at [440, 61] on p "FYE 2027 S2 Sae-A YA Tops" at bounding box center [507, 61] width 160 height 17
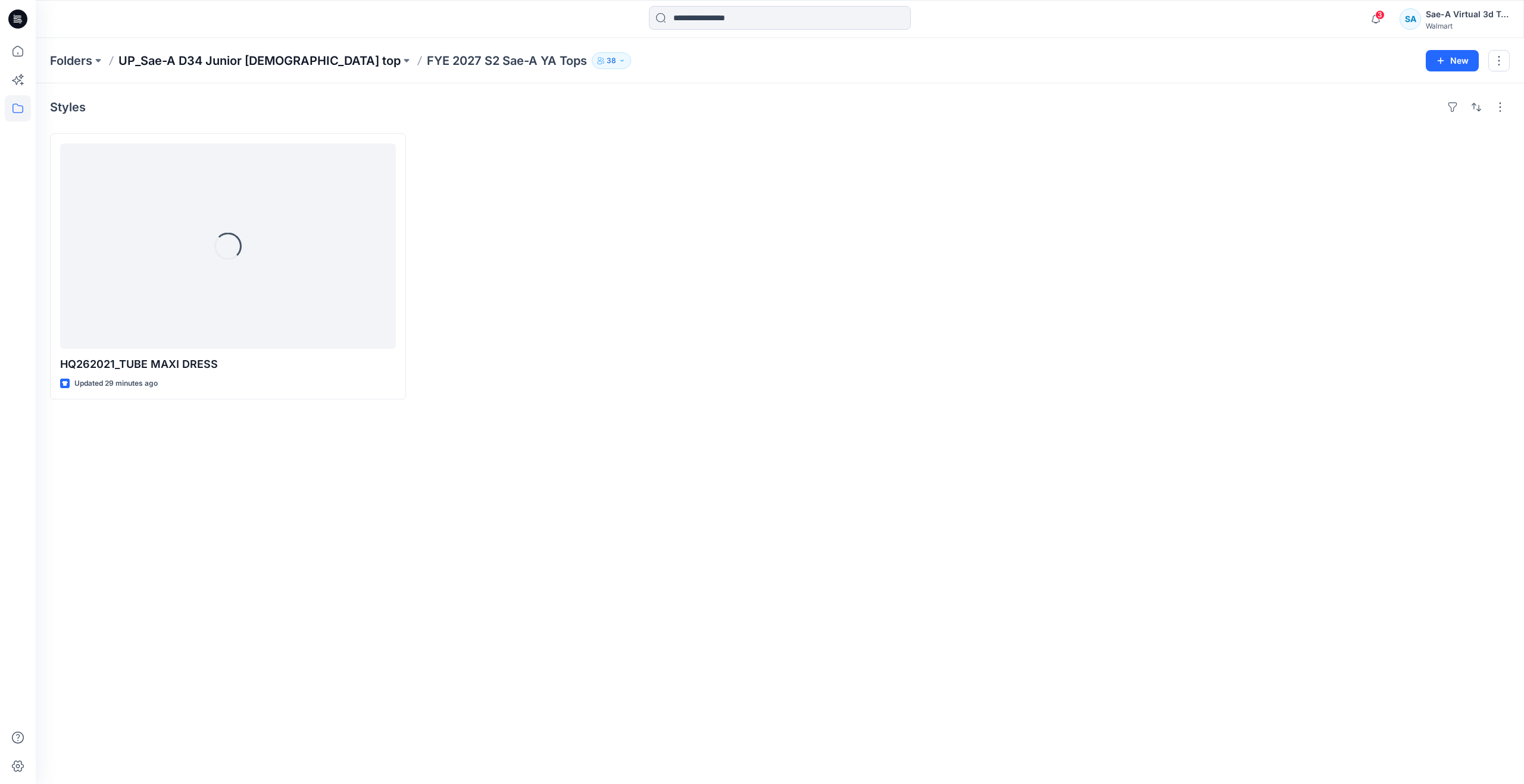
click at [264, 64] on p "UP_Sae-A D34 Junior [DEMOGRAPHIC_DATA] top" at bounding box center [259, 61] width 282 height 17
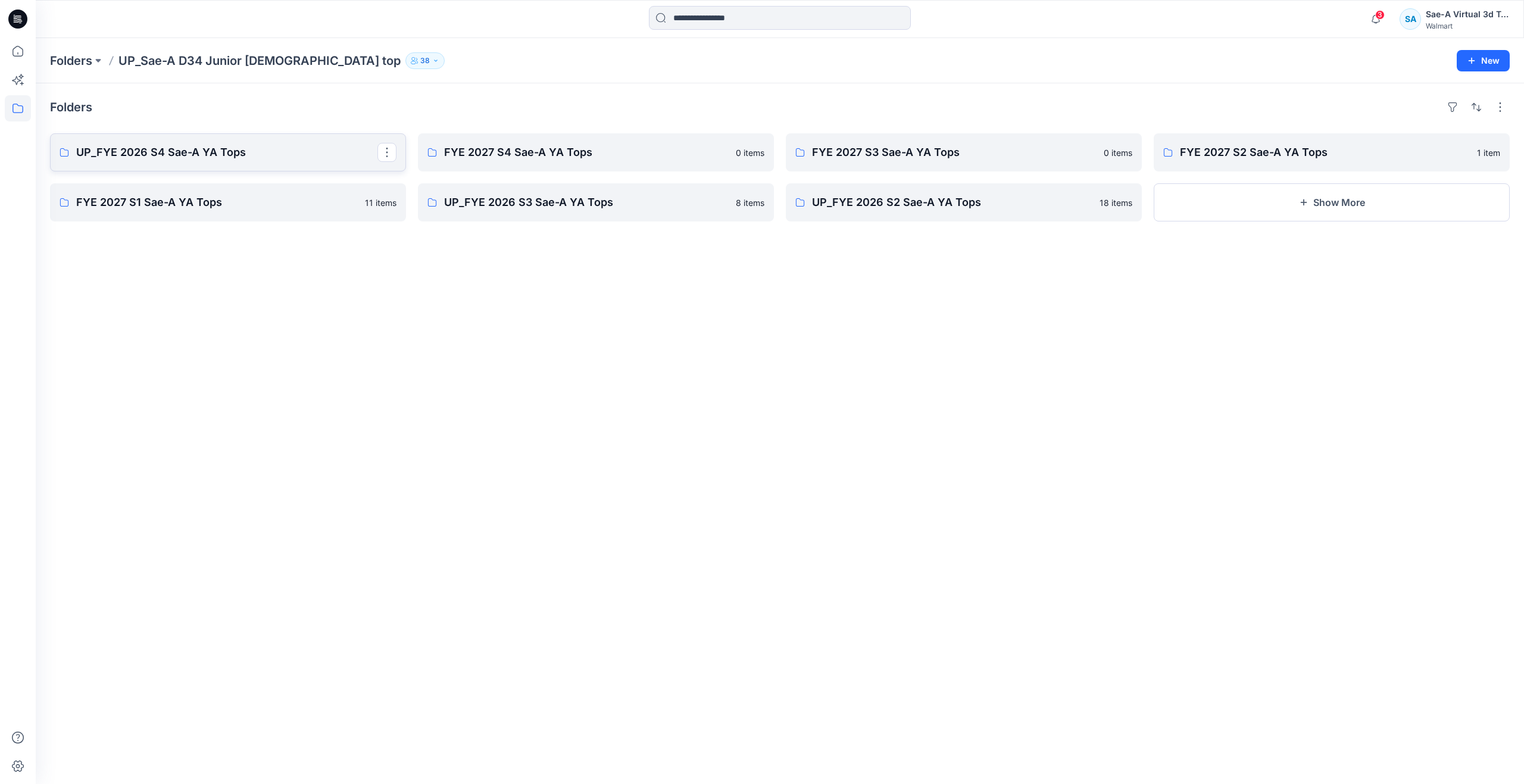
click at [252, 160] on link "UP_FYE 2026 S4 Sae-A YA Tops" at bounding box center [228, 152] width 356 height 38
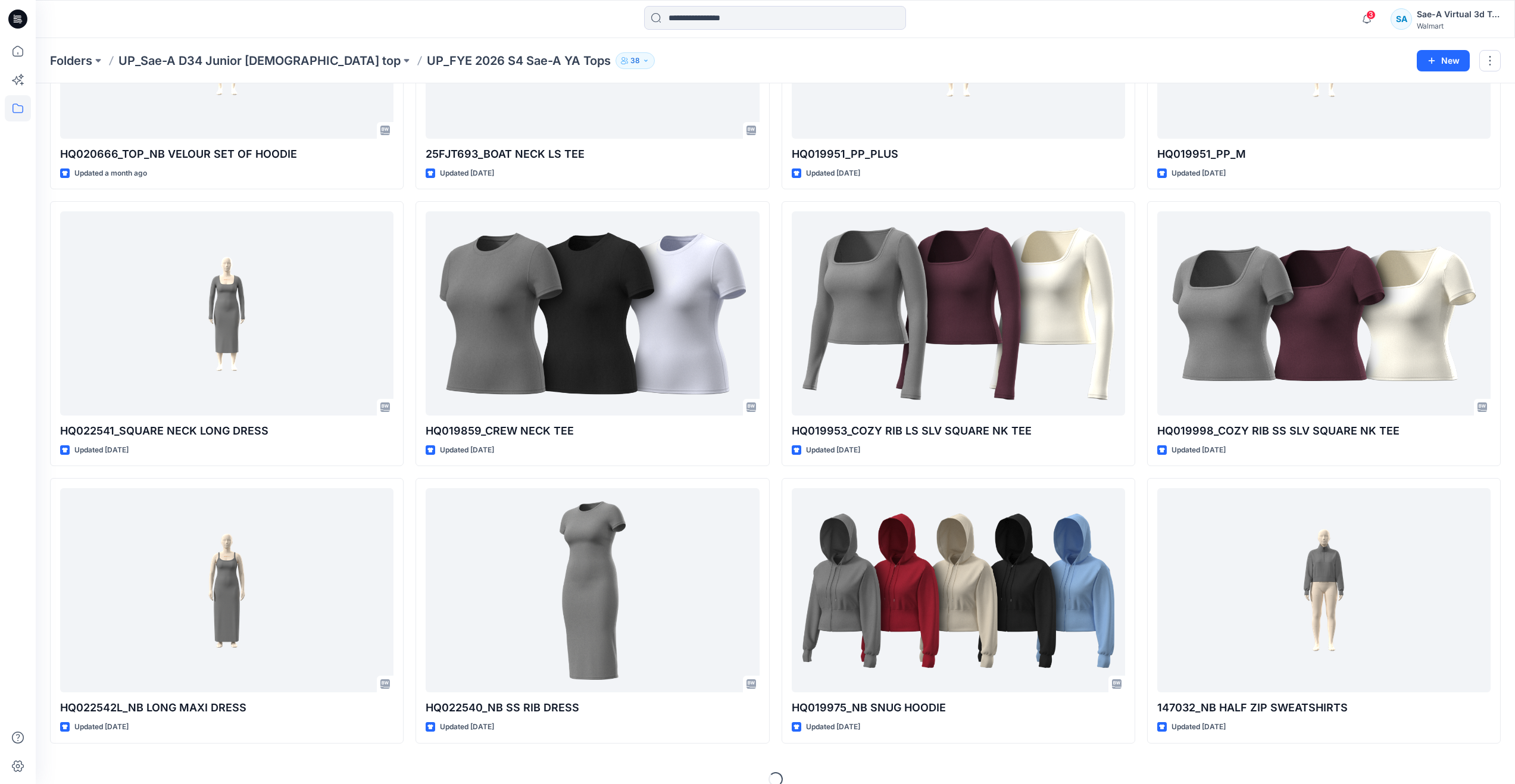
scroll to position [226, 0]
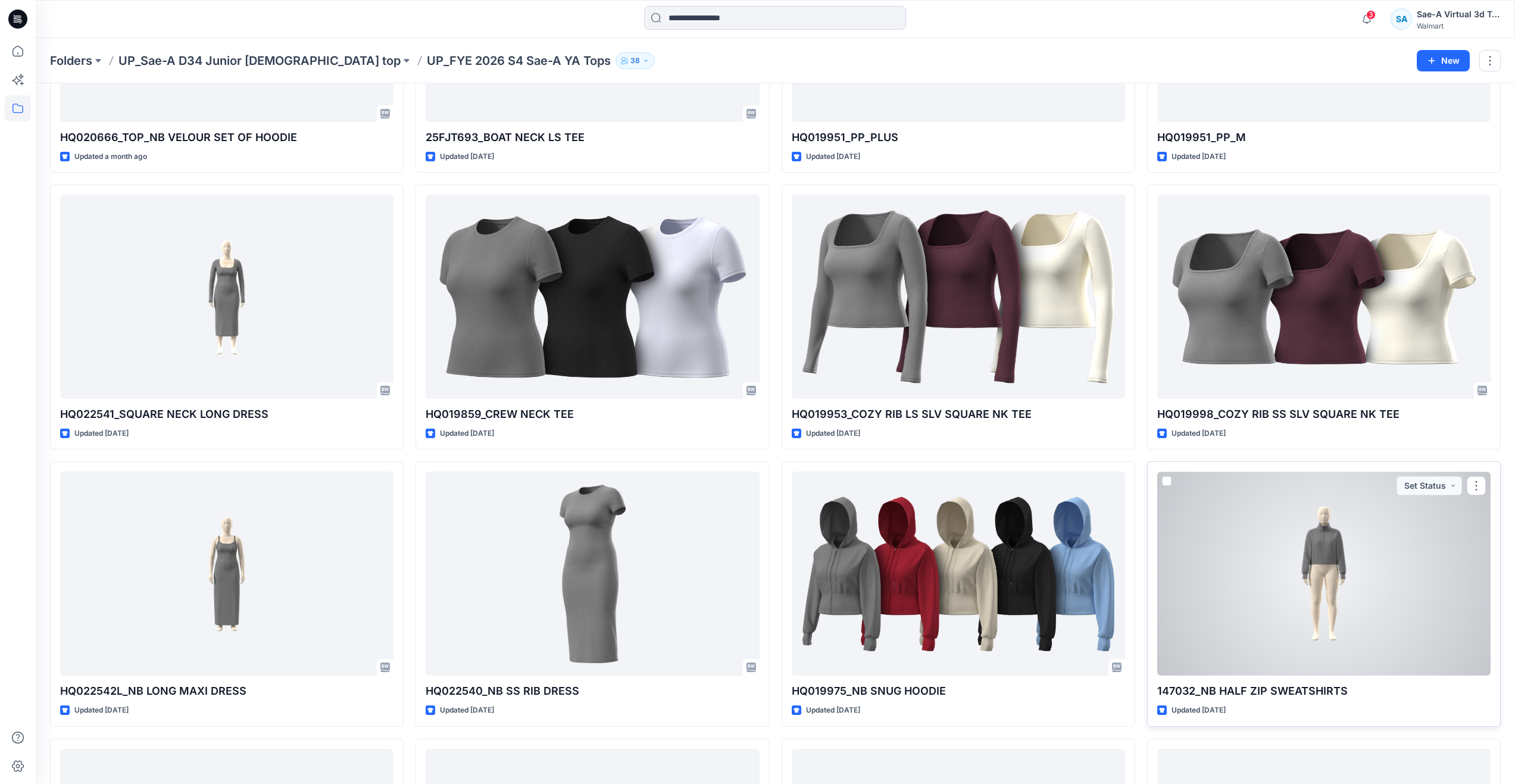
click at [1358, 615] on div at bounding box center [1323, 573] width 334 height 204
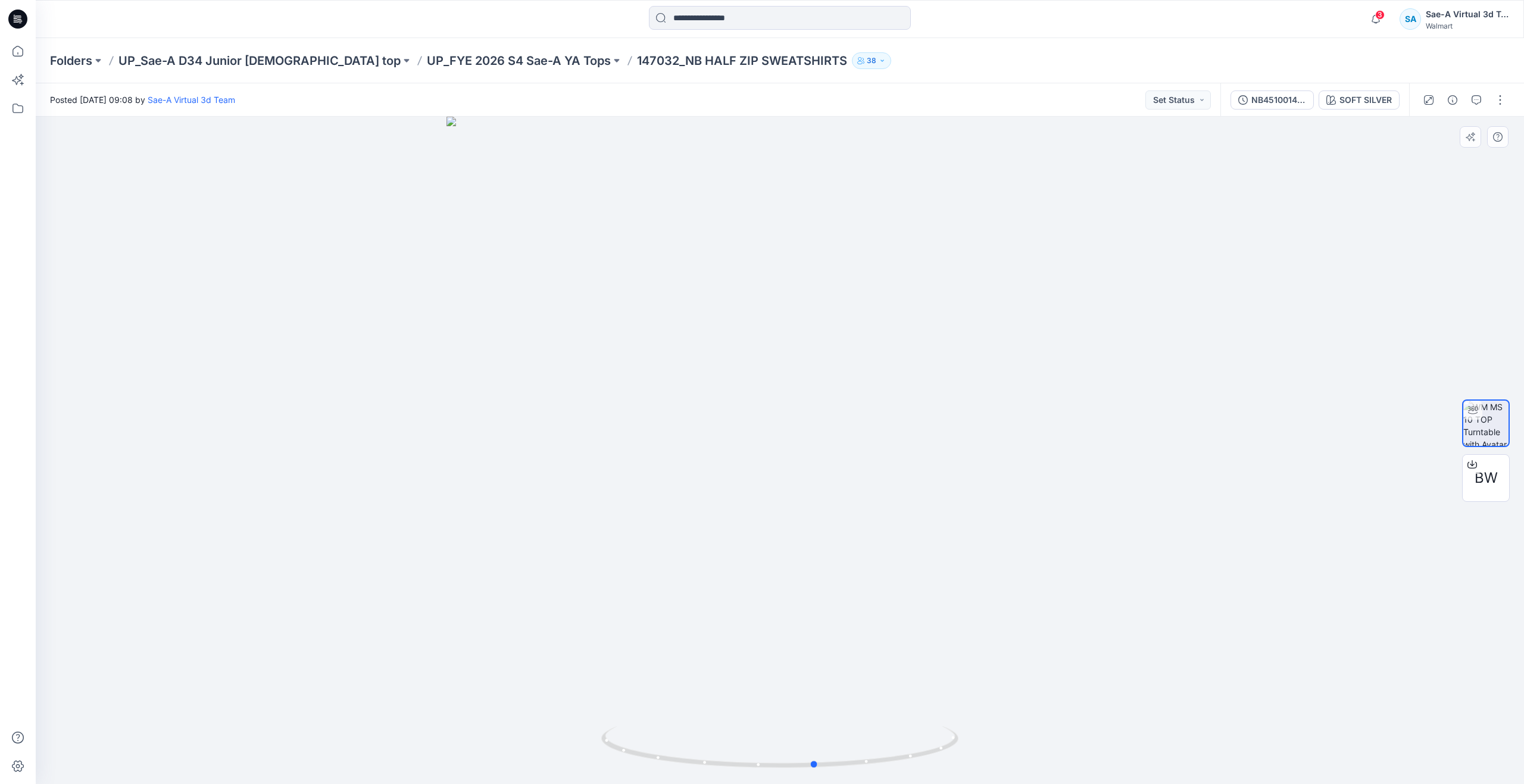
drag, startPoint x: 779, startPoint y: 763, endPoint x: 815, endPoint y: 715, distance: 60.0
click at [815, 715] on div at bounding box center [779, 450] width 1488 height 667
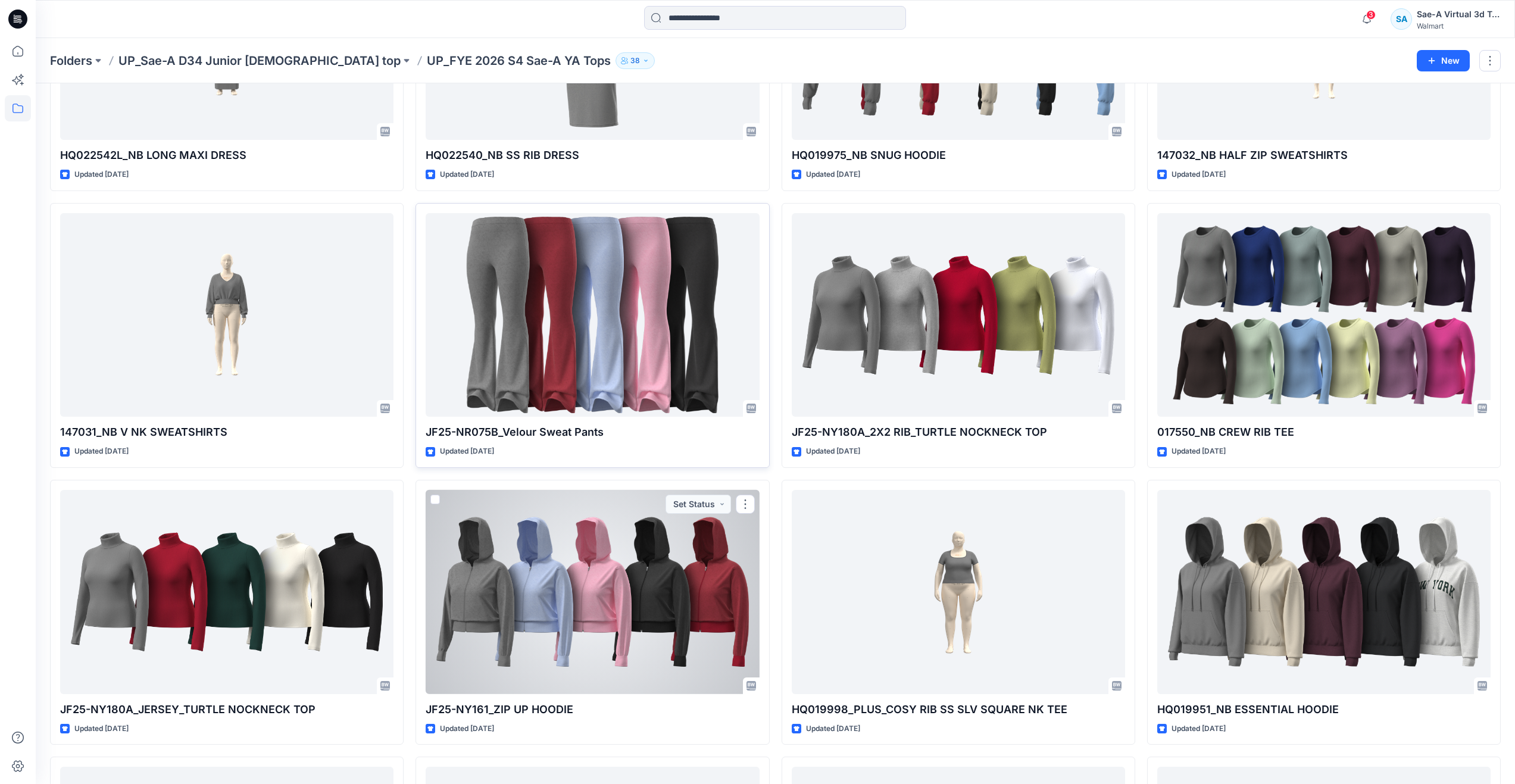
scroll to position [1055, 0]
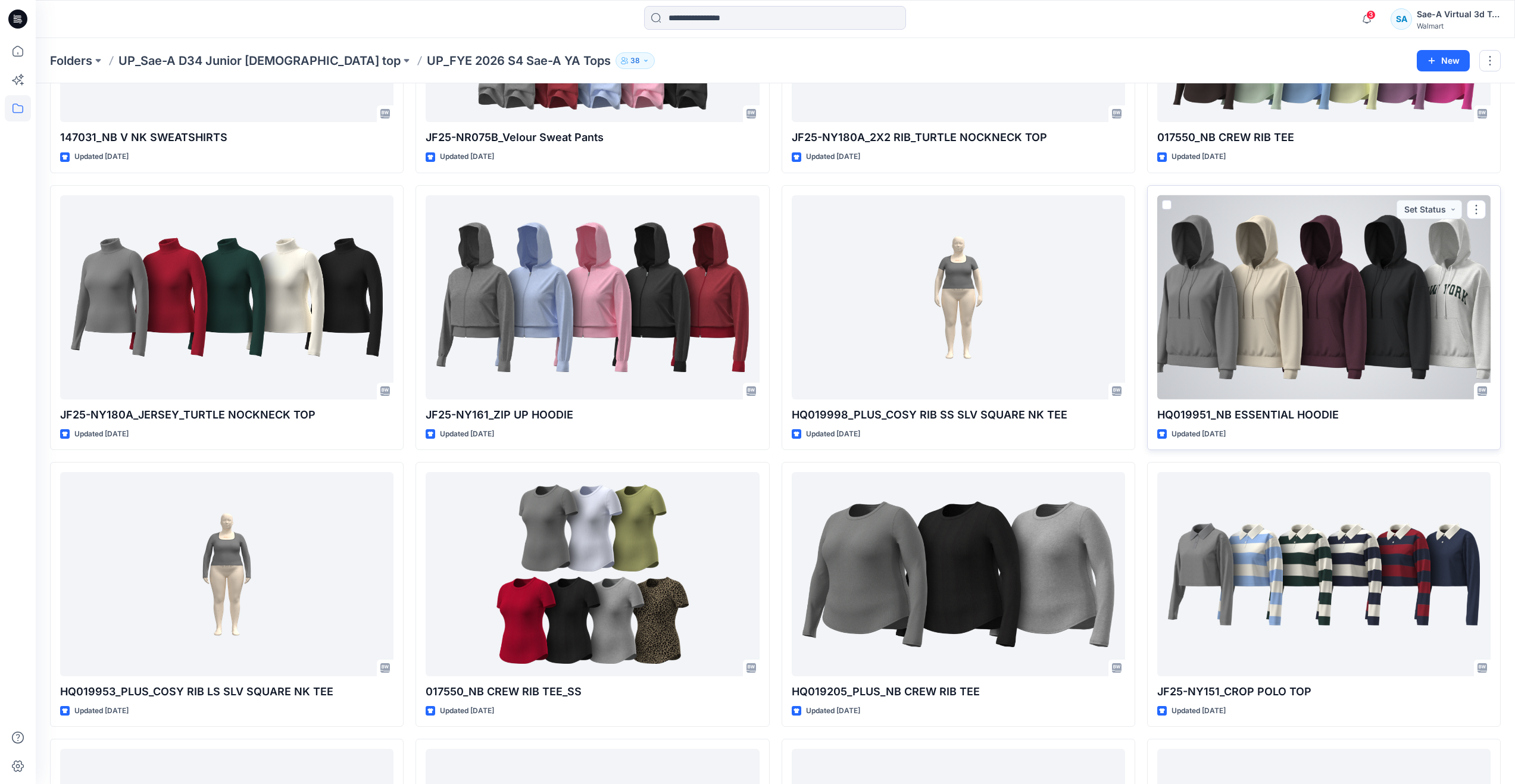
click at [1173, 358] on div at bounding box center [1323, 297] width 334 height 204
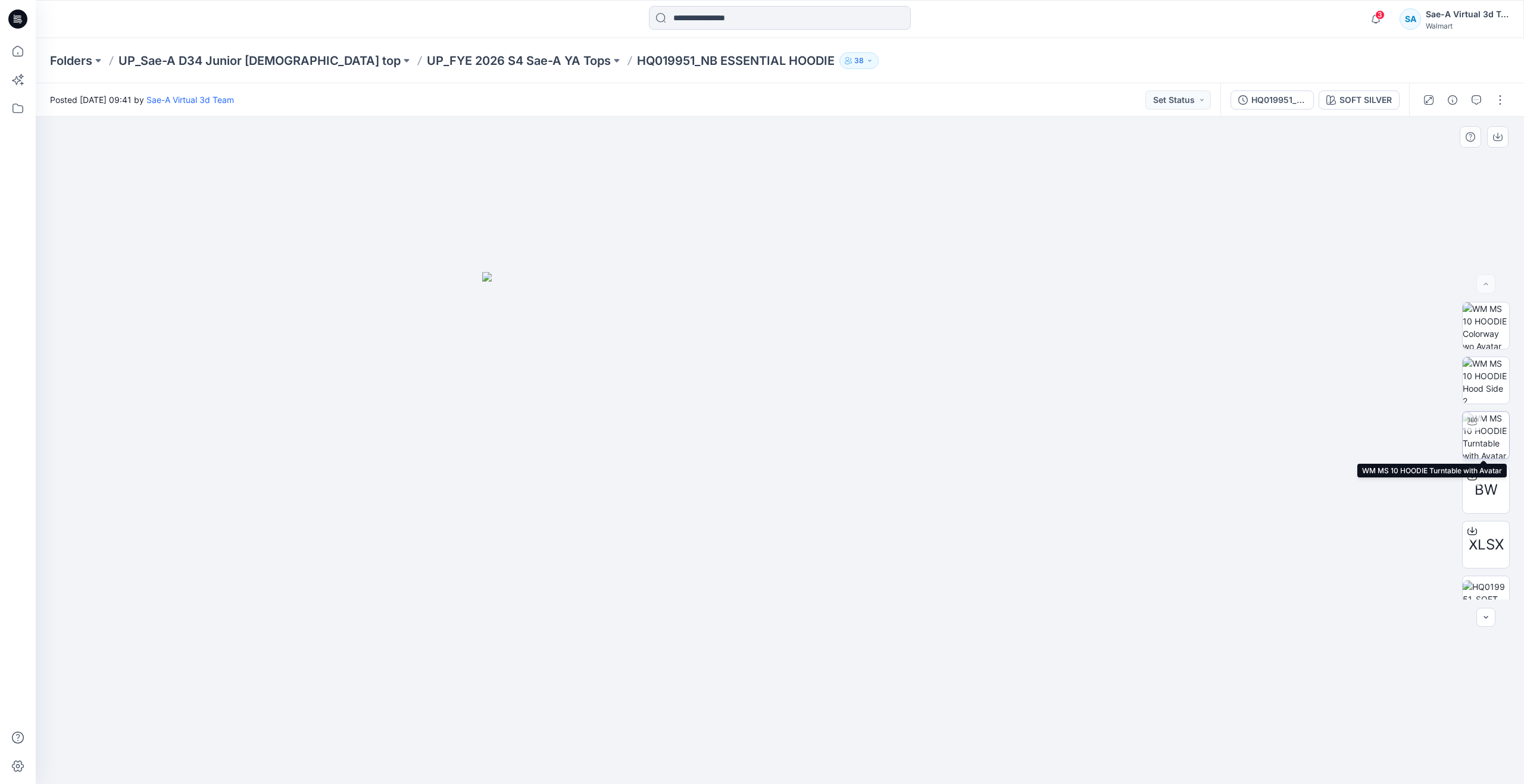
click at [1479, 440] on img at bounding box center [1486, 435] width 47 height 47
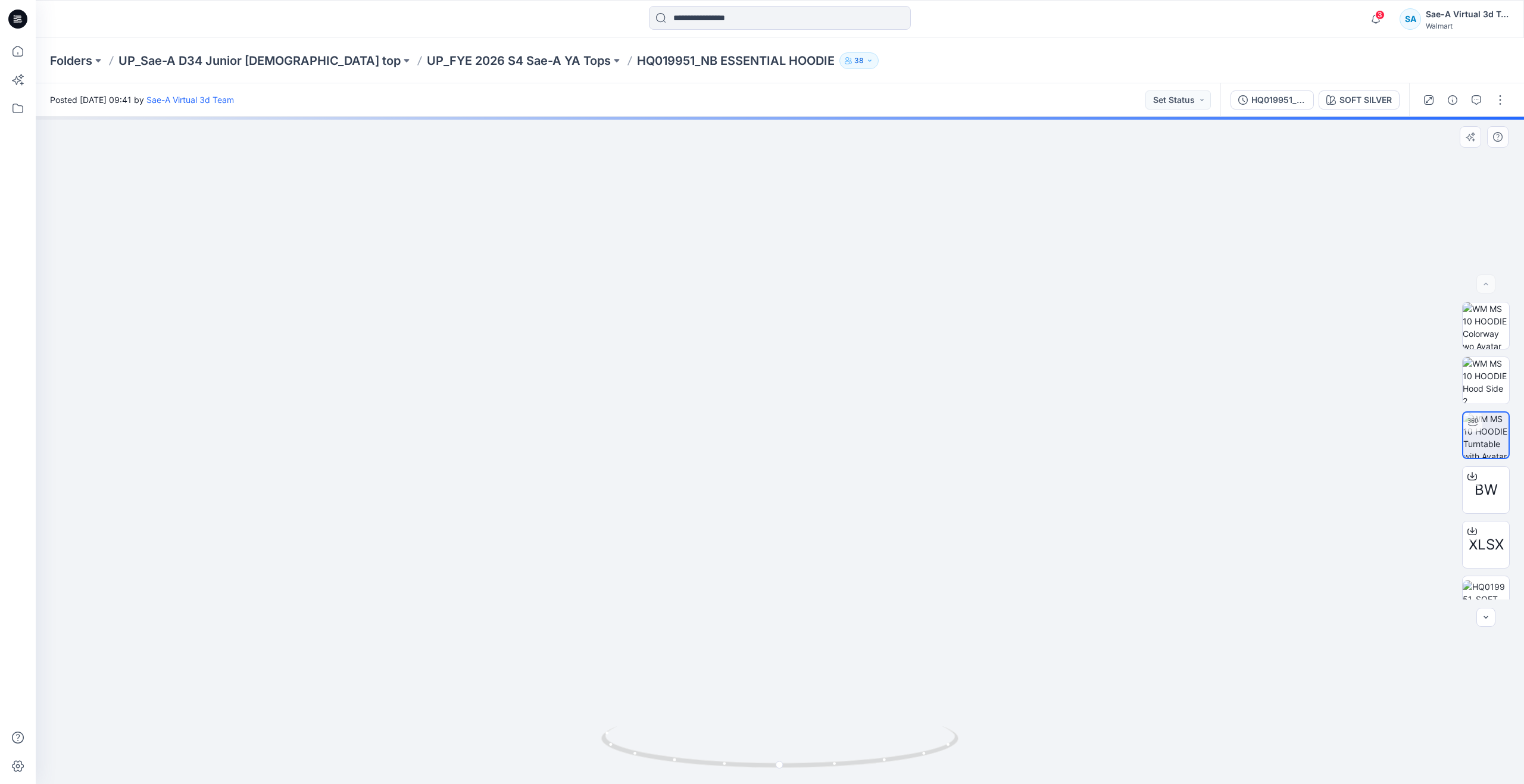
drag, startPoint x: 970, startPoint y: 513, endPoint x: 976, endPoint y: 658, distance: 145.1
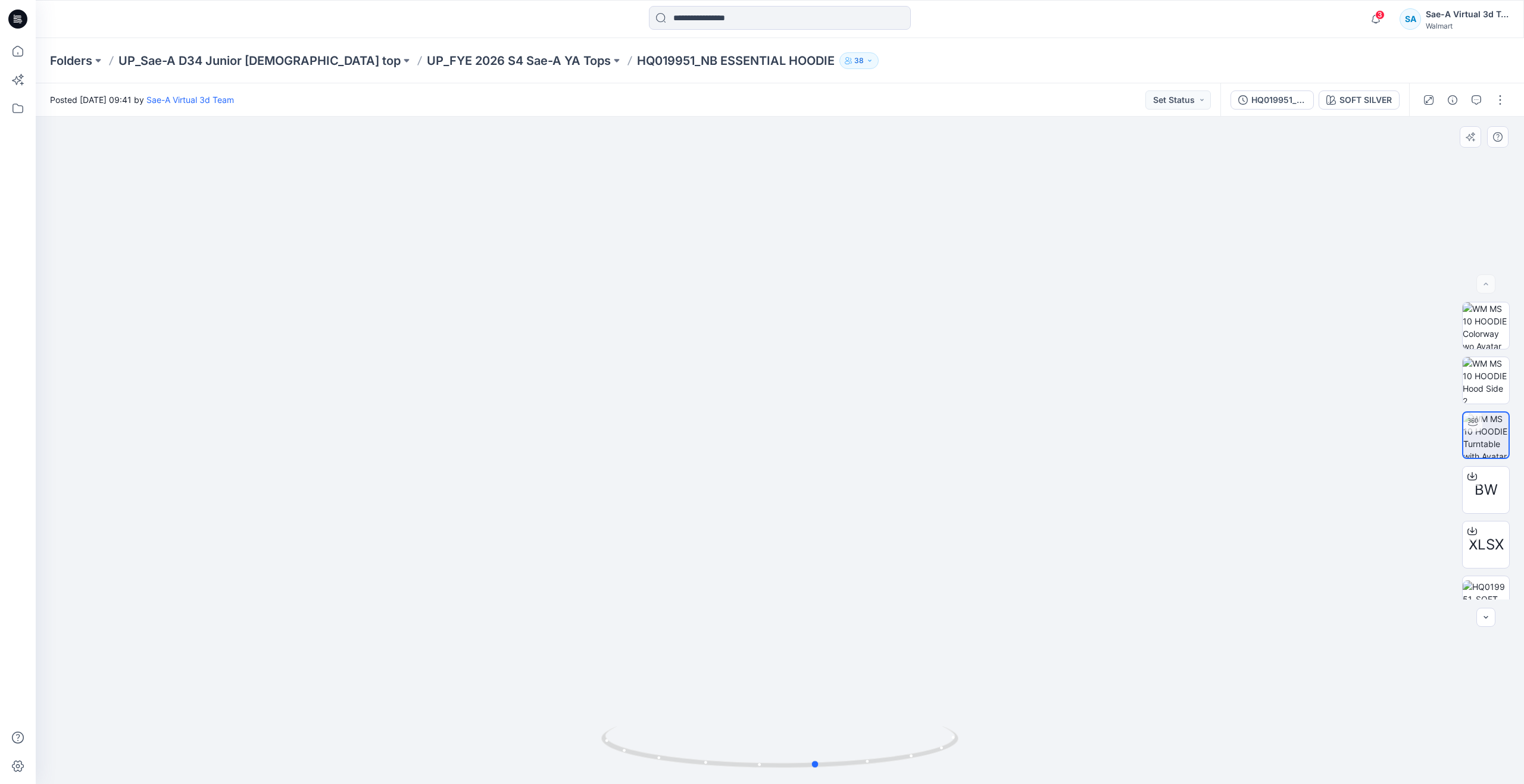
drag, startPoint x: 781, startPoint y: 760, endPoint x: 461, endPoint y: 677, distance: 330.6
click at [461, 677] on div at bounding box center [779, 450] width 1488 height 667
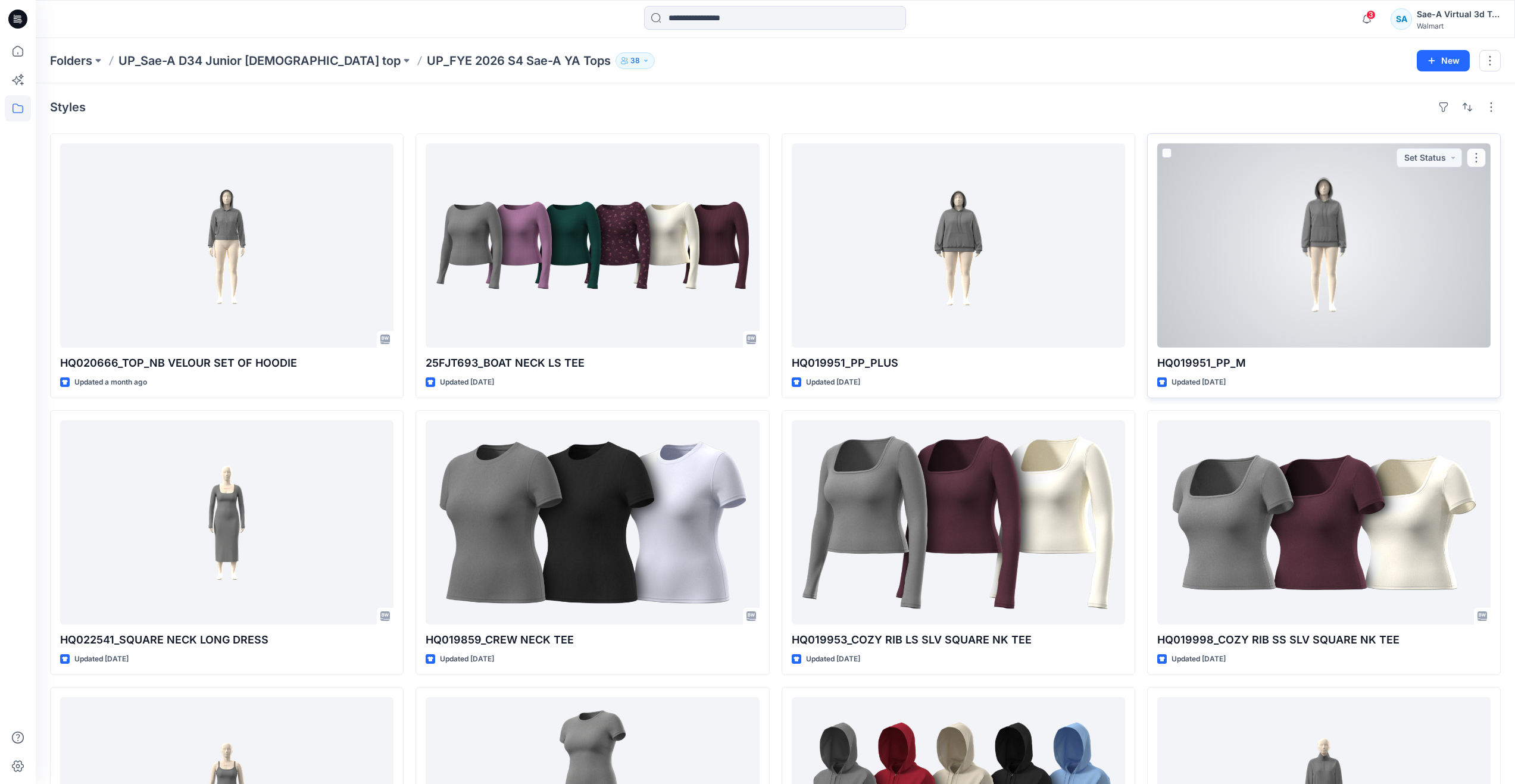
click at [1223, 276] on div at bounding box center [1323, 246] width 334 height 204
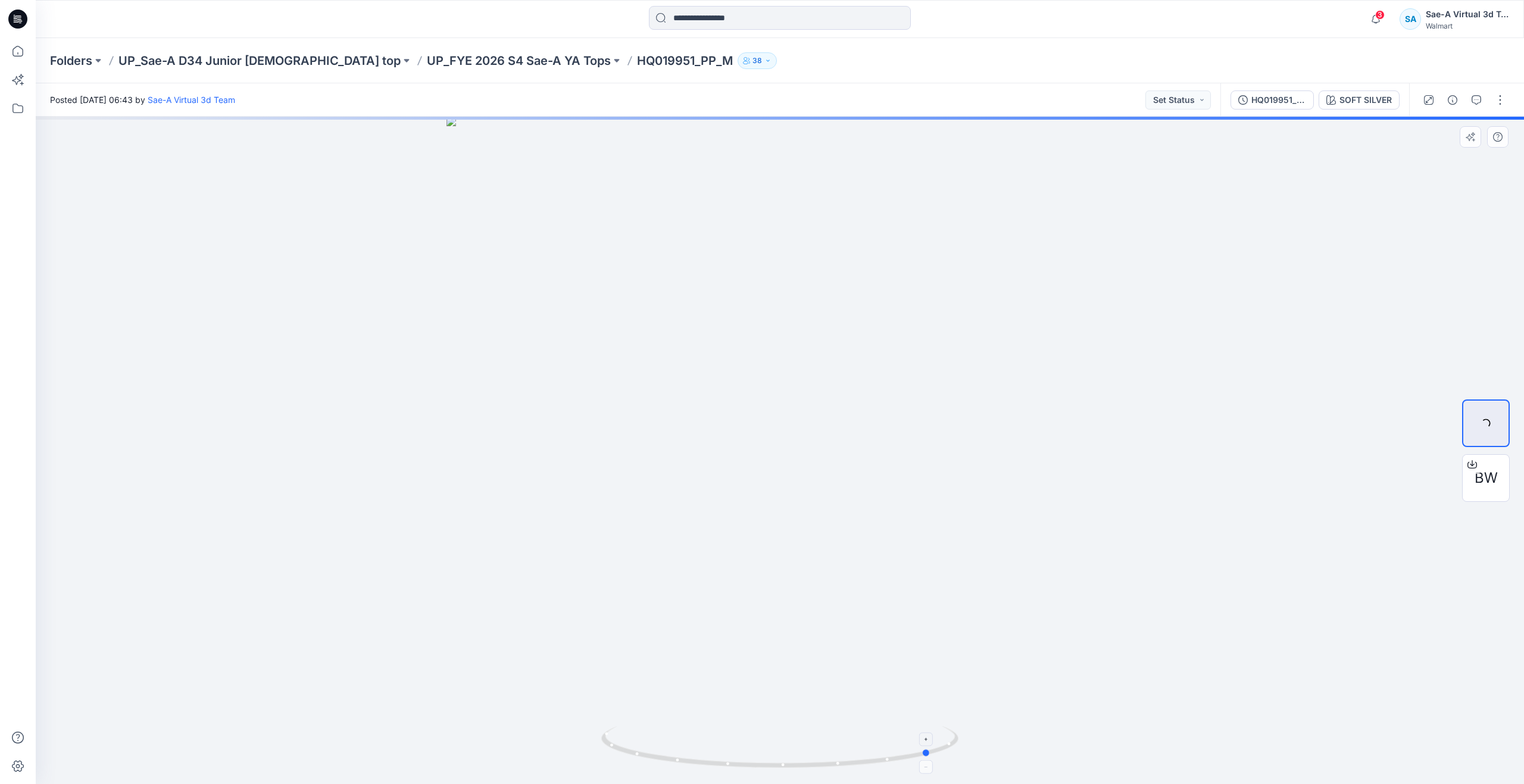
drag, startPoint x: 781, startPoint y: 766, endPoint x: 937, endPoint y: 747, distance: 157.2
click at [937, 747] on icon at bounding box center [781, 748] width 360 height 44
drag, startPoint x: 934, startPoint y: 751, endPoint x: 699, endPoint y: 734, distance: 235.6
click at [699, 734] on icon at bounding box center [781, 748] width 360 height 44
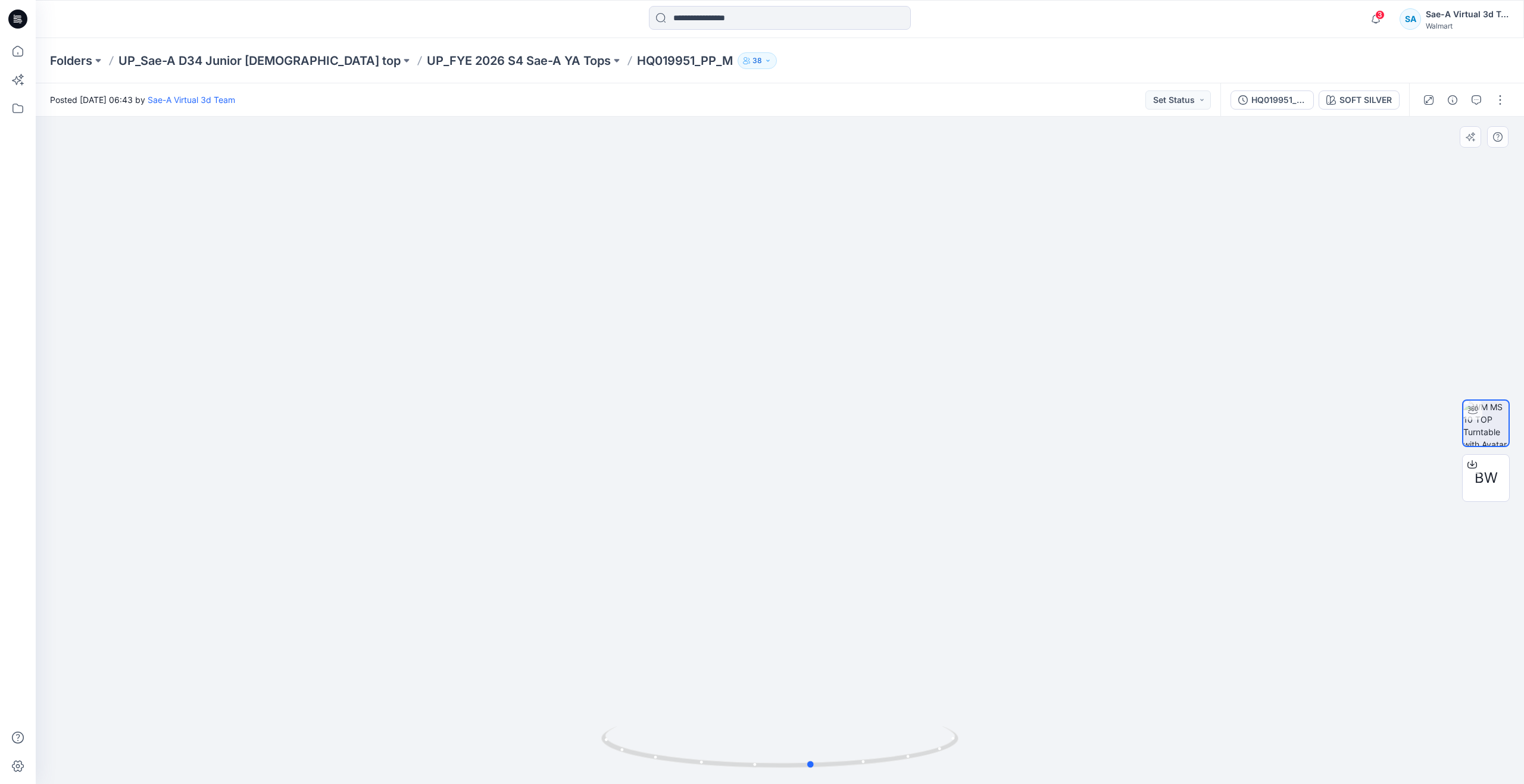
drag, startPoint x: 687, startPoint y: 759, endPoint x: 444, endPoint y: 683, distance: 254.6
click at [444, 683] on div at bounding box center [779, 450] width 1488 height 667
drag, startPoint x: 758, startPoint y: 468, endPoint x: 755, endPoint y: 624, distance: 156.0
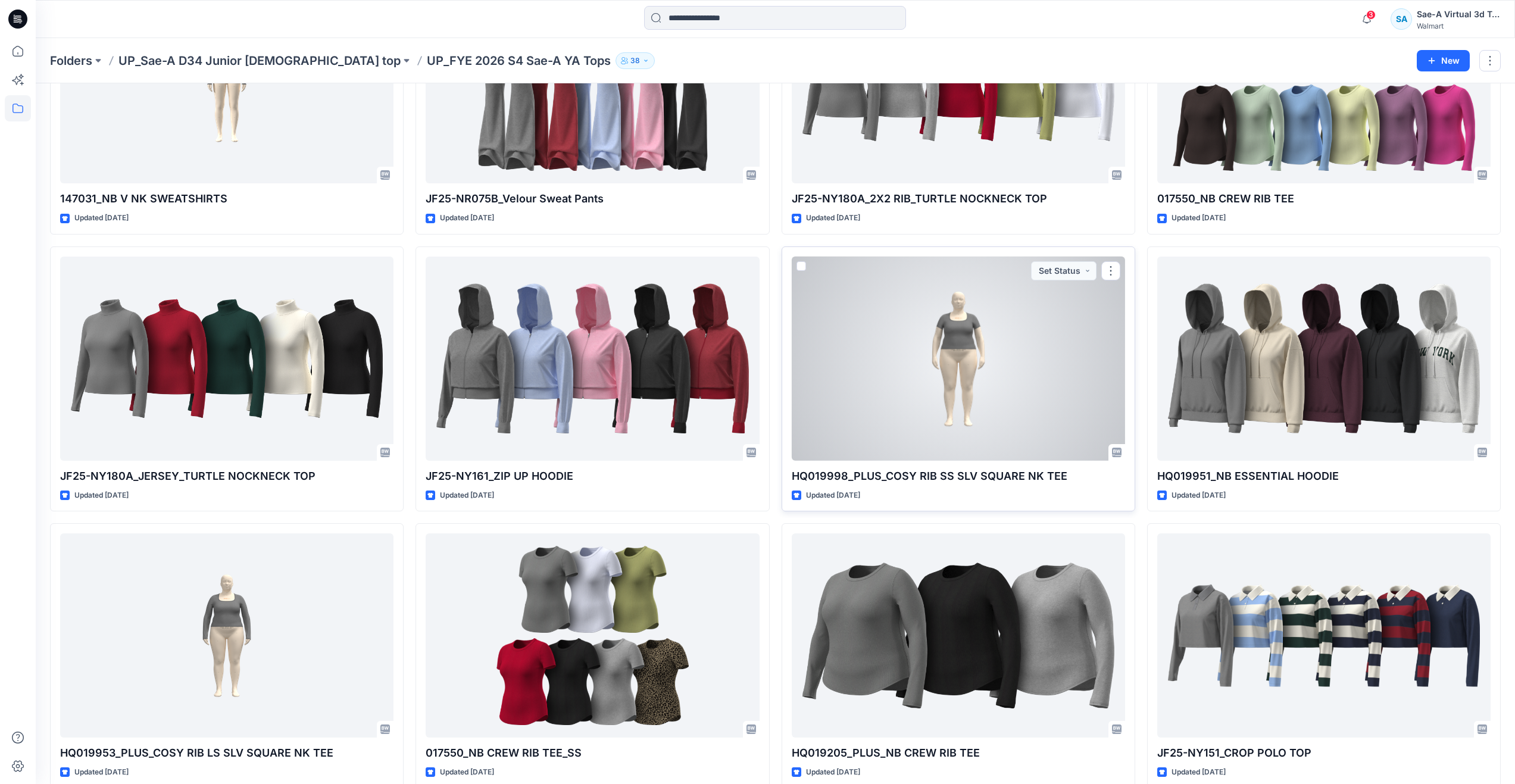
scroll to position [1012, 0]
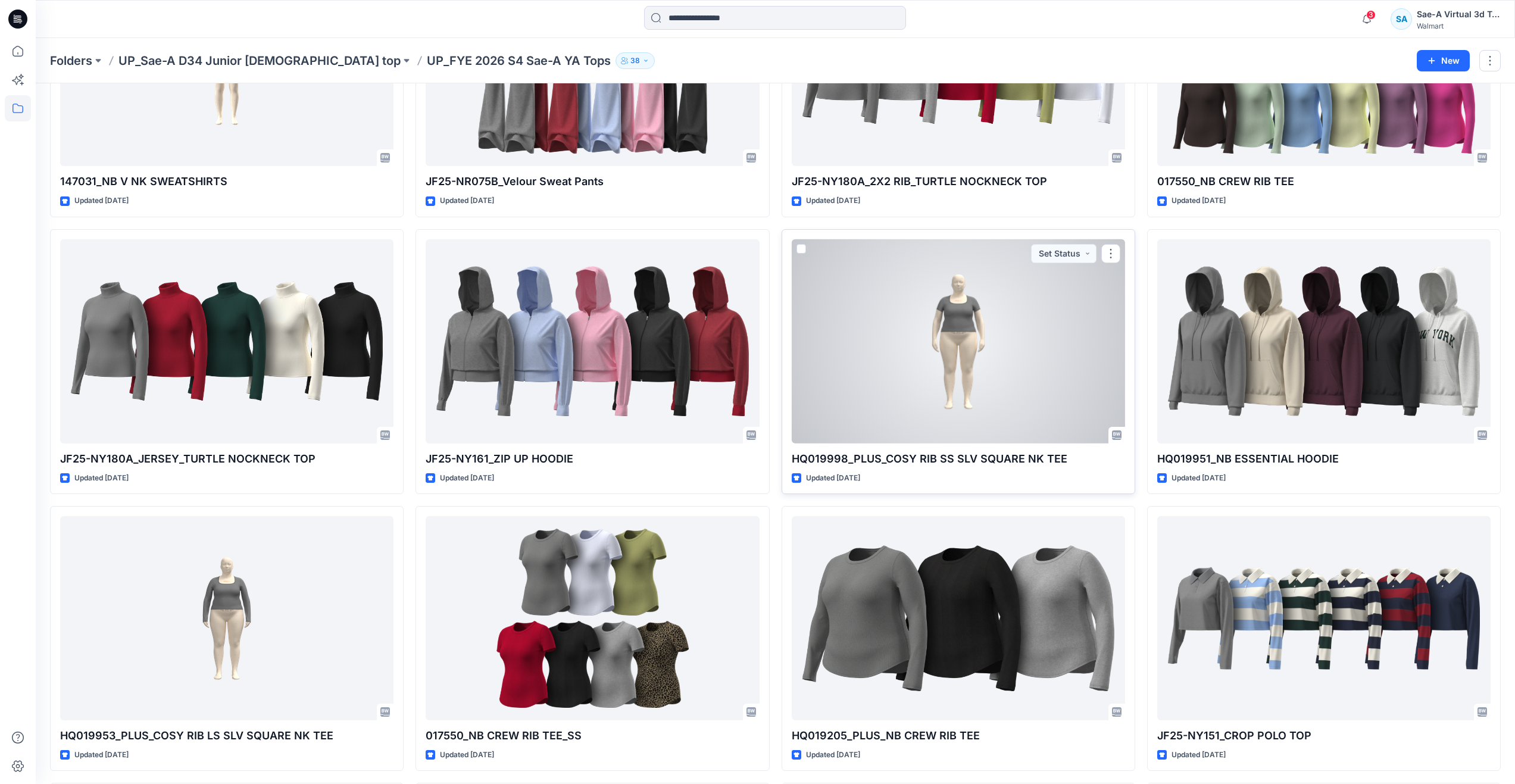
click at [940, 394] on div at bounding box center [958, 341] width 334 height 204
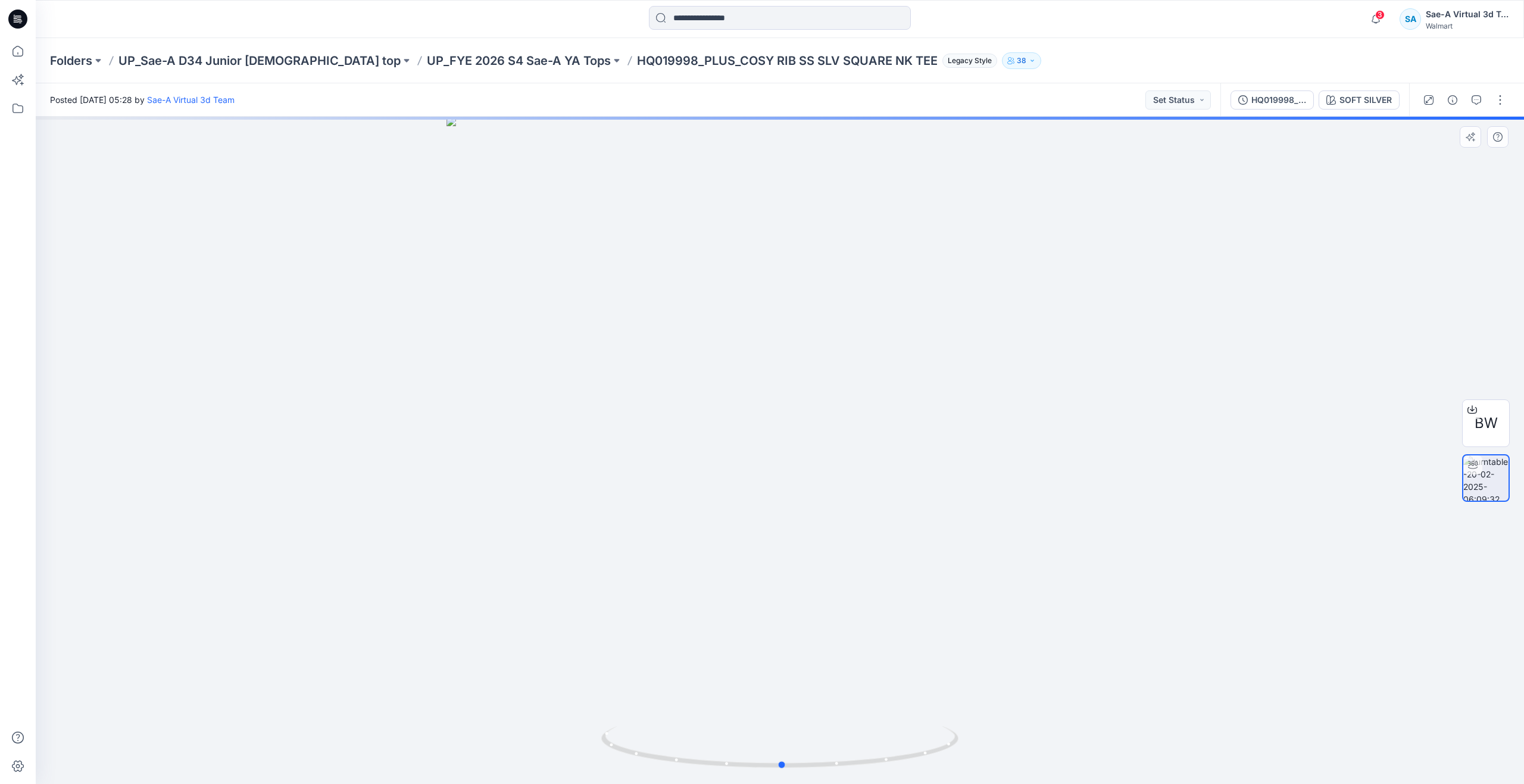
drag, startPoint x: 783, startPoint y: 758, endPoint x: 785, endPoint y: 692, distance: 66.0
click at [785, 692] on div at bounding box center [779, 450] width 1488 height 667
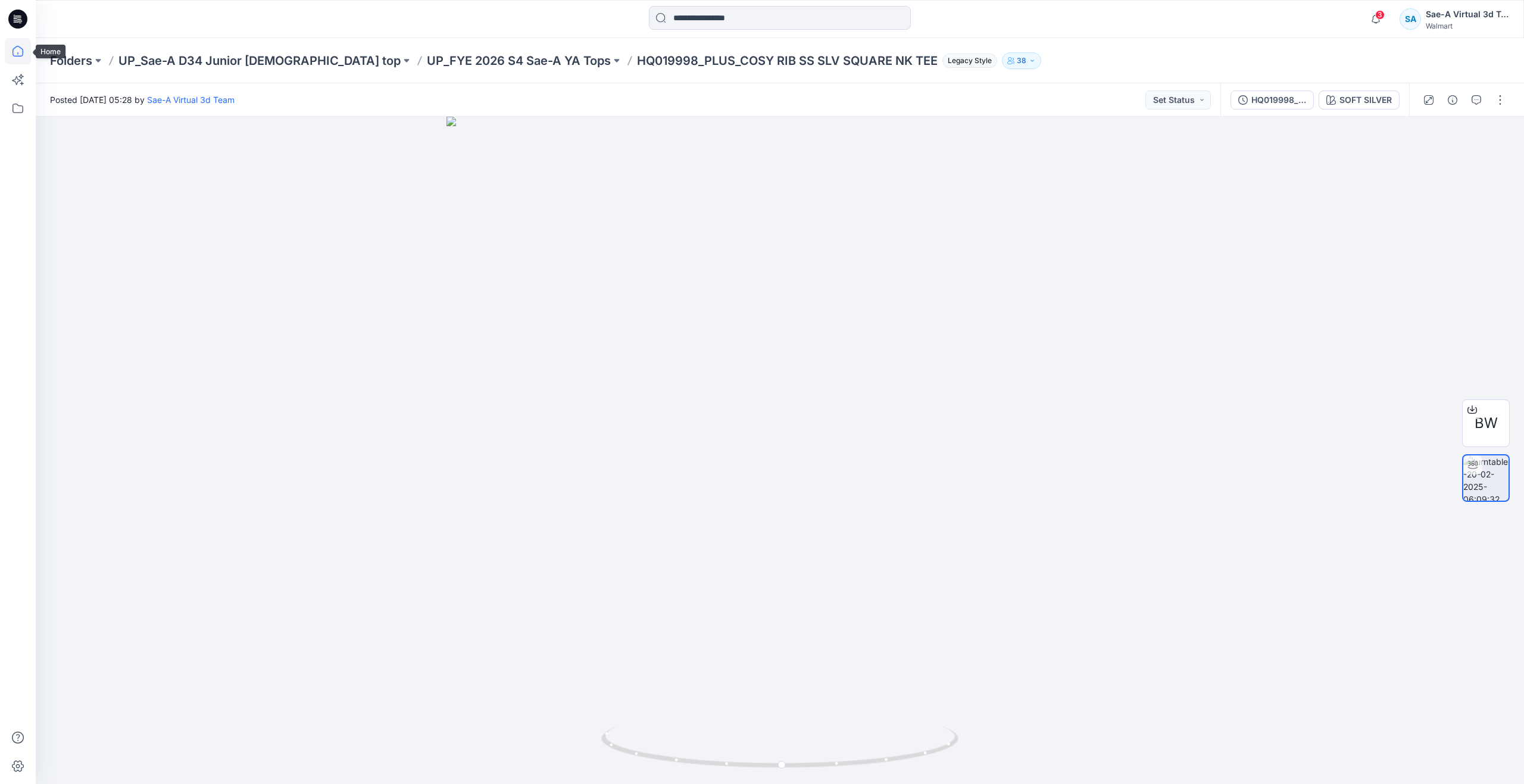
drag, startPoint x: 21, startPoint y: 53, endPoint x: 29, endPoint y: 53, distance: 8.0
click at [21, 53] on icon at bounding box center [17, 50] width 26 height 26
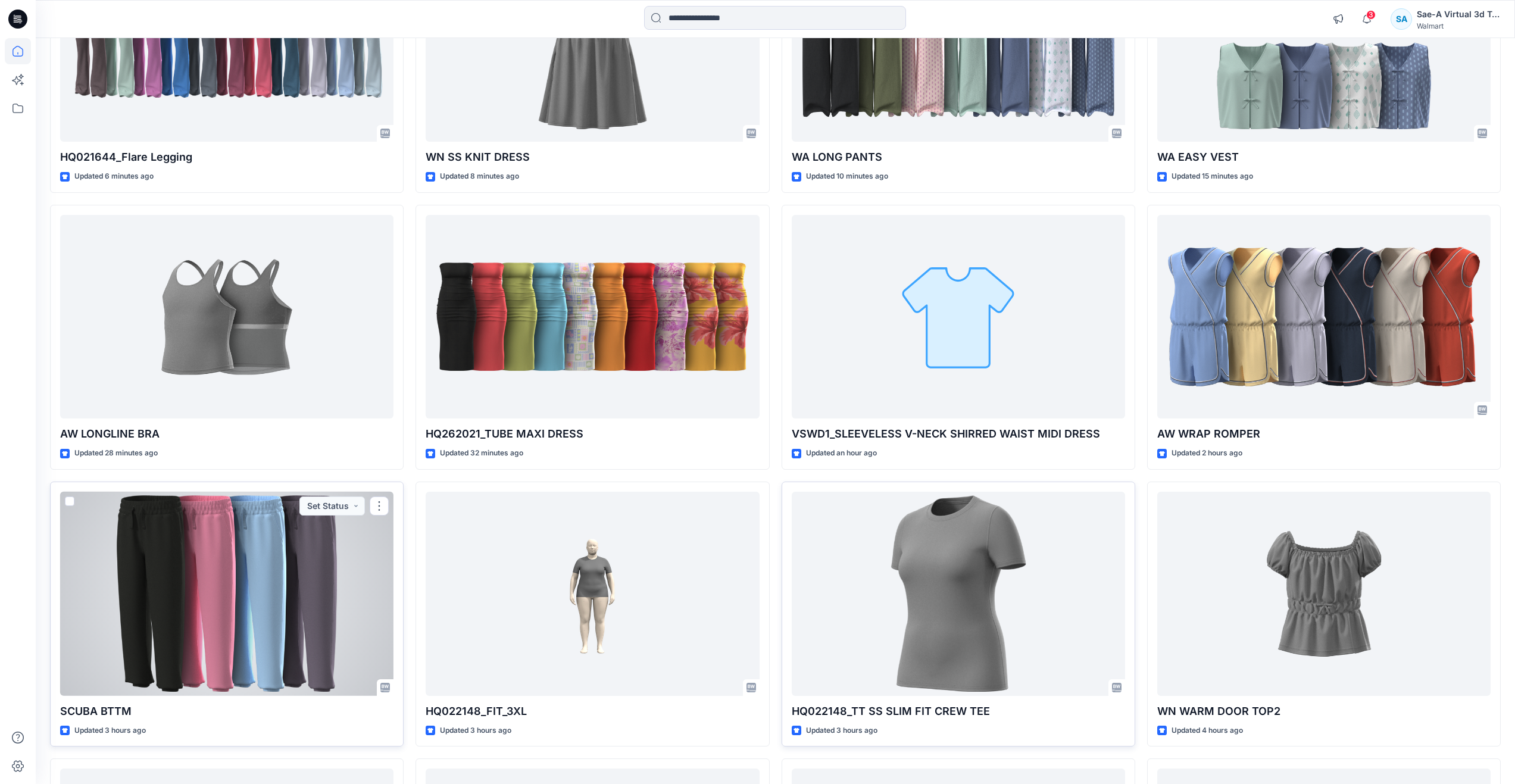
scroll to position [297, 0]
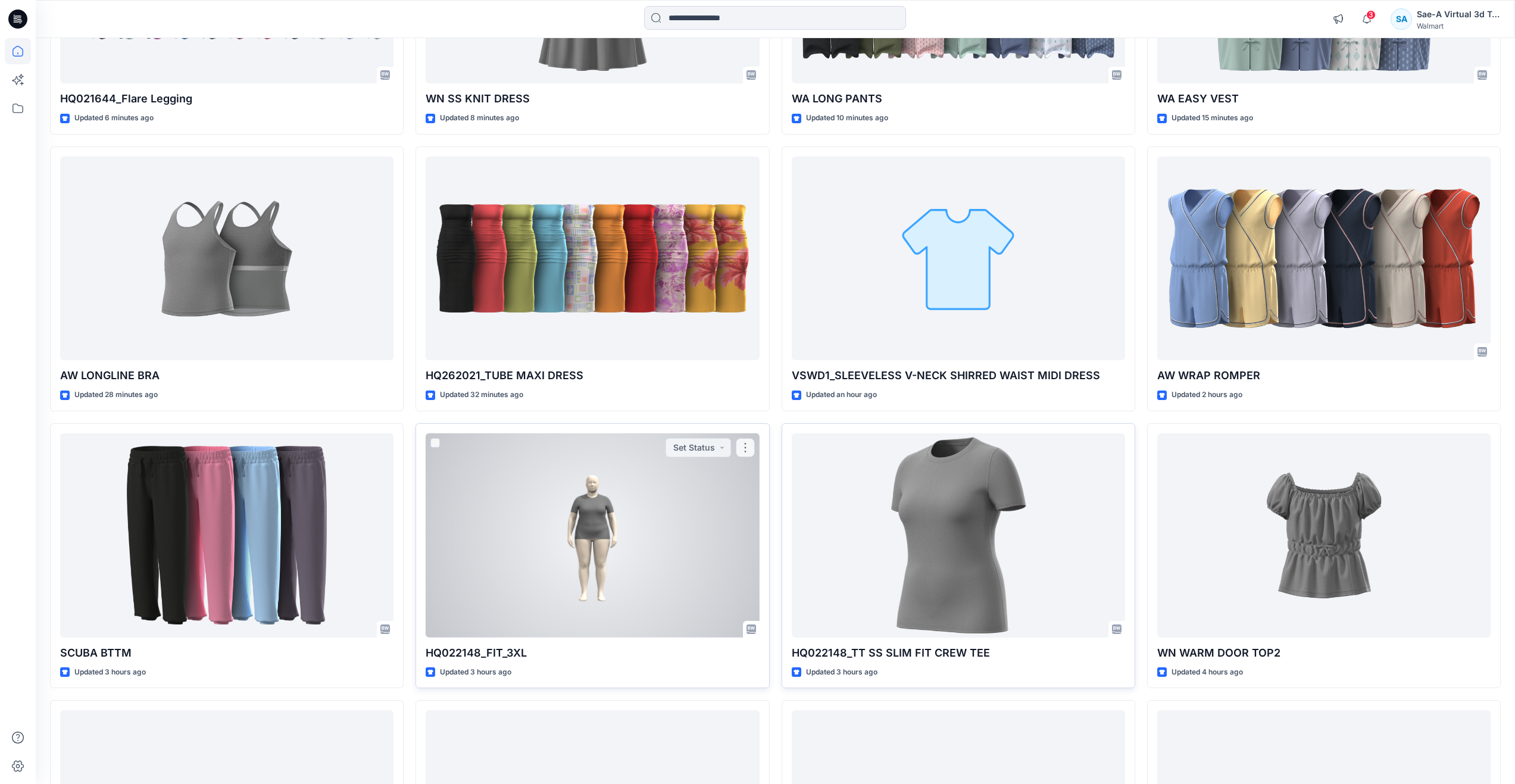
click at [518, 574] on div at bounding box center [592, 535] width 334 height 204
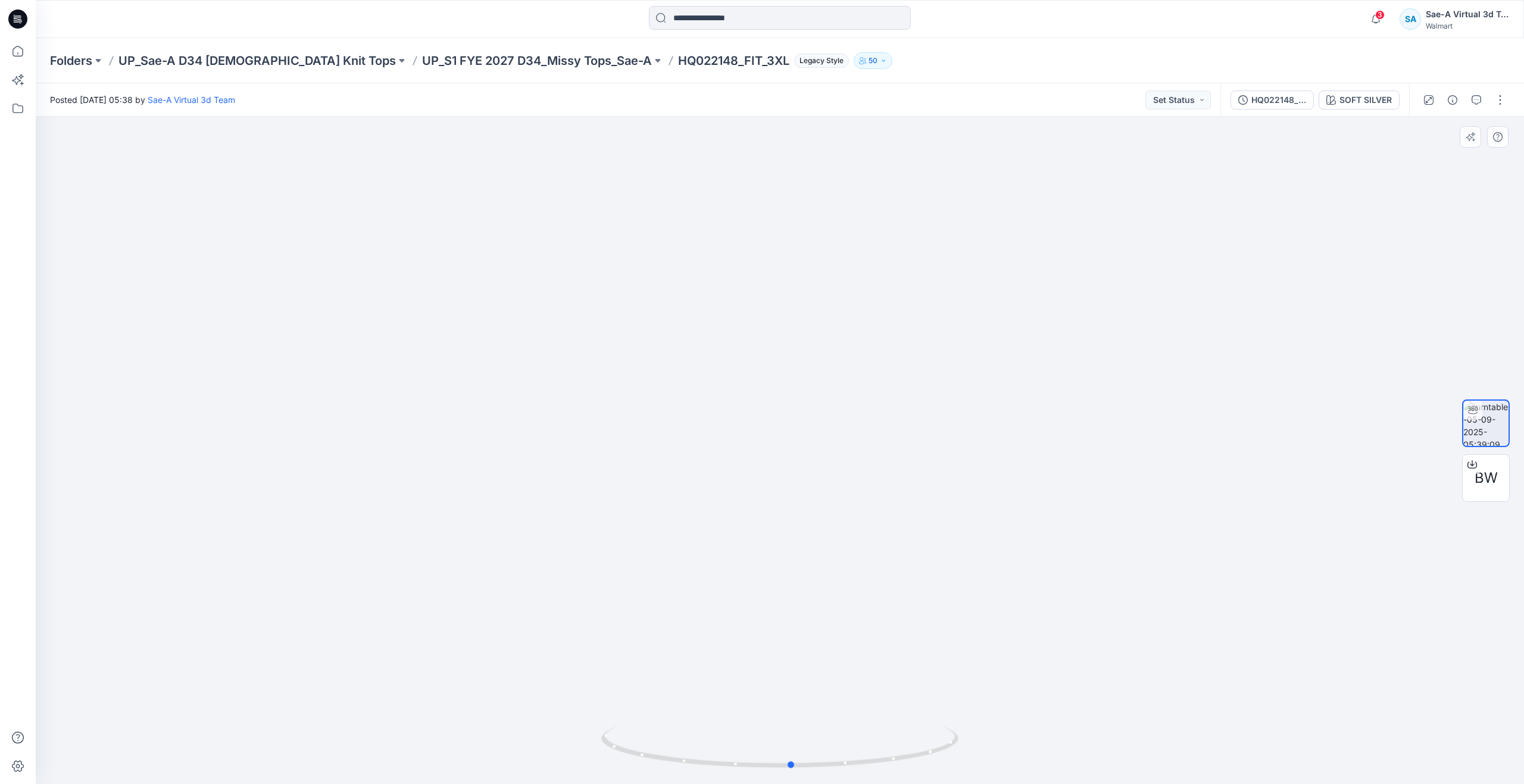
drag, startPoint x: 786, startPoint y: 763, endPoint x: 798, endPoint y: 702, distance: 62.2
click at [798, 702] on div at bounding box center [779, 450] width 1488 height 667
click at [18, 45] on icon at bounding box center [17, 50] width 26 height 26
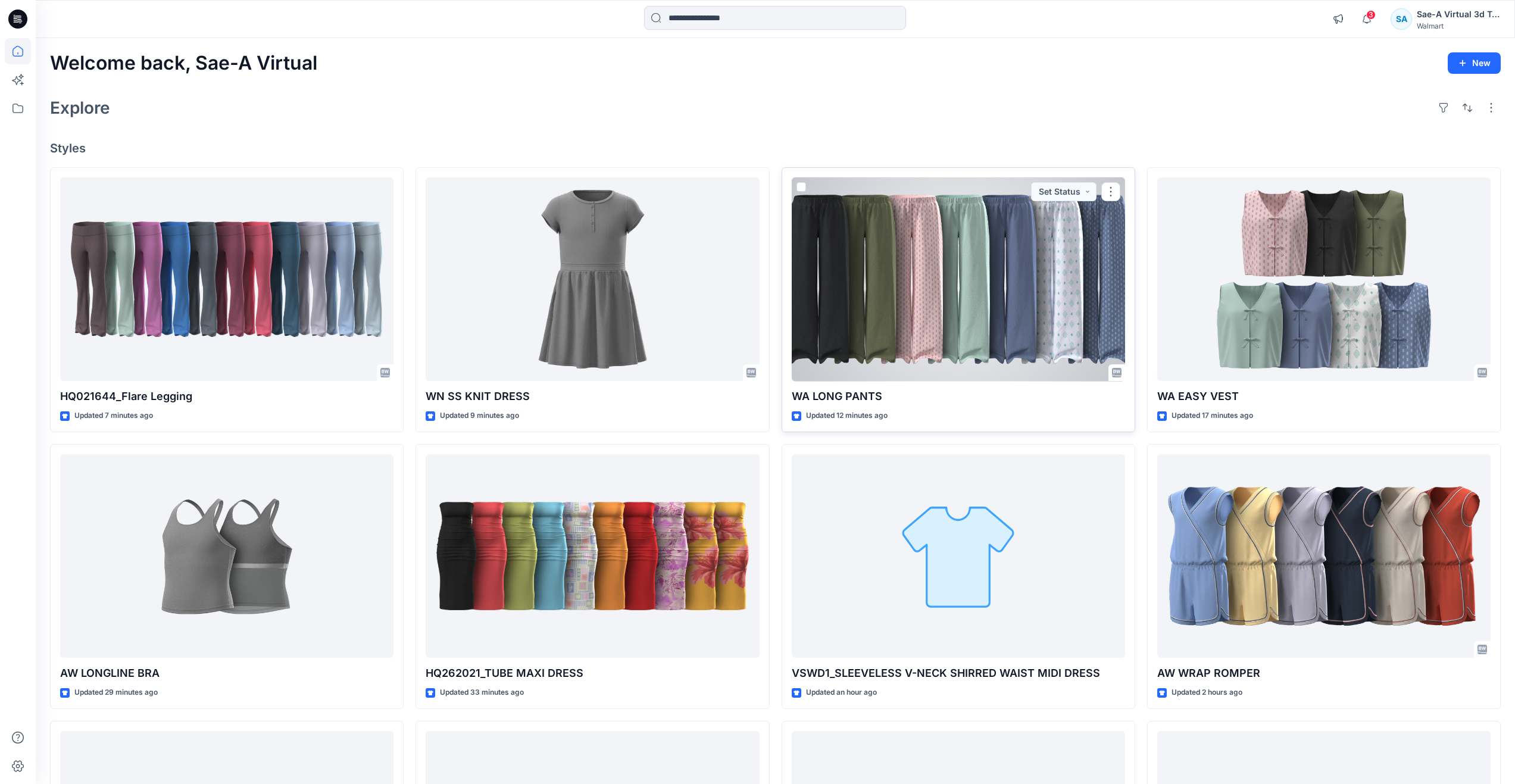
click at [1038, 303] on div at bounding box center [958, 280] width 334 height 204
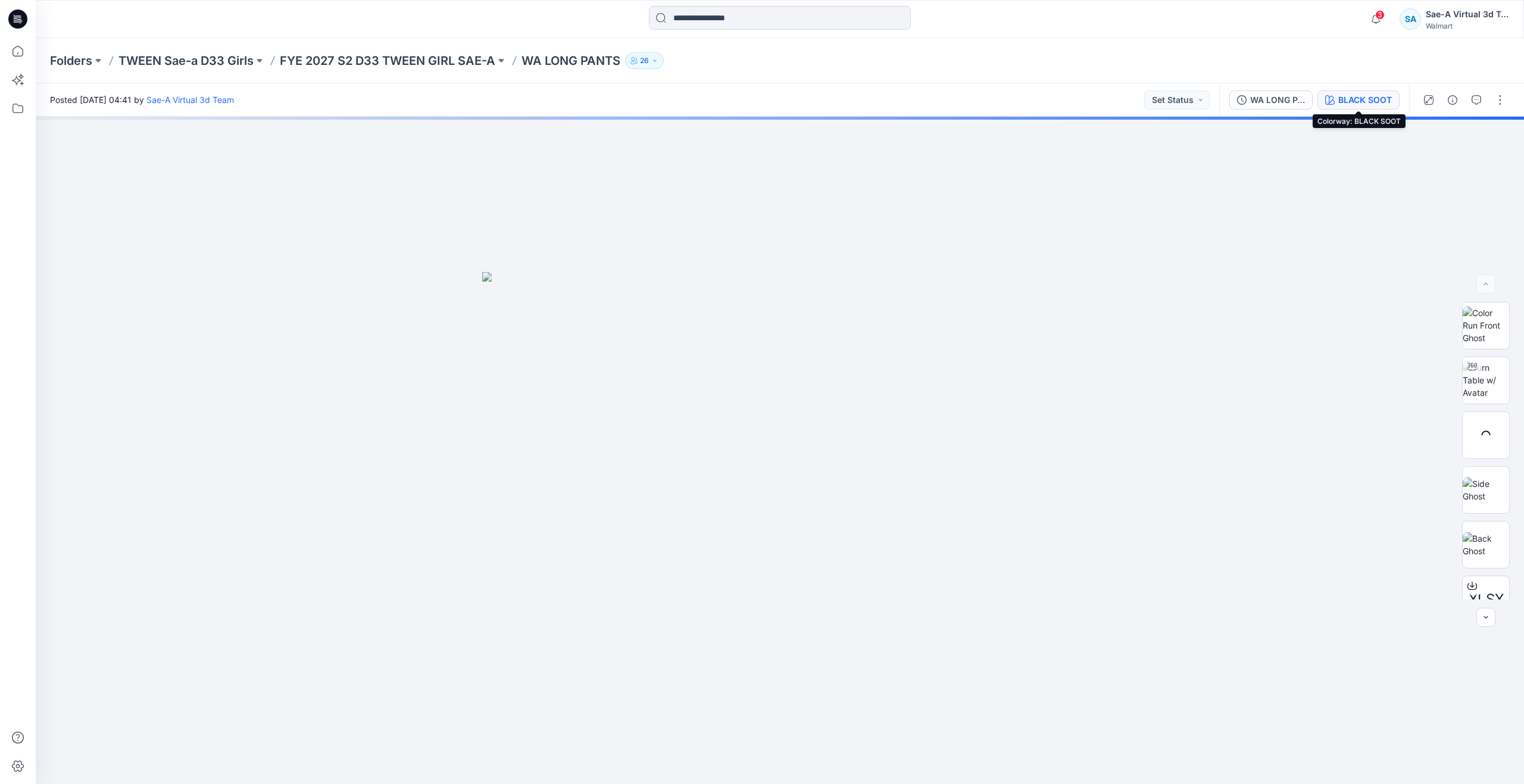
click at [1339, 103] on div "BLACK SOOT" at bounding box center [1365, 100] width 53 height 13
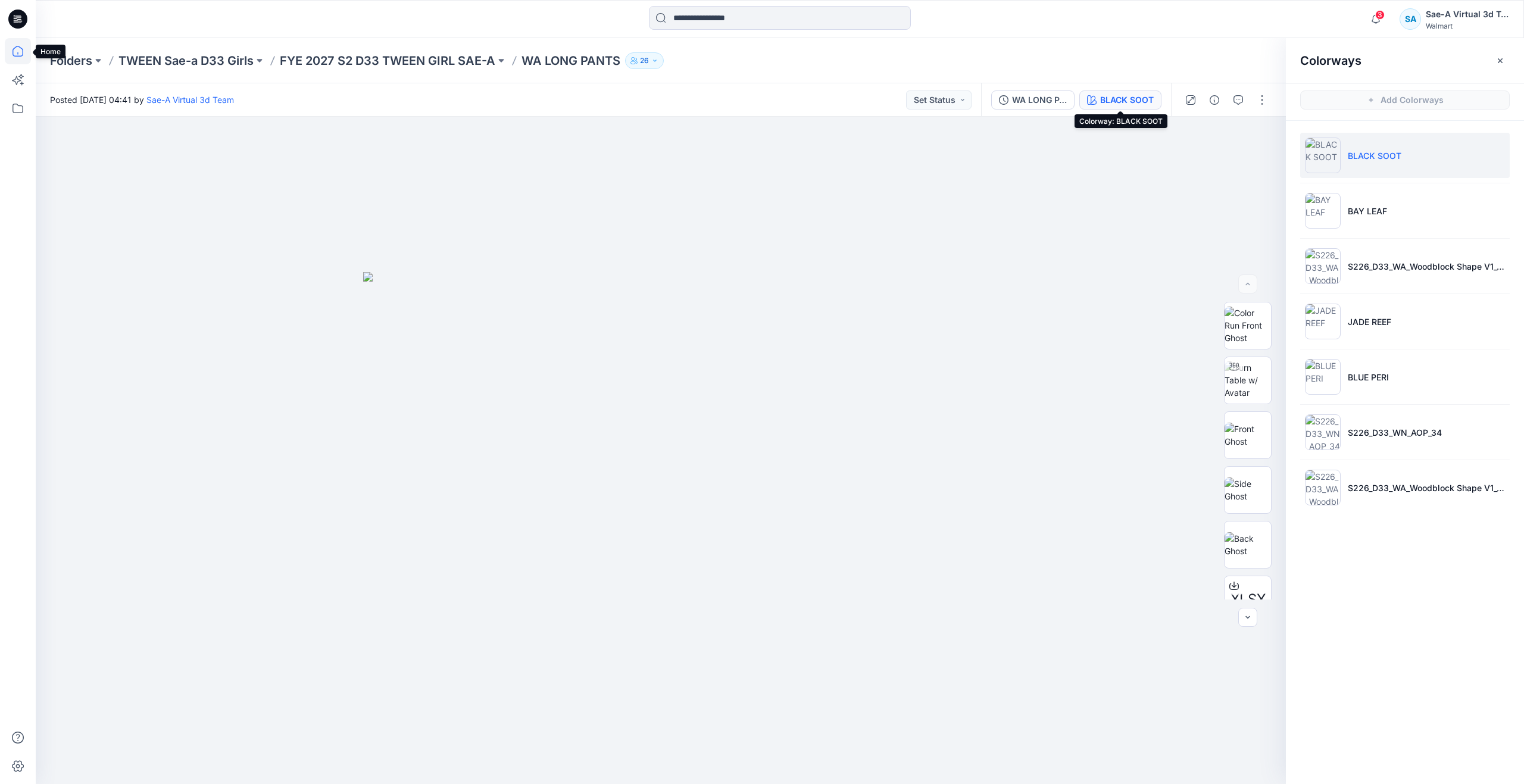
click at [21, 55] on icon at bounding box center [17, 50] width 26 height 26
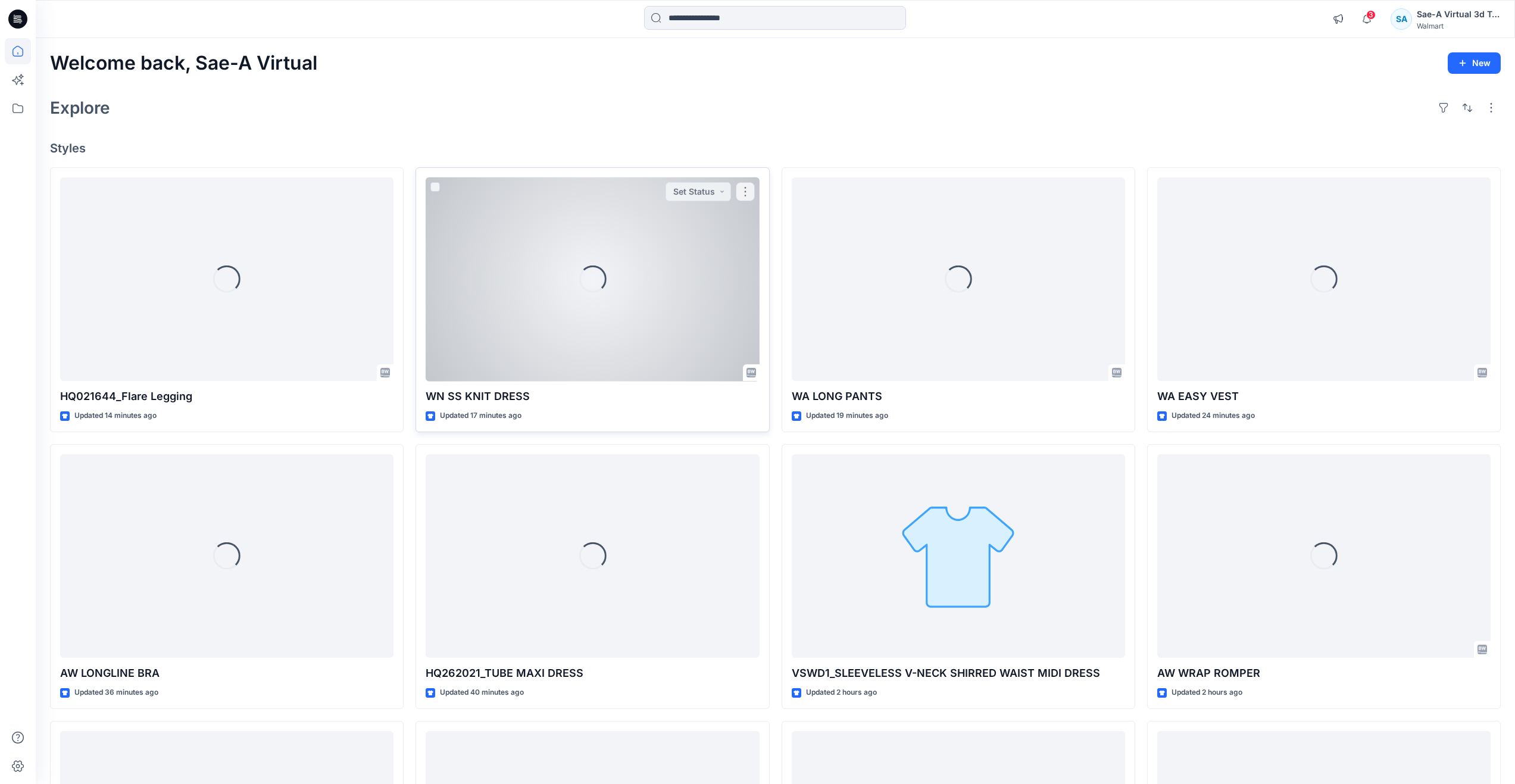
click at [553, 300] on div "Loading..." at bounding box center [592, 280] width 334 height 204
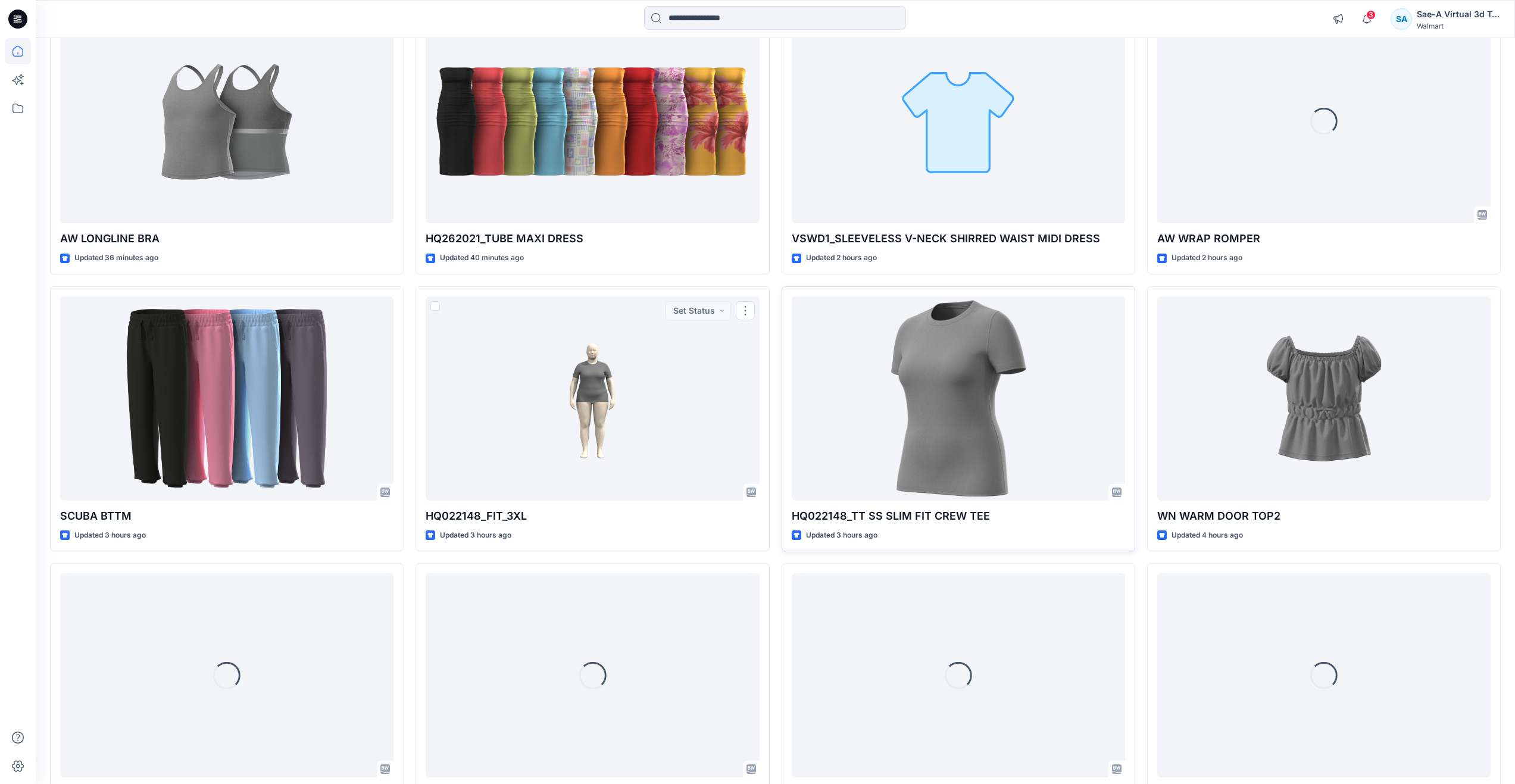
scroll to position [437, 0]
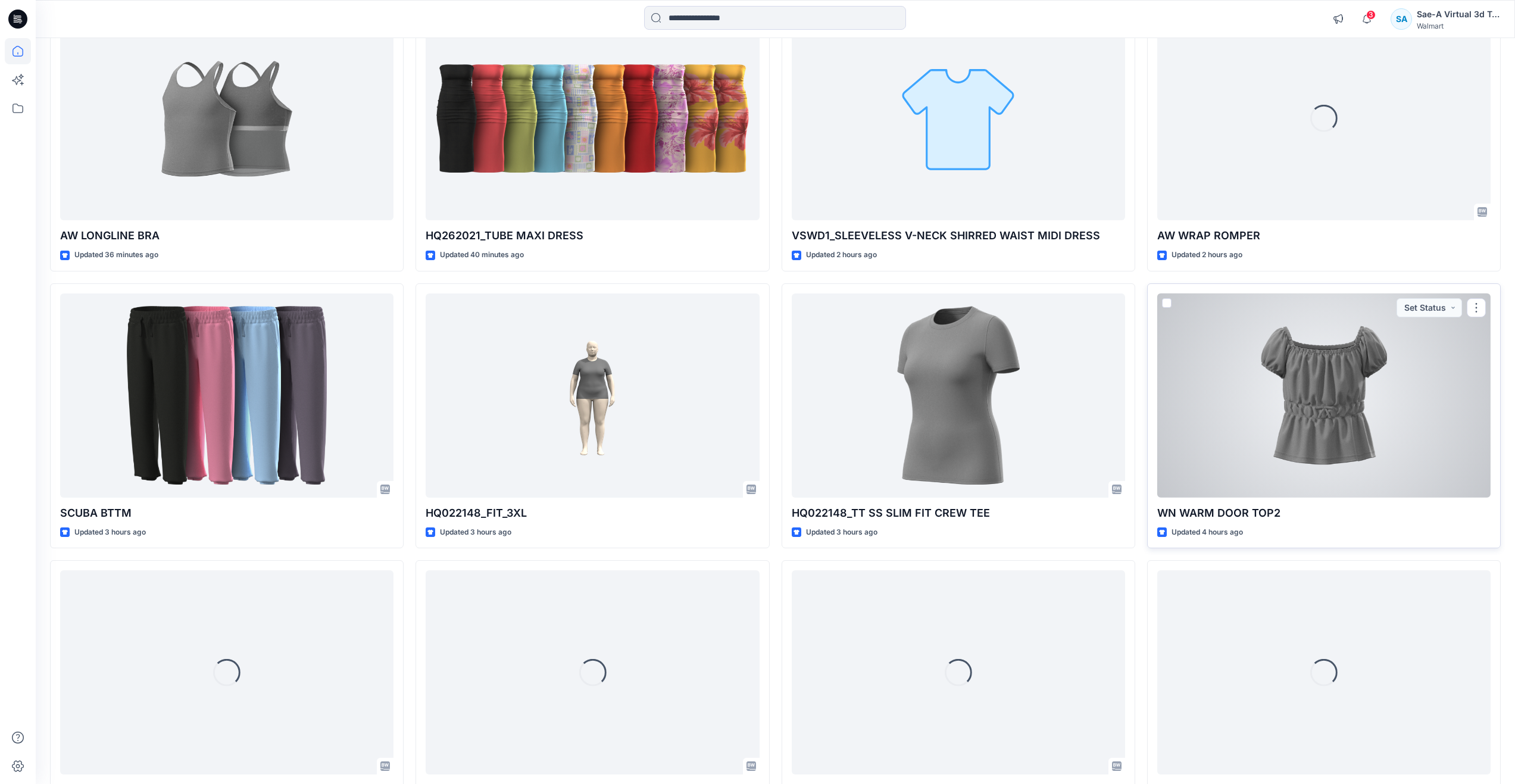
click at [1250, 477] on div at bounding box center [1323, 396] width 334 height 204
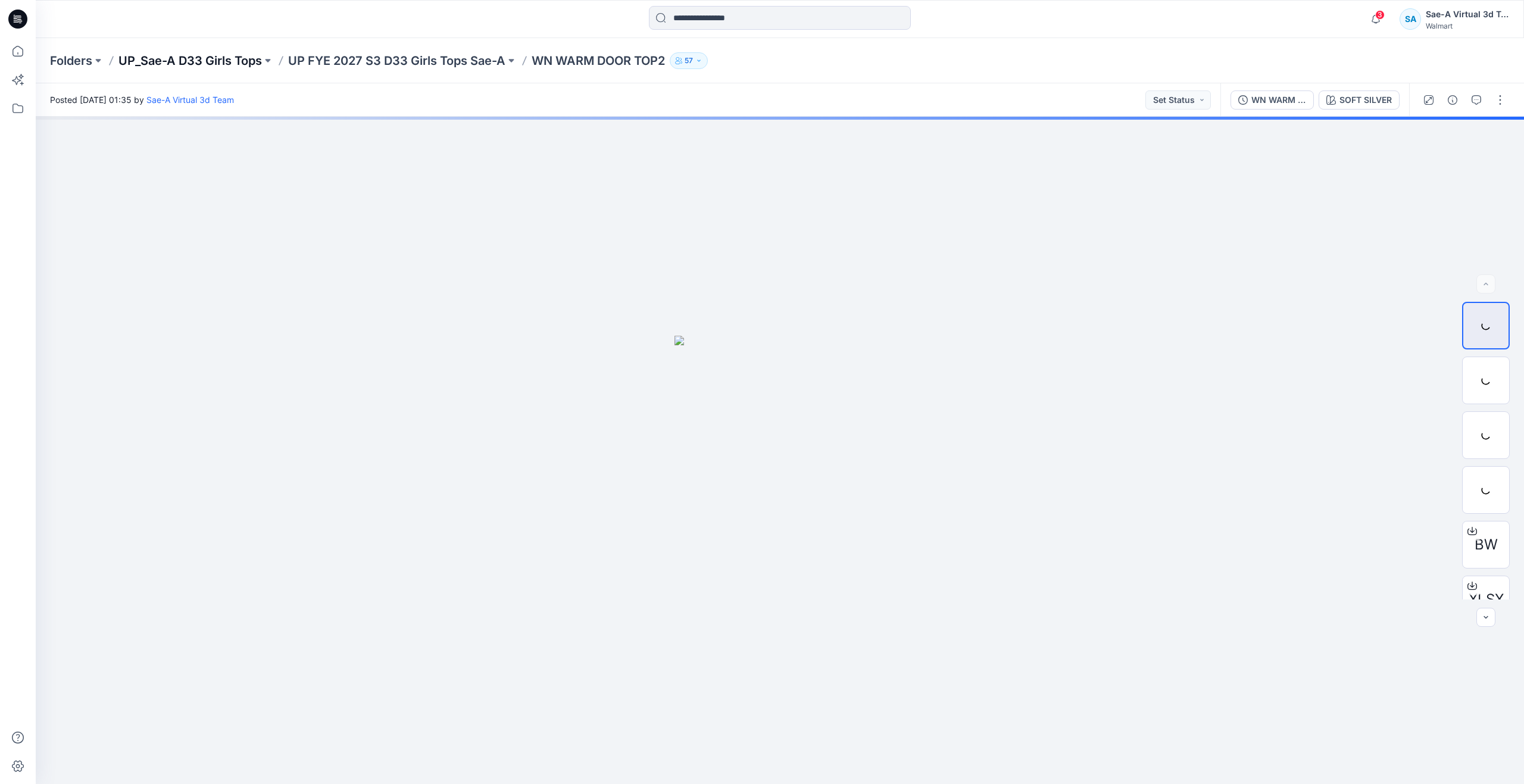
click at [241, 56] on p "UP_Sae-A D33 Girls Tops" at bounding box center [190, 61] width 144 height 17
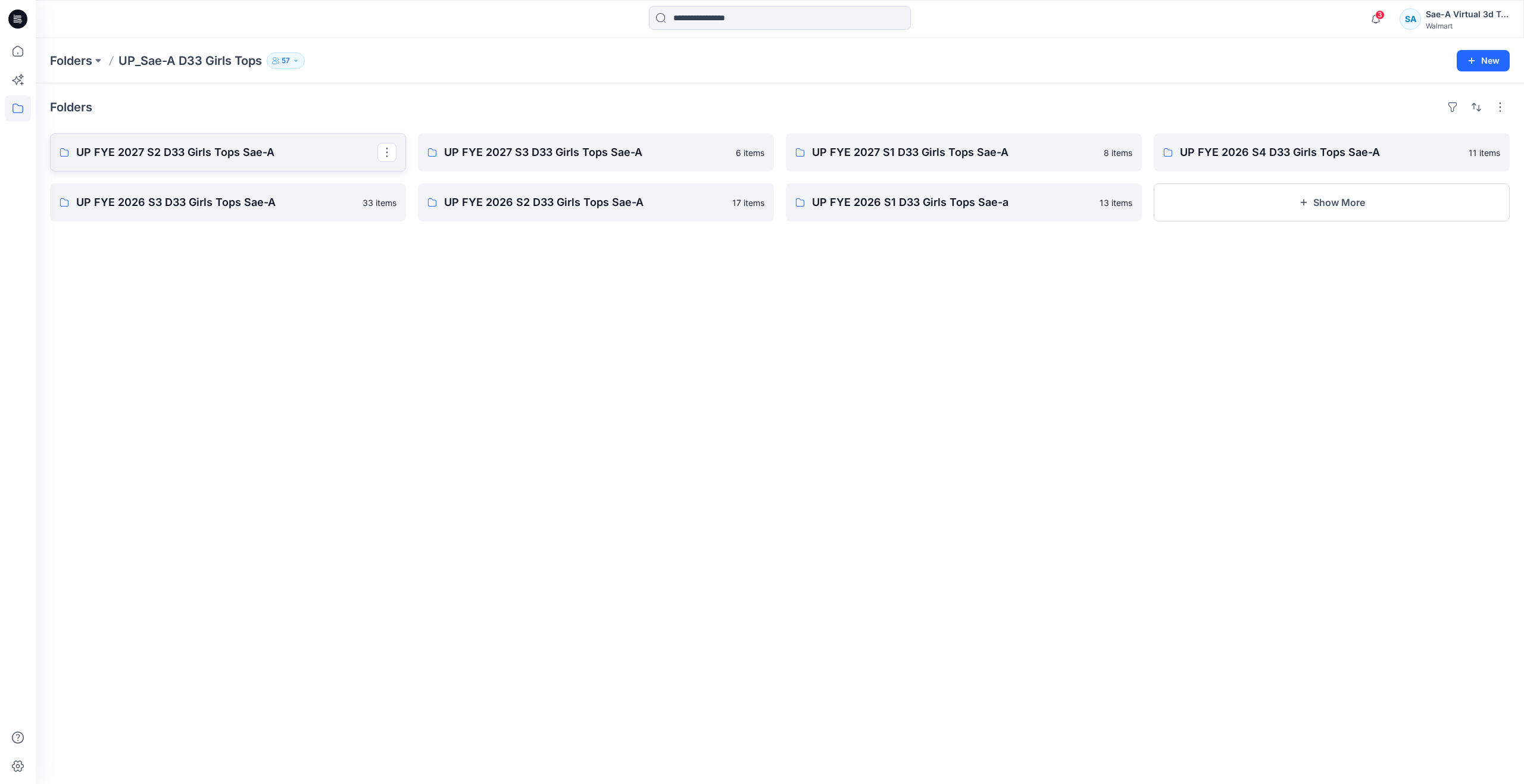
click at [215, 150] on p "UP FYE 2027 S2 D33 Girls Tops Sae-A" at bounding box center [226, 152] width 301 height 17
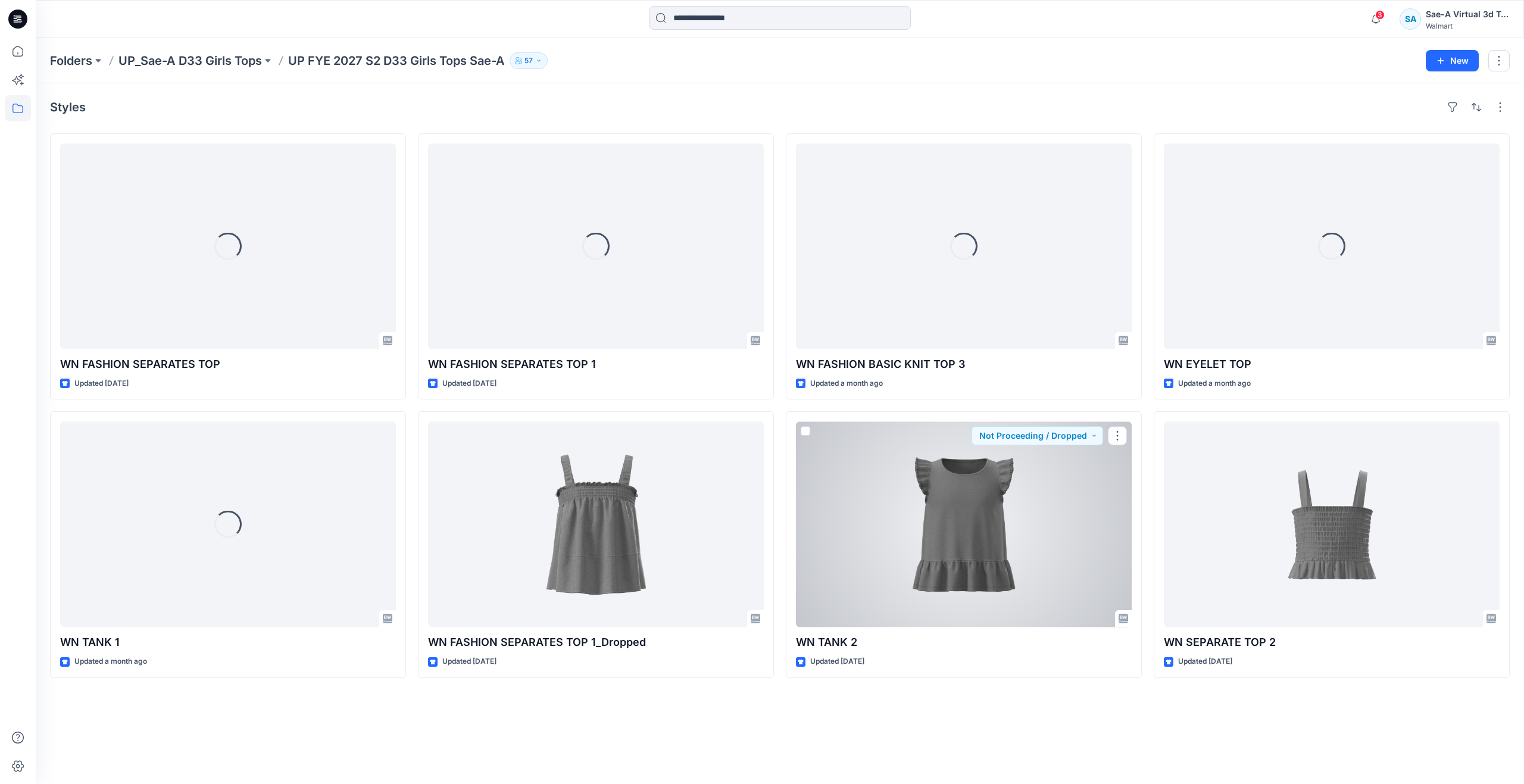
click at [875, 568] on div at bounding box center [964, 524] width 336 height 206
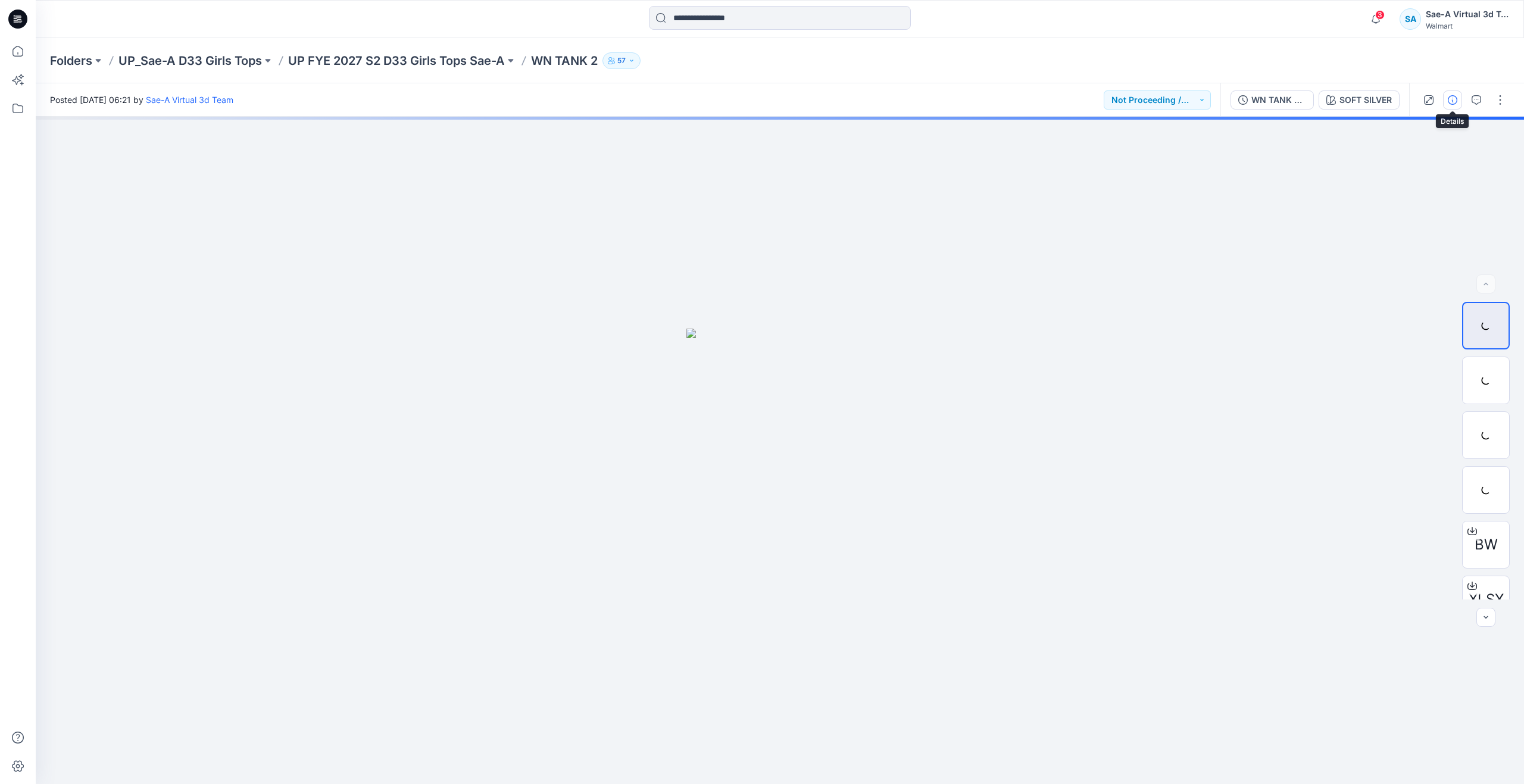
click at [1446, 102] on button "button" at bounding box center [1452, 100] width 19 height 19
